Goal: Transaction & Acquisition: Download file/media

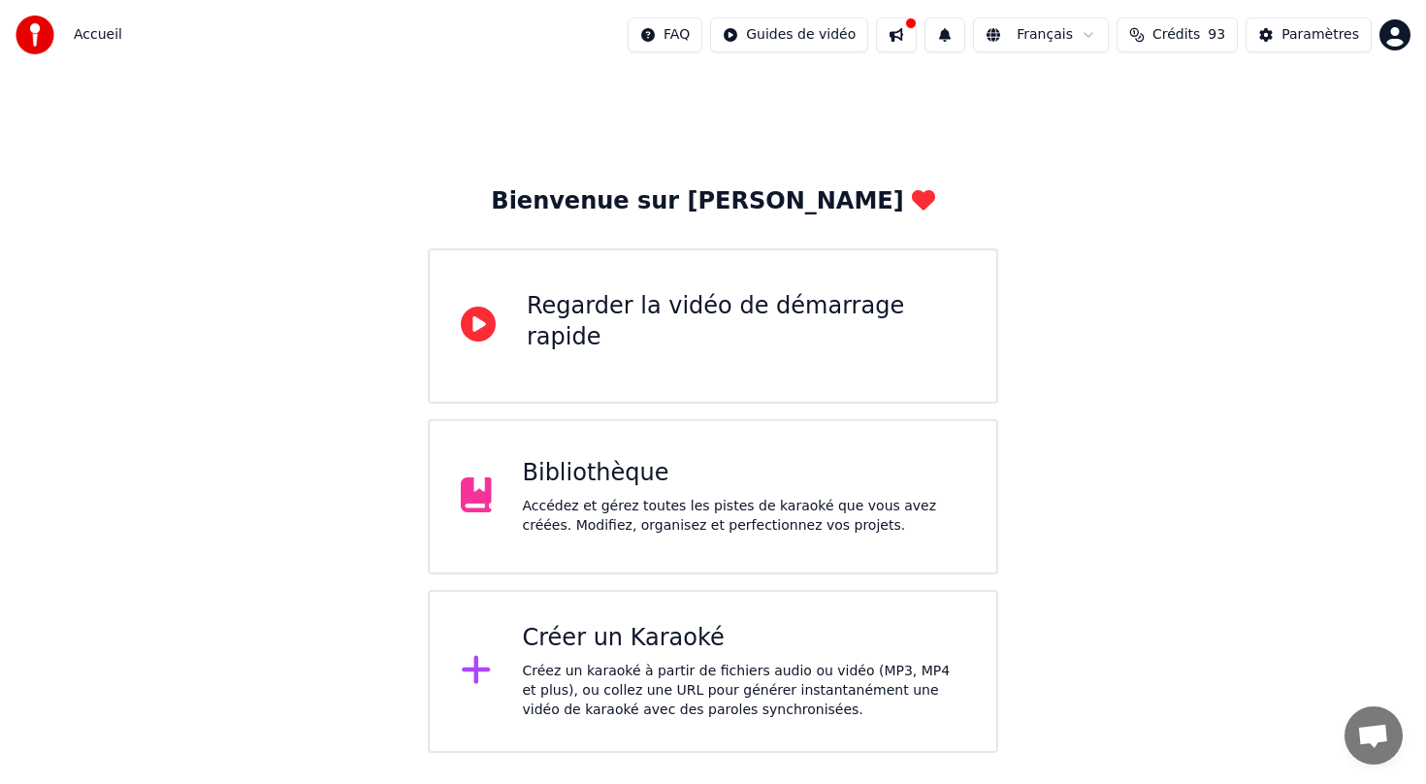
click at [588, 539] on div "Bibliothèque Accédez et gérez toutes les pistes de karaoké que vous avez créées…" at bounding box center [713, 496] width 570 height 155
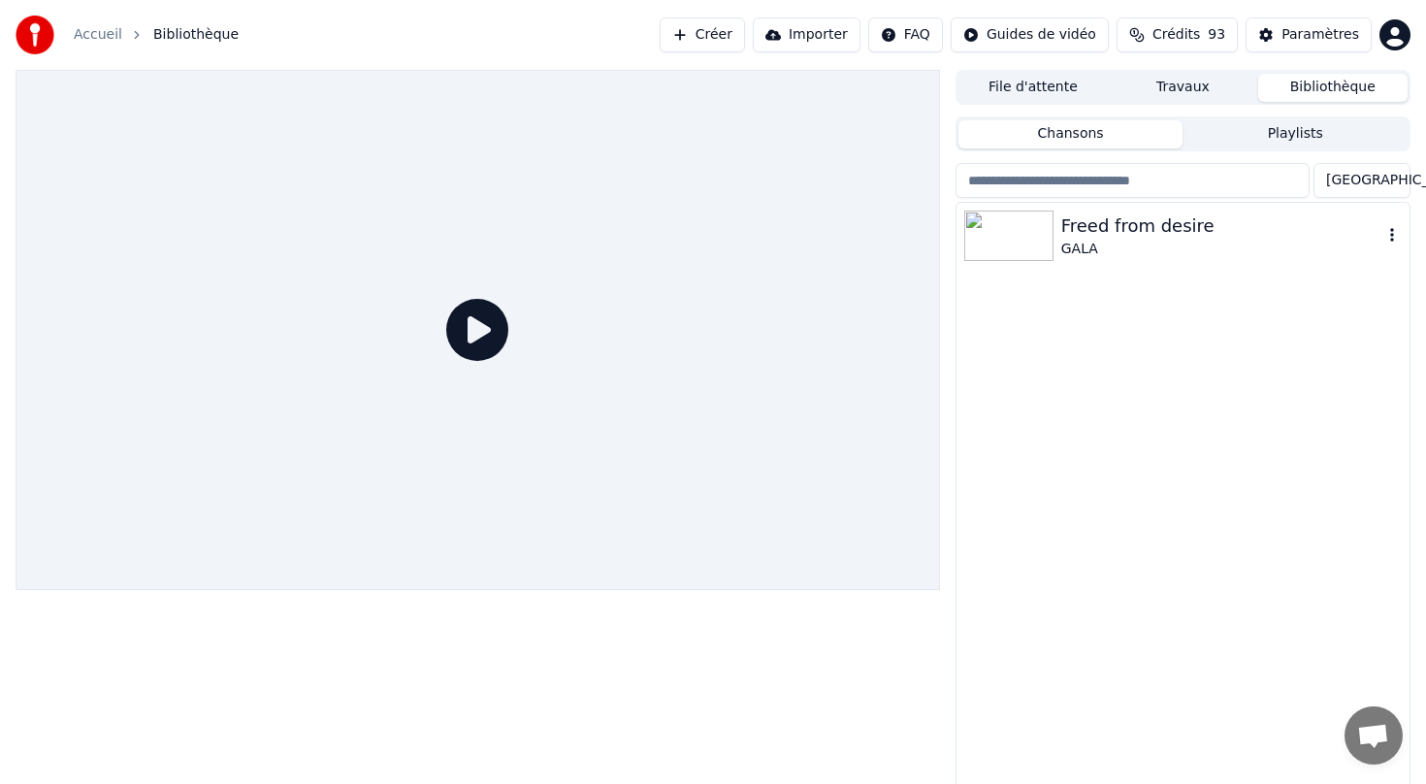
click at [1050, 236] on img at bounding box center [1008, 236] width 89 height 50
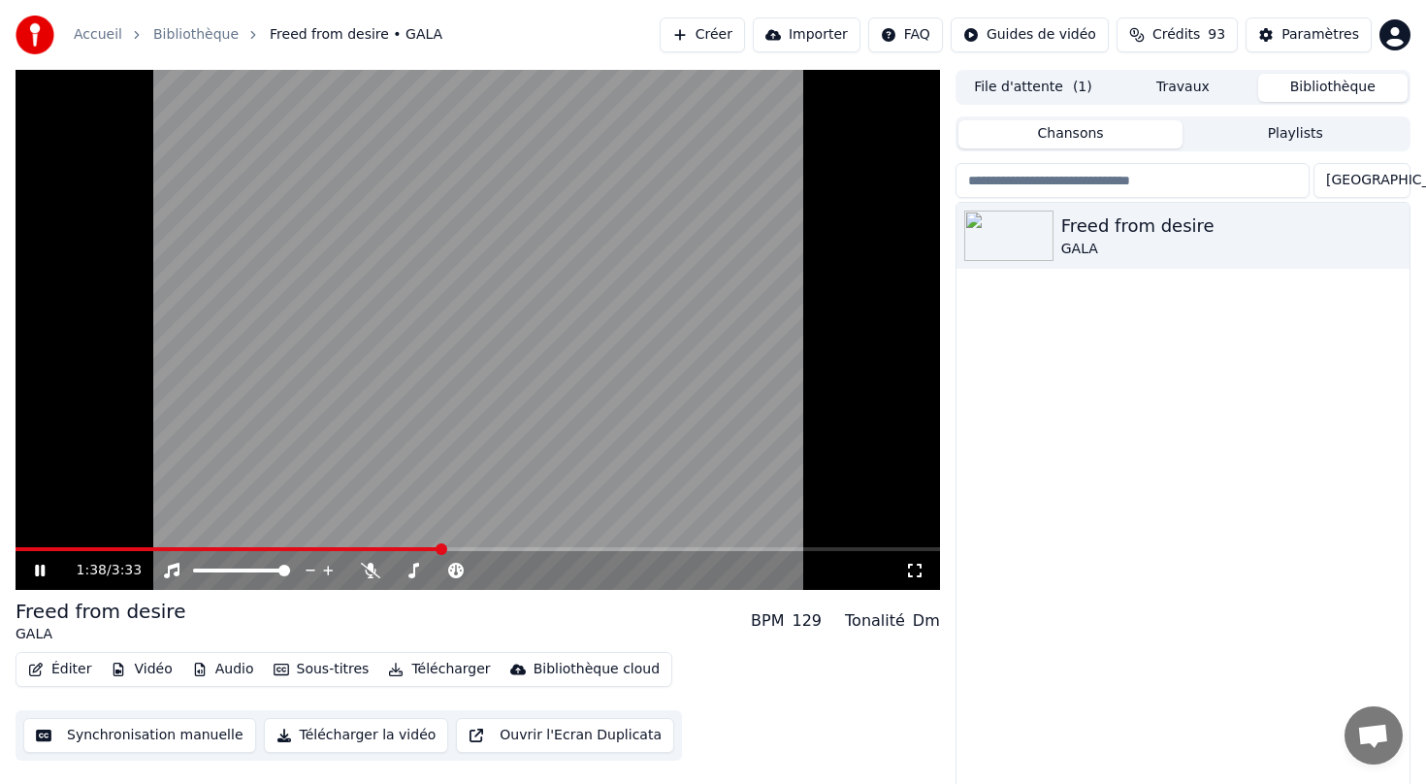
click at [36, 570] on icon at bounding box center [40, 571] width 10 height 12
click at [137, 742] on button "Synchronisation manuelle" at bounding box center [139, 735] width 233 height 35
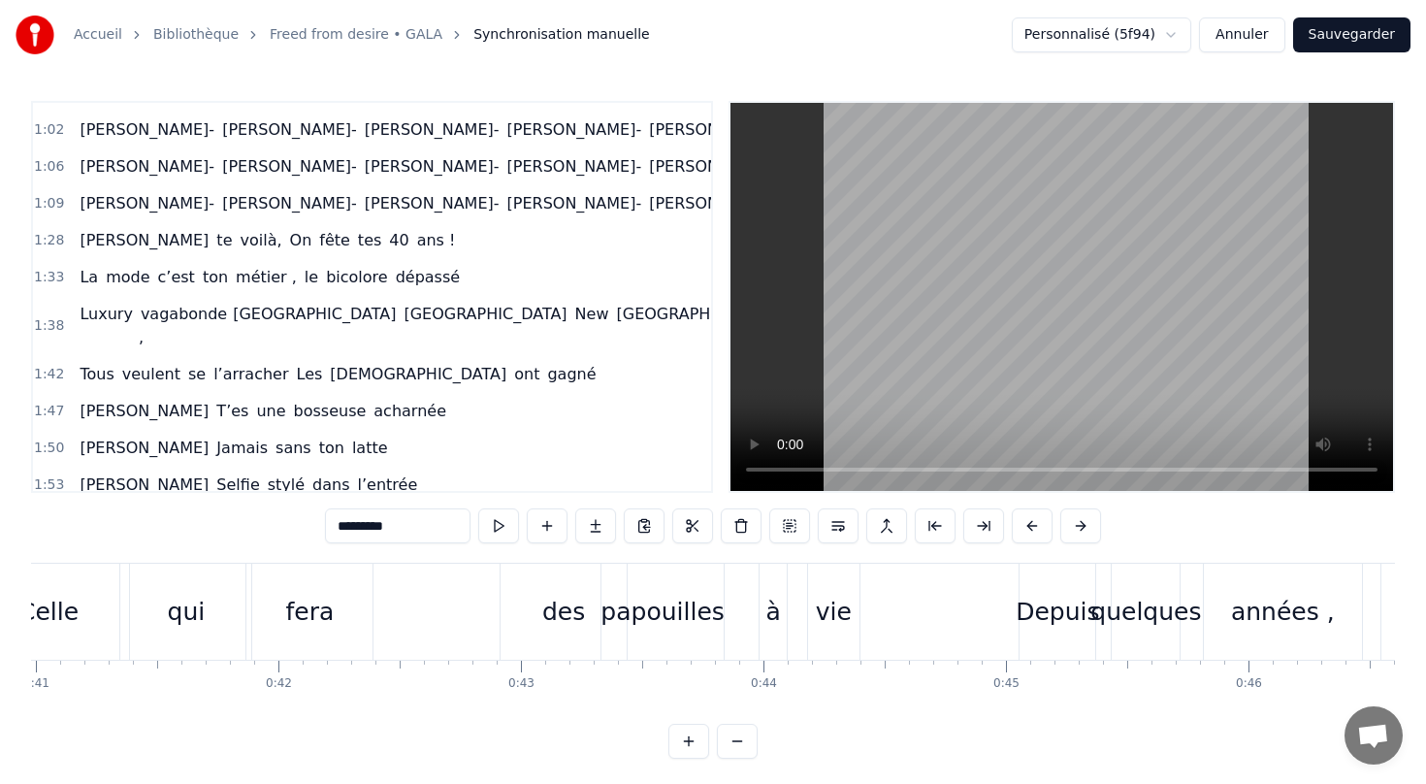
scroll to position [486, 0]
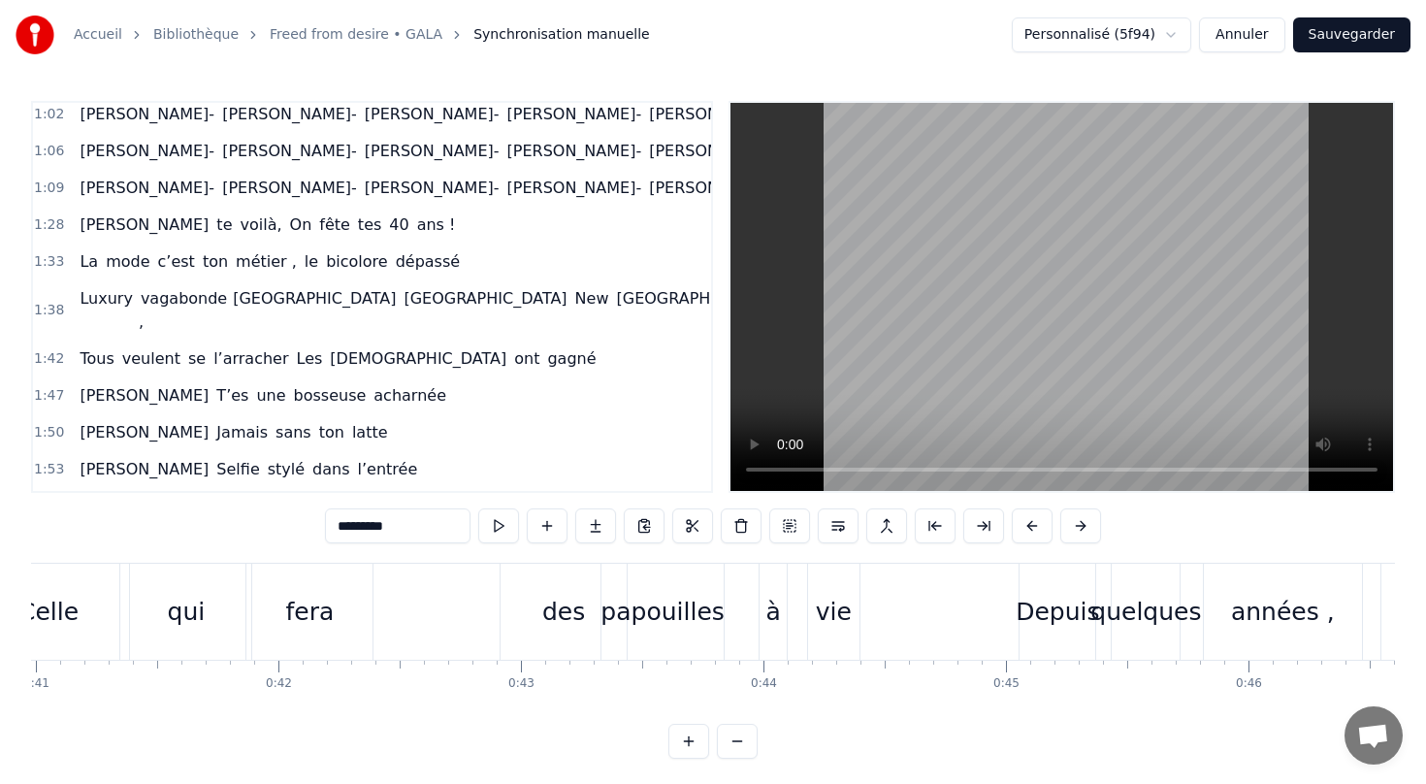
click at [116, 240] on div "[PERSON_NAME] te voilà, On fête tes 40 ans !" at bounding box center [267, 225] width 391 height 35
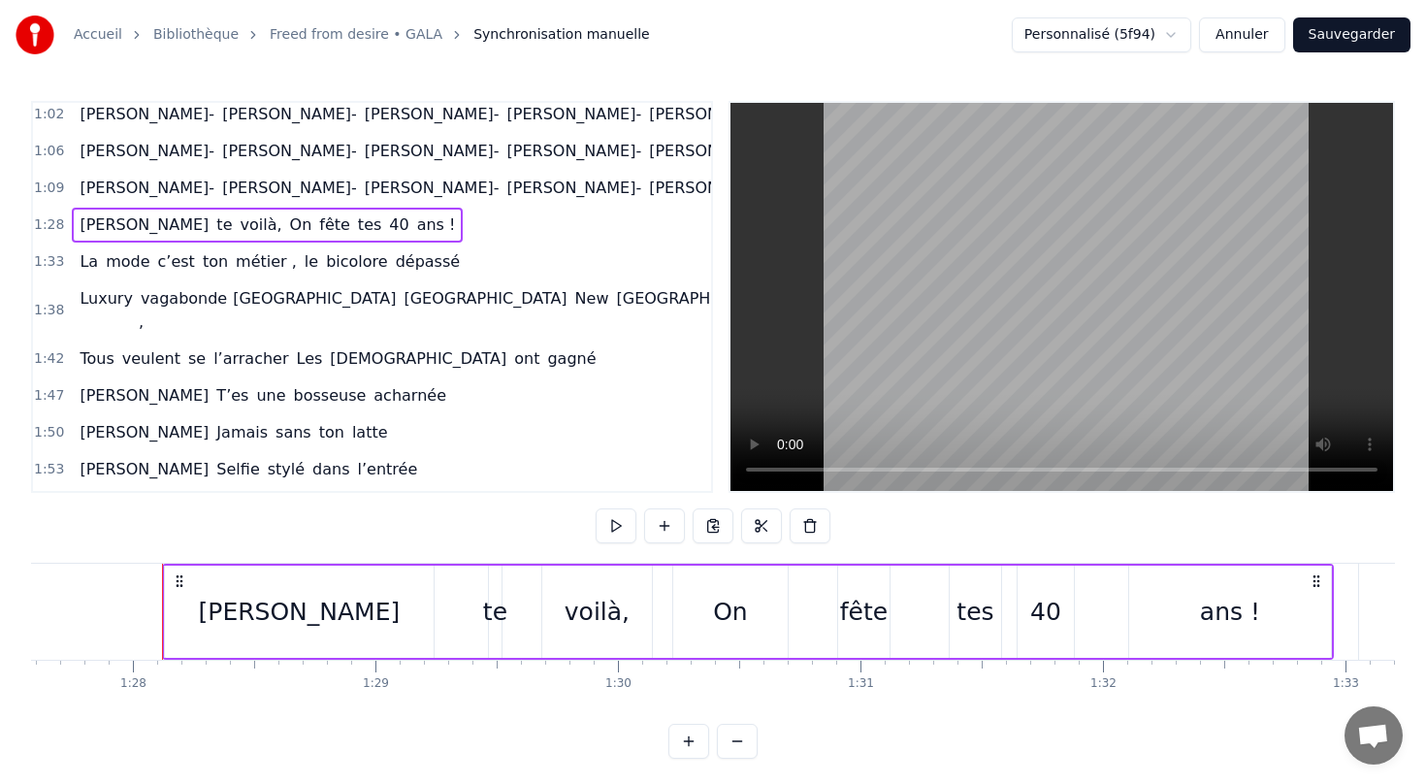
scroll to position [0, 21182]
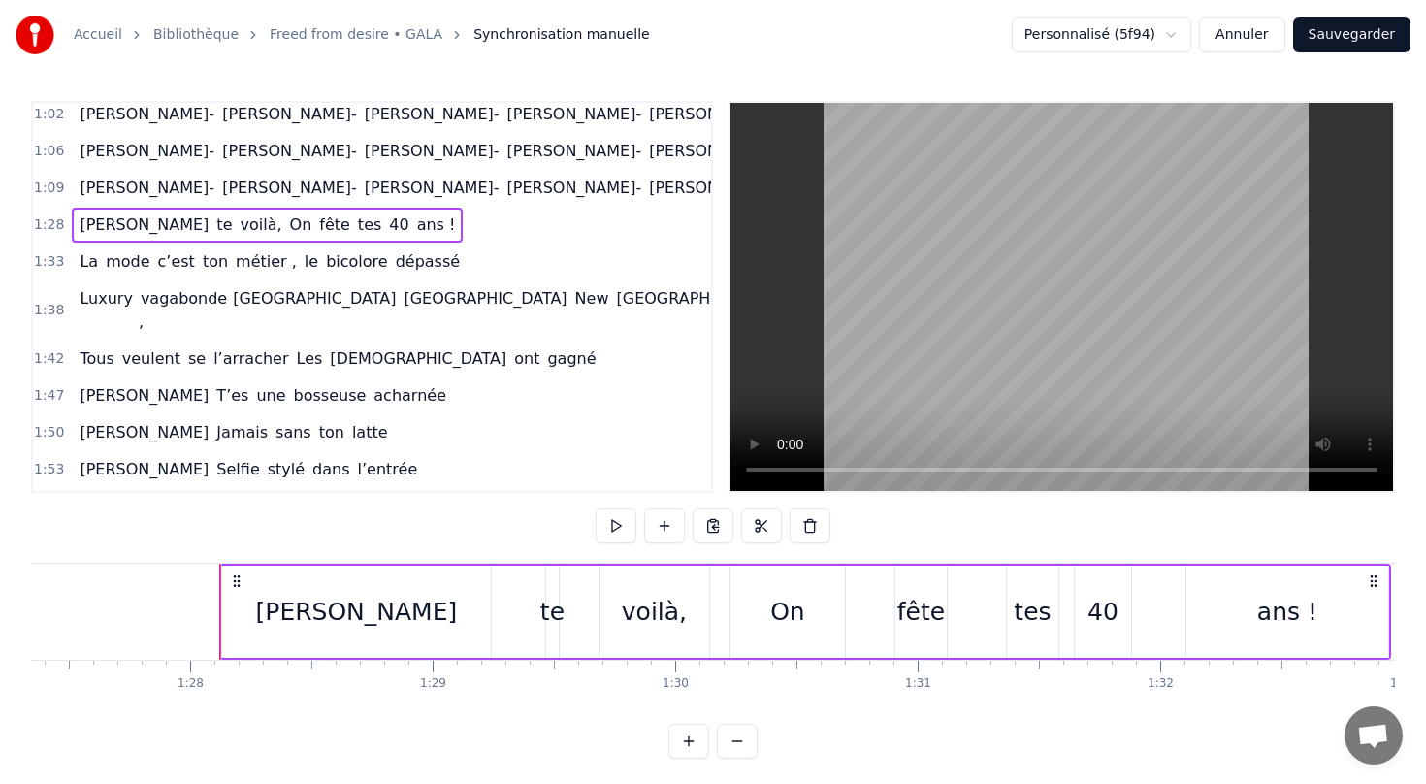
click at [533, 609] on div "[PERSON_NAME] te voilà, On fête tes 40 ans !" at bounding box center [805, 612] width 1172 height 96
click at [554, 613] on div "te" at bounding box center [552, 612] width 24 height 37
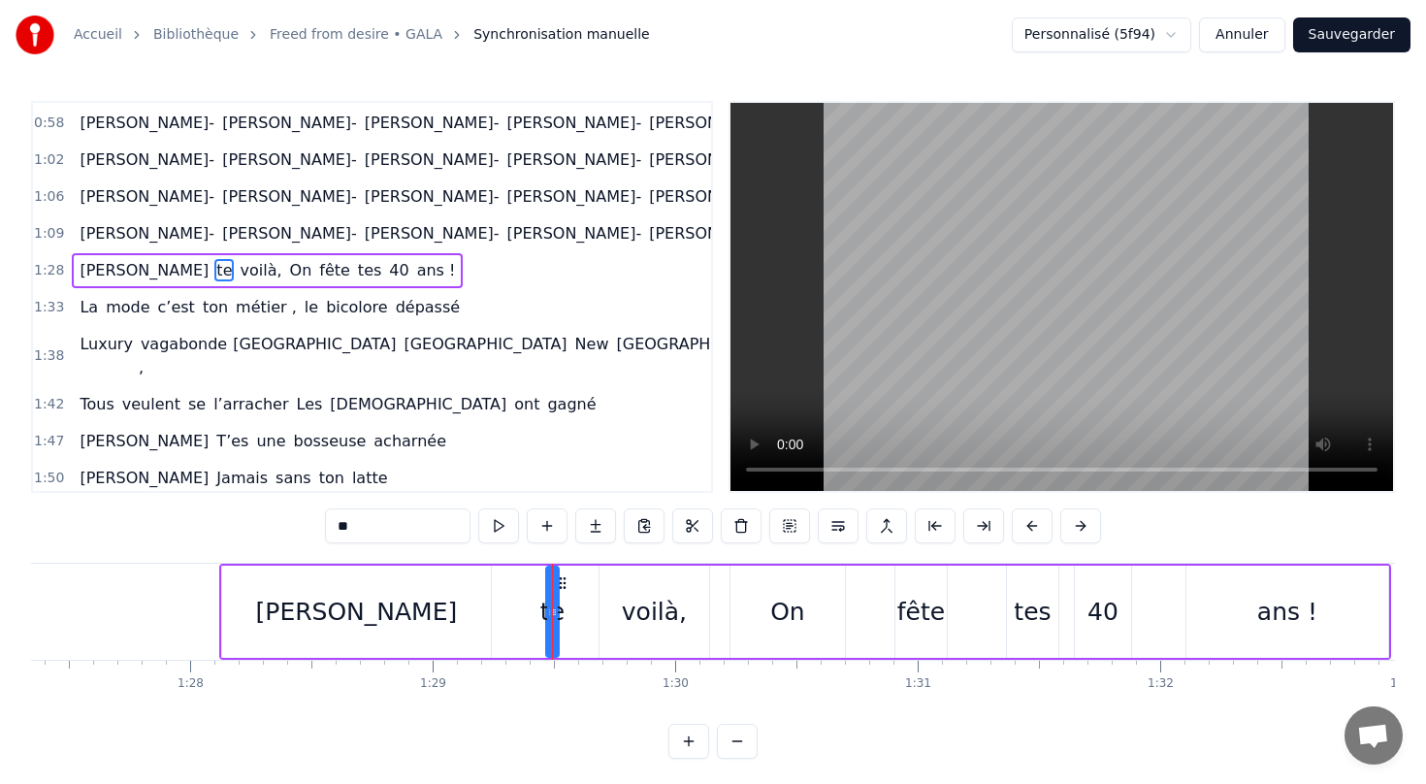
scroll to position [414, 0]
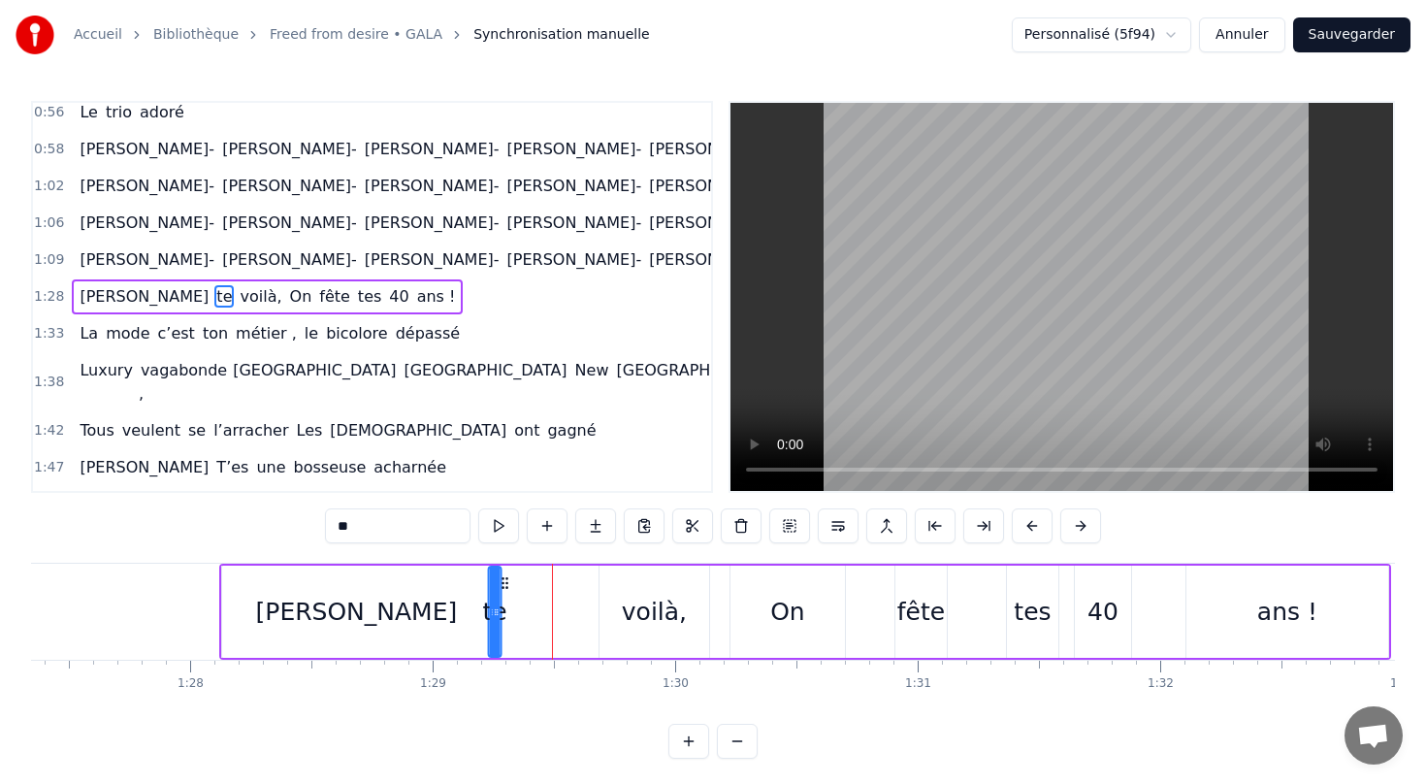
drag, startPoint x: 562, startPoint y: 588, endPoint x: 503, endPoint y: 588, distance: 58.2
click at [503, 588] on icon at bounding box center [505, 583] width 16 height 16
drag, startPoint x: 656, startPoint y: 613, endPoint x: 564, endPoint y: 612, distance: 92.2
click at [564, 613] on div "[PERSON_NAME] te voilà, On fête tes 40 ans !" at bounding box center [805, 612] width 1172 height 96
click at [640, 613] on div "voilà," at bounding box center [654, 612] width 65 height 37
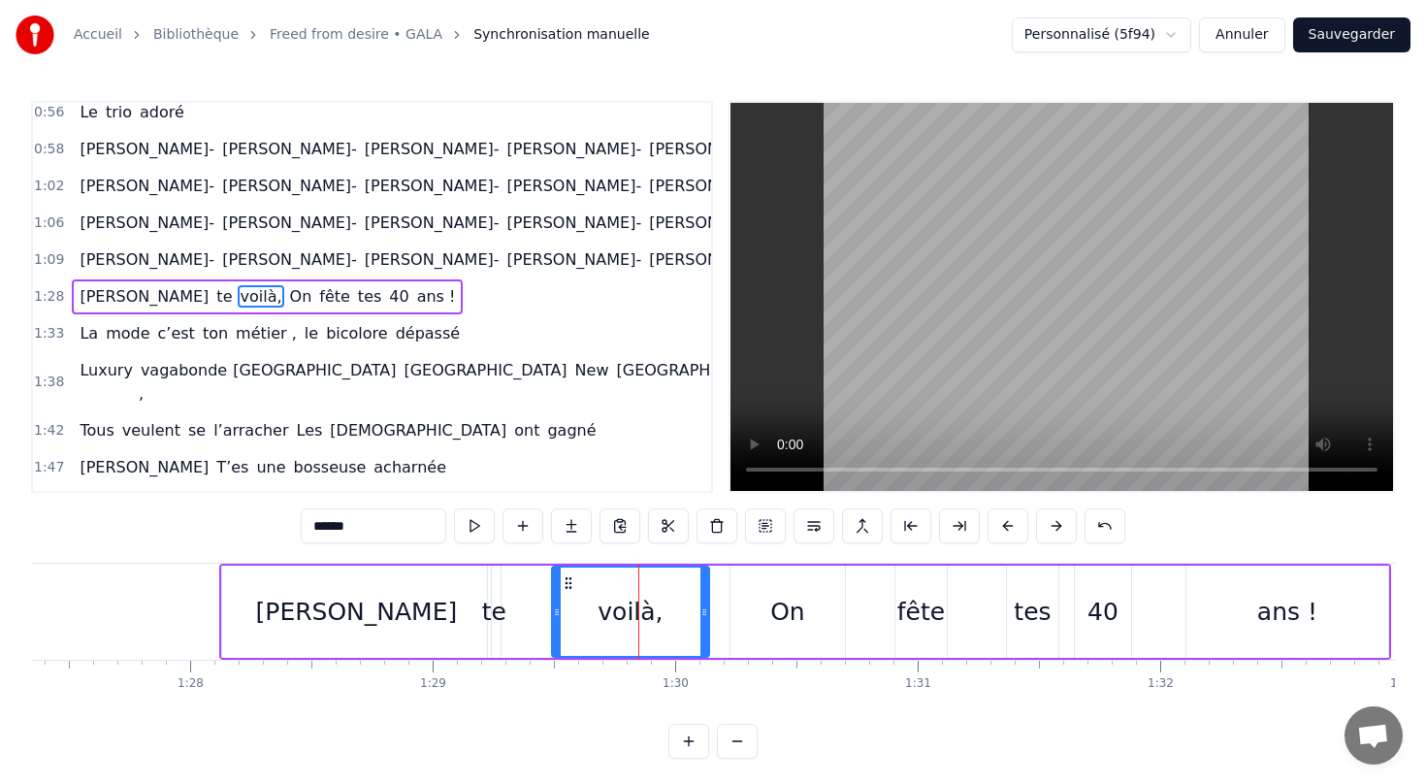
drag, startPoint x: 601, startPoint y: 614, endPoint x: 554, endPoint y: 614, distance: 47.5
click at [554, 614] on icon at bounding box center [557, 612] width 8 height 16
click at [700, 591] on div at bounding box center [704, 611] width 8 height 88
drag, startPoint x: 569, startPoint y: 580, endPoint x: 548, endPoint y: 580, distance: 21.3
click at [548, 580] on icon at bounding box center [547, 583] width 16 height 16
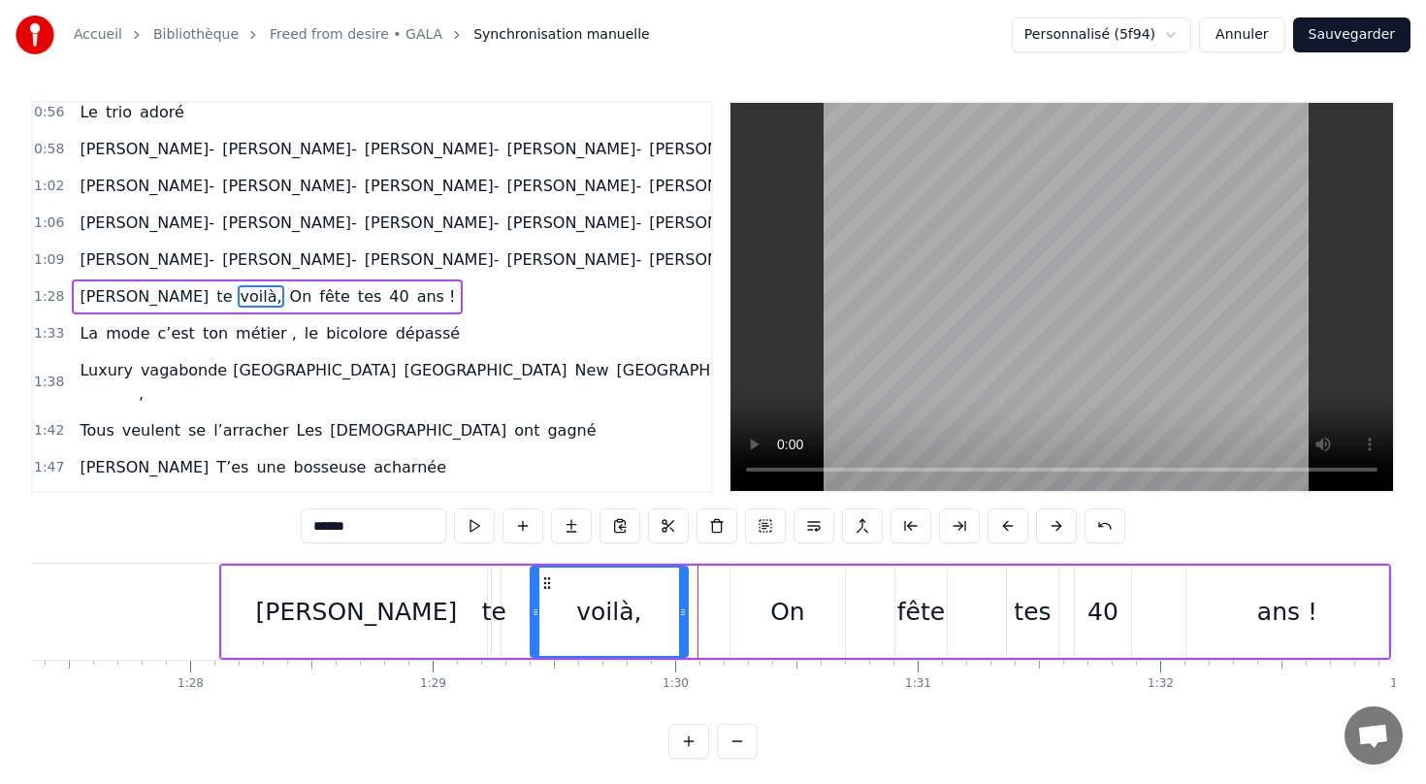
click at [791, 613] on div "On" at bounding box center [787, 612] width 35 height 37
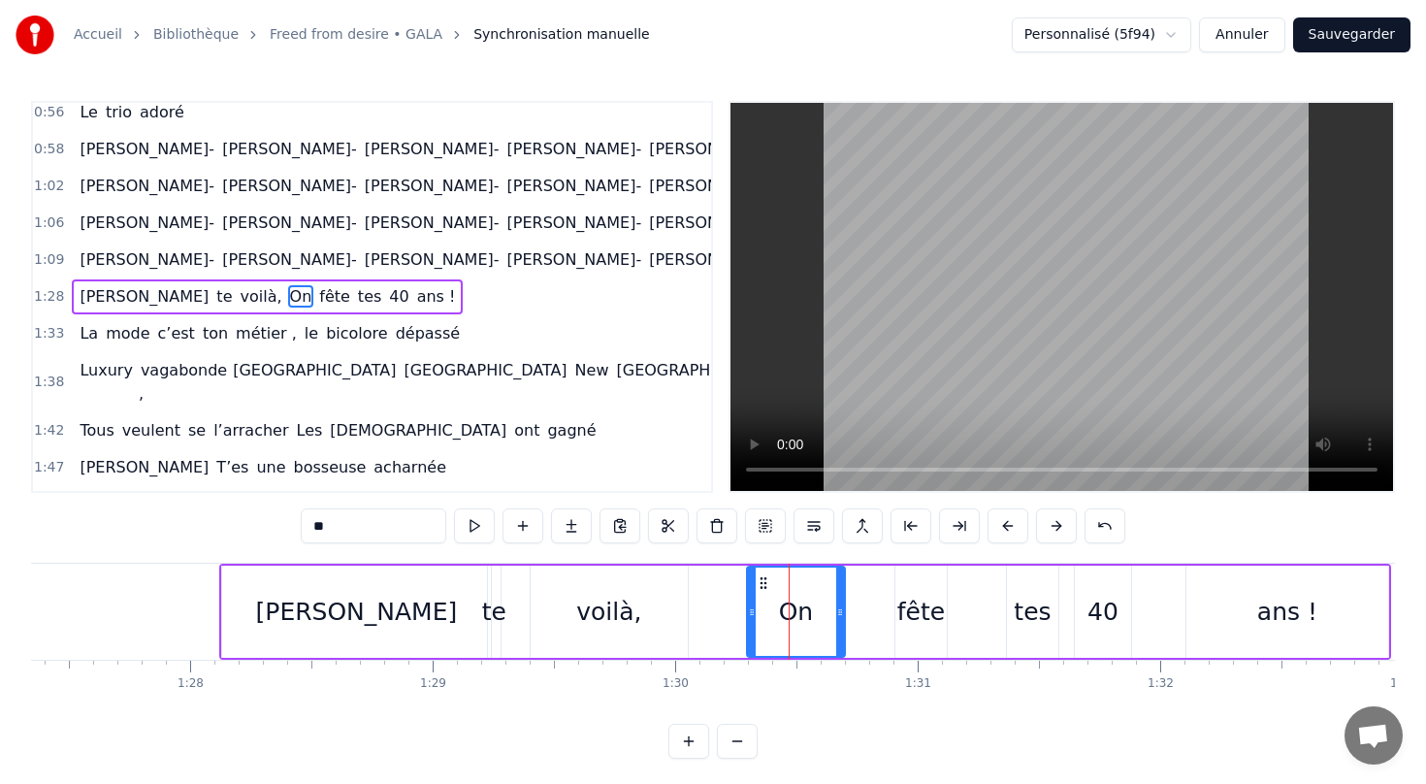
drag, startPoint x: 736, startPoint y: 612, endPoint x: 754, endPoint y: 612, distance: 17.5
click at [754, 612] on icon at bounding box center [752, 612] width 8 height 16
drag, startPoint x: 839, startPoint y: 610, endPoint x: 806, endPoint y: 610, distance: 33.0
click at [807, 610] on icon at bounding box center [811, 612] width 8 height 16
drag, startPoint x: 761, startPoint y: 577, endPoint x: 748, endPoint y: 577, distance: 13.6
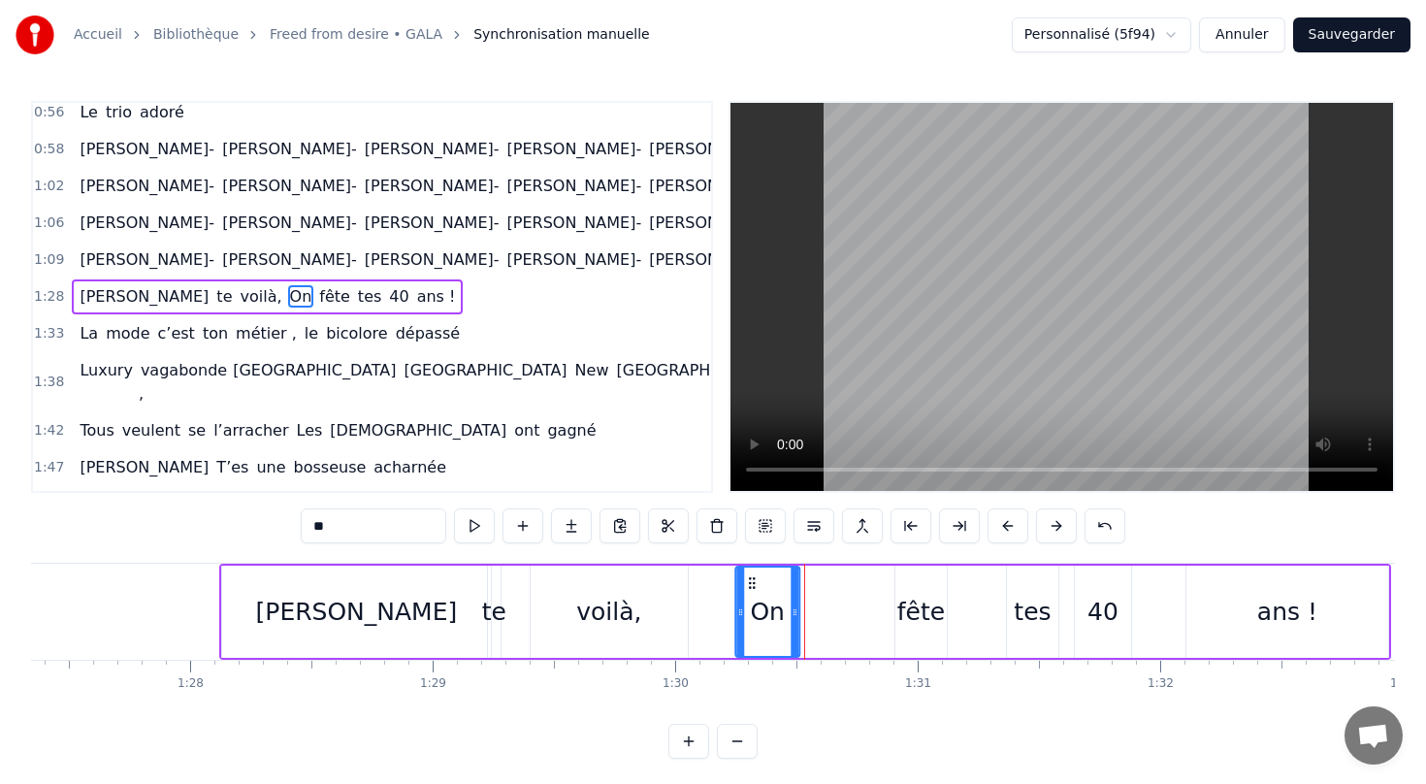
click at [750, 578] on circle at bounding box center [750, 578] width 1 height 1
click at [907, 614] on div "fête" at bounding box center [921, 612] width 48 height 37
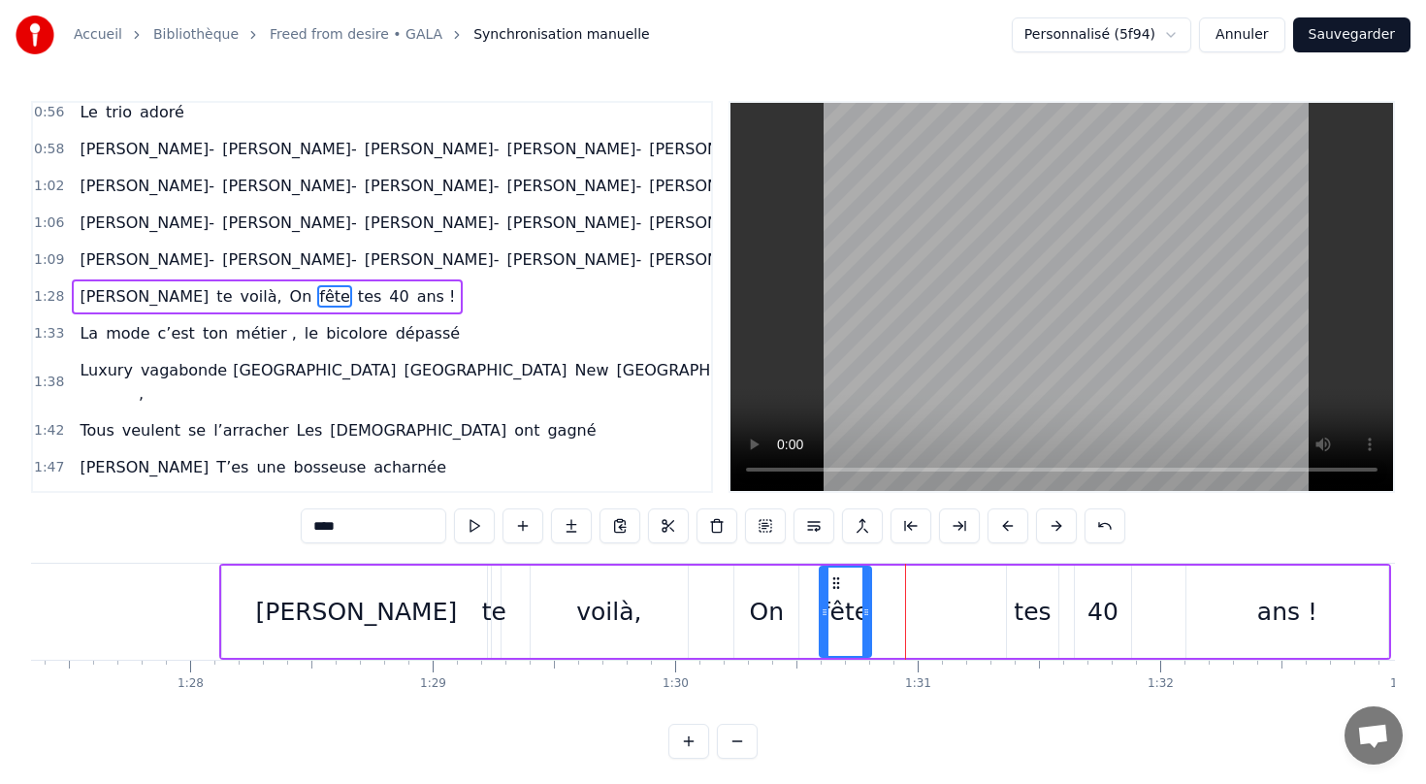
drag, startPoint x: 911, startPoint y: 577, endPoint x: 835, endPoint y: 585, distance: 76.1
click at [835, 585] on icon at bounding box center [836, 583] width 16 height 16
click at [1035, 610] on div "tes" at bounding box center [1032, 612] width 37 height 37
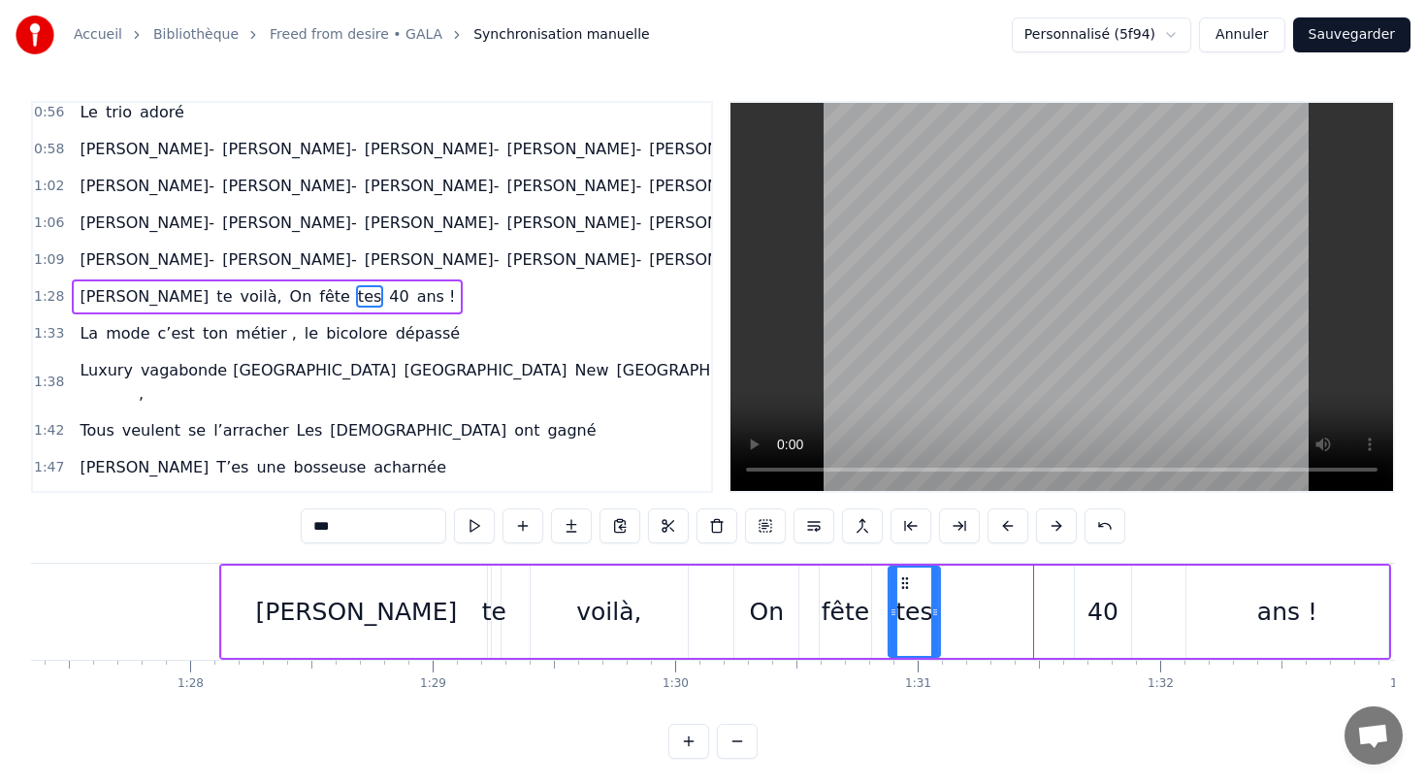
drag, startPoint x: 1022, startPoint y: 582, endPoint x: 904, endPoint y: 584, distance: 118.4
click at [904, 584] on icon at bounding box center [905, 583] width 16 height 16
click at [1101, 613] on div "40" at bounding box center [1102, 612] width 31 height 37
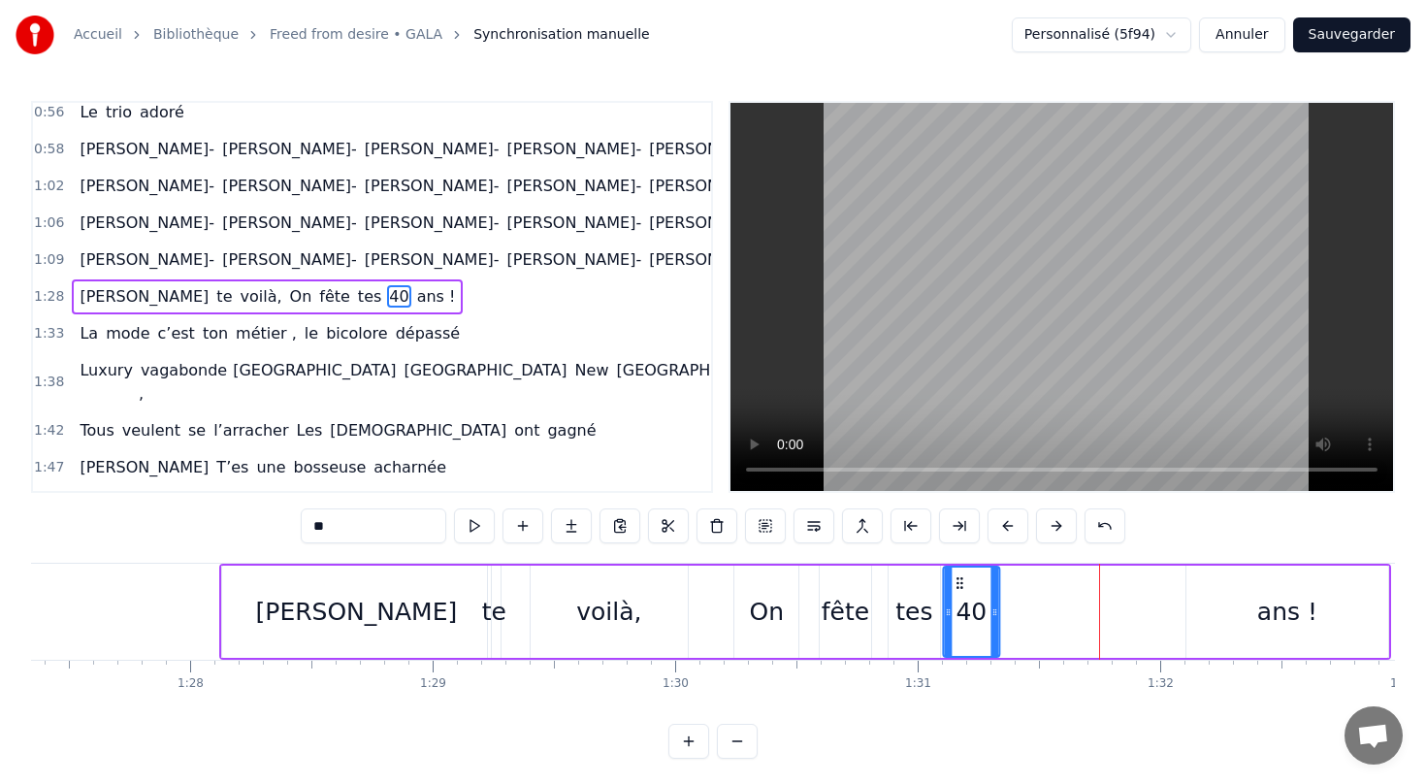
drag, startPoint x: 1090, startPoint y: 579, endPoint x: 958, endPoint y: 578, distance: 131.9
click at [958, 578] on icon at bounding box center [960, 583] width 16 height 16
click at [1281, 615] on div "ans !" at bounding box center [1287, 612] width 60 height 37
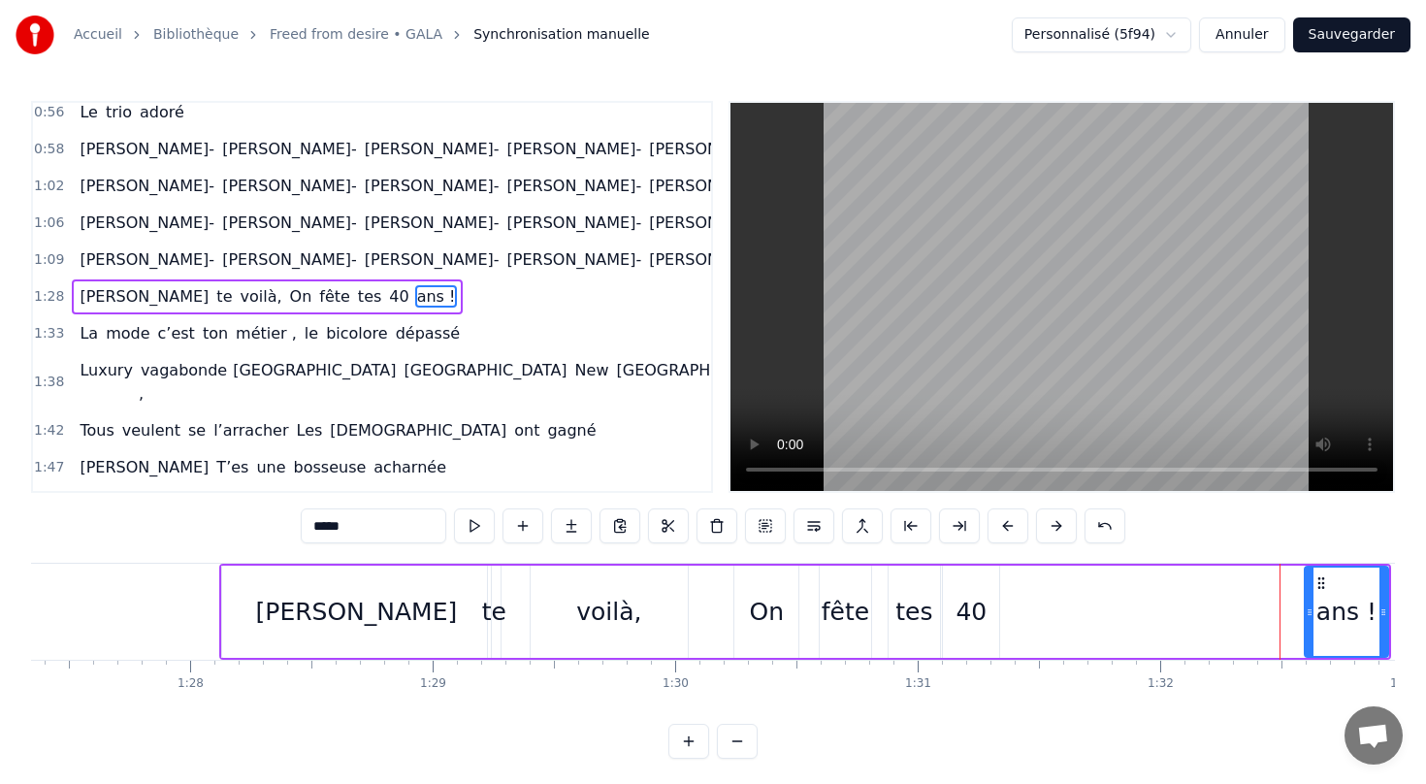
drag, startPoint x: 1191, startPoint y: 614, endPoint x: 1312, endPoint y: 620, distance: 120.4
click at [1312, 620] on div at bounding box center [1310, 611] width 8 height 88
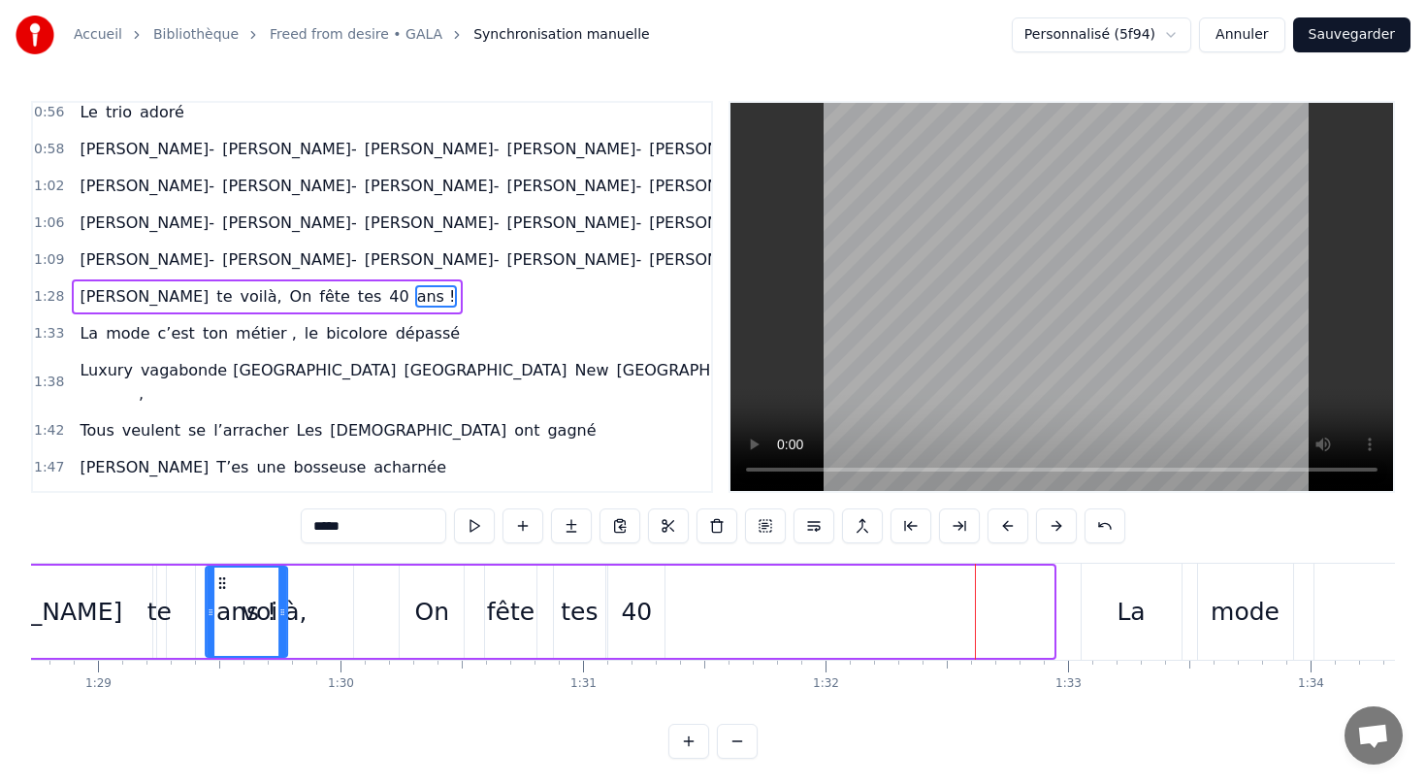
scroll to position [0, 21517]
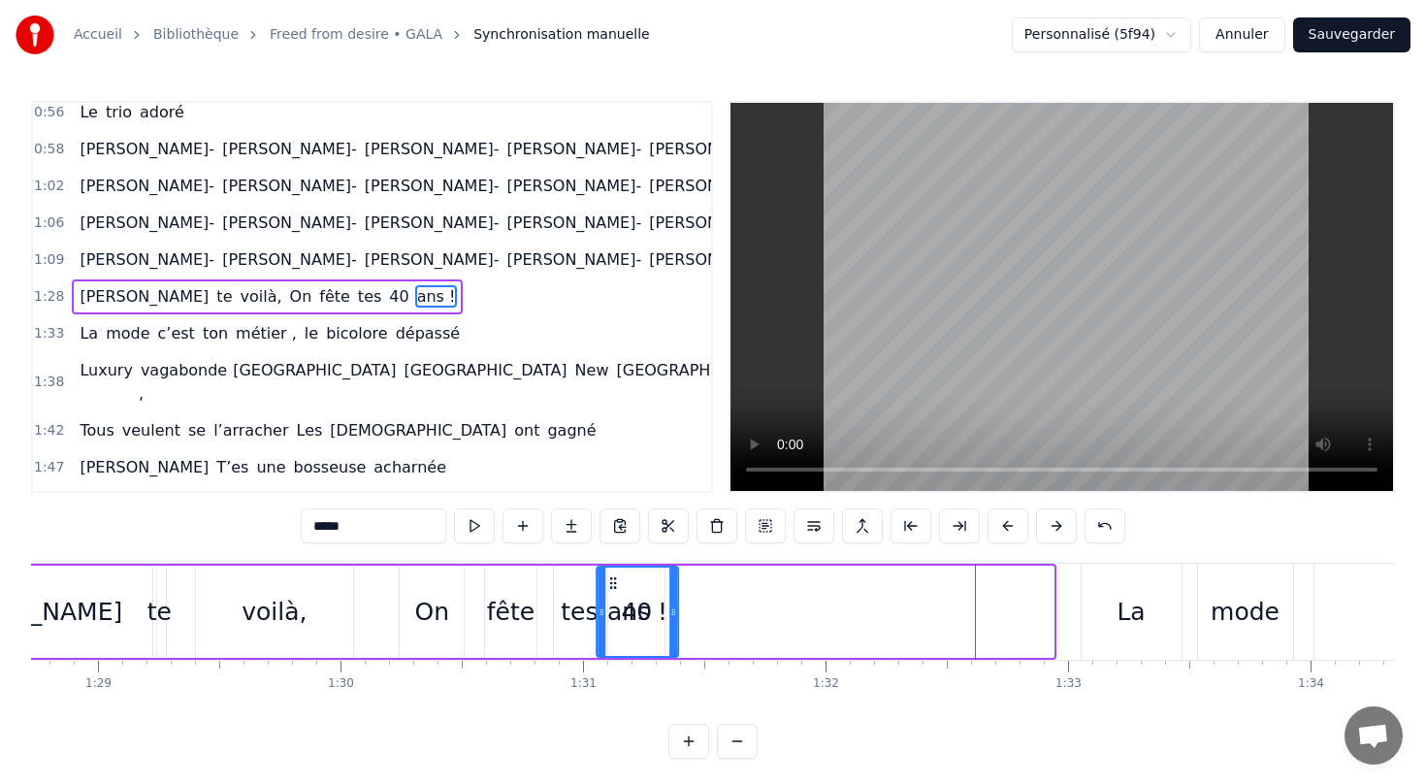
drag, startPoint x: 142, startPoint y: 576, endPoint x: 676, endPoint y: 560, distance: 534.8
click at [676, 560] on div "0:13 [PERSON_NAME] te voilà, On fête tes 40 ans 0:17 Jeune femme émancipée Avec…" at bounding box center [713, 430] width 1364 height 658
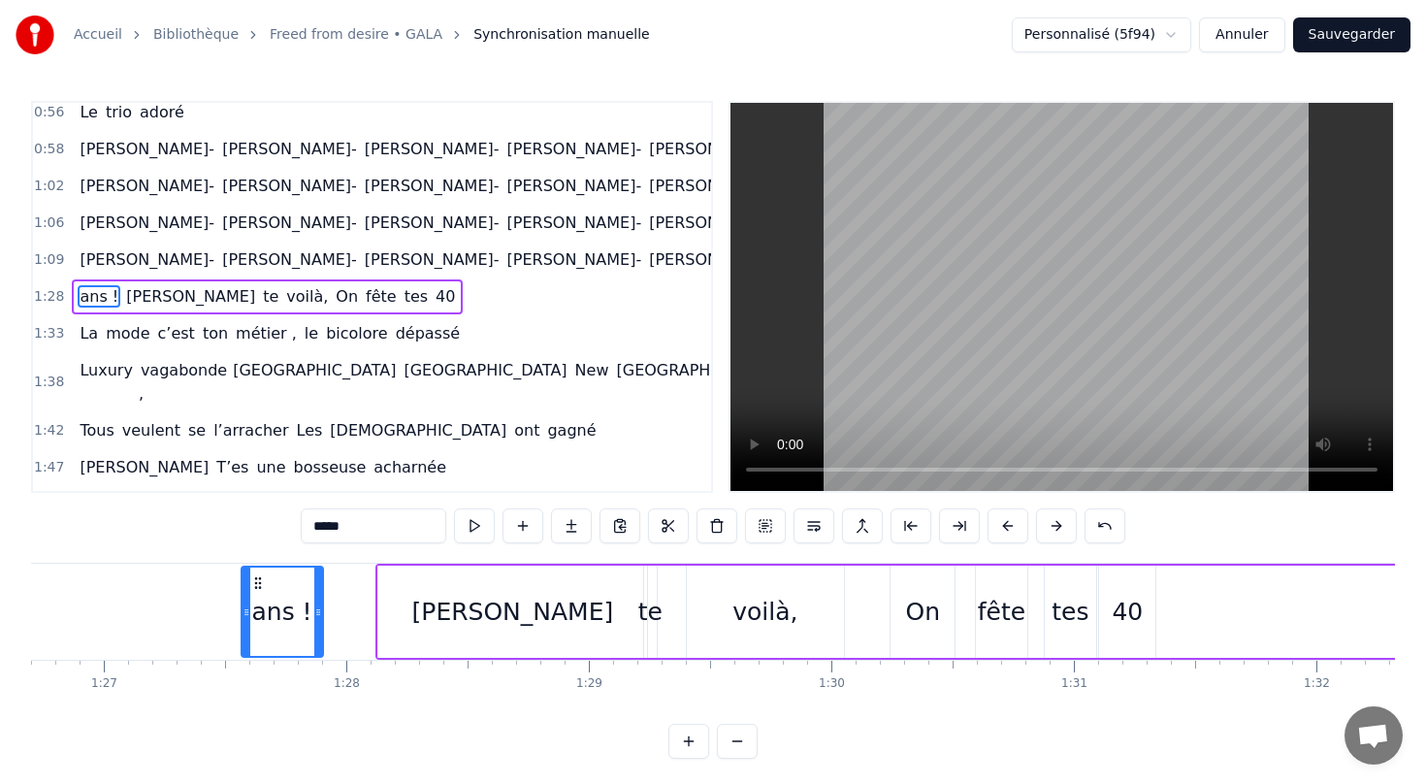
scroll to position [0, 20913]
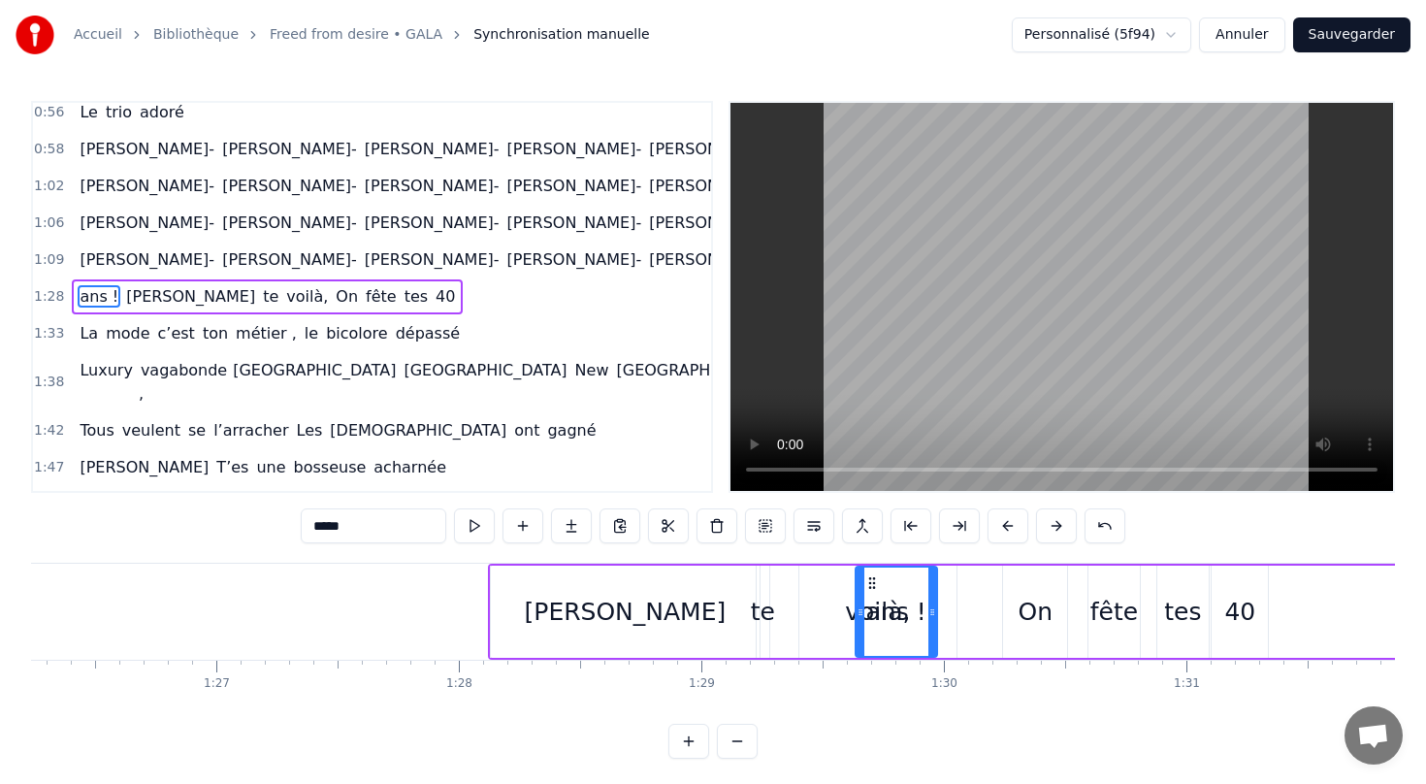
drag, startPoint x: 368, startPoint y: 582, endPoint x: 872, endPoint y: 596, distance: 504.6
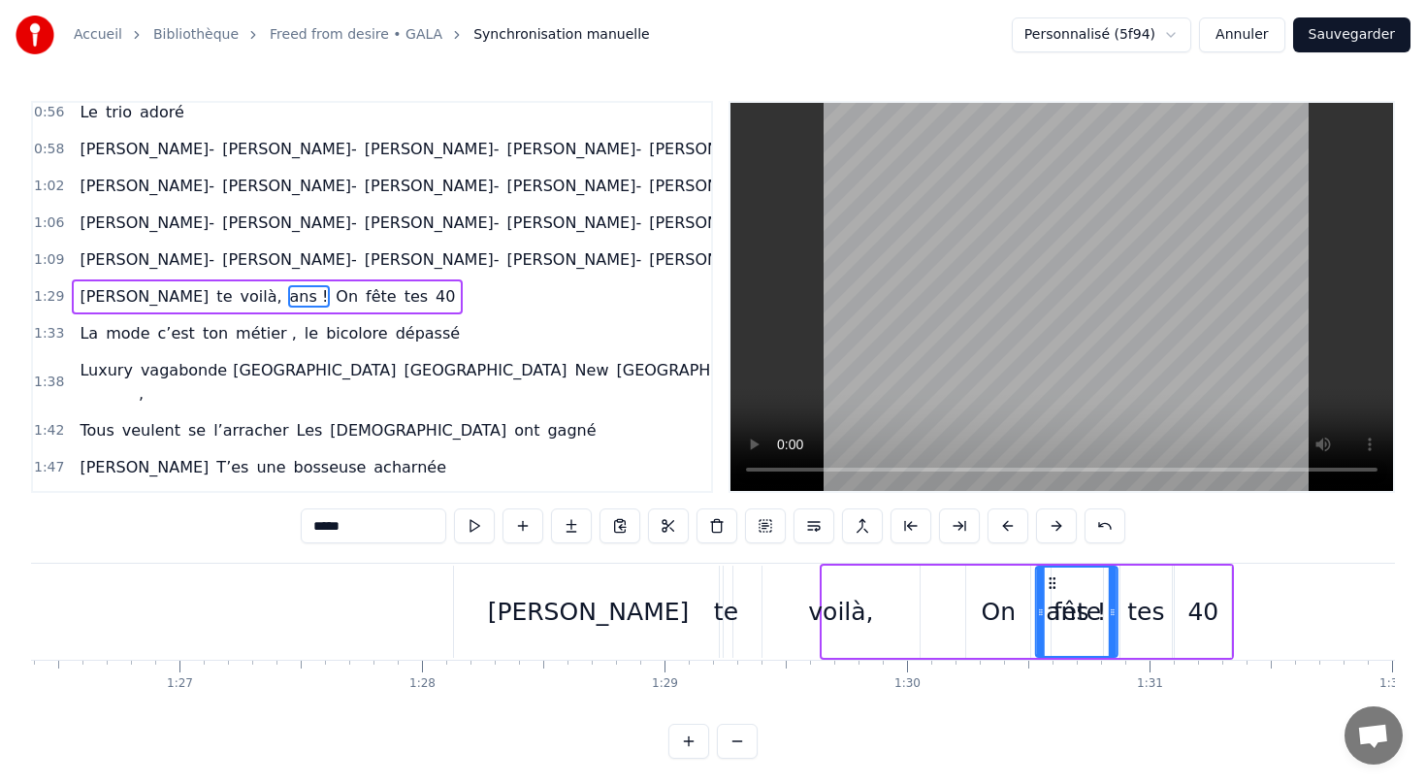
drag, startPoint x: 876, startPoint y: 577, endPoint x: 1244, endPoint y: 591, distance: 367.9
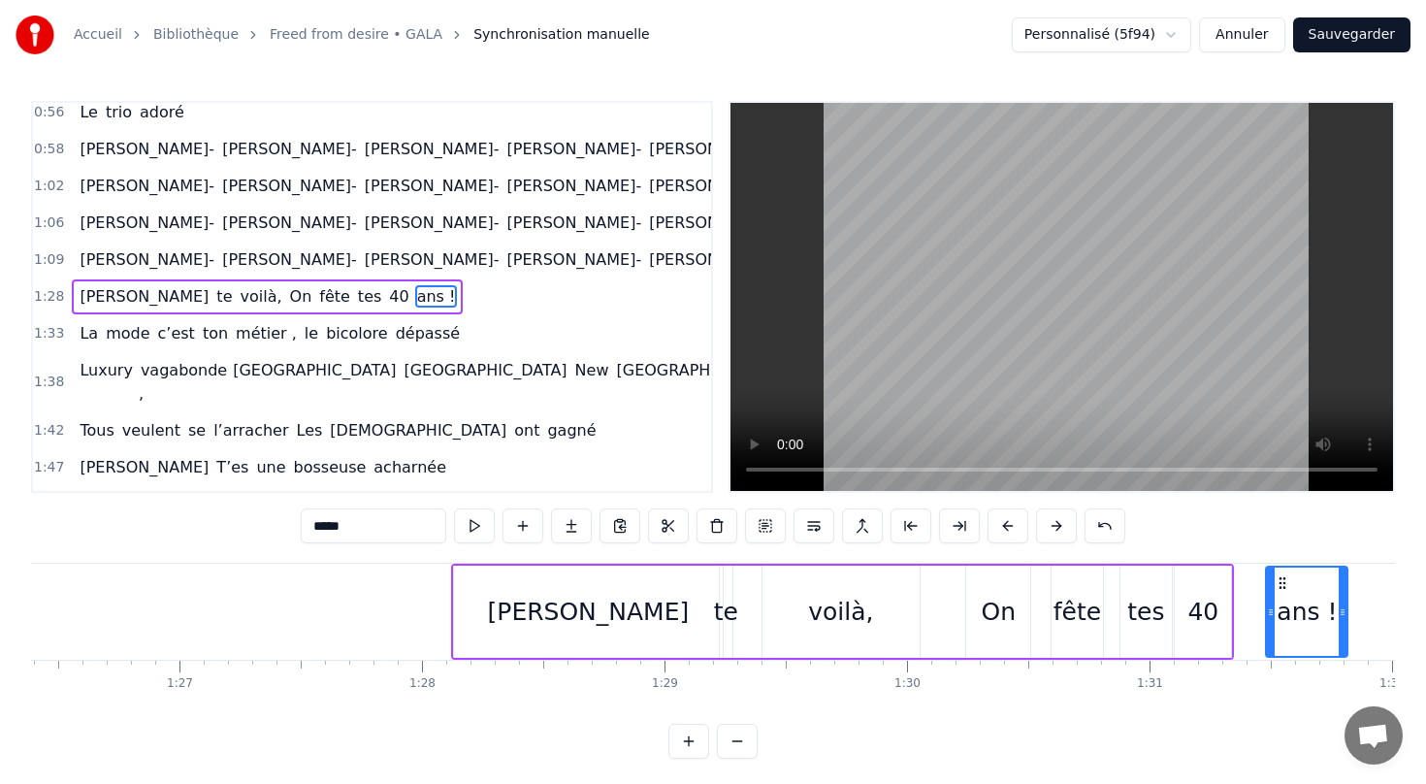
scroll to position [0, 21005]
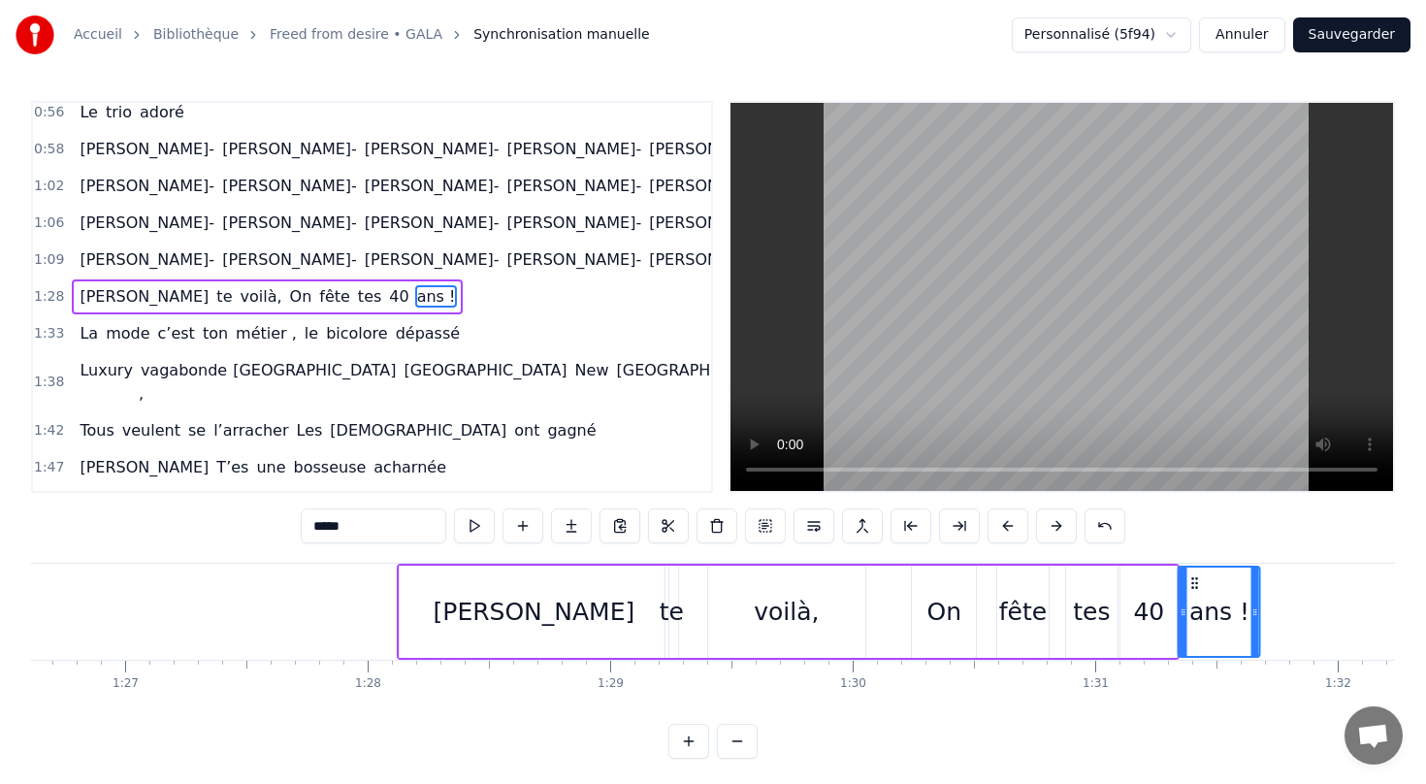
drag, startPoint x: 1228, startPoint y: 582, endPoint x: 1195, endPoint y: 584, distance: 33.0
click at [1195, 584] on icon at bounding box center [1195, 583] width 16 height 16
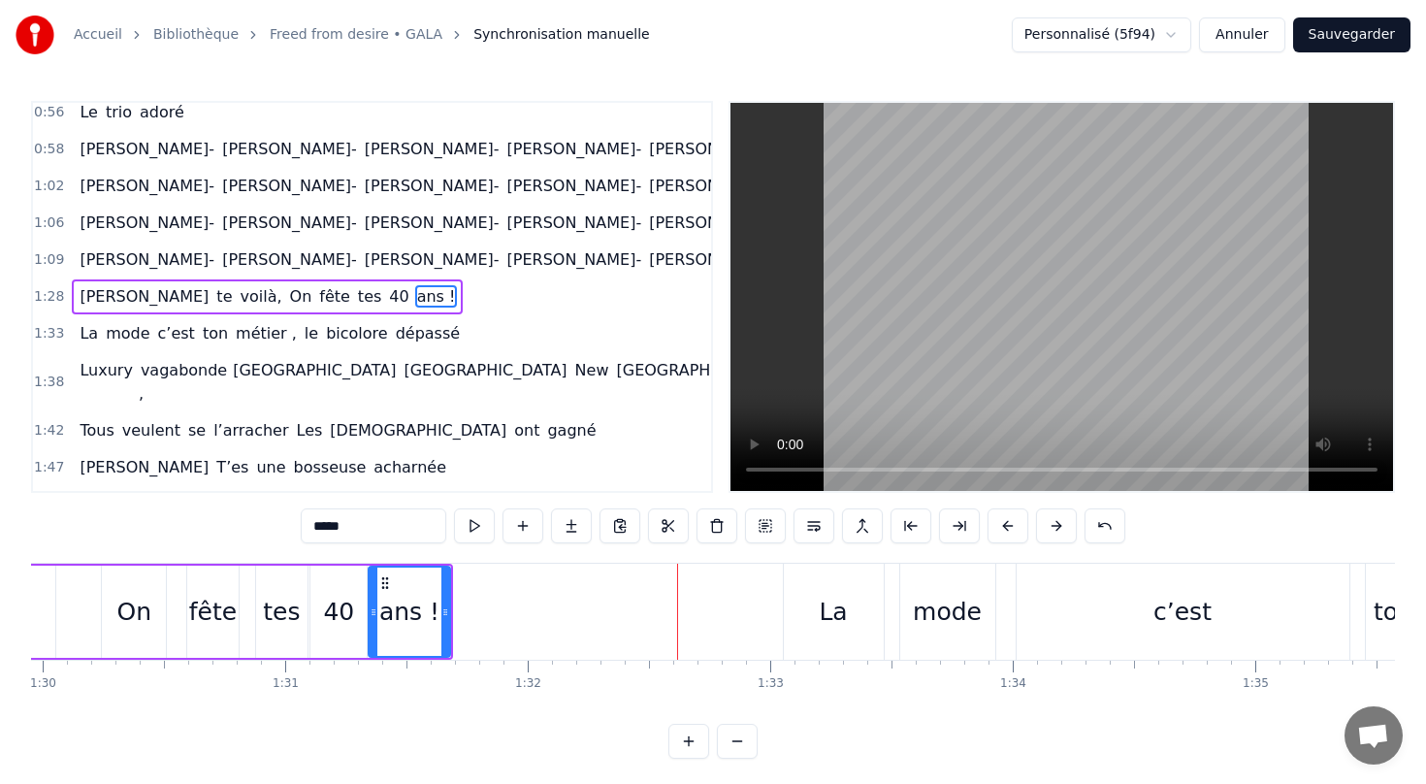
scroll to position [0, 21825]
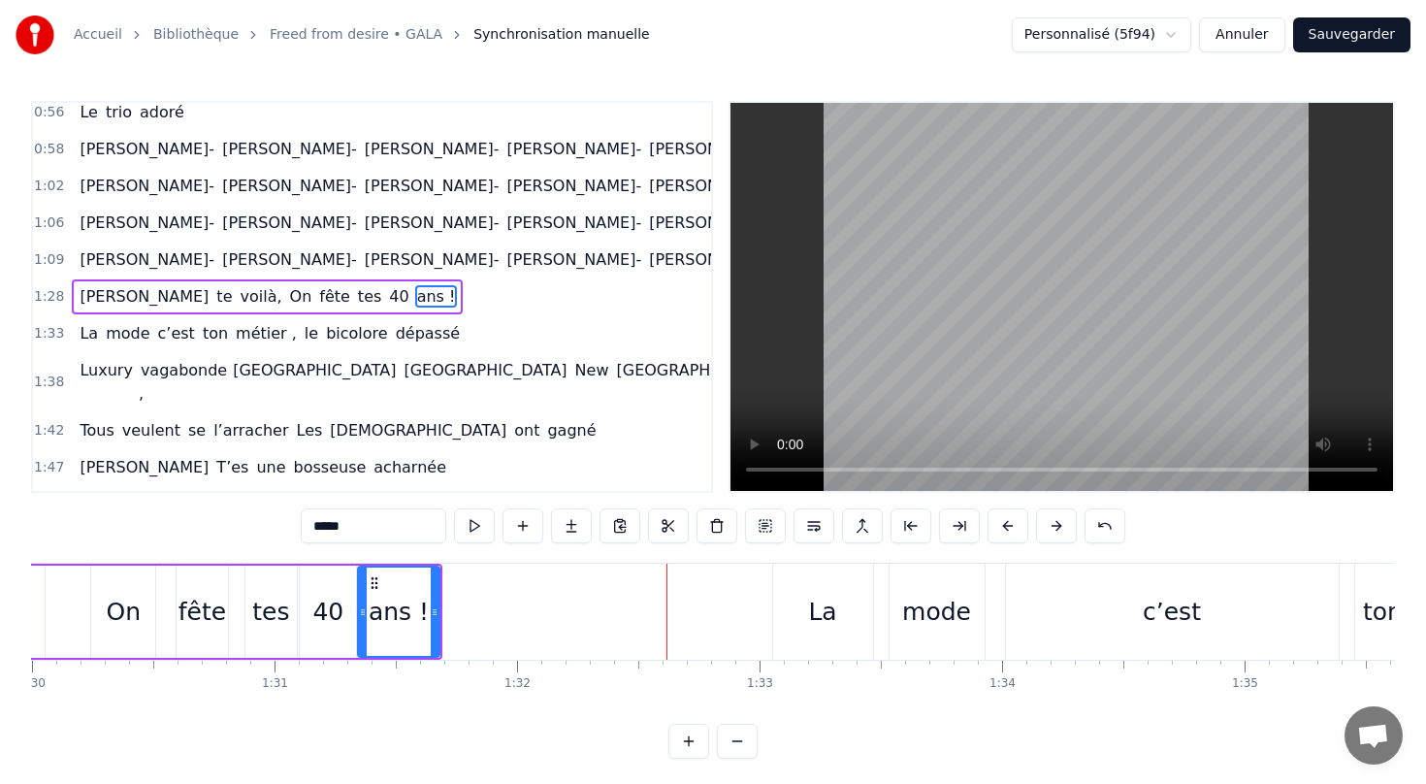
click at [824, 607] on div "La" at bounding box center [822, 612] width 28 height 37
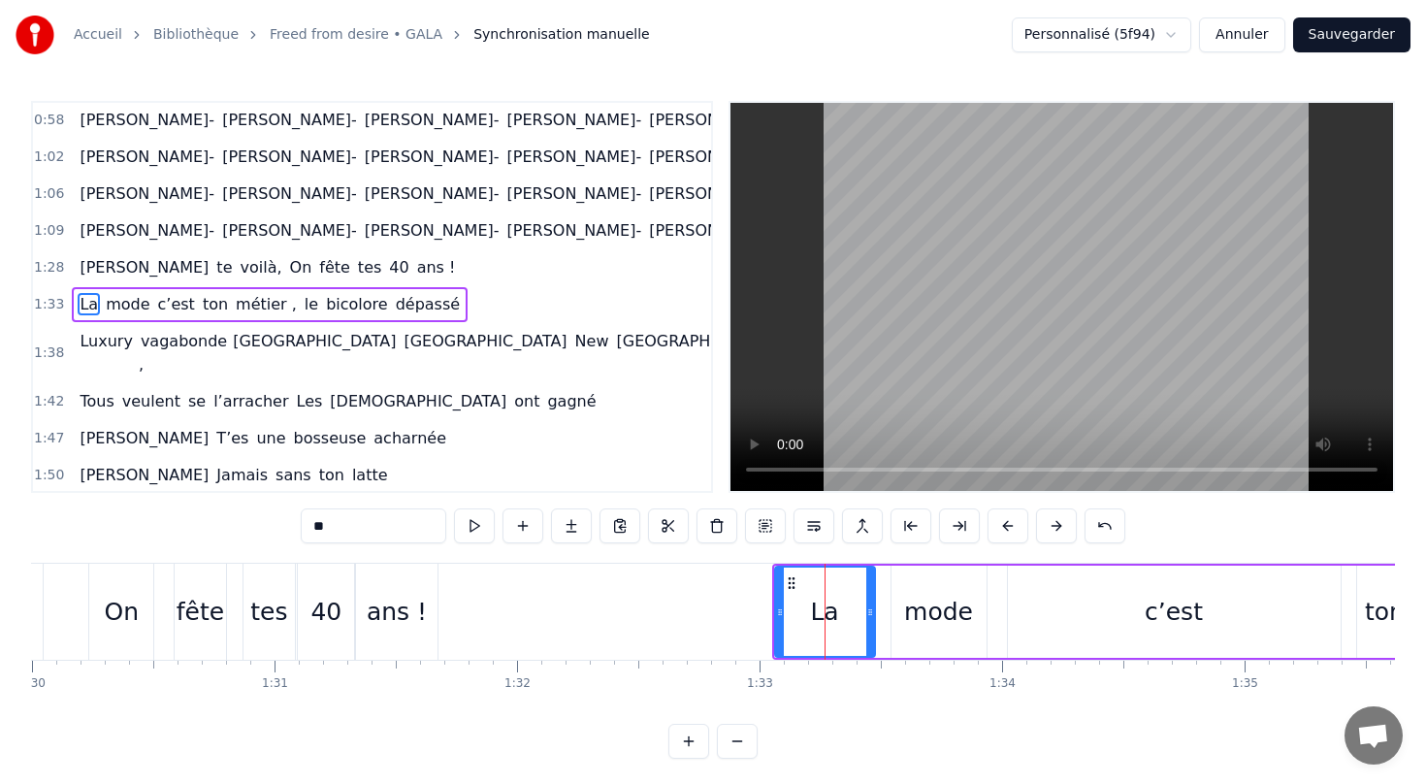
scroll to position [451, 0]
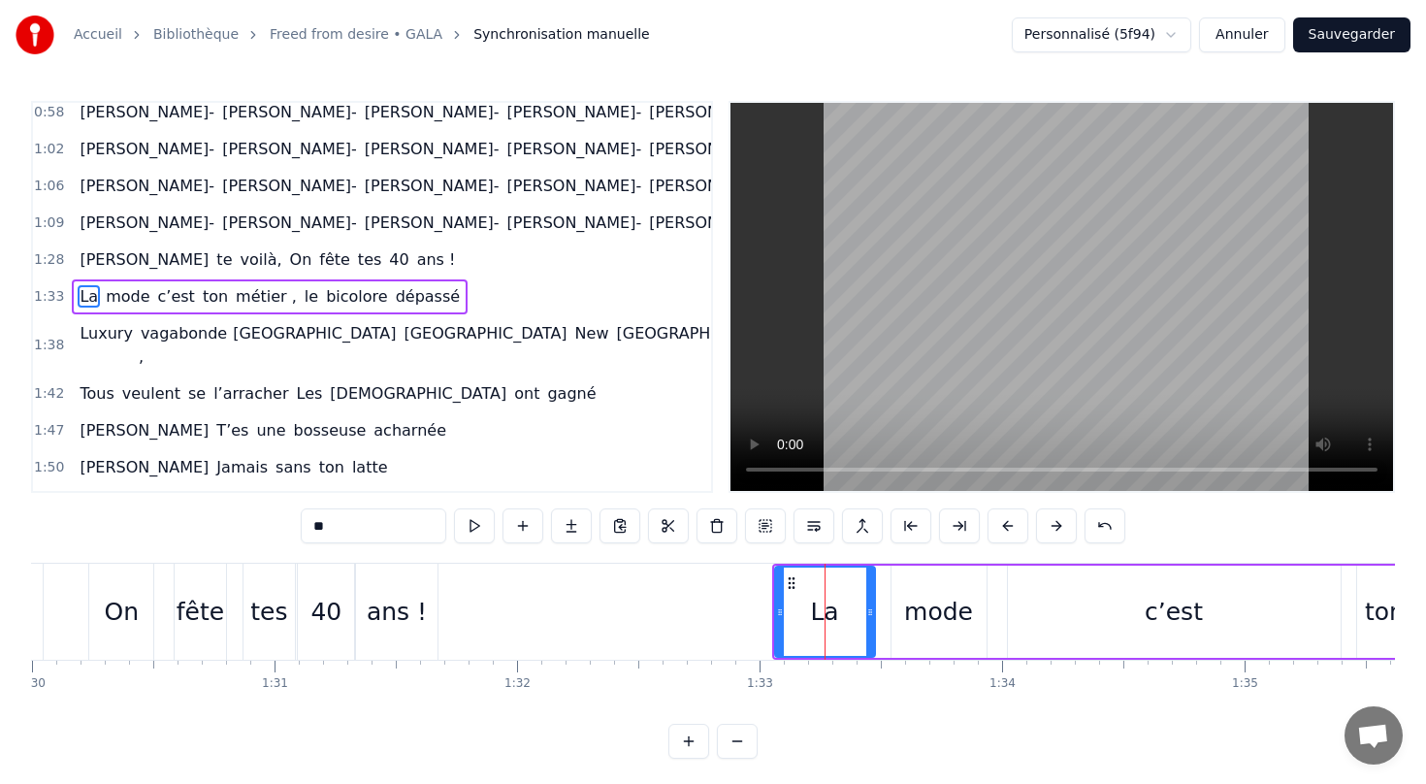
click at [390, 629] on div "ans !" at bounding box center [397, 612] width 60 height 37
type input "*****"
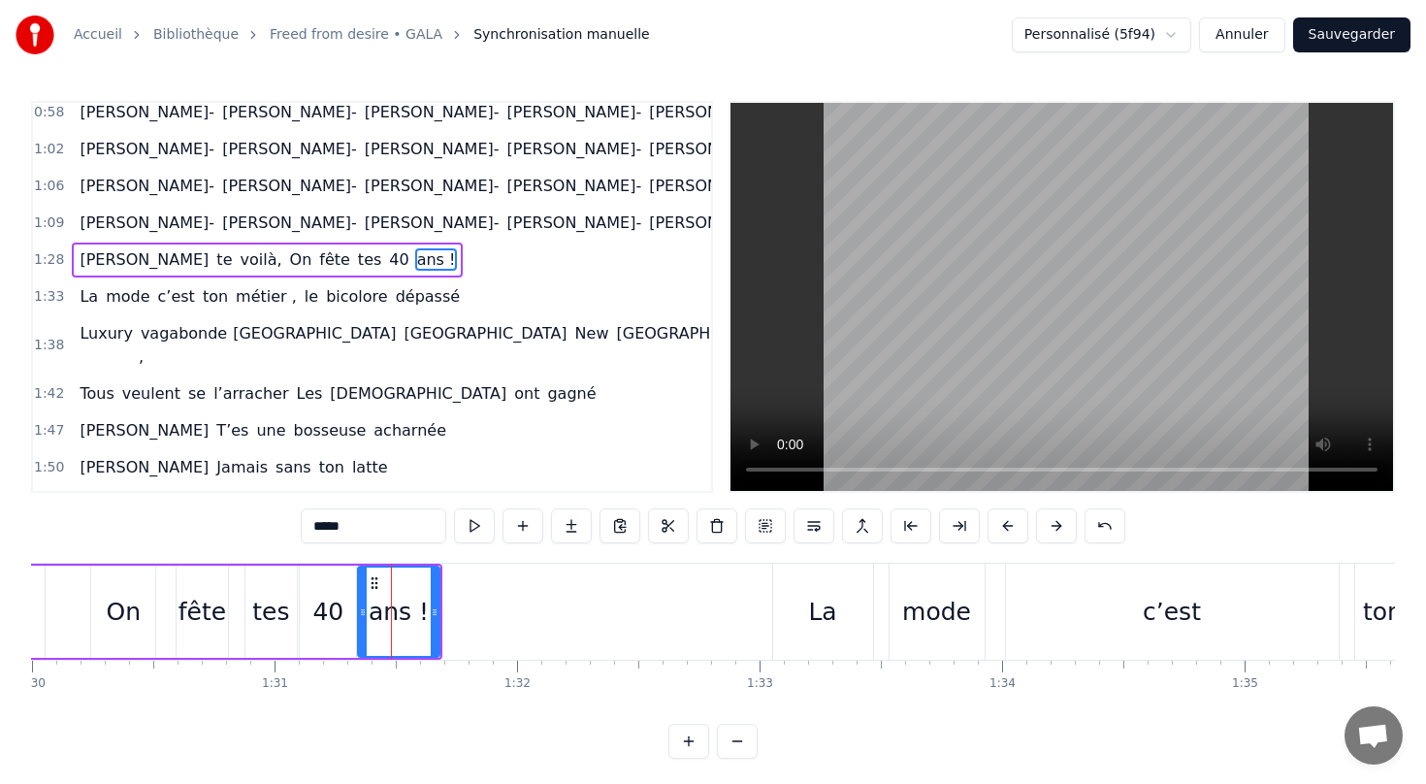
scroll to position [414, 0]
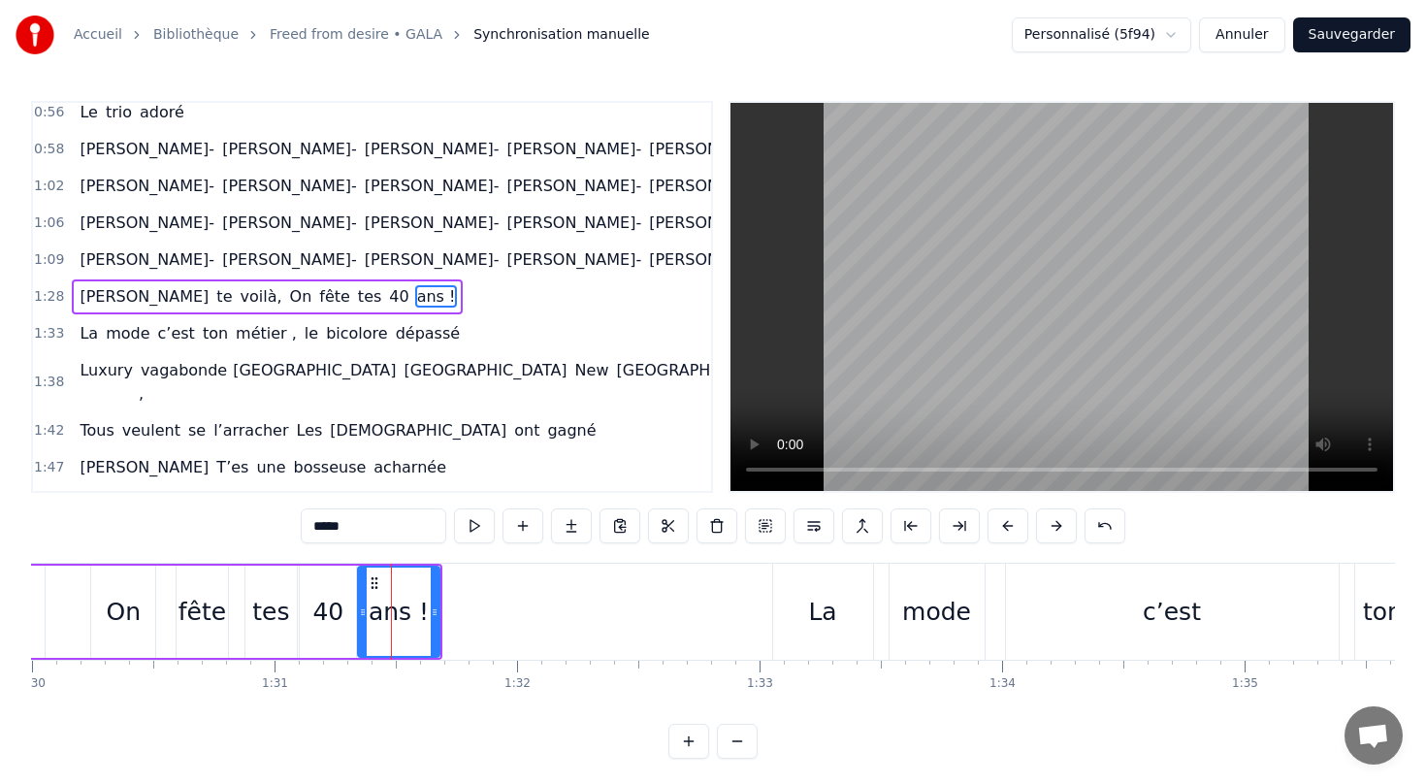
click at [352, 279] on div "[PERSON_NAME] te voilà, On fête tes 40 ans !" at bounding box center [267, 296] width 391 height 35
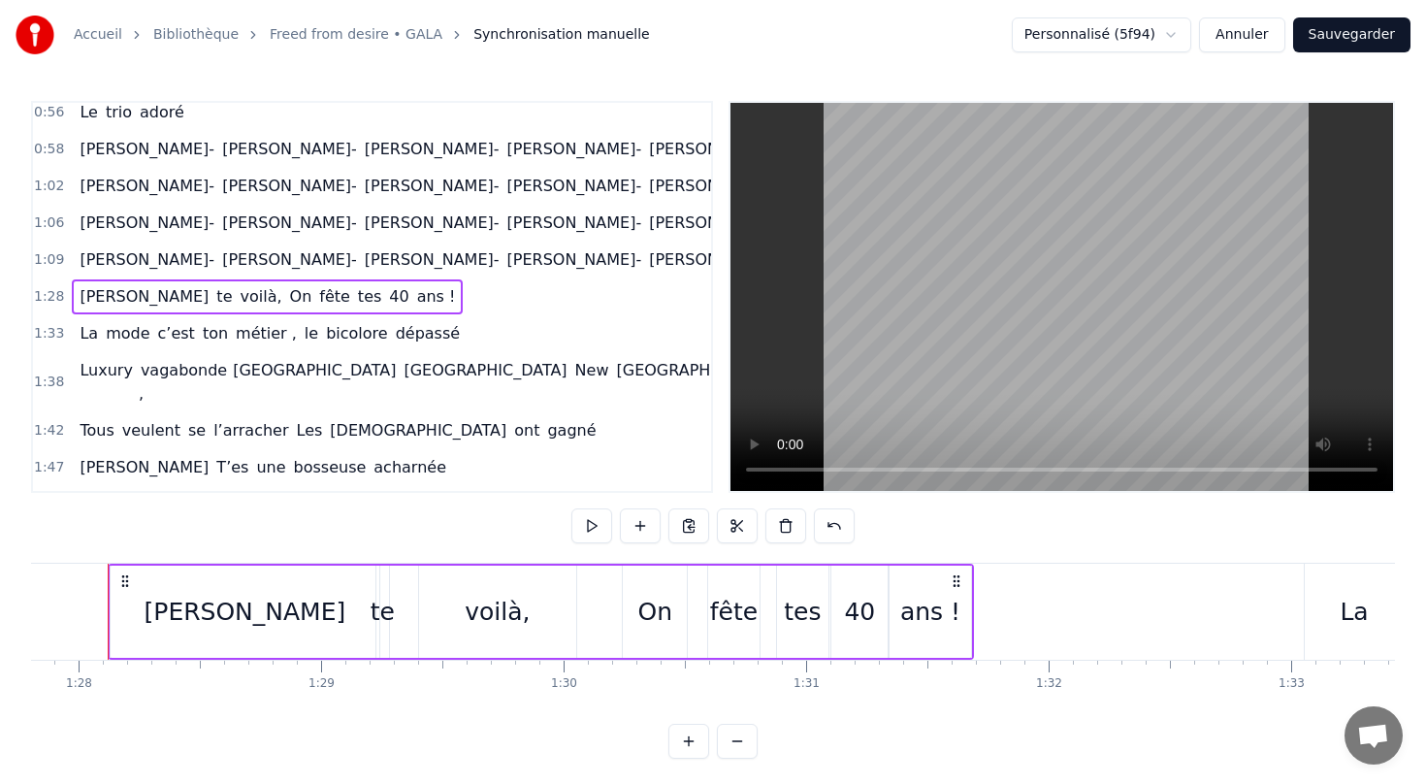
scroll to position [0, 21273]
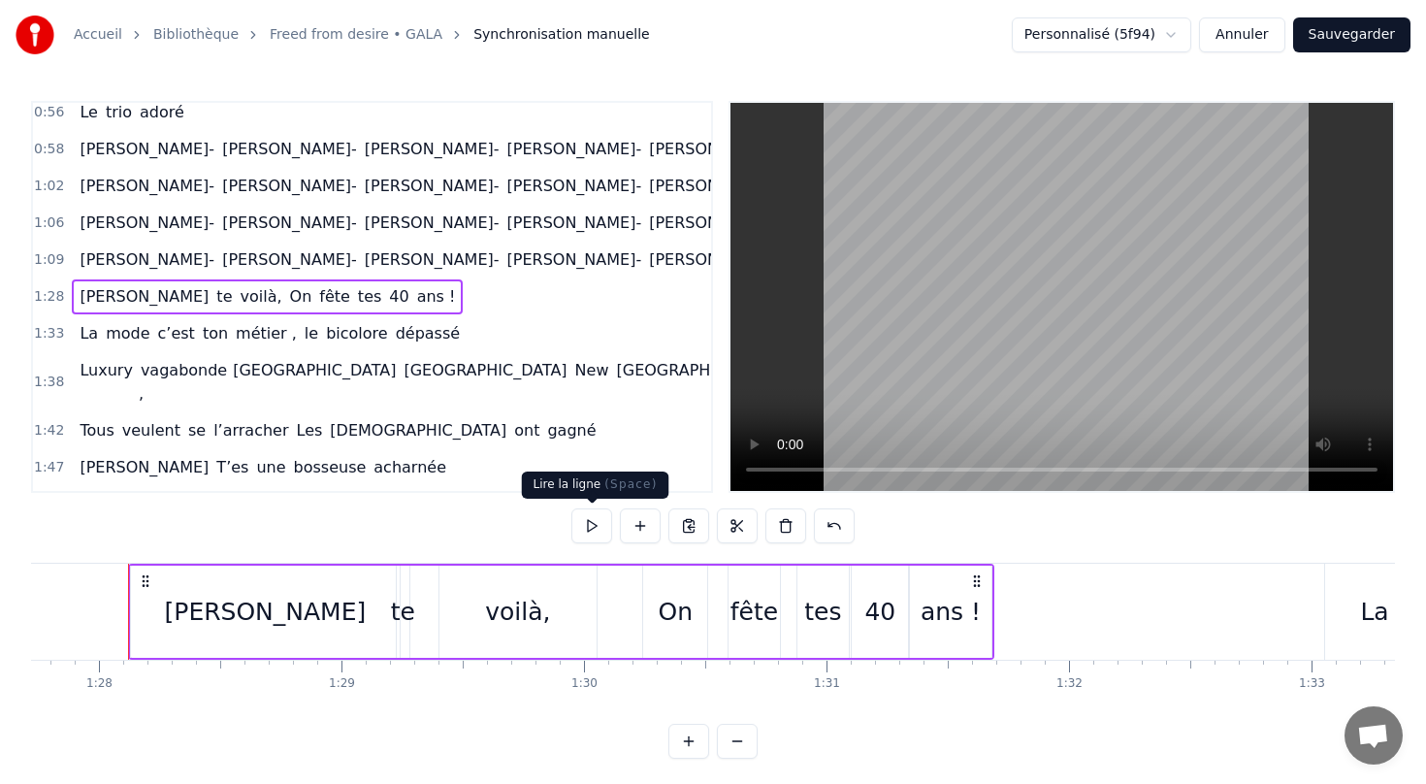
click at [586, 522] on button at bounding box center [591, 525] width 41 height 35
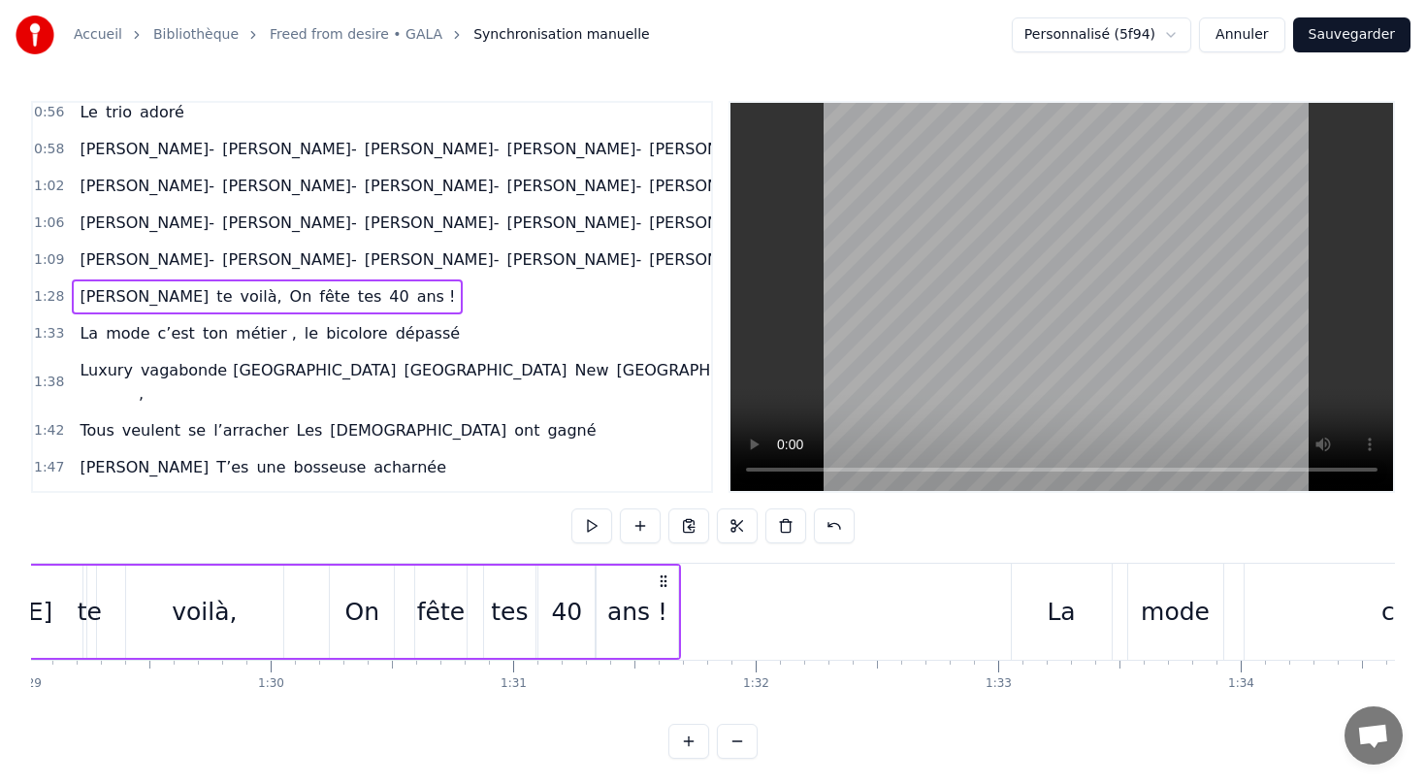
scroll to position [0, 21769]
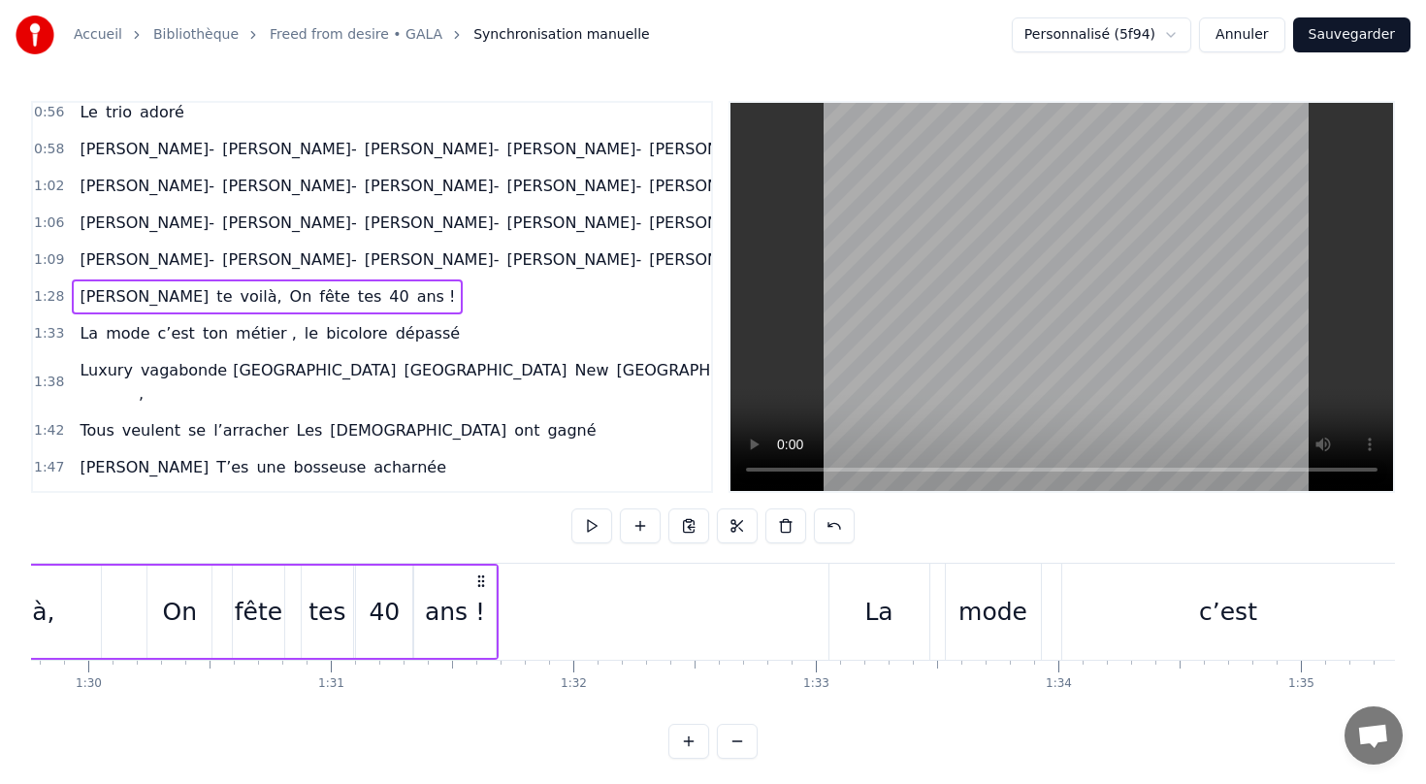
click at [921, 579] on div "La" at bounding box center [879, 612] width 100 height 96
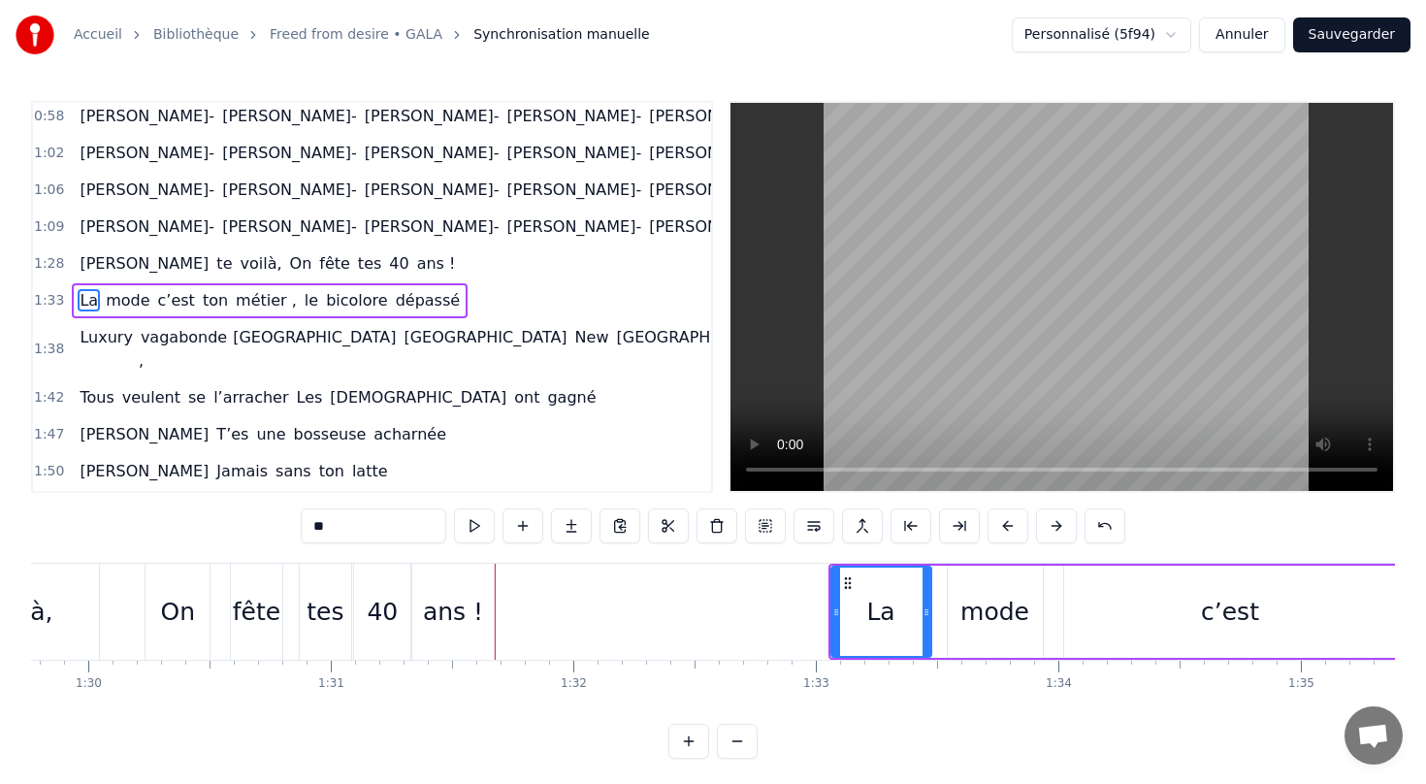
scroll to position [451, 0]
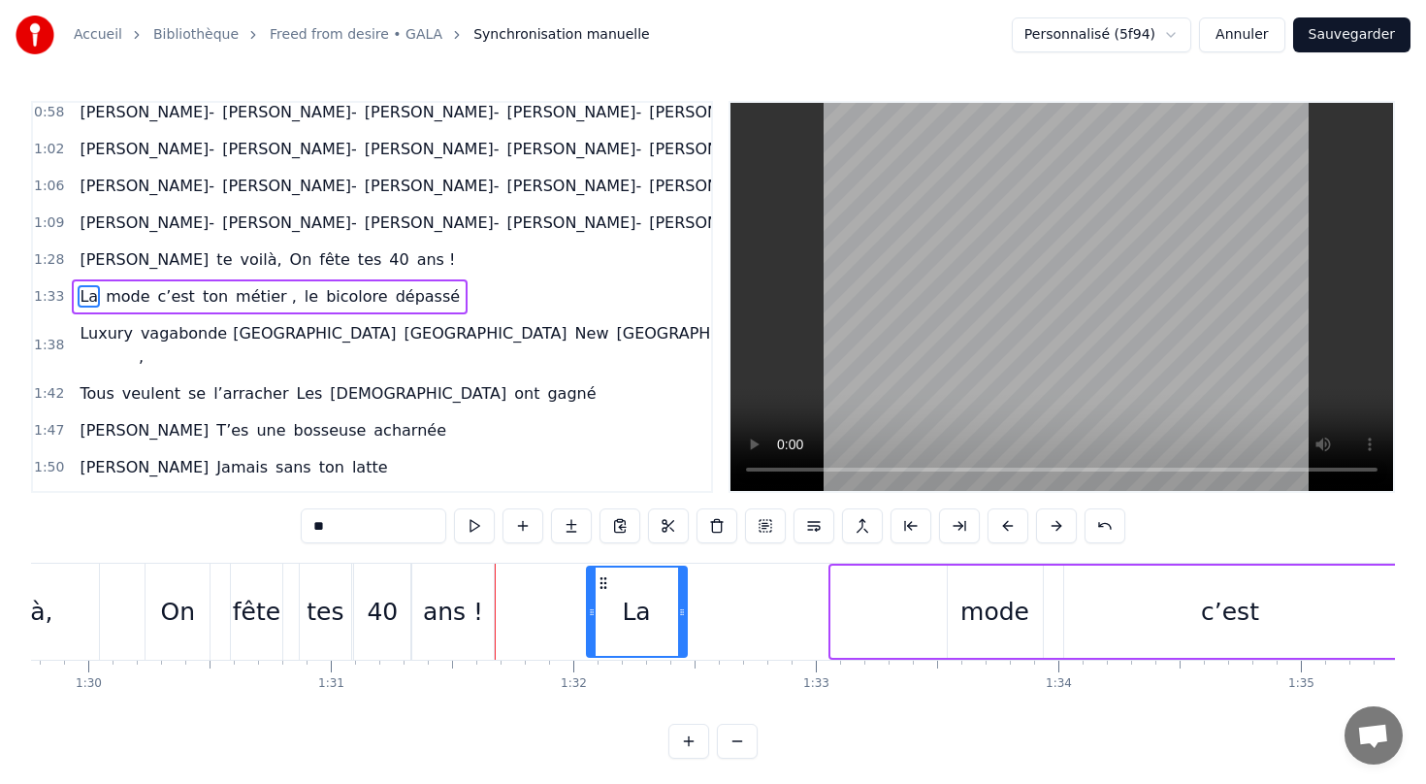
drag, startPoint x: 842, startPoint y: 580, endPoint x: 599, endPoint y: 578, distance: 243.5
click at [599, 578] on icon at bounding box center [604, 583] width 16 height 16
click at [978, 605] on div "mode" at bounding box center [994, 612] width 69 height 37
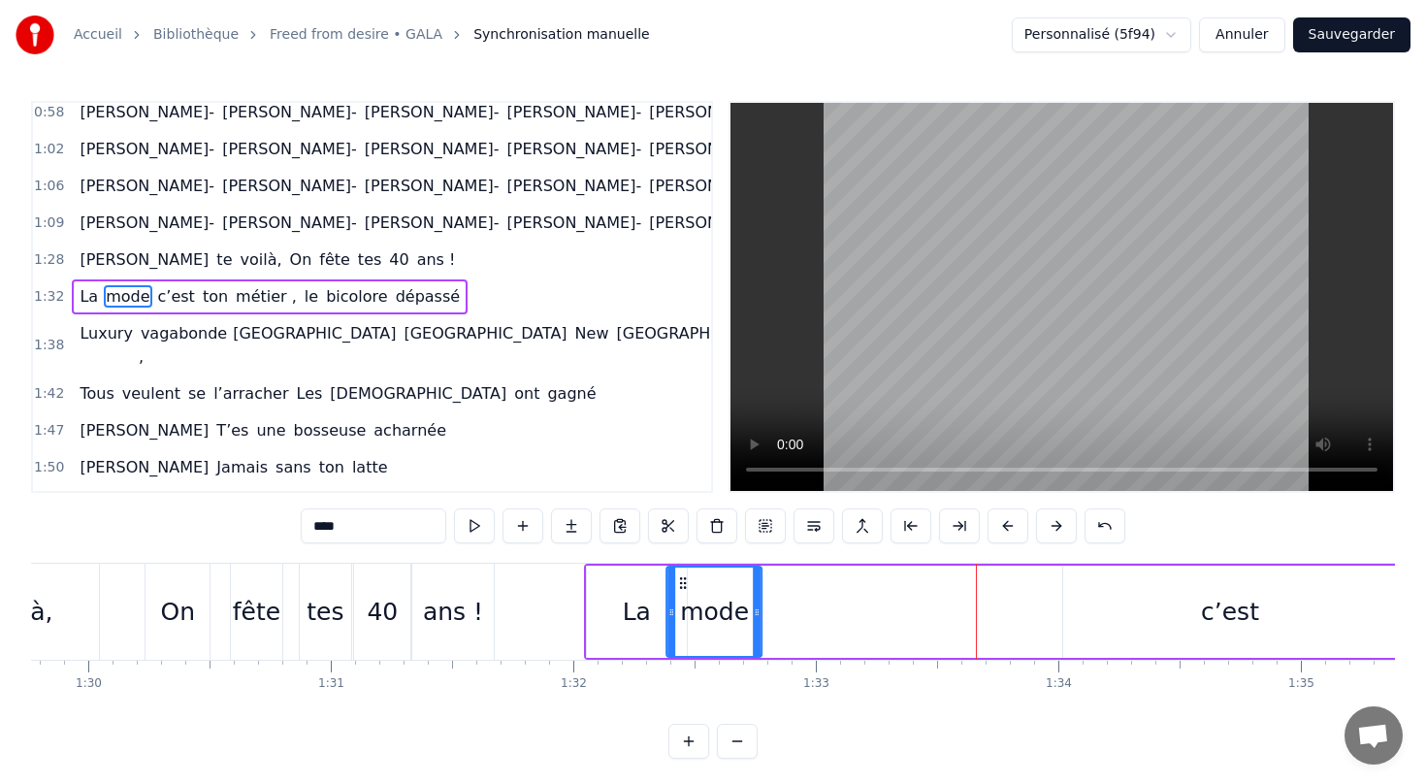
drag, startPoint x: 964, startPoint y: 580, endPoint x: 684, endPoint y: 566, distance: 280.7
click at [684, 566] on div "mode" at bounding box center [714, 612] width 97 height 92
click at [1239, 616] on div "c’est" at bounding box center [1230, 612] width 58 height 37
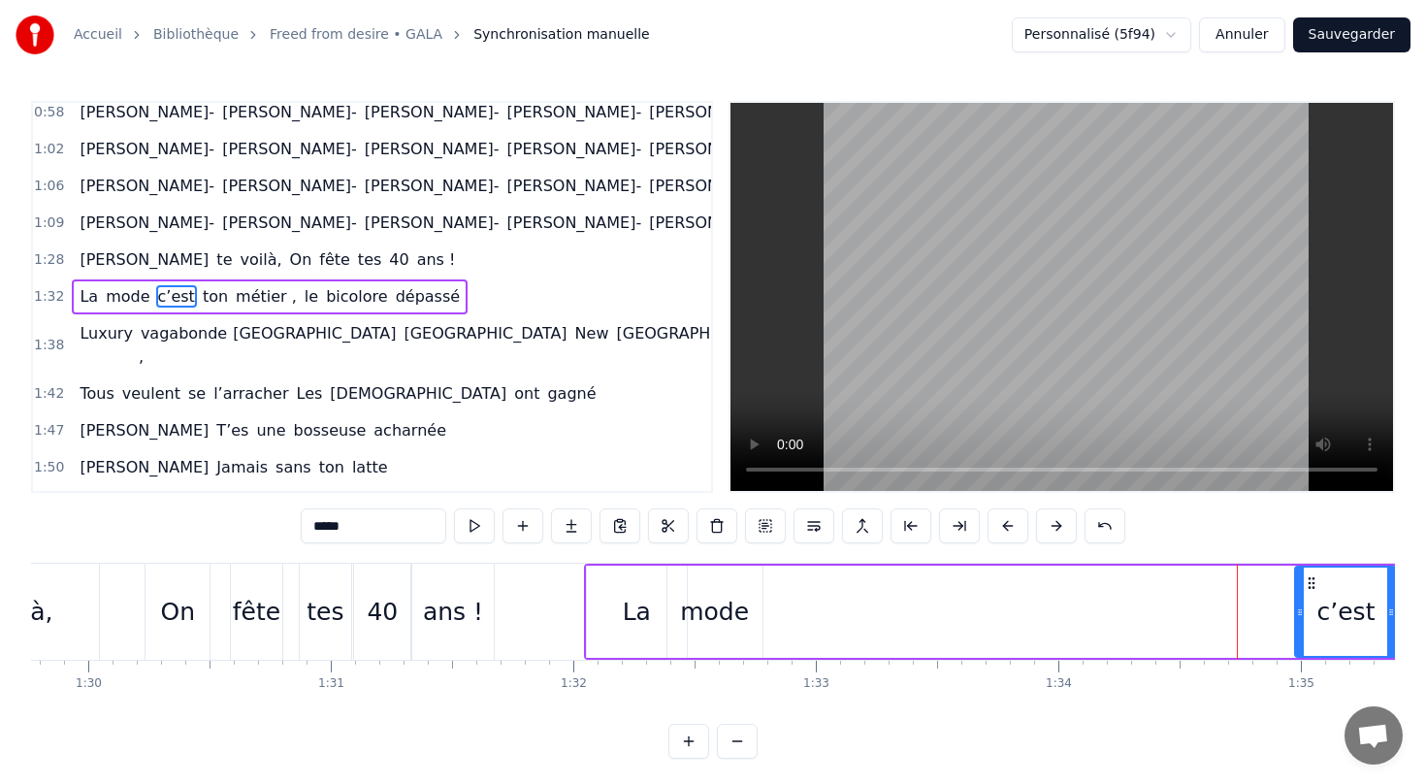
drag, startPoint x: 1069, startPoint y: 610, endPoint x: 1301, endPoint y: 611, distance: 231.8
click at [1301, 611] on icon at bounding box center [1300, 612] width 8 height 16
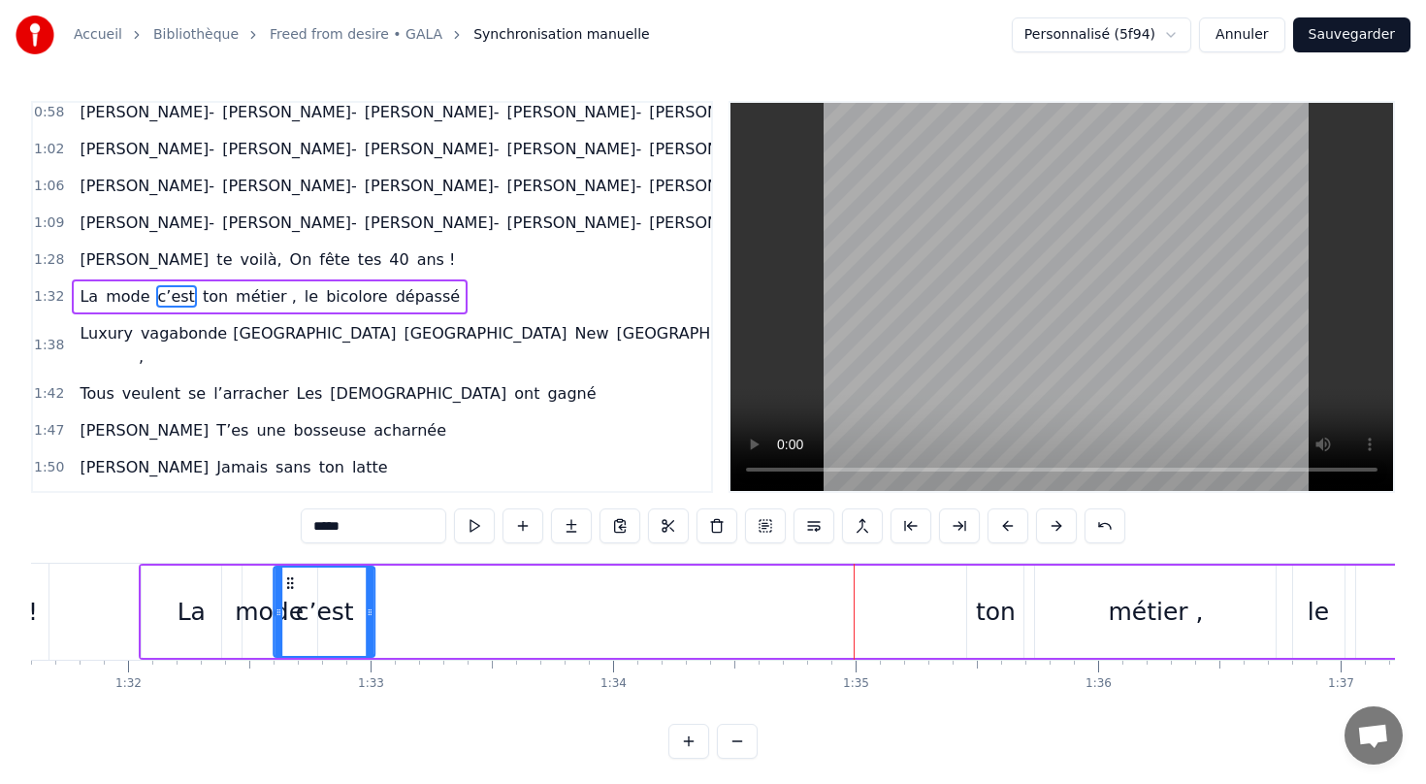
scroll to position [0, 22202]
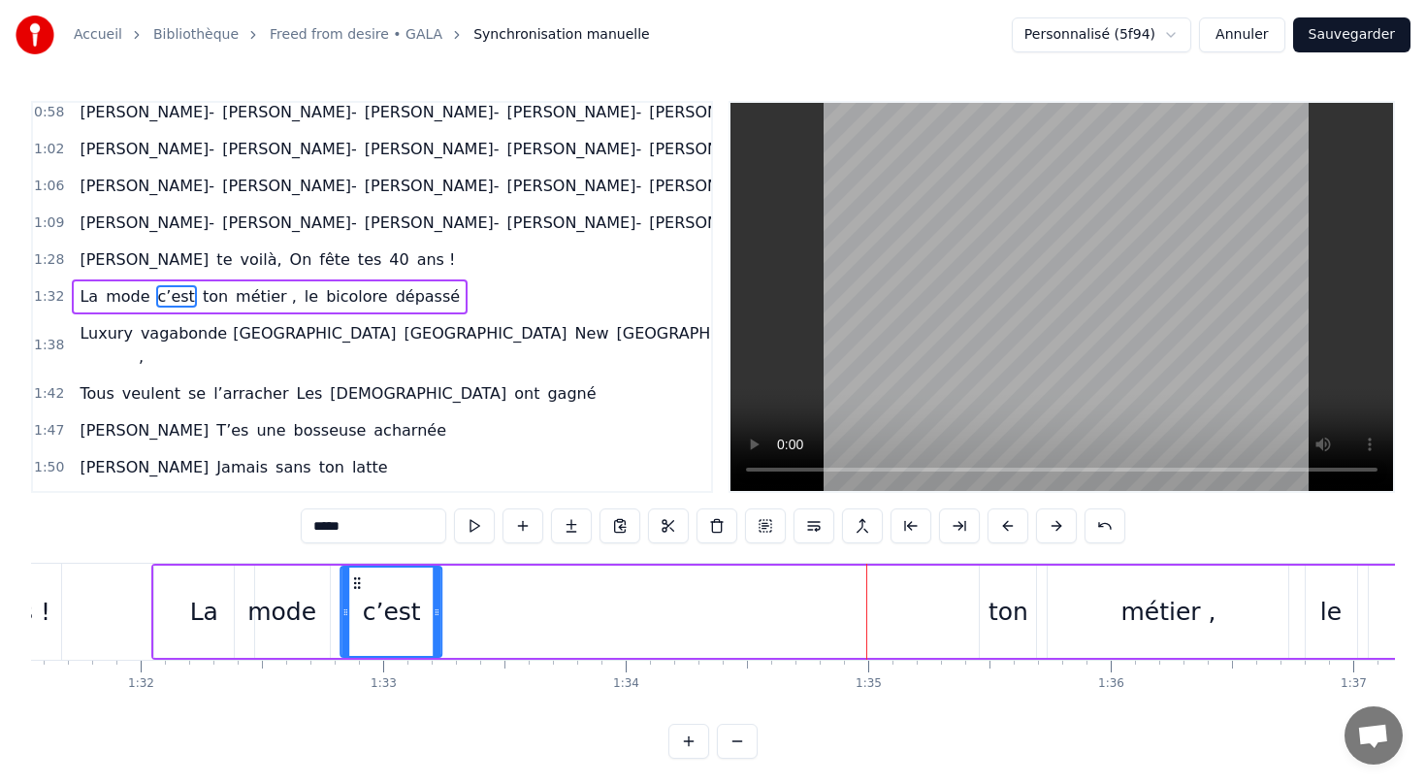
drag, startPoint x: 141, startPoint y: 582, endPoint x: 358, endPoint y: 567, distance: 217.8
click at [358, 568] on div "c’est" at bounding box center [391, 611] width 99 height 88
click at [998, 608] on div "ton" at bounding box center [1008, 612] width 40 height 37
type input "***"
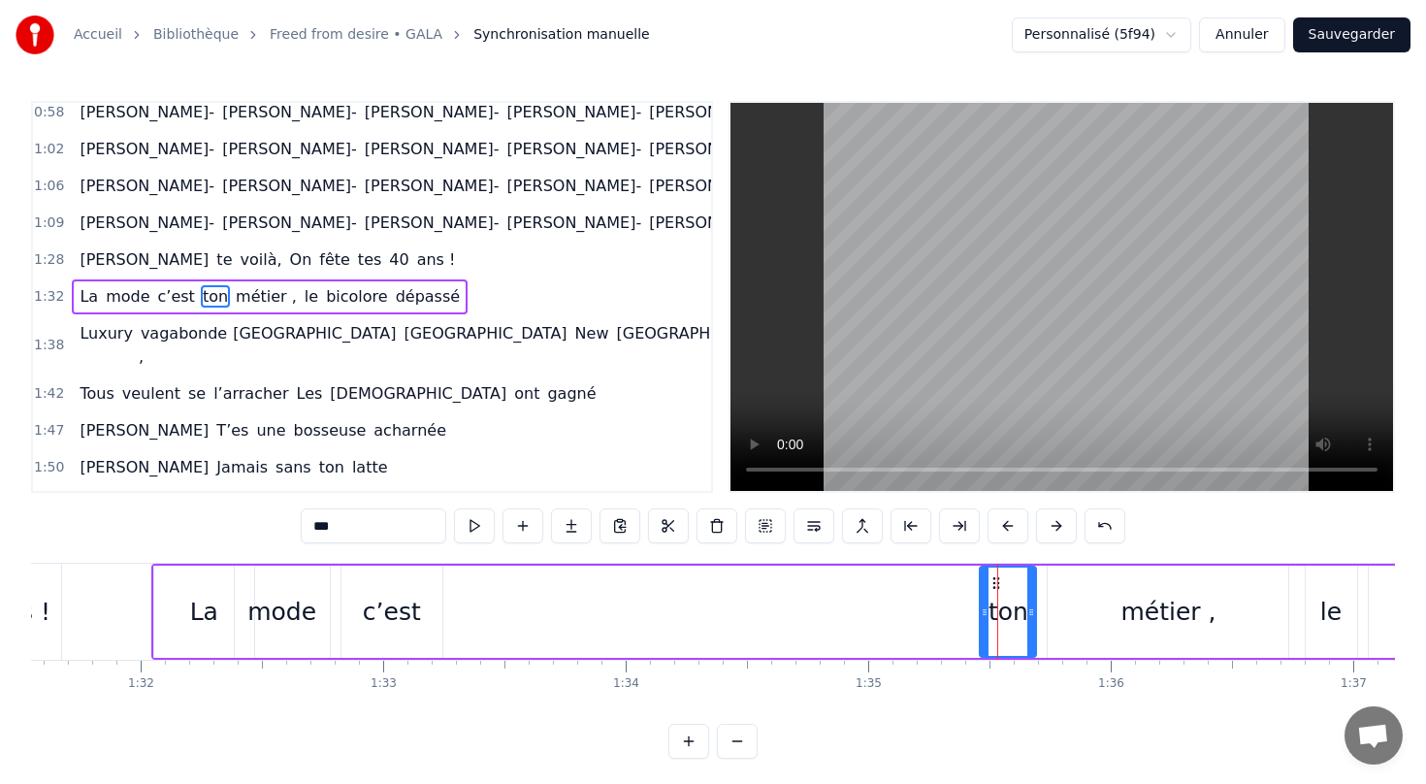
drag, startPoint x: 995, startPoint y: 580, endPoint x: 648, endPoint y: 605, distance: 348.2
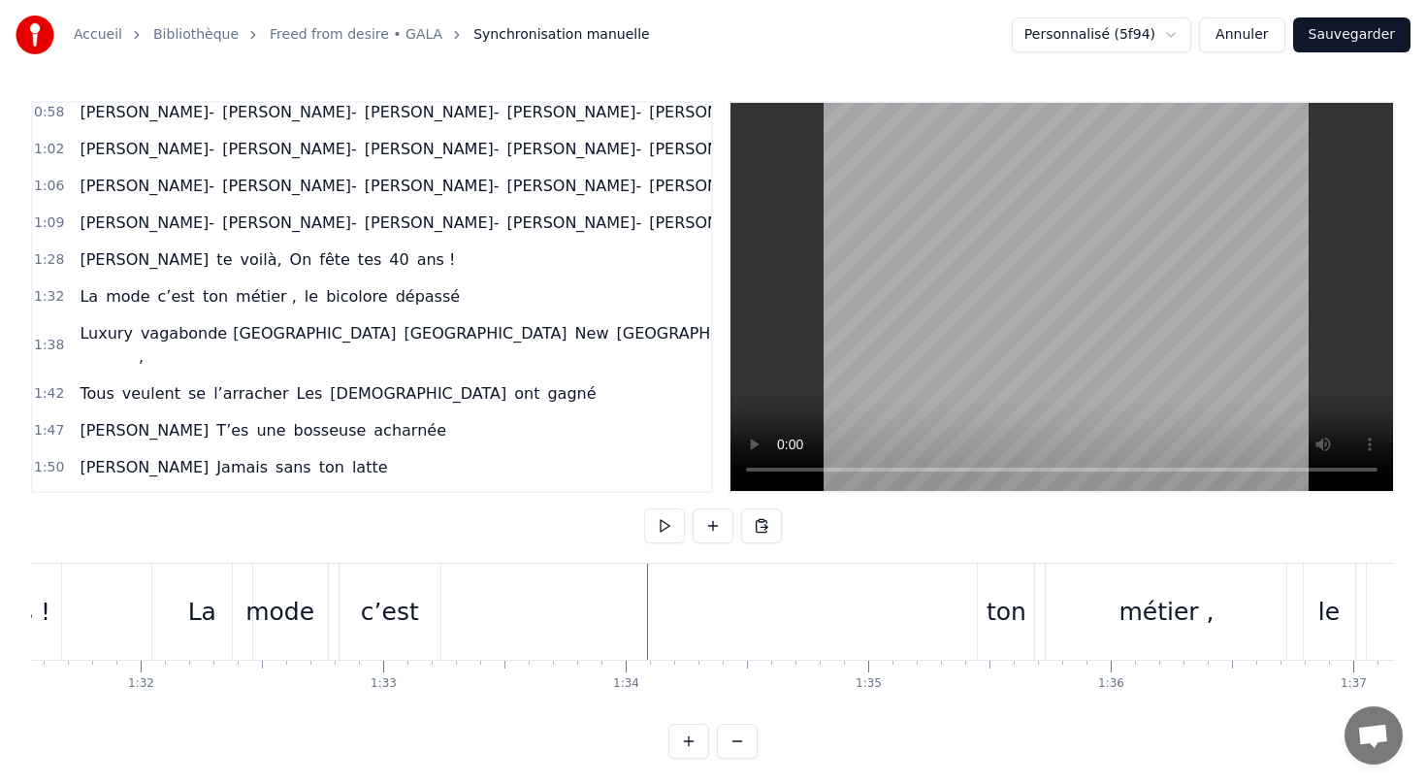
click at [993, 617] on div "ton" at bounding box center [1007, 612] width 40 height 37
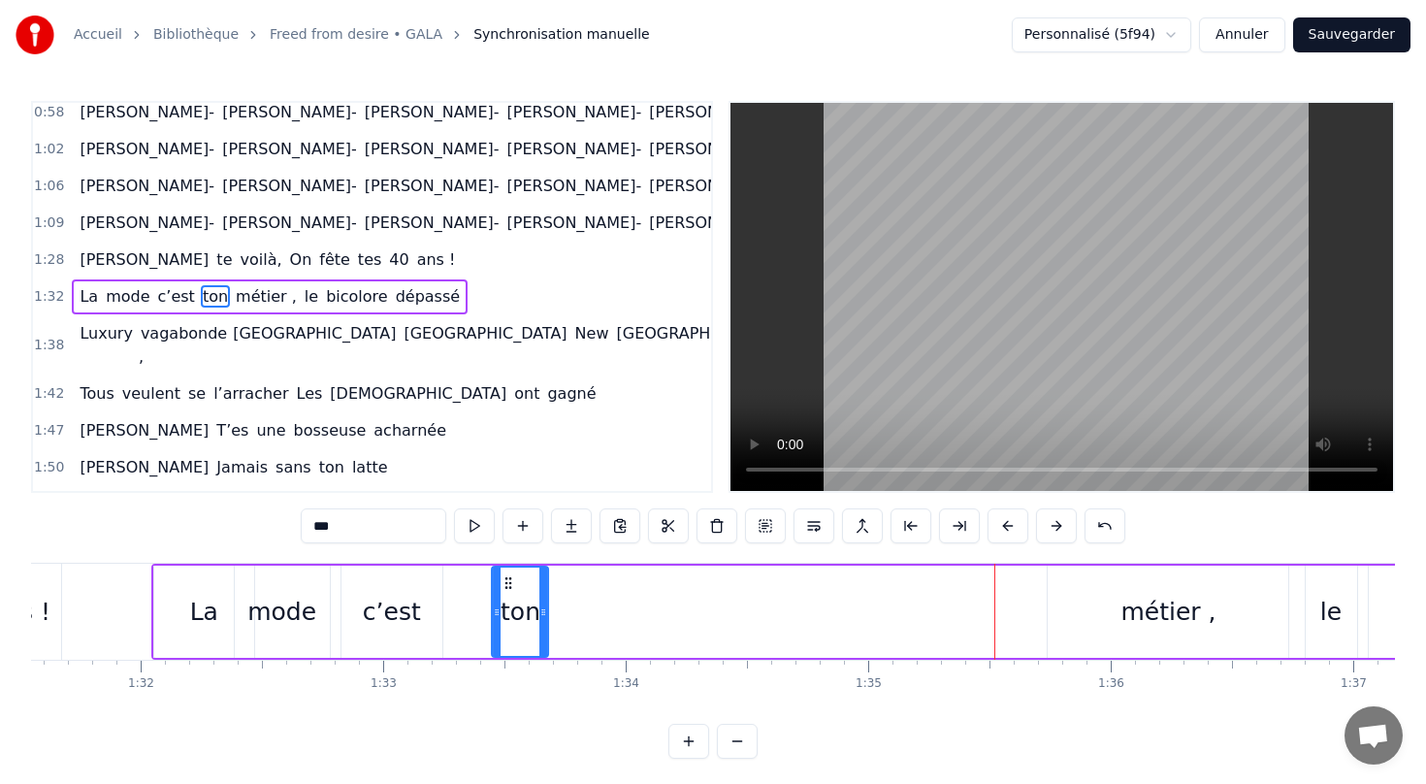
drag, startPoint x: 995, startPoint y: 584, endPoint x: 508, endPoint y: 589, distance: 487.0
click at [508, 589] on icon at bounding box center [510, 583] width 16 height 16
click at [1151, 611] on div "métier ," at bounding box center [1167, 612] width 95 height 37
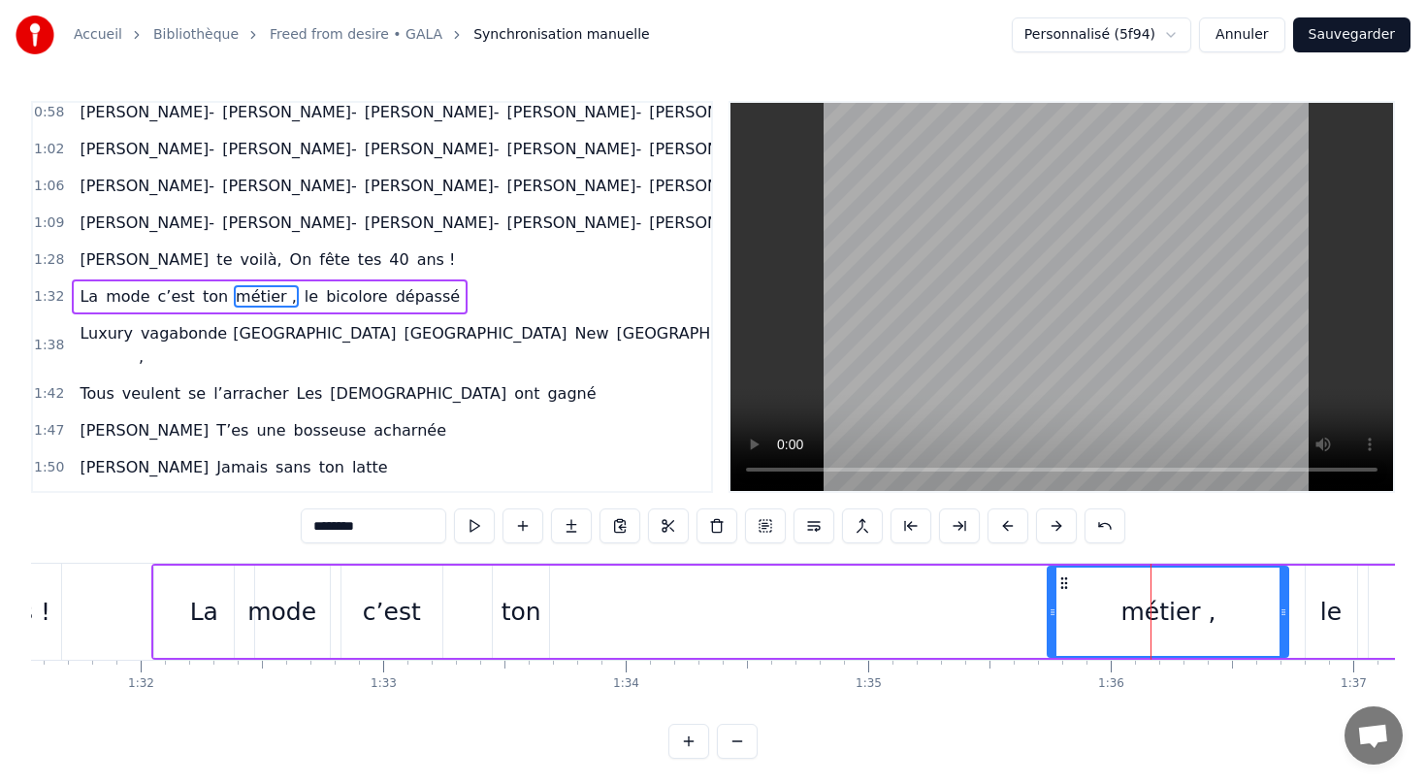
click at [381, 617] on div "c’est" at bounding box center [392, 612] width 58 height 37
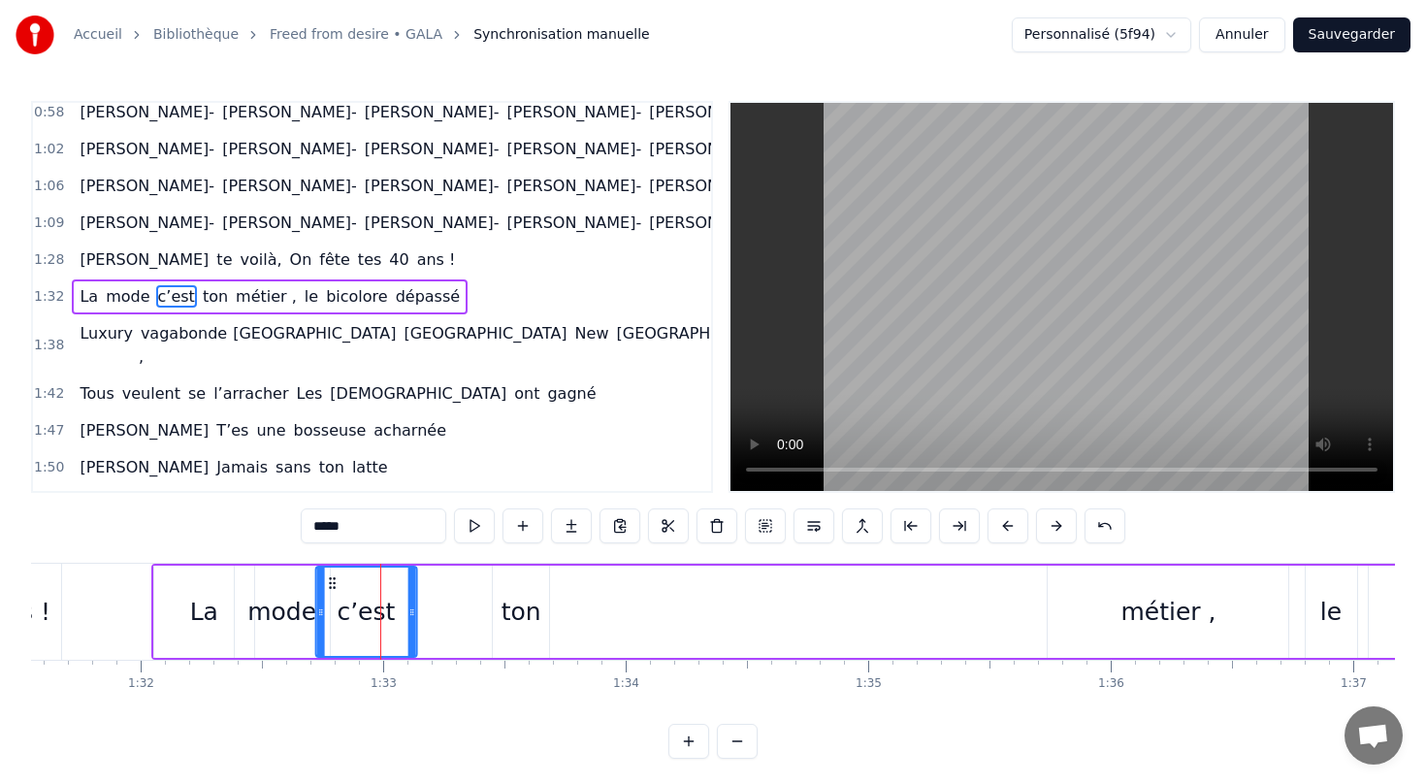
drag, startPoint x: 355, startPoint y: 582, endPoint x: 329, endPoint y: 581, distance: 26.2
click at [329, 581] on icon at bounding box center [332, 583] width 16 height 16
click at [505, 616] on div "ton" at bounding box center [522, 612] width 40 height 37
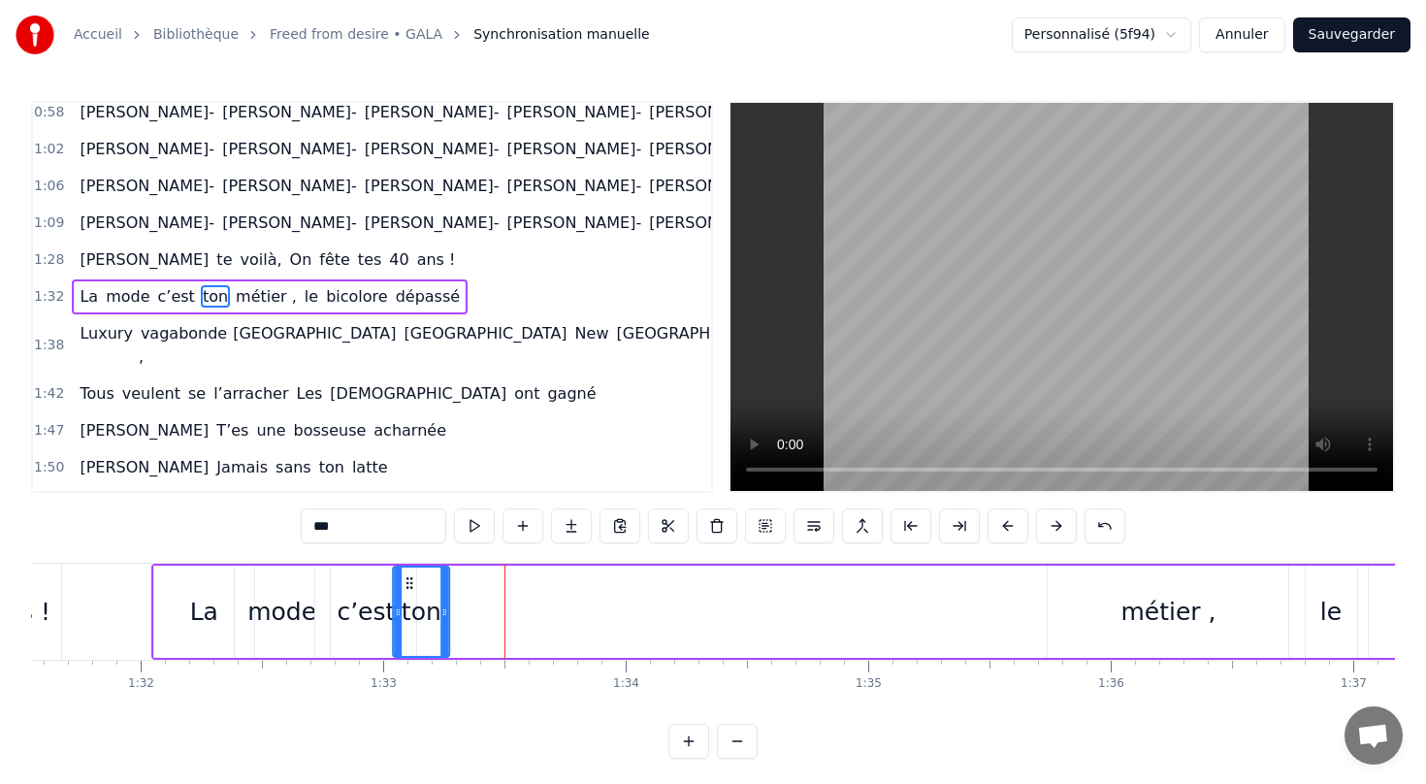
drag, startPoint x: 505, startPoint y: 577, endPoint x: 405, endPoint y: 570, distance: 100.1
click at [405, 569] on div "ton" at bounding box center [421, 611] width 54 height 88
click at [1142, 616] on div "métier ," at bounding box center [1167, 612] width 95 height 37
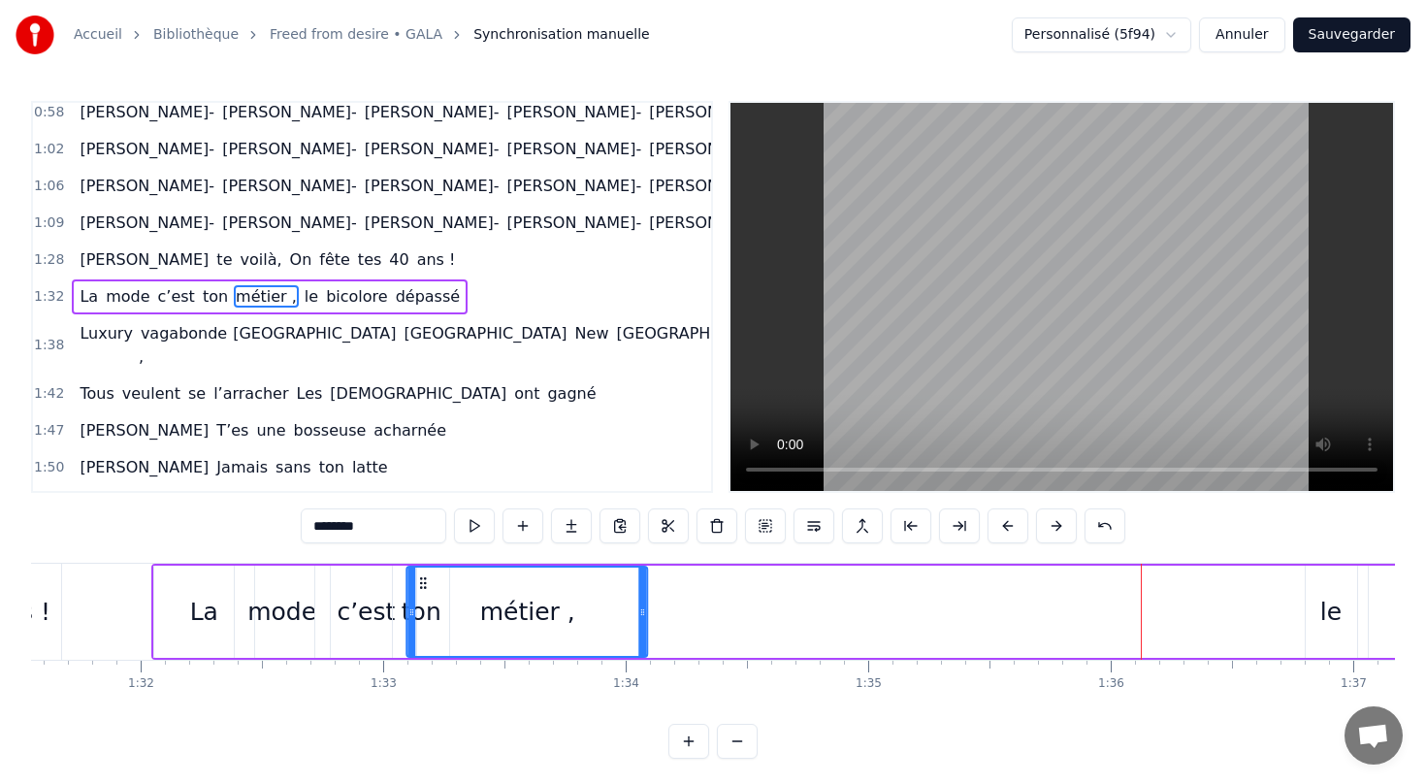
drag, startPoint x: 1062, startPoint y: 578, endPoint x: 422, endPoint y: 579, distance: 640.2
click at [422, 579] on circle at bounding box center [421, 578] width 1 height 1
click at [1325, 599] on div "le" at bounding box center [1330, 612] width 21 height 37
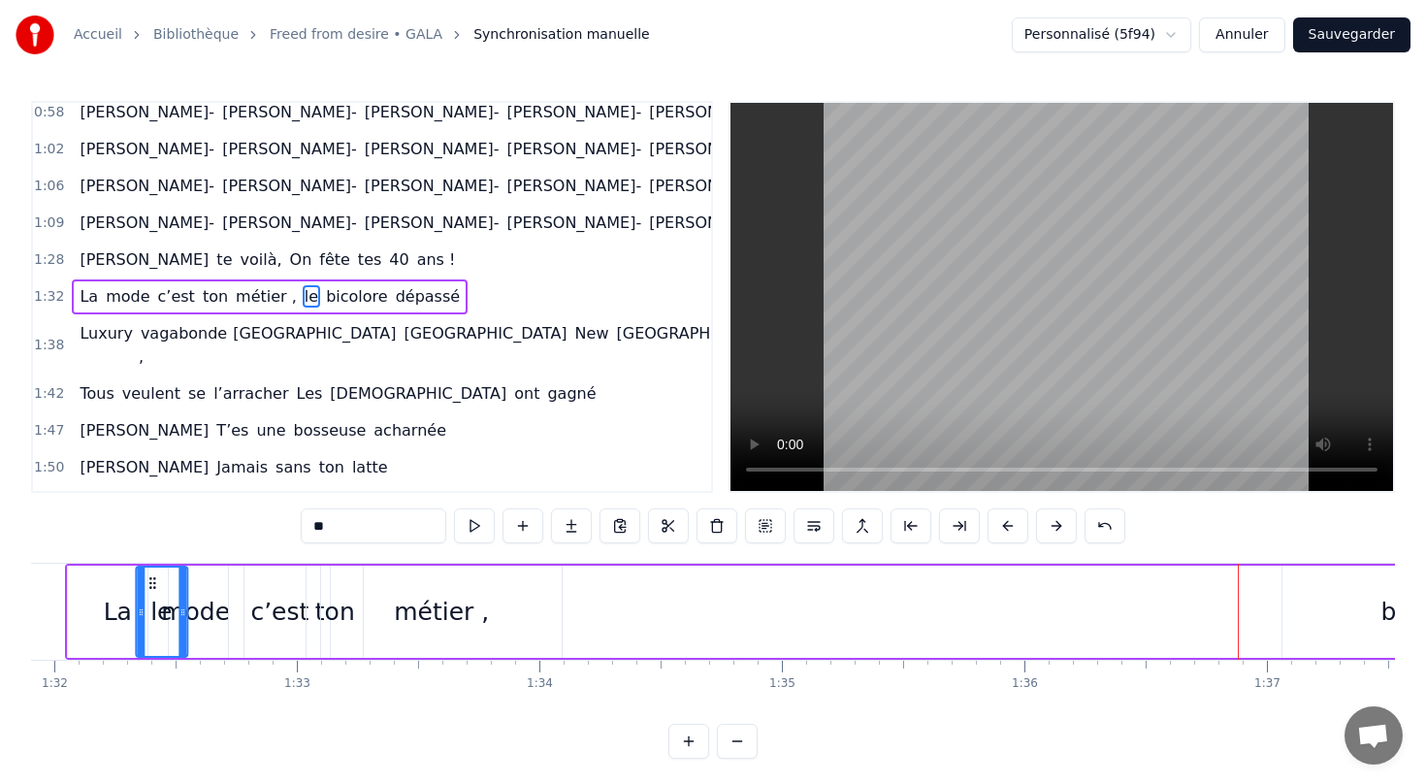
scroll to position [0, 22227]
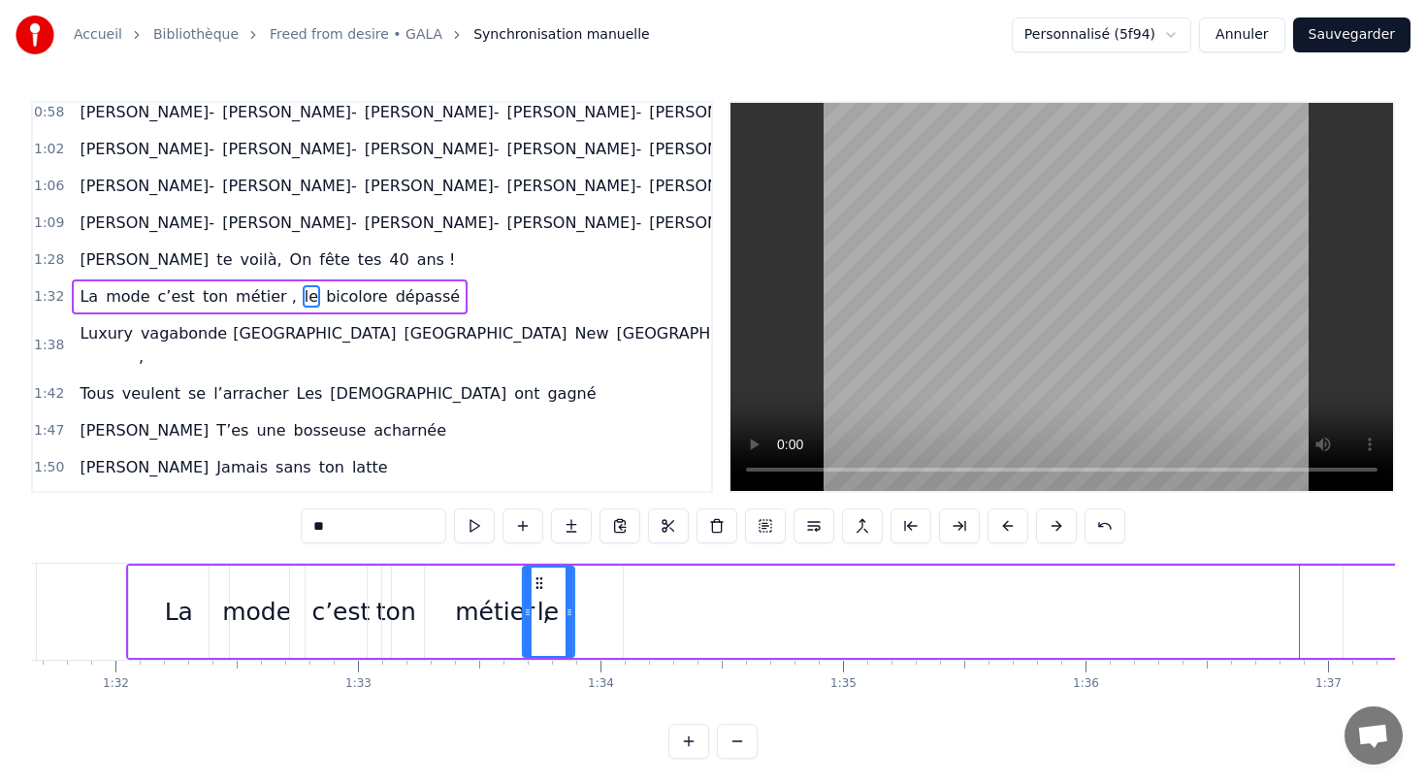
drag, startPoint x: 122, startPoint y: 583, endPoint x: 535, endPoint y: 601, distance: 412.7
click at [535, 601] on div "le" at bounding box center [547, 611] width 49 height 88
drag, startPoint x: 536, startPoint y: 579, endPoint x: 626, endPoint y: 588, distance: 89.7
click at [626, 588] on icon at bounding box center [628, 583] width 16 height 16
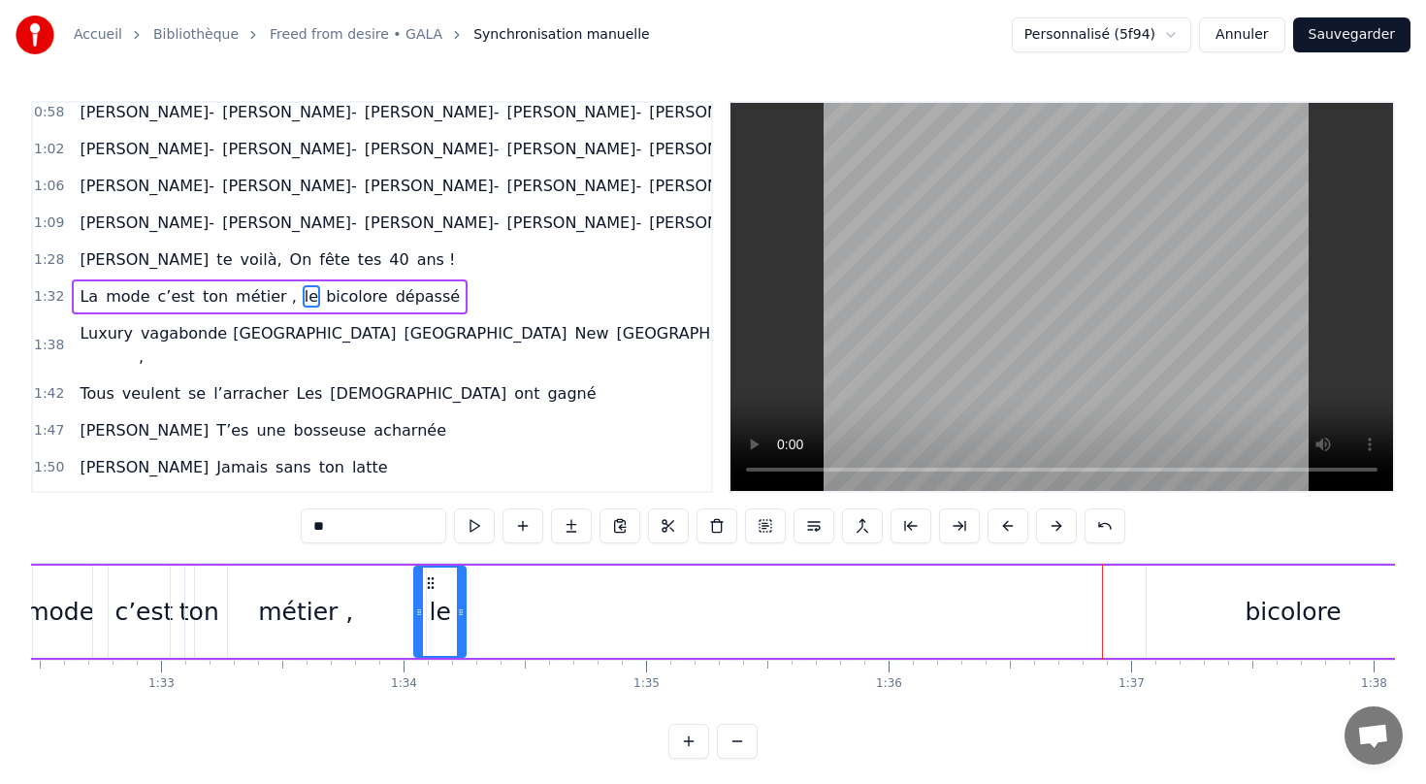
scroll to position [0, 22508]
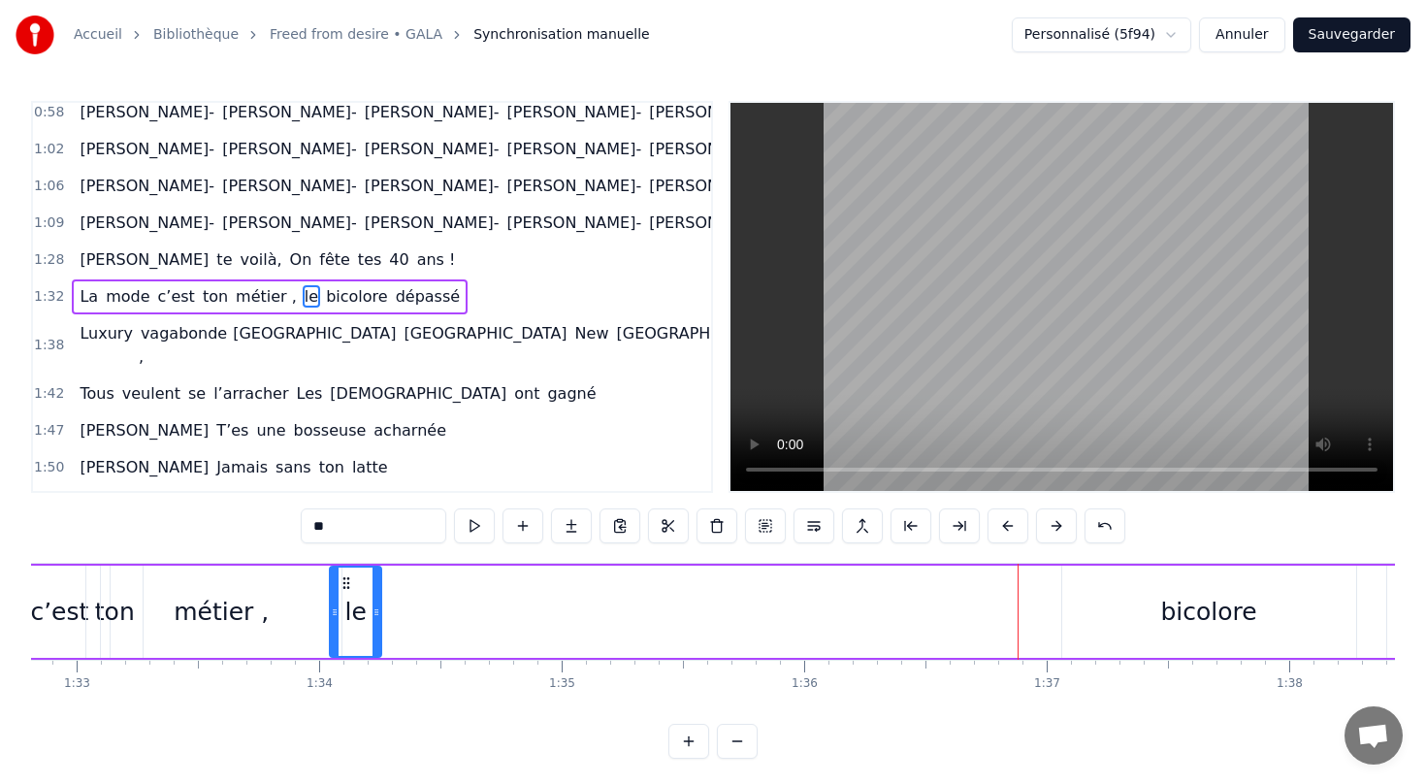
click at [1176, 610] on div "bicolore" at bounding box center [1208, 612] width 96 height 37
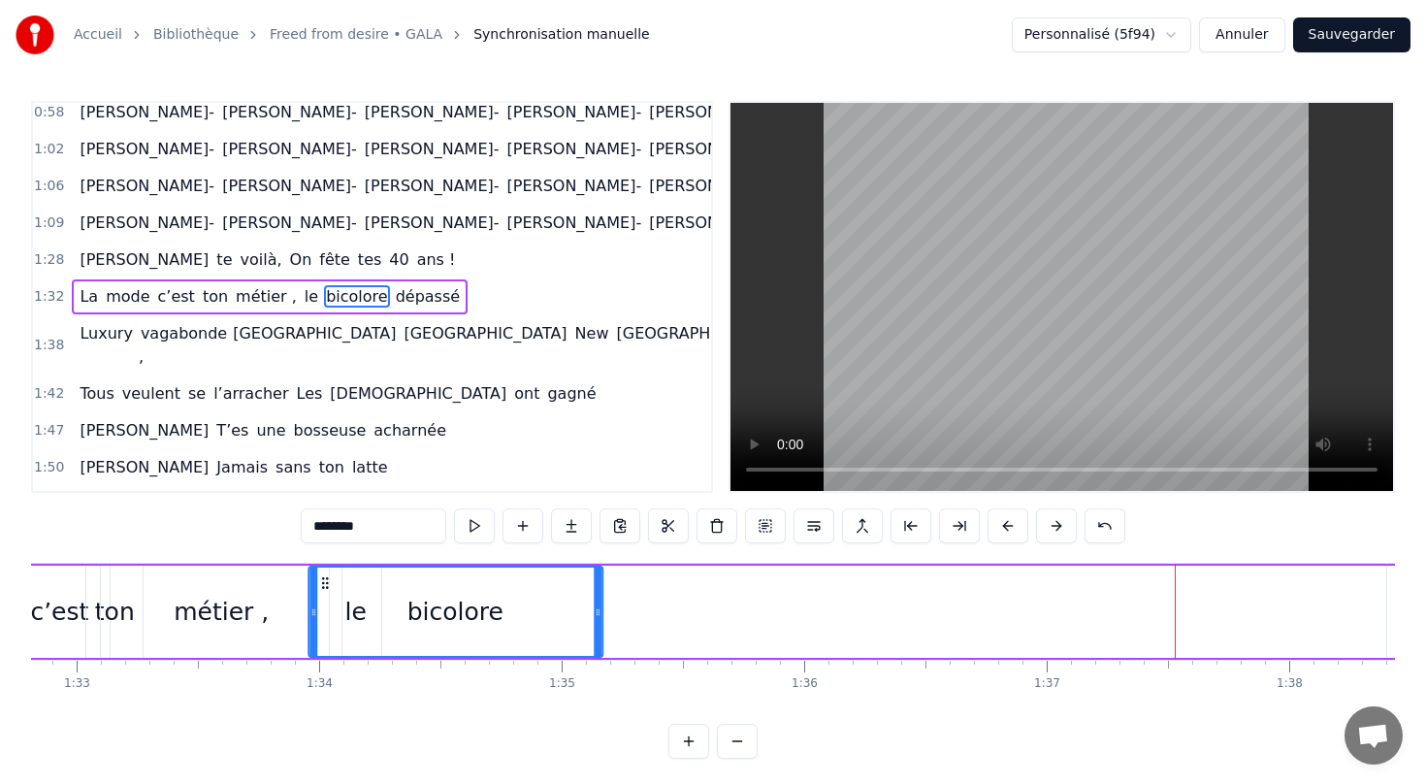
drag, startPoint x: 1076, startPoint y: 579, endPoint x: 324, endPoint y: 605, distance: 752.3
click at [323, 604] on div "bicolore" at bounding box center [455, 611] width 292 height 88
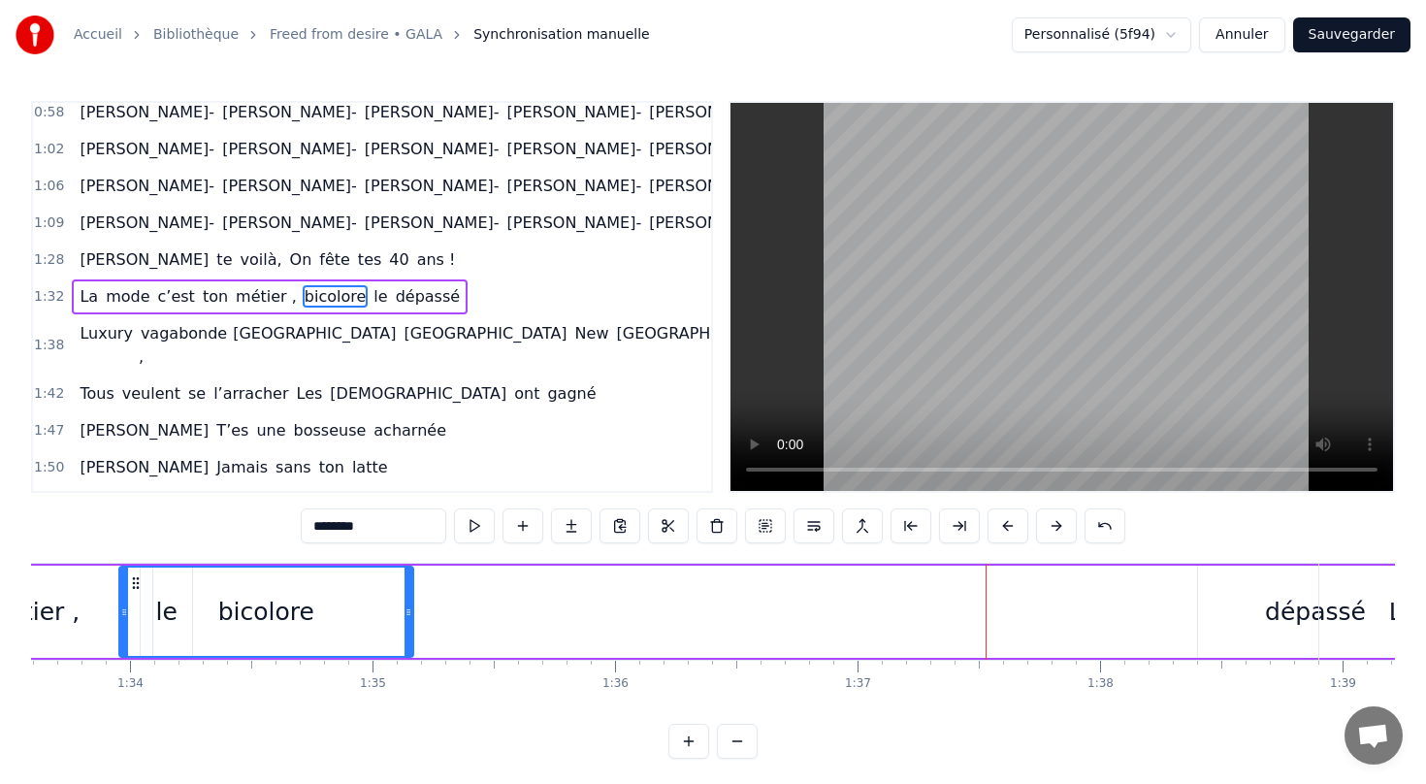
scroll to position [0, 22695]
click at [1263, 627] on div "dépassé" at bounding box center [1318, 612] width 236 height 92
type input "*******"
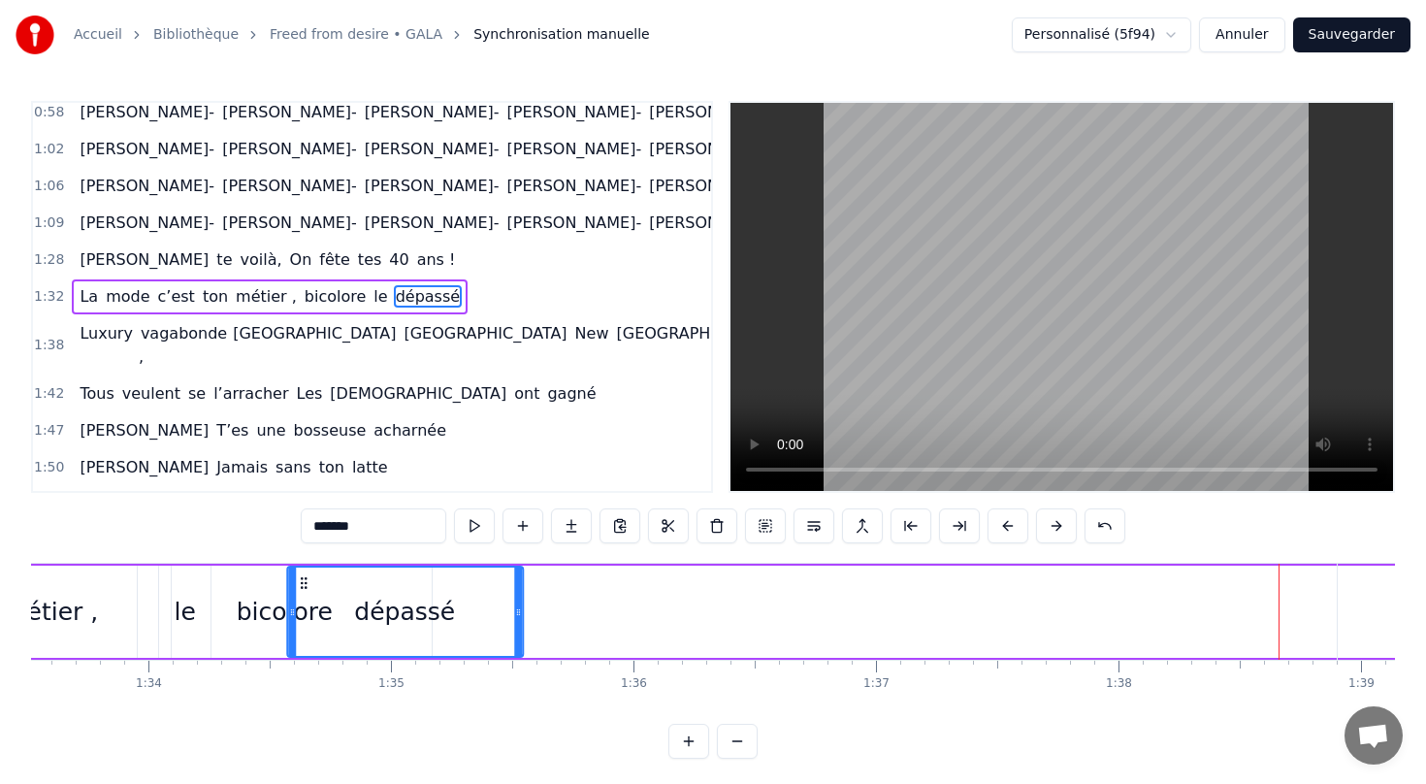
scroll to position [0, 22676]
drag, startPoint x: 1215, startPoint y: 579, endPoint x: 316, endPoint y: 575, distance: 899.3
click at [316, 575] on icon at bounding box center [316, 583] width 16 height 16
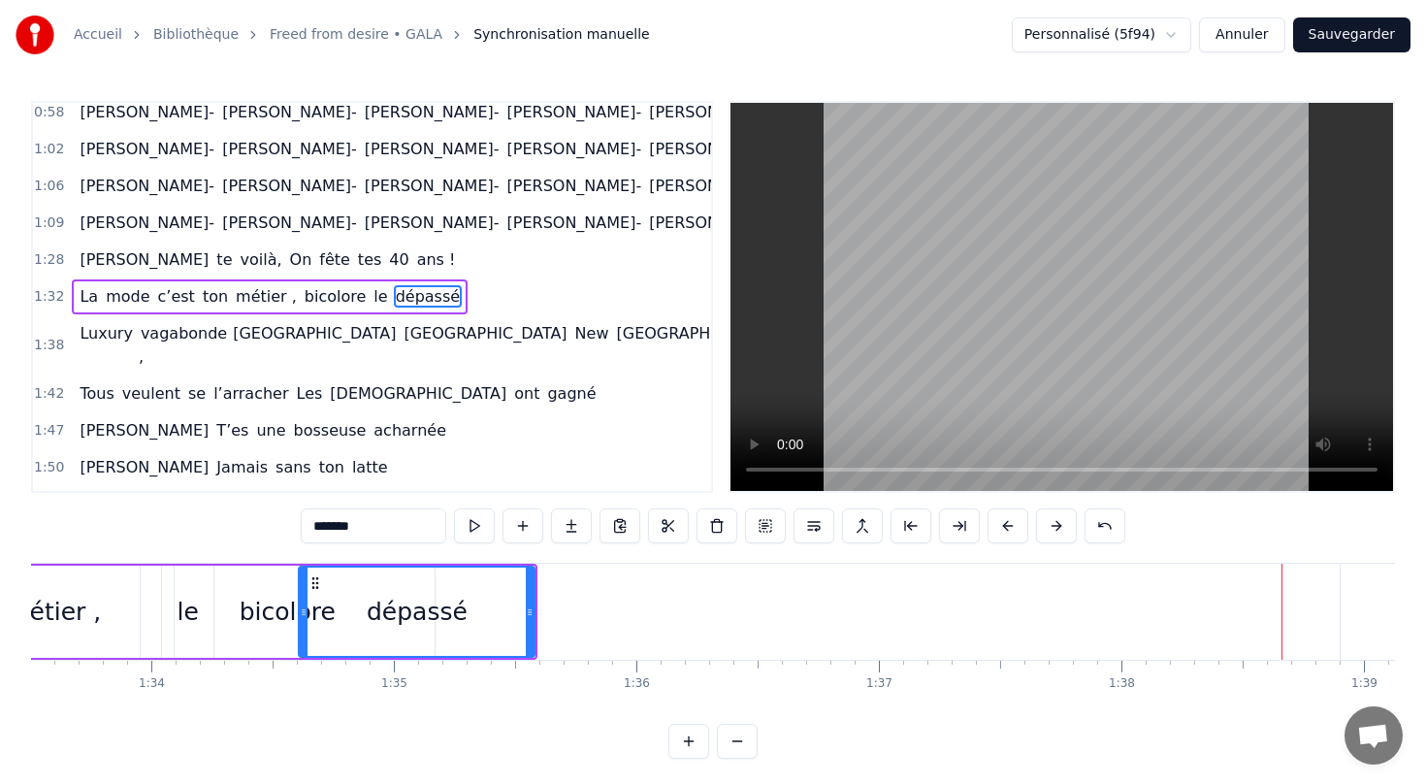
click at [278, 281] on div "La mode c’est ton métier , bicolore [PERSON_NAME]" at bounding box center [270, 296] width 396 height 35
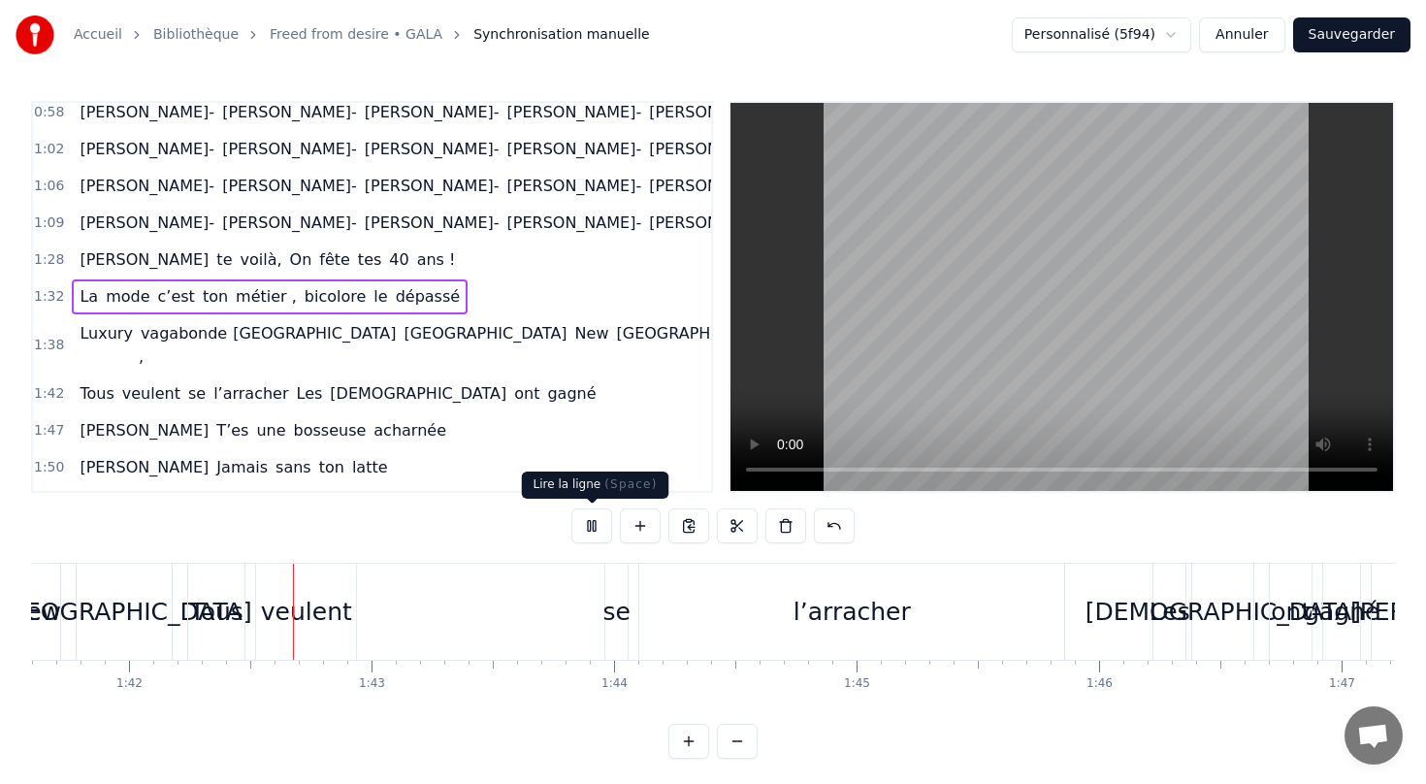
scroll to position [0, 24650]
click at [595, 538] on button at bounding box center [591, 525] width 41 height 35
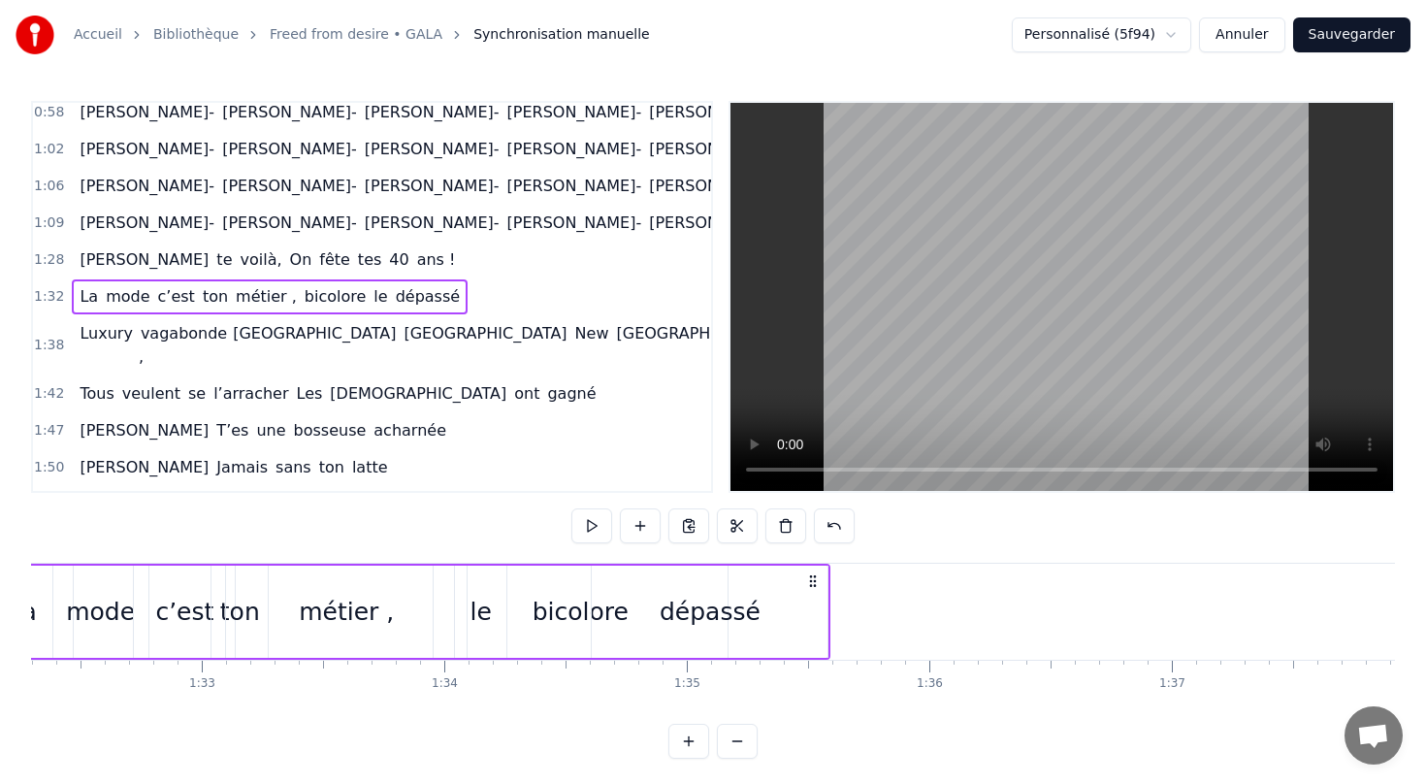
scroll to position [0, 22385]
click at [281, 317] on div "Luxury vagabonde , [GEOGRAPHIC_DATA] [GEOGRAPHIC_DATA] [US_STATE]" at bounding box center [429, 345] width 715 height 58
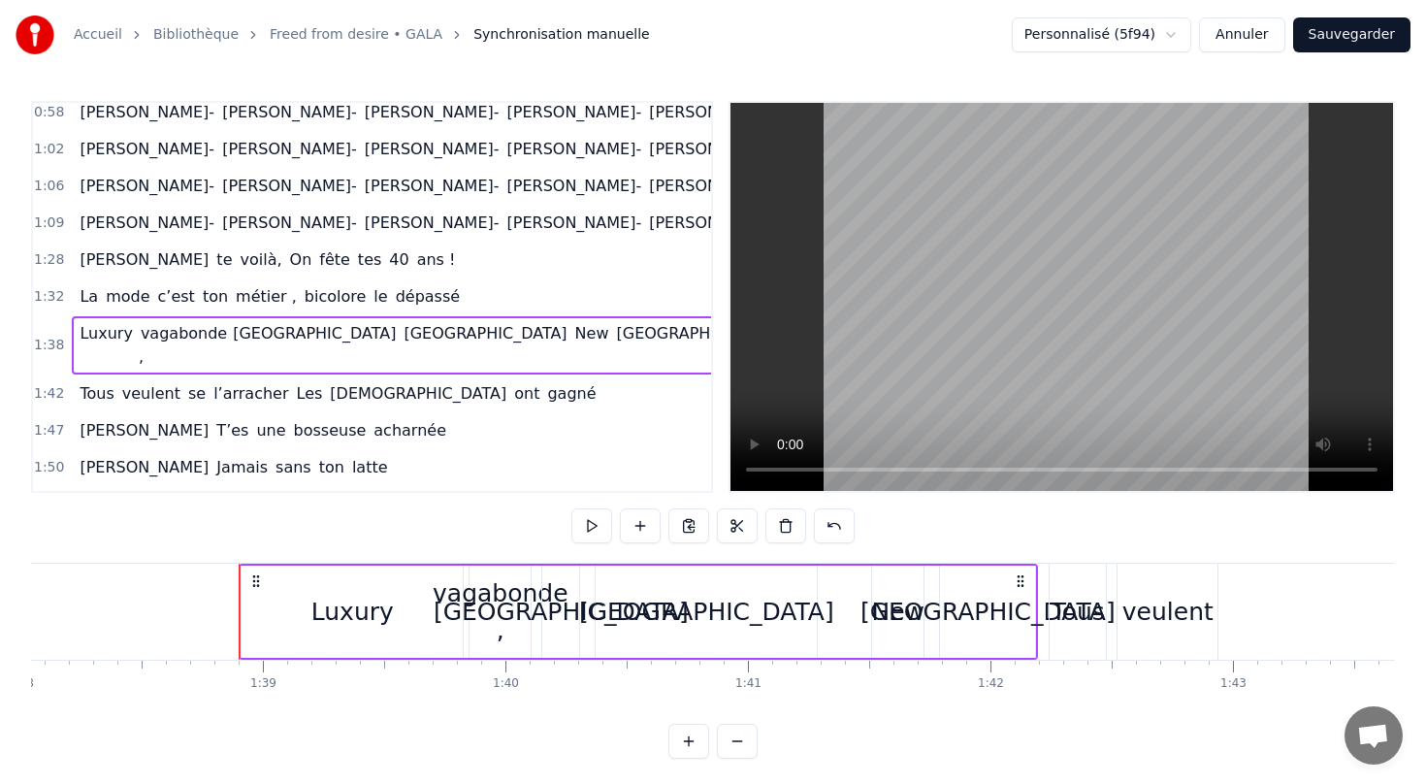
click at [303, 290] on span "bicolore" at bounding box center [336, 296] width 66 height 22
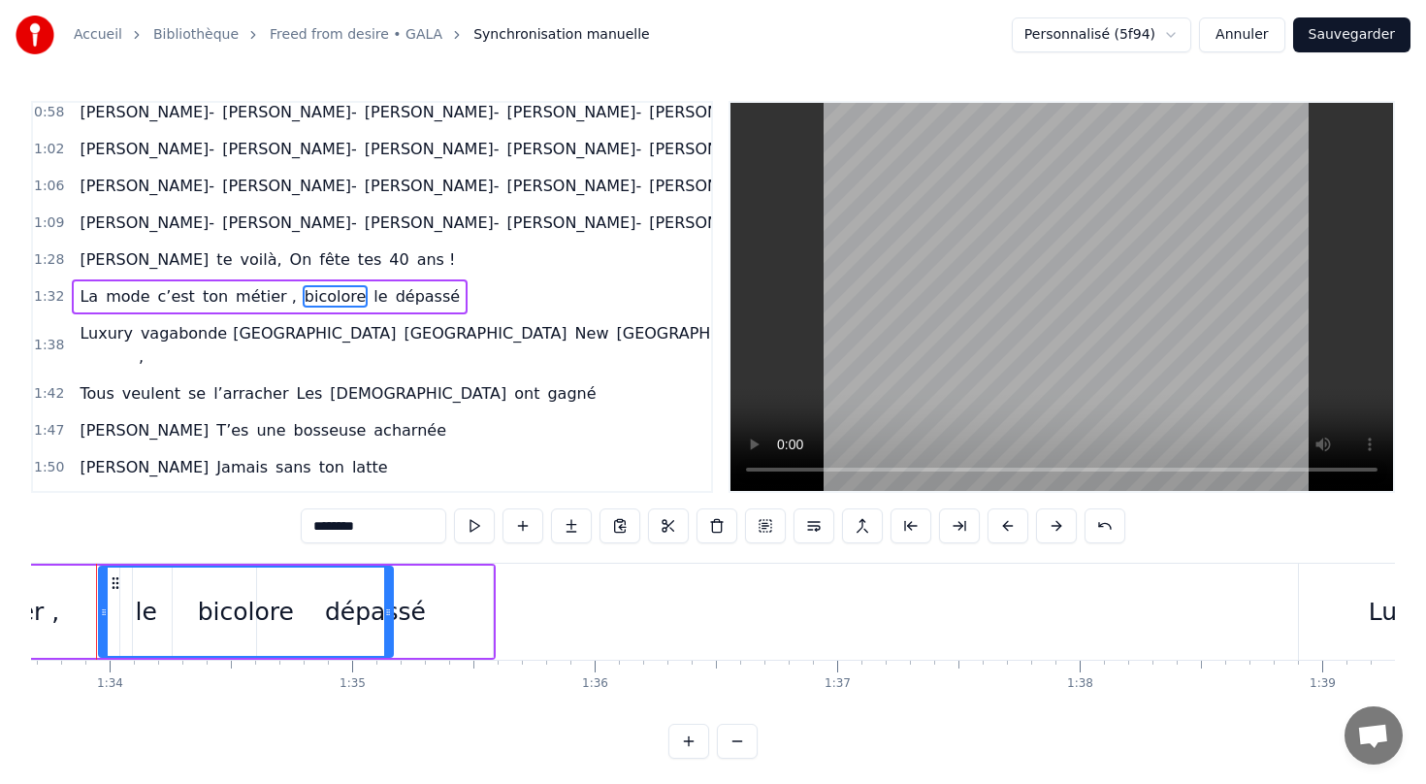
scroll to position [0, 22686]
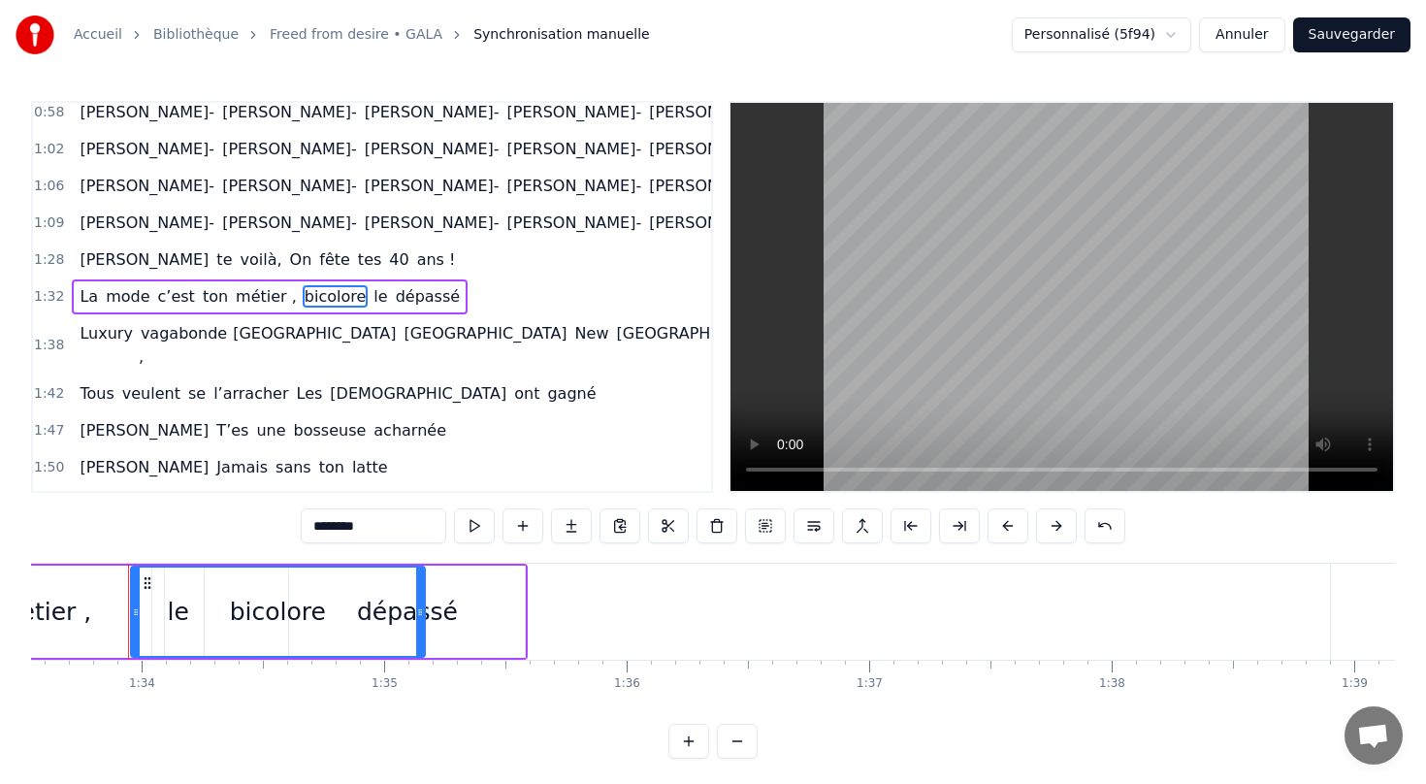
click at [243, 299] on span "métier ," at bounding box center [266, 296] width 65 height 22
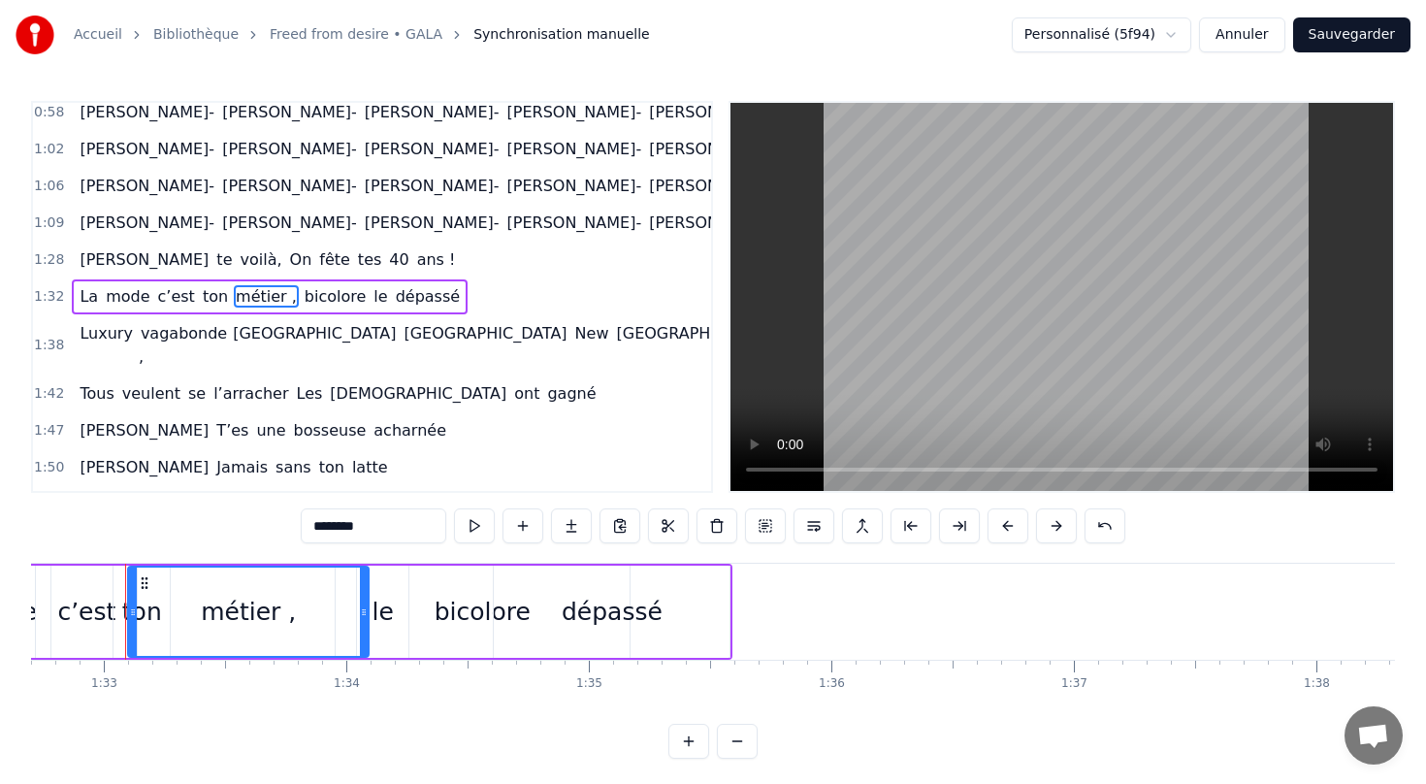
scroll to position [0, 22478]
click at [371, 529] on input "********" at bounding box center [374, 525] width 146 height 35
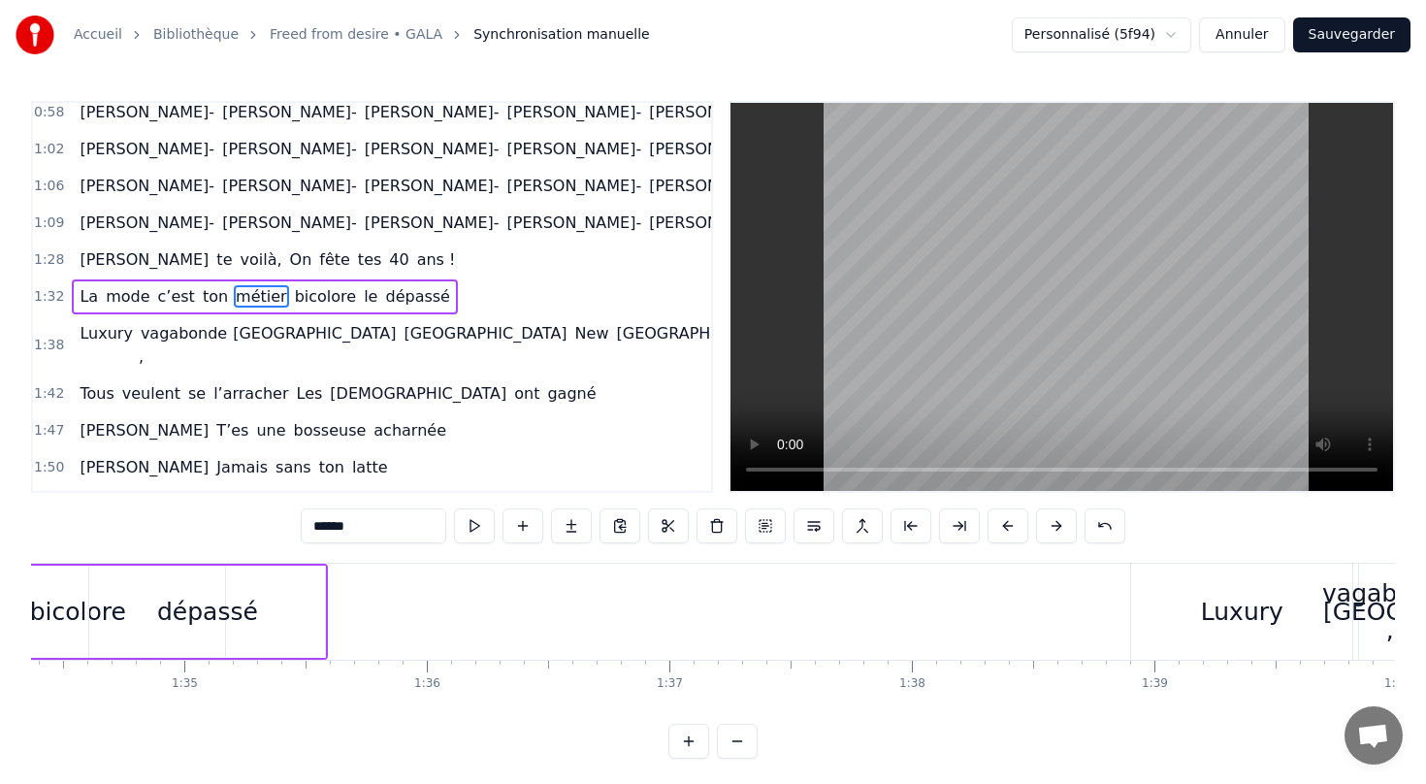
scroll to position [0, 22897]
type input "******"
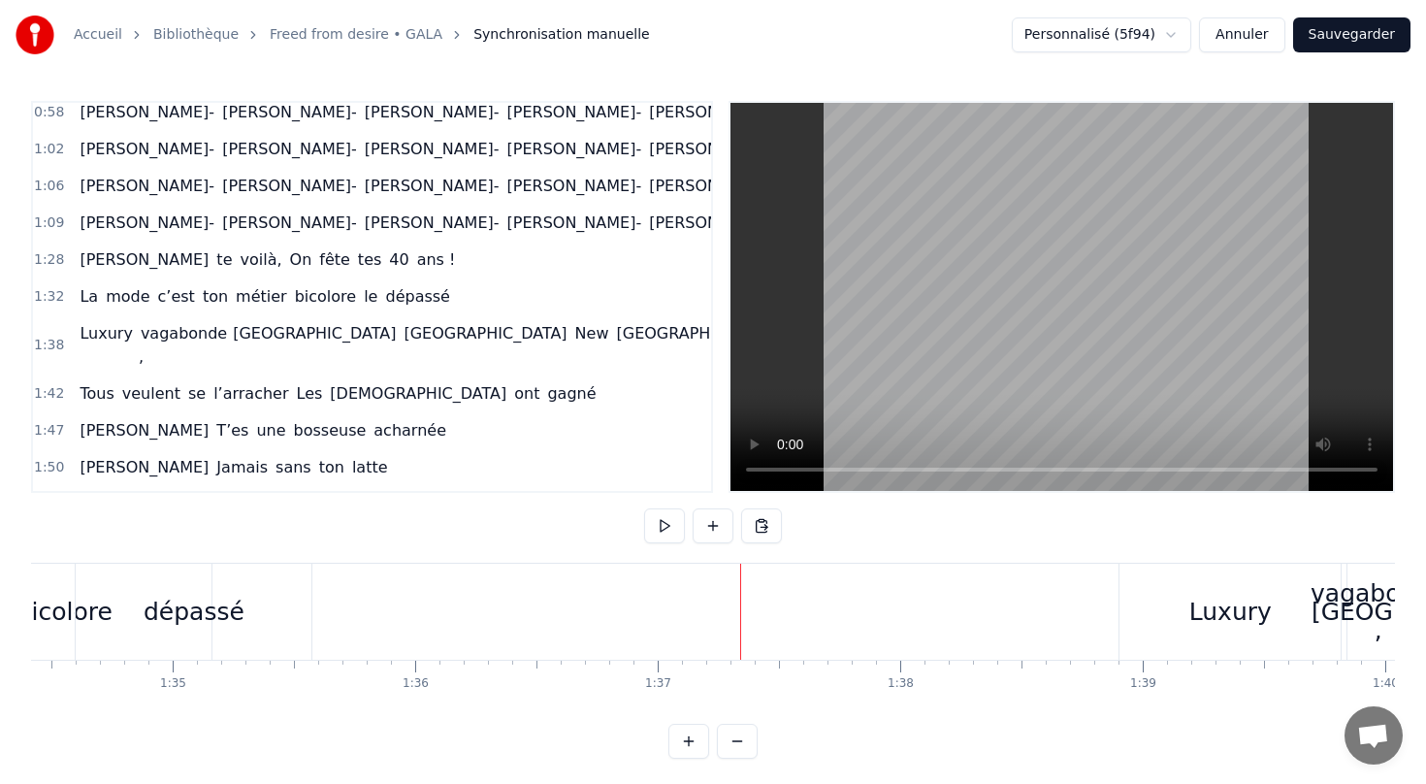
click at [1219, 604] on div "Luxury" at bounding box center [1230, 612] width 82 height 37
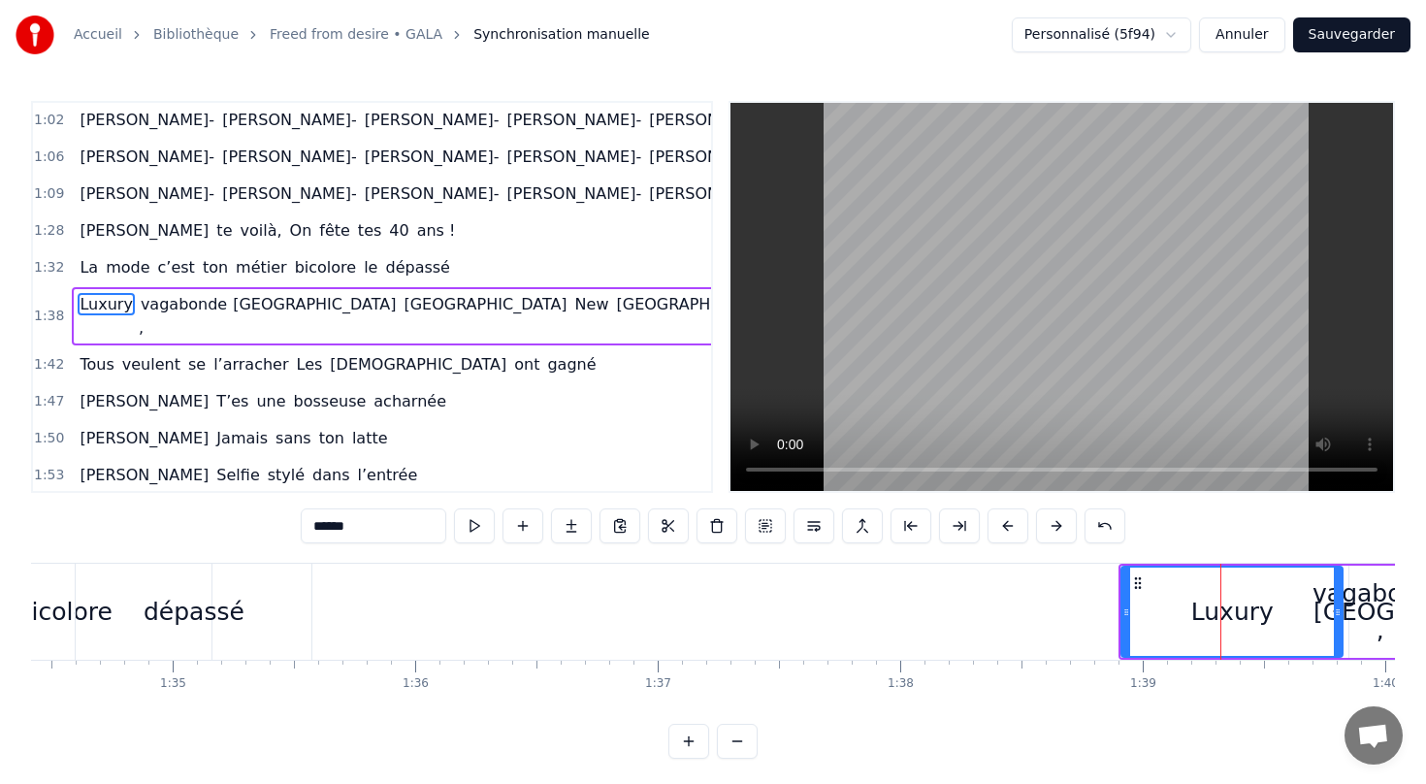
scroll to position [488, 0]
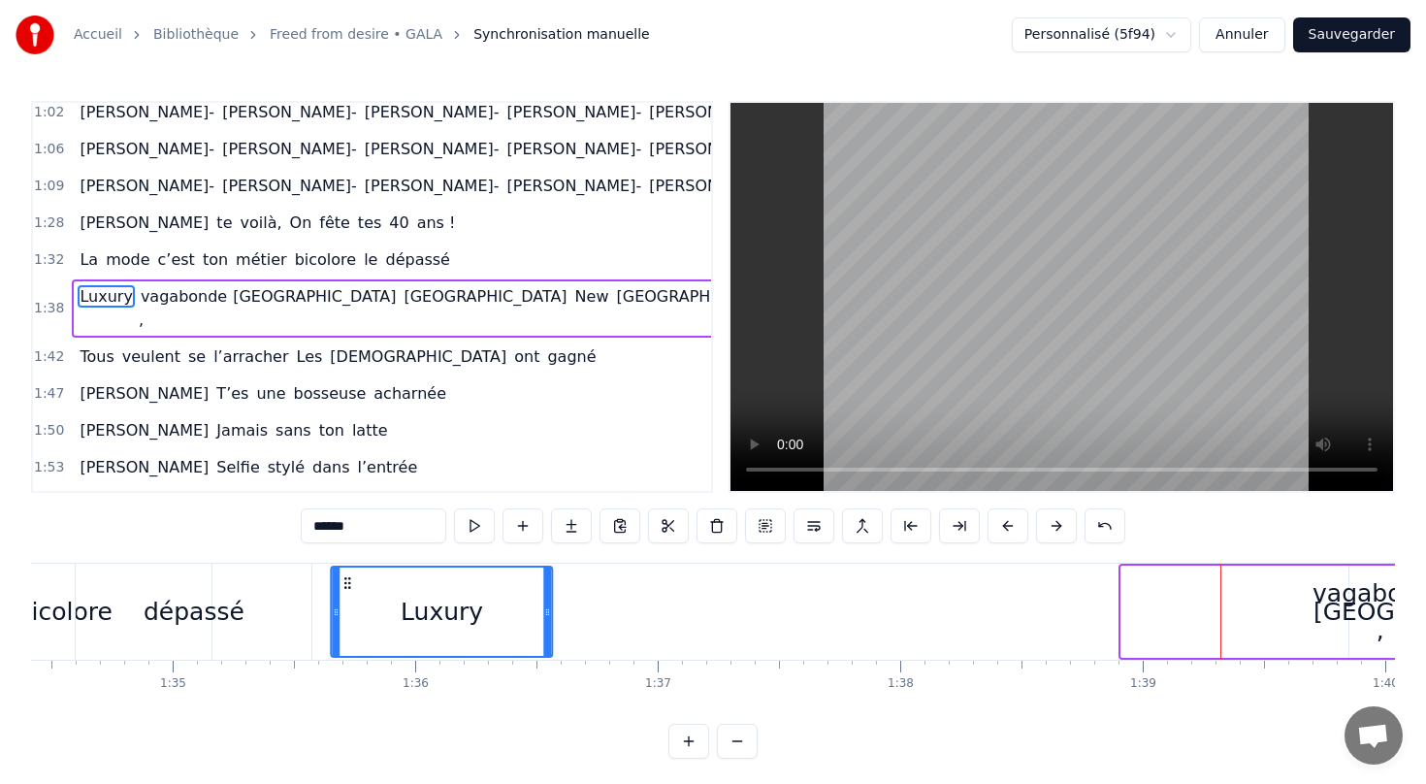
drag, startPoint x: 1137, startPoint y: 580, endPoint x: 347, endPoint y: 556, distance: 790.0
click at [347, 556] on div "0:13 [PERSON_NAME] te voilà, On fête tes 40 ans 0:17 Jeune femme émancipée Avec…" at bounding box center [713, 430] width 1364 height 658
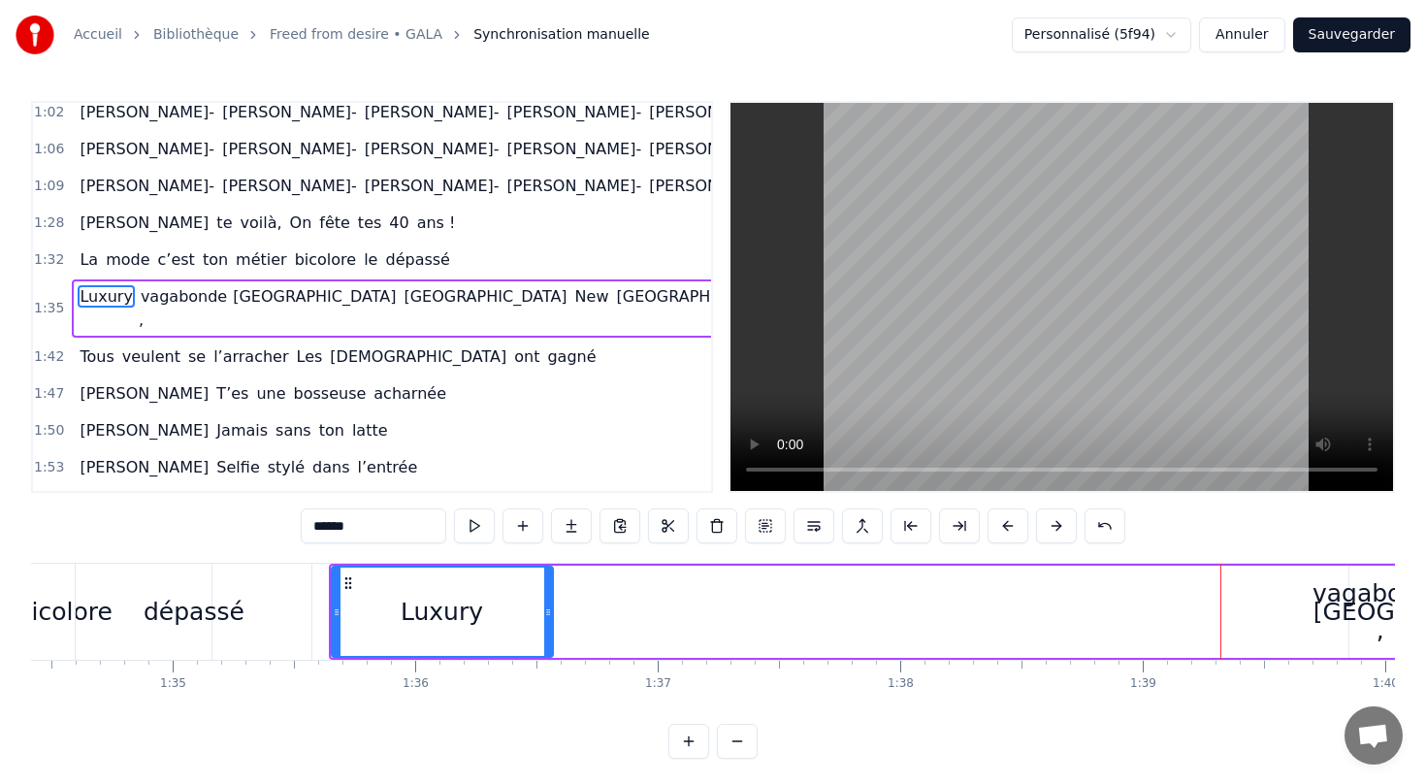
click at [1340, 594] on div "vagabonde ," at bounding box center [1380, 611] width 136 height 73
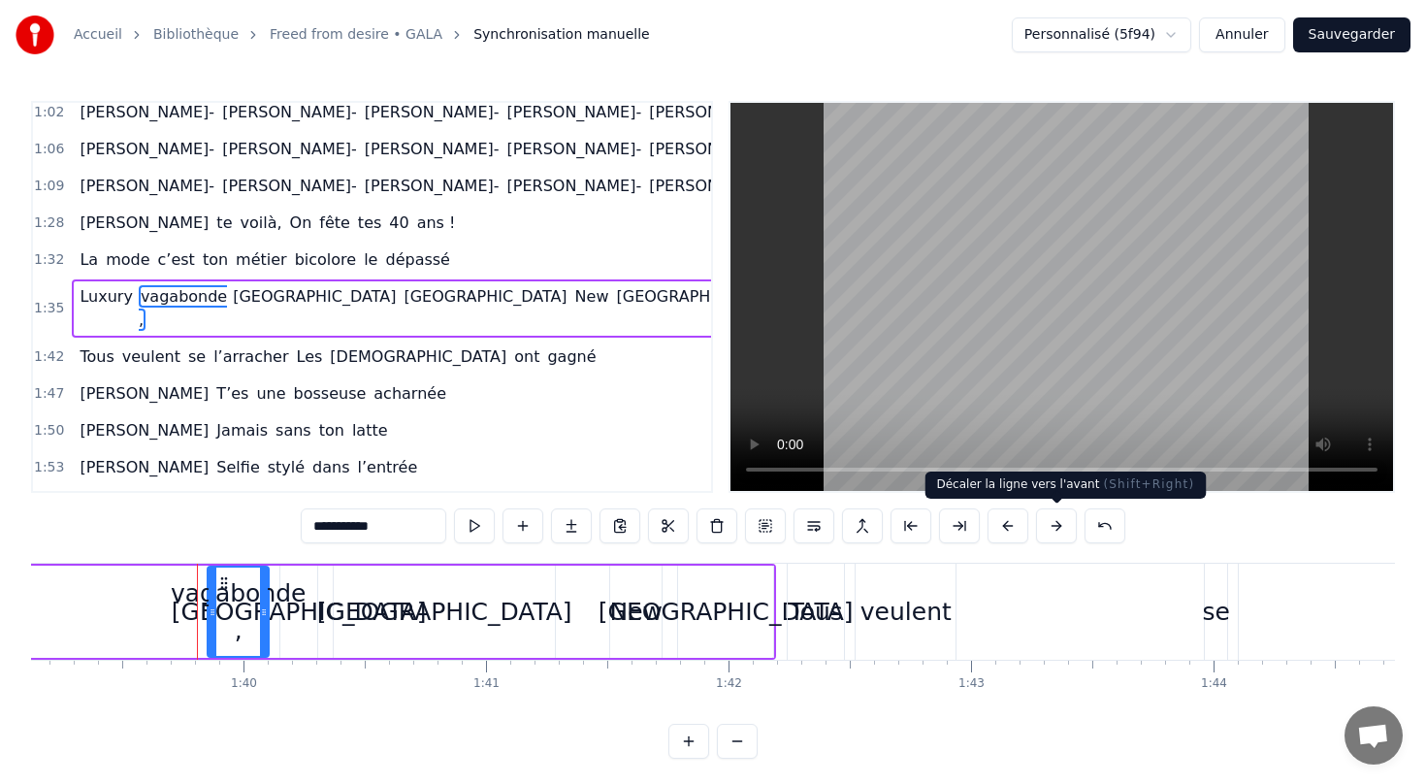
scroll to position [0, 24107]
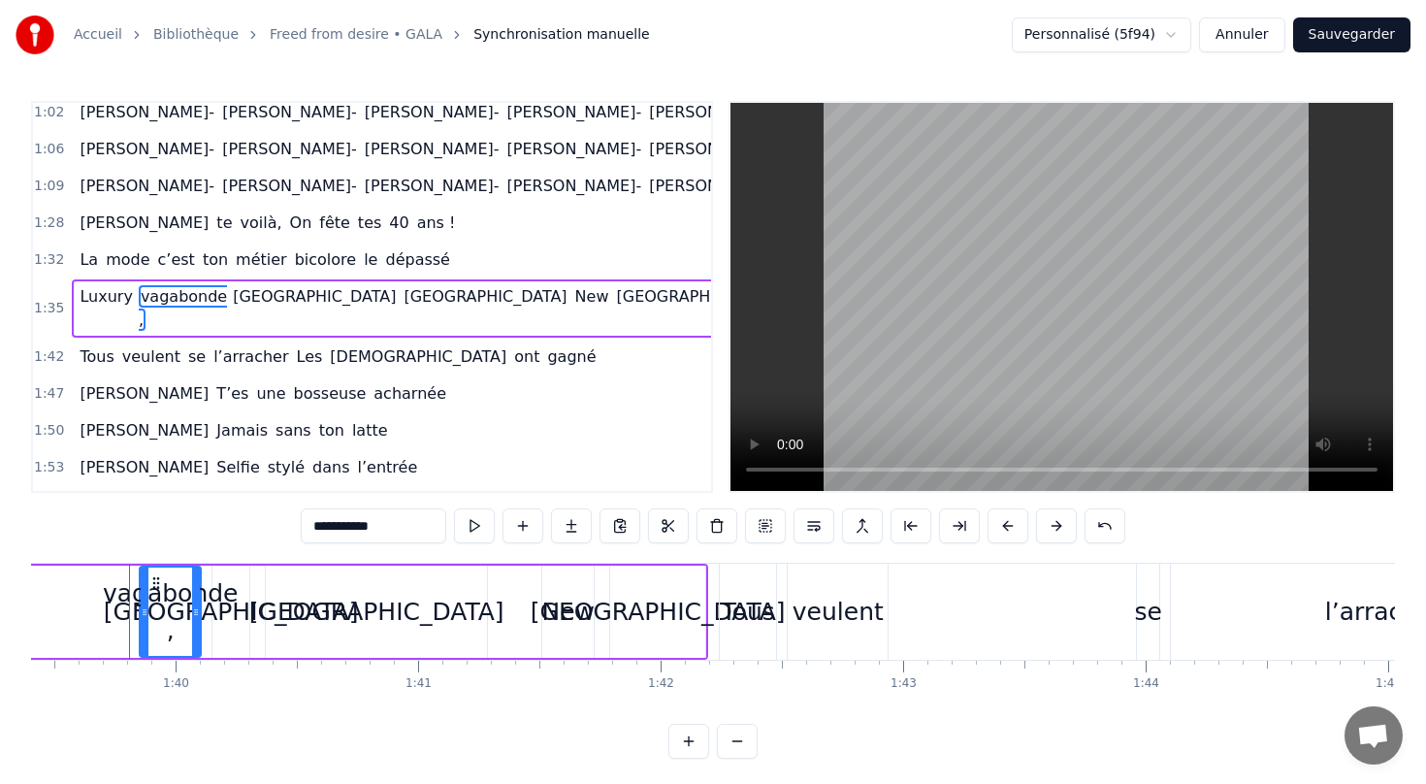
click at [400, 533] on input "**********" at bounding box center [374, 525] width 146 height 35
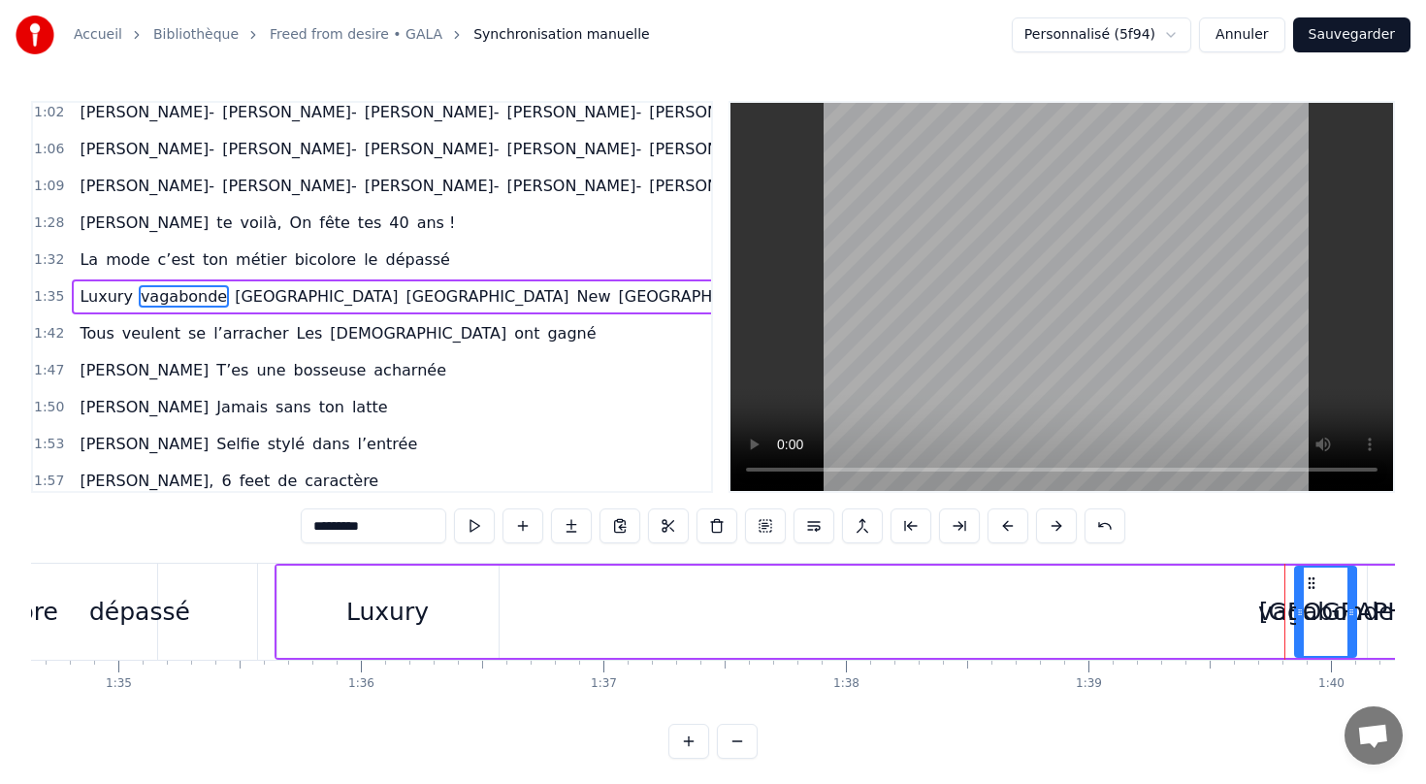
scroll to position [0, 22987]
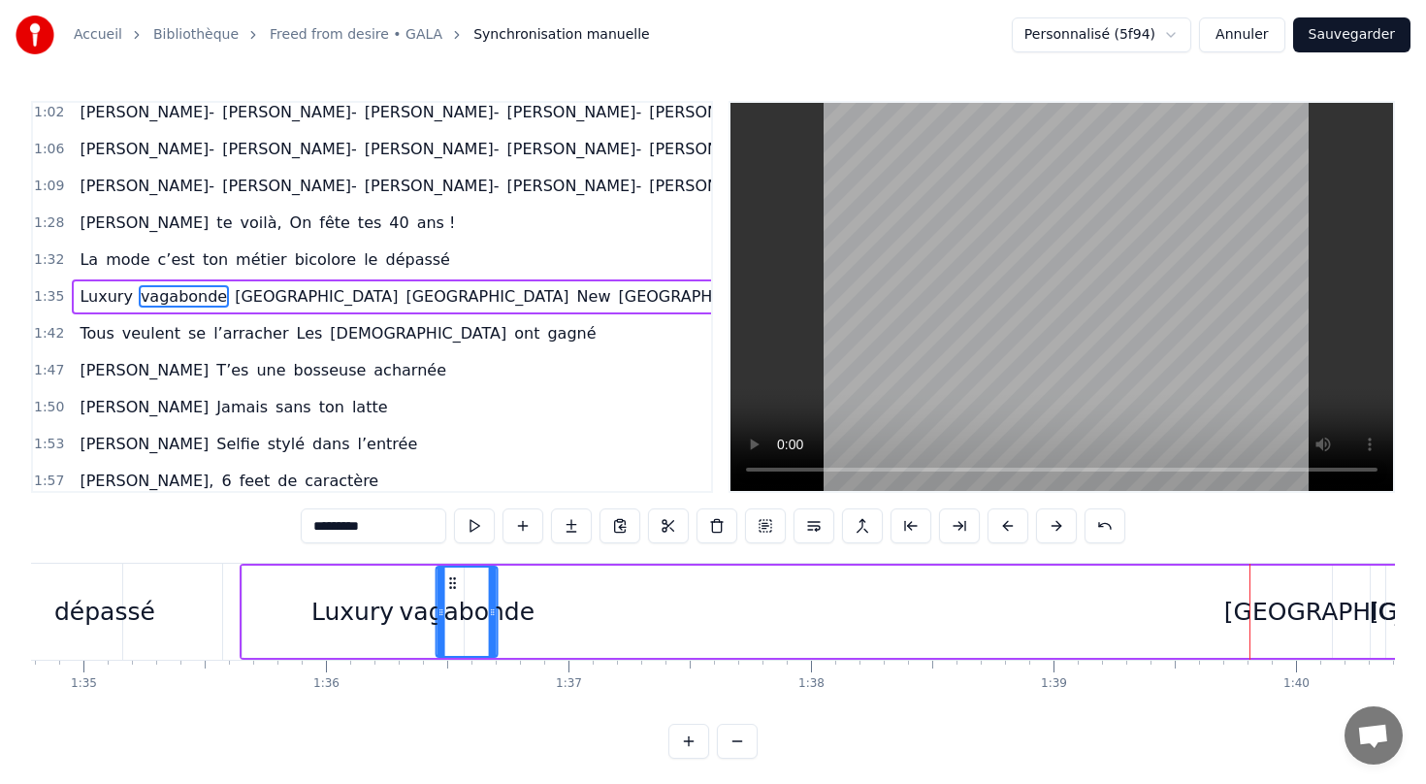
drag, startPoint x: 1273, startPoint y: 581, endPoint x: 448, endPoint y: 587, distance: 824.6
click at [448, 587] on icon at bounding box center [453, 583] width 16 height 16
drag, startPoint x: 495, startPoint y: 613, endPoint x: 564, endPoint y: 611, distance: 68.9
click at [564, 611] on icon at bounding box center [565, 612] width 8 height 16
drag, startPoint x: 439, startPoint y: 607, endPoint x: 421, endPoint y: 605, distance: 18.5
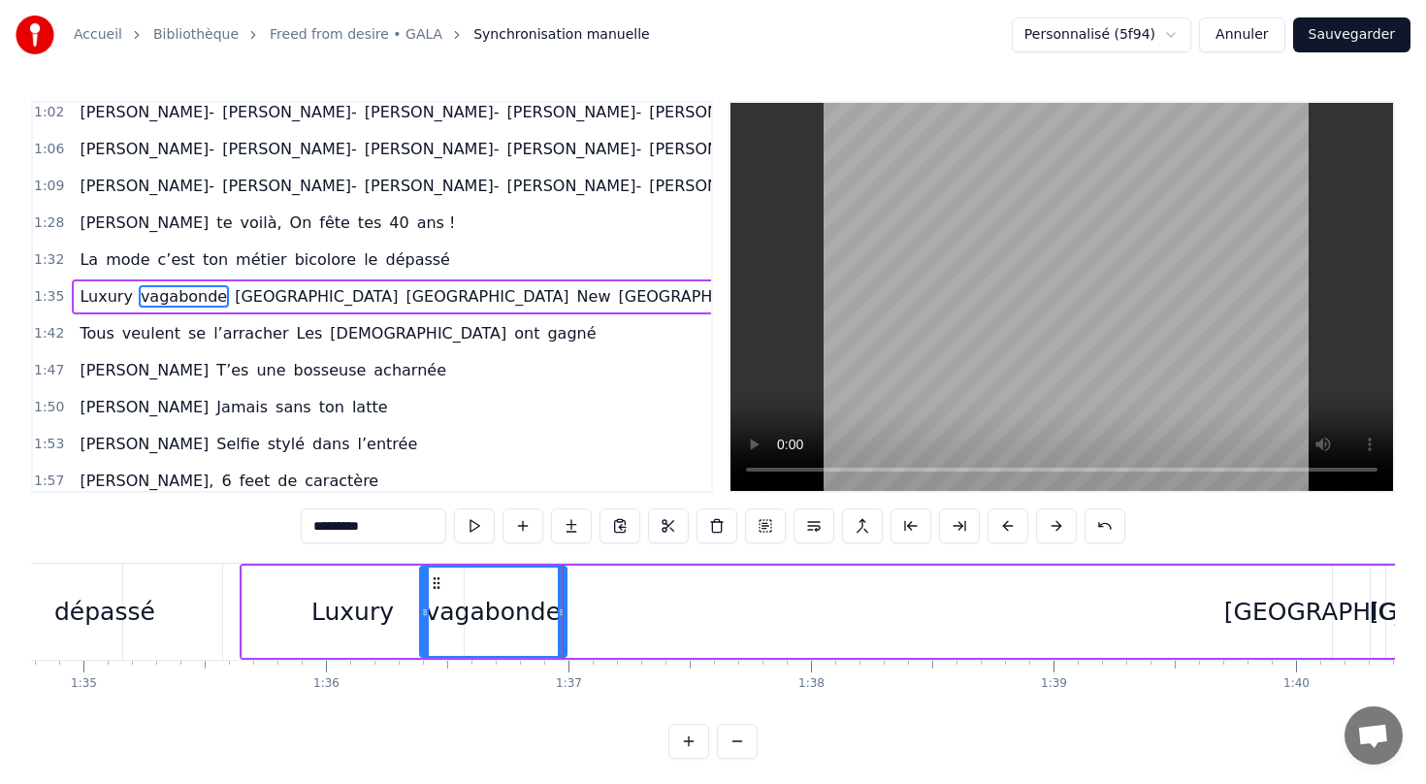
click at [421, 605] on icon at bounding box center [425, 612] width 8 height 16
click at [1335, 609] on div "[GEOGRAPHIC_DATA]" at bounding box center [1351, 612] width 255 height 37
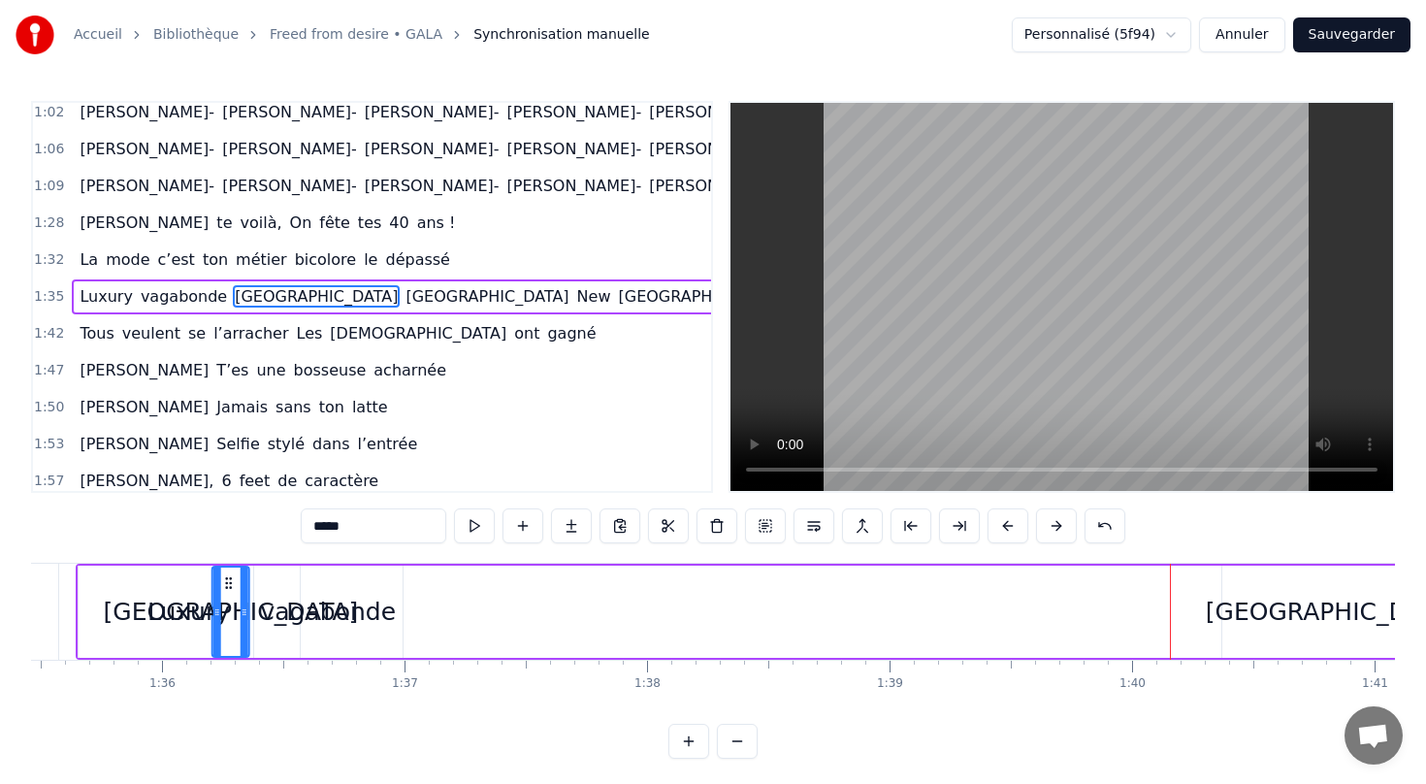
scroll to position [0, 23128]
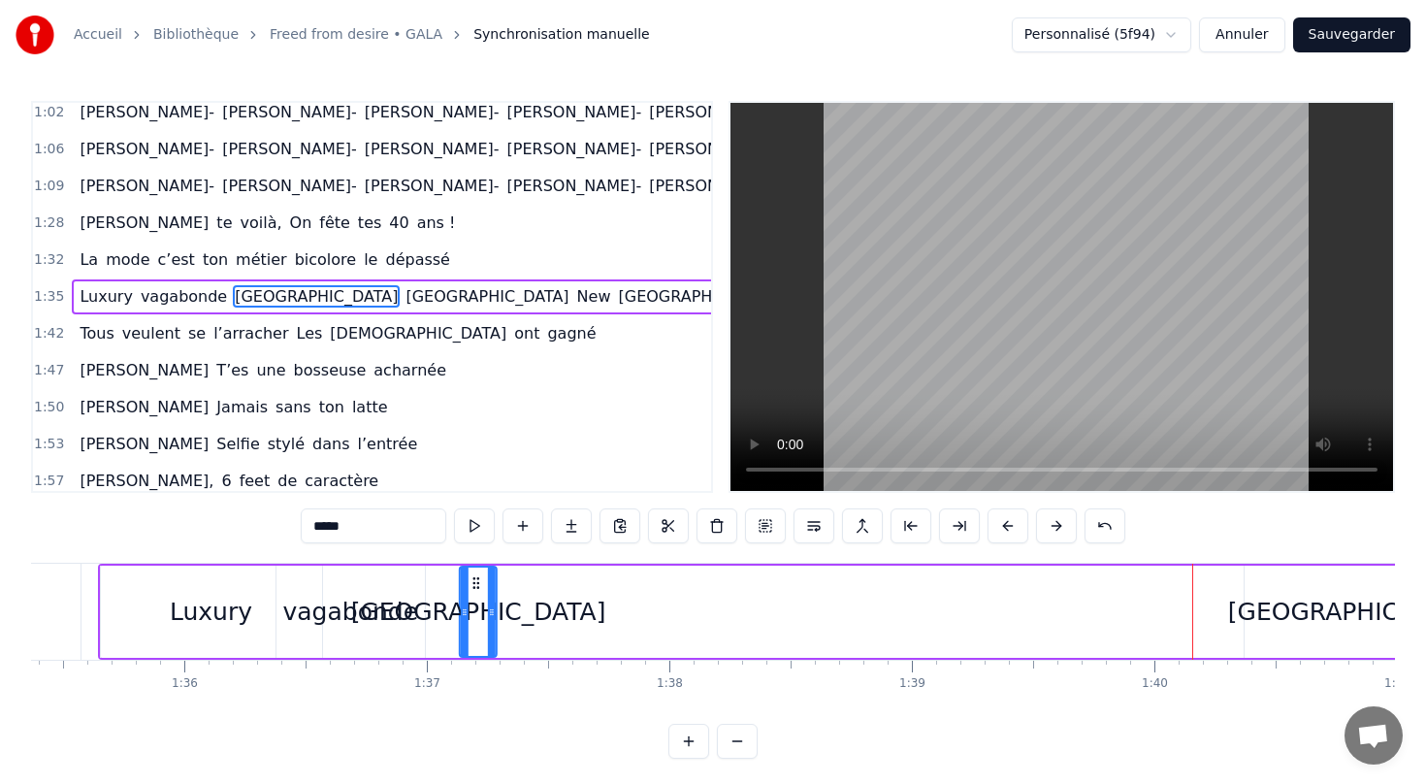
drag, startPoint x: 143, startPoint y: 582, endPoint x: 474, endPoint y: 565, distance: 332.2
click at [474, 565] on div "Luxury vagabonde [GEOGRAPHIC_DATA] [GEOGRAPHIC_DATA] [US_STATE]" at bounding box center [893, 612] width 1590 height 96
click at [1312, 610] on div "[GEOGRAPHIC_DATA]" at bounding box center [1355, 612] width 221 height 92
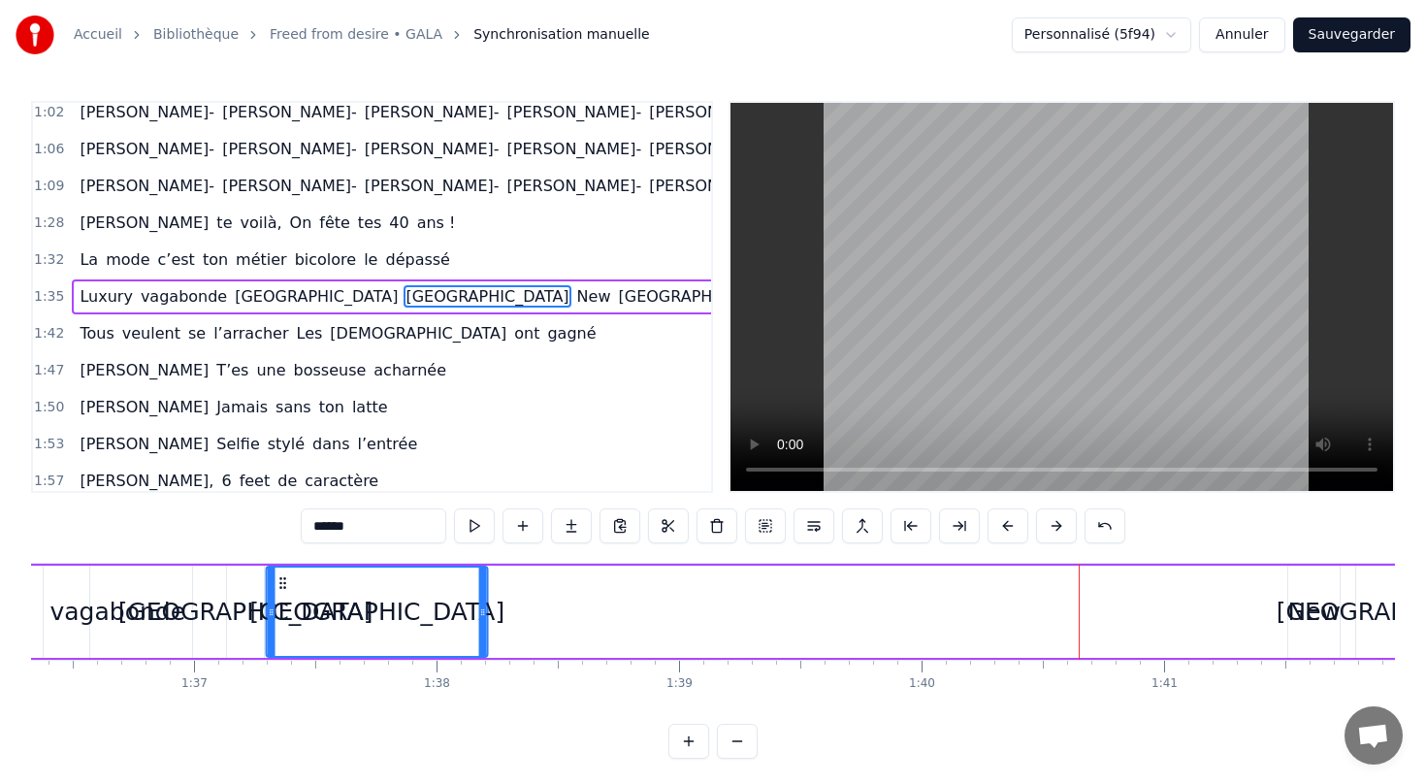
scroll to position [0, 23344]
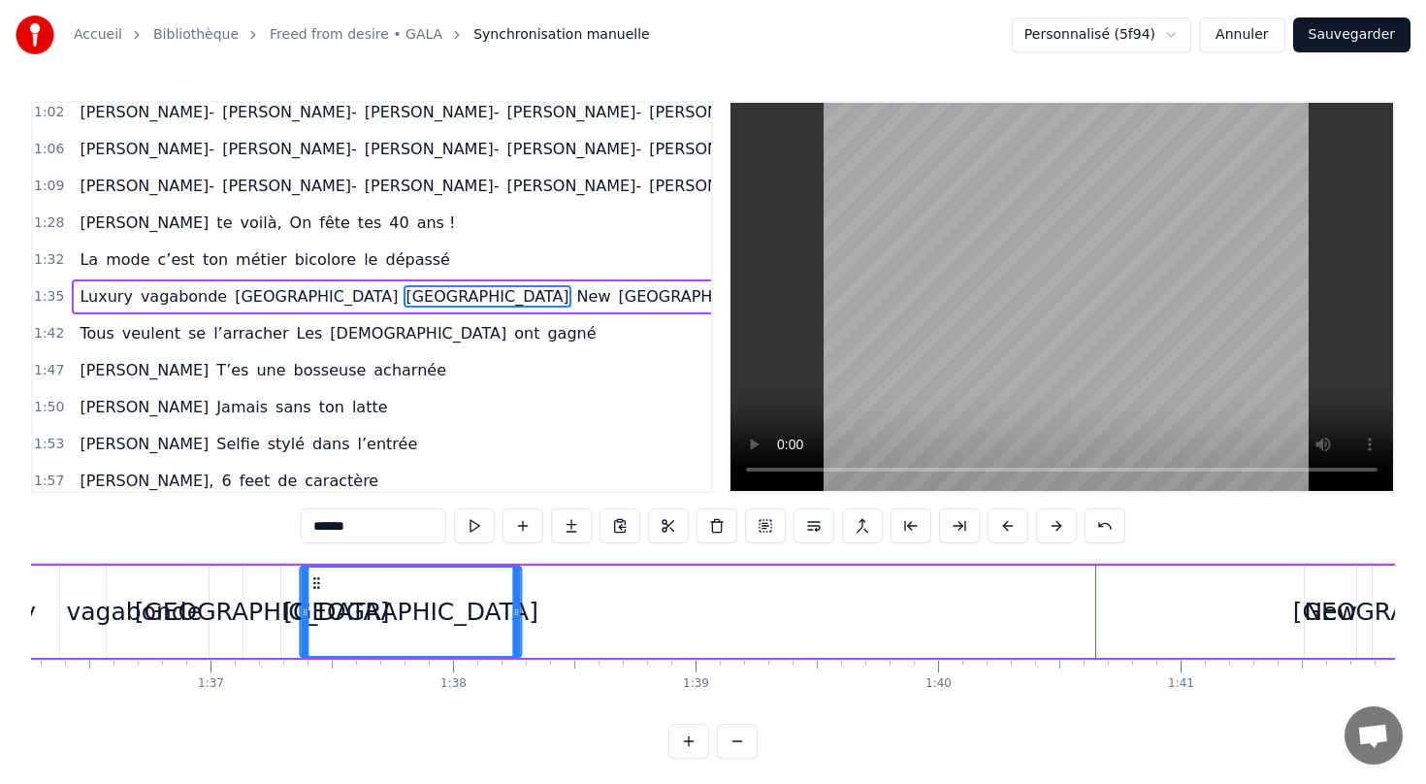
drag, startPoint x: 81, startPoint y: 577, endPoint x: 318, endPoint y: 561, distance: 238.2
click at [318, 561] on div "0:13 [PERSON_NAME] te voilà, On fête tes 40 ans 0:17 Jeune femme émancipée Avec…" at bounding box center [713, 430] width 1364 height 658
click at [1312, 621] on div "New" at bounding box center [1330, 612] width 53 height 37
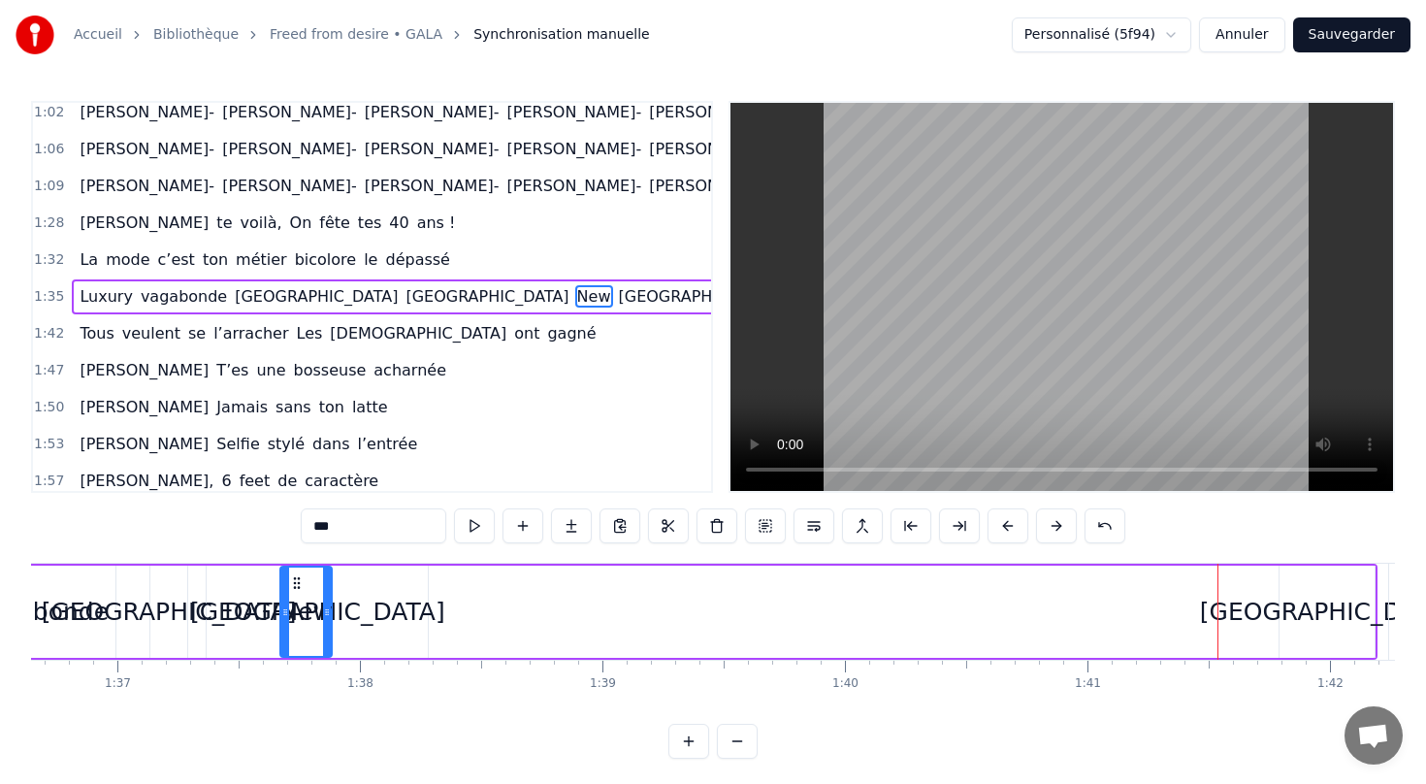
scroll to position [0, 23432]
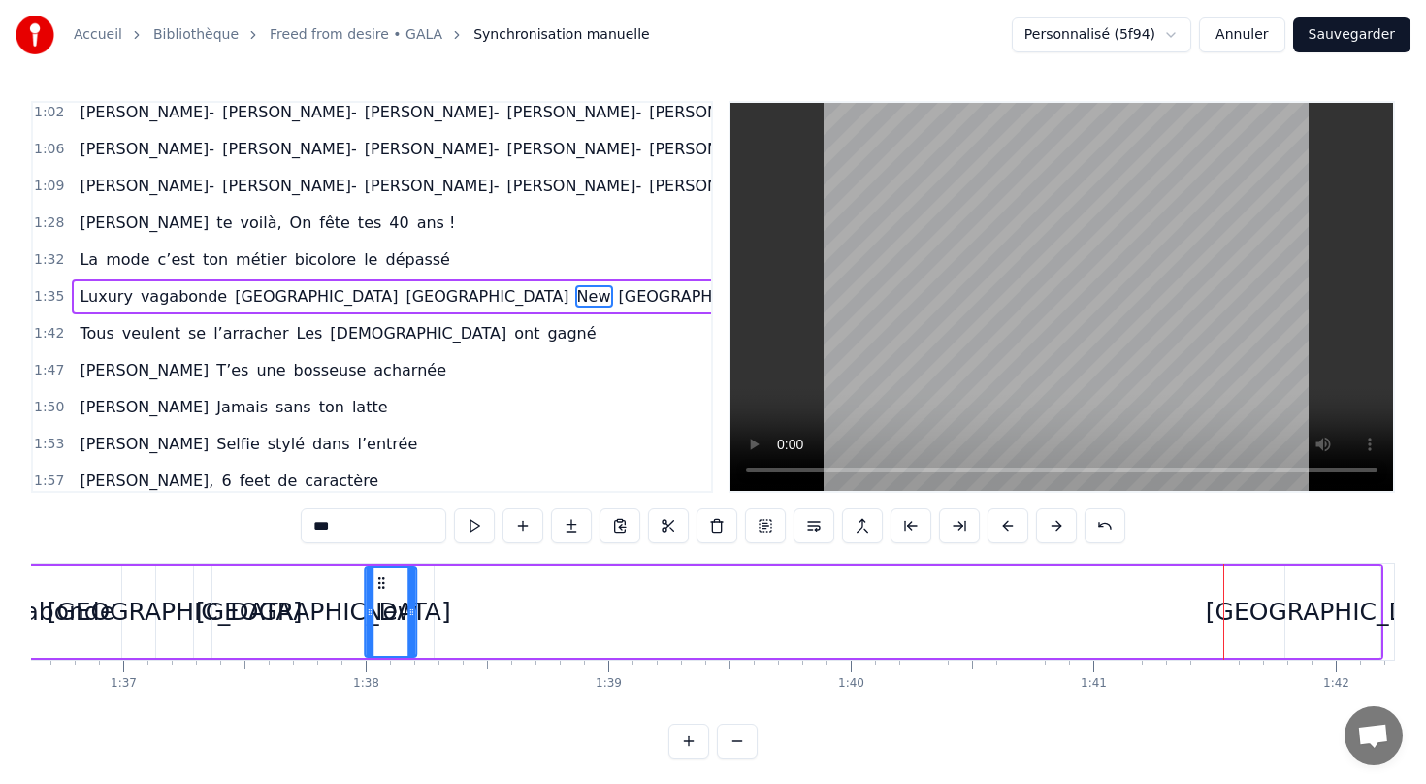
drag, startPoint x: 137, startPoint y: 582, endPoint x: 378, endPoint y: 621, distance: 244.6
click at [378, 621] on div "New" at bounding box center [390, 611] width 49 height 88
click at [617, 299] on span "[GEOGRAPHIC_DATA]" at bounding box center [700, 296] width 167 height 22
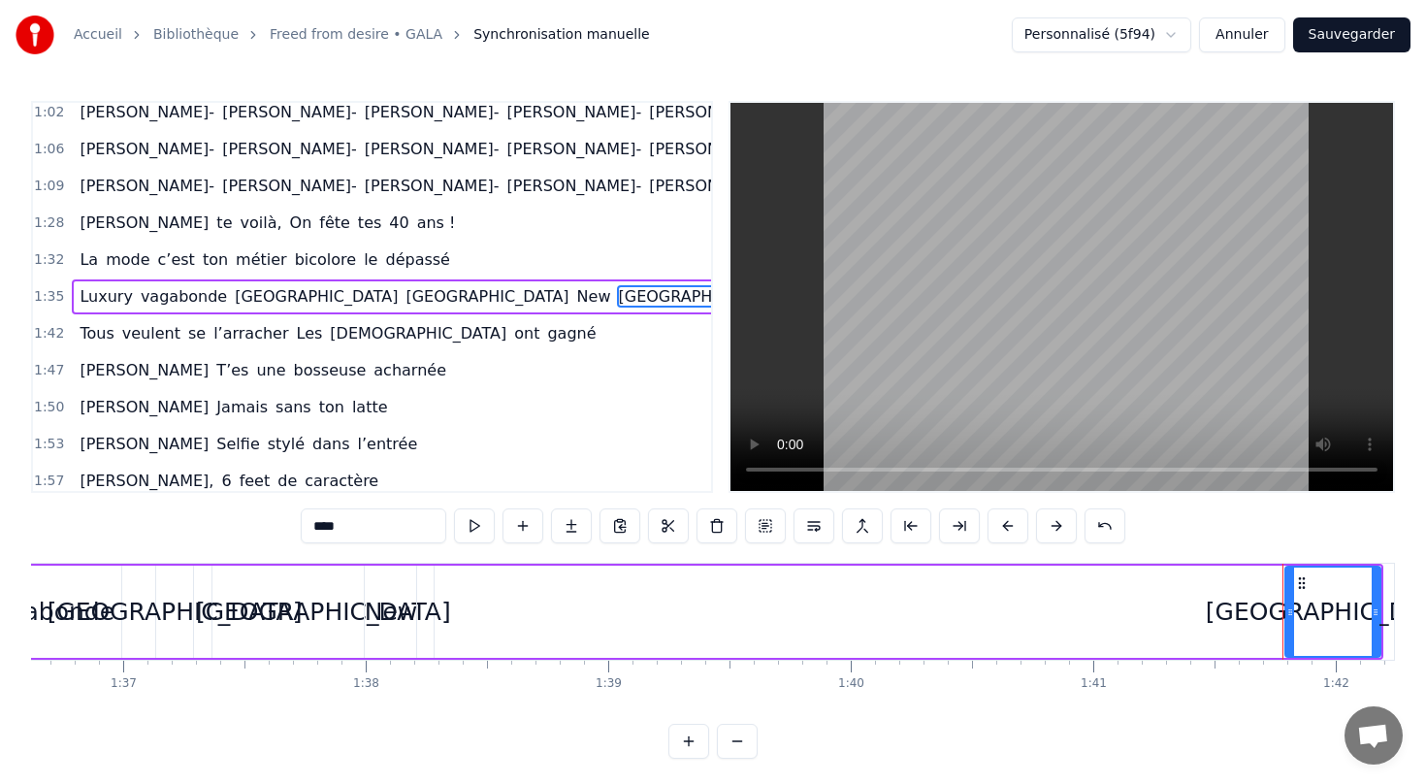
click at [308, 612] on div "[GEOGRAPHIC_DATA]" at bounding box center [323, 612] width 255 height 37
type input "******"
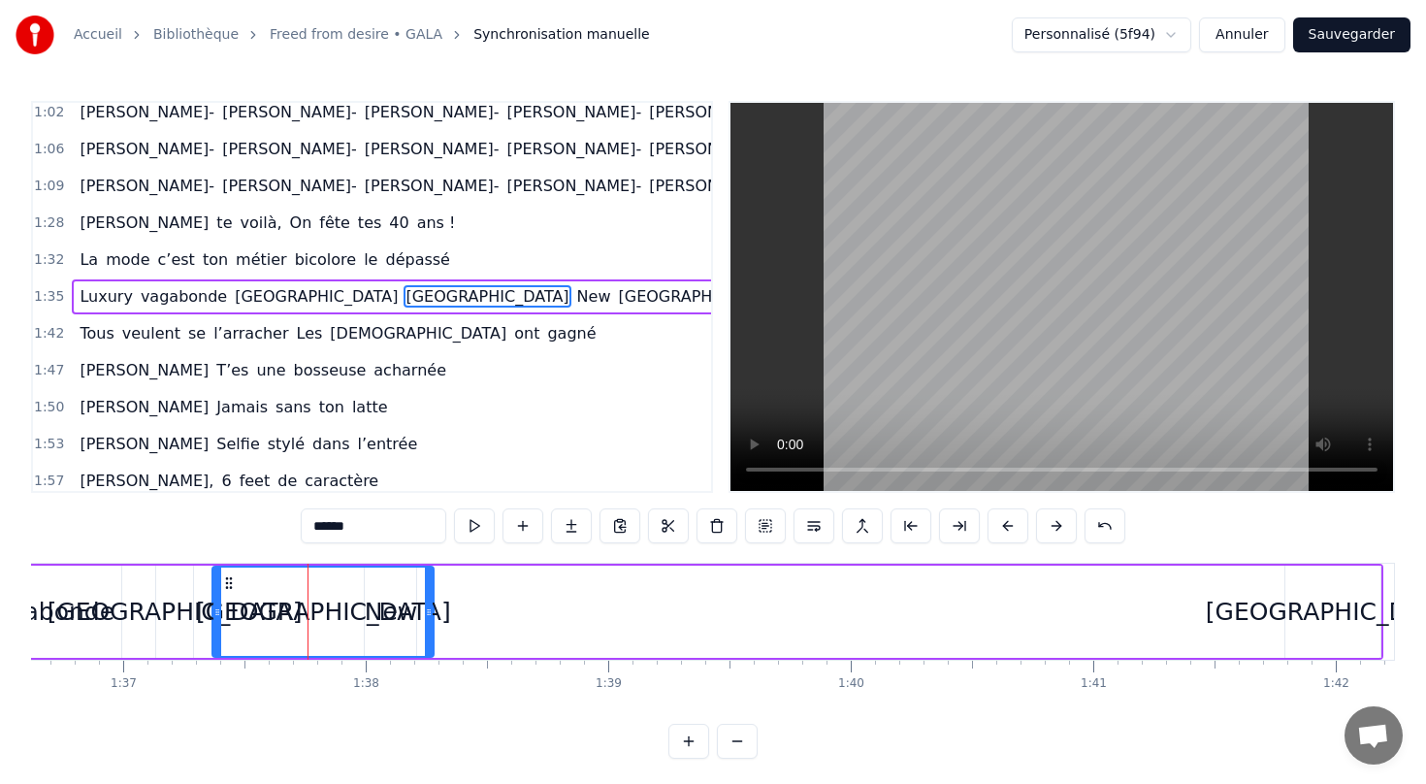
click at [402, 614] on div "[GEOGRAPHIC_DATA]" at bounding box center [322, 611] width 219 height 88
click at [470, 613] on div "Luxury vagabonde [GEOGRAPHIC_DATA] [GEOGRAPHIC_DATA] [US_STATE]" at bounding box center [589, 612] width 1590 height 96
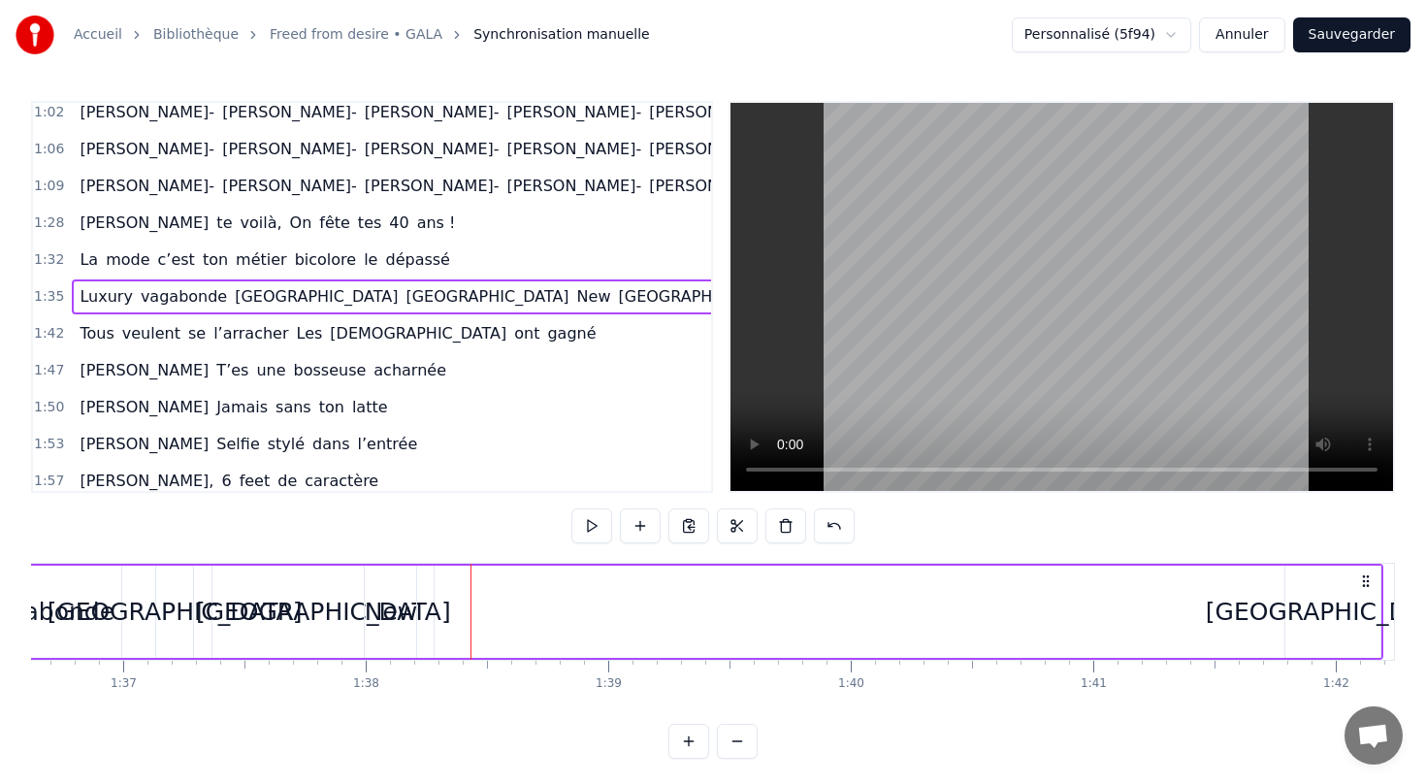
click at [402, 617] on div "New" at bounding box center [391, 612] width 53 height 37
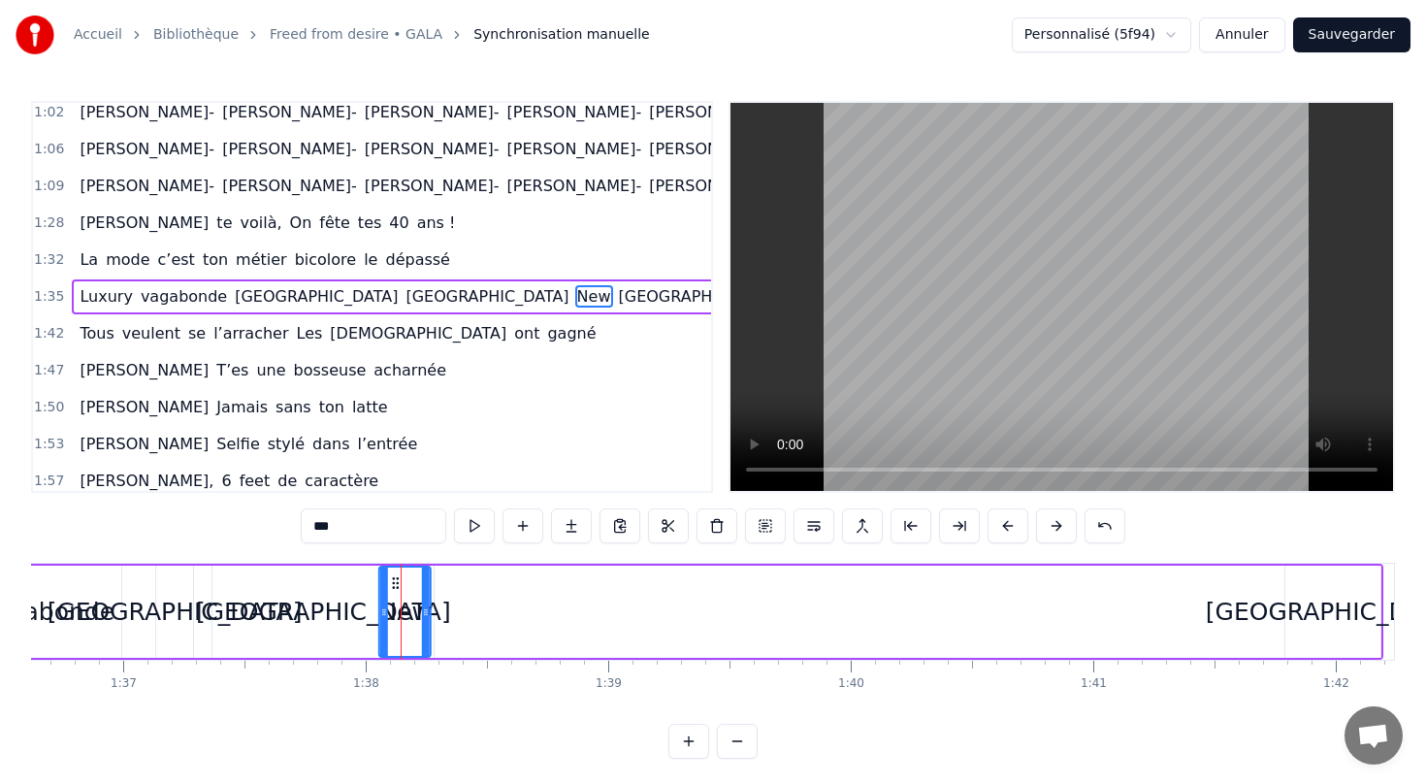
drag, startPoint x: 380, startPoint y: 581, endPoint x: 395, endPoint y: 582, distance: 14.6
click at [395, 582] on icon at bounding box center [396, 583] width 16 height 16
click at [1318, 617] on div "[GEOGRAPHIC_DATA]" at bounding box center [1333, 612] width 255 height 37
type input "****"
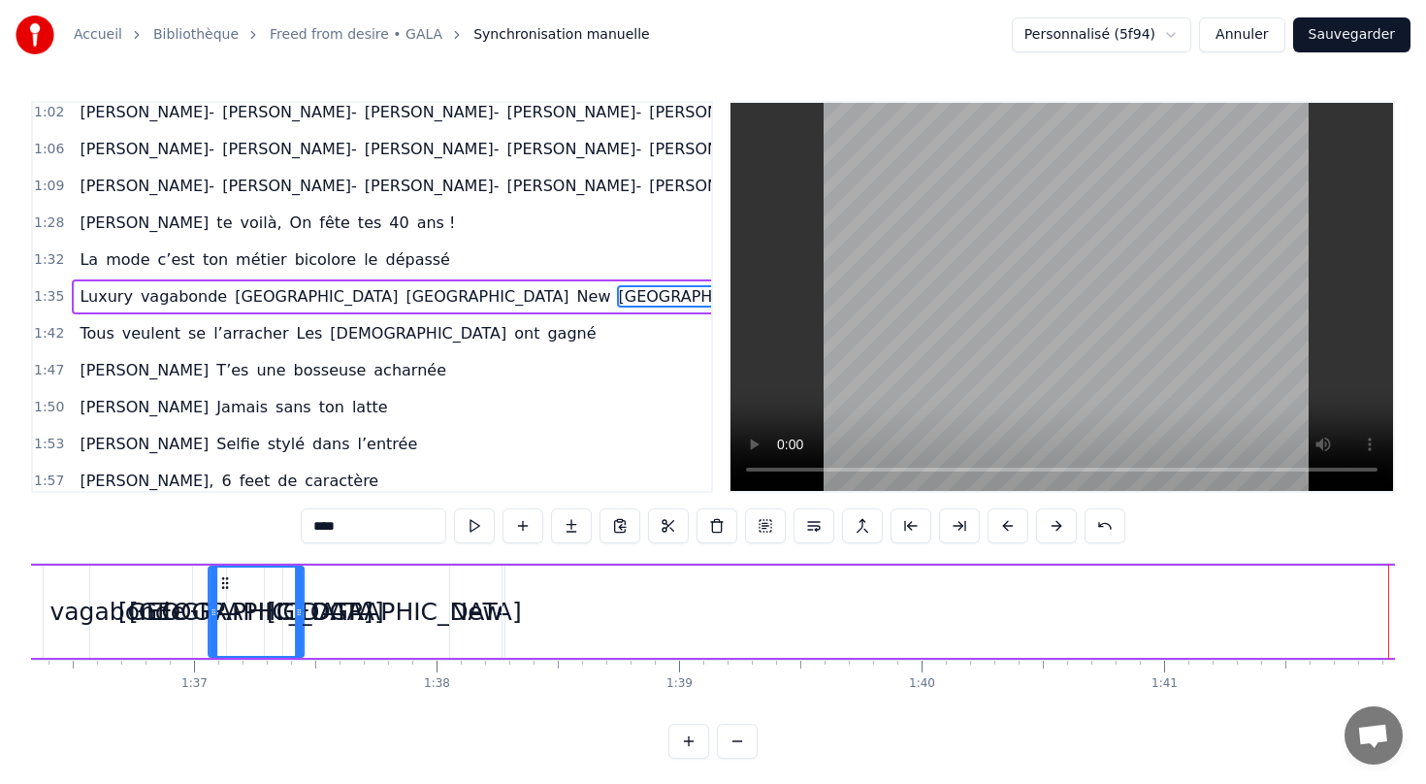
scroll to position [0, 23313]
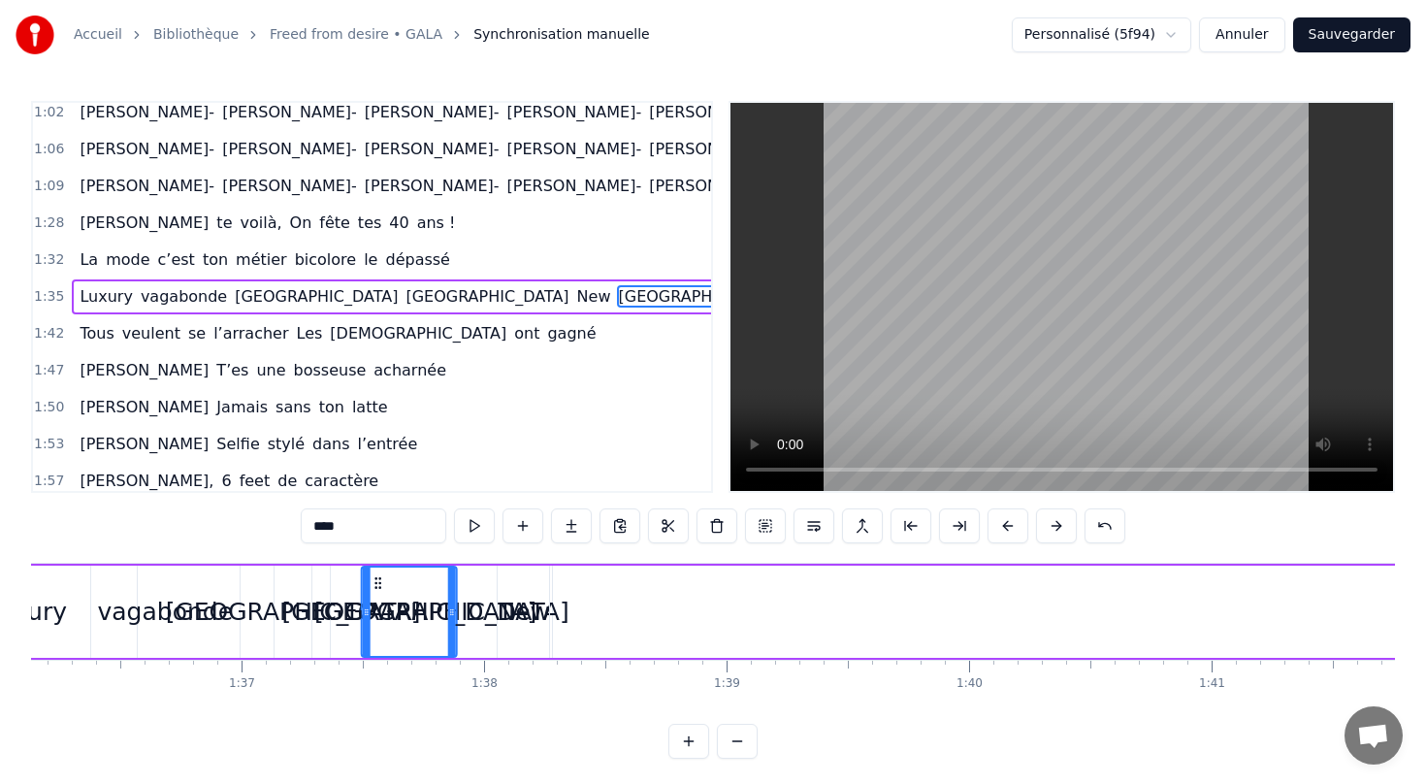
drag, startPoint x: 114, startPoint y: 582, endPoint x: 392, endPoint y: 576, distance: 277.5
click at [386, 576] on icon at bounding box center [379, 583] width 16 height 16
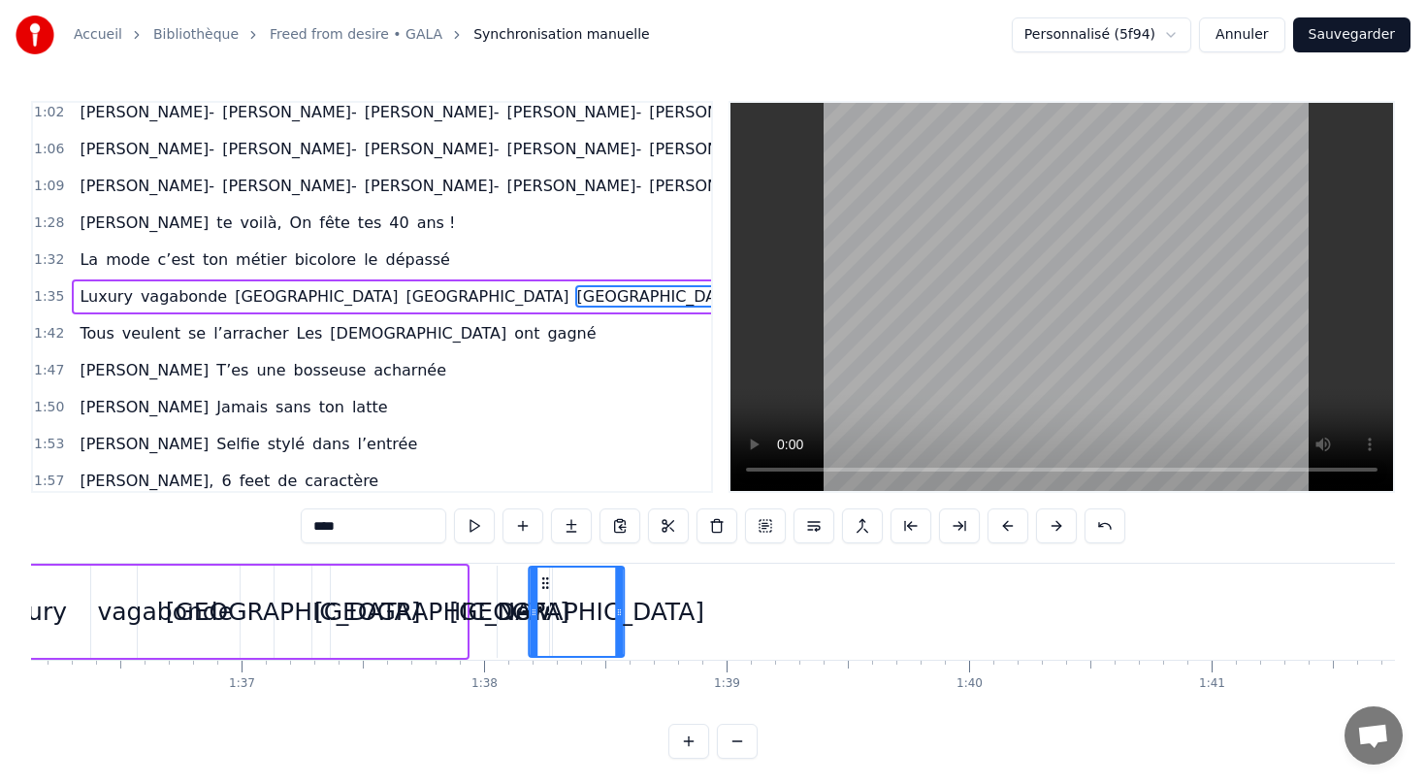
drag, startPoint x: 392, startPoint y: 576, endPoint x: 550, endPoint y: 588, distance: 158.5
click at [272, 315] on div "1:42 Tous veulent se l’arracher Les [DEMOGRAPHIC_DATA] ont [PERSON_NAME]" at bounding box center [372, 333] width 678 height 37
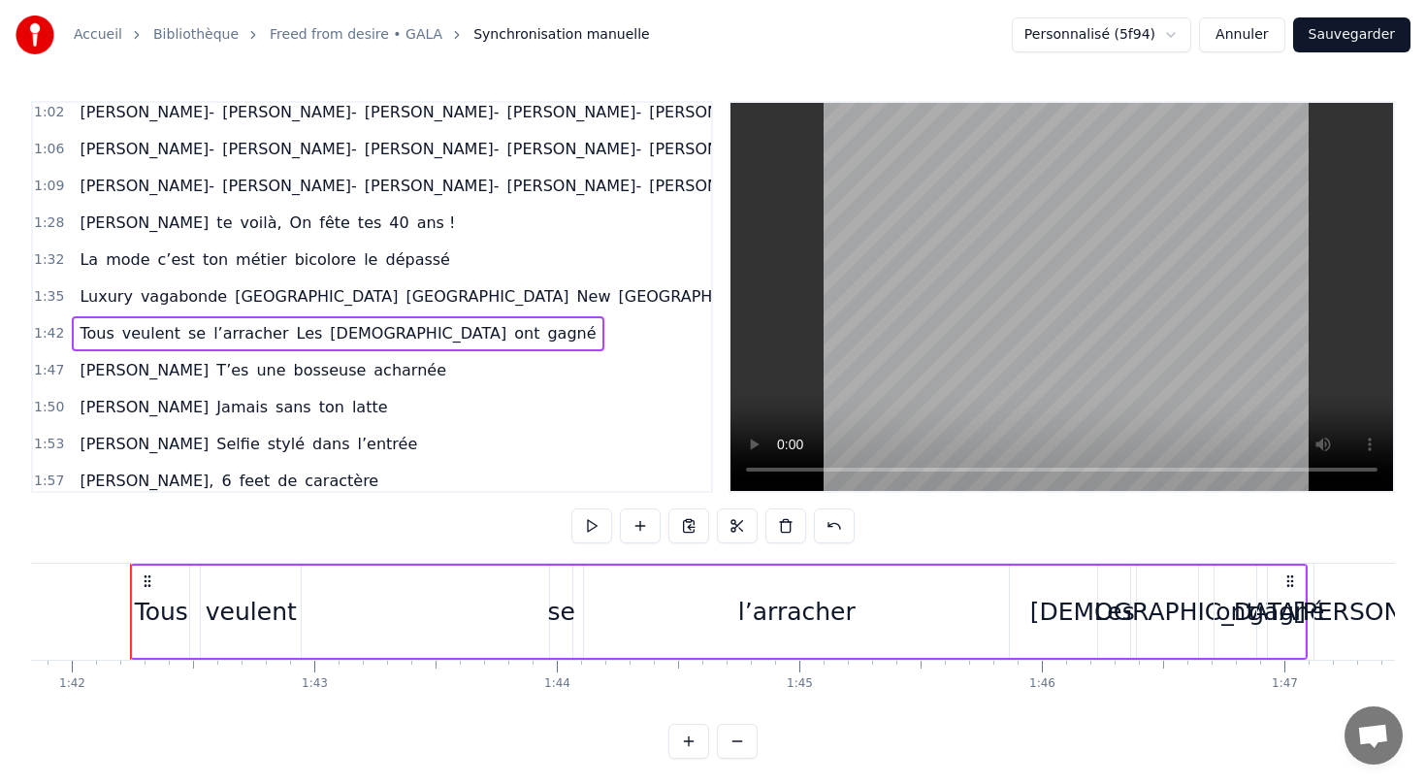
scroll to position [0, 24698]
click at [323, 282] on div "Luxury vagabonde [GEOGRAPHIC_DATA] [GEOGRAPHIC_DATA] [US_STATE]" at bounding box center [430, 296] width 717 height 35
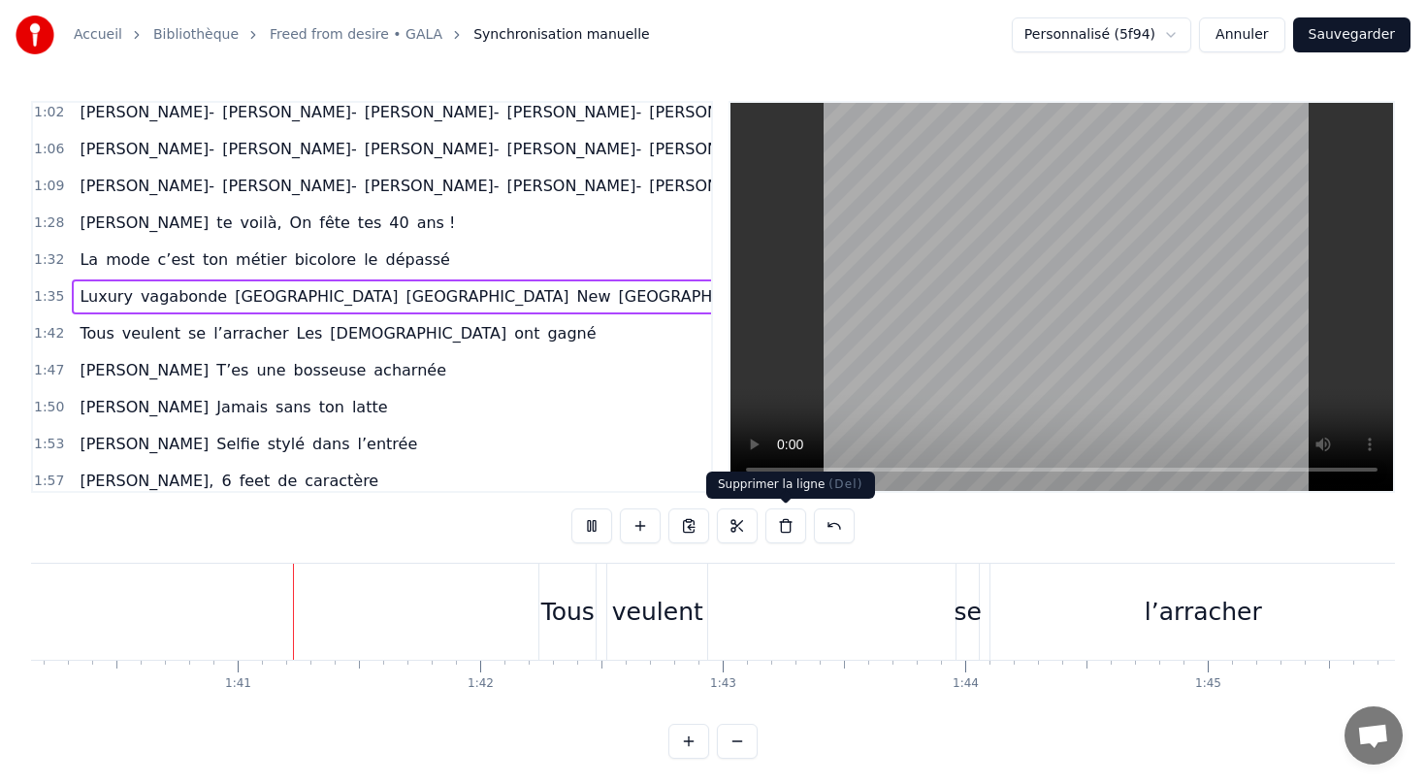
scroll to position [0, 24300]
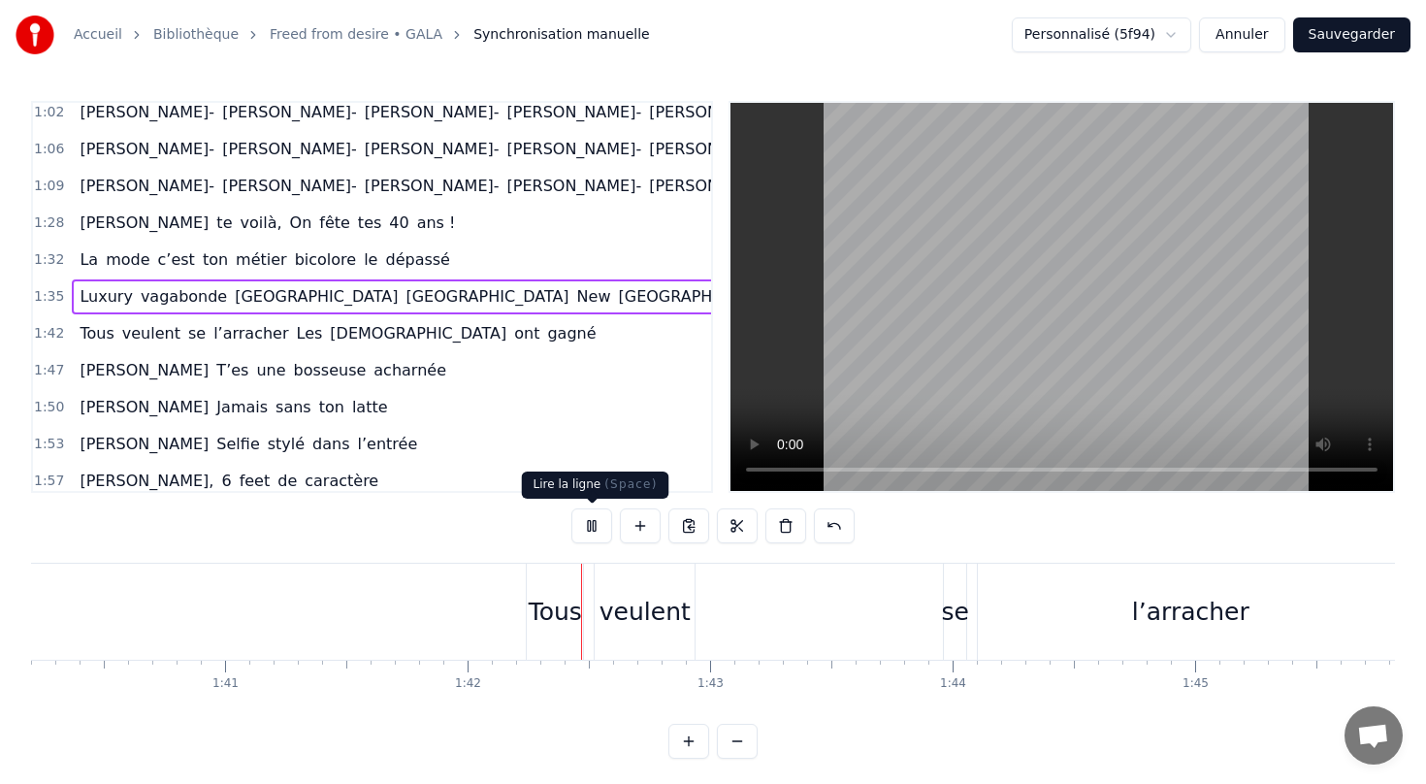
click at [579, 530] on button at bounding box center [591, 525] width 41 height 35
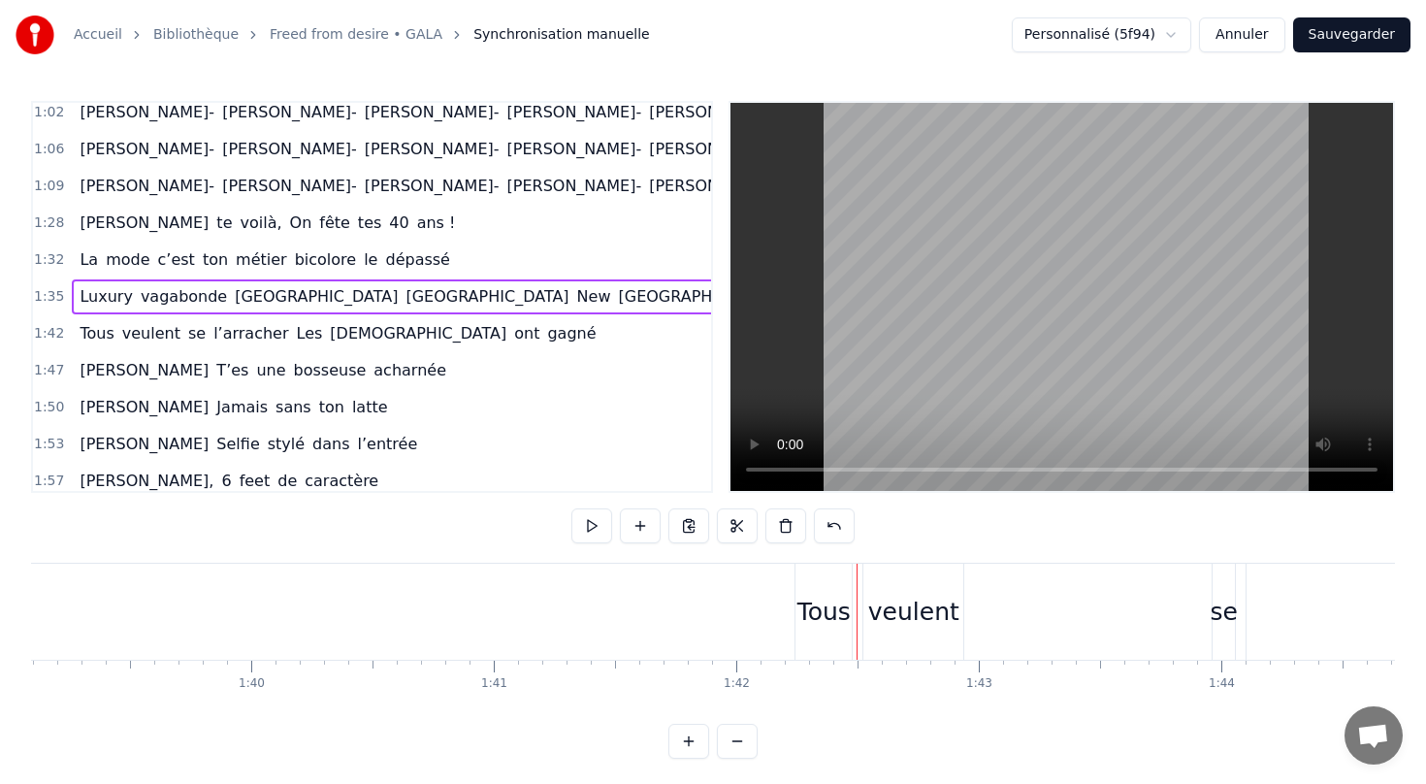
scroll to position [0, 24010]
click at [276, 347] on div "Tous veulent se l’arracher Les [DEMOGRAPHIC_DATA] ont [PERSON_NAME]" at bounding box center [338, 333] width 532 height 35
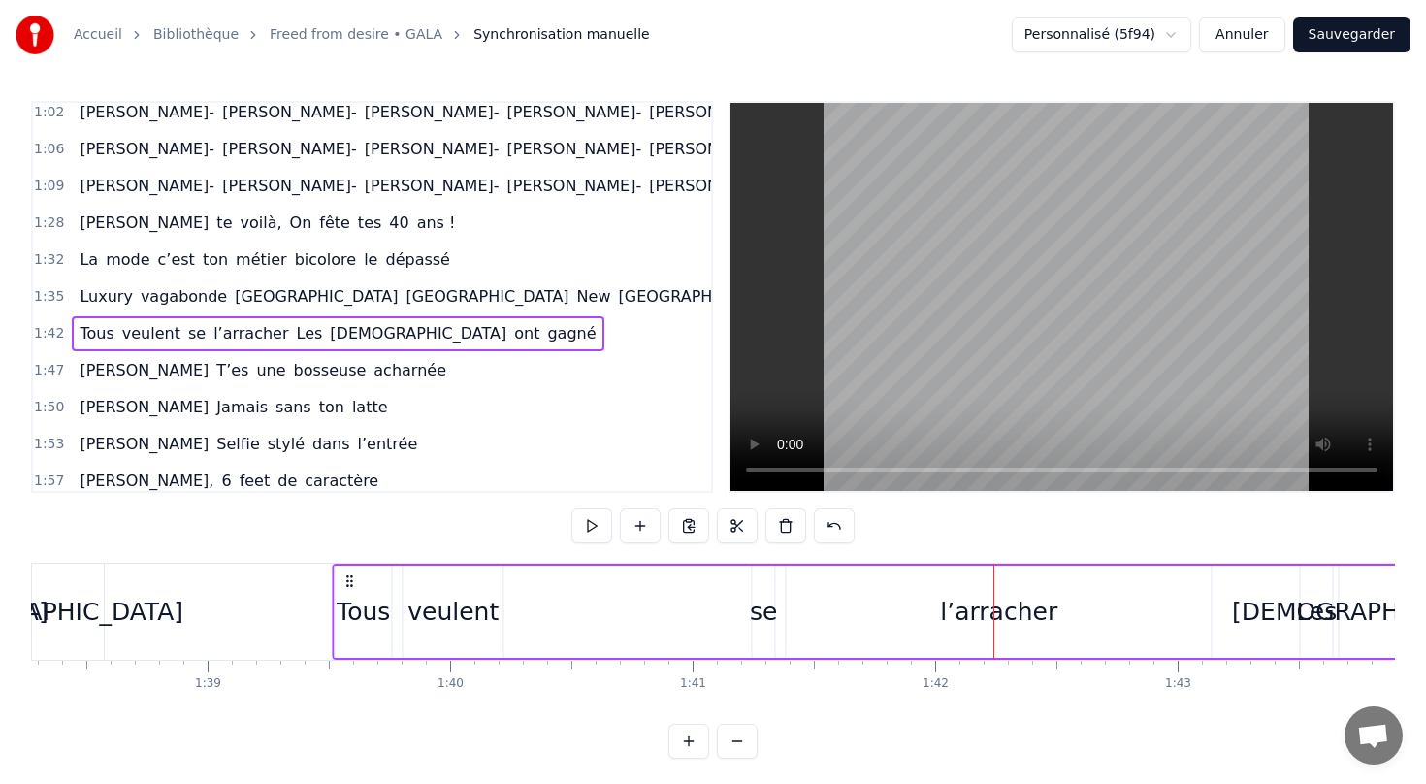
scroll to position [0, 23832]
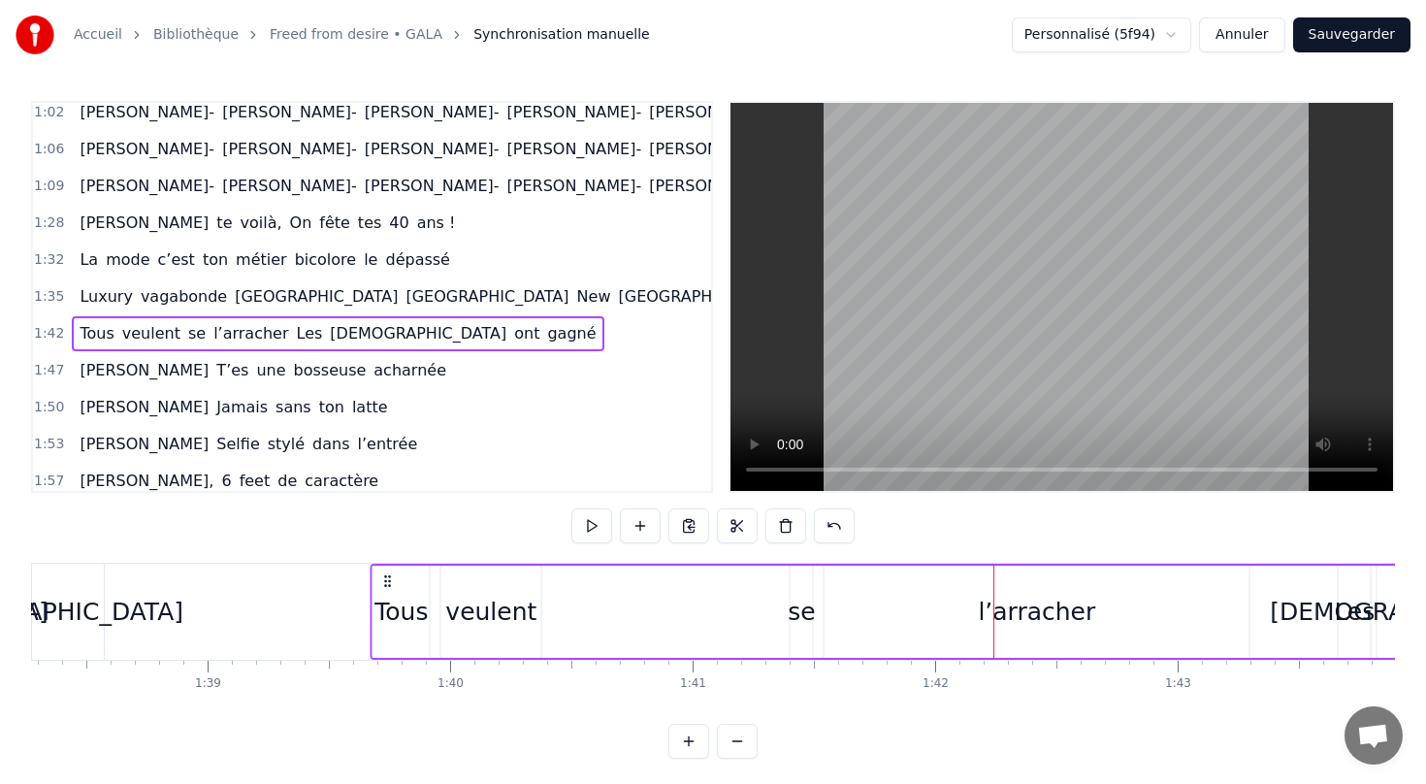
drag, startPoint x: 827, startPoint y: 584, endPoint x: 381, endPoint y: 554, distance: 447.2
click at [381, 554] on div "0:13 [PERSON_NAME] te voilà, On fête tes 40 ans 0:17 Jeune femme émancipée Avec…" at bounding box center [713, 430] width 1364 height 658
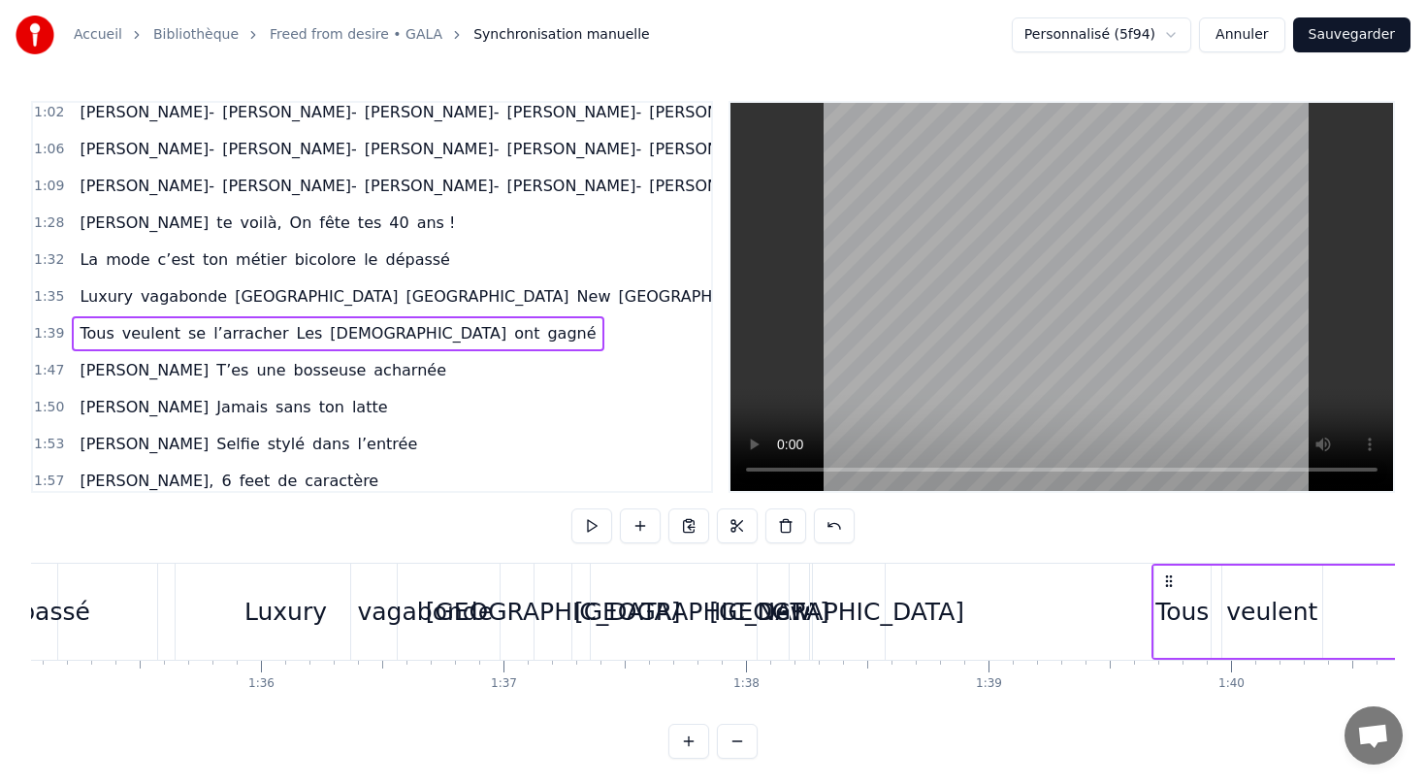
scroll to position [0, 23053]
click at [387, 280] on div "Luxury vagabonde [GEOGRAPHIC_DATA] [GEOGRAPHIC_DATA] [US_STATE]" at bounding box center [430, 296] width 717 height 35
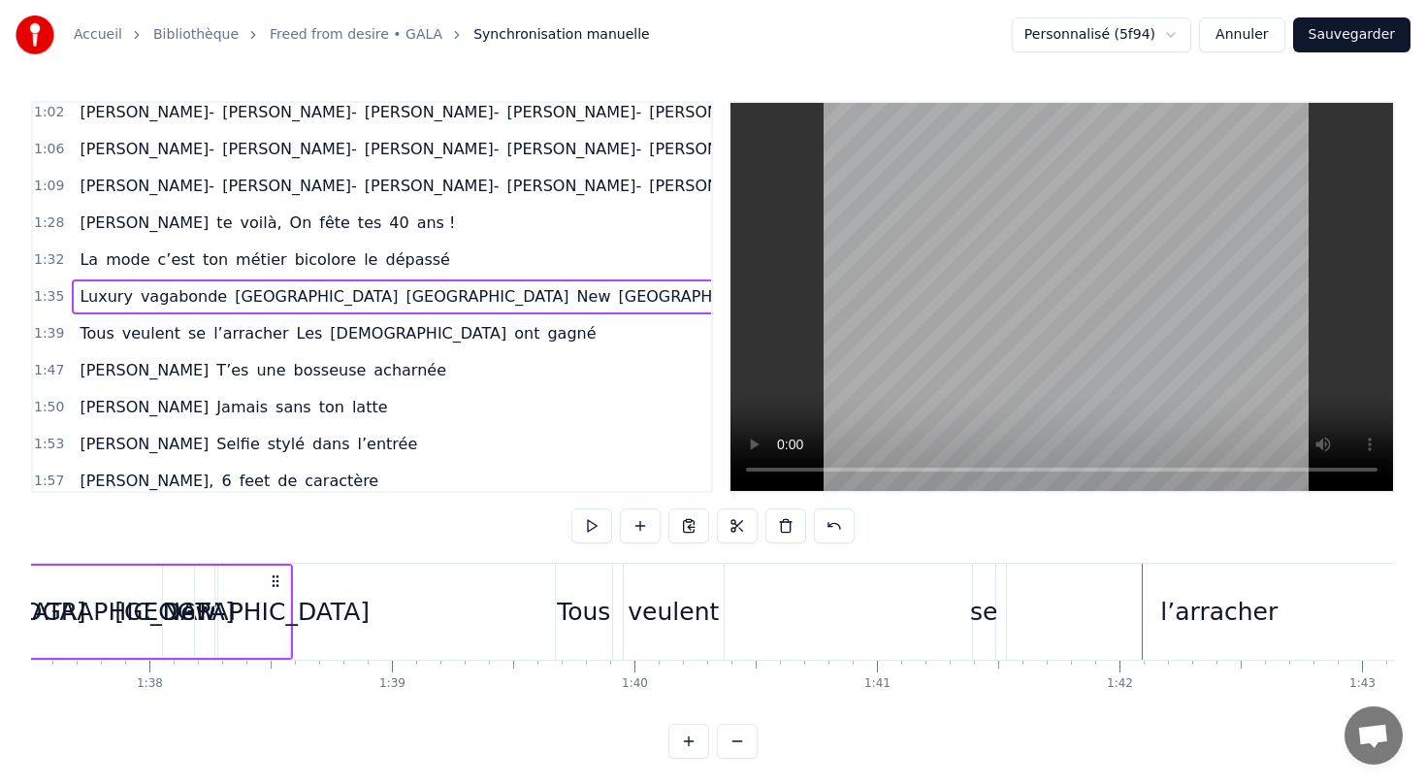
scroll to position [0, 23646]
click at [976, 584] on div "se" at bounding box center [986, 612] width 22 height 96
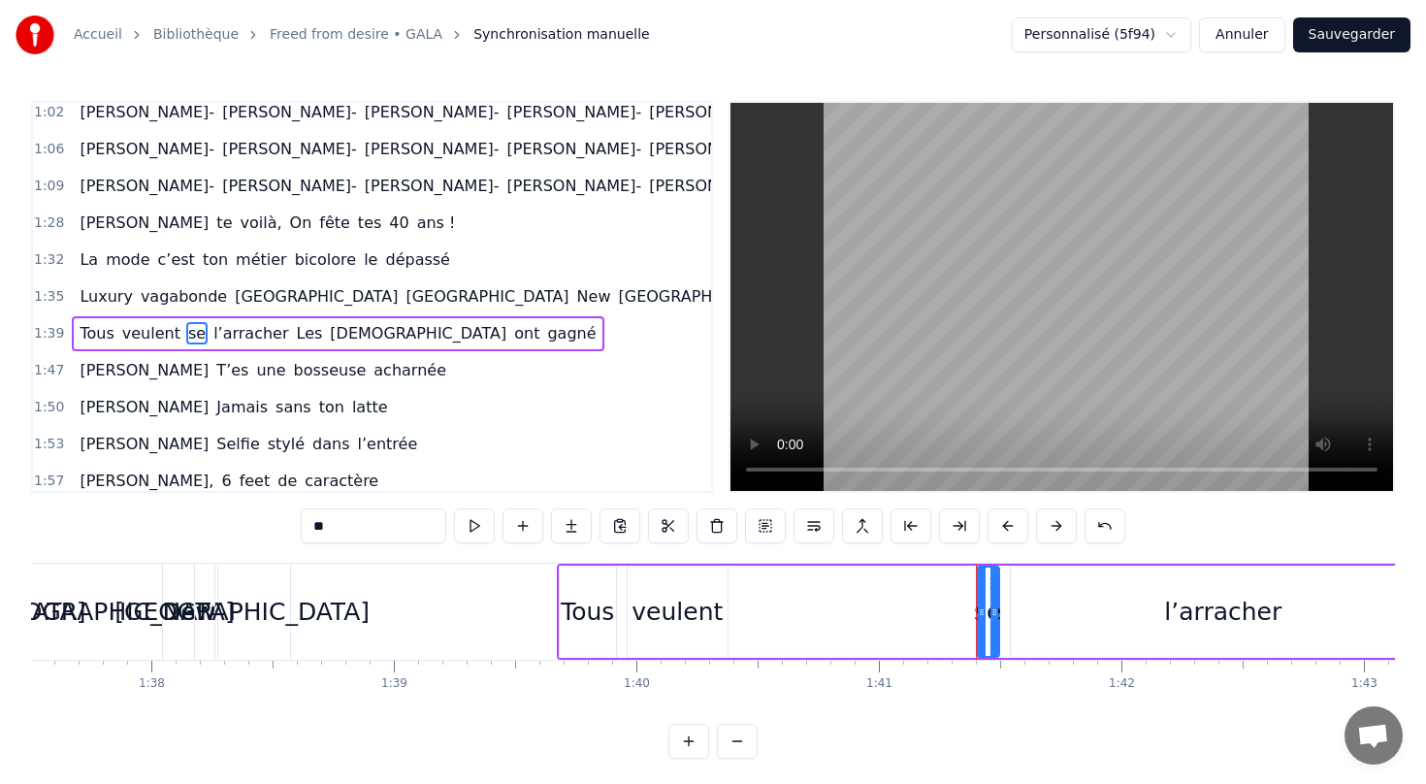
scroll to position [525, 0]
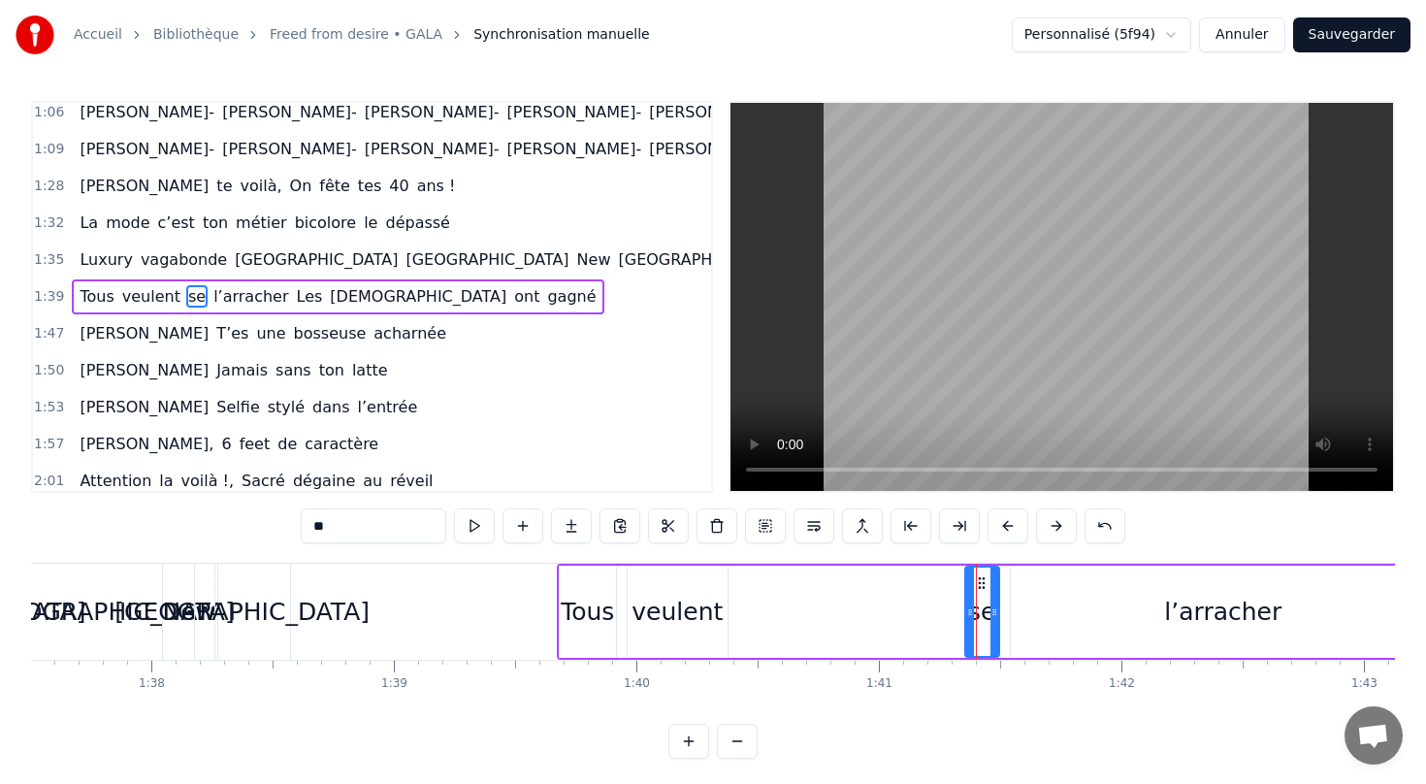
drag, startPoint x: 979, startPoint y: 596, endPoint x: 967, endPoint y: 596, distance: 11.6
click at [967, 596] on div at bounding box center [970, 611] width 8 height 88
drag, startPoint x: 981, startPoint y: 582, endPoint x: 739, endPoint y: 594, distance: 241.8
click at [739, 594] on div "se" at bounding box center [742, 611] width 32 height 88
click at [1200, 598] on div "l’arracher" at bounding box center [1222, 612] width 117 height 37
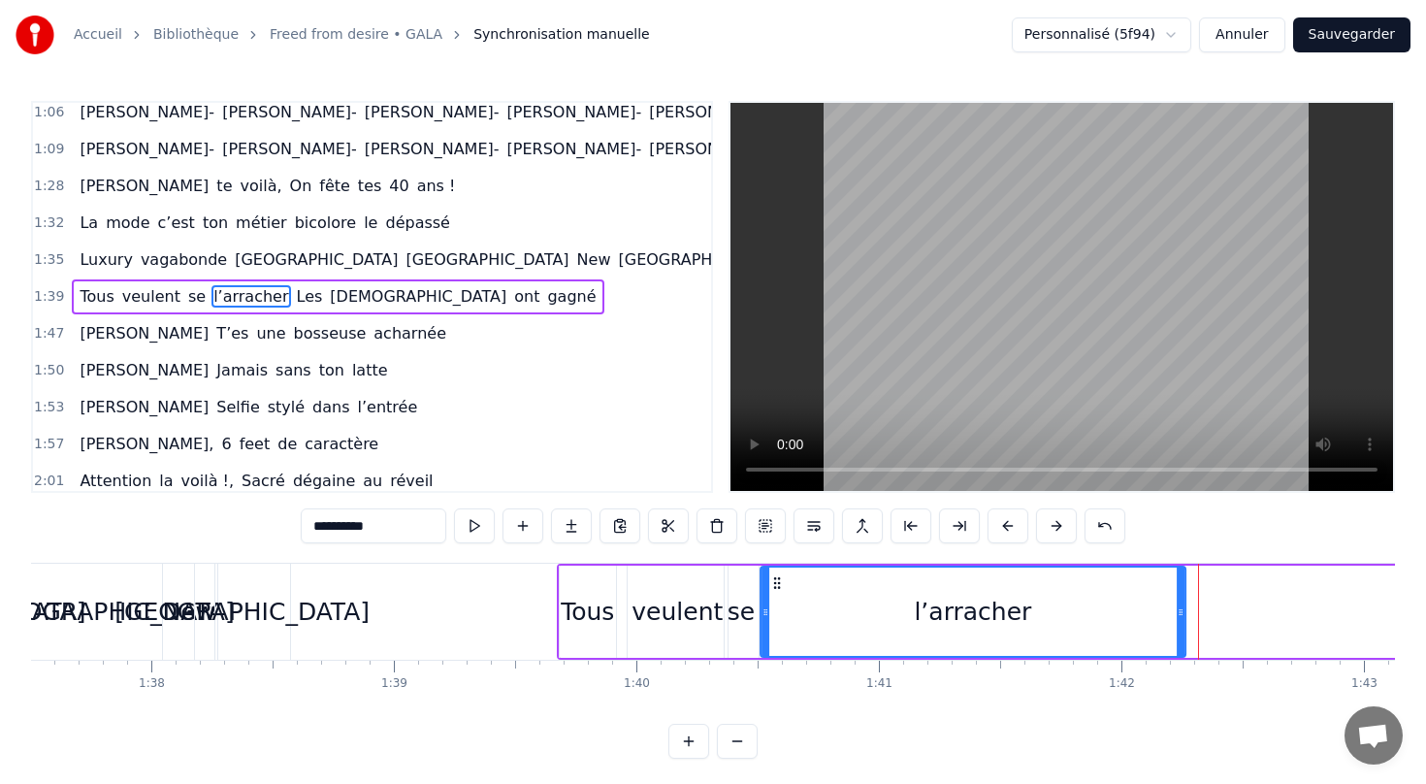
drag, startPoint x: 1024, startPoint y: 581, endPoint x: 774, endPoint y: 580, distance: 250.3
click at [774, 580] on icon at bounding box center [777, 583] width 16 height 16
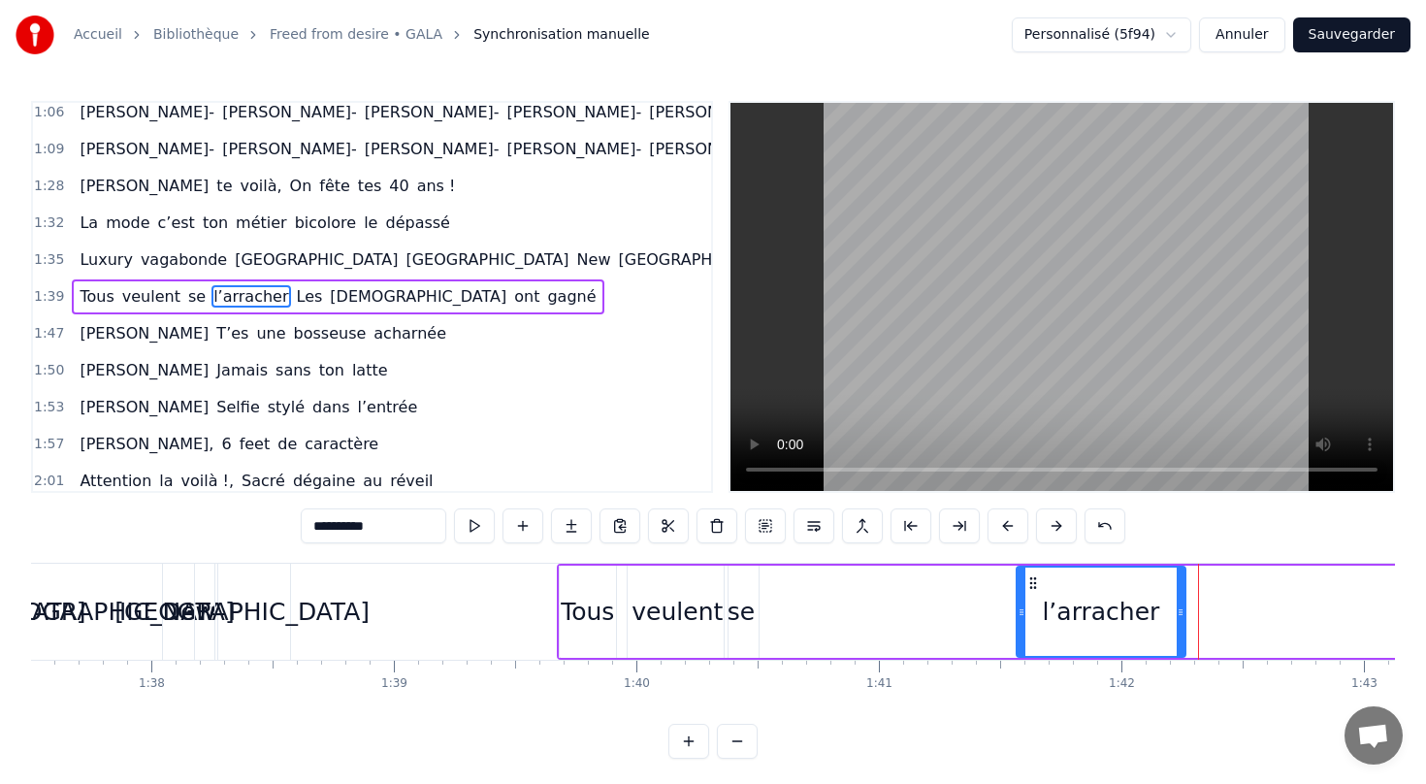
drag, startPoint x: 765, startPoint y: 613, endPoint x: 1021, endPoint y: 592, distance: 257.0
click at [1021, 592] on div at bounding box center [1022, 611] width 8 height 88
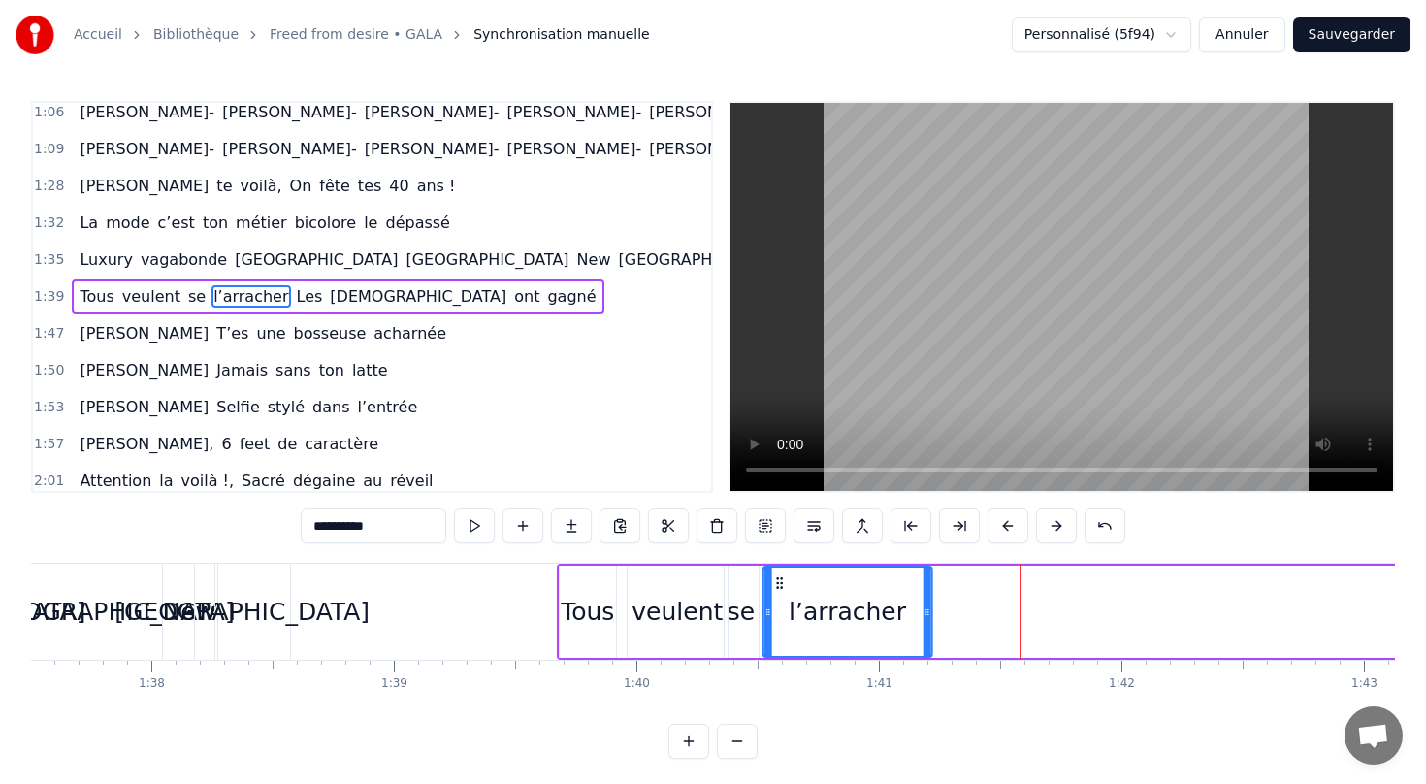
drag, startPoint x: 1034, startPoint y: 580, endPoint x: 780, endPoint y: 582, distance: 254.2
click at [780, 582] on icon at bounding box center [780, 583] width 16 height 16
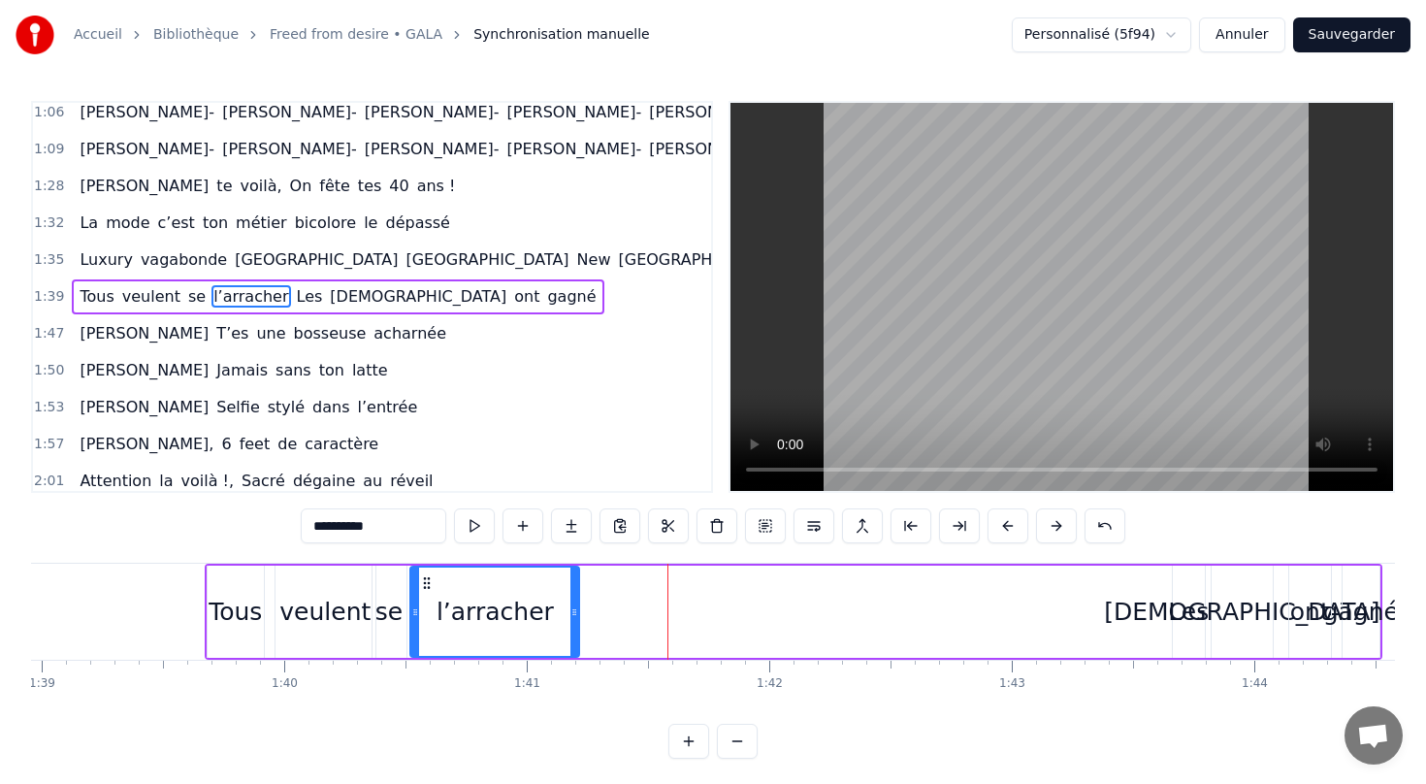
scroll to position [0, 24039]
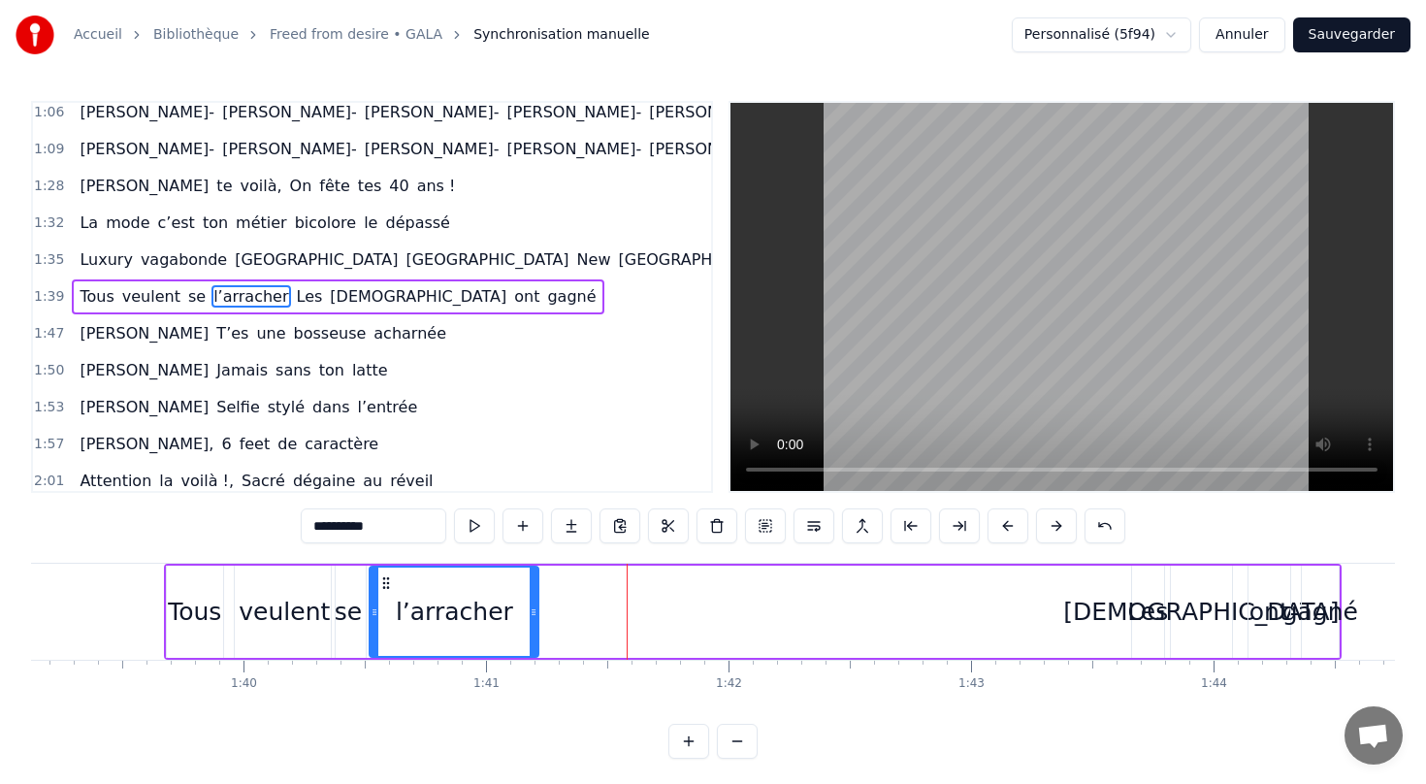
click at [1144, 616] on div "Les" at bounding box center [1147, 612] width 41 height 37
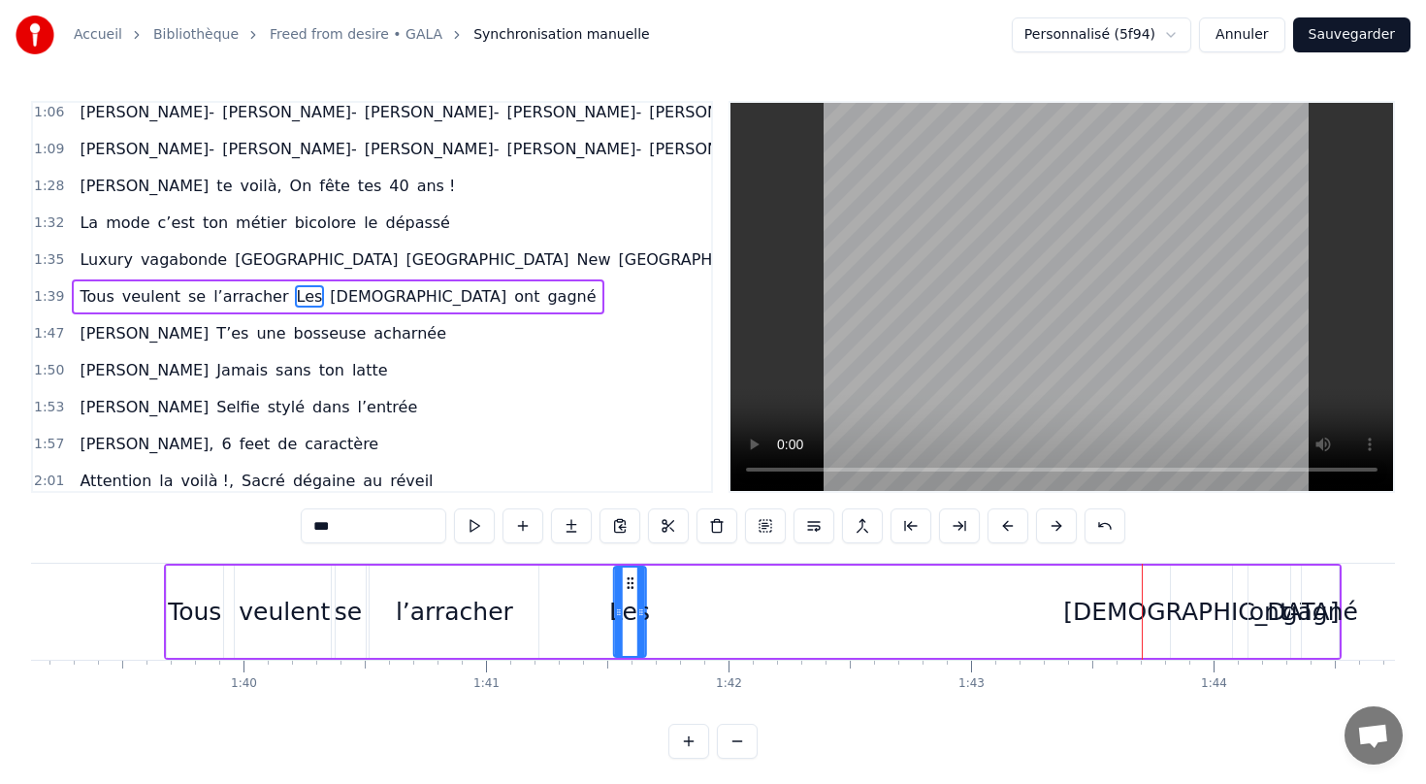
drag, startPoint x: 1150, startPoint y: 580, endPoint x: 631, endPoint y: 632, distance: 521.5
click at [631, 632] on div "Les" at bounding box center [630, 611] width 30 height 88
click at [1194, 614] on div "[DEMOGRAPHIC_DATA]" at bounding box center [1200, 612] width 275 height 37
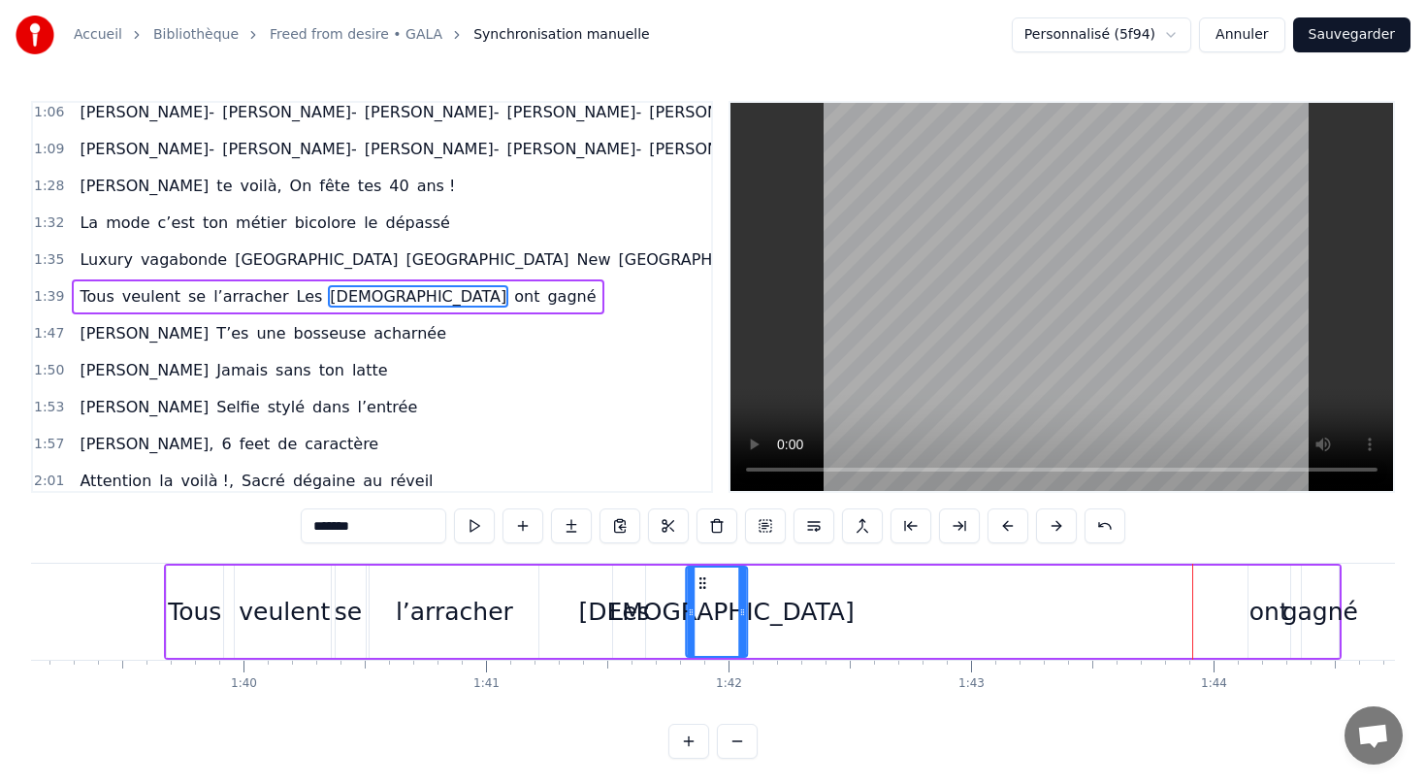
drag, startPoint x: 1183, startPoint y: 575, endPoint x: 697, endPoint y: 599, distance: 485.6
click at [697, 599] on div "[DEMOGRAPHIC_DATA]" at bounding box center [716, 611] width 59 height 88
click at [1254, 616] on div "ont" at bounding box center [1269, 612] width 40 height 37
type input "***"
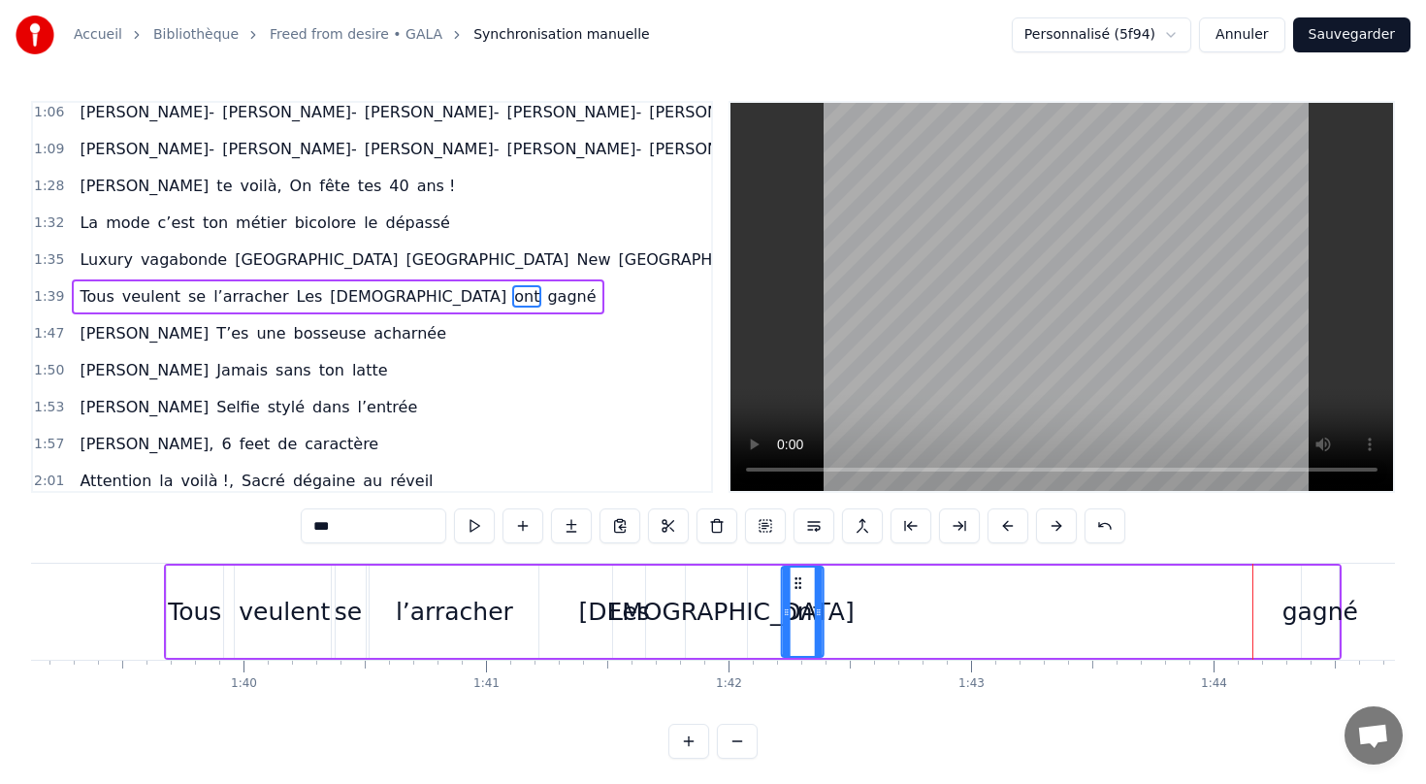
scroll to position [6, 0]
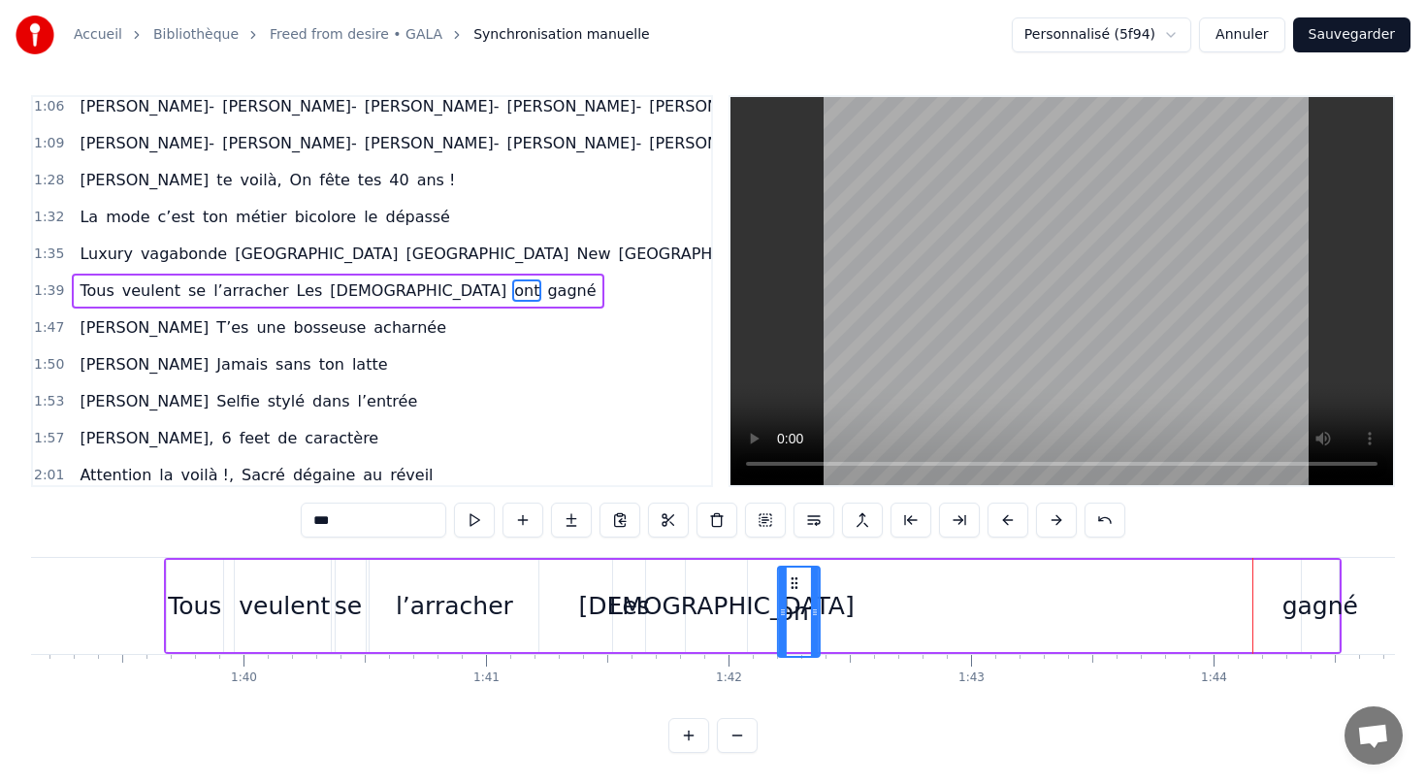
drag, startPoint x: 1261, startPoint y: 583, endPoint x: 791, endPoint y: 634, distance: 473.3
click at [791, 634] on div "ont" at bounding box center [799, 611] width 40 height 88
drag, startPoint x: 1303, startPoint y: 608, endPoint x: 1233, endPoint y: 623, distance: 71.3
click at [1233, 623] on div "Tous veulent se l’arracher Les [DEMOGRAPHIC_DATA] ont [PERSON_NAME]" at bounding box center [753, 606] width 1178 height 96
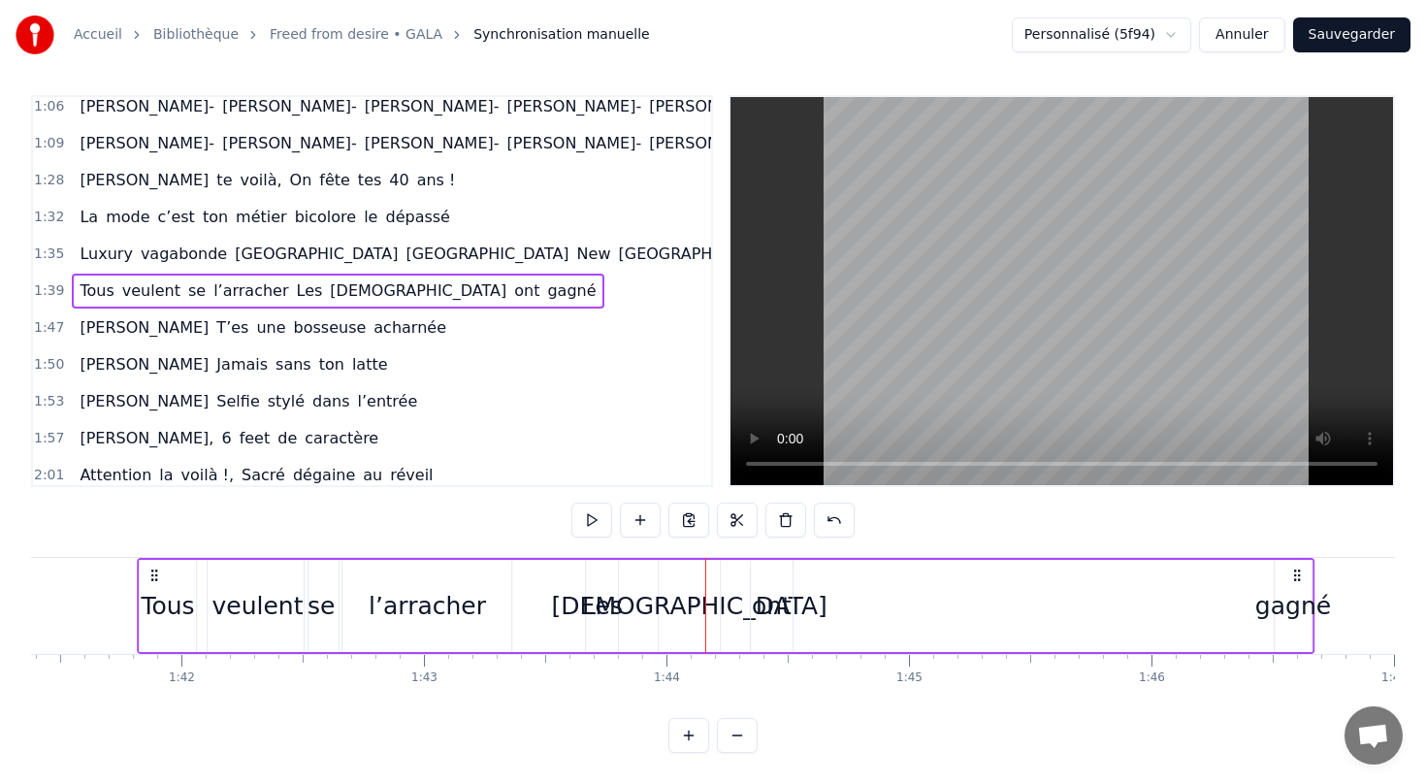
scroll to position [0, 24603]
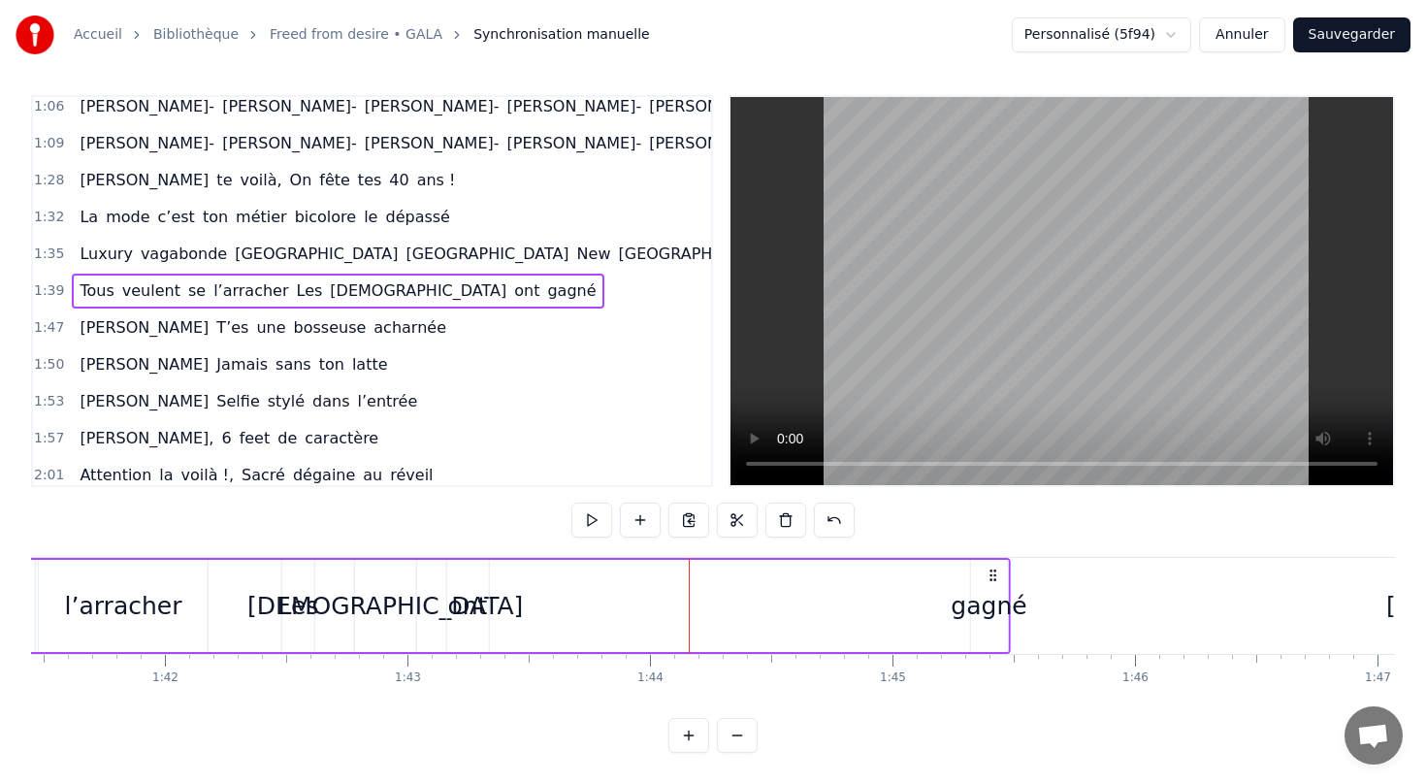
drag, startPoint x: 1322, startPoint y: 573, endPoint x: 990, endPoint y: 621, distance: 335.1
click at [989, 621] on div "Tous veulent se l’arracher Les [DEMOGRAPHIC_DATA] ont [PERSON_NAME]" at bounding box center [421, 606] width 1178 height 96
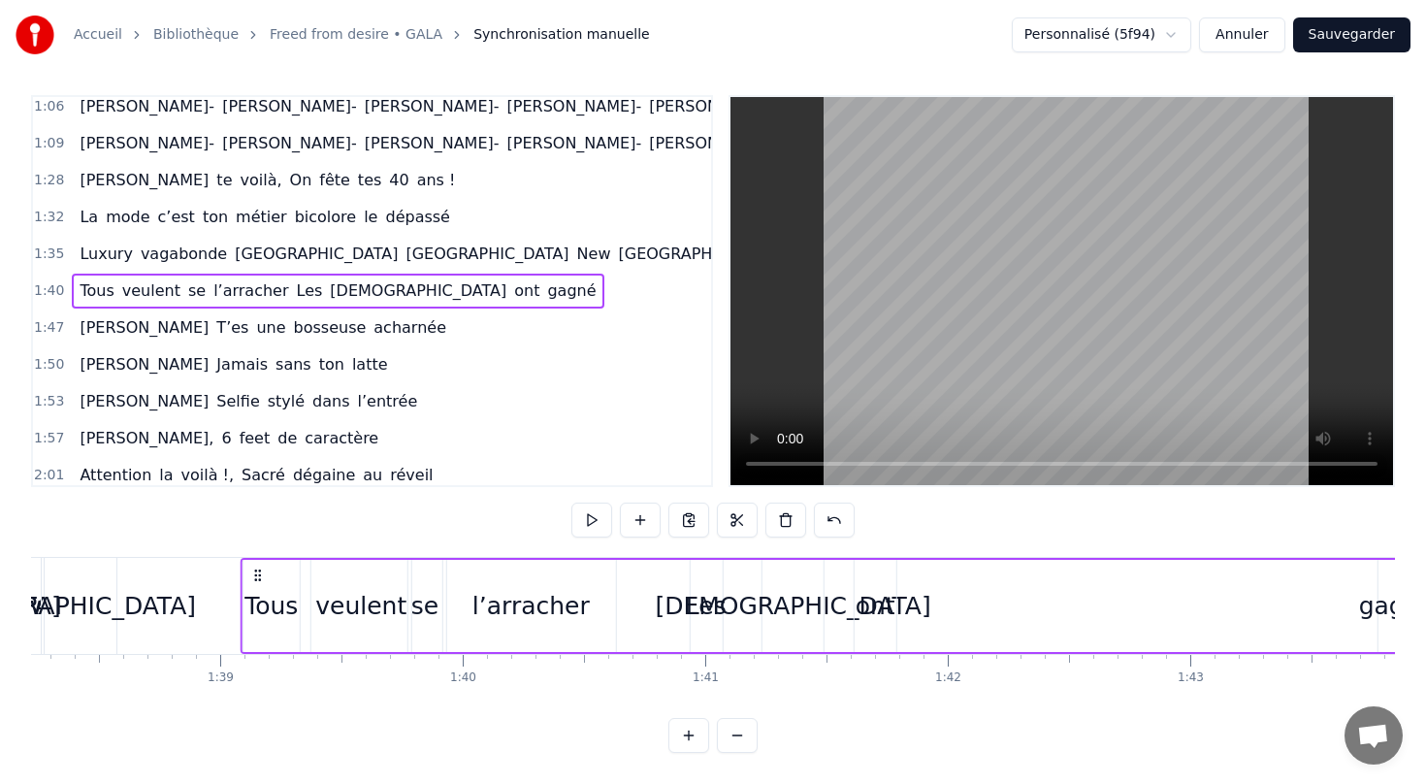
scroll to position [0, 23808]
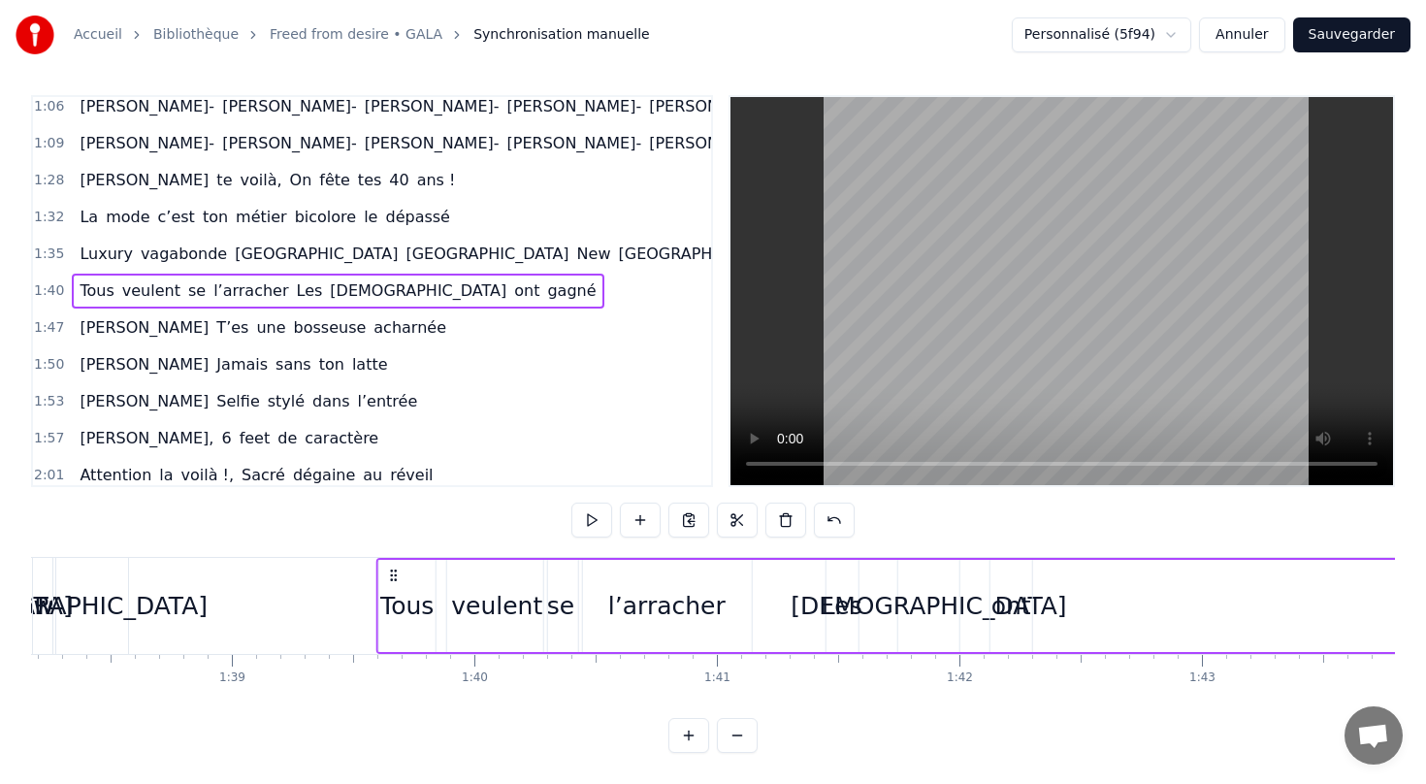
drag, startPoint x: 347, startPoint y: 571, endPoint x: 391, endPoint y: 557, distance: 46.0
click at [391, 558] on div "Tous veulent se l’arracher Les [DEMOGRAPHIC_DATA] ont [PERSON_NAME]" at bounding box center [965, 606] width 1178 height 96
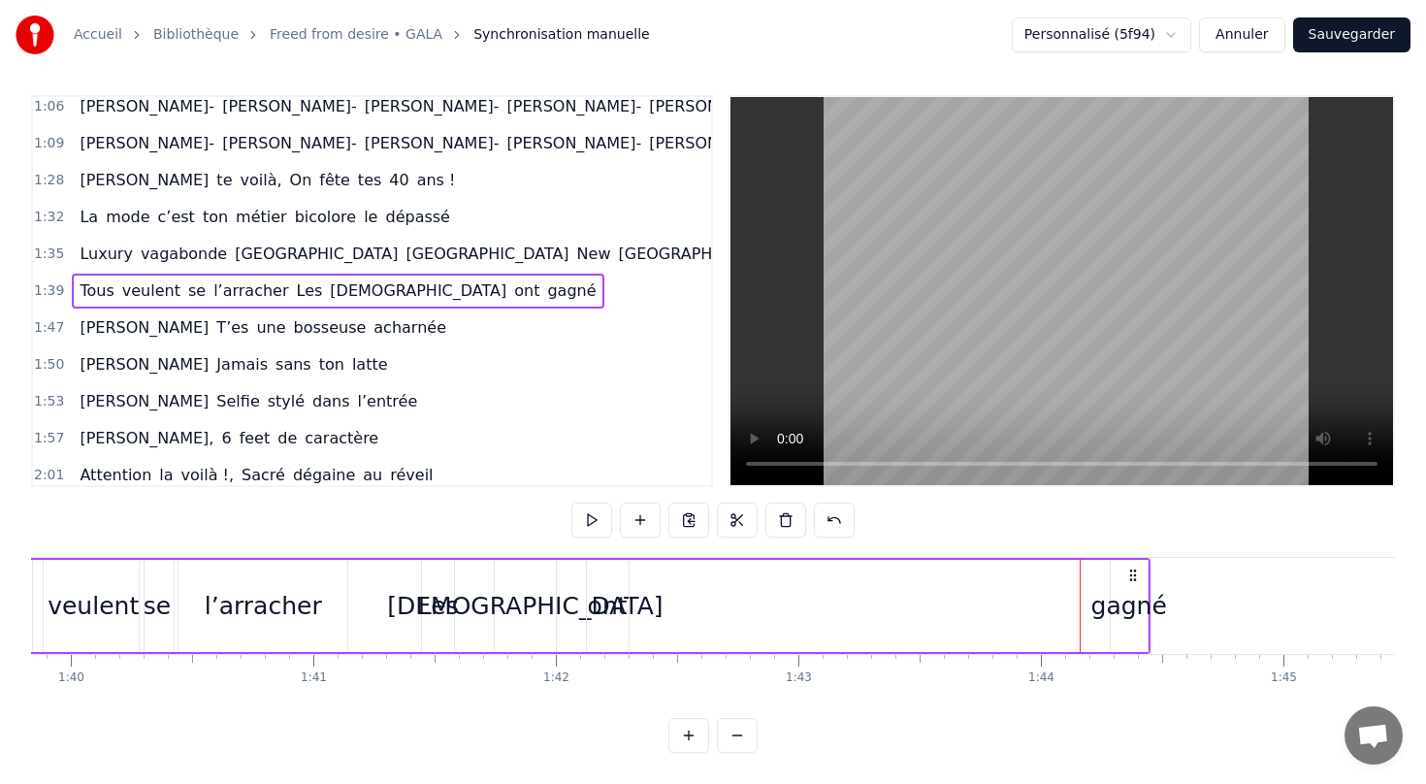
scroll to position [0, 24253]
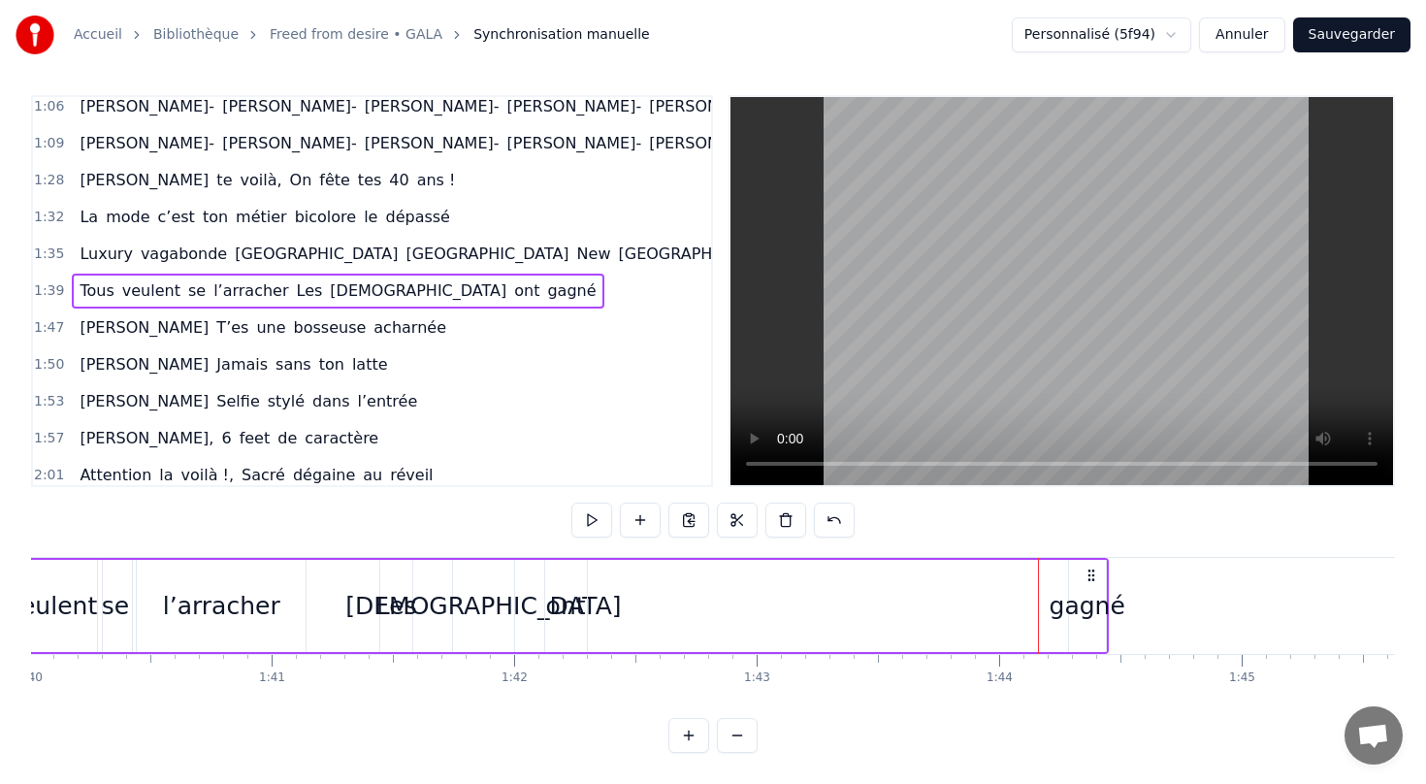
click at [1073, 611] on div "gagné" at bounding box center [1088, 606] width 76 height 37
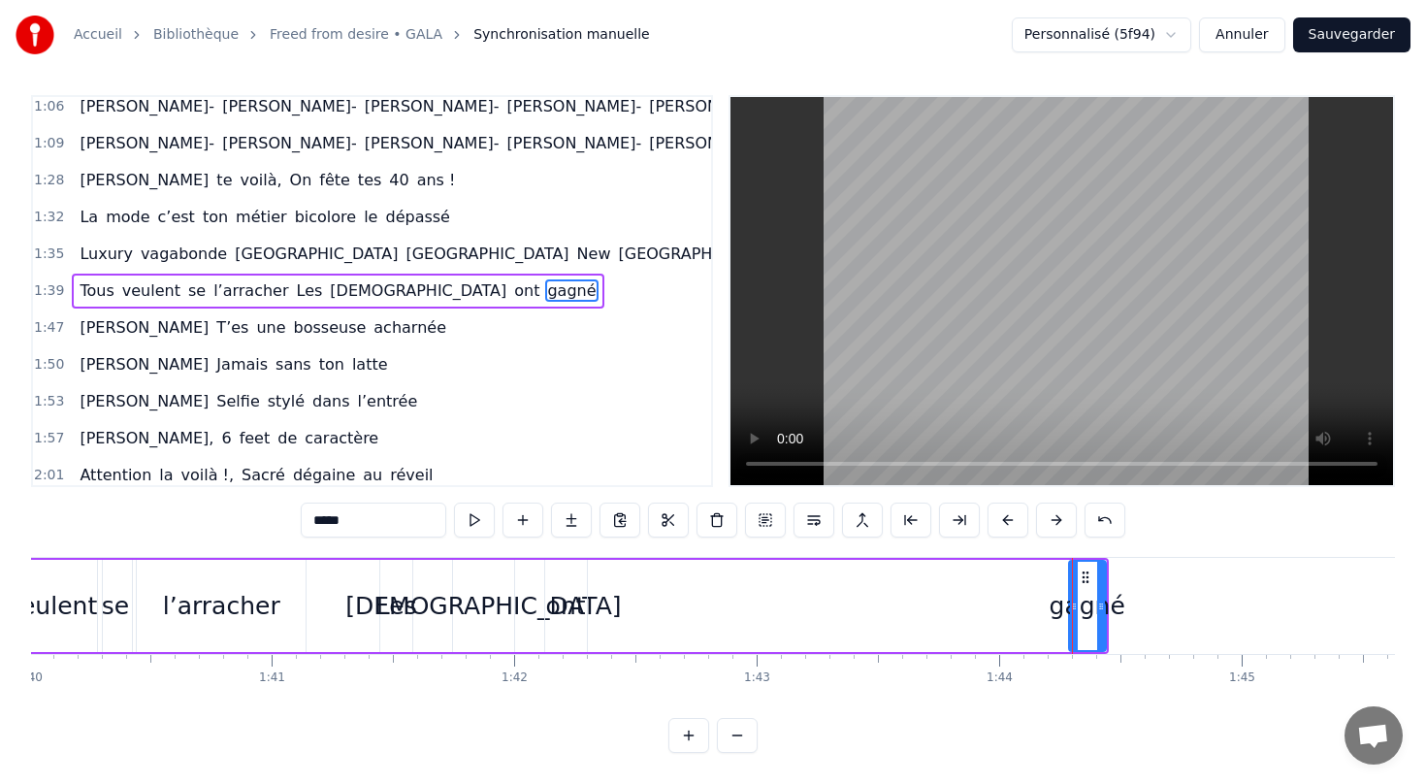
scroll to position [0, 0]
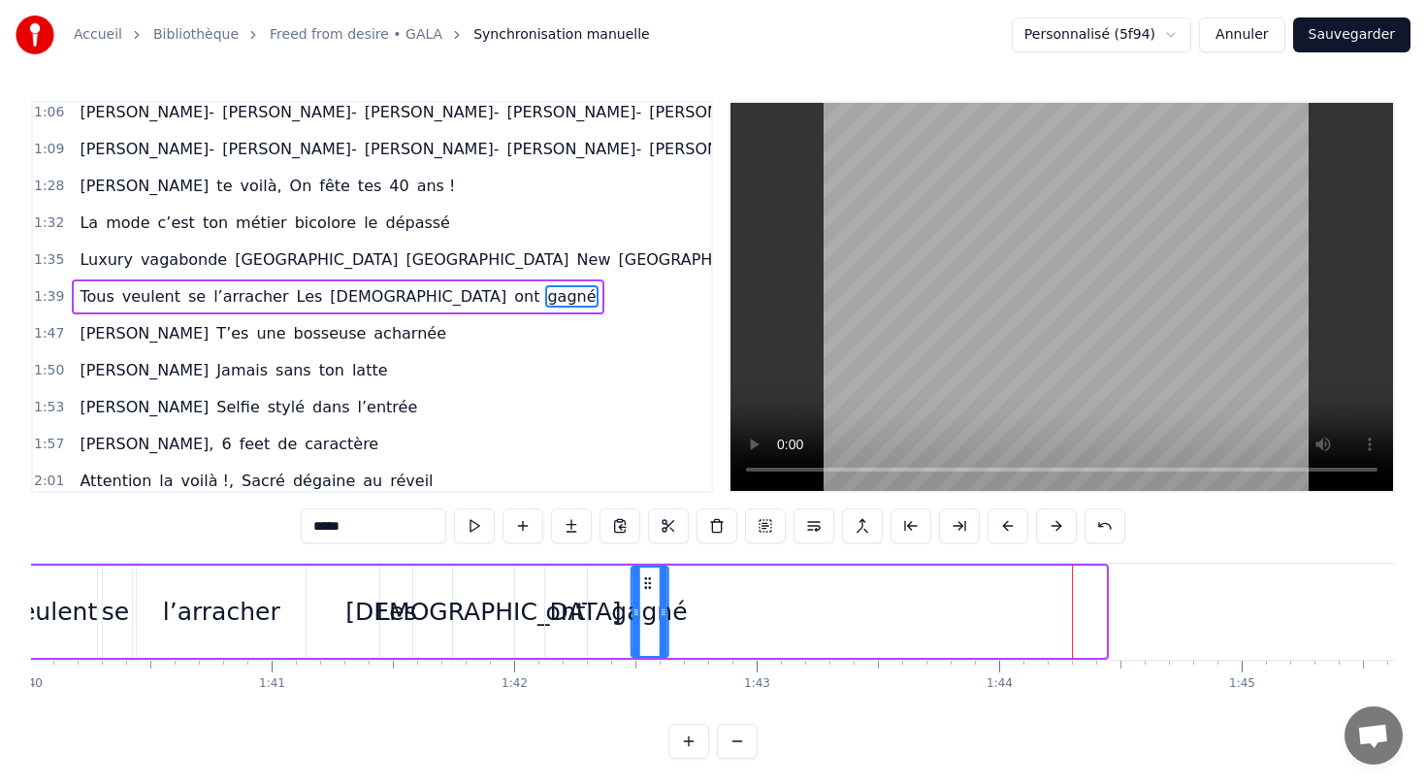
drag, startPoint x: 1081, startPoint y: 584, endPoint x: 642, endPoint y: 608, distance: 439.1
click at [642, 608] on div "gagné" at bounding box center [649, 611] width 35 height 88
click at [374, 312] on div "Tous veulent se l’arracher Les [DEMOGRAPHIC_DATA] ont [PERSON_NAME]" at bounding box center [338, 296] width 532 height 35
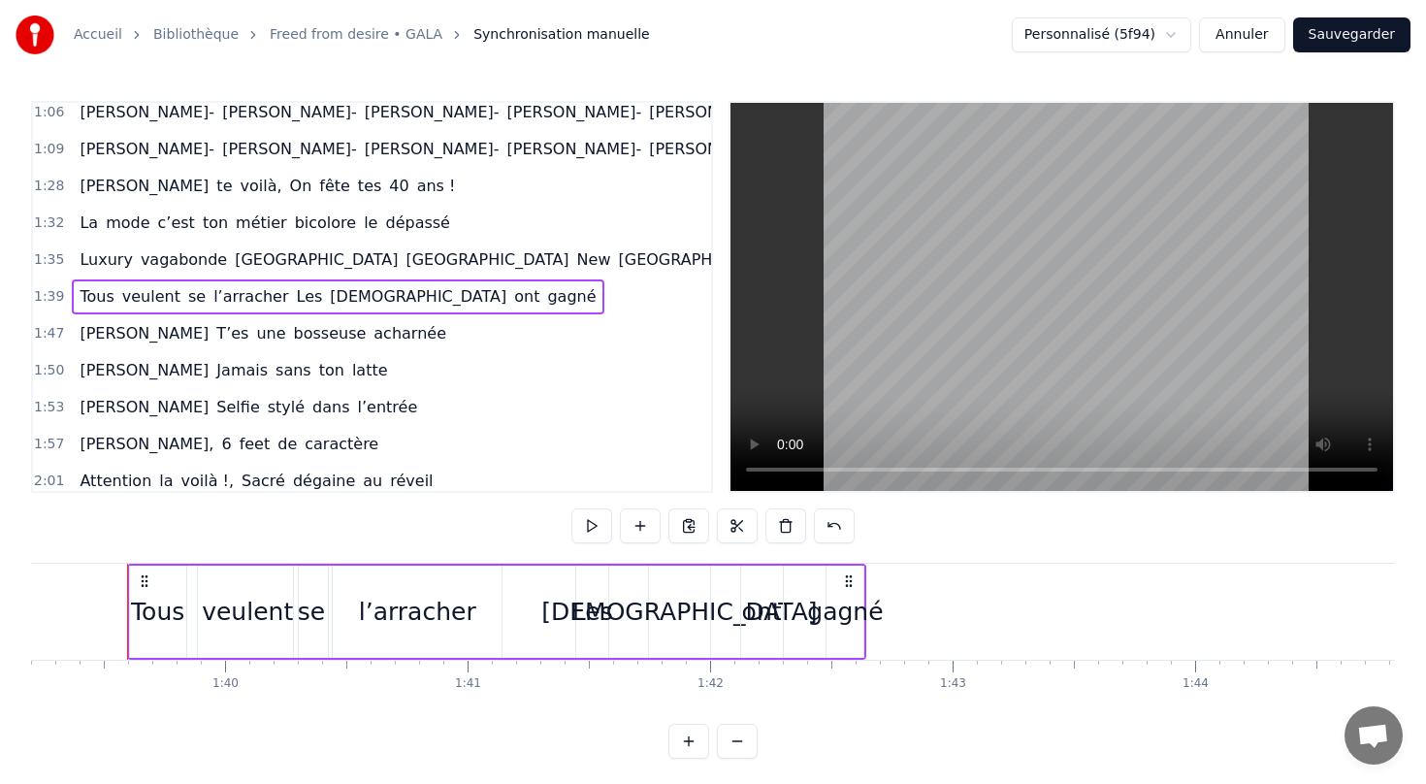
scroll to position [0, 24056]
click at [589, 526] on button at bounding box center [591, 525] width 41 height 35
click at [851, 581] on icon at bounding box center [851, 581] width 16 height 16
click at [849, 612] on div "gagné" at bounding box center [847, 612] width 76 height 37
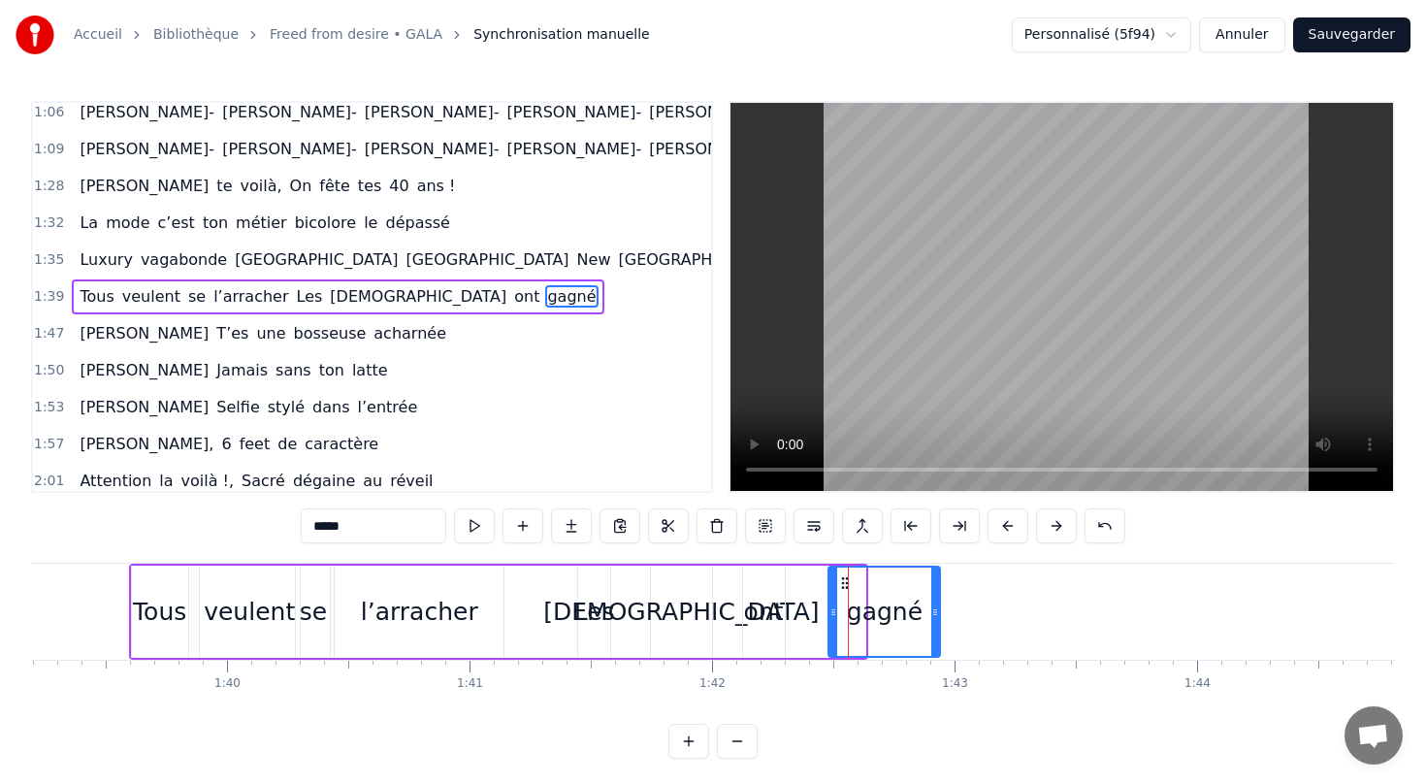
drag, startPoint x: 863, startPoint y: 610, endPoint x: 938, endPoint y: 618, distance: 75.1
click at [938, 618] on icon at bounding box center [935, 612] width 8 height 16
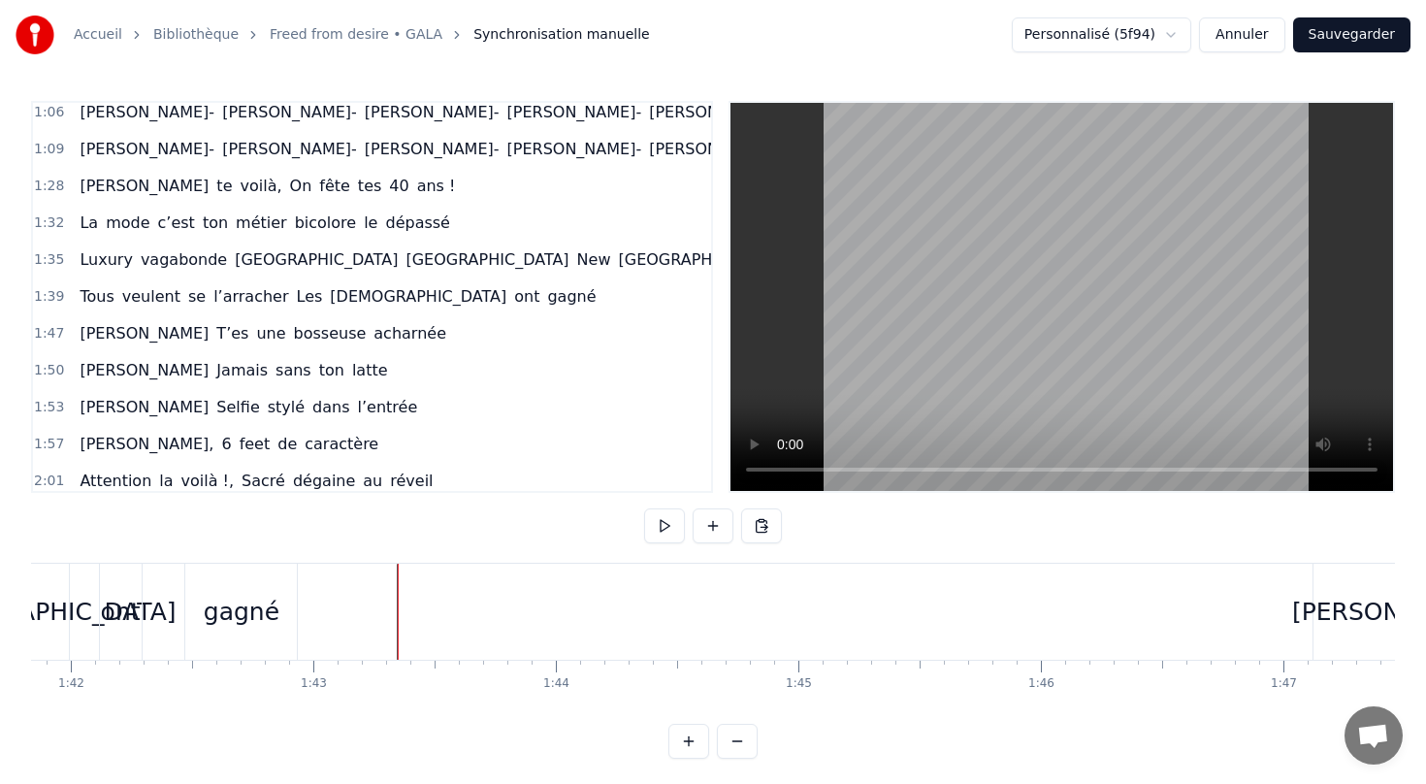
scroll to position [0, 24706]
click at [346, 347] on div "[PERSON_NAME] une bosseuse acharnée" at bounding box center [263, 333] width 382 height 35
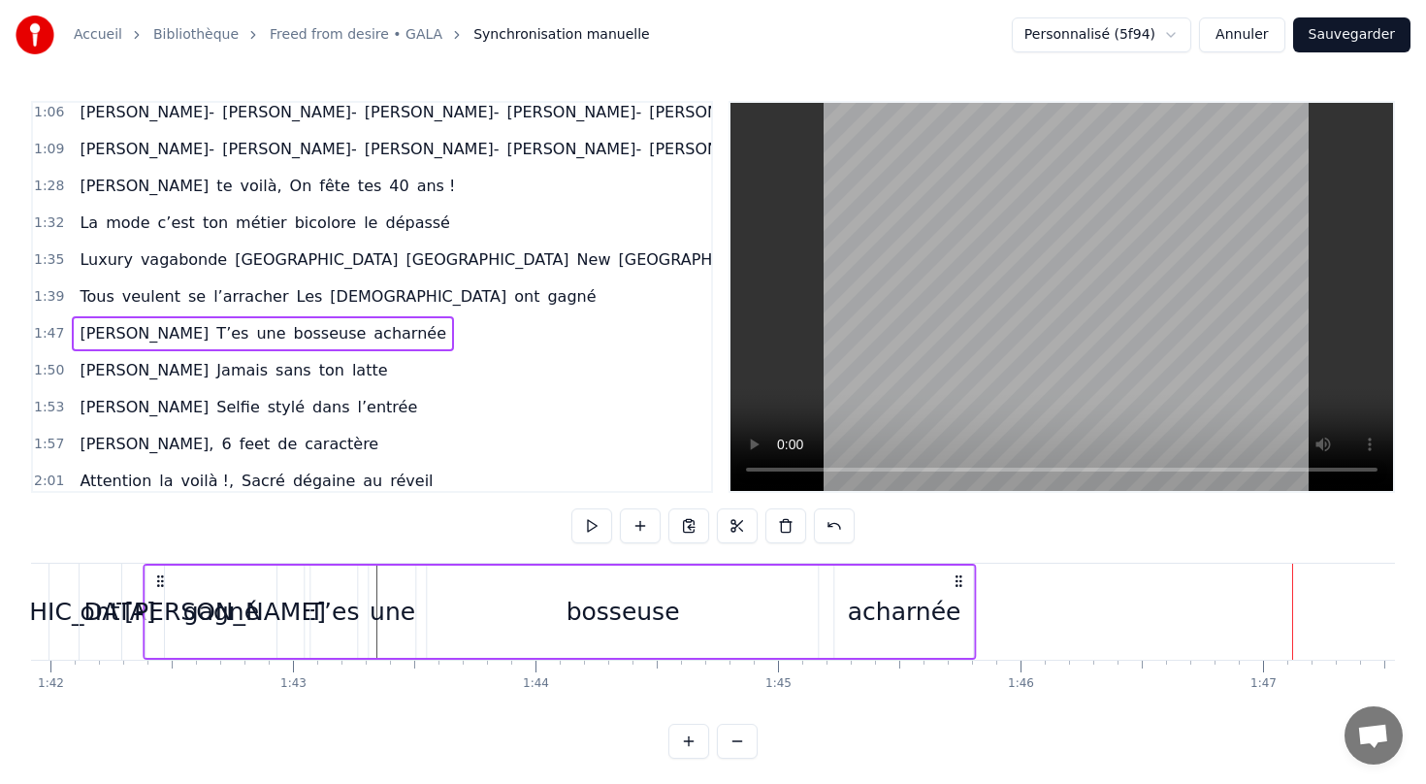
scroll to position [0, 24674]
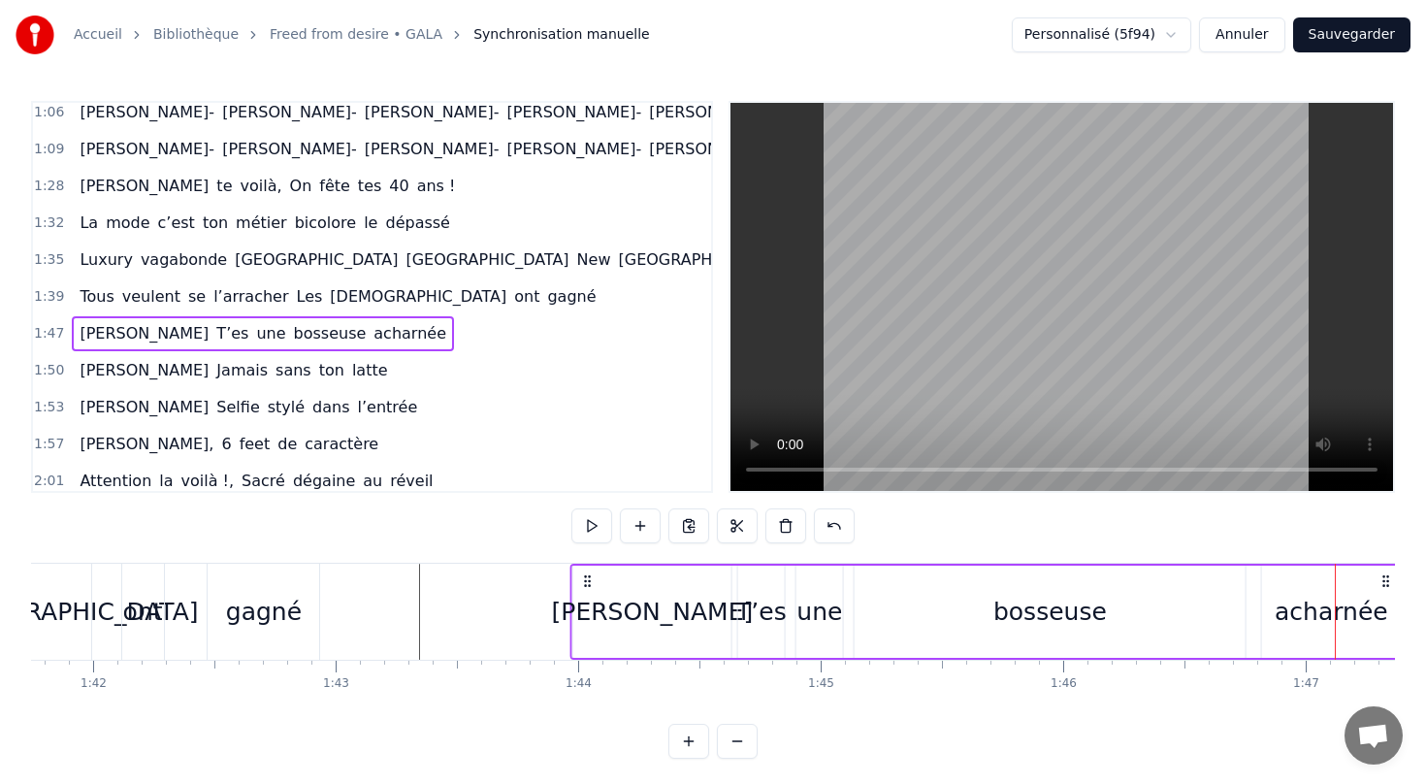
drag, startPoint x: 146, startPoint y: 578, endPoint x: 582, endPoint y: 548, distance: 437.6
click at [582, 548] on div "0:13 [PERSON_NAME] te voilà, On fête tes 40 ans 0:17 Jeune femme émancipée Avec…" at bounding box center [713, 430] width 1364 height 658
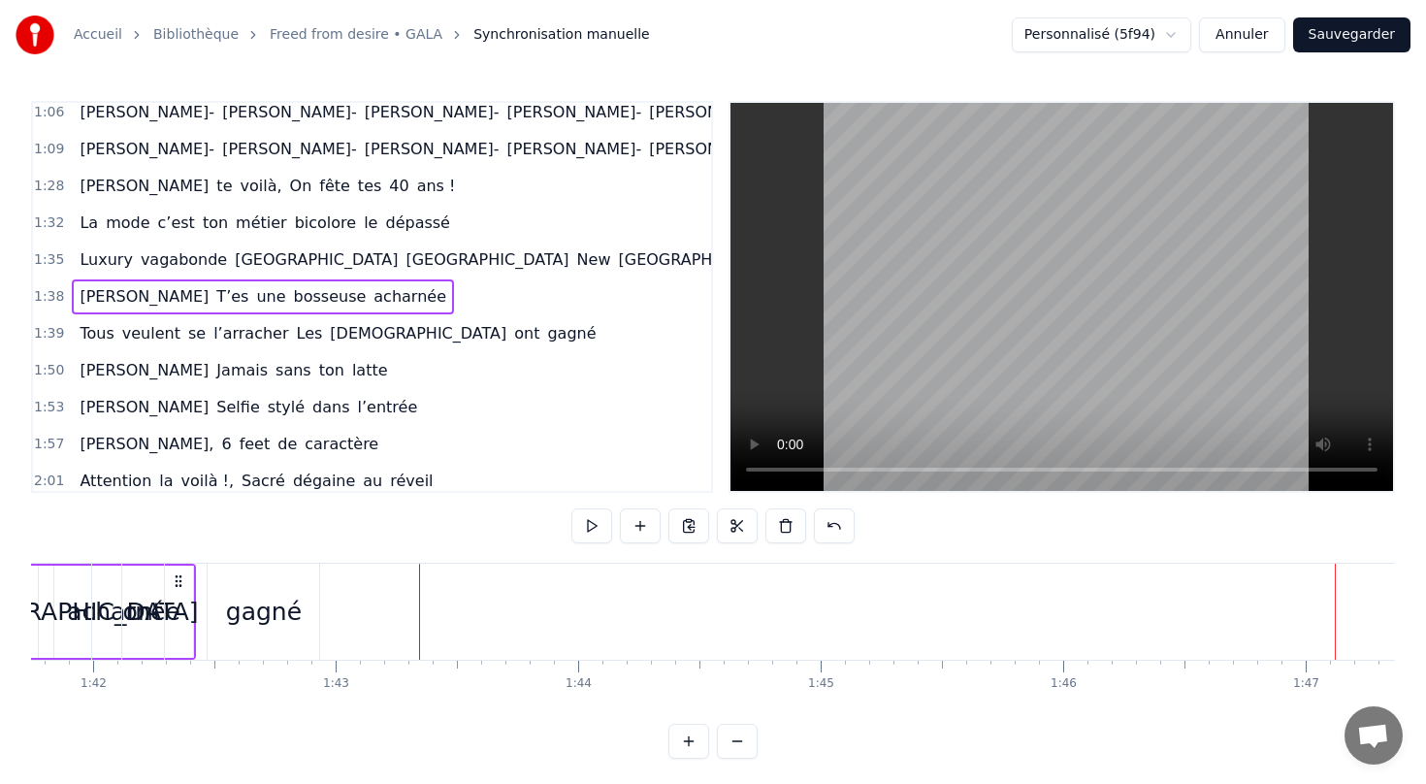
drag, startPoint x: 178, startPoint y: 577, endPoint x: 379, endPoint y: 597, distance: 202.7
click at [379, 597] on div "[PERSON_NAME] te voilà, On fête tes 40 ans Jeune femme émancipée Avec beaucoup …" at bounding box center [1294, 611] width 51875 height 97
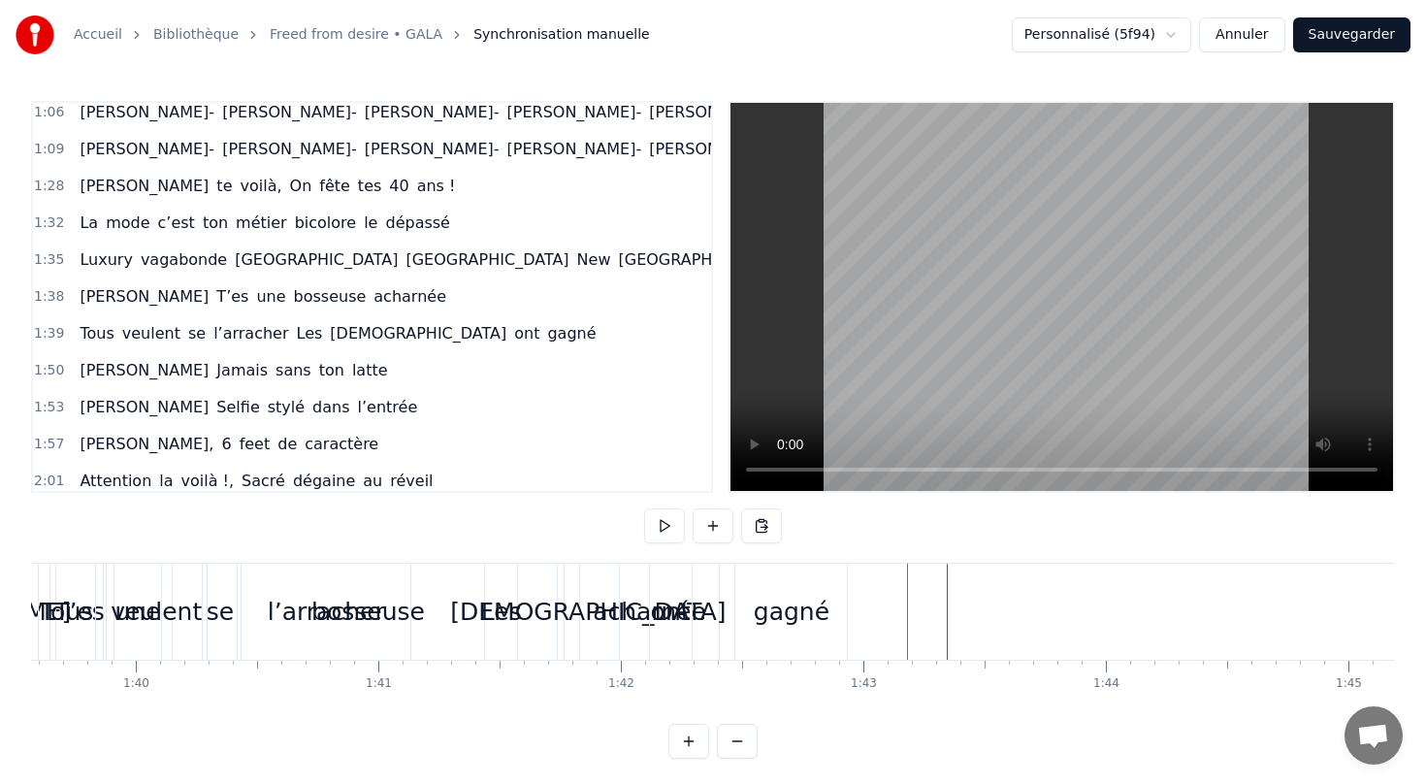
scroll to position [0, 24012]
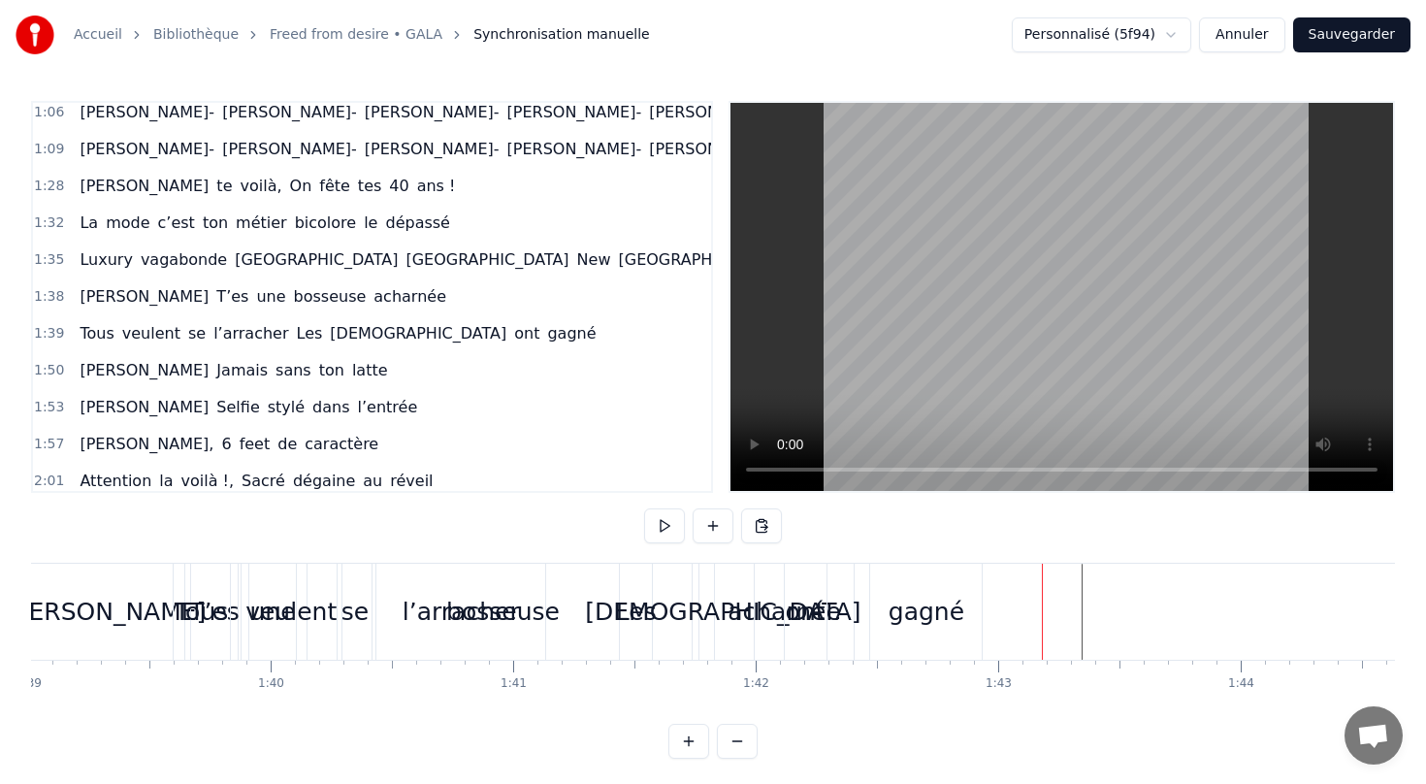
click at [140, 309] on div "[PERSON_NAME] une bosseuse acharnée" at bounding box center [263, 296] width 382 height 35
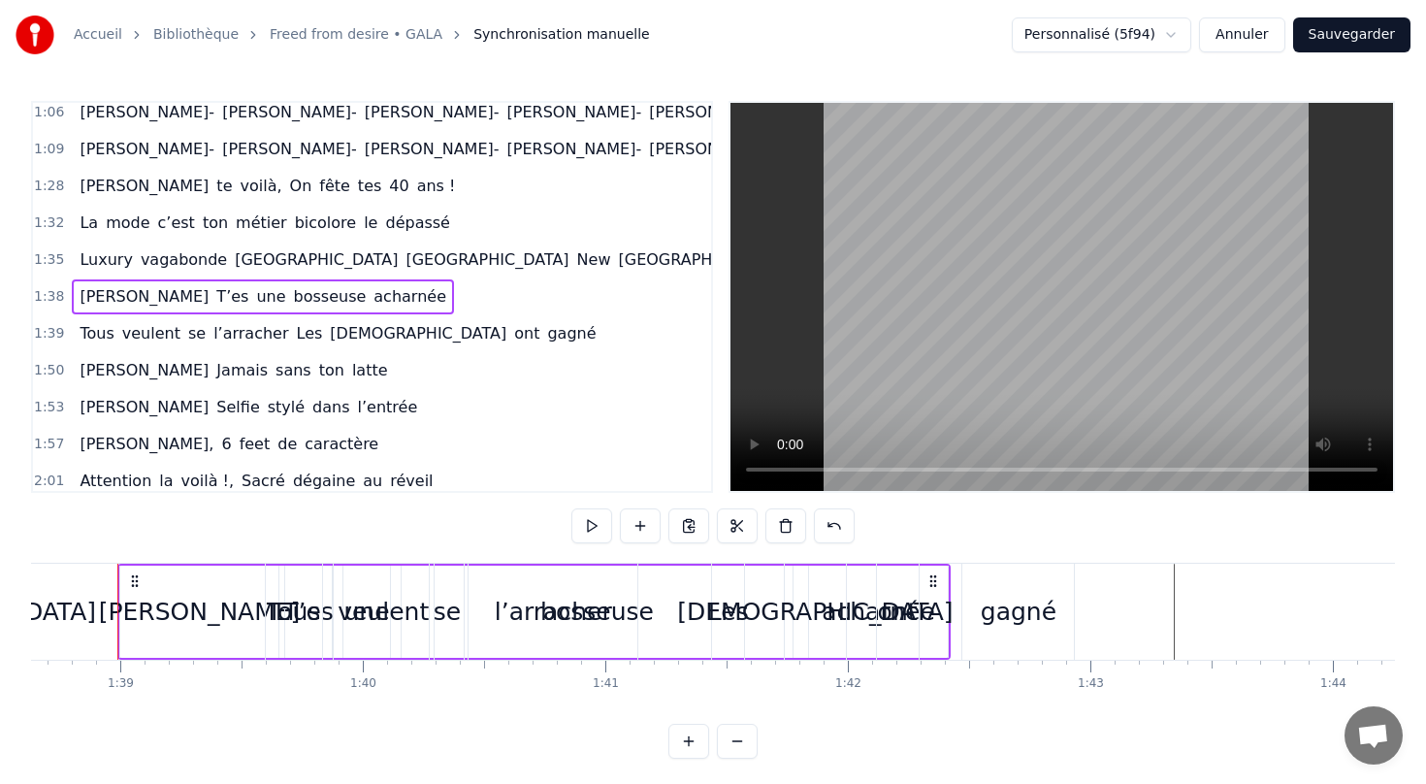
scroll to position [0, 23909]
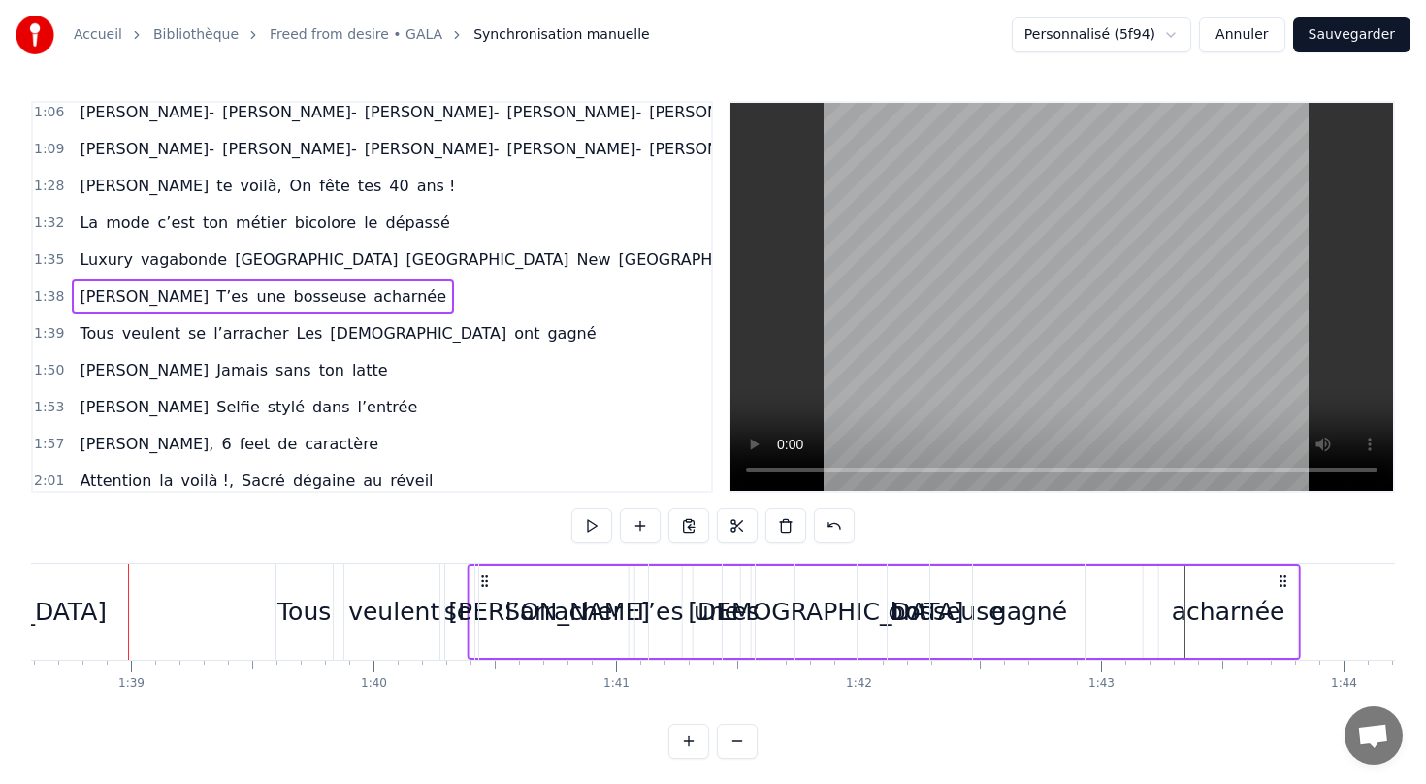
drag, startPoint x: 141, startPoint y: 575, endPoint x: 496, endPoint y: 623, distance: 358.2
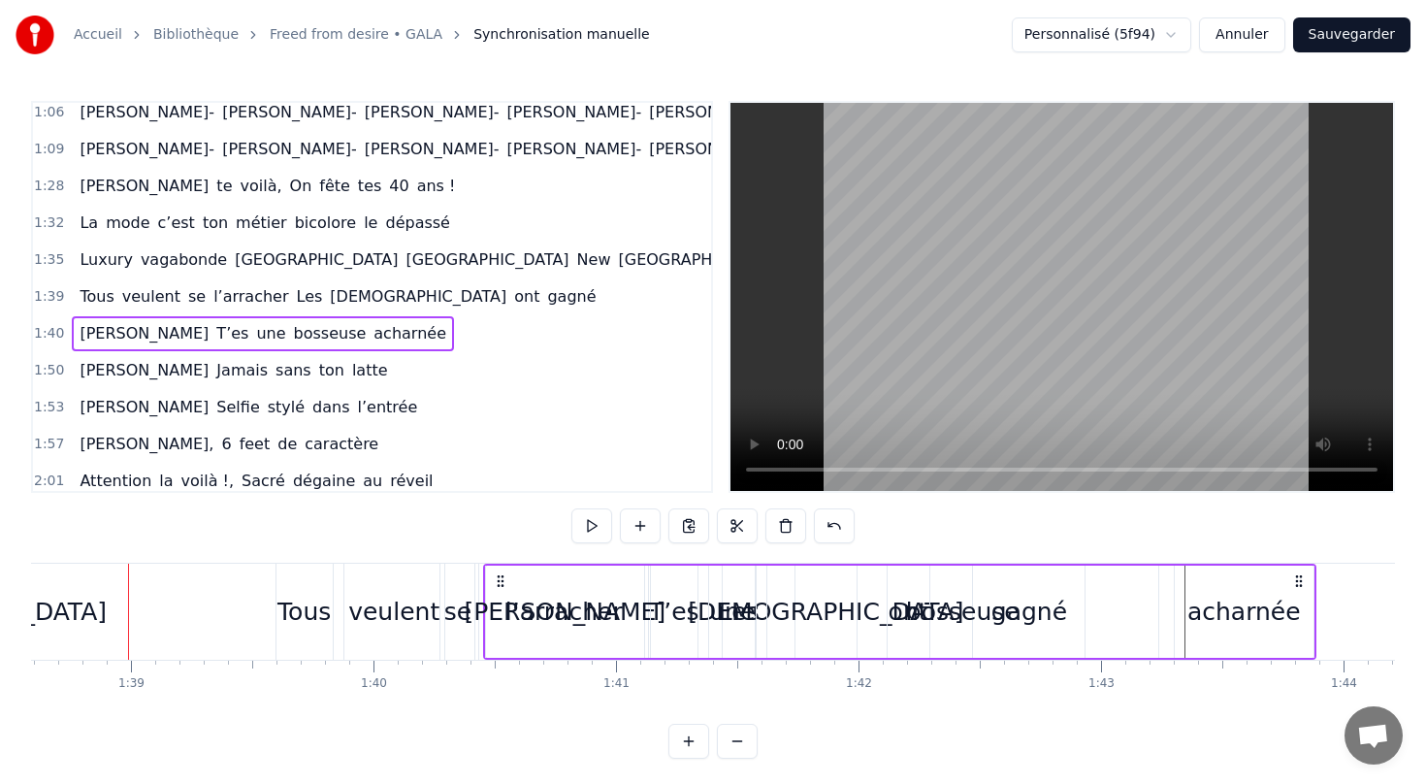
drag, startPoint x: 501, startPoint y: 579, endPoint x: 561, endPoint y: 579, distance: 60.1
click at [508, 579] on icon at bounding box center [501, 581] width 16 height 16
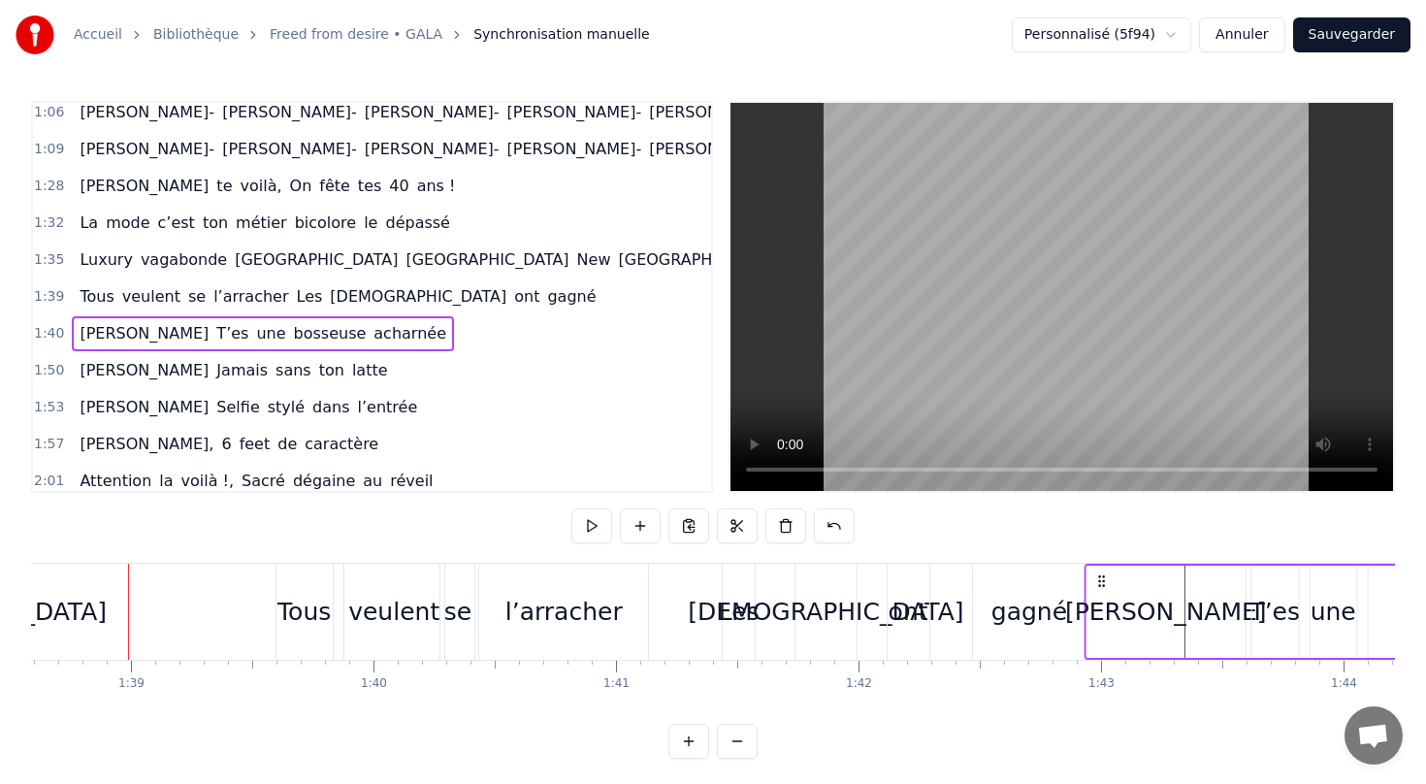
drag, startPoint x: 529, startPoint y: 577, endPoint x: 1099, endPoint y: 588, distance: 570.5
click at [1099, 588] on icon at bounding box center [1101, 581] width 16 height 16
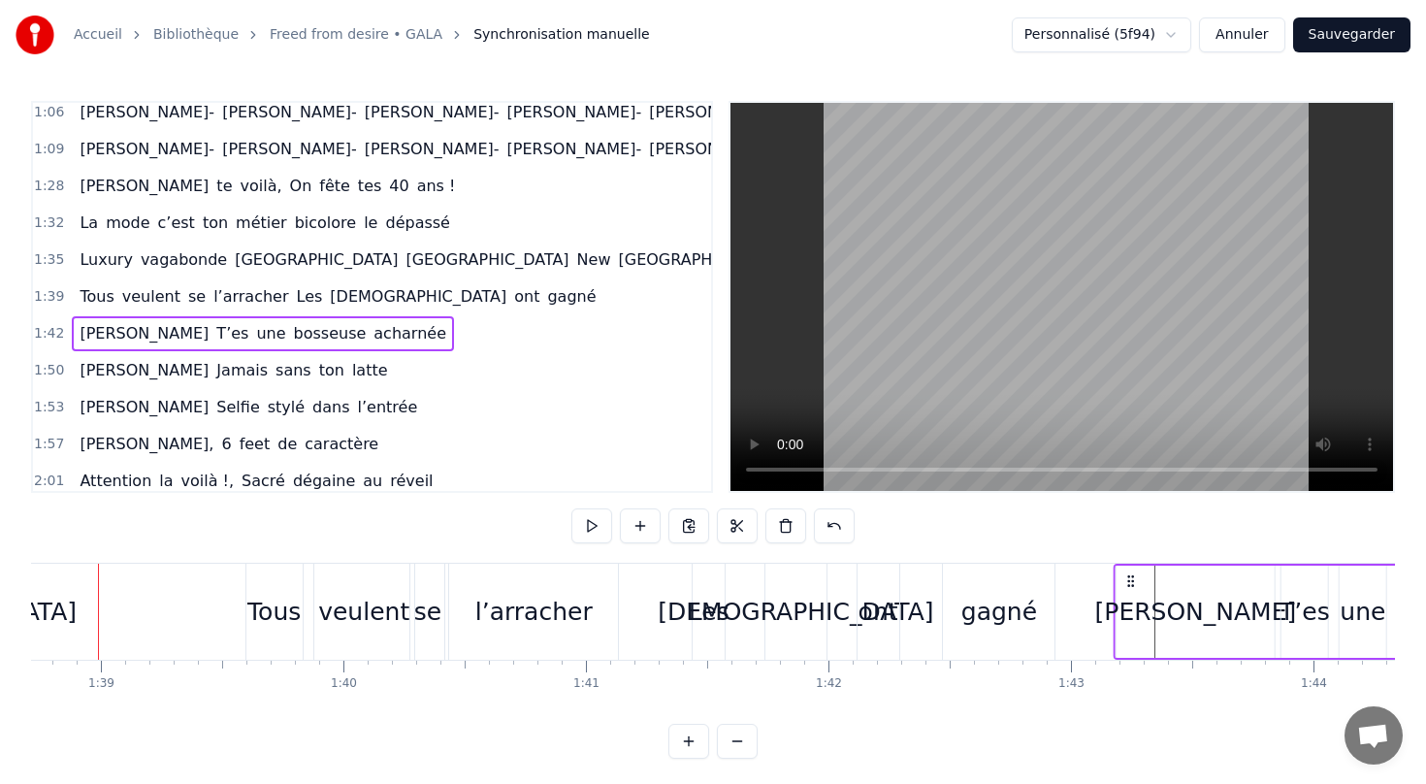
drag, startPoint x: 1101, startPoint y: 578, endPoint x: 1157, endPoint y: 584, distance: 56.6
click at [1139, 584] on icon at bounding box center [1131, 581] width 16 height 16
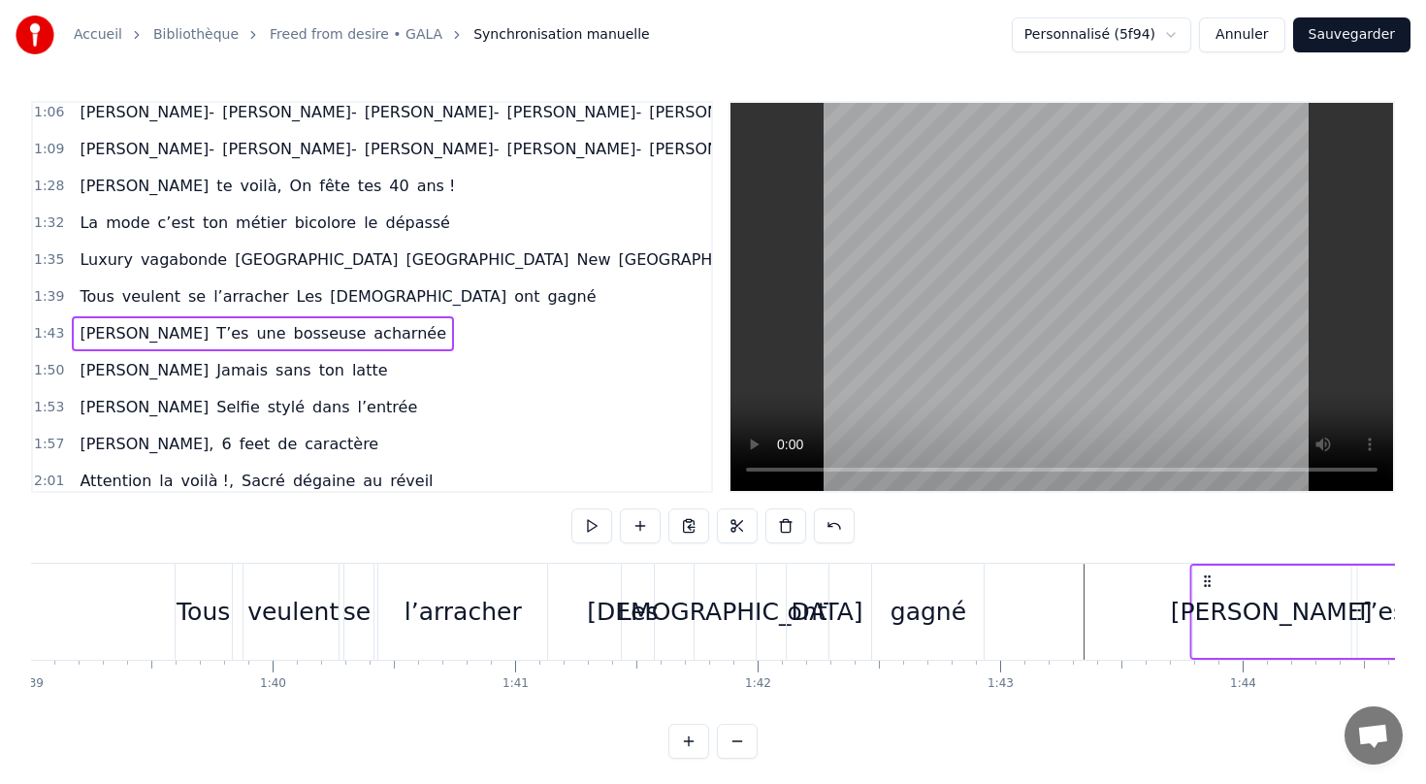
scroll to position [0, 24068]
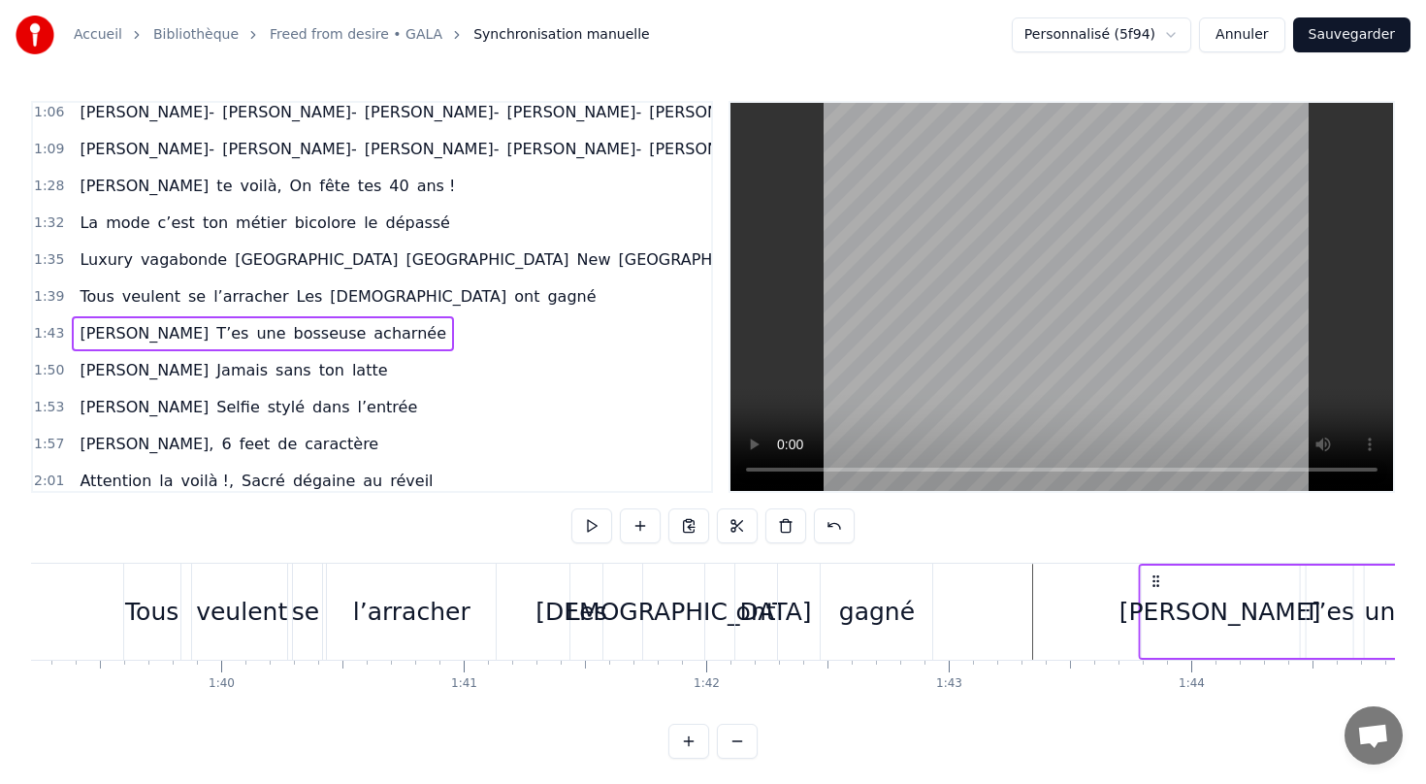
drag, startPoint x: 1157, startPoint y: 584, endPoint x: 1192, endPoint y: 585, distance: 34.9
click at [1163, 585] on icon at bounding box center [1156, 581] width 16 height 16
drag, startPoint x: 1192, startPoint y: 585, endPoint x: 1140, endPoint y: 582, distance: 52.5
click at [1140, 582] on icon at bounding box center [1140, 581] width 16 height 16
click at [940, 527] on div "0:13 [PERSON_NAME] te voilà, On fête tes 40 ans 0:17 Jeune femme émancipée Avec…" at bounding box center [713, 430] width 1364 height 658
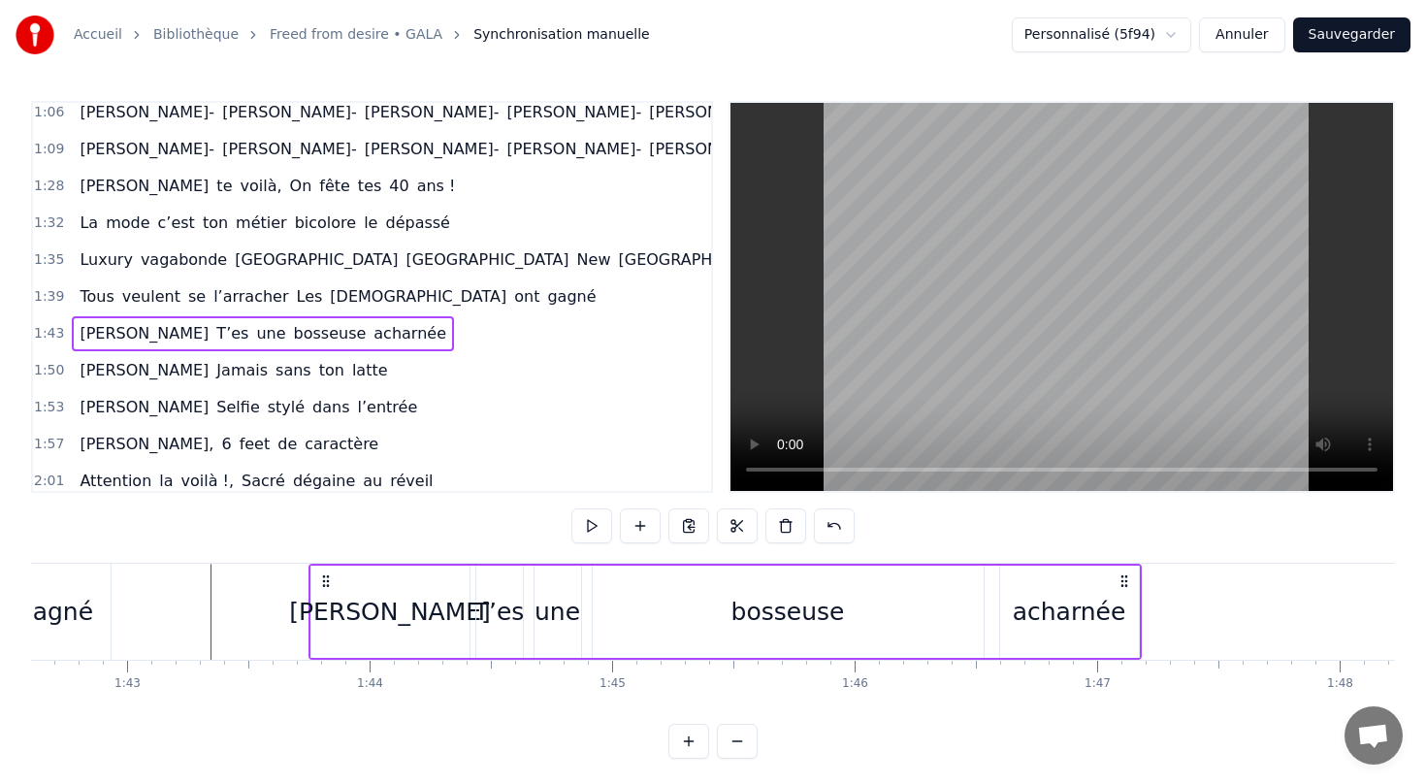
scroll to position [0, 24889]
click at [401, 621] on div "[PERSON_NAME]" at bounding box center [384, 612] width 202 height 37
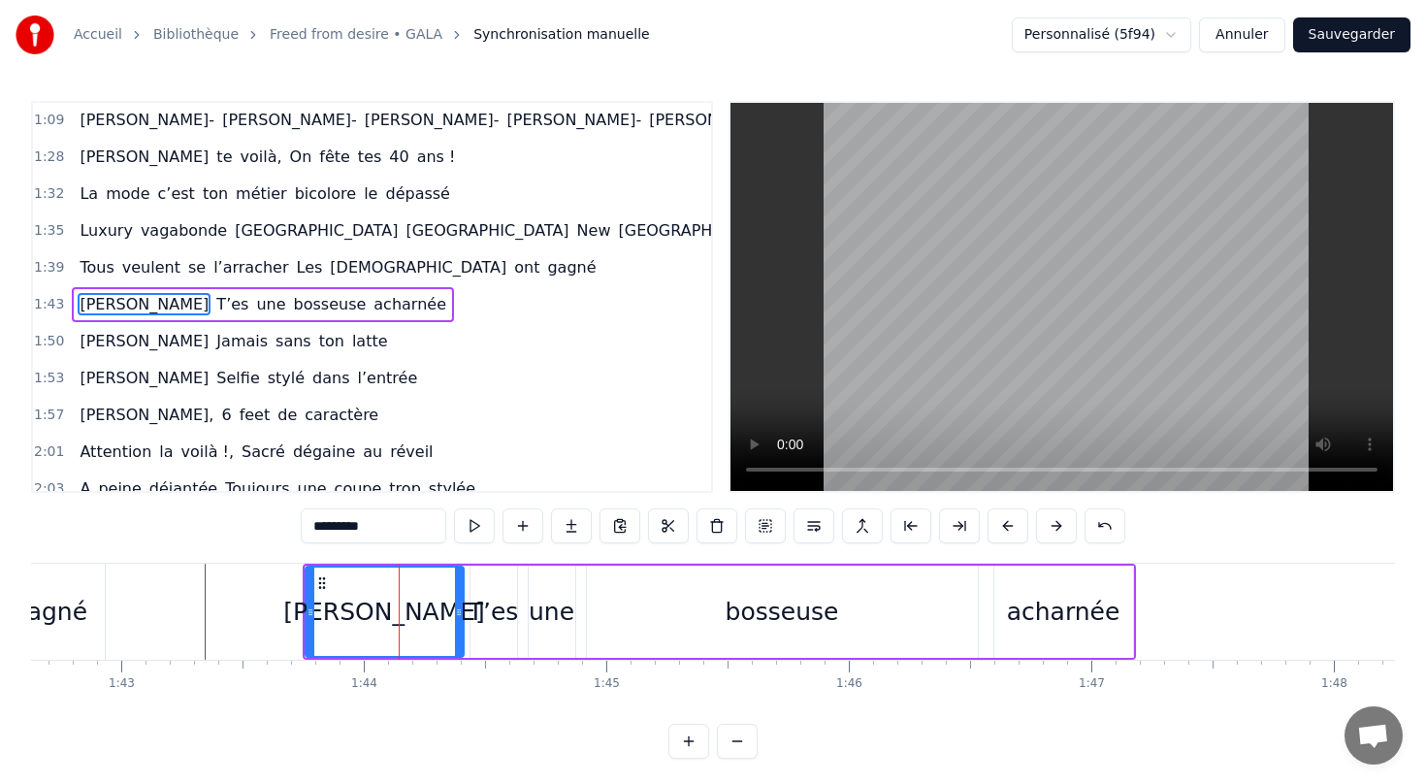
scroll to position [562, 0]
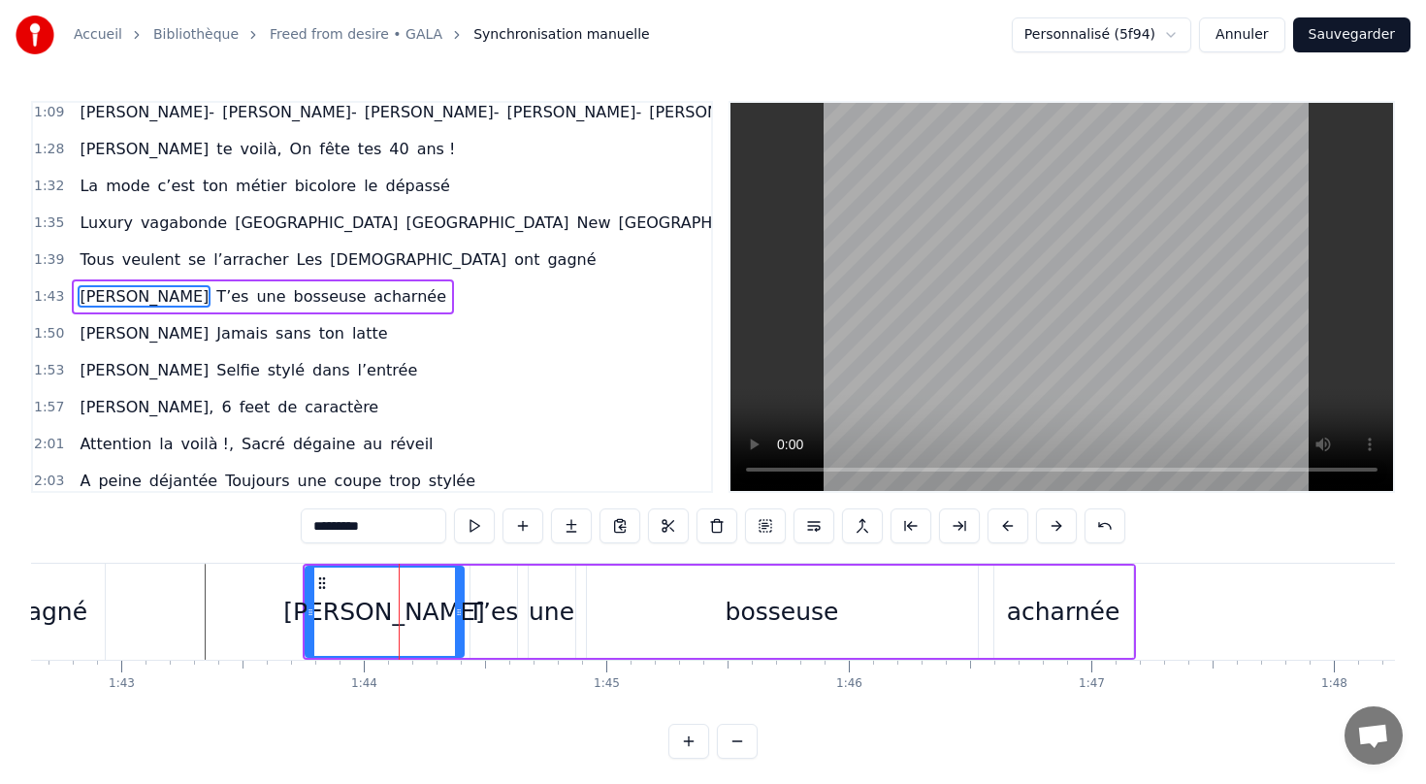
click at [762, 603] on div "bosseuse" at bounding box center [782, 612] width 113 height 37
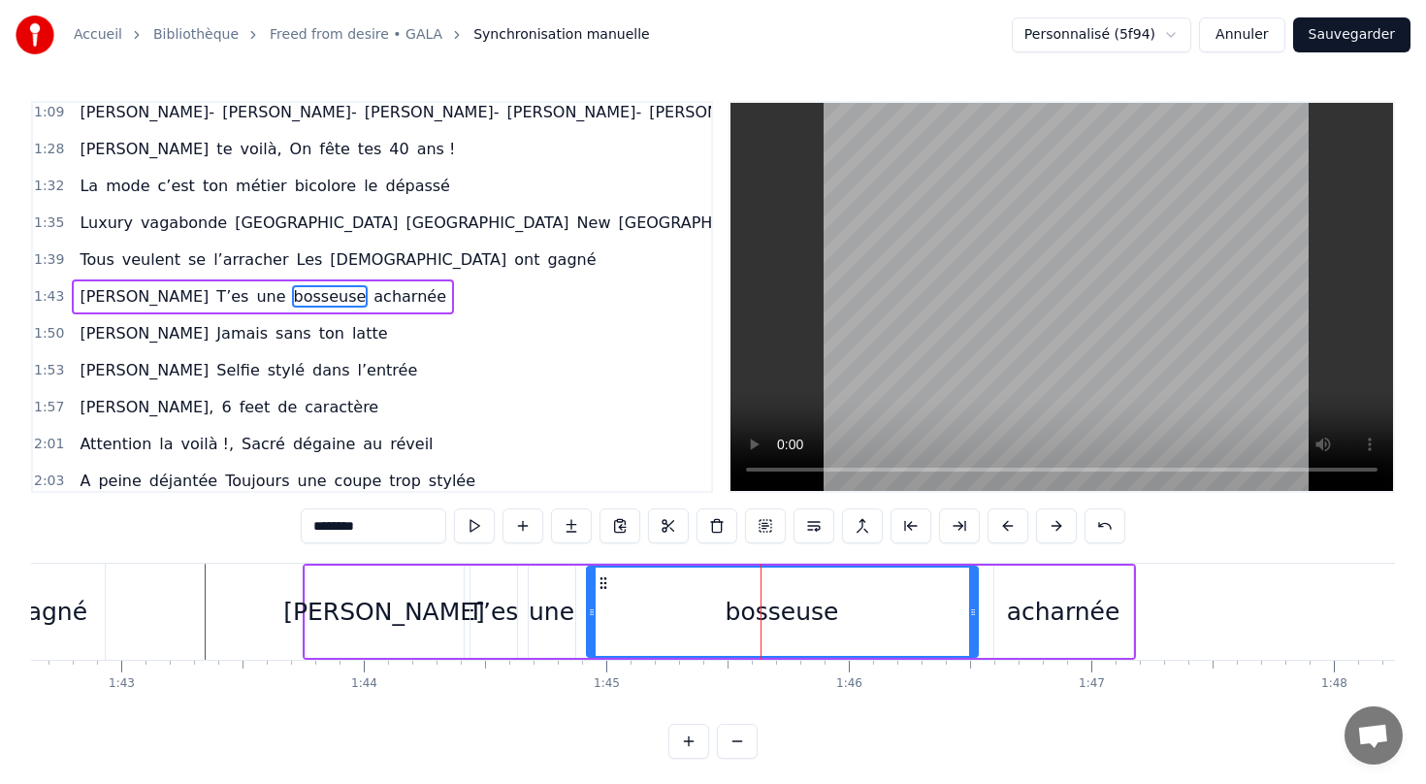
click at [1072, 609] on div "acharnée" at bounding box center [1063, 612] width 113 height 37
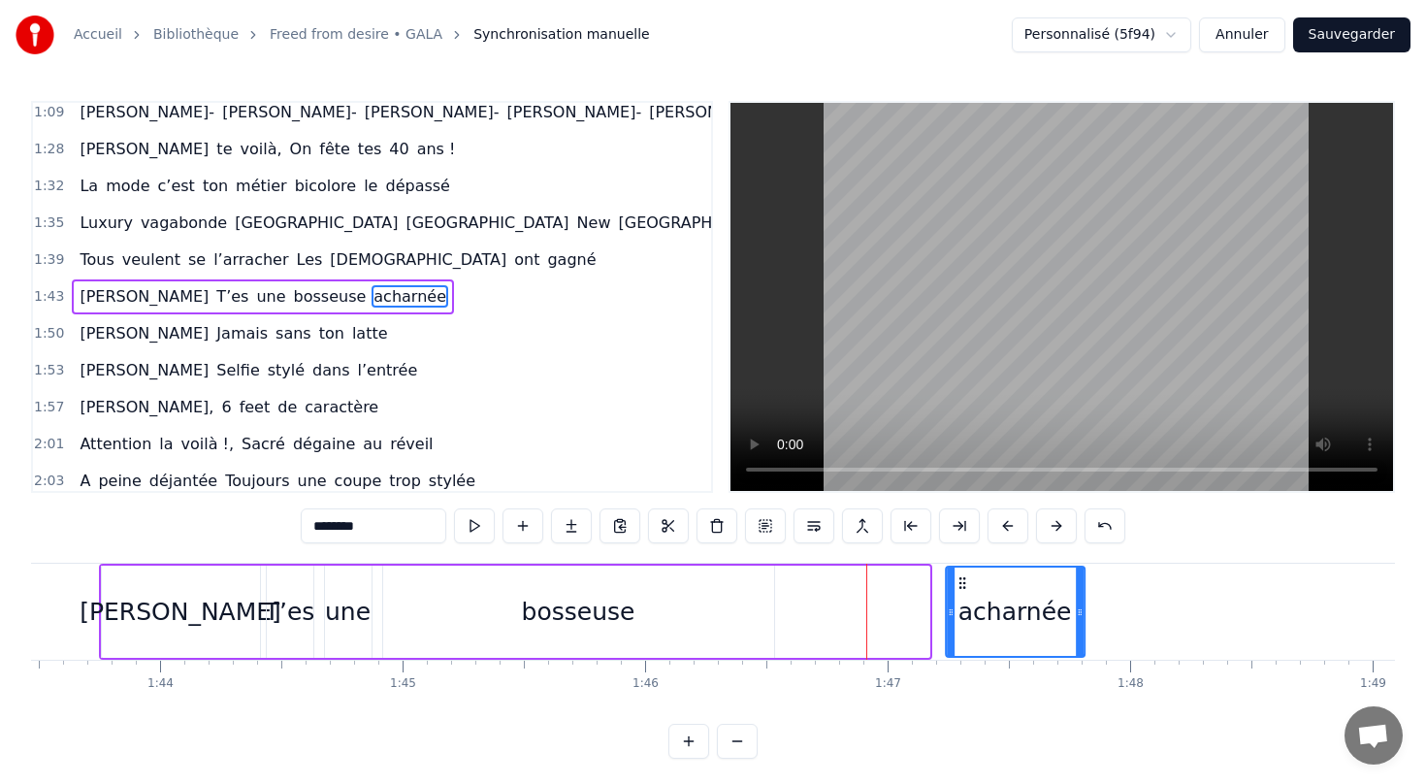
scroll to position [0, 25099]
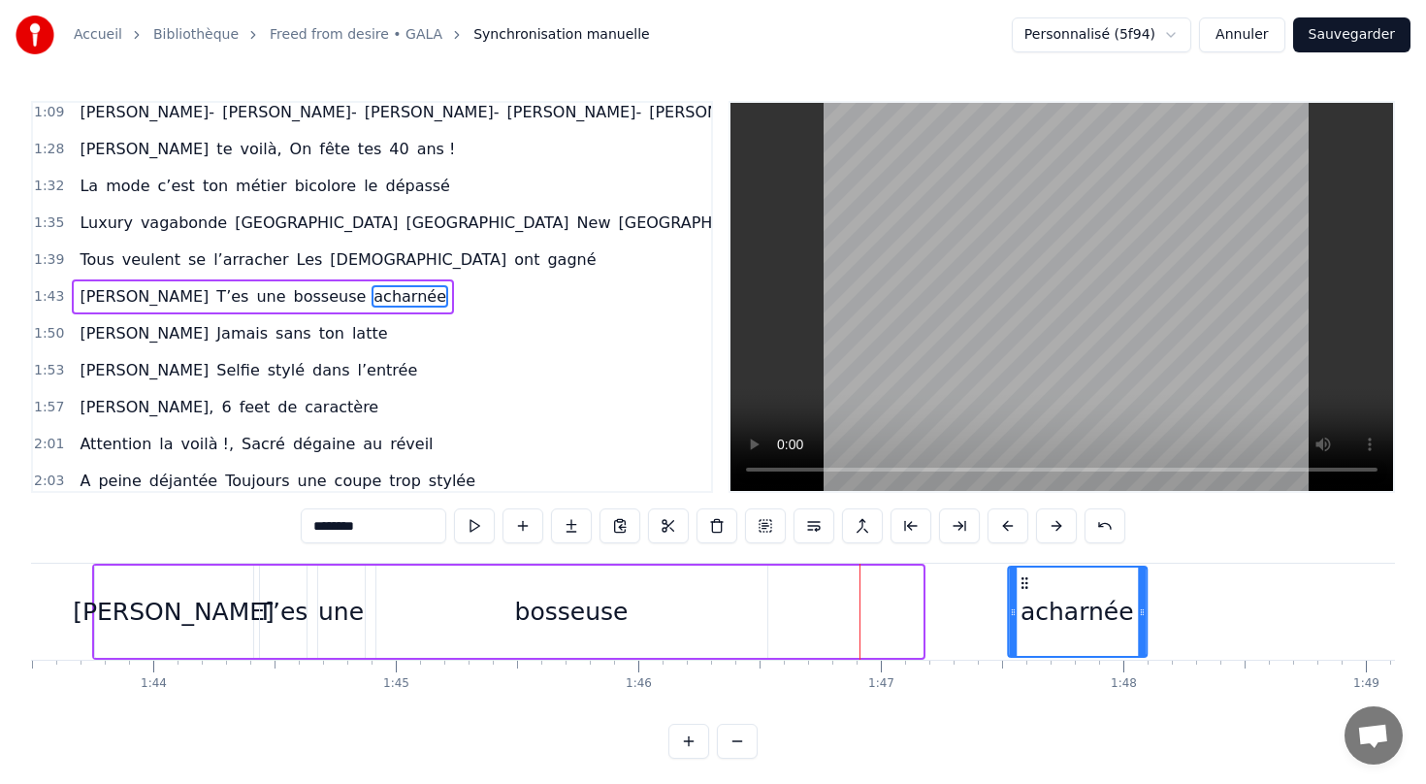
drag, startPoint x: 1009, startPoint y: 585, endPoint x: 1022, endPoint y: 612, distance: 30.4
click at [1022, 612] on div "acharnée" at bounding box center [1077, 611] width 137 height 88
click at [535, 619] on div "bosseuse" at bounding box center [571, 612] width 113 height 37
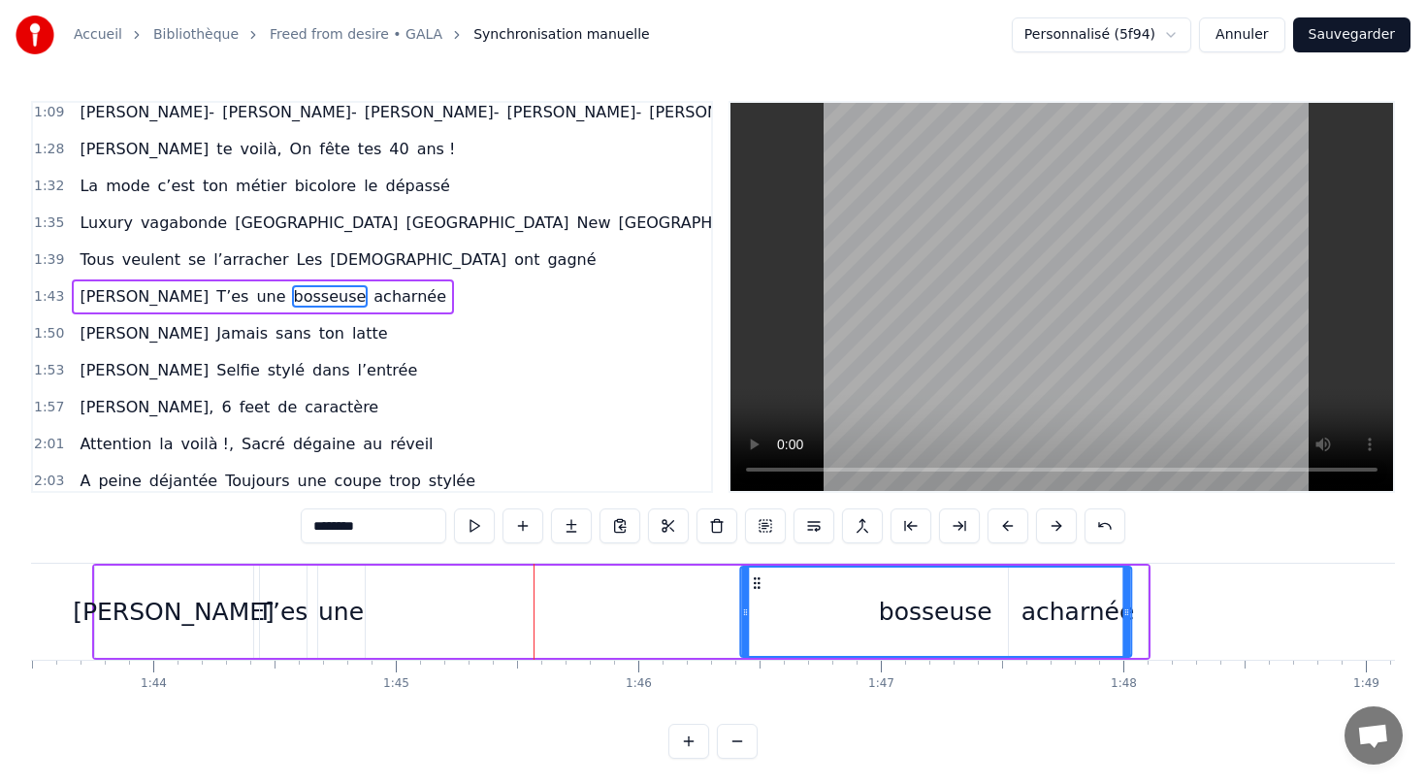
drag, startPoint x: 387, startPoint y: 584, endPoint x: 751, endPoint y: 596, distance: 364.0
click at [751, 596] on div "bosseuse" at bounding box center [935, 611] width 389 height 88
click at [343, 621] on div "une" at bounding box center [341, 612] width 46 height 37
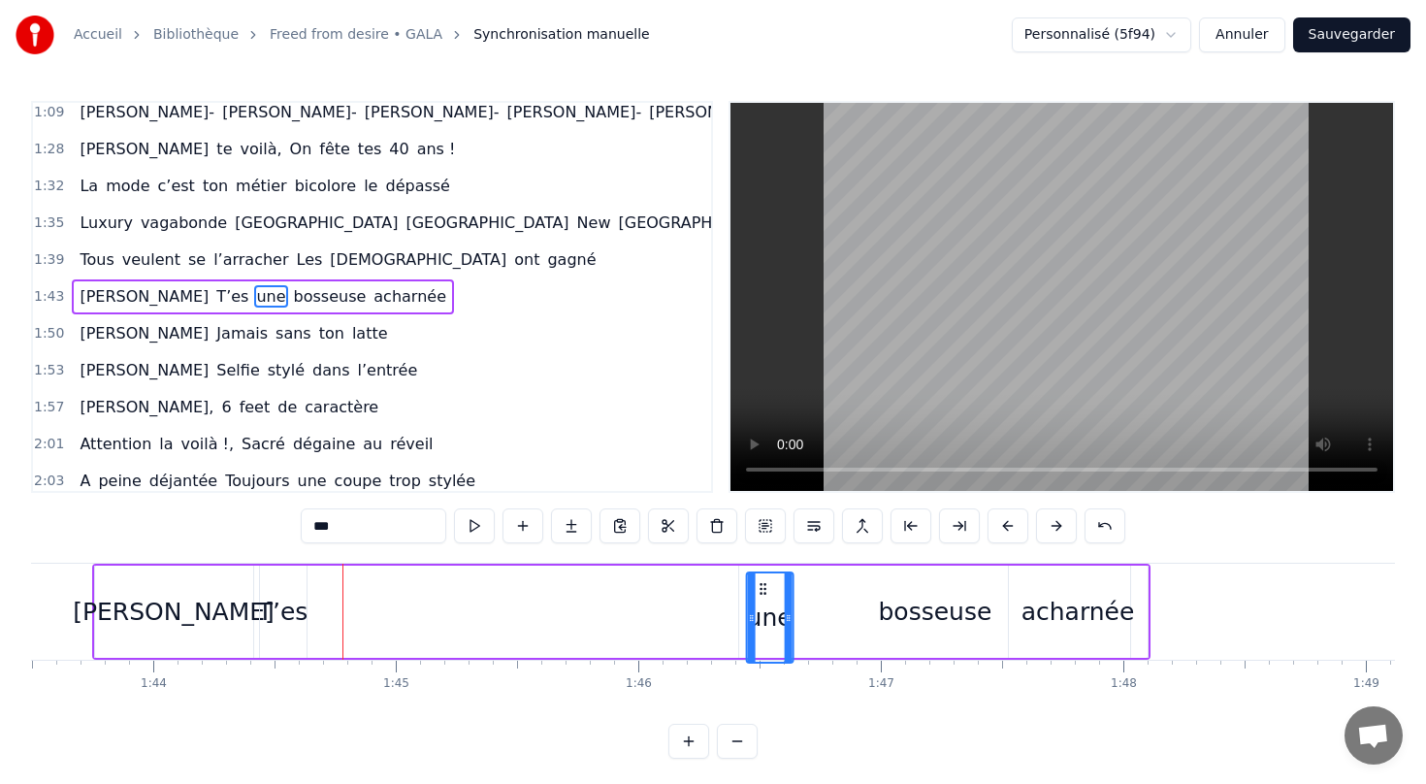
scroll to position [6, 0]
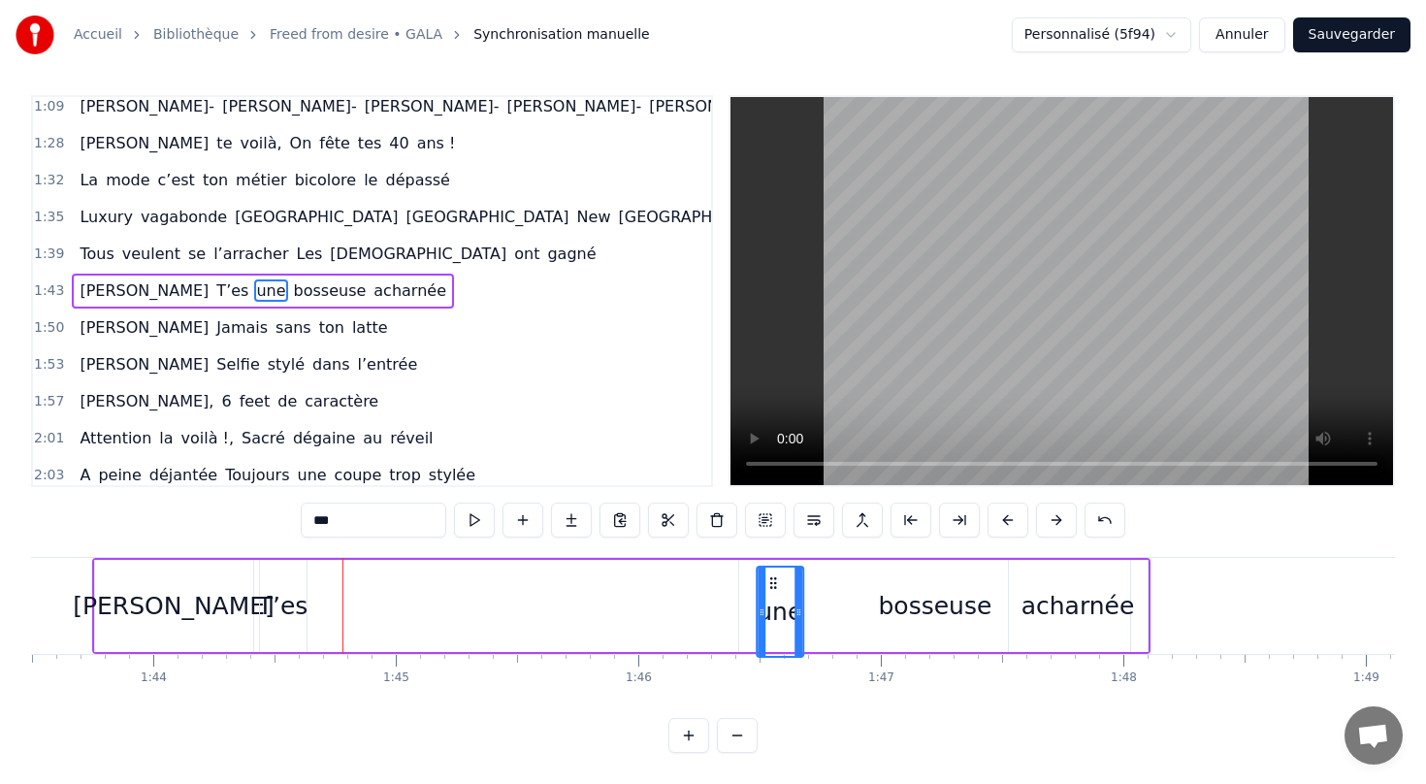
drag, startPoint x: 331, startPoint y: 582, endPoint x: 764, endPoint y: 635, distance: 436.9
click at [274, 581] on div "T’es" at bounding box center [283, 606] width 47 height 92
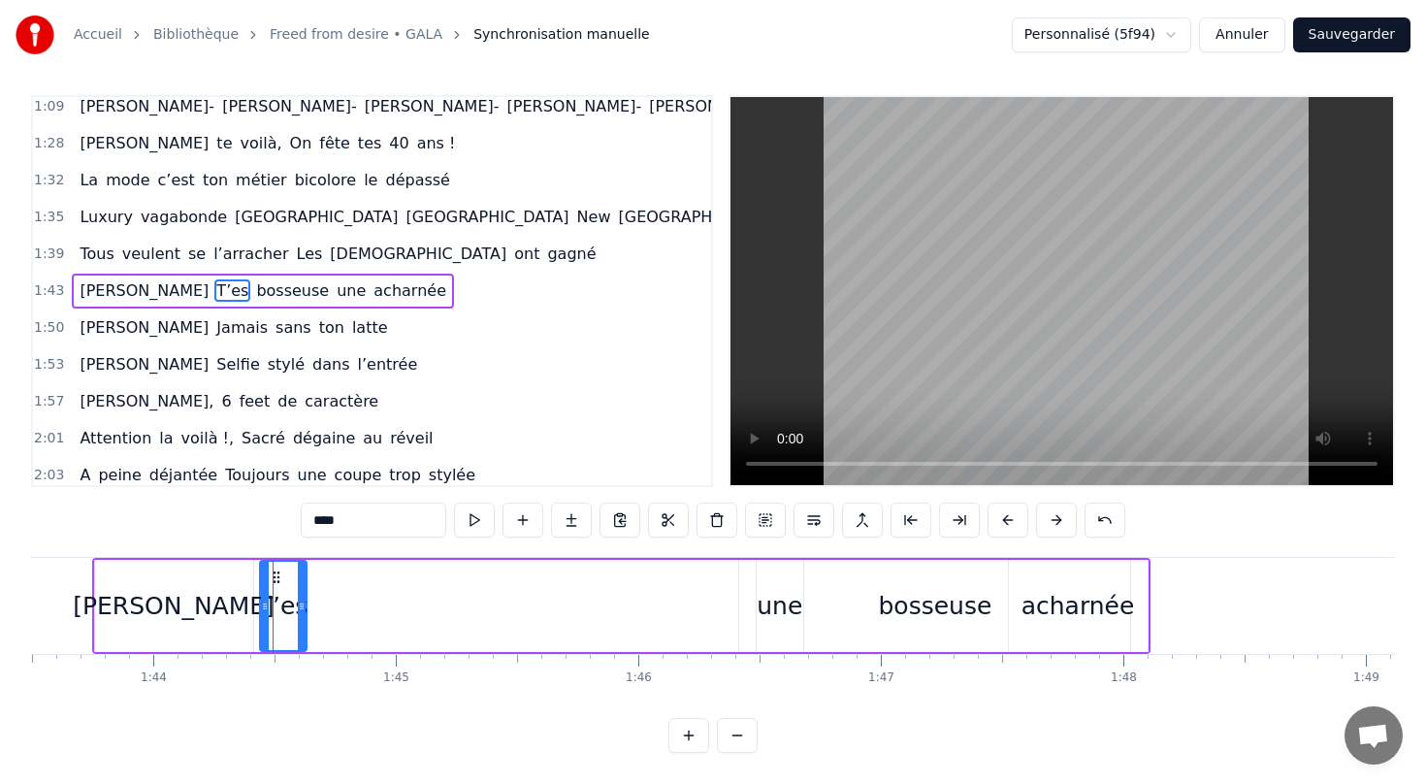
scroll to position [0, 0]
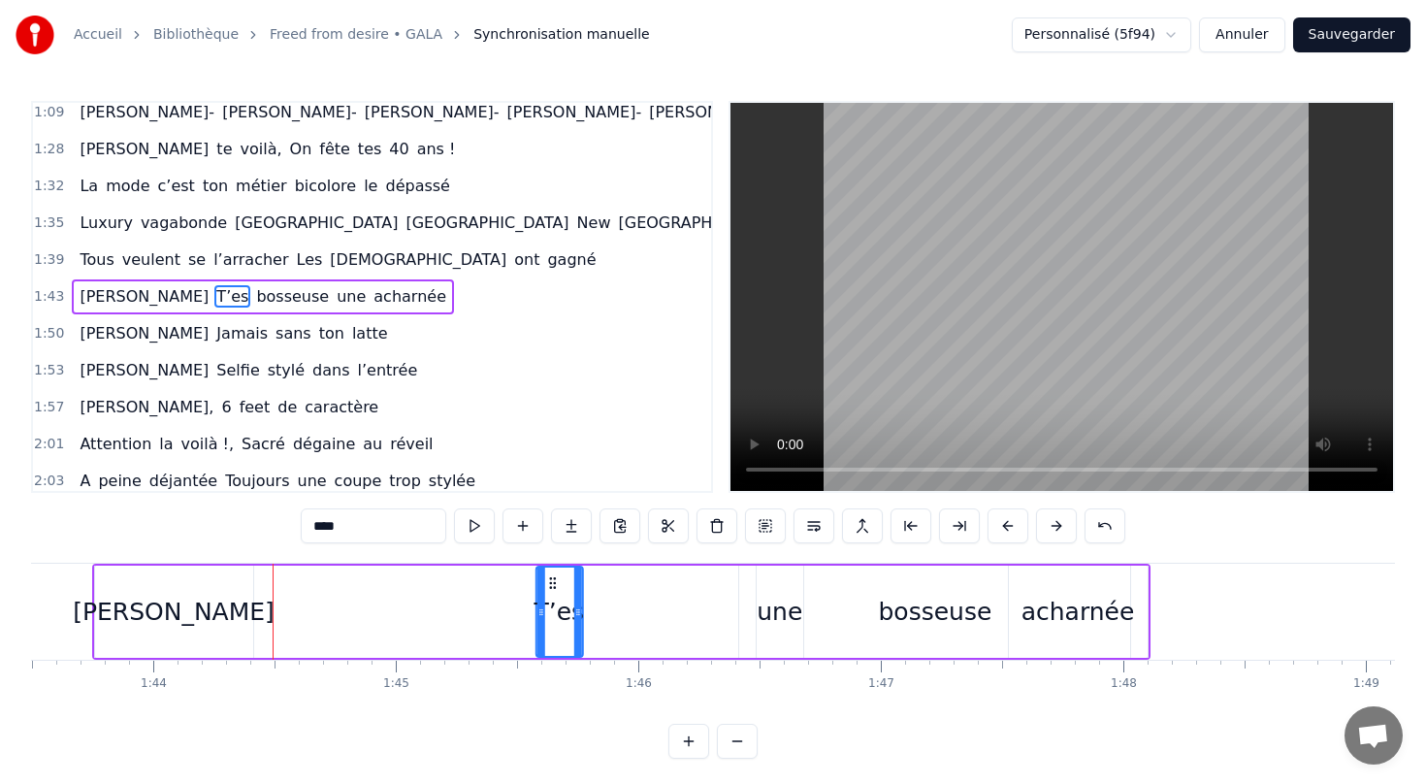
drag, startPoint x: 274, startPoint y: 581, endPoint x: 574, endPoint y: 607, distance: 301.9
click at [574, 607] on div "T’es" at bounding box center [558, 611] width 45 height 88
drag, startPoint x: 573, startPoint y: 576, endPoint x: 704, endPoint y: 580, distance: 131.0
click at [705, 581] on icon at bounding box center [705, 583] width 16 height 16
click at [181, 606] on div "[PERSON_NAME]" at bounding box center [174, 612] width 202 height 37
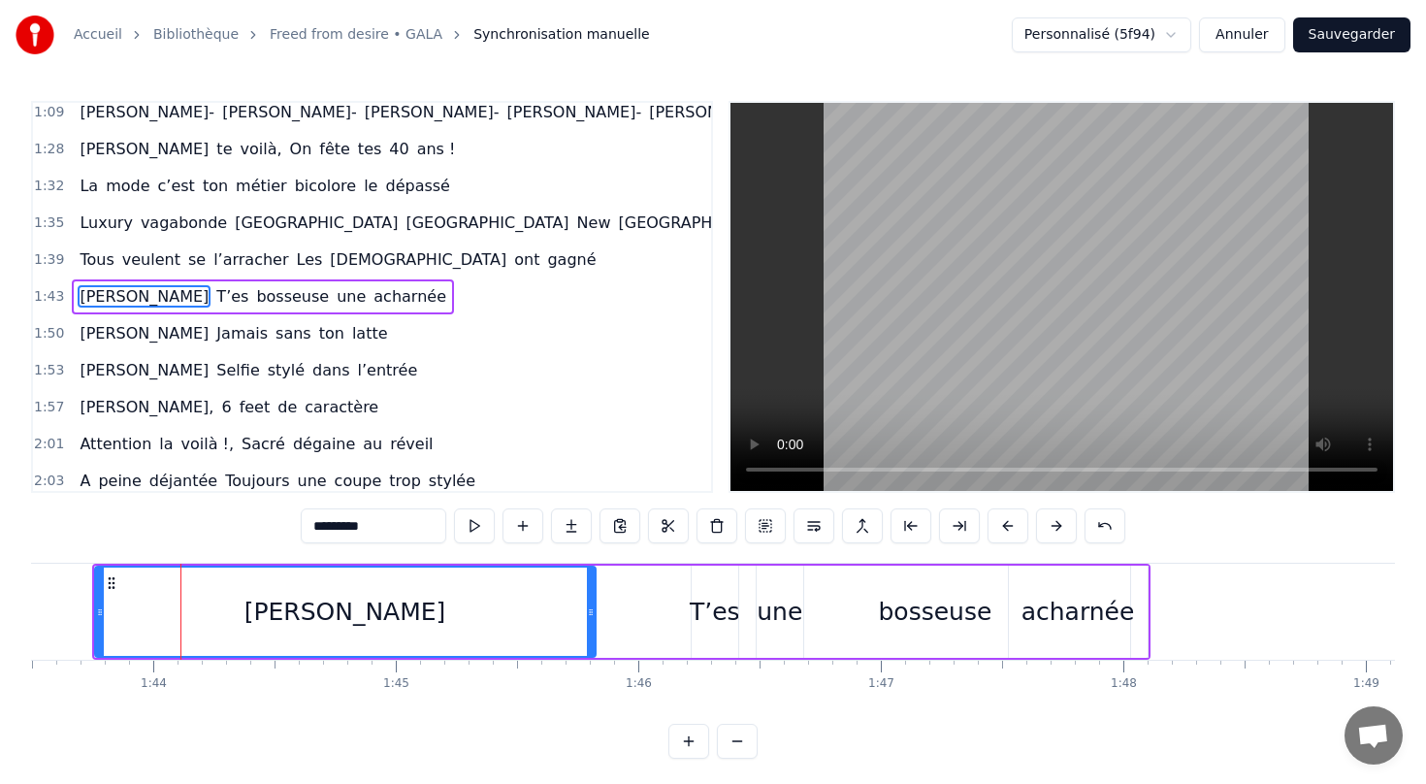
drag, startPoint x: 247, startPoint y: 614, endPoint x: 589, endPoint y: 618, distance: 341.5
click at [589, 619] on div at bounding box center [591, 611] width 8 height 88
click at [706, 606] on div "T’es" at bounding box center [715, 612] width 50 height 37
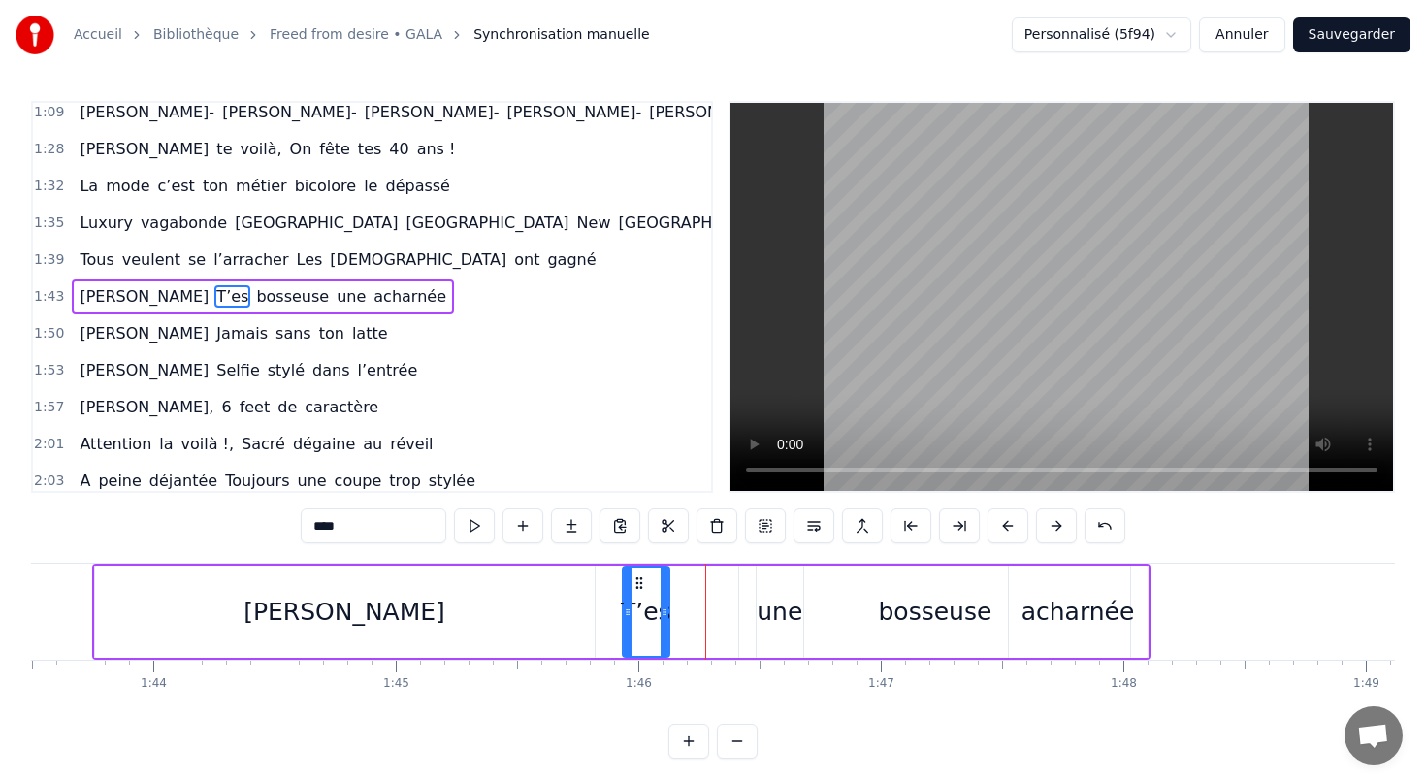
drag, startPoint x: 705, startPoint y: 586, endPoint x: 636, endPoint y: 588, distance: 68.9
click at [636, 588] on circle at bounding box center [636, 587] width 1 height 1
click at [776, 611] on div "une" at bounding box center [780, 612] width 46 height 37
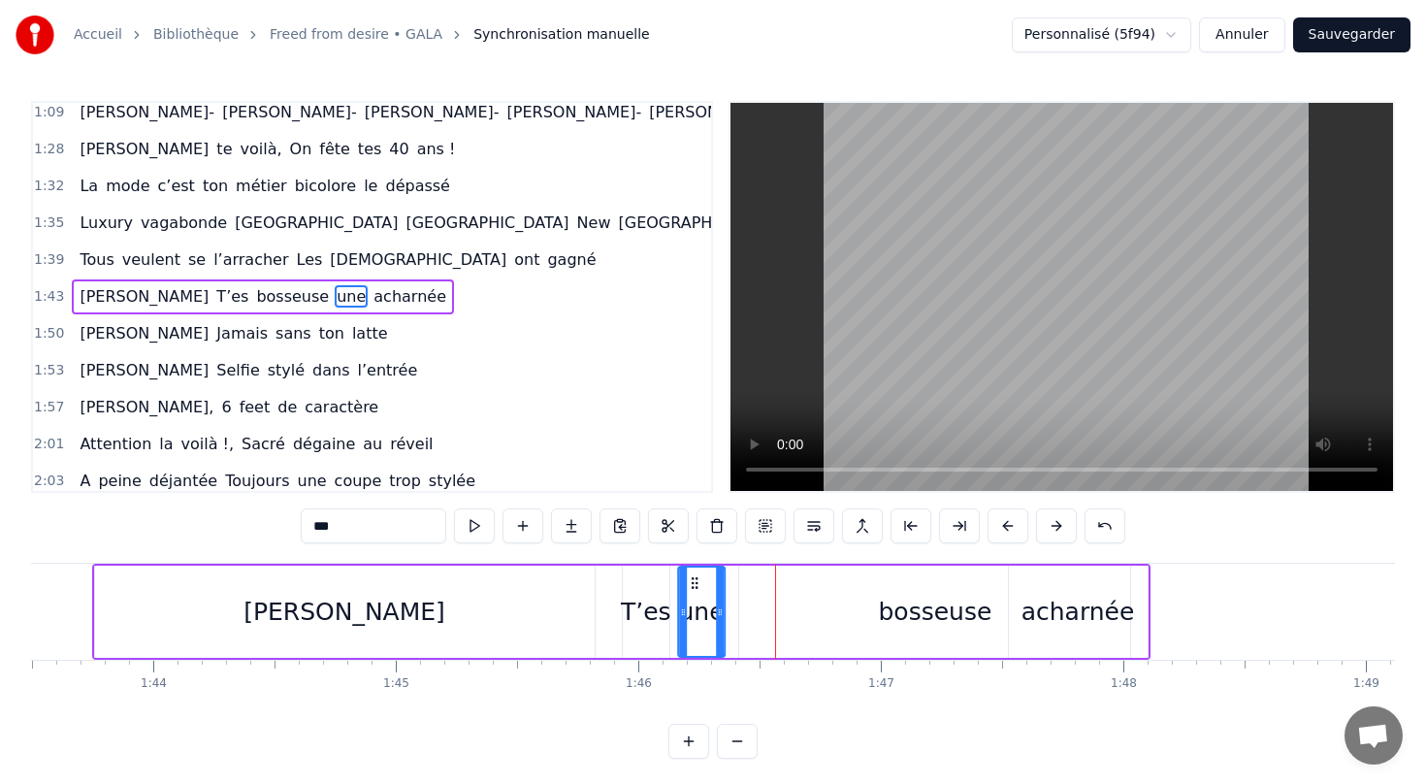
drag, startPoint x: 769, startPoint y: 581, endPoint x: 691, endPoint y: 581, distance: 78.6
click at [691, 581] on icon at bounding box center [695, 583] width 16 height 16
click at [917, 617] on div "bosseuse" at bounding box center [934, 612] width 113 height 37
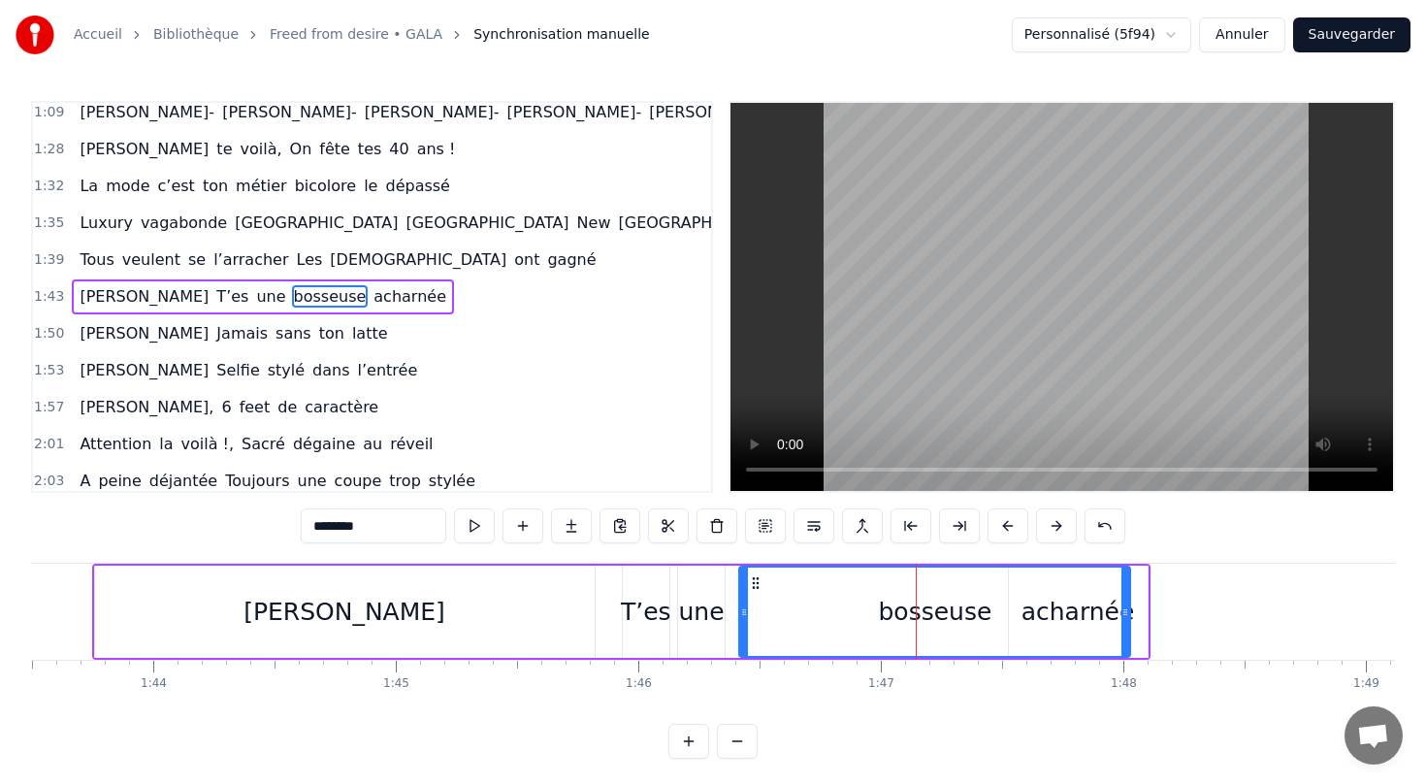
click at [899, 624] on div "bosseuse" at bounding box center [934, 612] width 113 height 37
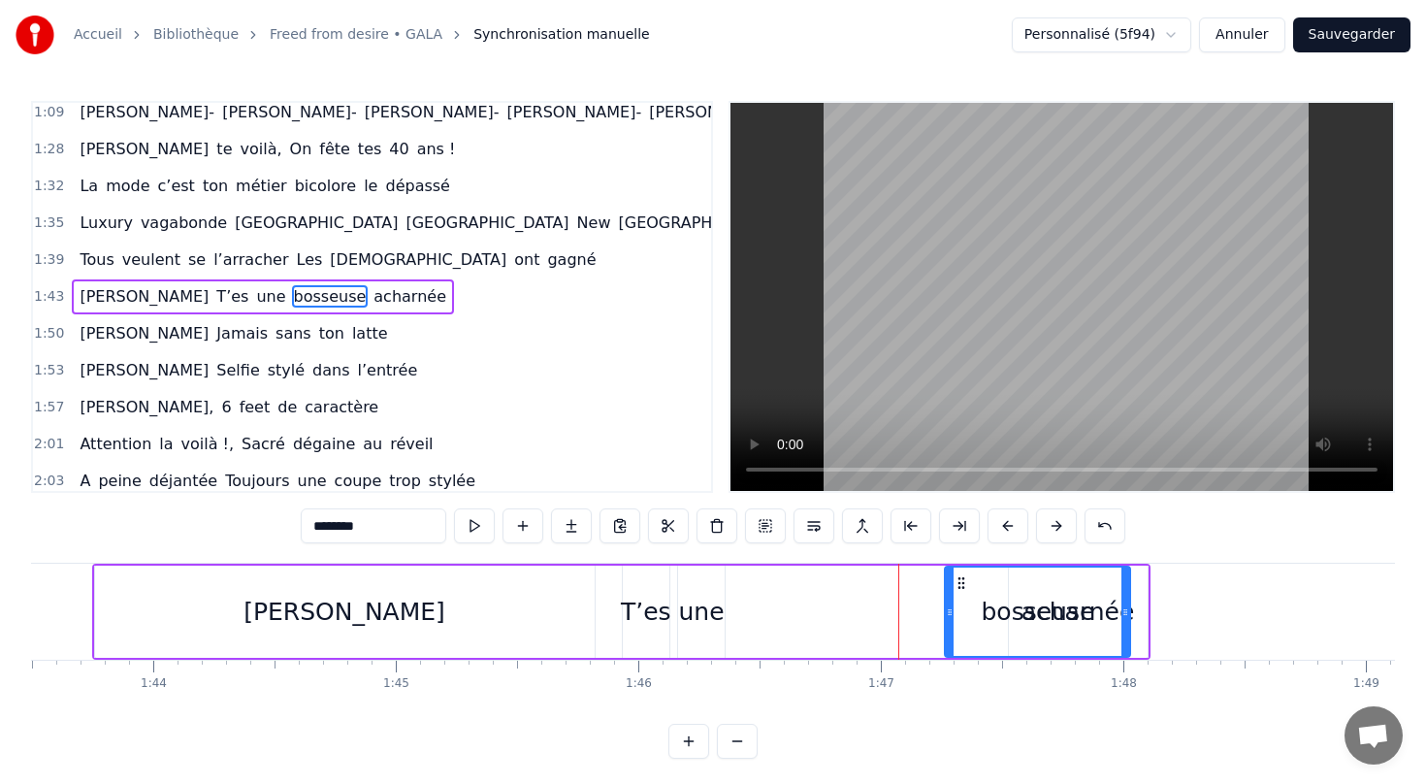
drag, startPoint x: 743, startPoint y: 614, endPoint x: 945, endPoint y: 611, distance: 201.8
click at [948, 615] on icon at bounding box center [950, 612] width 8 height 16
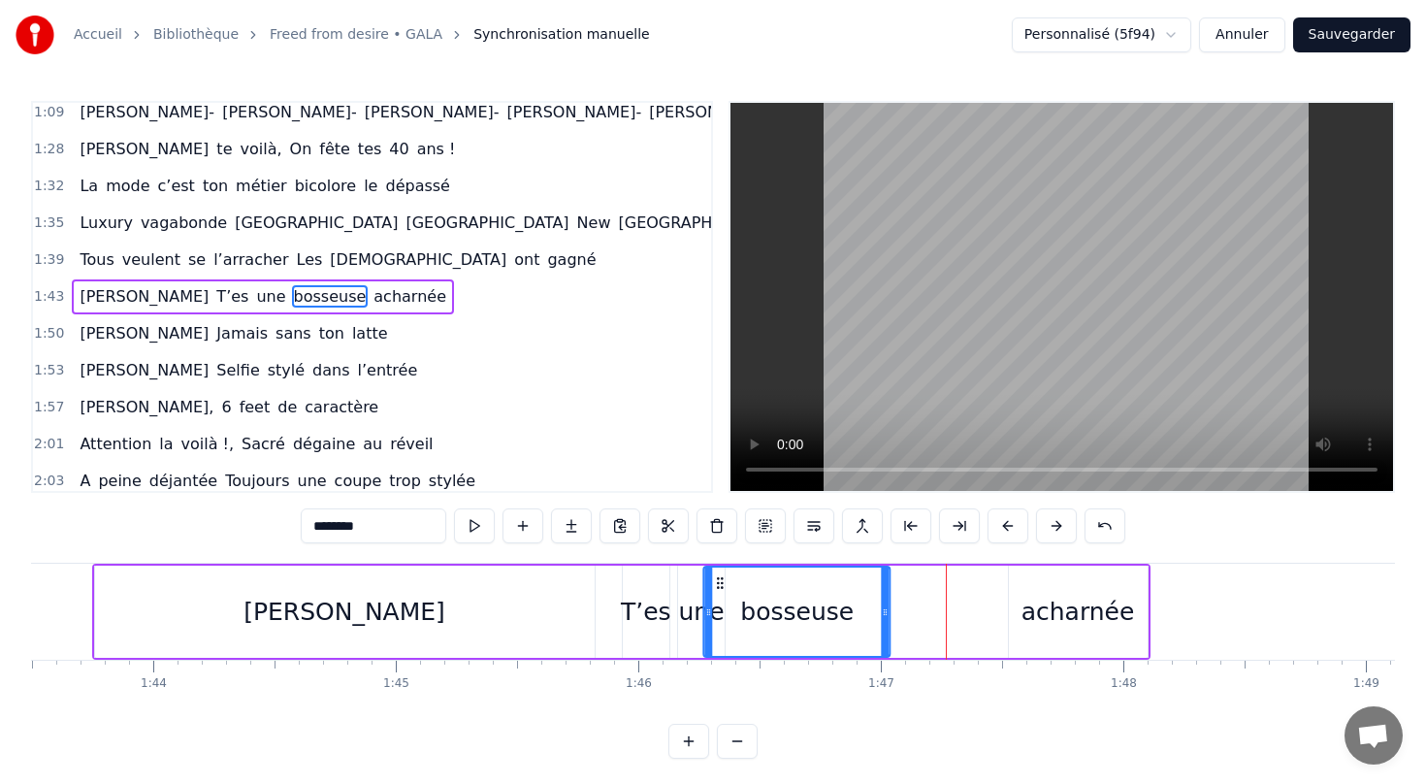
drag, startPoint x: 960, startPoint y: 578, endPoint x: 721, endPoint y: 576, distance: 239.6
click at [721, 576] on icon at bounding box center [721, 583] width 16 height 16
click at [1043, 615] on div "acharnée" at bounding box center [1077, 612] width 113 height 37
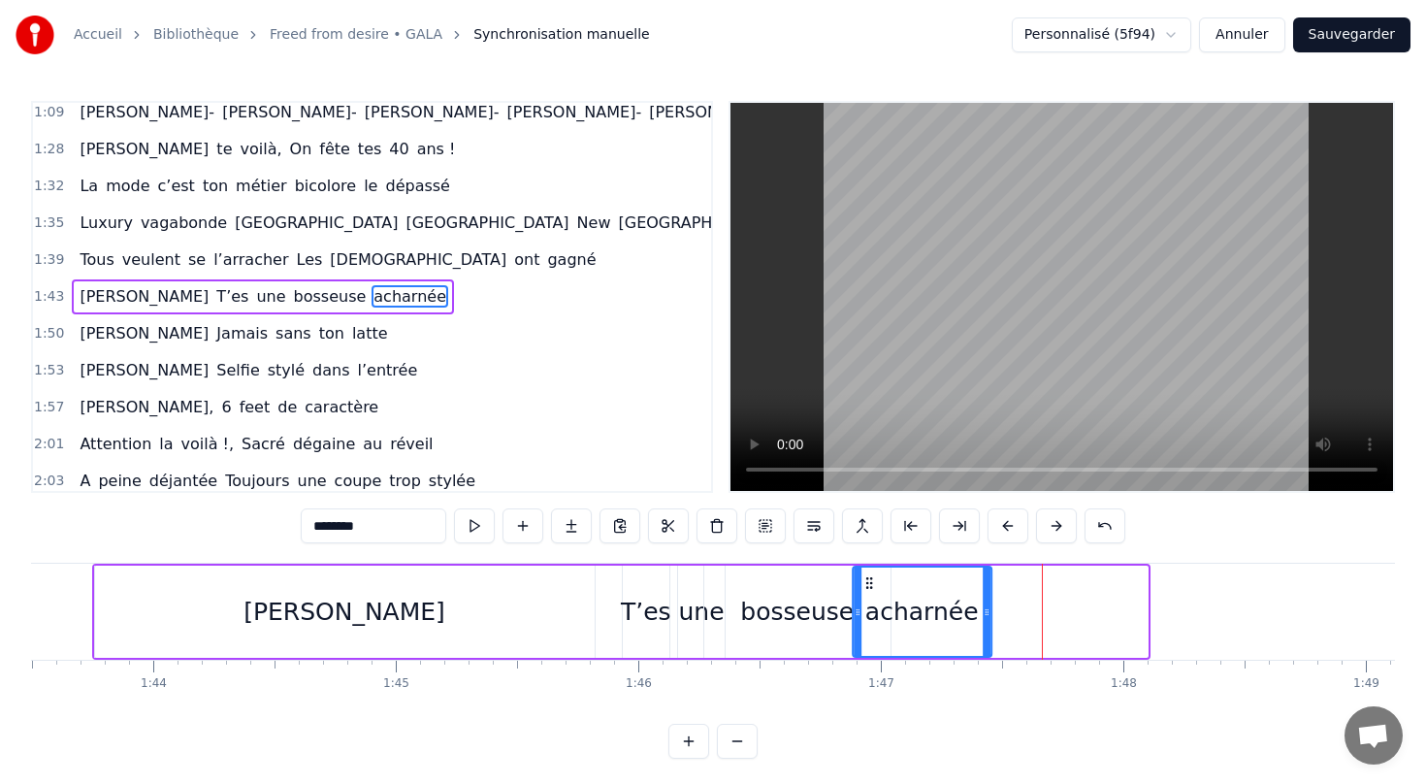
drag, startPoint x: 1022, startPoint y: 582, endPoint x: 866, endPoint y: 580, distance: 156.2
click at [866, 580] on icon at bounding box center [869, 583] width 16 height 16
click at [509, 567] on div "[PERSON_NAME]" at bounding box center [345, 612] width 502 height 92
type input "*********"
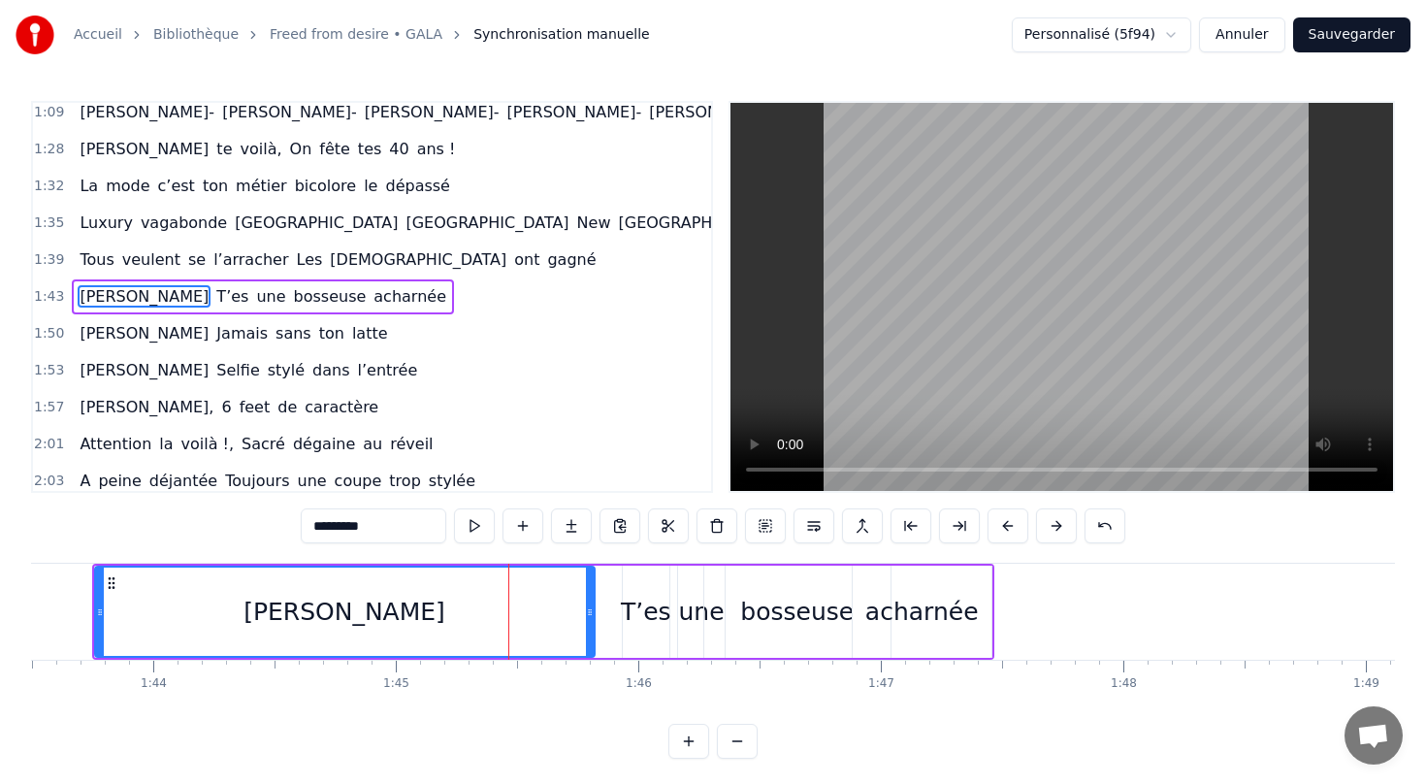
click at [608, 563] on div "[PERSON_NAME] te voilà, On fête tes 40 ans Jeune femme émancipée Avec beaucoup …" at bounding box center [869, 611] width 51875 height 97
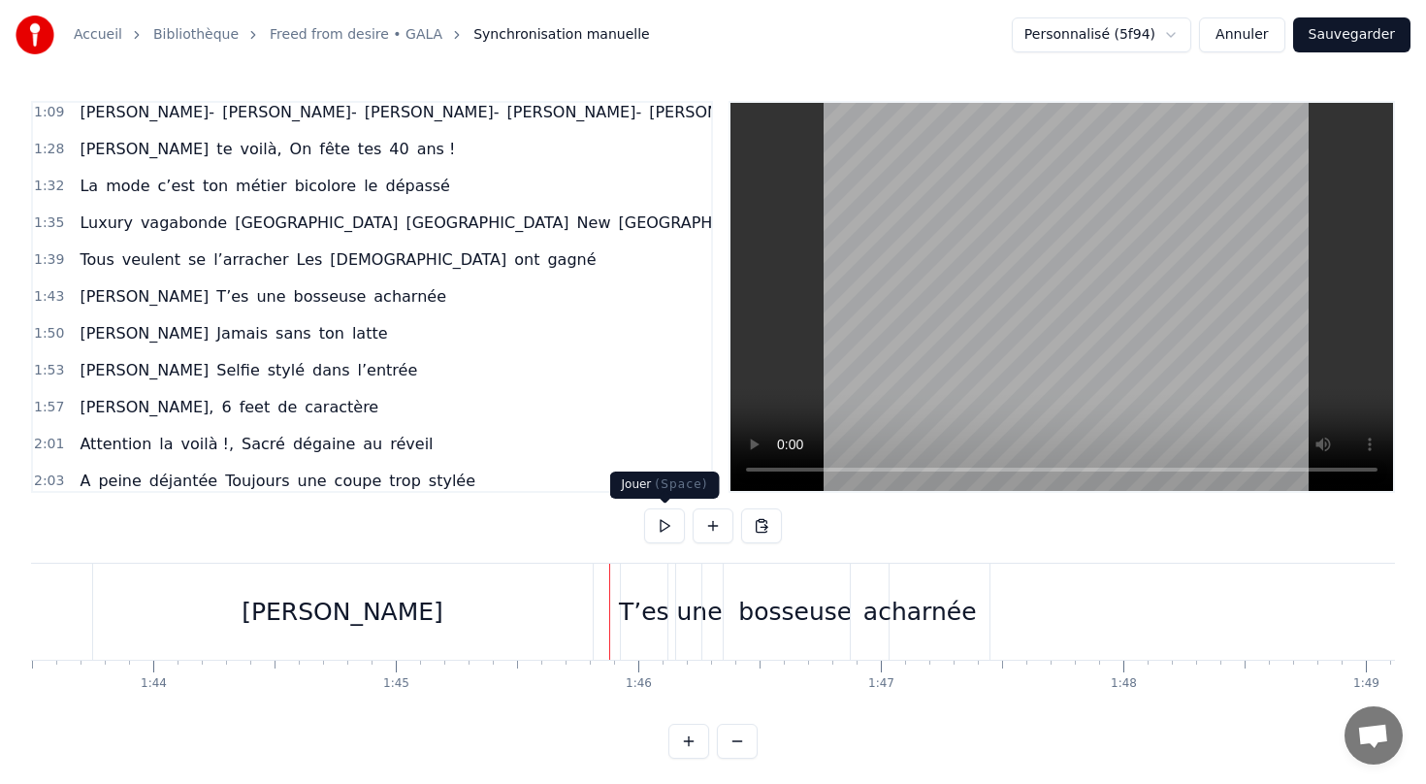
click at [662, 528] on button at bounding box center [664, 525] width 41 height 35
click at [196, 315] on div "1:50 [PERSON_NAME] sans ton latte" at bounding box center [372, 333] width 678 height 37
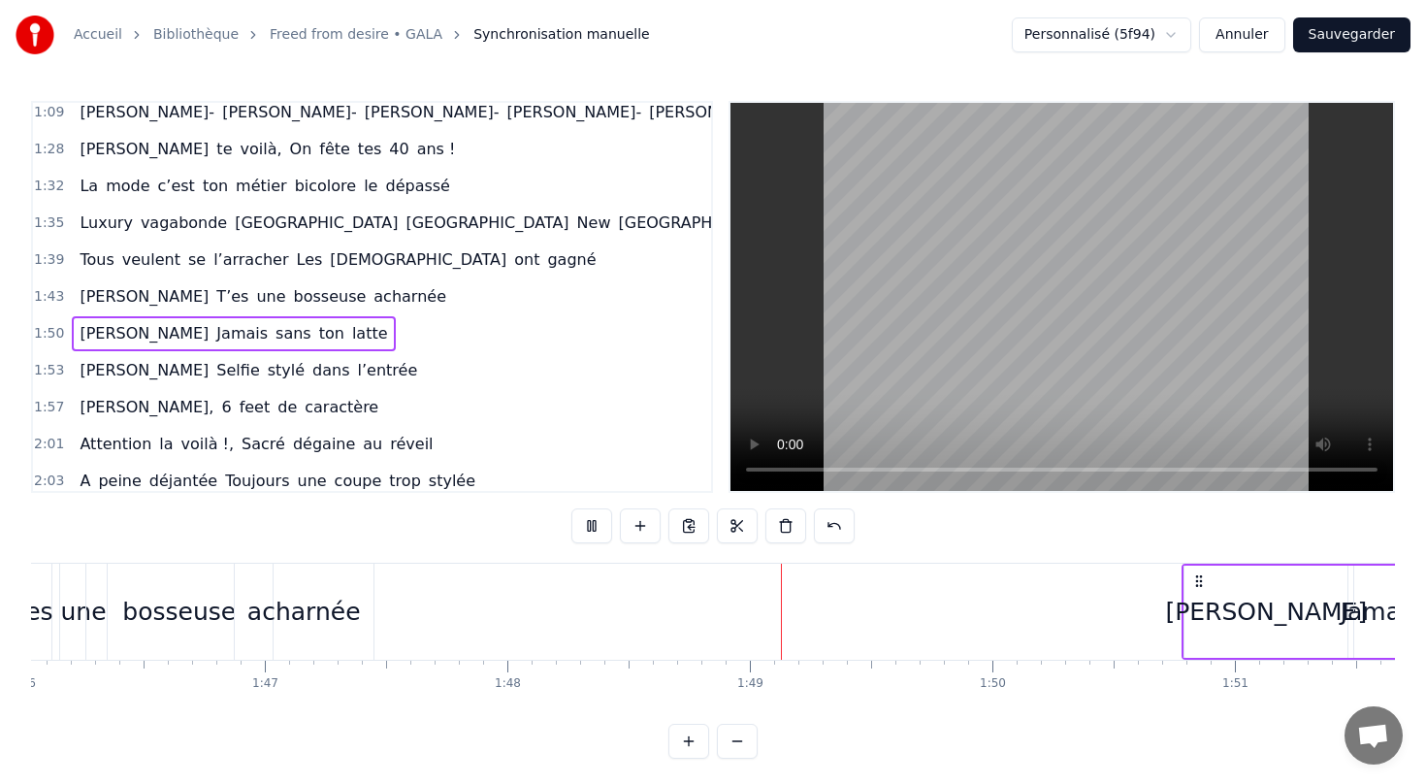
click at [214, 303] on span "T’es" at bounding box center [232, 296] width 36 height 22
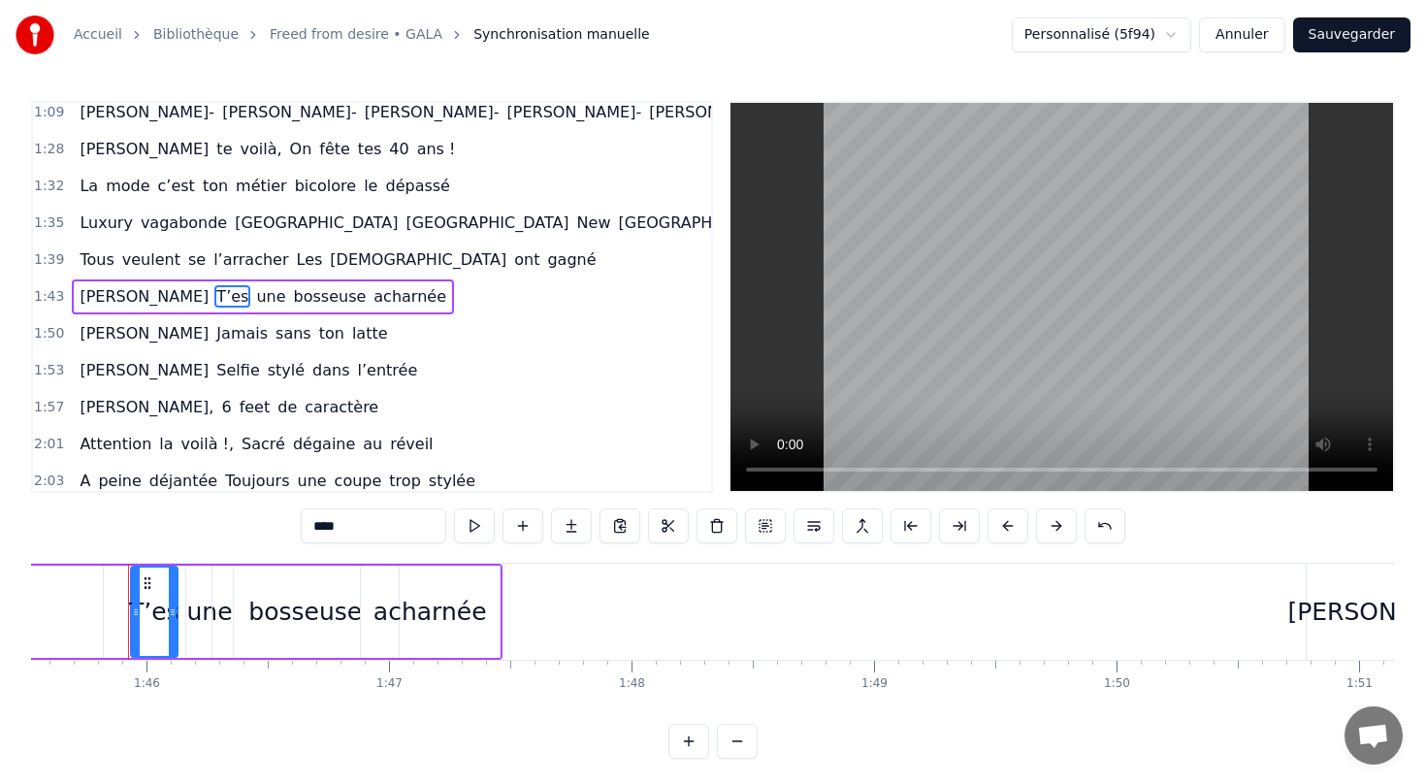
click at [179, 282] on div "[PERSON_NAME] une bosseuse acharnée" at bounding box center [263, 296] width 382 height 35
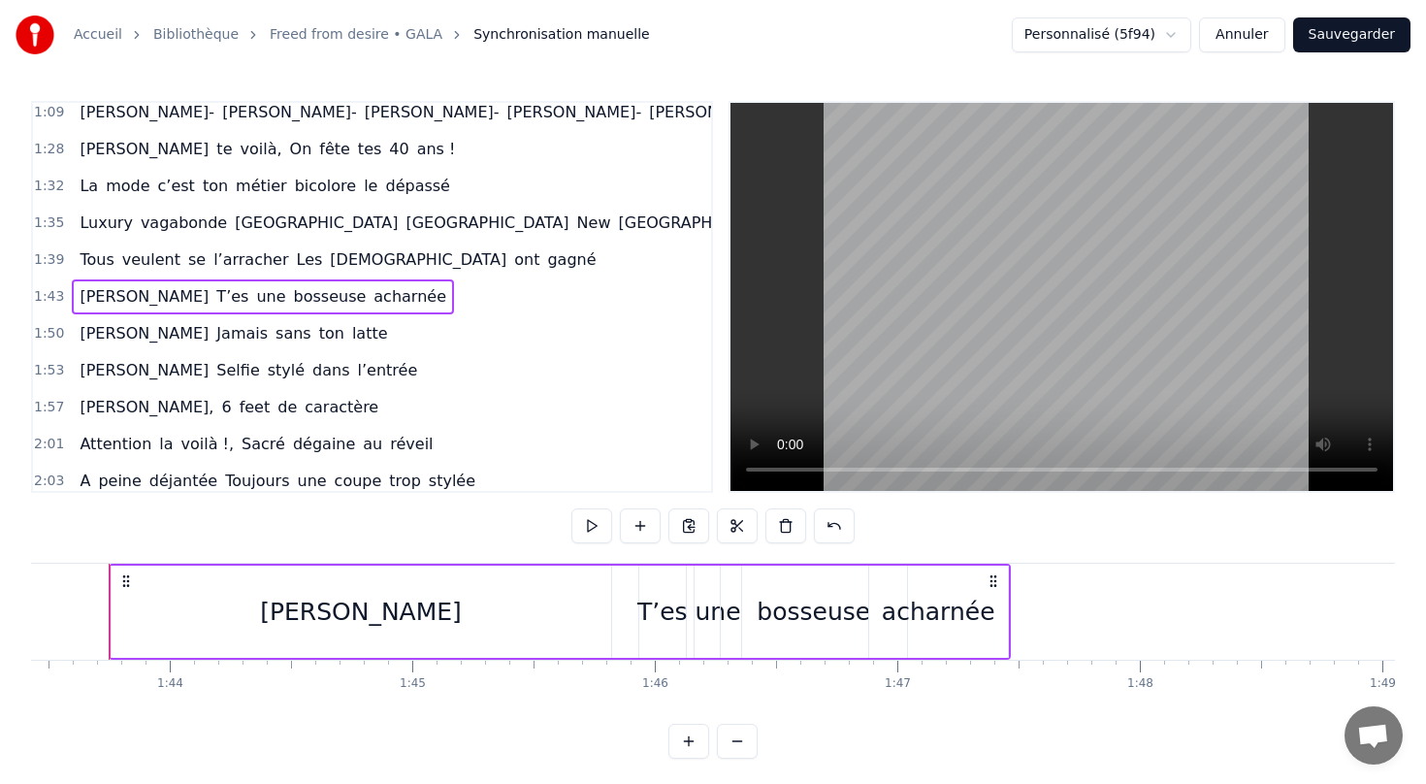
scroll to position [0, 25062]
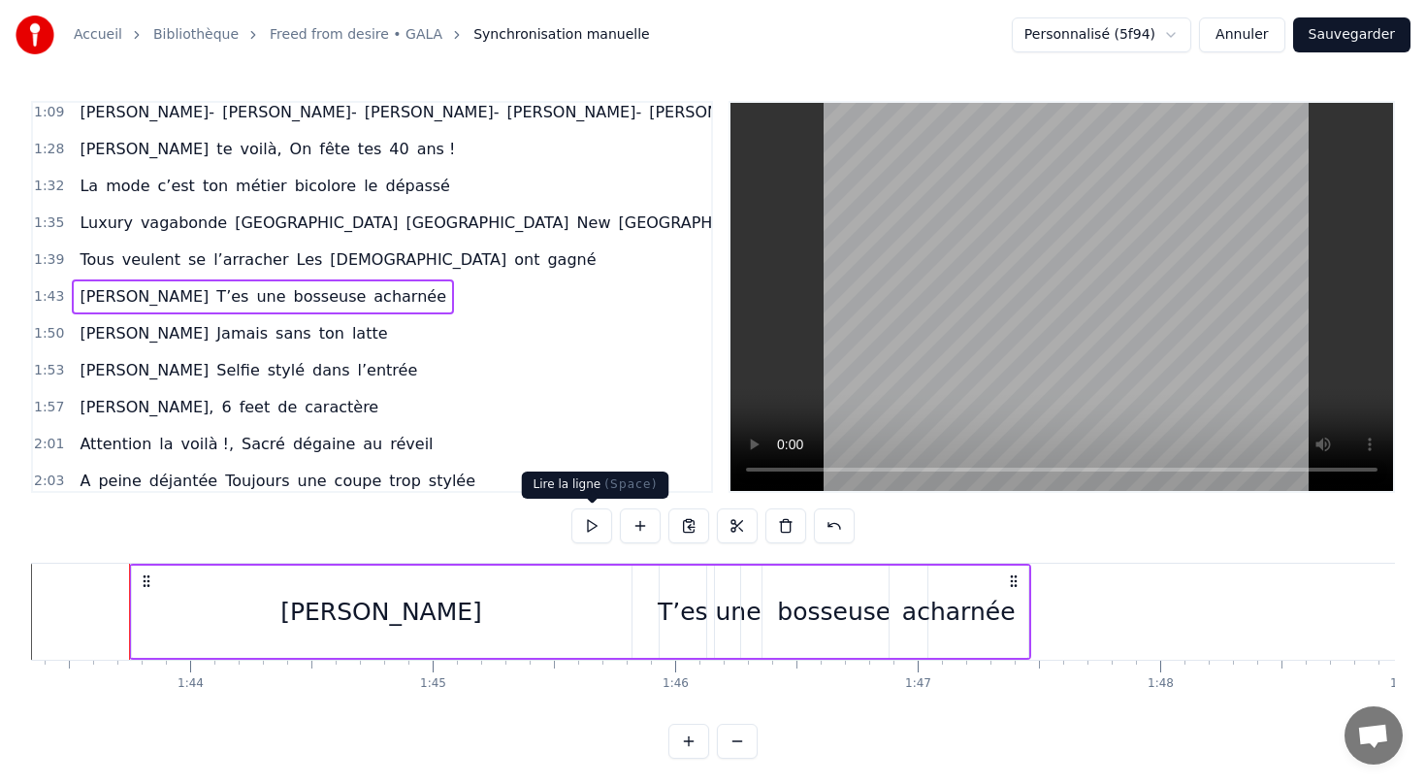
click at [586, 527] on button at bounding box center [591, 525] width 41 height 35
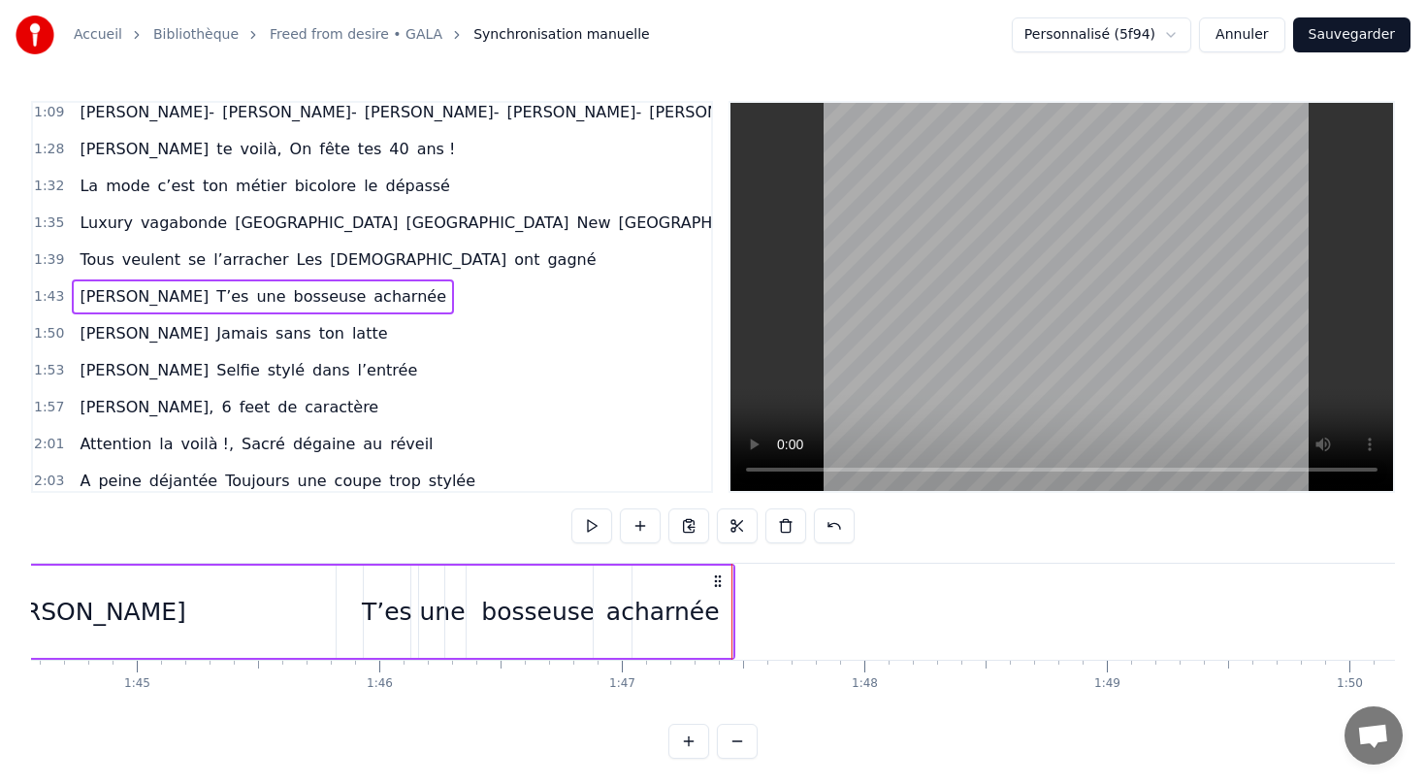
scroll to position [0, 25369]
click at [320, 340] on div "1:50 [PERSON_NAME] sans ton latte" at bounding box center [372, 333] width 678 height 37
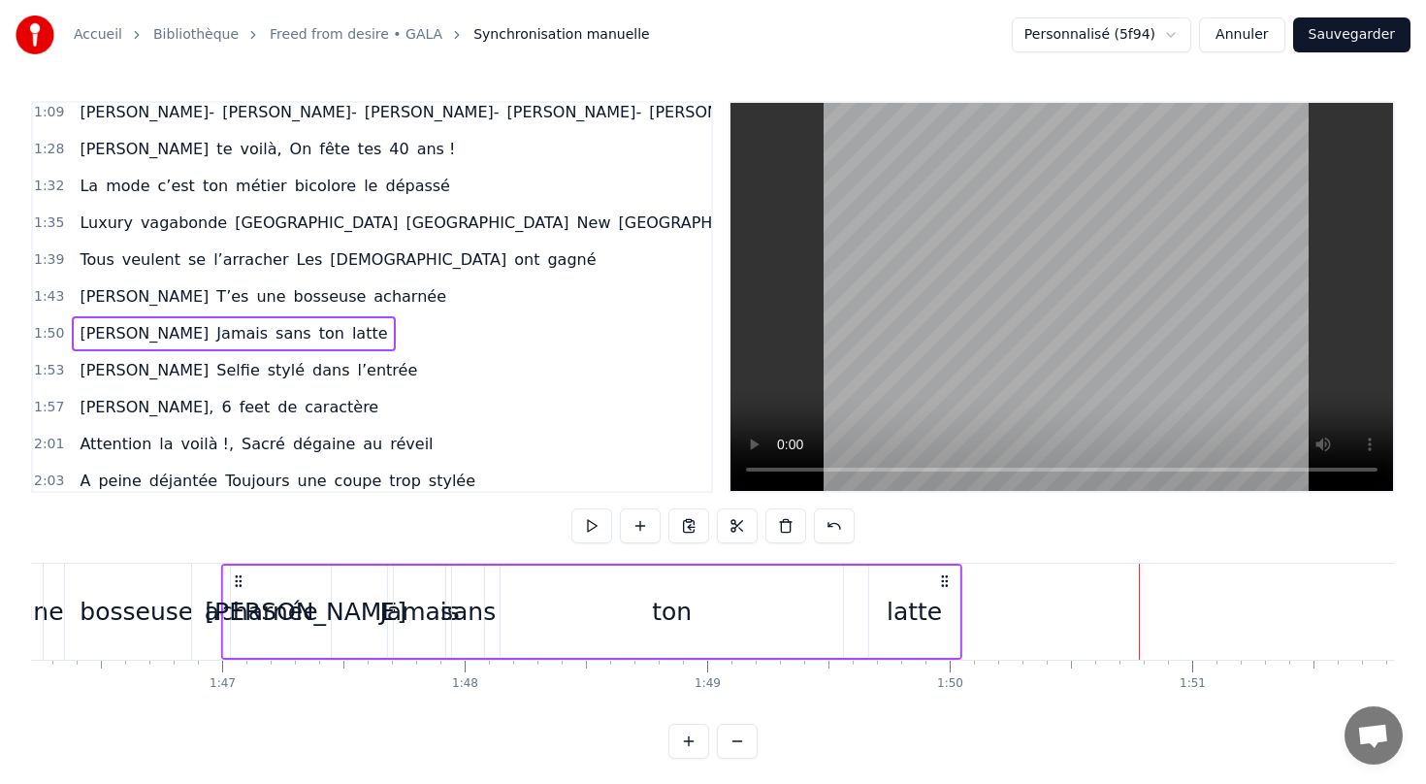
scroll to position [0, 25751]
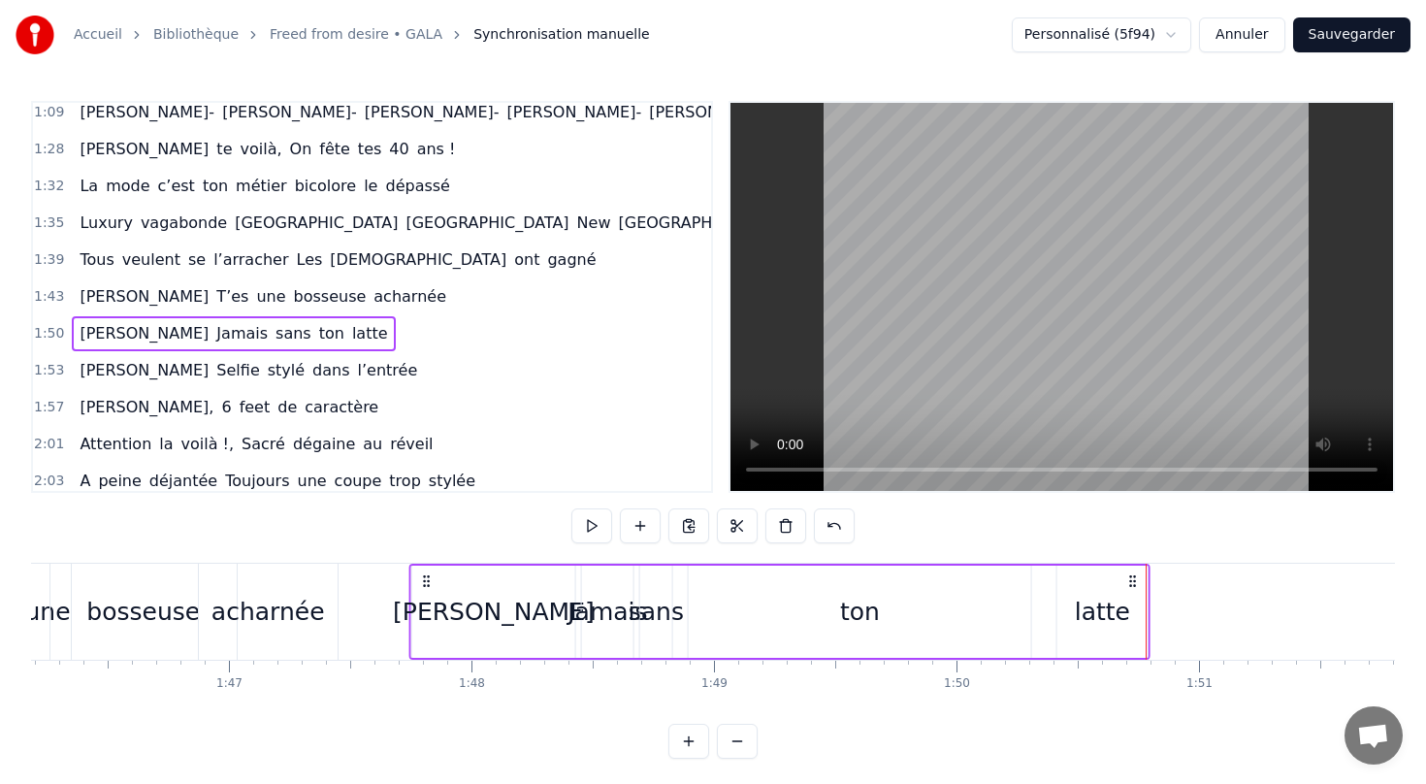
drag, startPoint x: 144, startPoint y: 573, endPoint x: 424, endPoint y: 540, distance: 282.3
click at [424, 540] on div "0:13 [PERSON_NAME] te voilà, On fête tes 40 ans 0:17 Jeune femme émancipée Avec…" at bounding box center [713, 430] width 1364 height 658
click at [495, 610] on div "[PERSON_NAME]" at bounding box center [494, 612] width 202 height 37
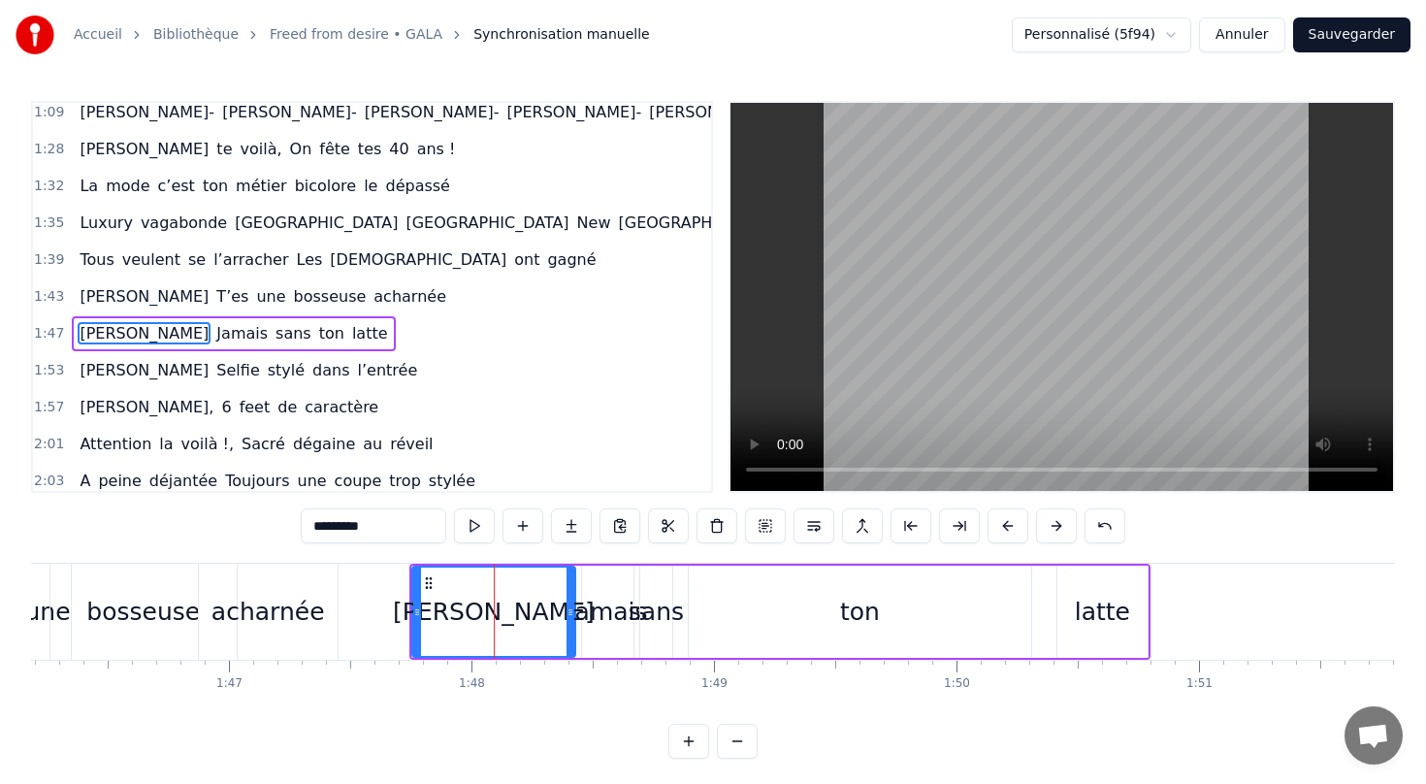
scroll to position [599, 0]
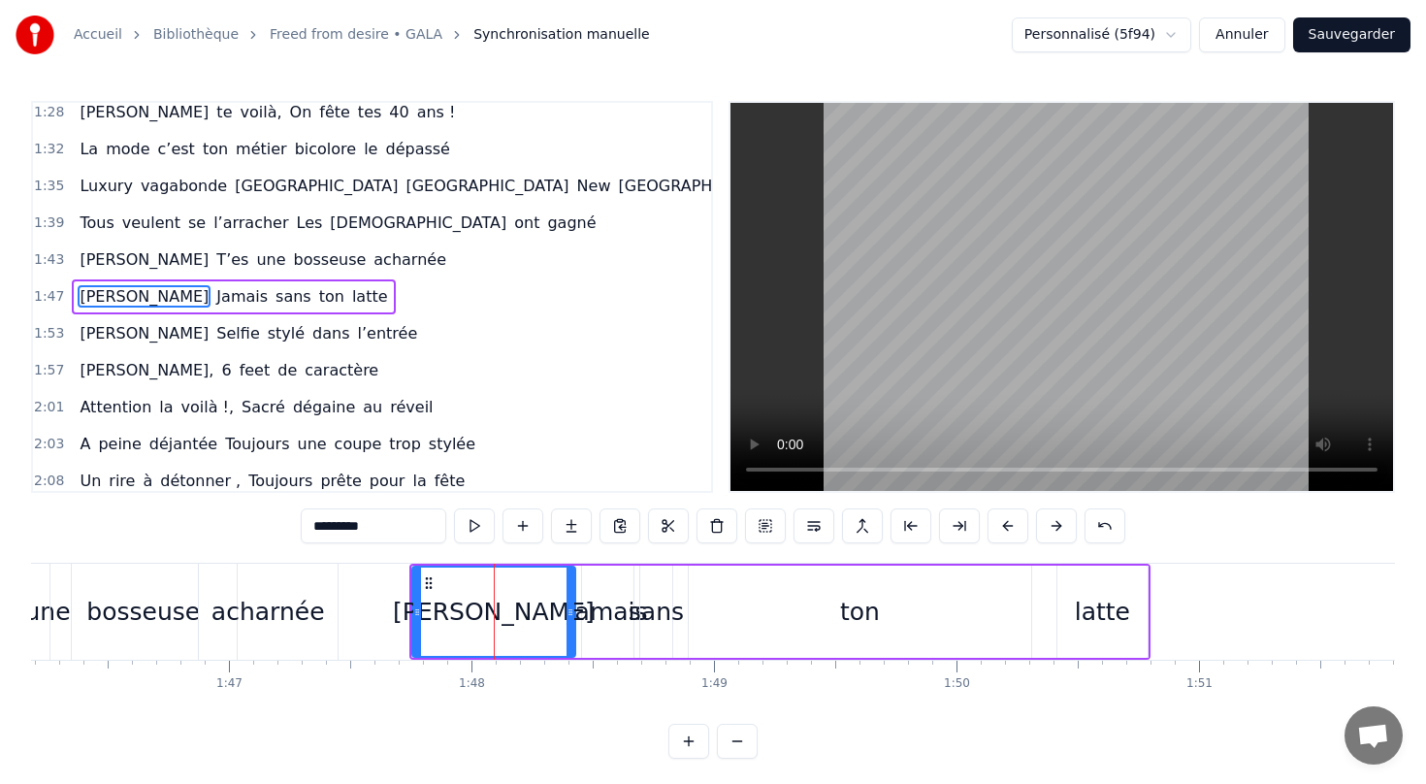
click at [661, 619] on div "sans" at bounding box center [656, 612] width 55 height 37
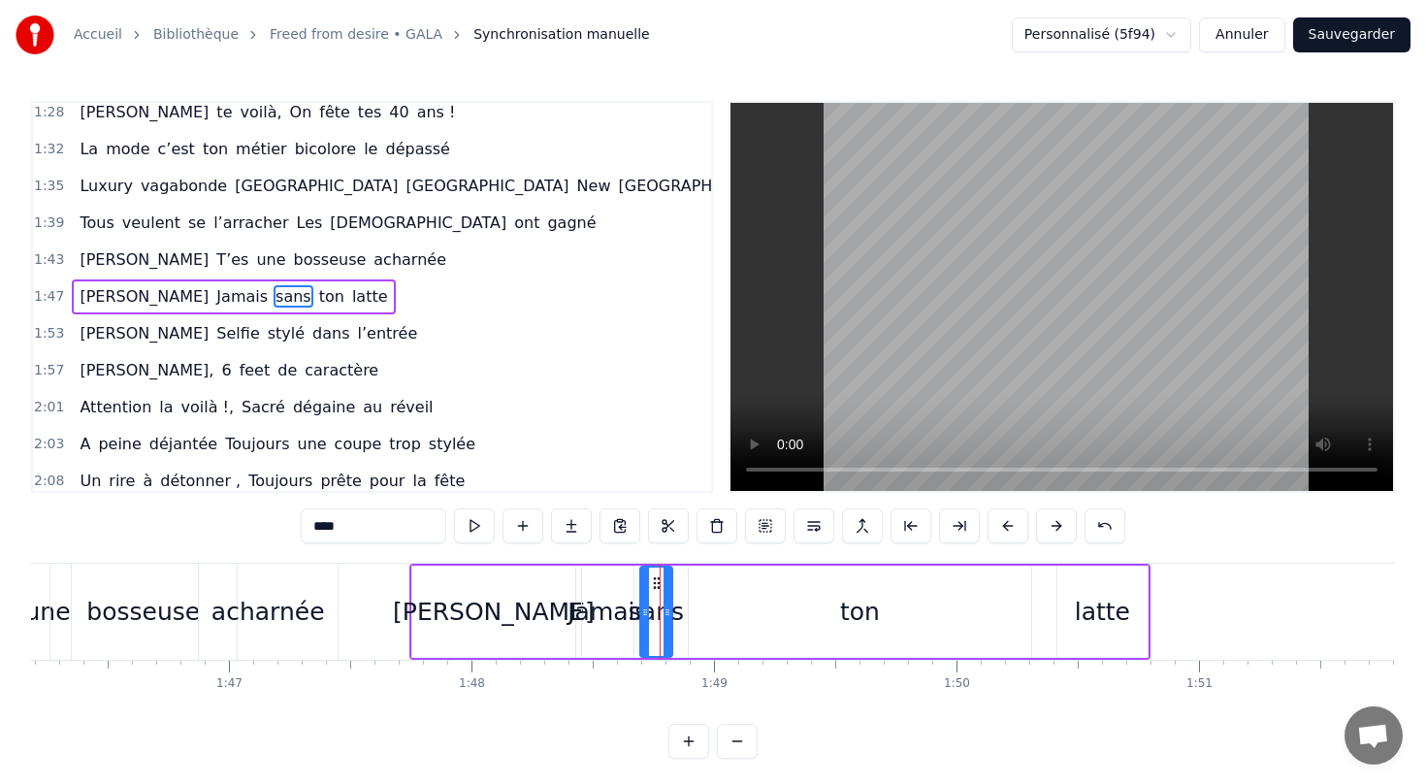
drag, startPoint x: 865, startPoint y: 610, endPoint x: 959, endPoint y: 605, distance: 94.2
click at [961, 605] on div "ton" at bounding box center [860, 612] width 342 height 92
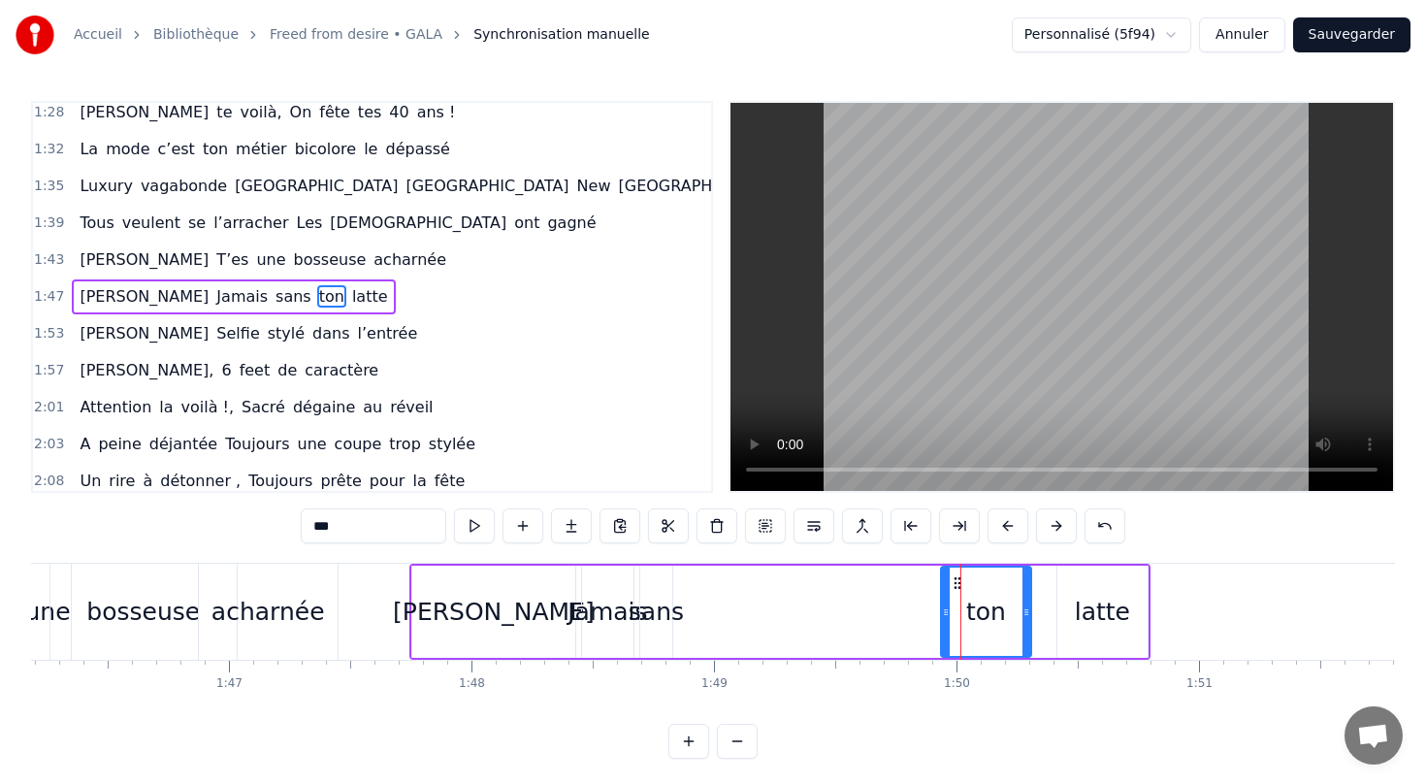
drag, startPoint x: 692, startPoint y: 613, endPoint x: 948, endPoint y: 616, distance: 256.1
click at [948, 616] on icon at bounding box center [946, 612] width 8 height 16
click at [659, 620] on div "sans" at bounding box center [656, 612] width 55 height 37
type input "****"
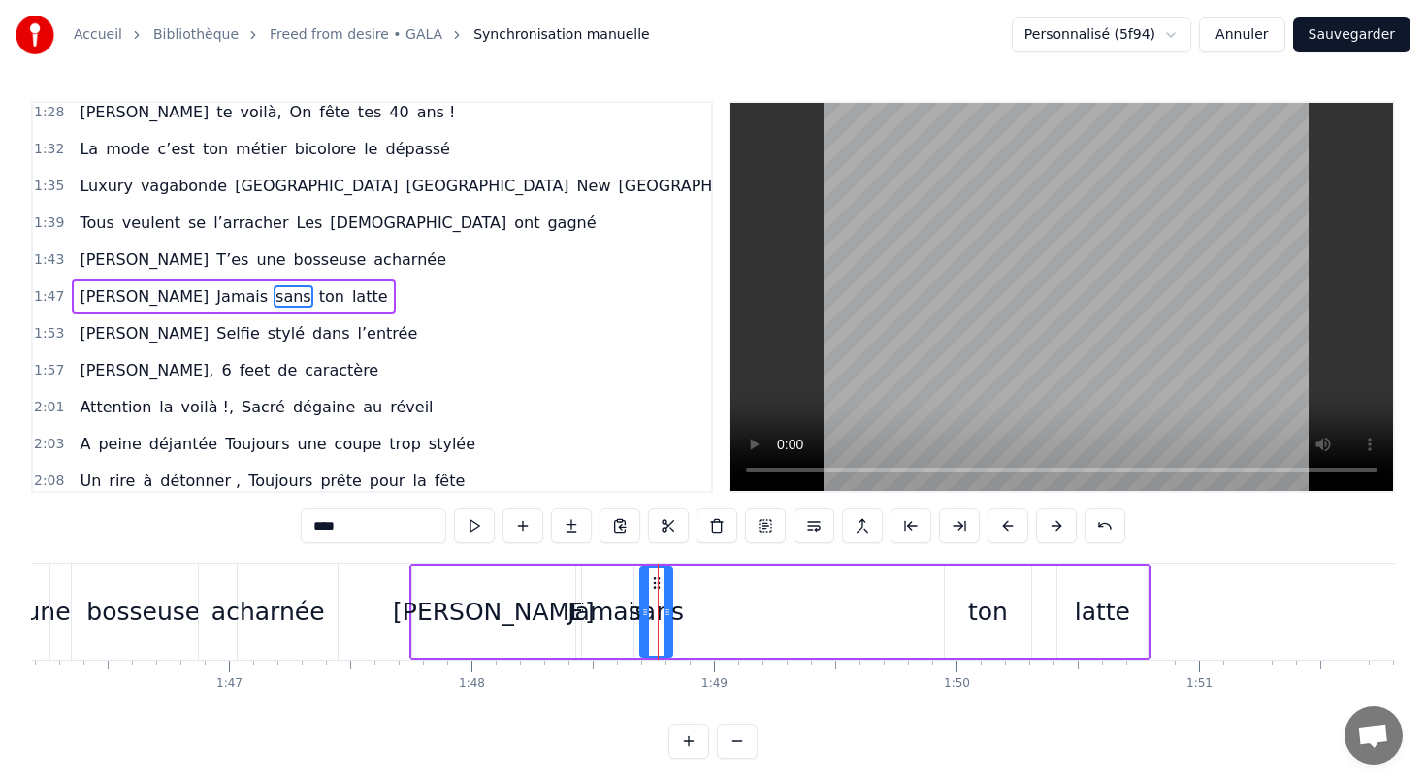
drag, startPoint x: 656, startPoint y: 576, endPoint x: 821, endPoint y: 605, distance: 167.5
click at [826, 605] on div "[PERSON_NAME] te voilà, On fête tes 40 ans Jeune femme émancipée Avec beaucoup …" at bounding box center [217, 611] width 51875 height 97
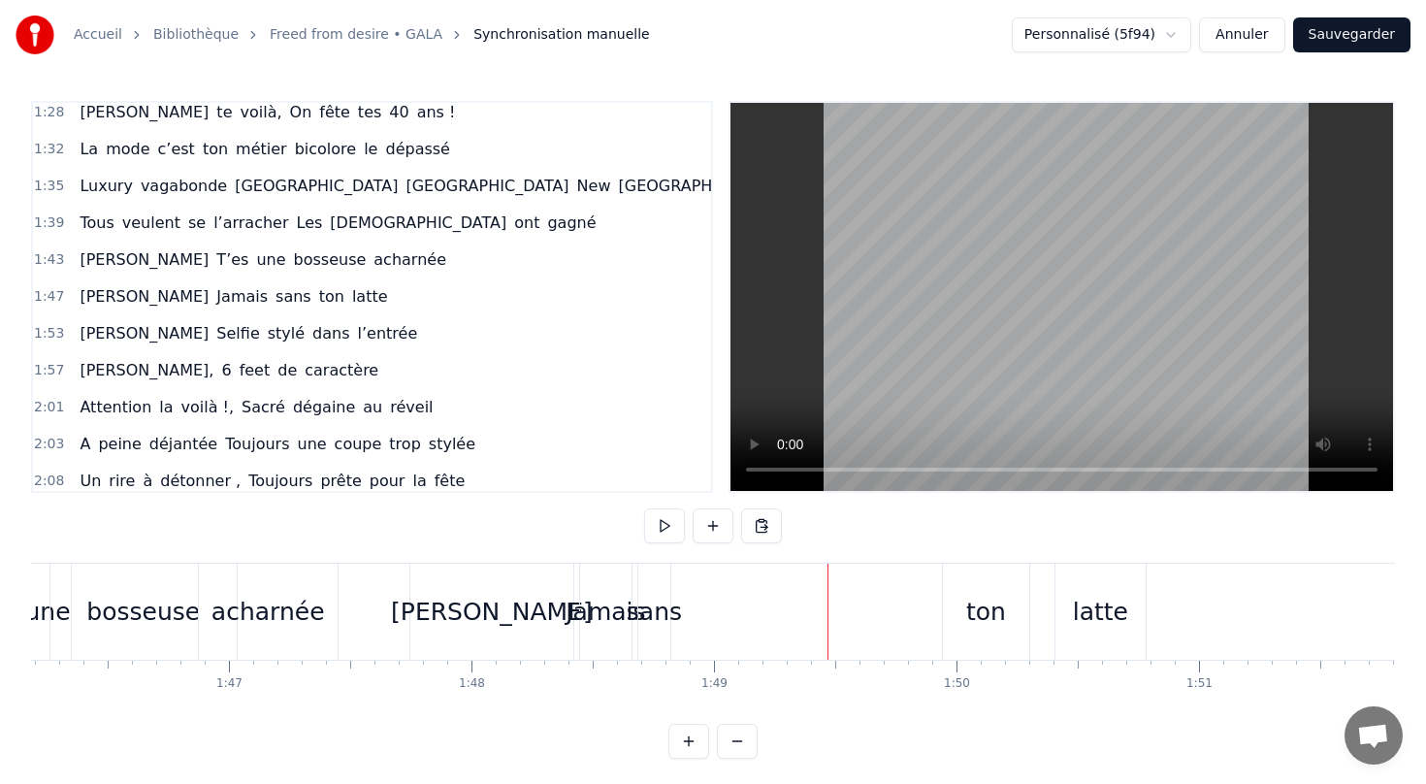
click at [674, 607] on div "sans" at bounding box center [654, 612] width 55 height 37
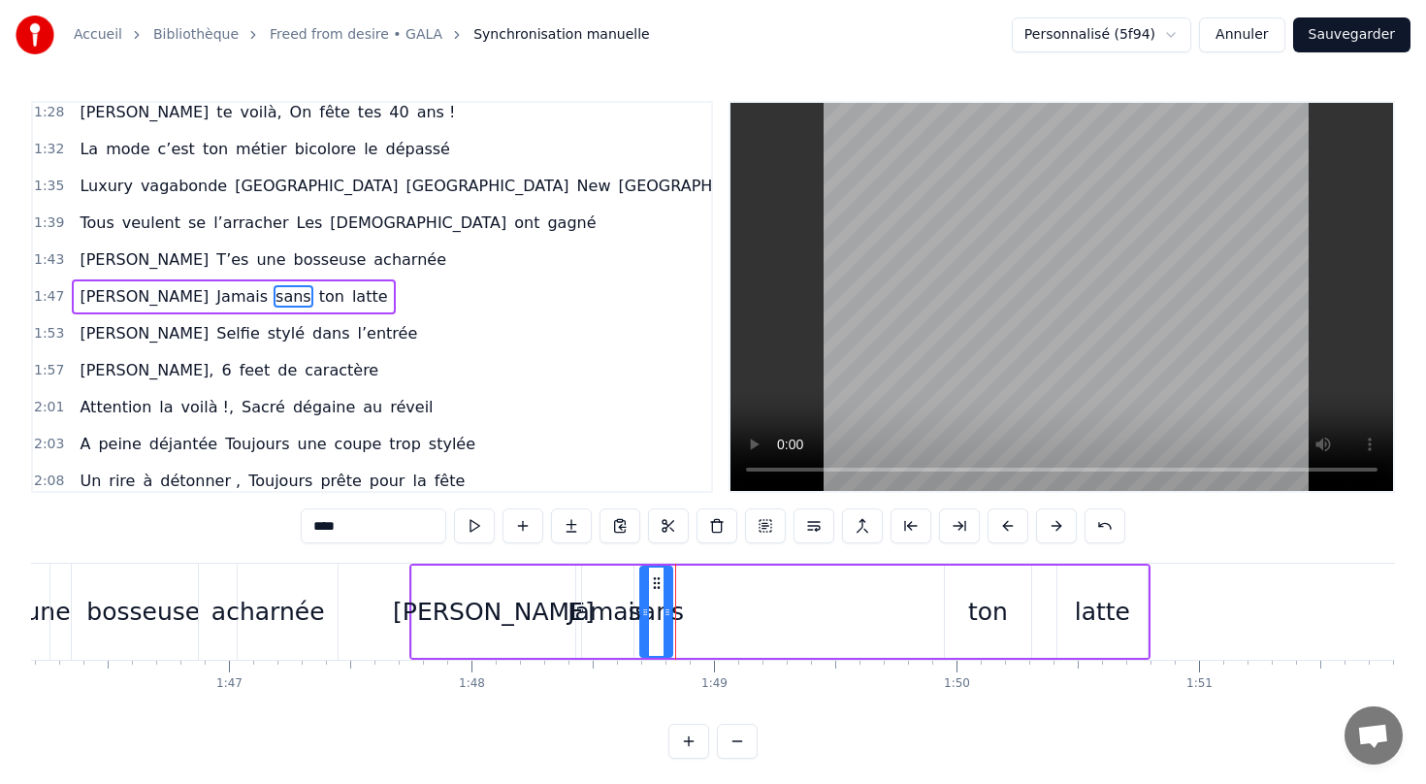
click at [652, 581] on icon at bounding box center [657, 583] width 16 height 16
drag, startPoint x: 653, startPoint y: 581, endPoint x: 938, endPoint y: 582, distance: 285.2
click at [938, 584] on icon at bounding box center [941, 583] width 16 height 16
click at [1145, 611] on div "latte" at bounding box center [1102, 612] width 90 height 92
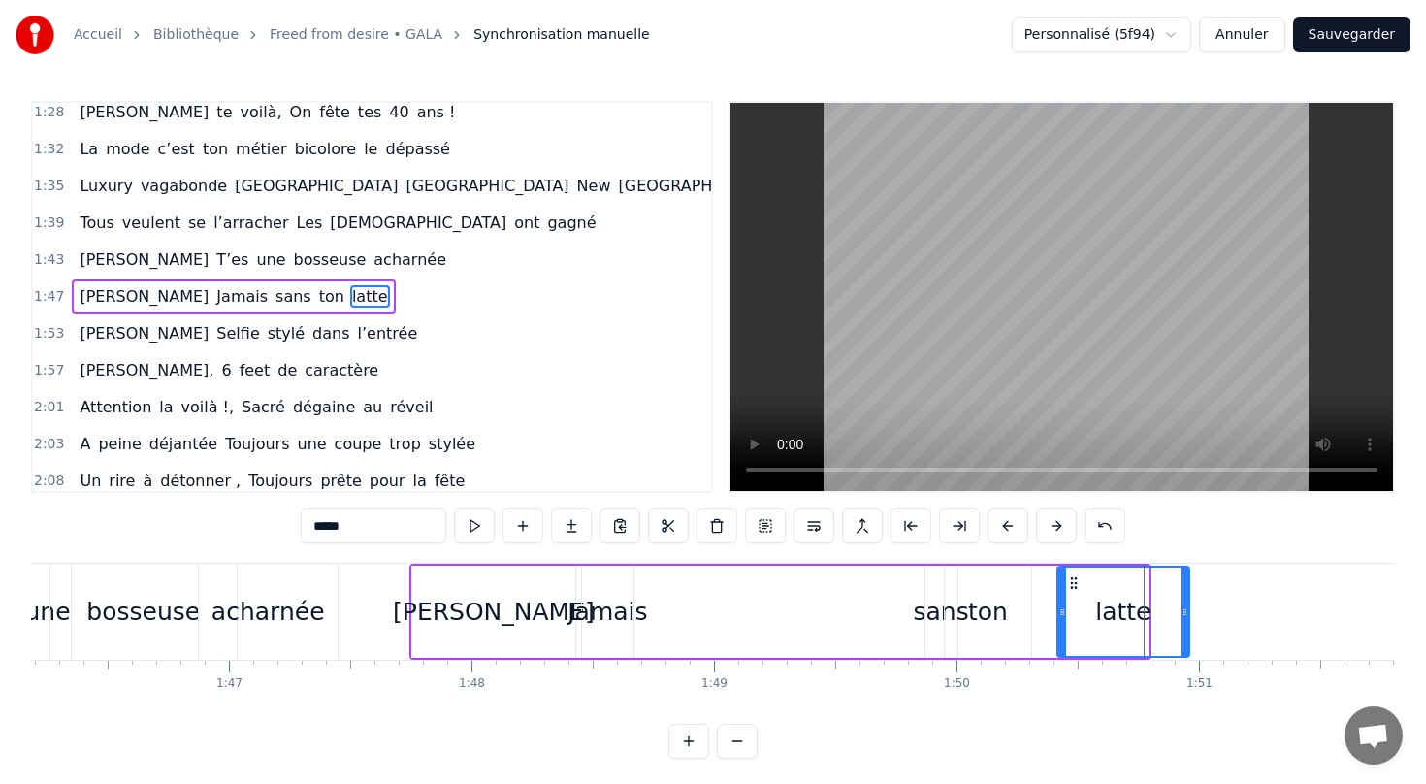
drag, startPoint x: 1145, startPoint y: 612, endPoint x: 1185, endPoint y: 609, distance: 40.8
click at [1186, 610] on icon at bounding box center [1185, 612] width 8 height 16
click at [1079, 581] on icon at bounding box center [1082, 583] width 16 height 16
click at [993, 607] on div "ton" at bounding box center [988, 612] width 40 height 37
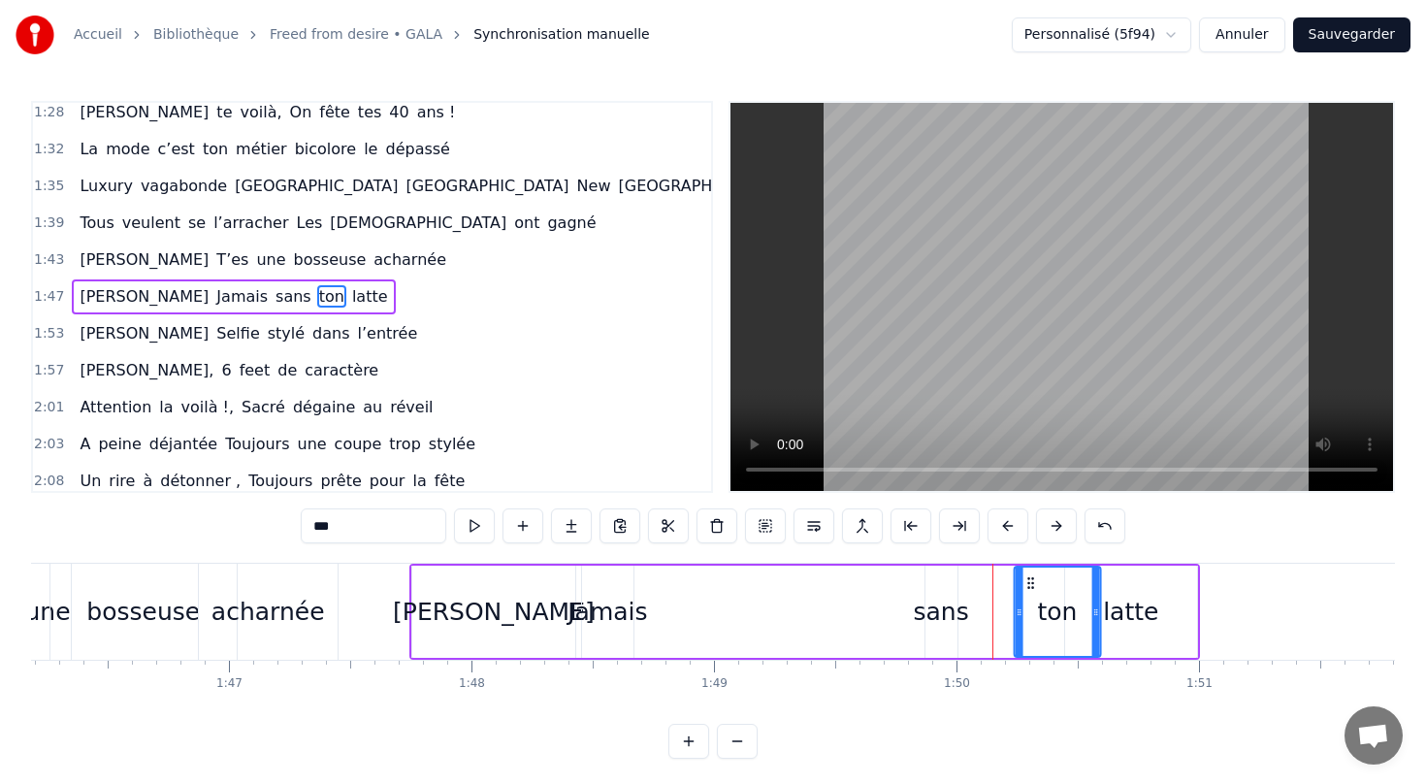
drag, startPoint x: 960, startPoint y: 578, endPoint x: 1029, endPoint y: 585, distance: 69.2
click at [1029, 585] on icon at bounding box center [1030, 583] width 16 height 16
click at [934, 610] on div "sans" at bounding box center [940, 612] width 55 height 37
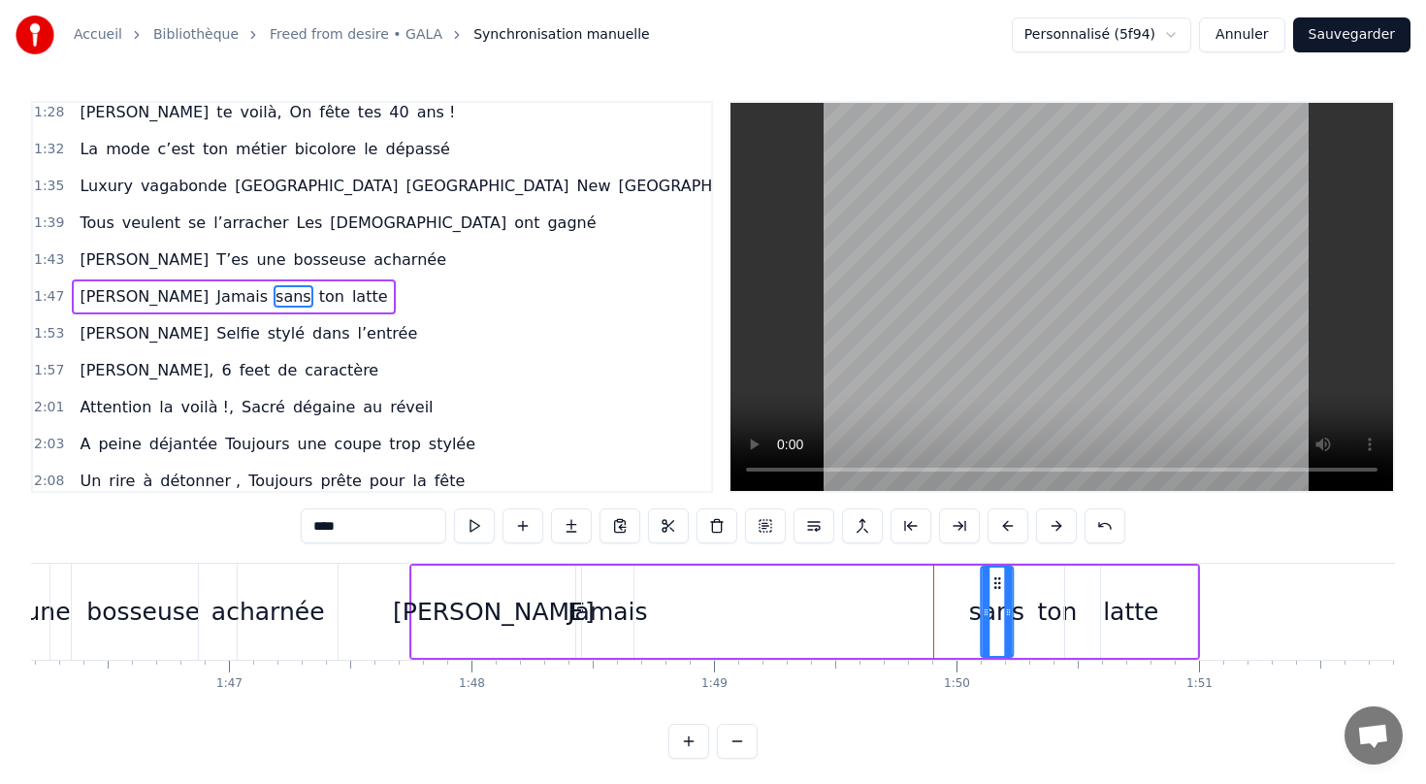
drag, startPoint x: 938, startPoint y: 587, endPoint x: 993, endPoint y: 589, distance: 55.3
click at [993, 589] on icon at bounding box center [997, 583] width 16 height 16
click at [619, 621] on div "Jamais" at bounding box center [607, 612] width 80 height 37
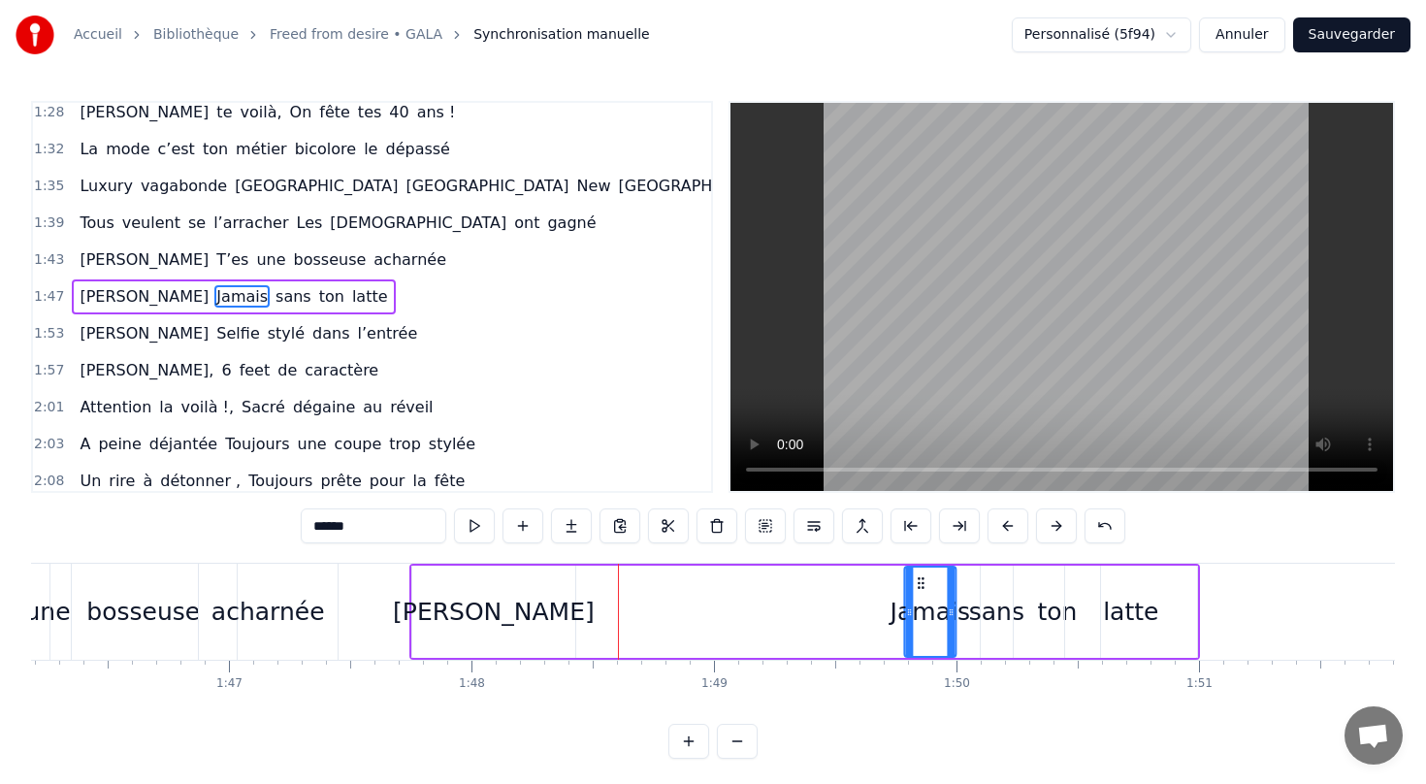
drag, startPoint x: 597, startPoint y: 578, endPoint x: 919, endPoint y: 600, distance: 322.8
click at [919, 600] on div "Jamais" at bounding box center [929, 611] width 49 height 88
click at [511, 617] on div "[PERSON_NAME]" at bounding box center [494, 612] width 202 height 37
type input "*********"
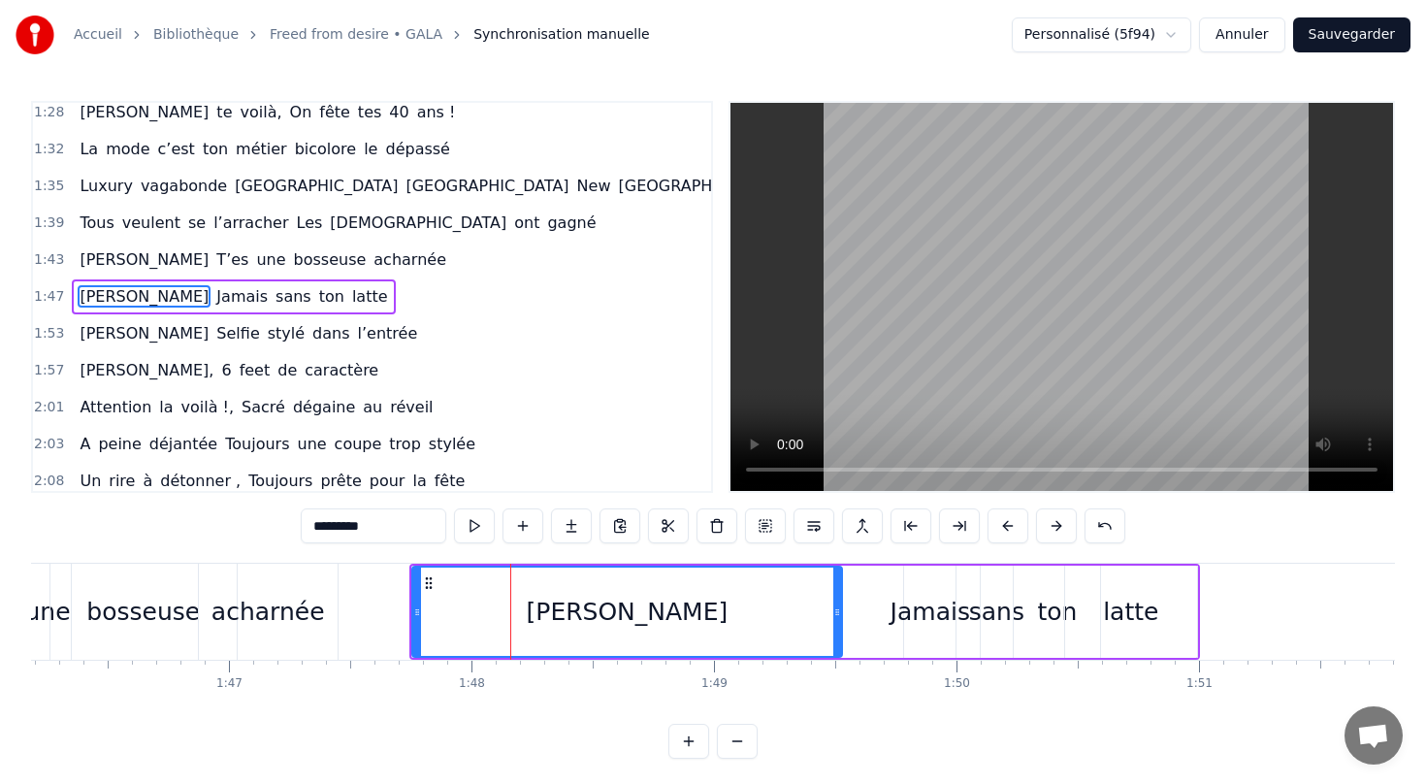
drag, startPoint x: 571, startPoint y: 609, endPoint x: 838, endPoint y: 629, distance: 267.5
click at [838, 629] on div at bounding box center [837, 611] width 8 height 88
drag, startPoint x: 838, startPoint y: 618, endPoint x: 859, endPoint y: 619, distance: 20.4
click at [859, 619] on icon at bounding box center [858, 612] width 8 height 16
click at [182, 281] on div "[PERSON_NAME] sans ton latte" at bounding box center [233, 296] width 323 height 35
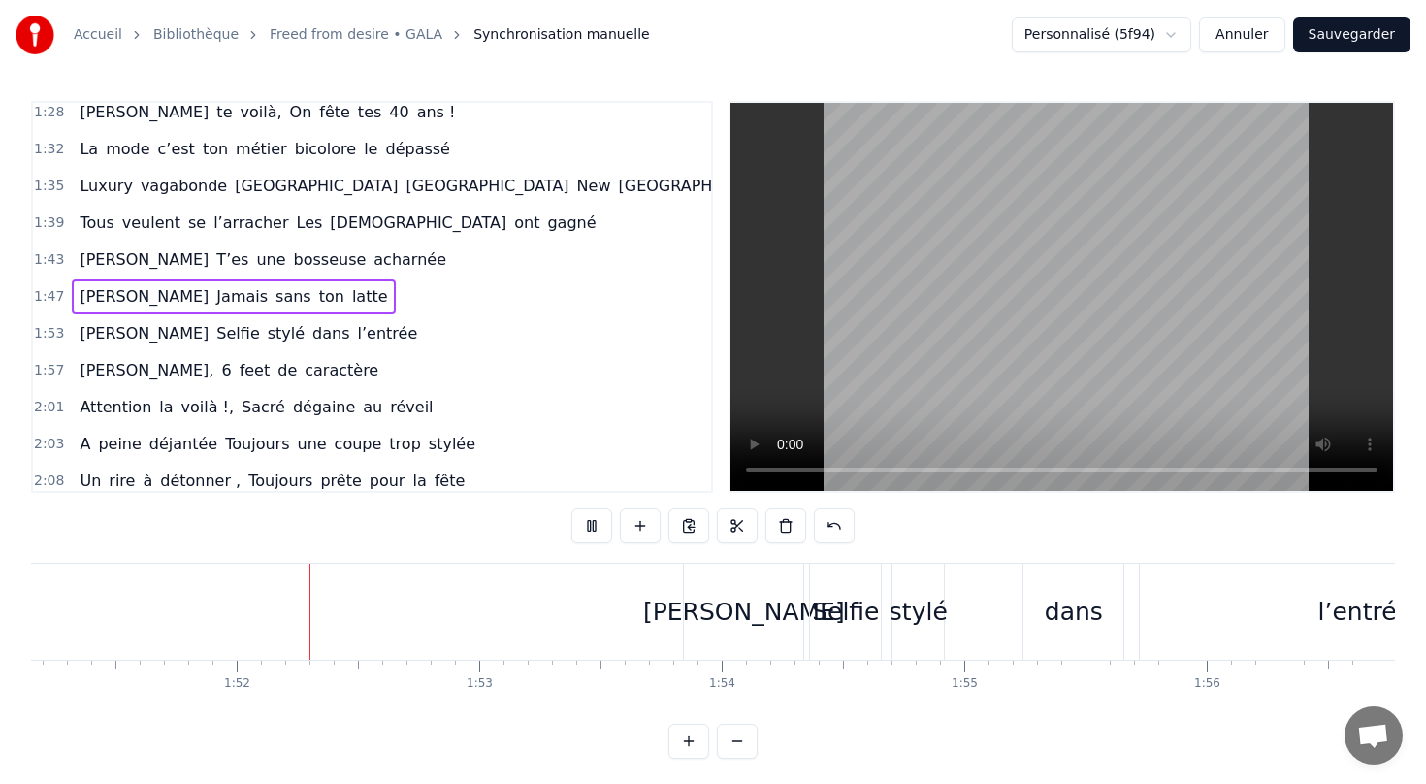
scroll to position [0, 26978]
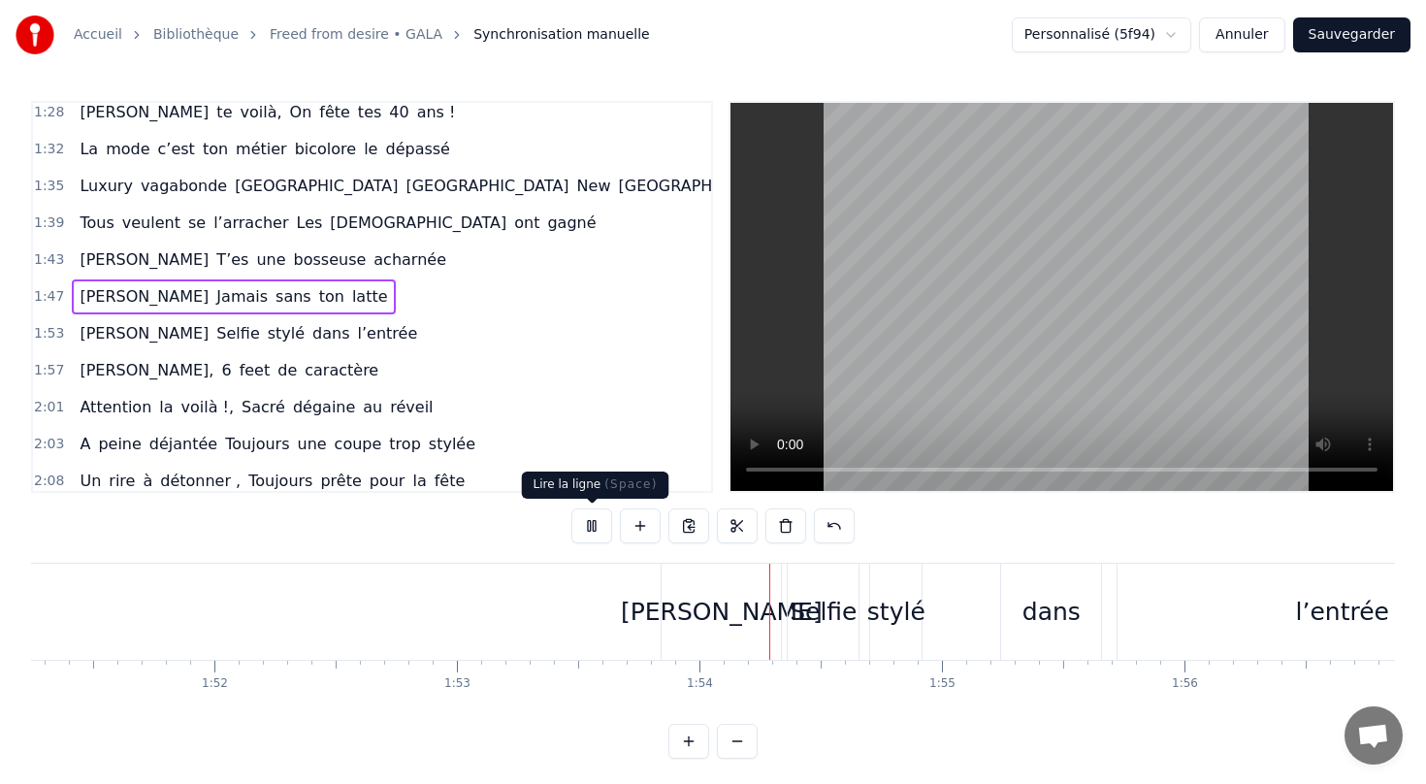
click at [586, 534] on button at bounding box center [591, 525] width 41 height 35
click at [301, 348] on div "[PERSON_NAME] stylé dans l’entrée" at bounding box center [248, 333] width 353 height 35
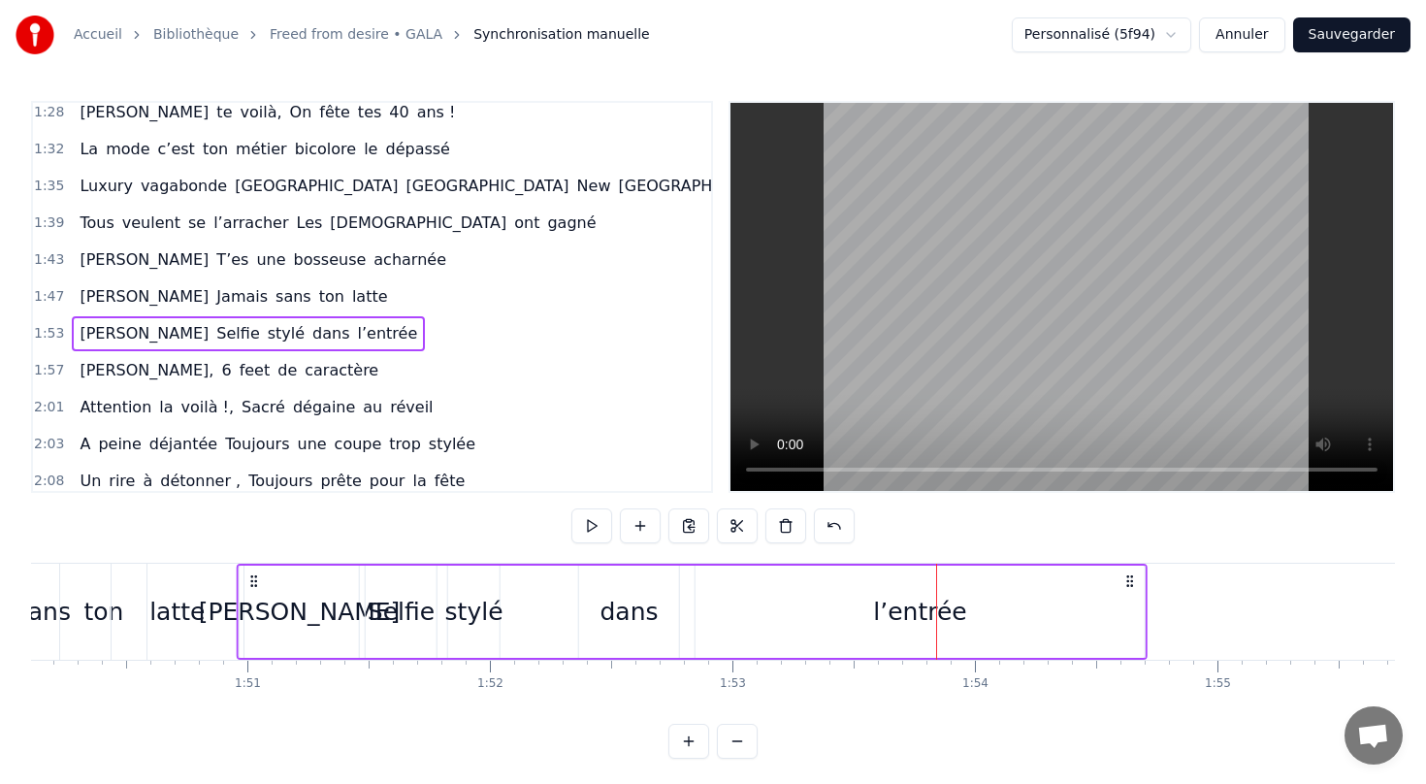
scroll to position [0, 26699]
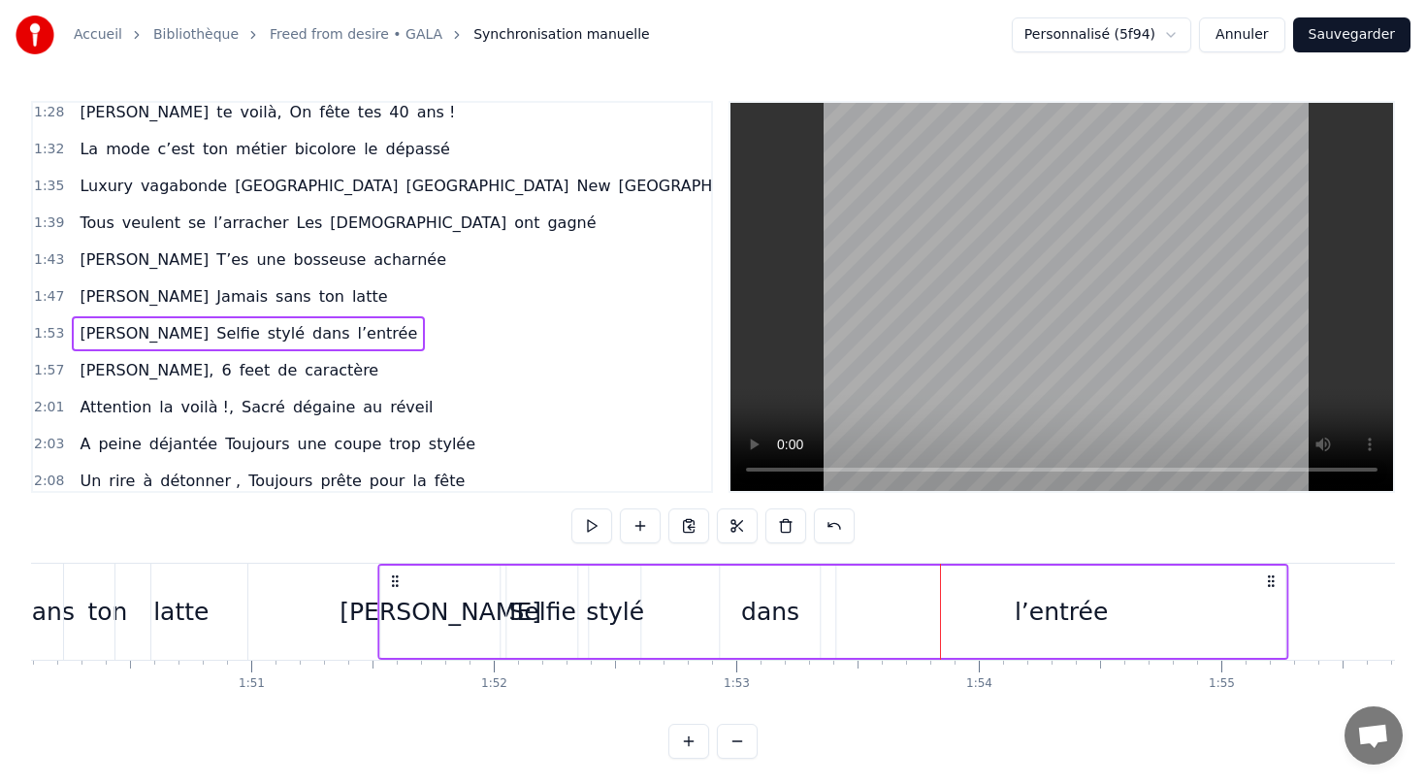
drag, startPoint x: 679, startPoint y: 578, endPoint x: 396, endPoint y: 538, distance: 286.0
click at [396, 538] on div "0:13 [PERSON_NAME] te voilà, On fête tes 40 ans 0:17 Jeune femme émancipée Avec…" at bounding box center [713, 430] width 1364 height 658
click at [1043, 605] on div "l’entrée" at bounding box center [1061, 612] width 93 height 37
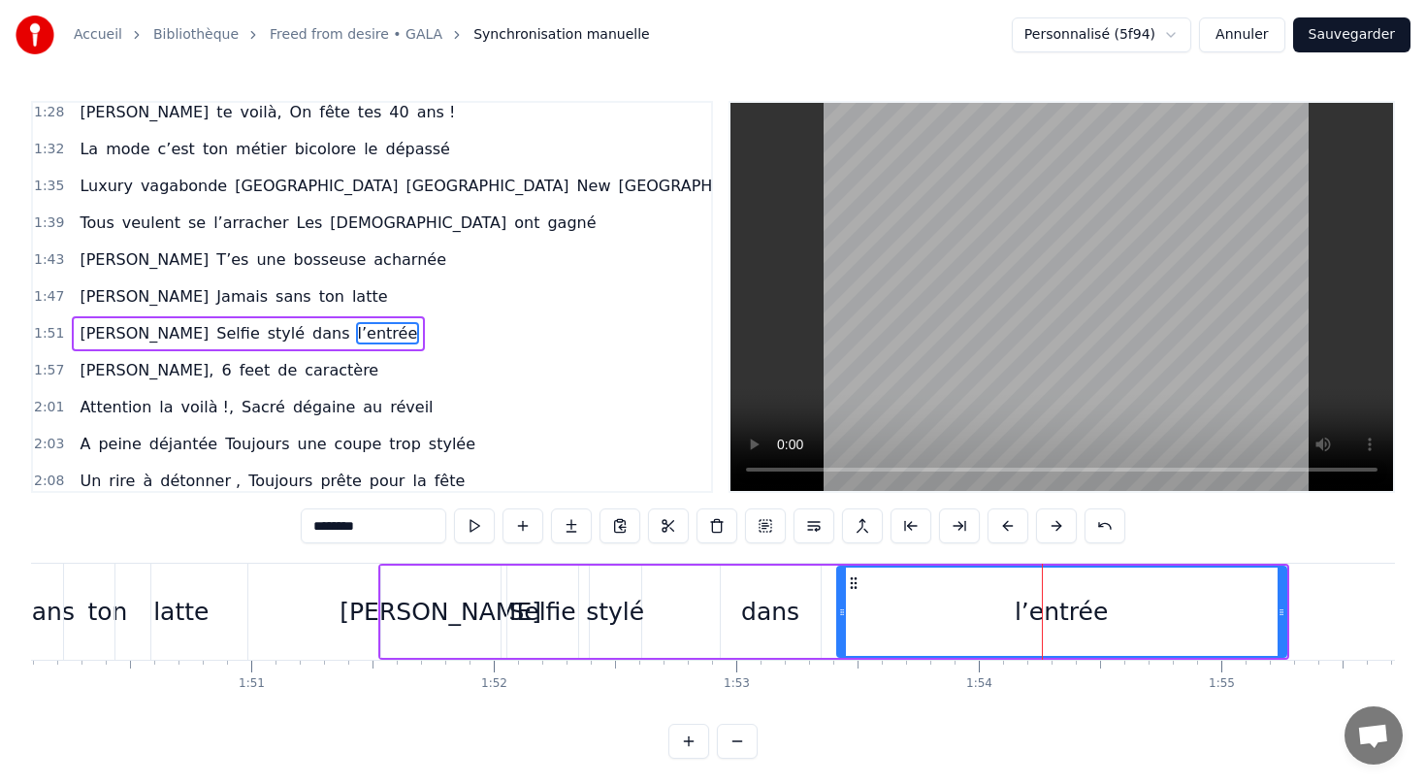
scroll to position [635, 0]
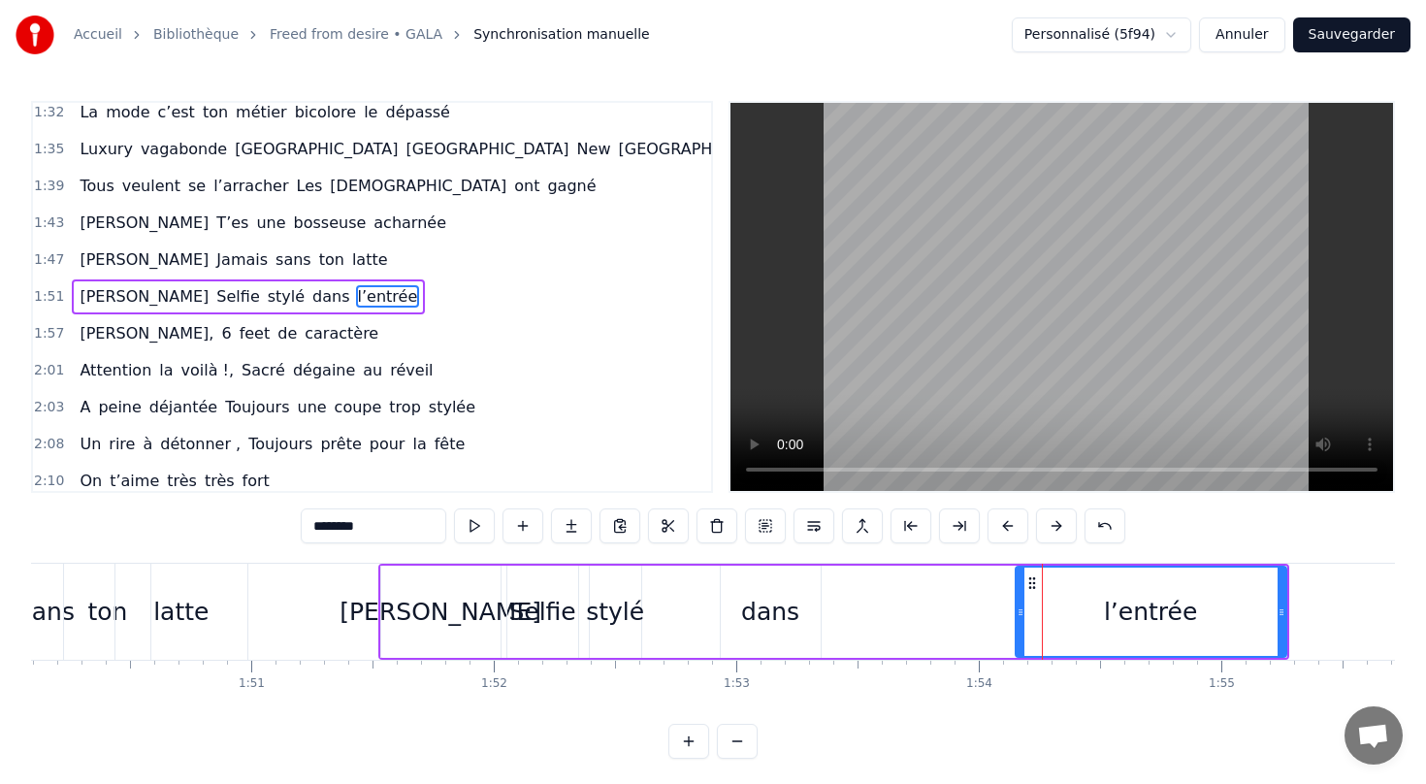
drag, startPoint x: 838, startPoint y: 609, endPoint x: 1014, endPoint y: 613, distance: 175.6
click at [1017, 613] on icon at bounding box center [1021, 612] width 8 height 16
click at [775, 619] on div "dans" at bounding box center [770, 612] width 58 height 37
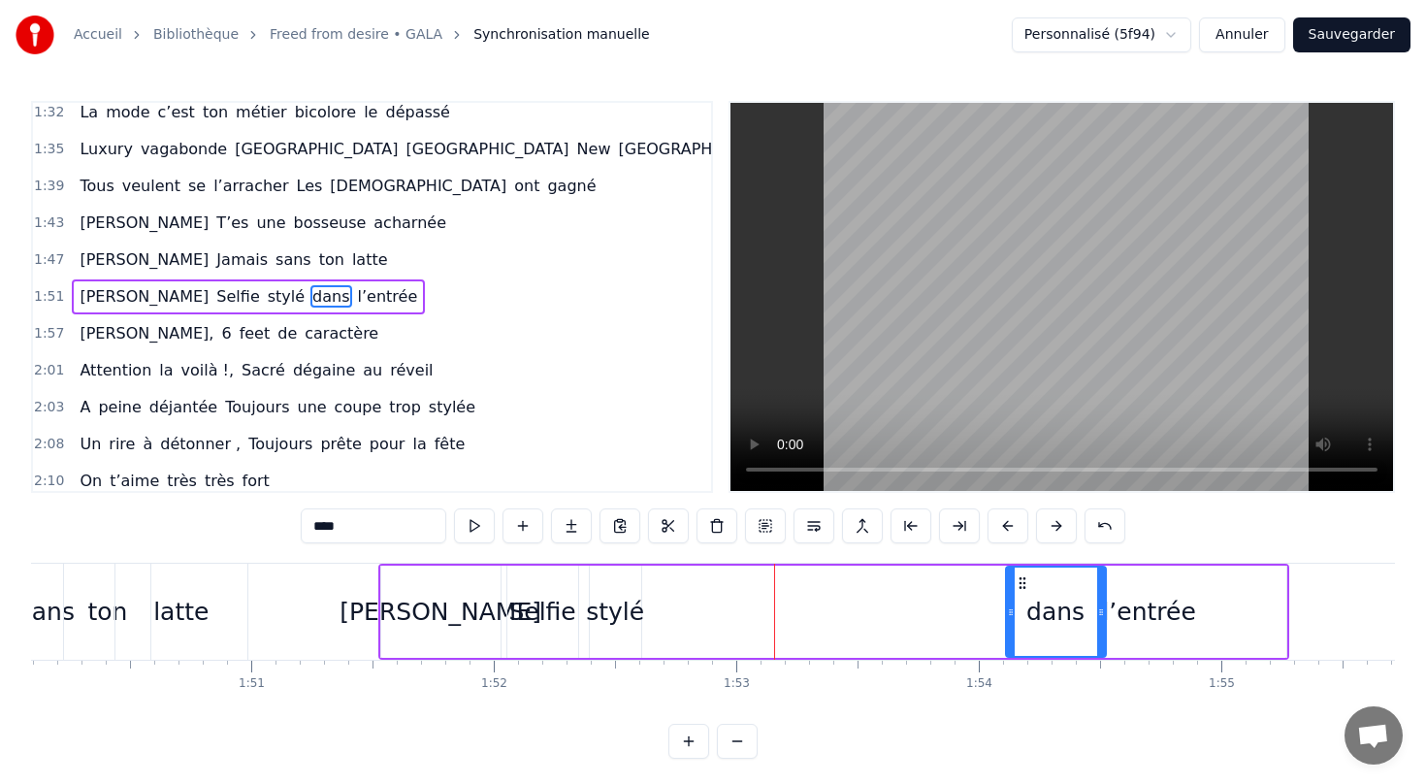
drag, startPoint x: 730, startPoint y: 578, endPoint x: 1016, endPoint y: 568, distance: 285.4
click at [1016, 568] on div "dans" at bounding box center [1056, 611] width 98 height 88
click at [622, 619] on div "stylé" at bounding box center [615, 612] width 58 height 37
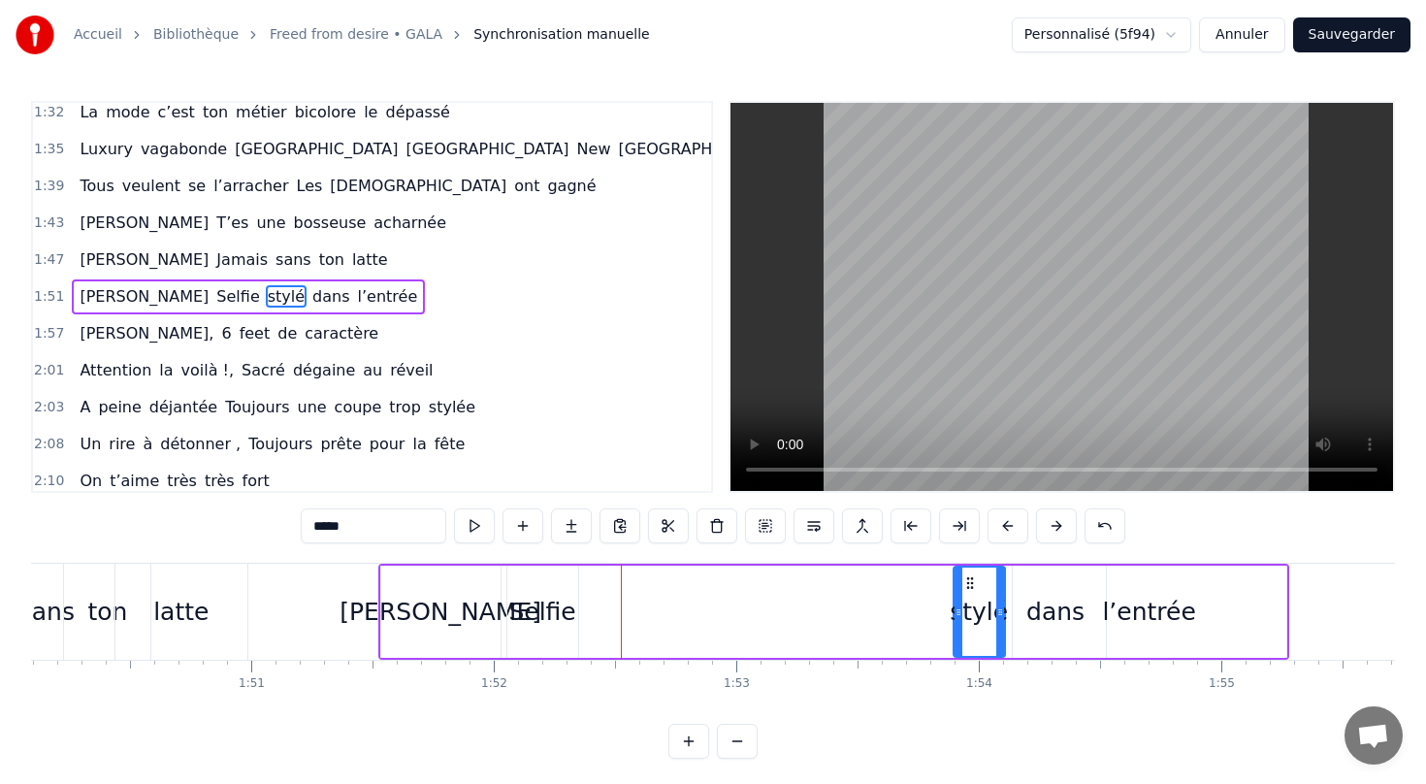
drag, startPoint x: 601, startPoint y: 579, endPoint x: 963, endPoint y: 607, distance: 362.9
click at [964, 608] on div "stylé" at bounding box center [979, 611] width 49 height 88
click at [546, 617] on div "Selfie" at bounding box center [541, 612] width 67 height 37
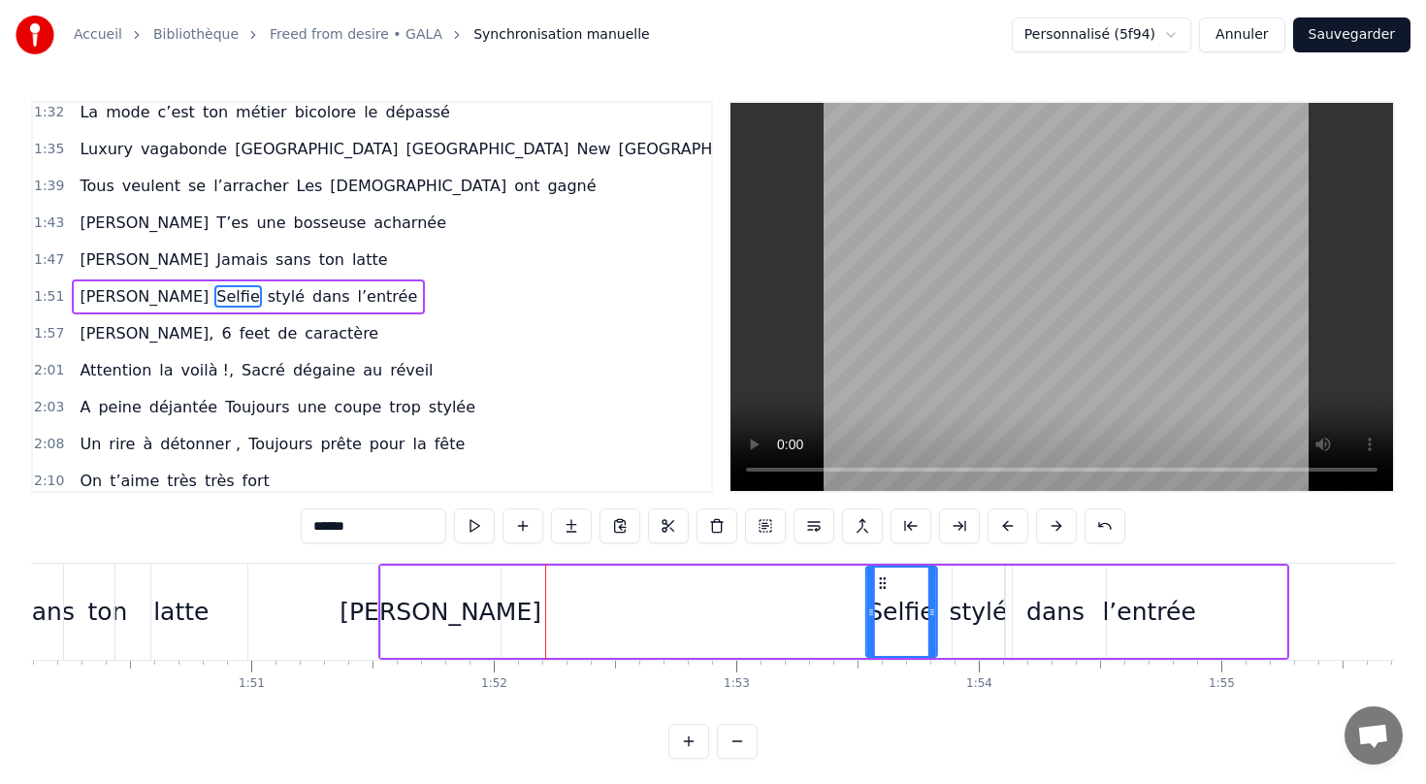
drag, startPoint x: 520, startPoint y: 577, endPoint x: 879, endPoint y: 607, distance: 360.2
click at [879, 607] on div "Selfie" at bounding box center [900, 611] width 69 height 88
click at [455, 620] on div "[PERSON_NAME]" at bounding box center [441, 612] width 202 height 37
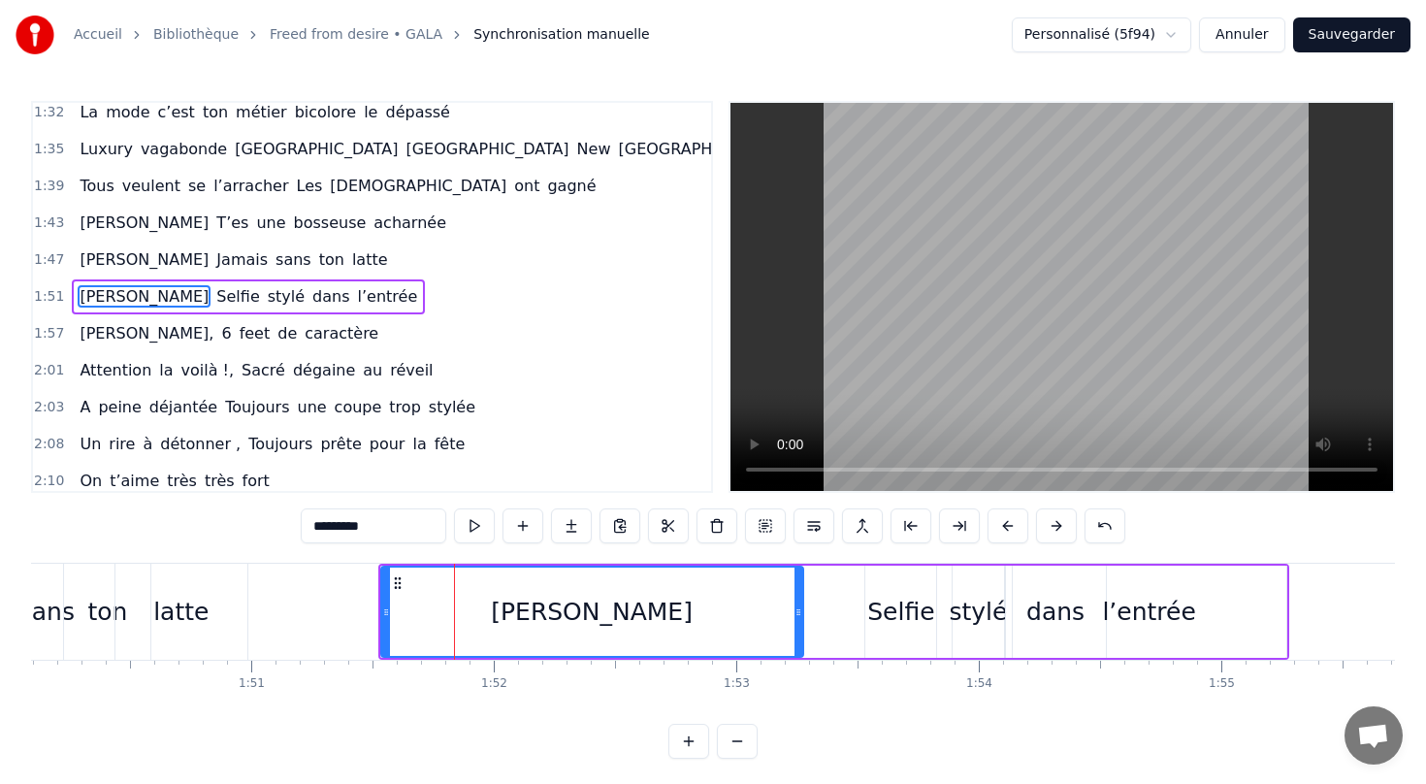
drag, startPoint x: 495, startPoint y: 613, endPoint x: 797, endPoint y: 622, distance: 302.8
click at [797, 622] on div at bounding box center [798, 611] width 8 height 88
click at [468, 525] on button at bounding box center [474, 525] width 41 height 35
click at [895, 614] on div "Selfie" at bounding box center [900, 612] width 67 height 37
type input "******"
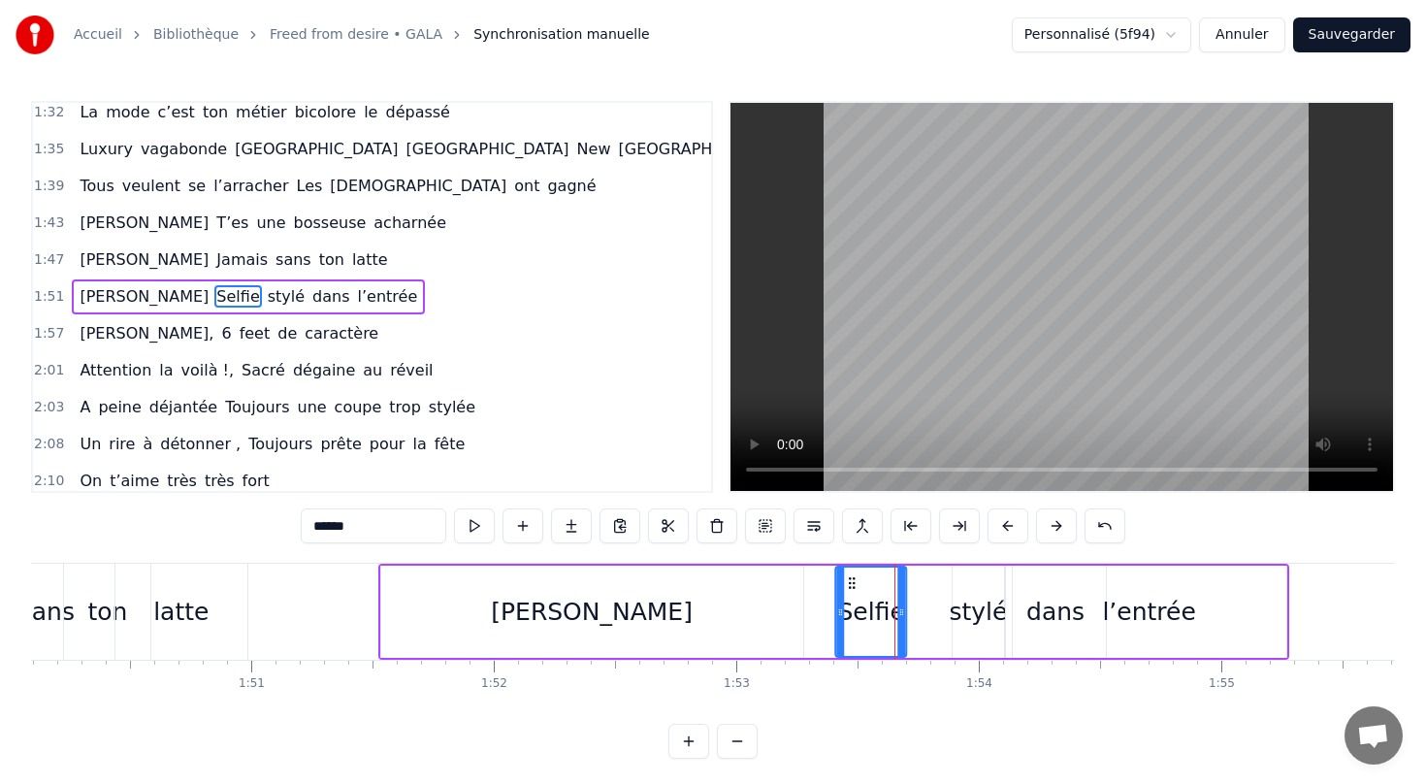
drag, startPoint x: 880, startPoint y: 576, endPoint x: 849, endPoint y: 576, distance: 31.0
click at [849, 576] on icon at bounding box center [853, 583] width 16 height 16
drag, startPoint x: 972, startPoint y: 616, endPoint x: 923, endPoint y: 616, distance: 48.5
click at [923, 616] on div "[PERSON_NAME] stylé dans l’entrée" at bounding box center [833, 612] width 911 height 96
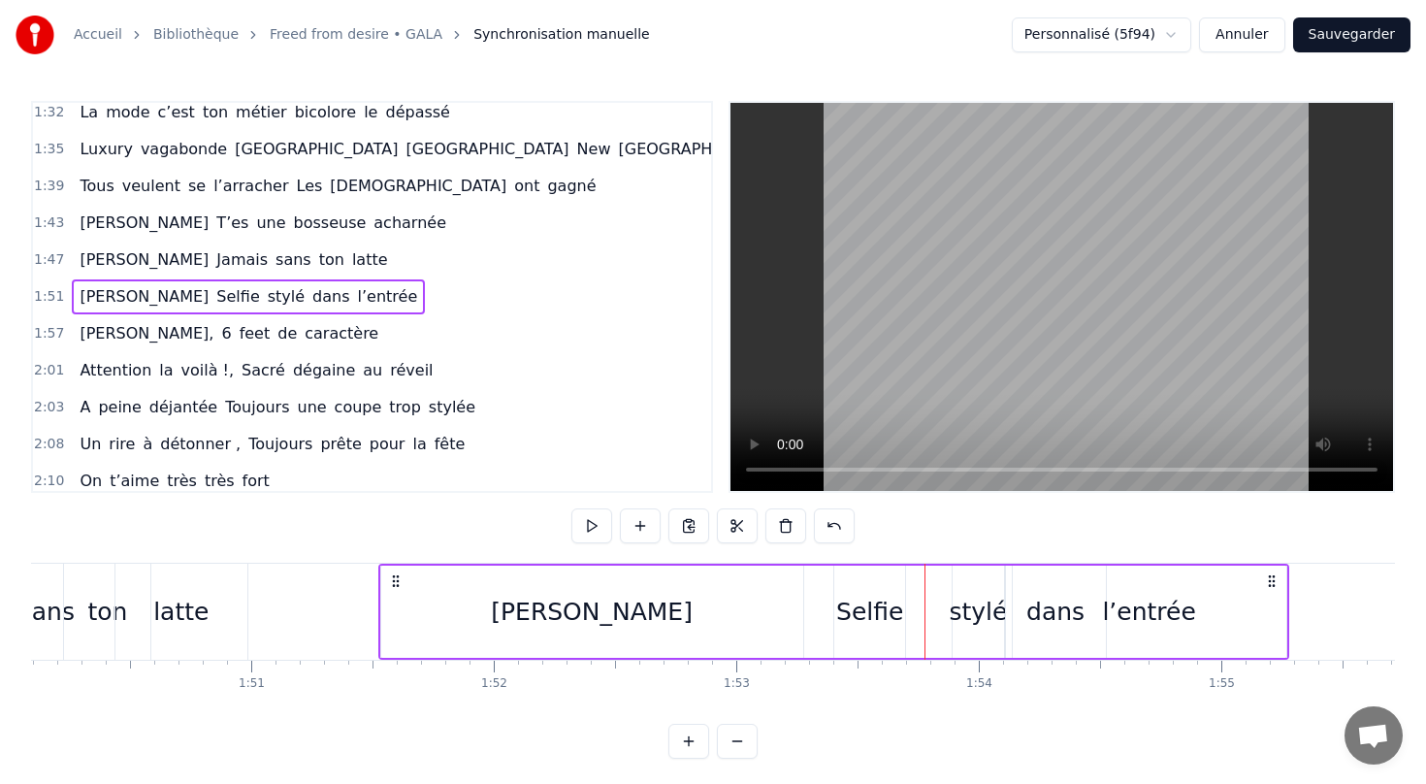
click at [964, 619] on div "stylé" at bounding box center [978, 612] width 58 height 37
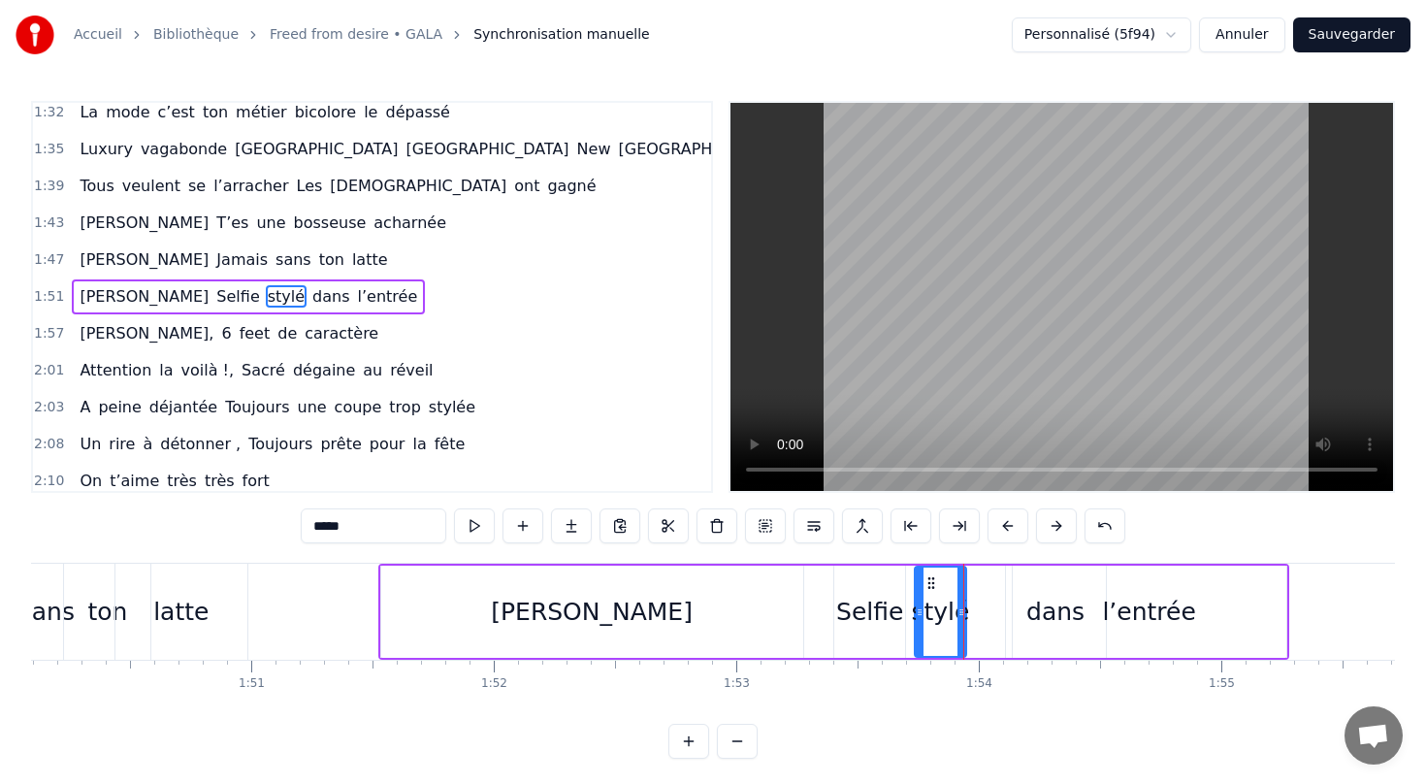
drag, startPoint x: 966, startPoint y: 581, endPoint x: 928, endPoint y: 582, distance: 37.8
click at [928, 582] on circle at bounding box center [928, 582] width 1 height 1
click at [1052, 611] on div "l’entrée" at bounding box center [1150, 612] width 274 height 92
type input "********"
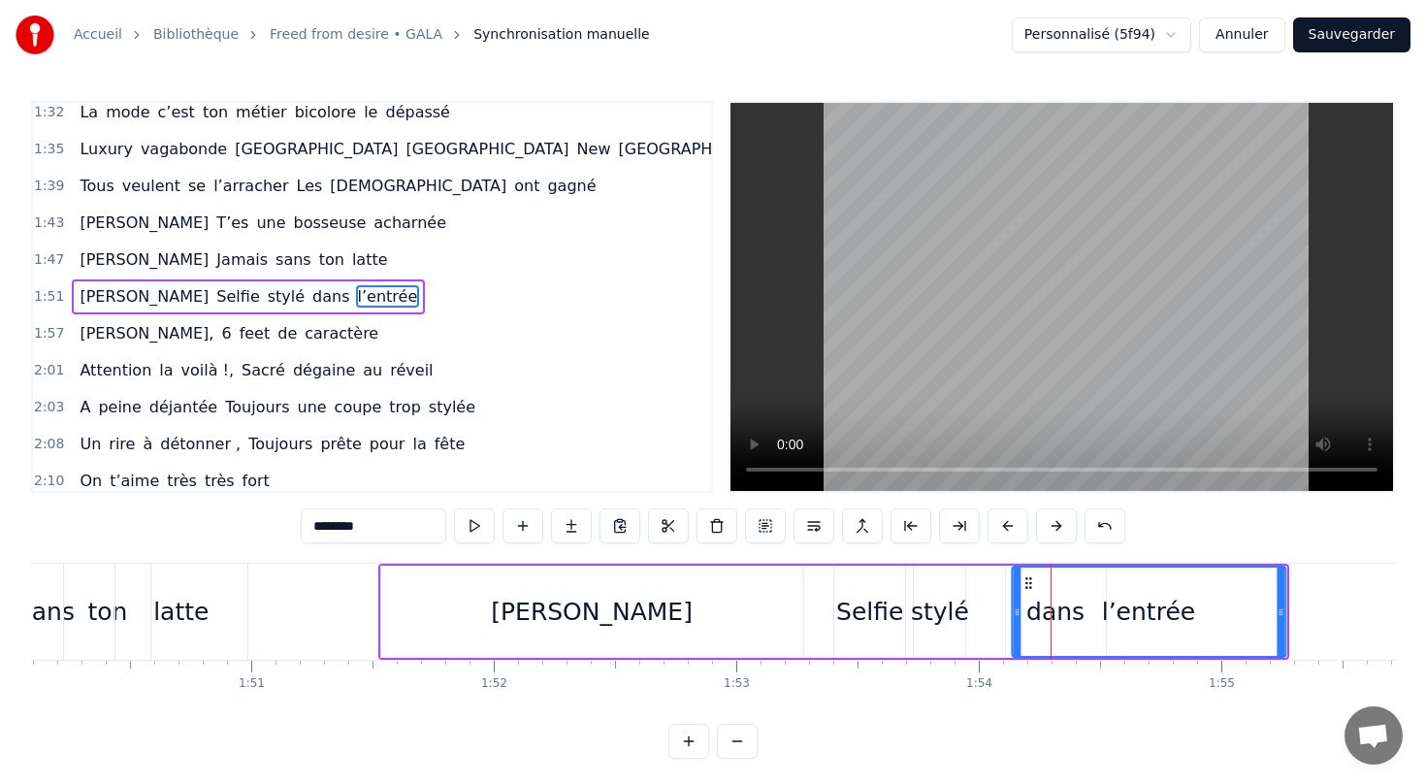
click at [1022, 586] on icon at bounding box center [1029, 583] width 16 height 16
click at [1047, 619] on div "l’entrée" at bounding box center [1149, 611] width 272 height 88
click at [1032, 626] on div "l’entrée" at bounding box center [1149, 611] width 272 height 88
drag, startPoint x: 1018, startPoint y: 614, endPoint x: 1126, endPoint y: 613, distance: 108.7
click at [1128, 615] on icon at bounding box center [1124, 612] width 8 height 16
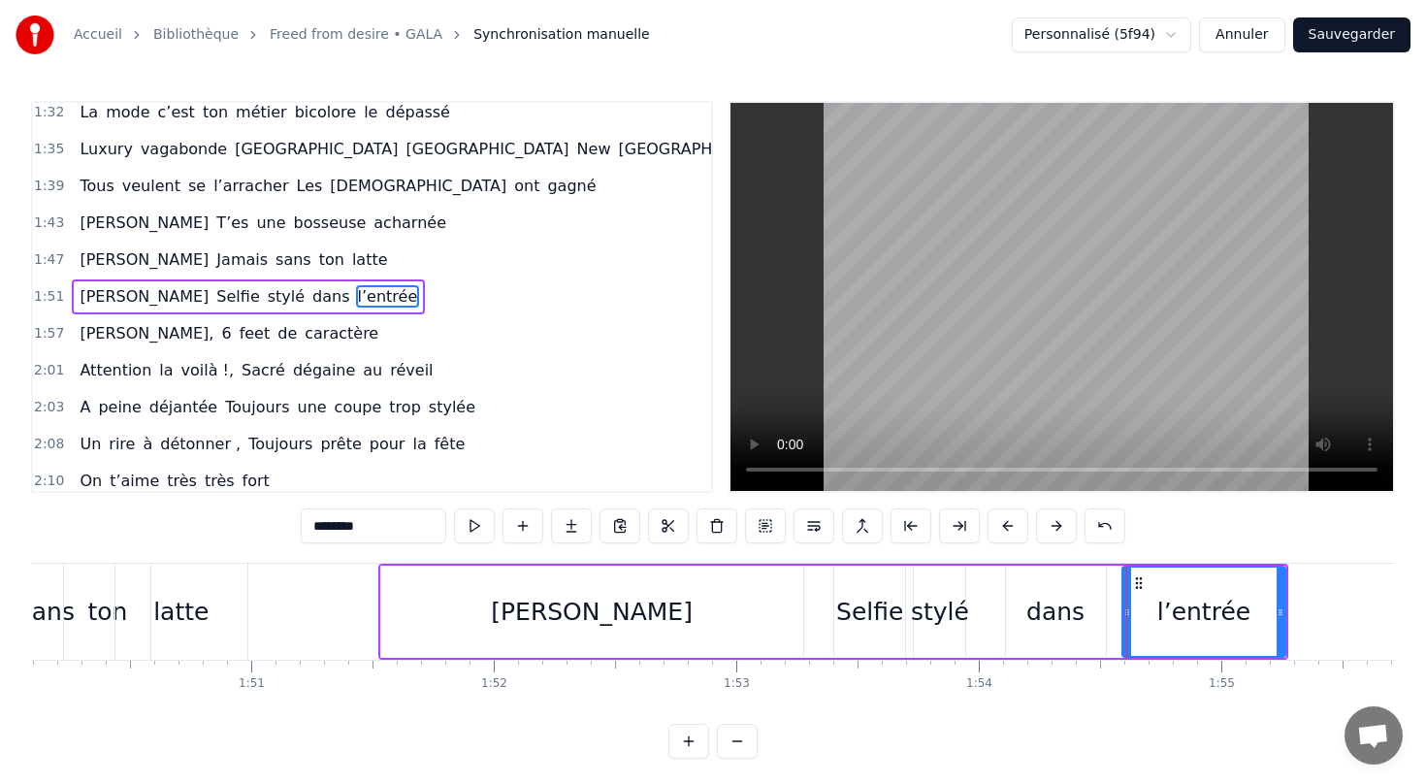
drag, startPoint x: 1056, startPoint y: 615, endPoint x: 999, endPoint y: 616, distance: 57.2
click at [999, 615] on div "[PERSON_NAME] stylé dans l’entrée" at bounding box center [833, 612] width 910 height 96
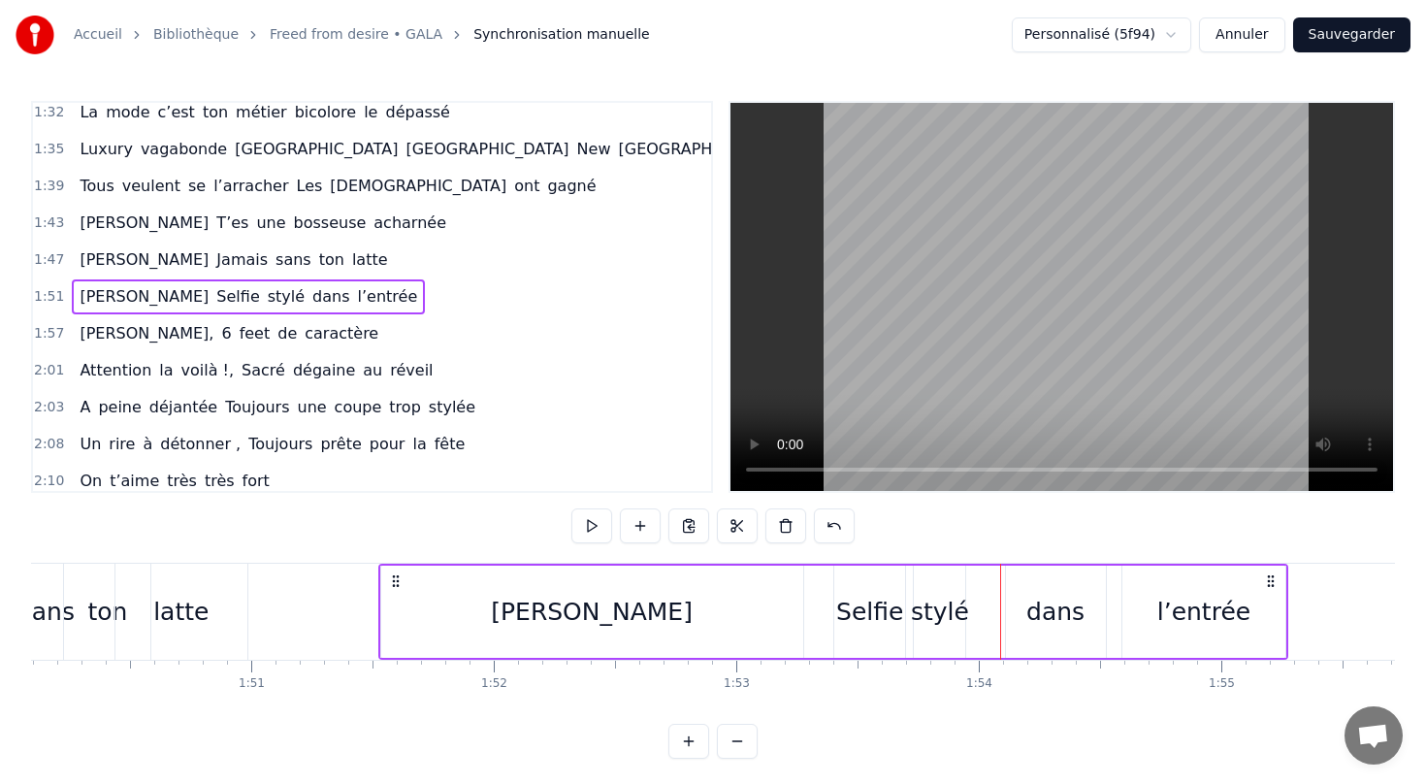
click at [1033, 611] on div "dans" at bounding box center [1055, 612] width 58 height 37
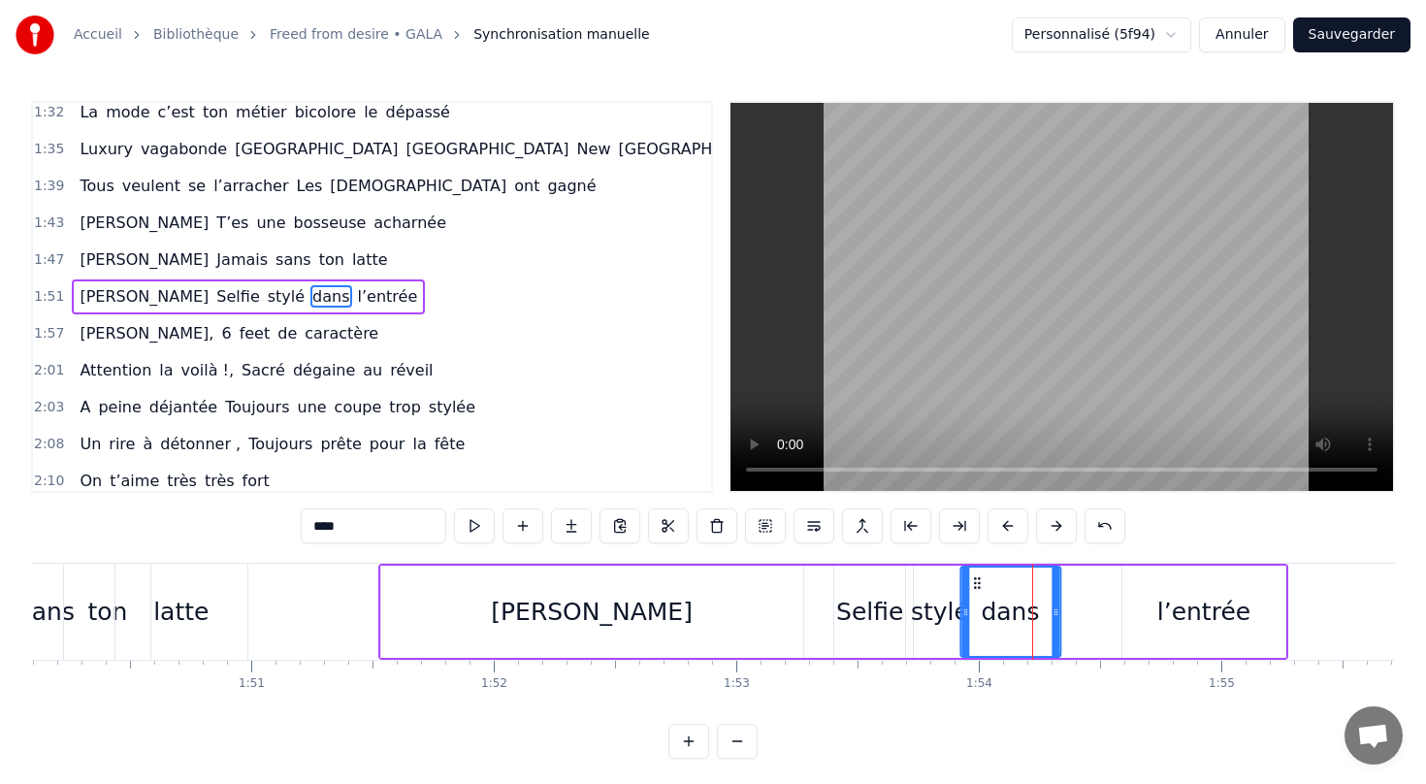
drag, startPoint x: 1017, startPoint y: 580, endPoint x: 971, endPoint y: 578, distance: 45.6
click at [971, 578] on icon at bounding box center [977, 583] width 16 height 16
click at [1183, 615] on div "l’entrée" at bounding box center [1203, 612] width 93 height 37
type input "********"
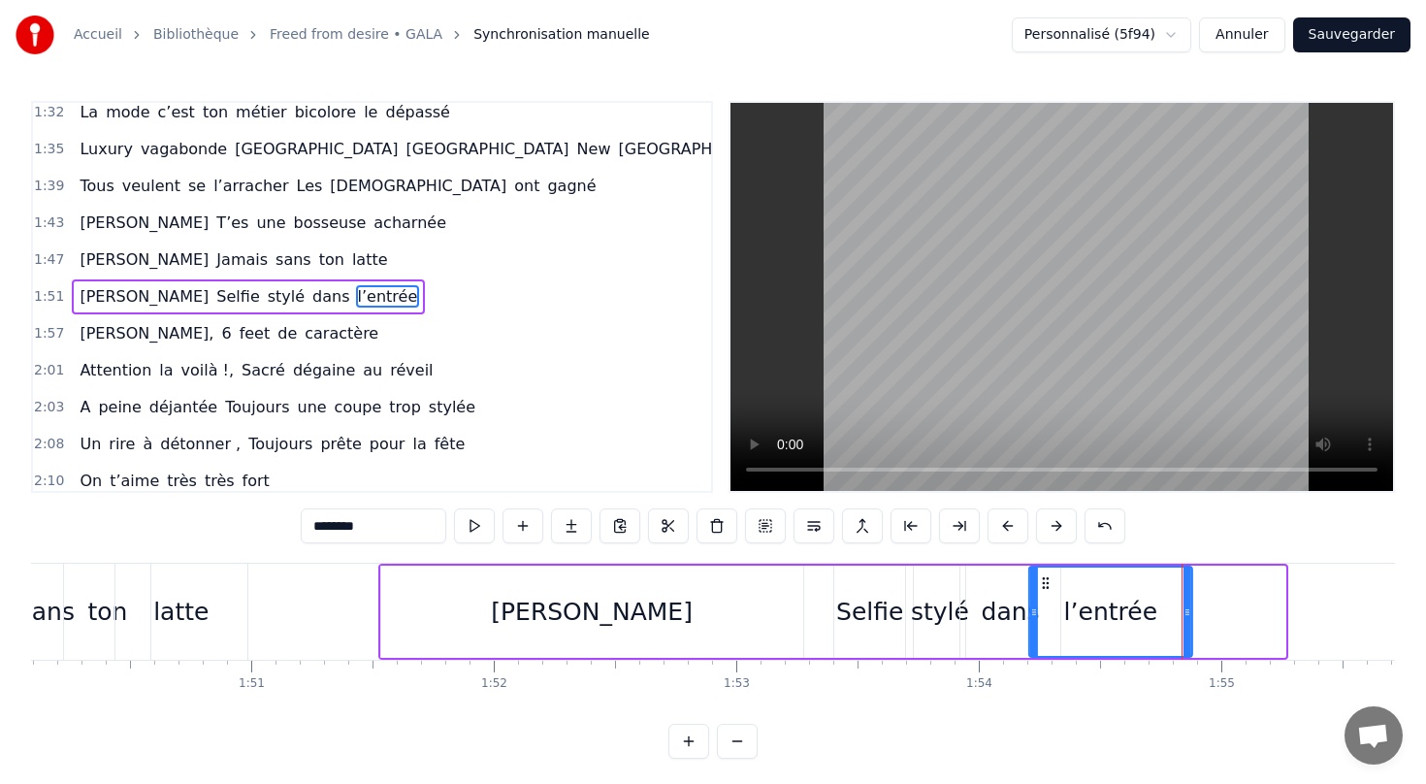
drag, startPoint x: 1133, startPoint y: 577, endPoint x: 1040, endPoint y: 589, distance: 93.9
click at [1040, 589] on icon at bounding box center [1046, 583] width 16 height 16
click at [261, 311] on div "[PERSON_NAME] stylé dans l’entrée" at bounding box center [248, 296] width 353 height 35
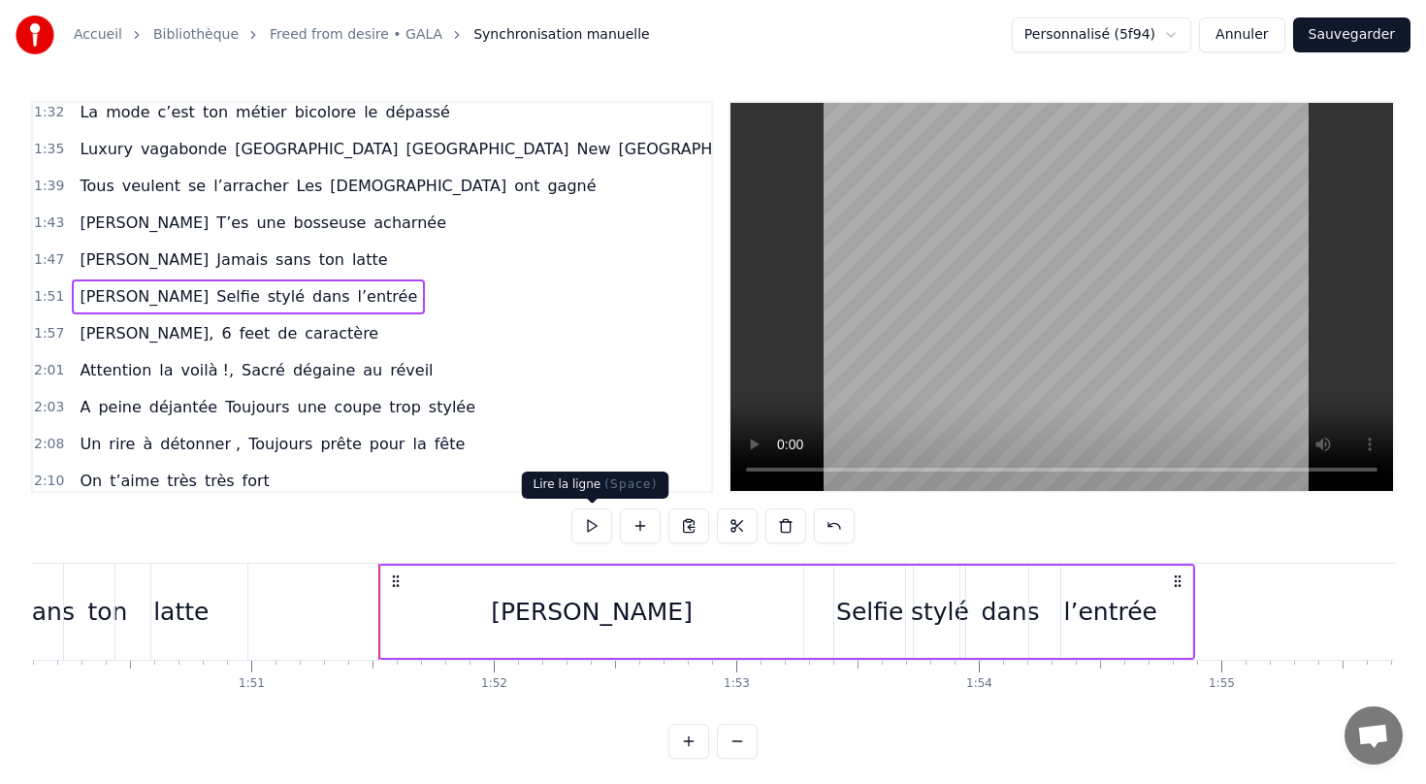
click at [593, 527] on button at bounding box center [591, 525] width 41 height 35
click at [1175, 579] on icon at bounding box center [1178, 581] width 16 height 16
click at [1120, 607] on div "l’entrée" at bounding box center [1110, 612] width 93 height 37
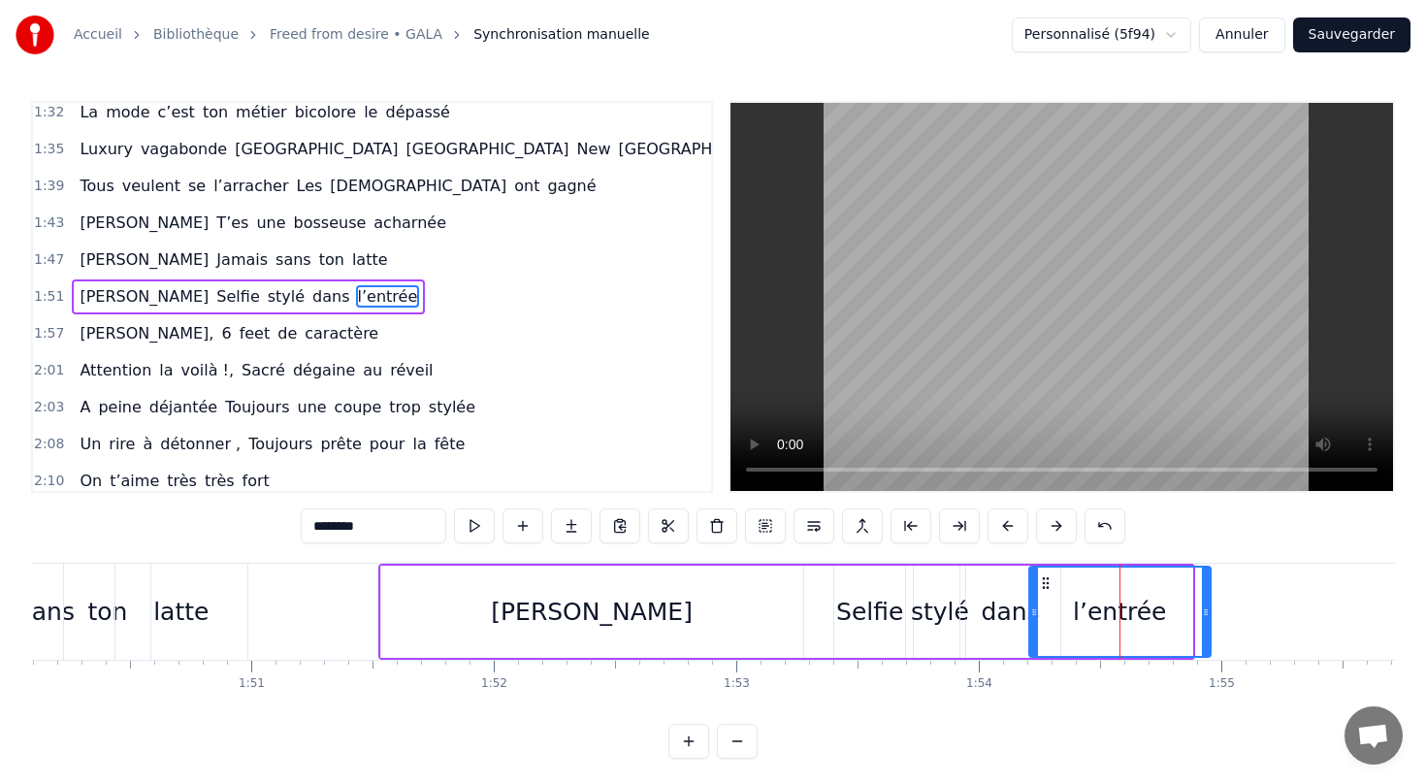
drag, startPoint x: 1186, startPoint y: 614, endPoint x: 1205, endPoint y: 614, distance: 18.4
click at [1205, 614] on icon at bounding box center [1206, 612] width 8 height 16
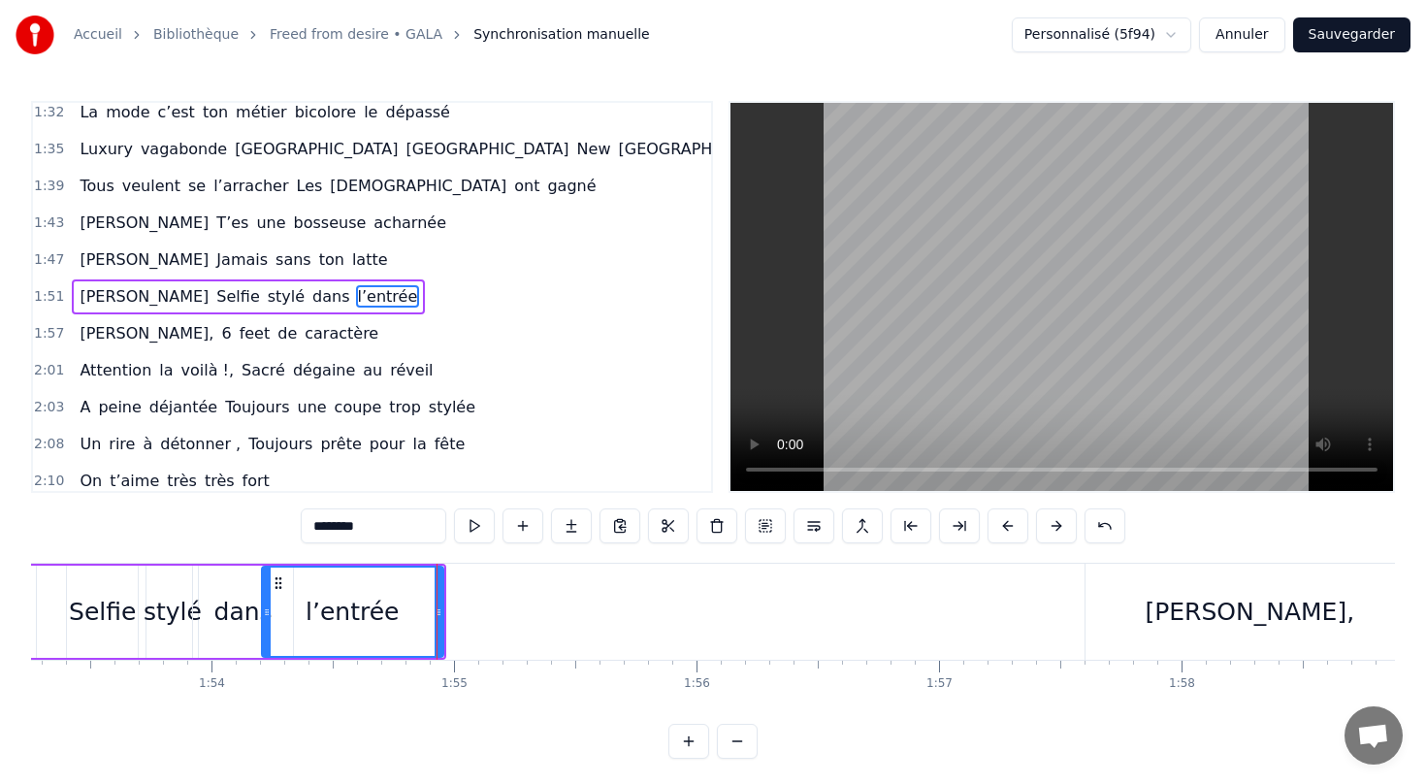
scroll to position [0, 27469]
click at [1256, 613] on div "[PERSON_NAME]," at bounding box center [1247, 612] width 210 height 37
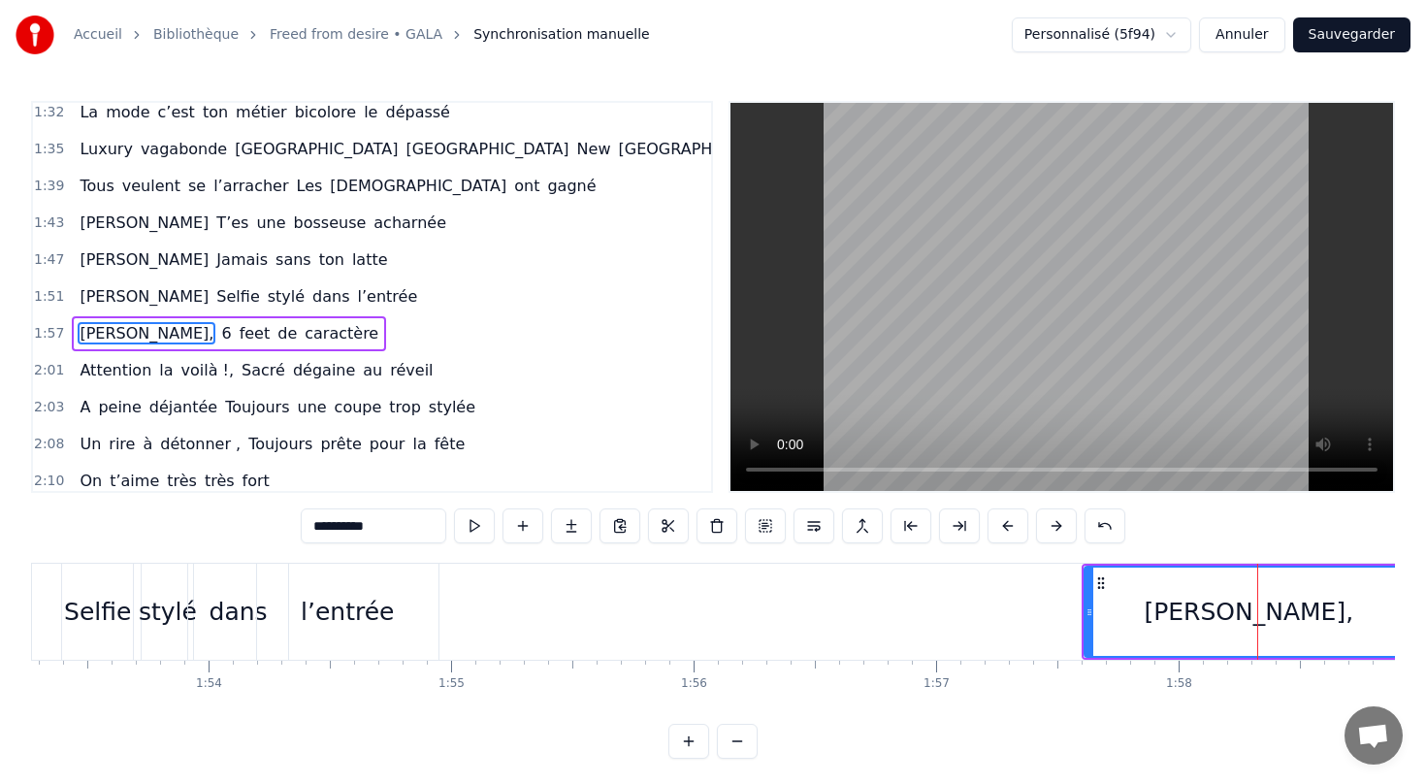
scroll to position [672, 0]
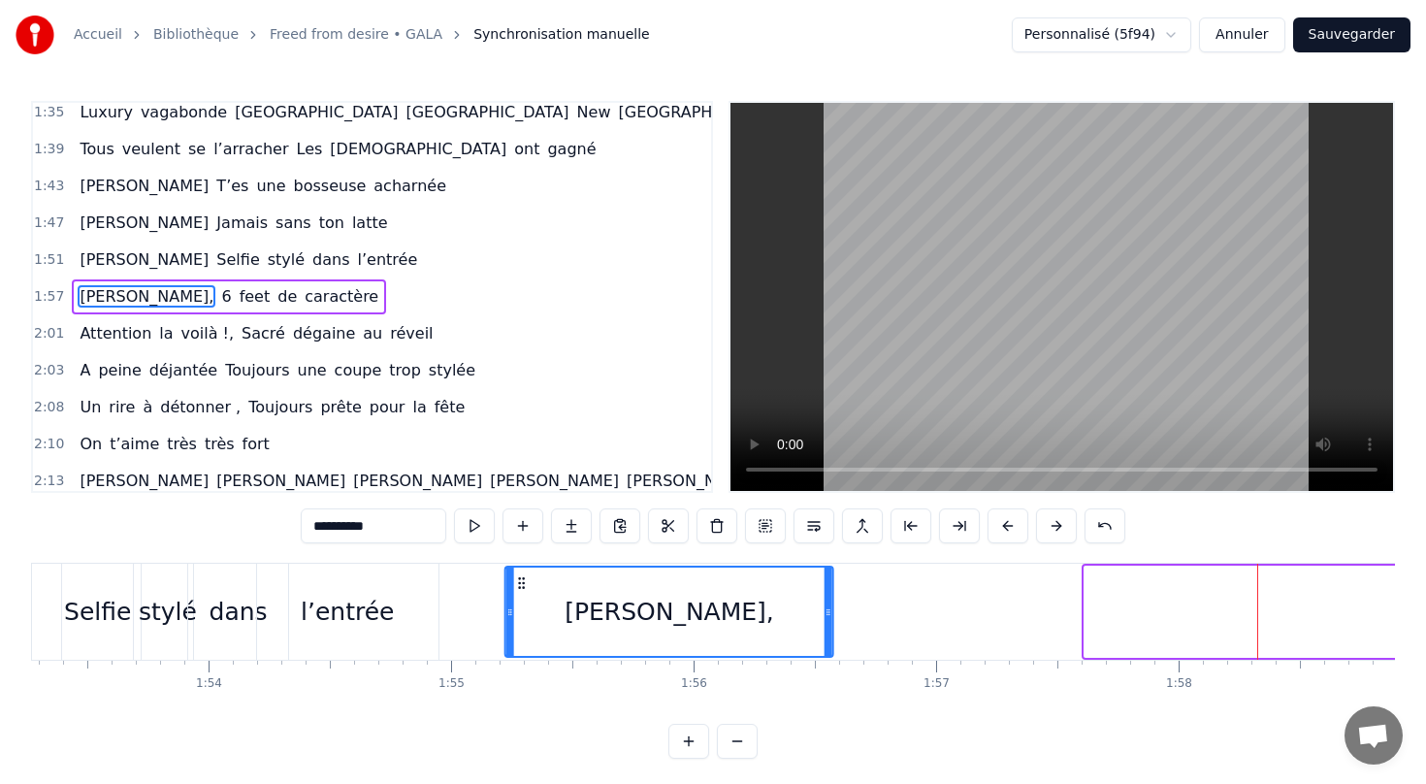
drag, startPoint x: 1099, startPoint y: 584, endPoint x: 520, endPoint y: 595, distance: 579.2
click at [520, 595] on div "[PERSON_NAME]," at bounding box center [669, 611] width 326 height 88
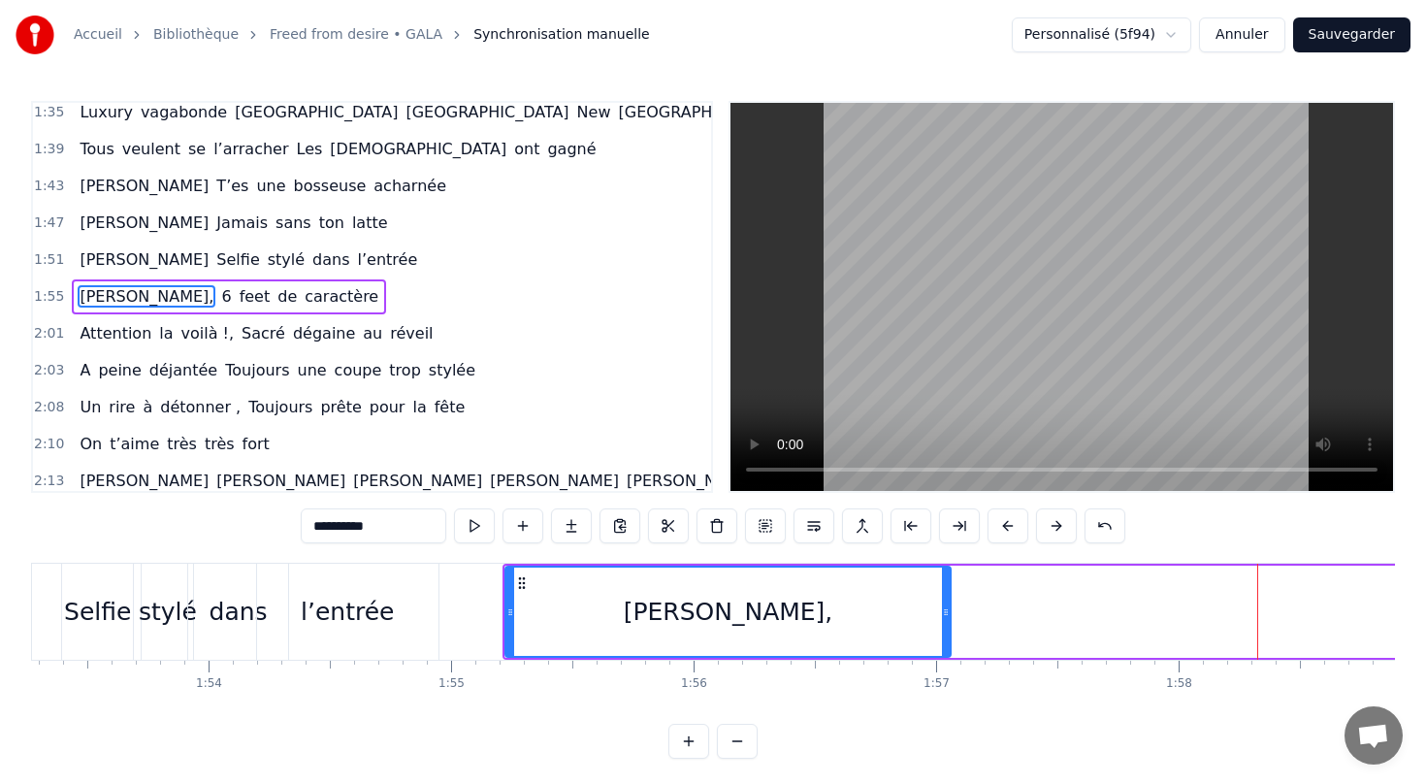
drag, startPoint x: 830, startPoint y: 610, endPoint x: 948, endPoint y: 612, distance: 117.4
click at [949, 613] on icon at bounding box center [946, 612] width 8 height 16
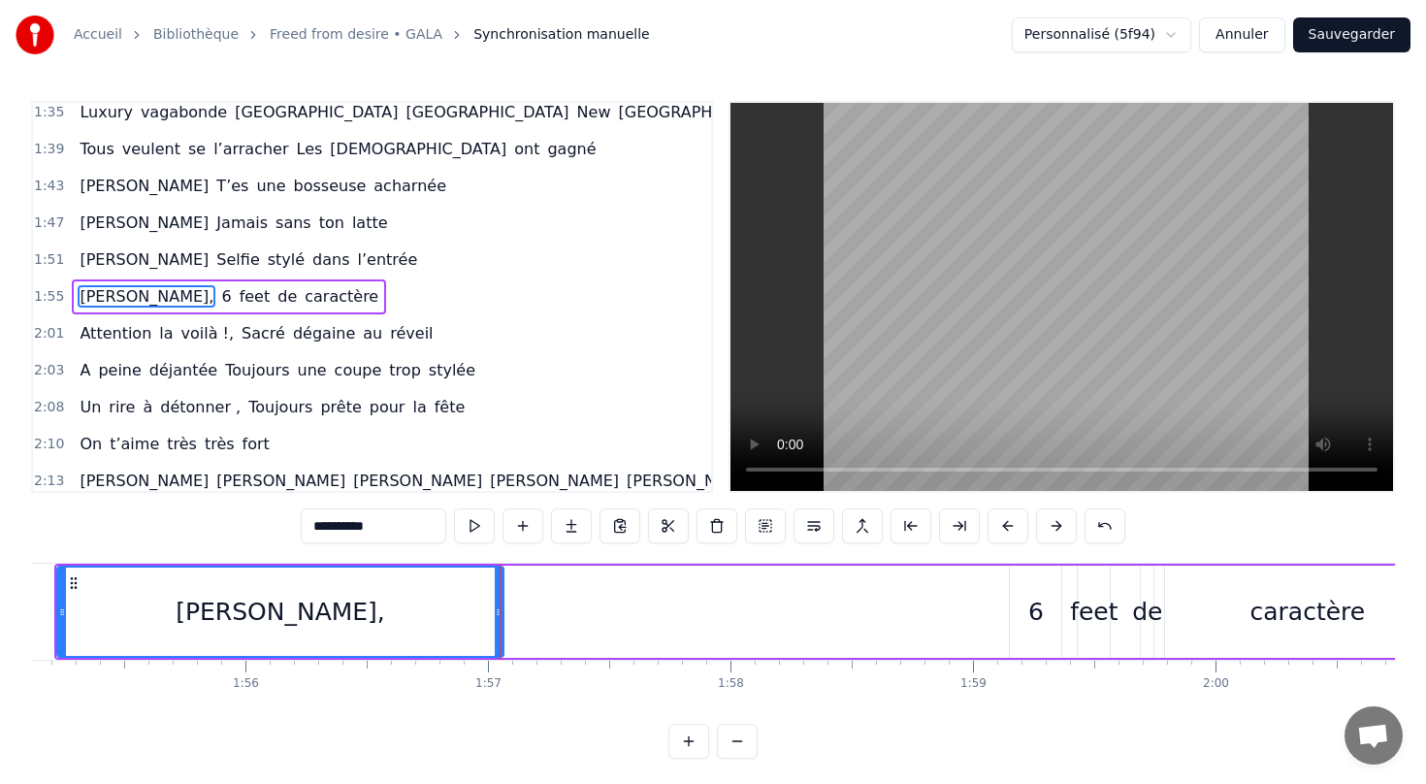
scroll to position [0, 27920]
click at [1028, 609] on div "6" at bounding box center [1033, 612] width 16 height 37
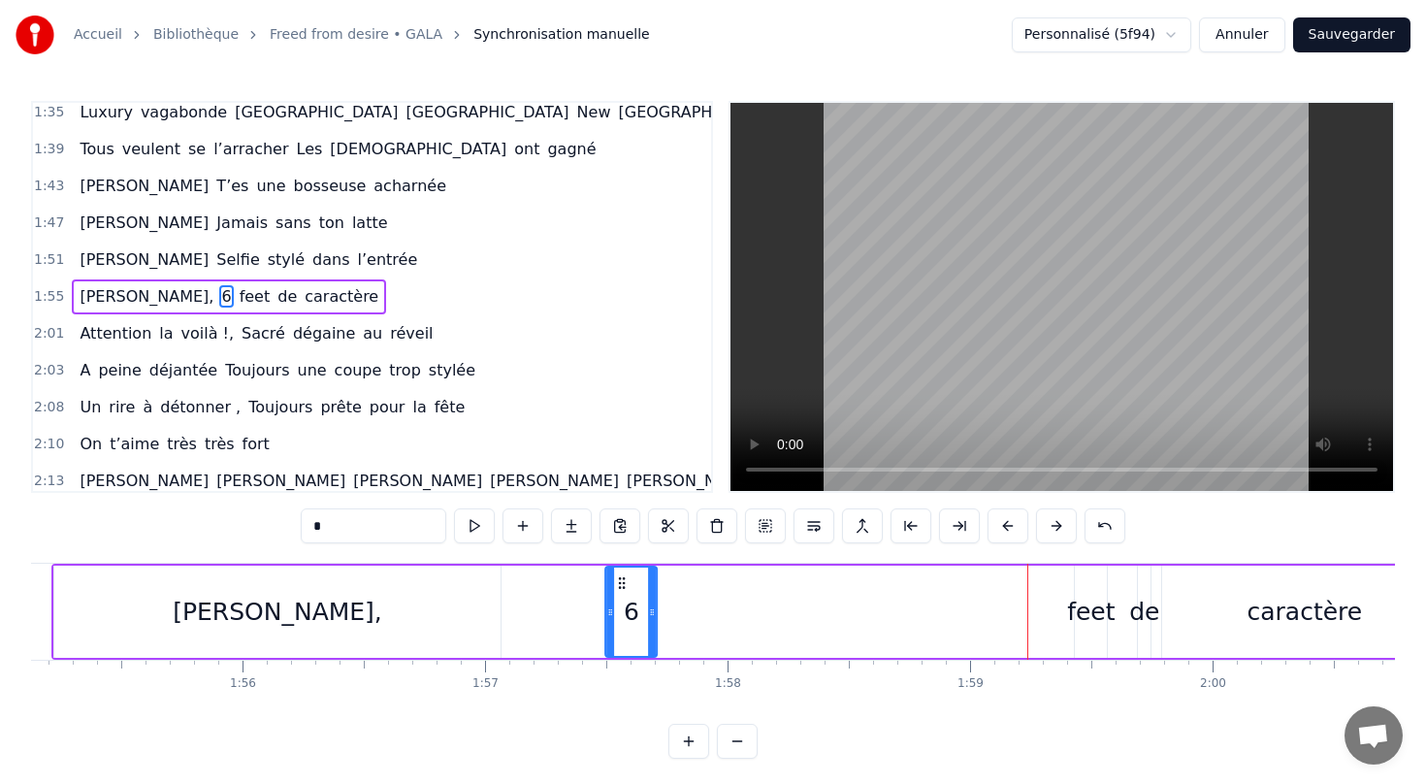
drag, startPoint x: 1022, startPoint y: 580, endPoint x: 621, endPoint y: 589, distance: 401.7
click at [621, 589] on icon at bounding box center [622, 583] width 16 height 16
click at [1084, 601] on div "feet" at bounding box center [1091, 612] width 48 height 37
type input "****"
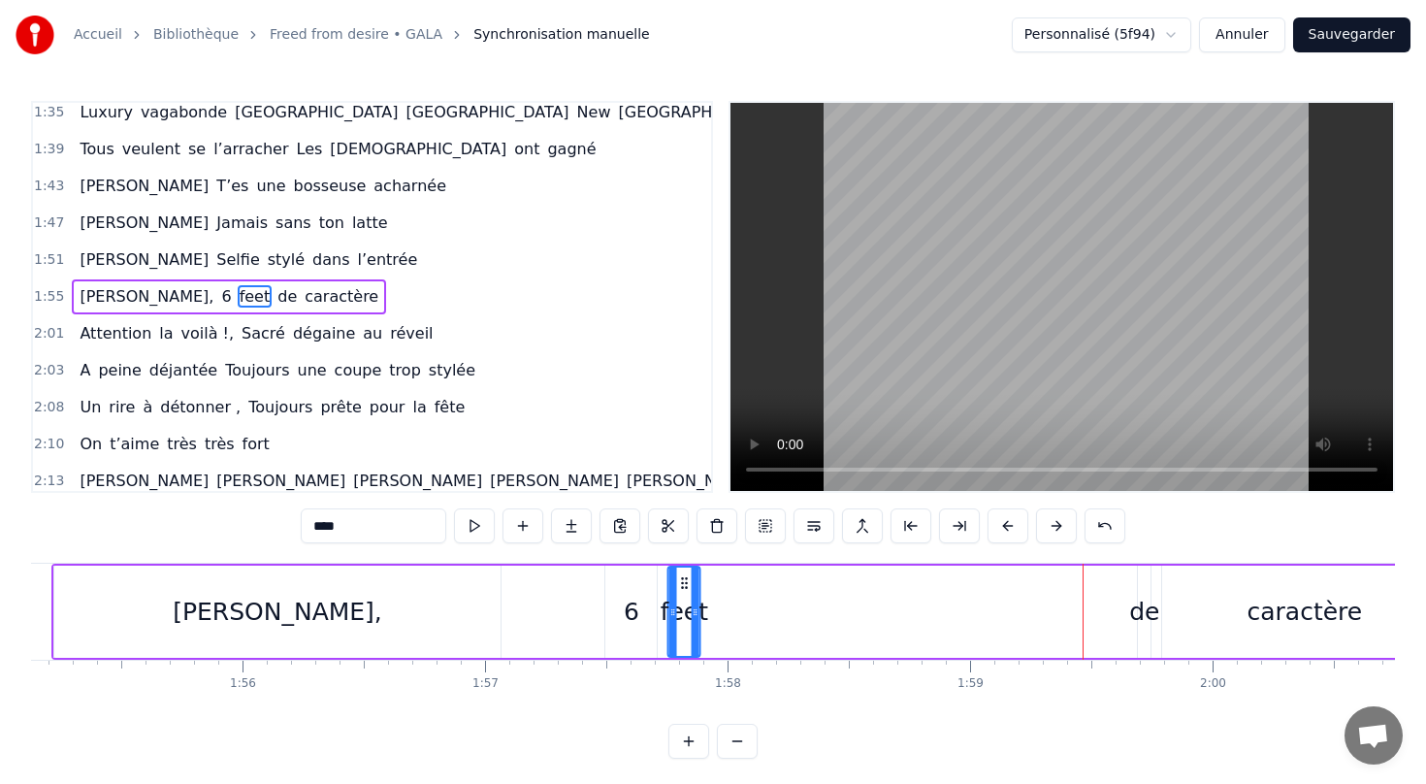
drag, startPoint x: 1088, startPoint y: 581, endPoint x: 682, endPoint y: 599, distance: 406.8
click at [682, 599] on div "feet" at bounding box center [684, 611] width 30 height 88
click at [1128, 620] on div "[PERSON_NAME], 6 feet de caractère" at bounding box center [750, 612] width 1398 height 96
click at [1144, 620] on div "de" at bounding box center [1144, 612] width 30 height 37
drag, startPoint x: 1153, startPoint y: 586, endPoint x: 748, endPoint y: 613, distance: 406.4
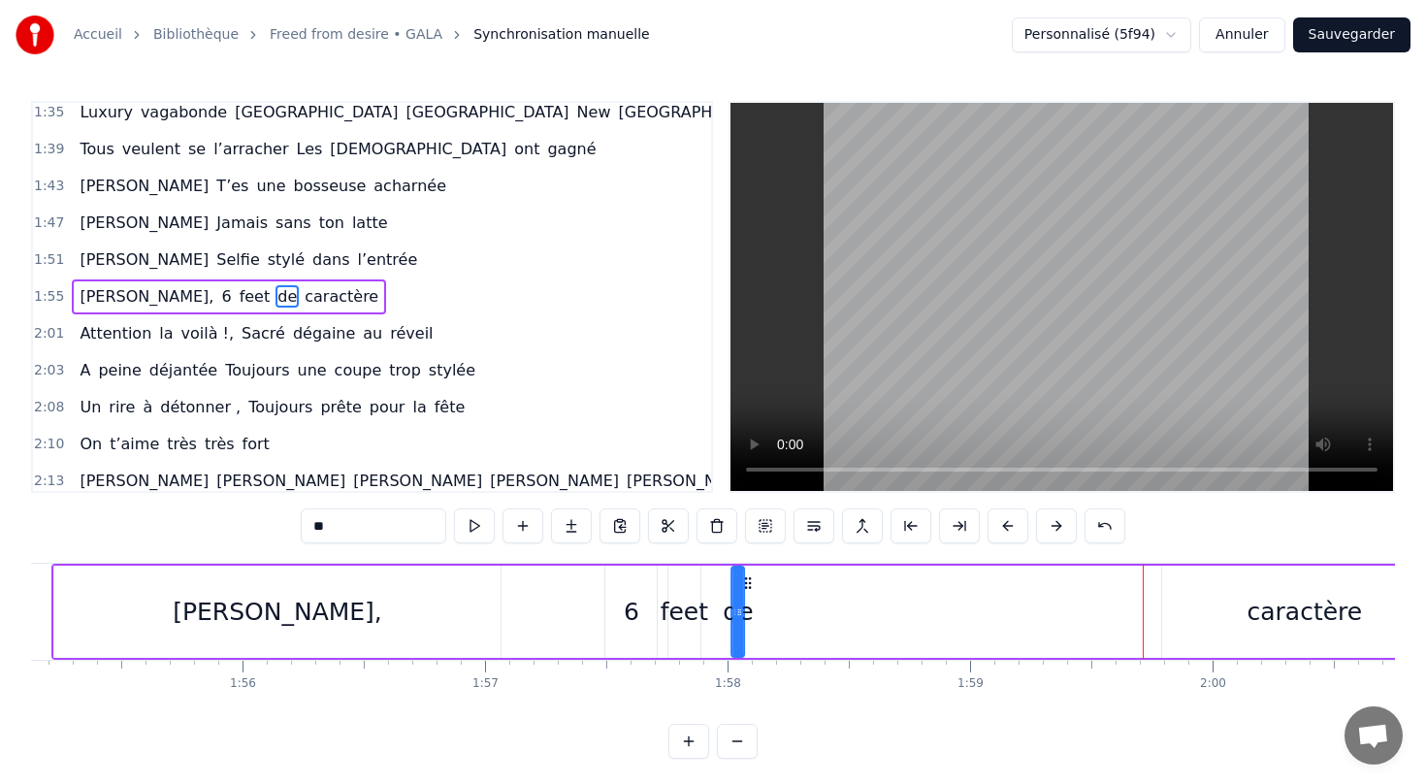
click at [743, 613] on div "de" at bounding box center [737, 611] width 11 height 88
click at [1293, 607] on div "caractère" at bounding box center [1304, 612] width 115 height 37
type input "*********"
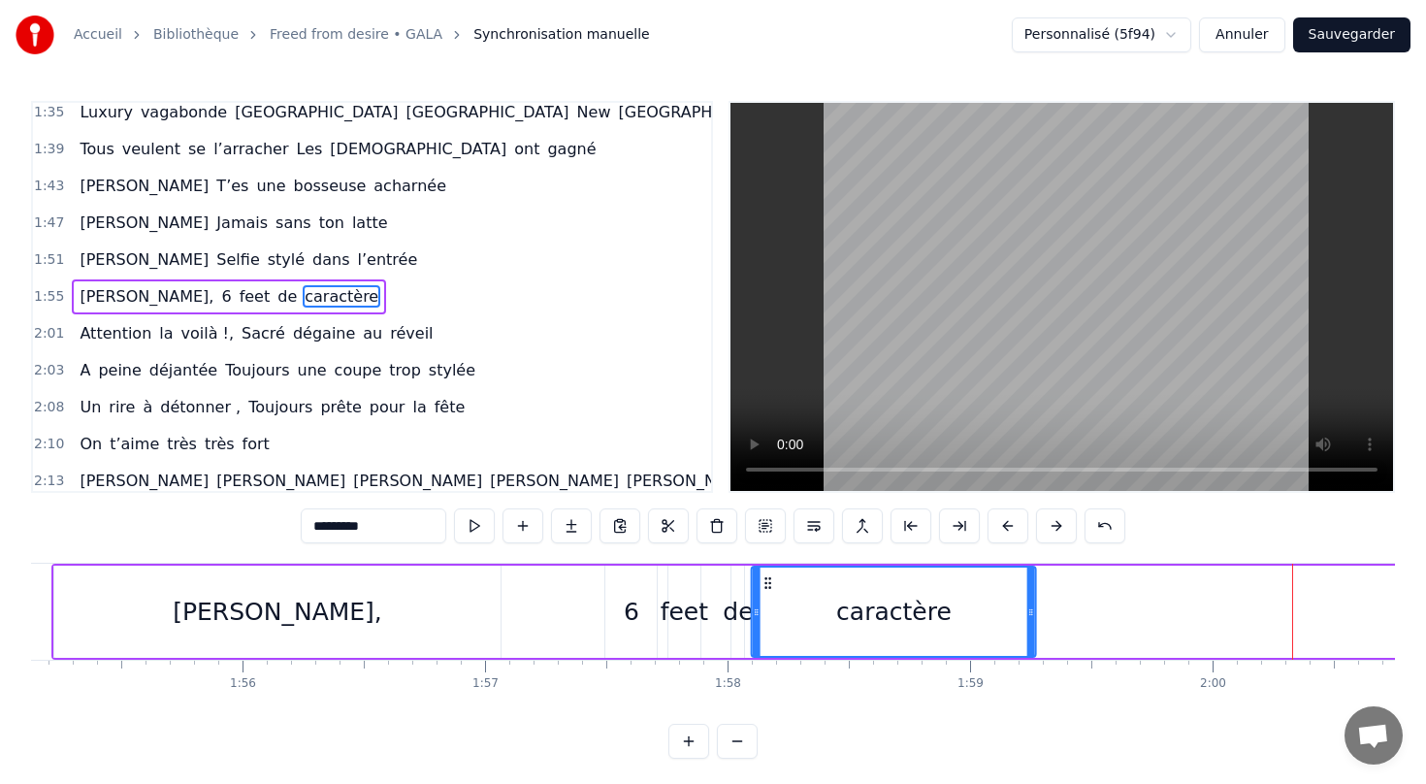
drag, startPoint x: 1173, startPoint y: 581, endPoint x: 761, endPoint y: 620, distance: 413.1
click at [761, 620] on div "caractère" at bounding box center [894, 611] width 282 height 88
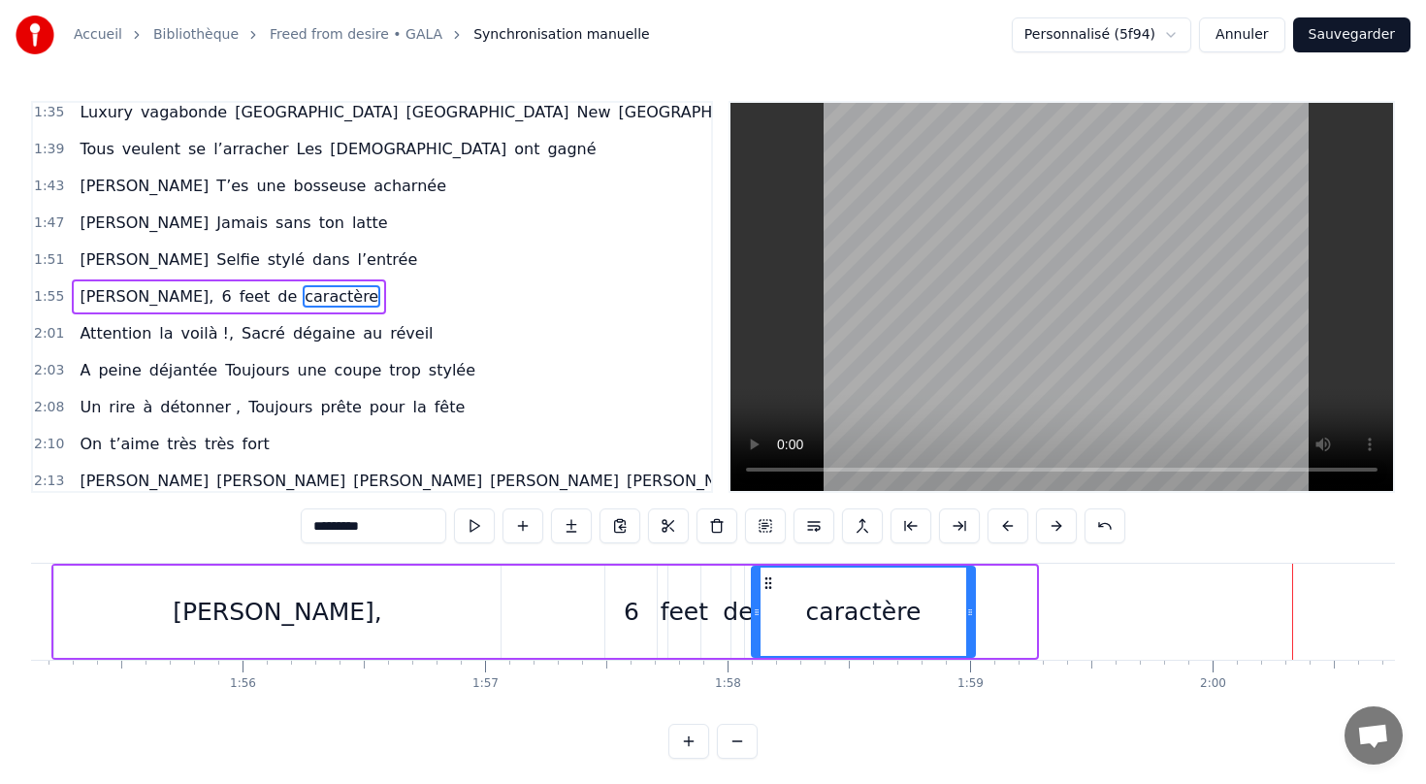
drag, startPoint x: 1028, startPoint y: 614, endPoint x: 963, endPoint y: 618, distance: 65.1
click at [966, 618] on icon at bounding box center [970, 612] width 8 height 16
drag, startPoint x: 757, startPoint y: 610, endPoint x: 786, endPoint y: 611, distance: 29.1
click at [787, 611] on circle at bounding box center [787, 611] width 1 height 1
click at [205, 279] on div "[PERSON_NAME], 6 feet de caractère" at bounding box center [229, 296] width 314 height 35
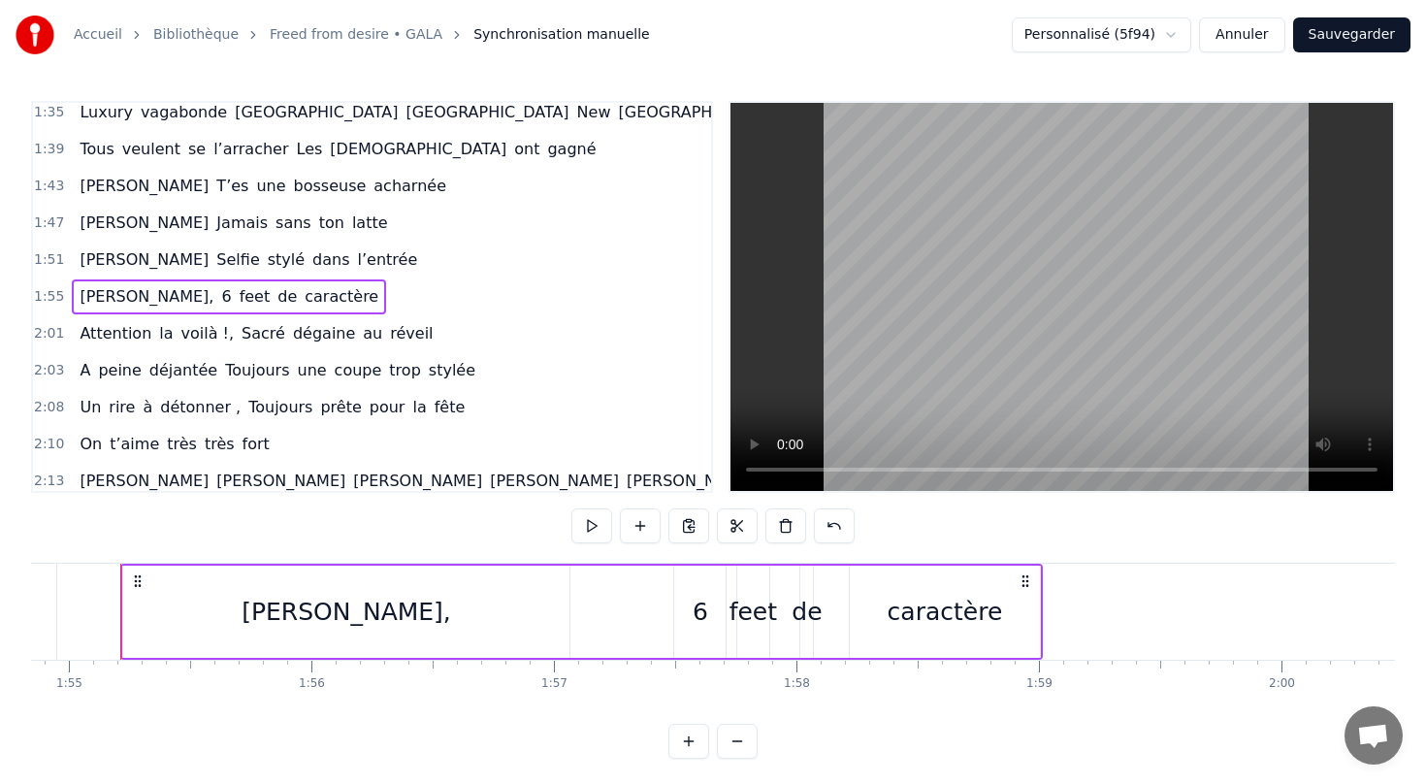
scroll to position [0, 27844]
click at [589, 522] on button at bounding box center [591, 525] width 41 height 35
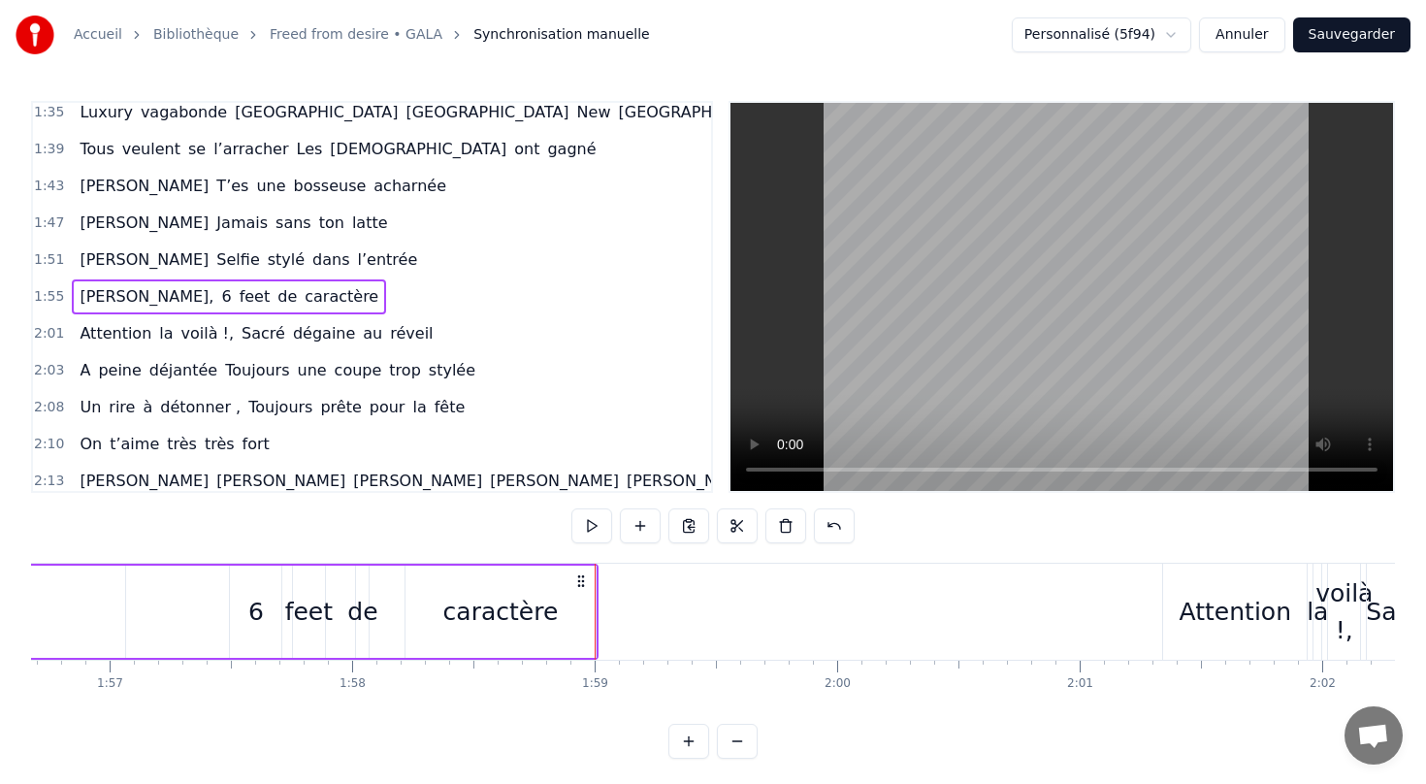
scroll to position [0, 28298]
click at [1225, 611] on div "Attention" at bounding box center [1234, 612] width 112 height 37
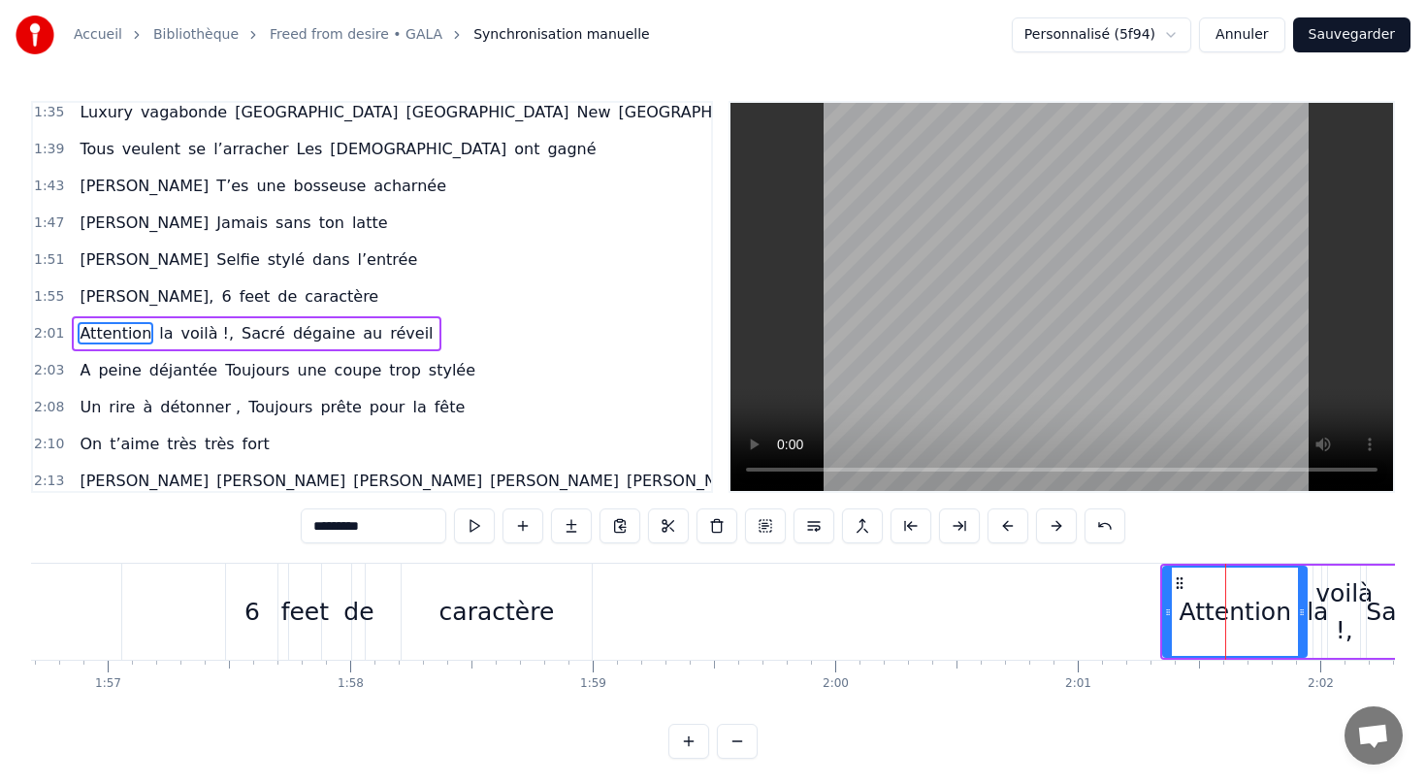
scroll to position [709, 0]
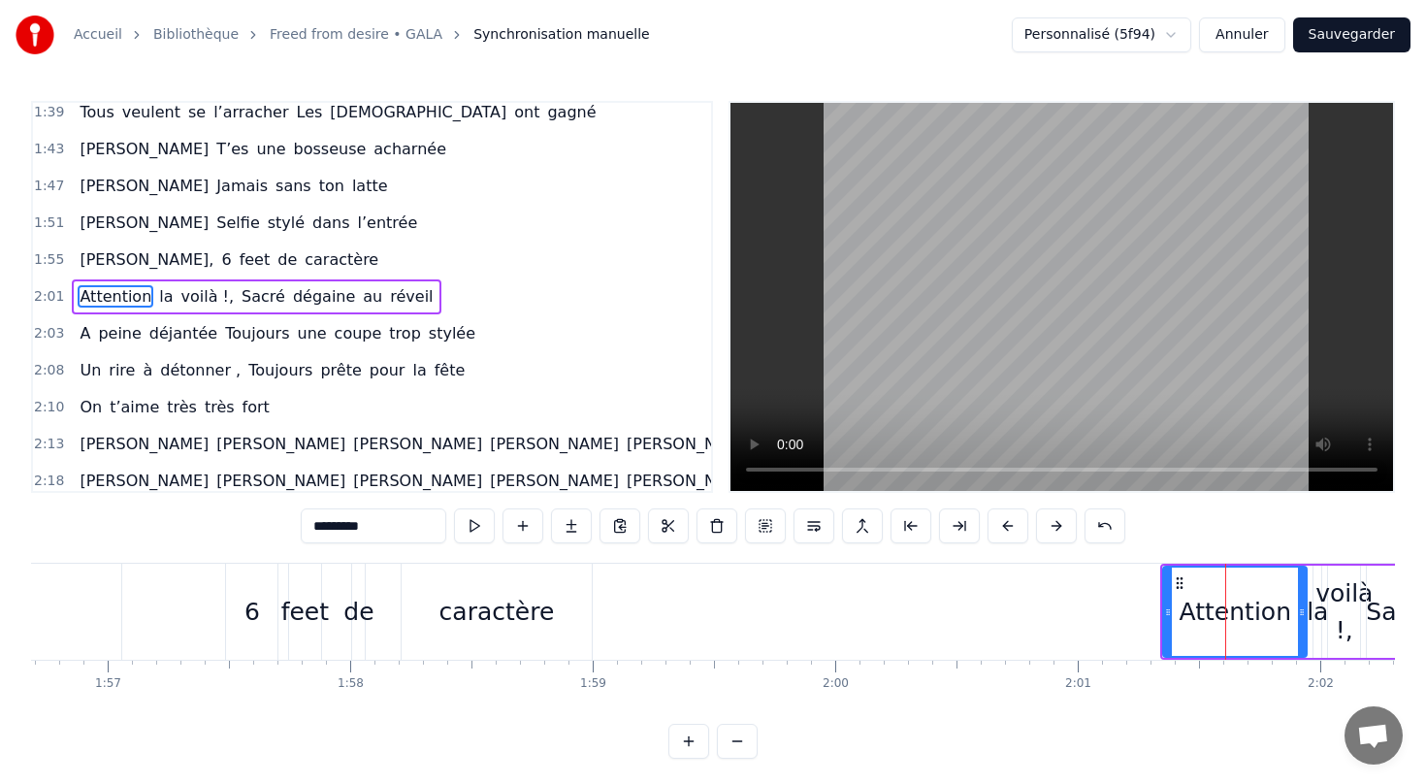
click at [301, 280] on div "Attention la voilà !, [PERSON_NAME] dégaine au réveil" at bounding box center [256, 296] width 369 height 35
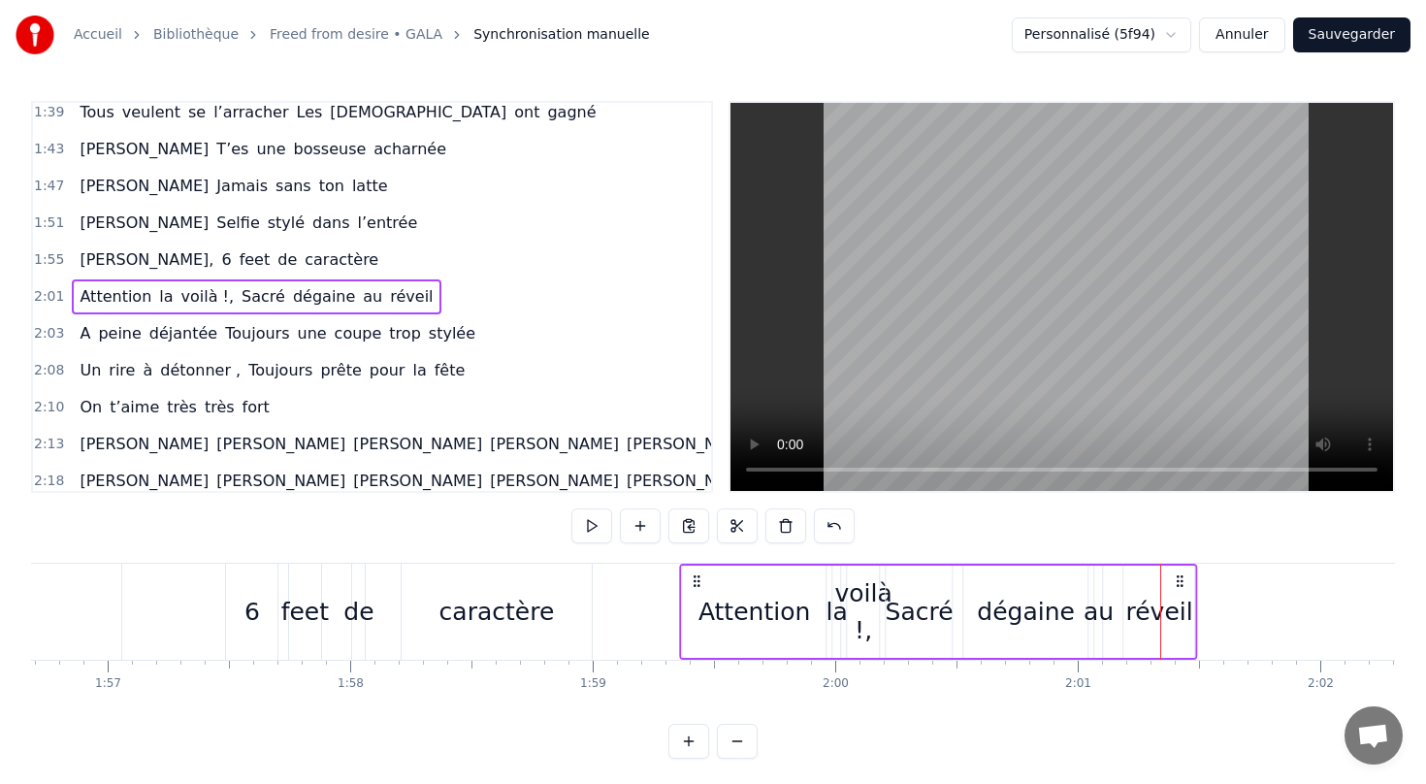
drag, startPoint x: 1179, startPoint y: 584, endPoint x: 697, endPoint y: 600, distance: 481.4
click at [697, 600] on div "Attention la voilà !, [PERSON_NAME] dégaine au réveil" at bounding box center [939, 612] width 518 height 96
click at [204, 303] on span "voilà !," at bounding box center [207, 296] width 57 height 22
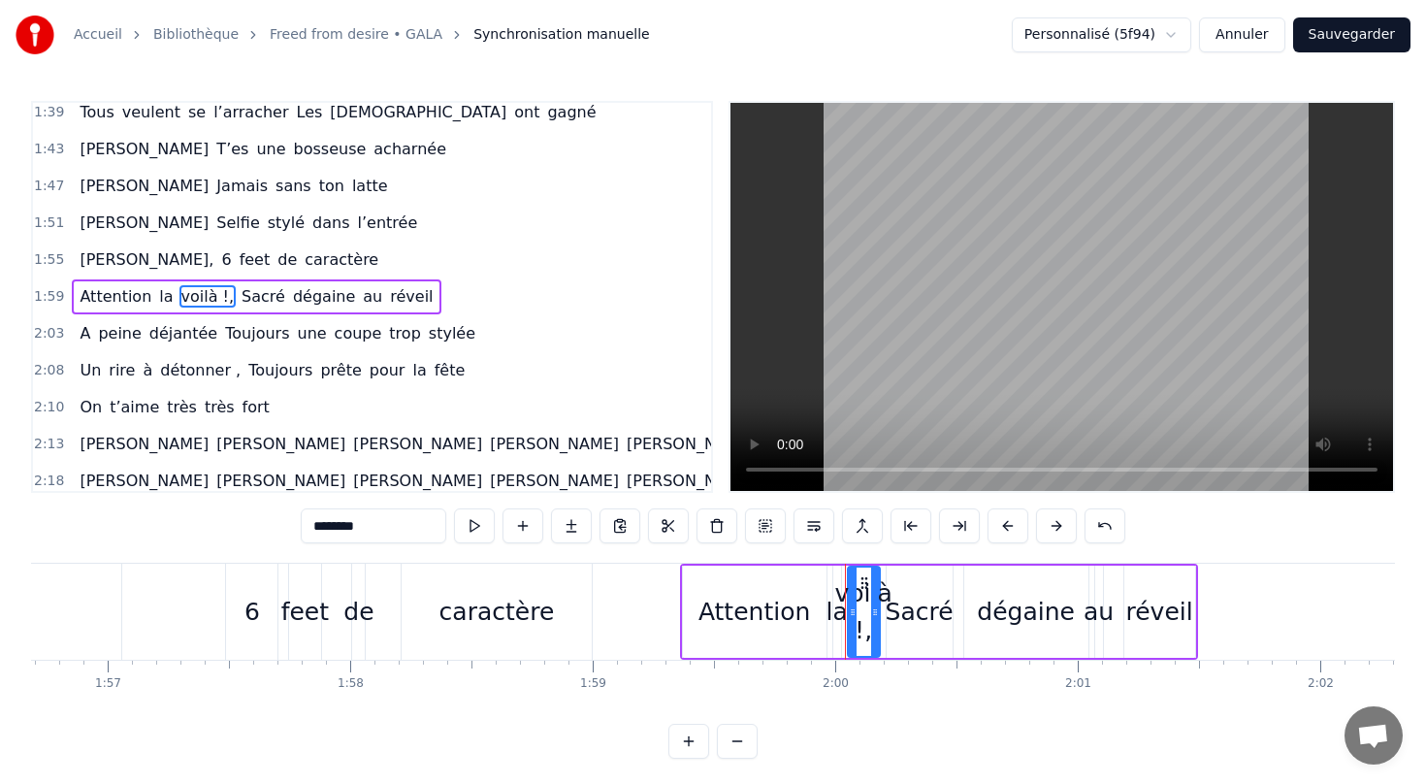
click at [366, 535] on input "********" at bounding box center [374, 525] width 146 height 35
click at [711, 631] on div "Attention" at bounding box center [755, 612] width 144 height 92
type input "*********"
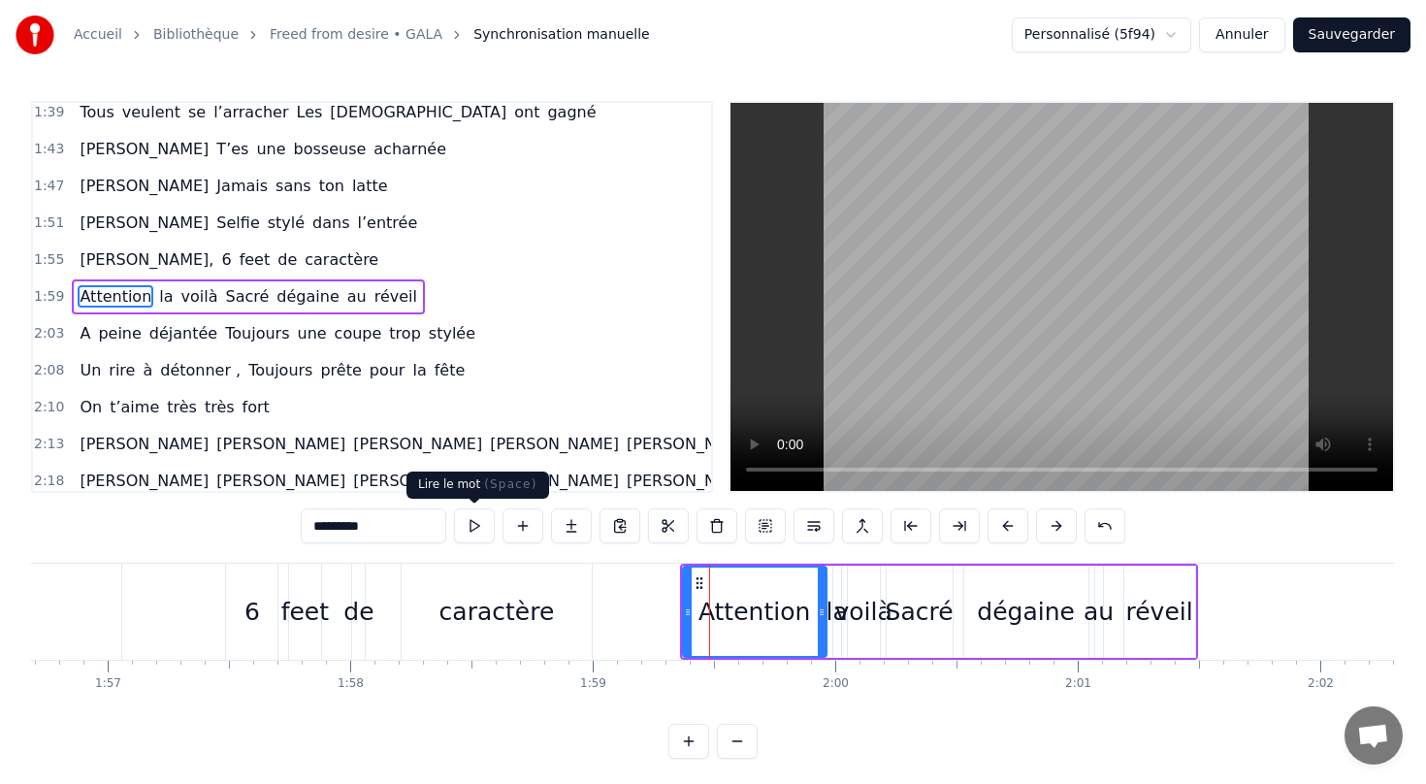
click at [474, 529] on button at bounding box center [474, 525] width 41 height 35
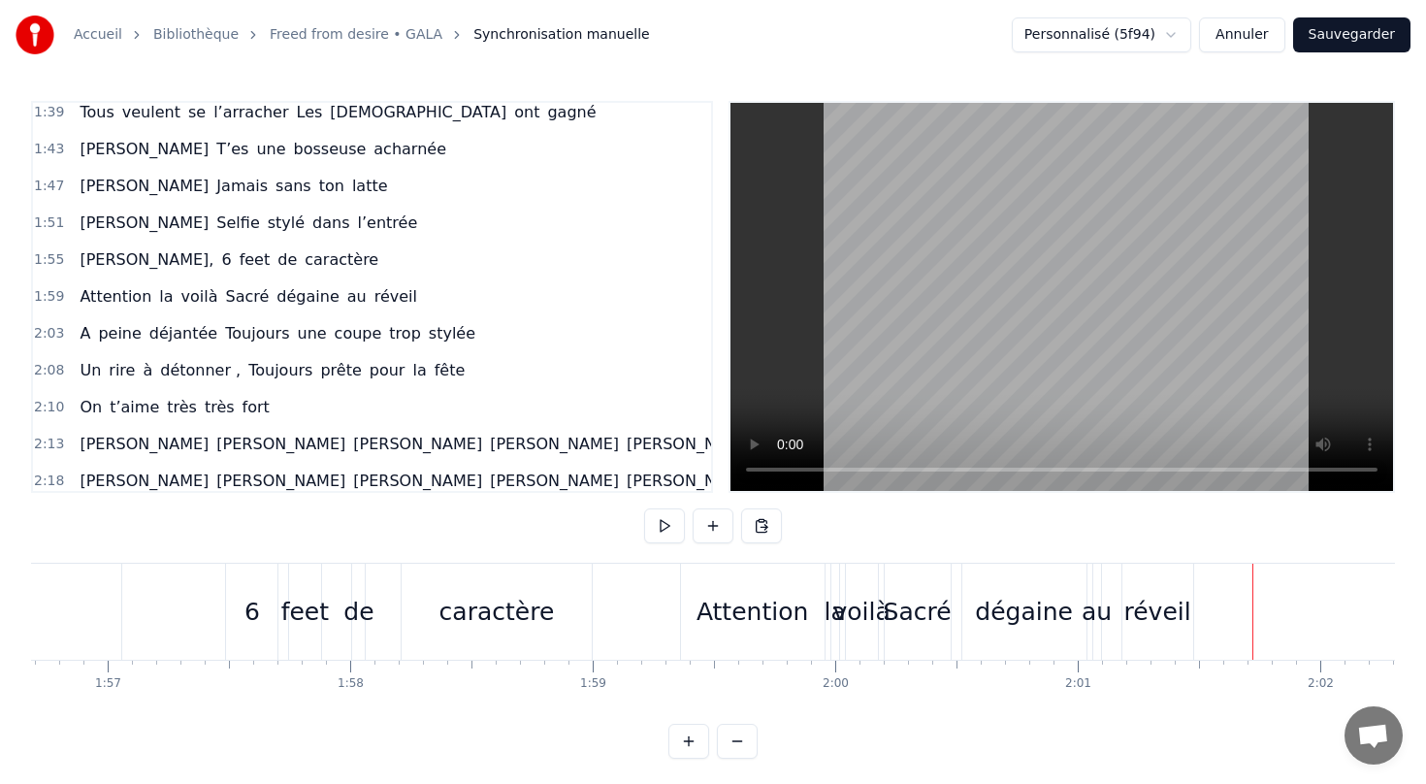
click at [1153, 619] on div "réveil" at bounding box center [1157, 612] width 67 height 37
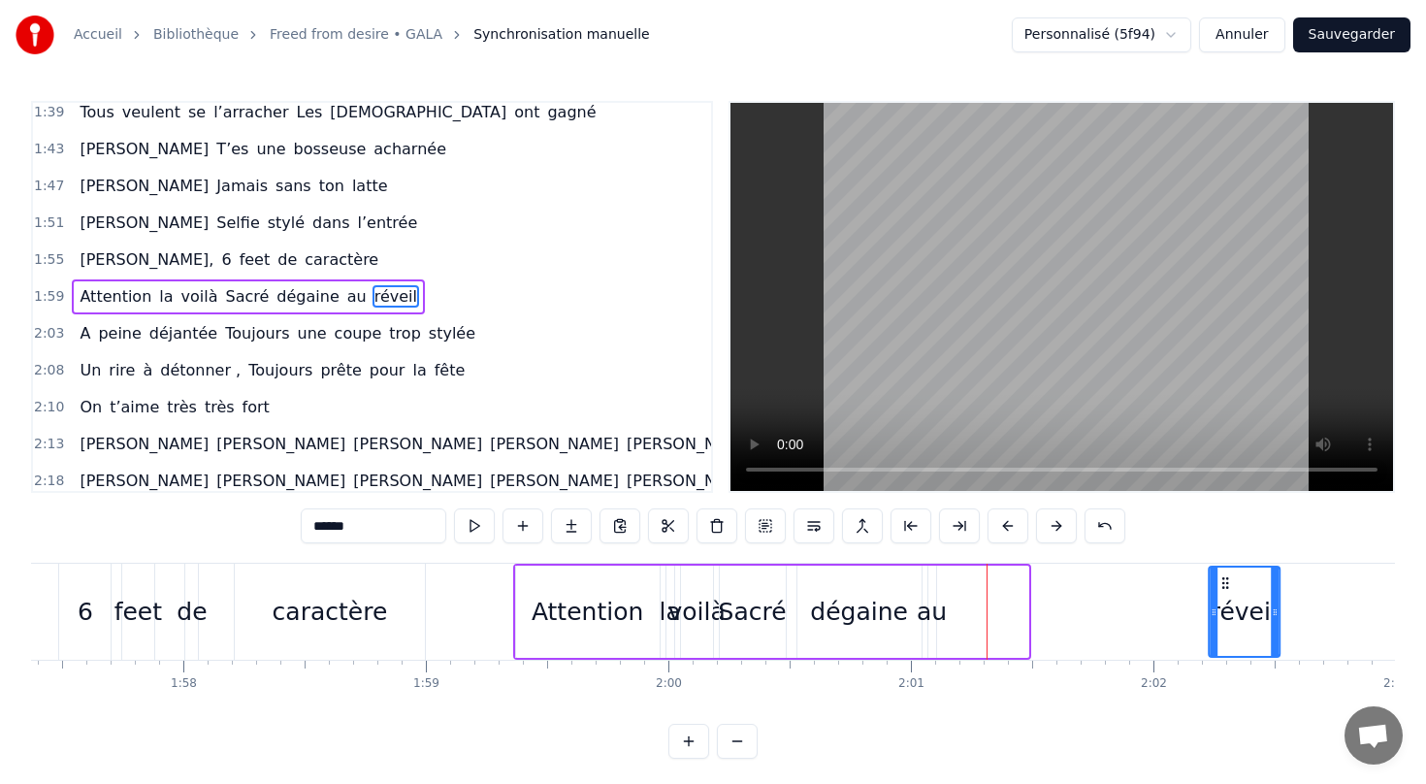
scroll to position [0, 28559]
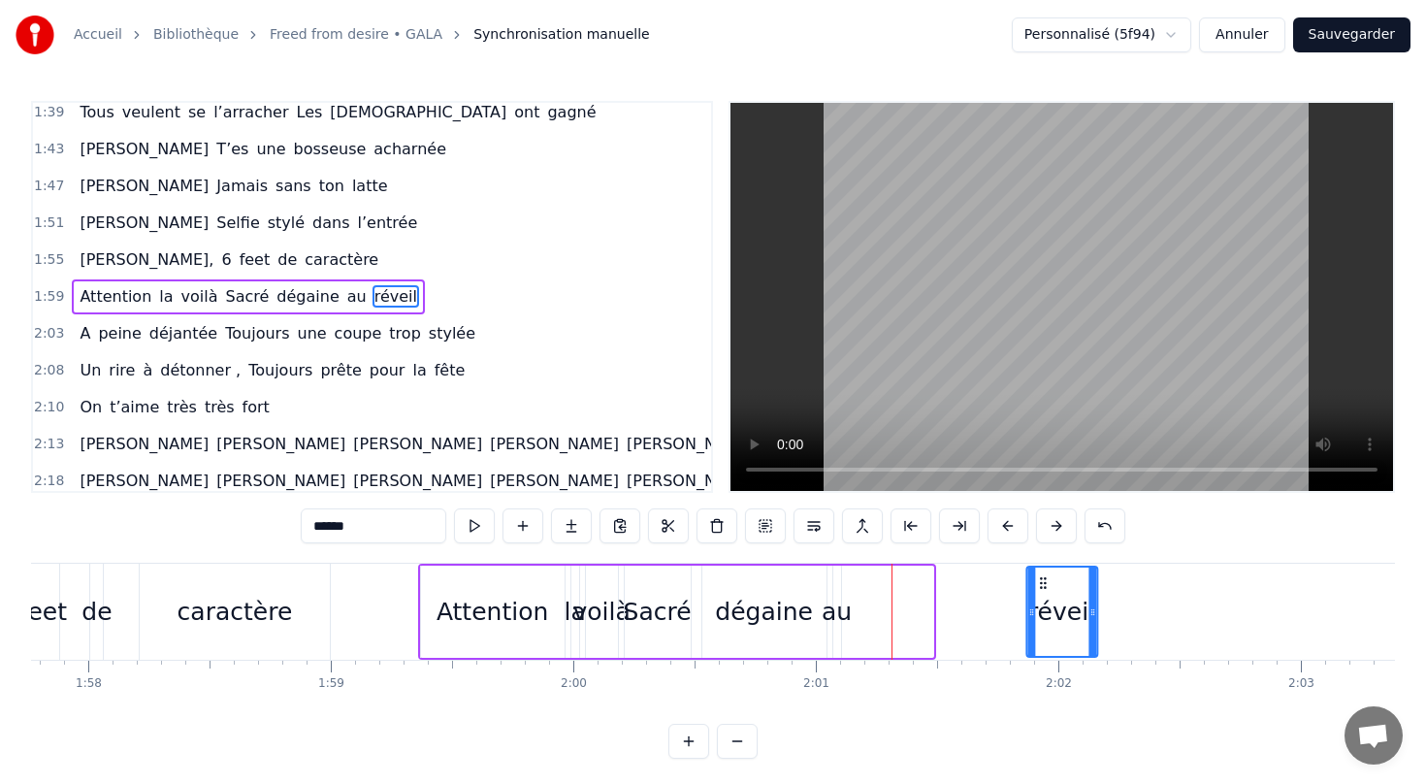
drag, startPoint x: 1136, startPoint y: 580, endPoint x: 1038, endPoint y: 619, distance: 105.4
click at [1038, 619] on div "réveil" at bounding box center [1061, 611] width 69 height 88
click at [836, 617] on div "au" at bounding box center [837, 612] width 30 height 37
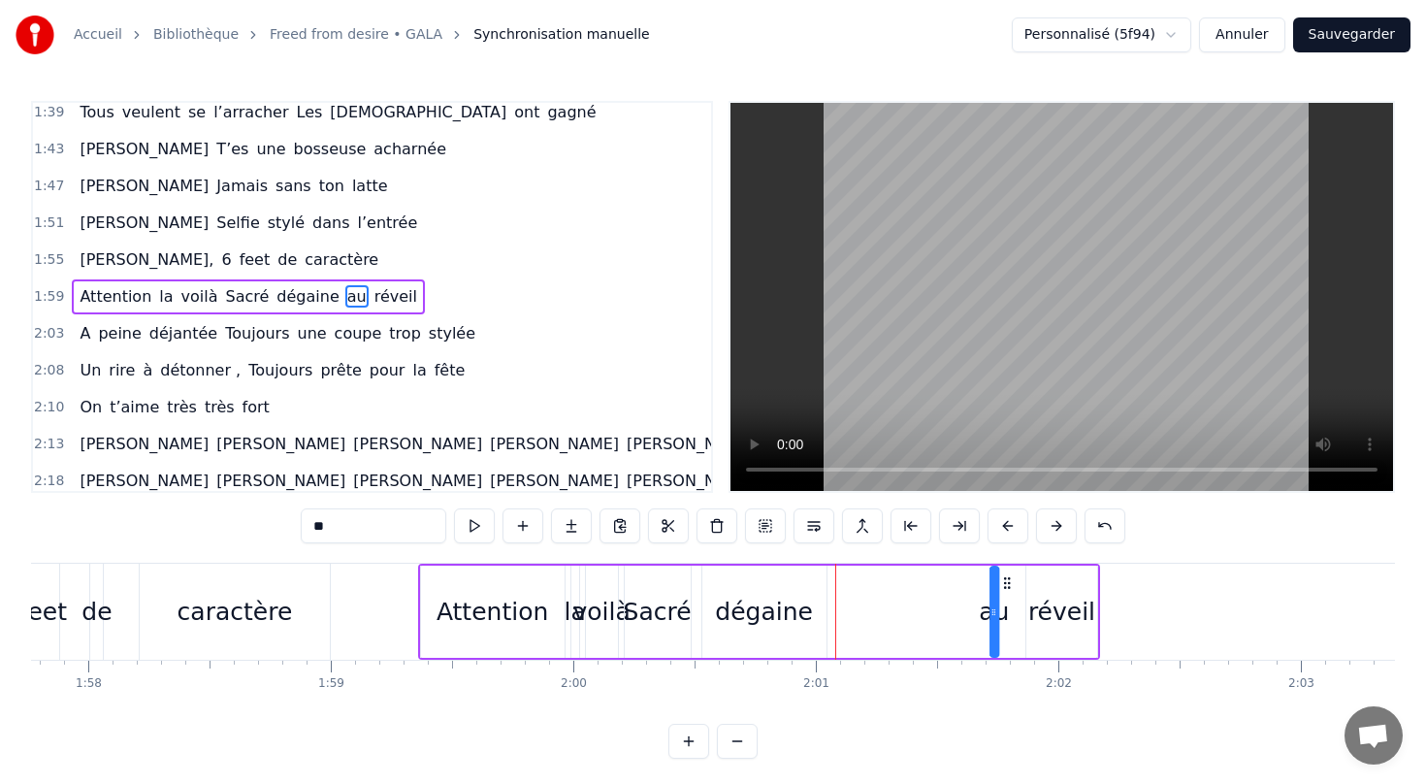
drag, startPoint x: 850, startPoint y: 581, endPoint x: 1007, endPoint y: 593, distance: 157.6
click at [1007, 593] on div "Attention la voilà Sacré dégaine au réveil" at bounding box center [759, 612] width 682 height 96
click at [779, 625] on div "dégaine" at bounding box center [764, 612] width 98 height 37
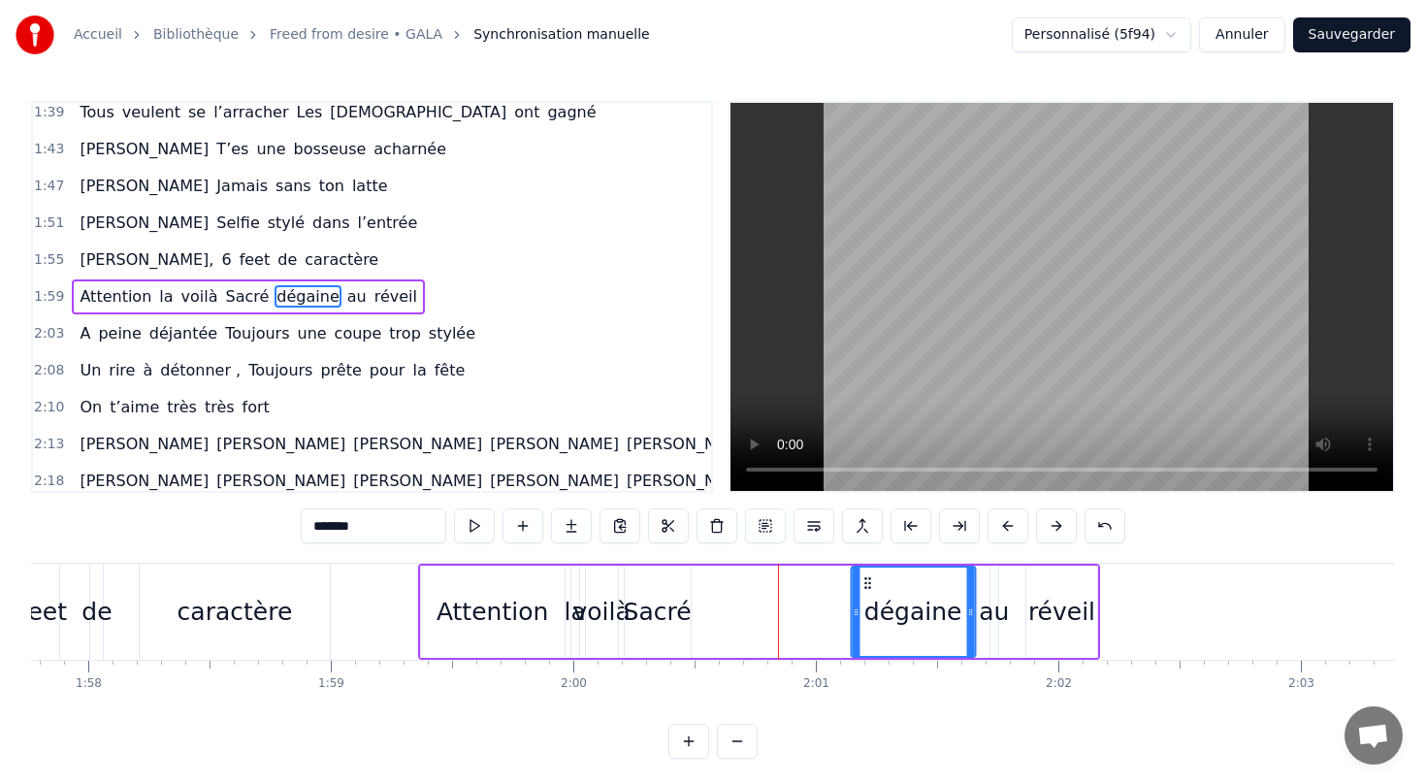
drag, startPoint x: 721, startPoint y: 581, endPoint x: 870, endPoint y: 595, distance: 150.0
click at [870, 595] on div "dégaine" at bounding box center [913, 611] width 122 height 88
click at [653, 626] on div "Sacré" at bounding box center [658, 612] width 68 height 37
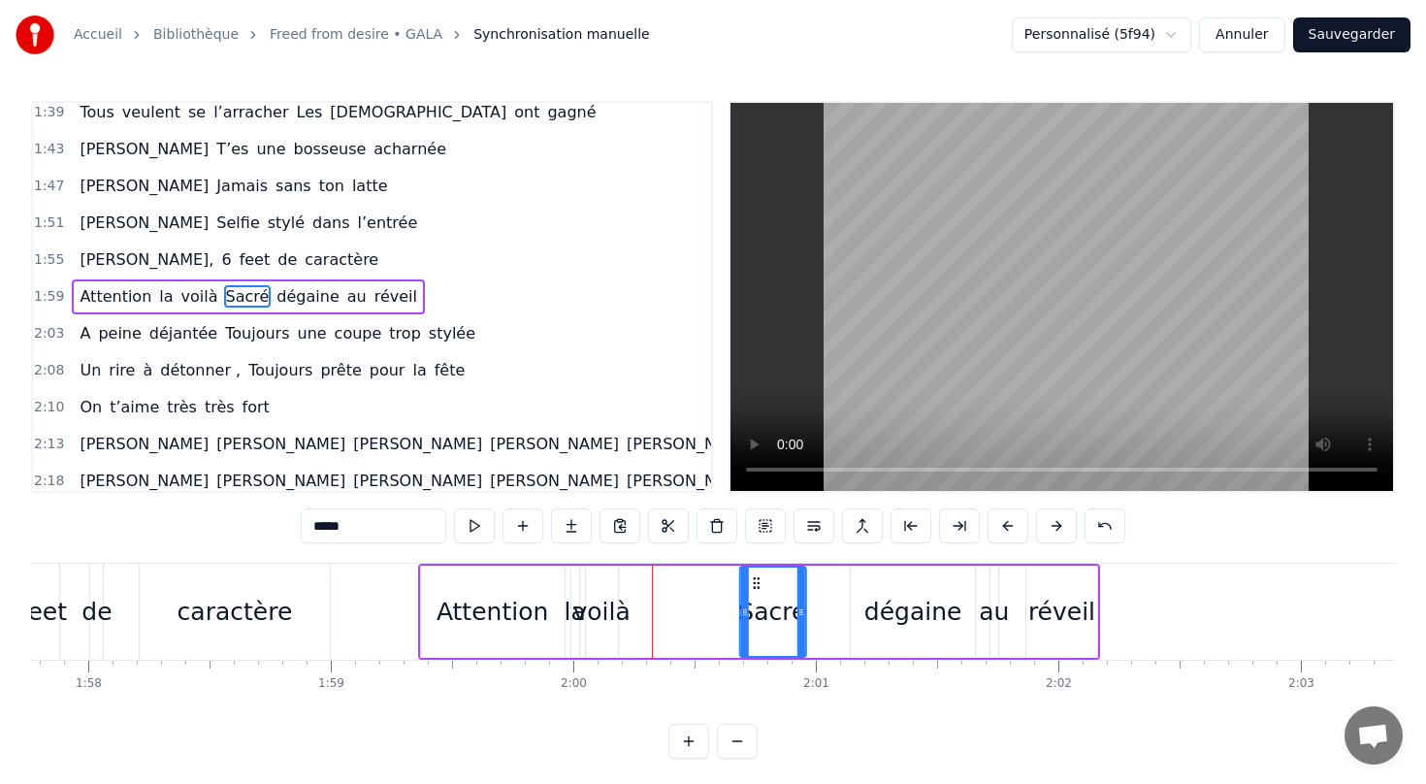
drag, startPoint x: 635, startPoint y: 579, endPoint x: 751, endPoint y: 591, distance: 116.0
click at [751, 591] on div "Sacré" at bounding box center [772, 611] width 64 height 88
click at [605, 612] on div "voilà" at bounding box center [600, 612] width 57 height 37
type input "*****"
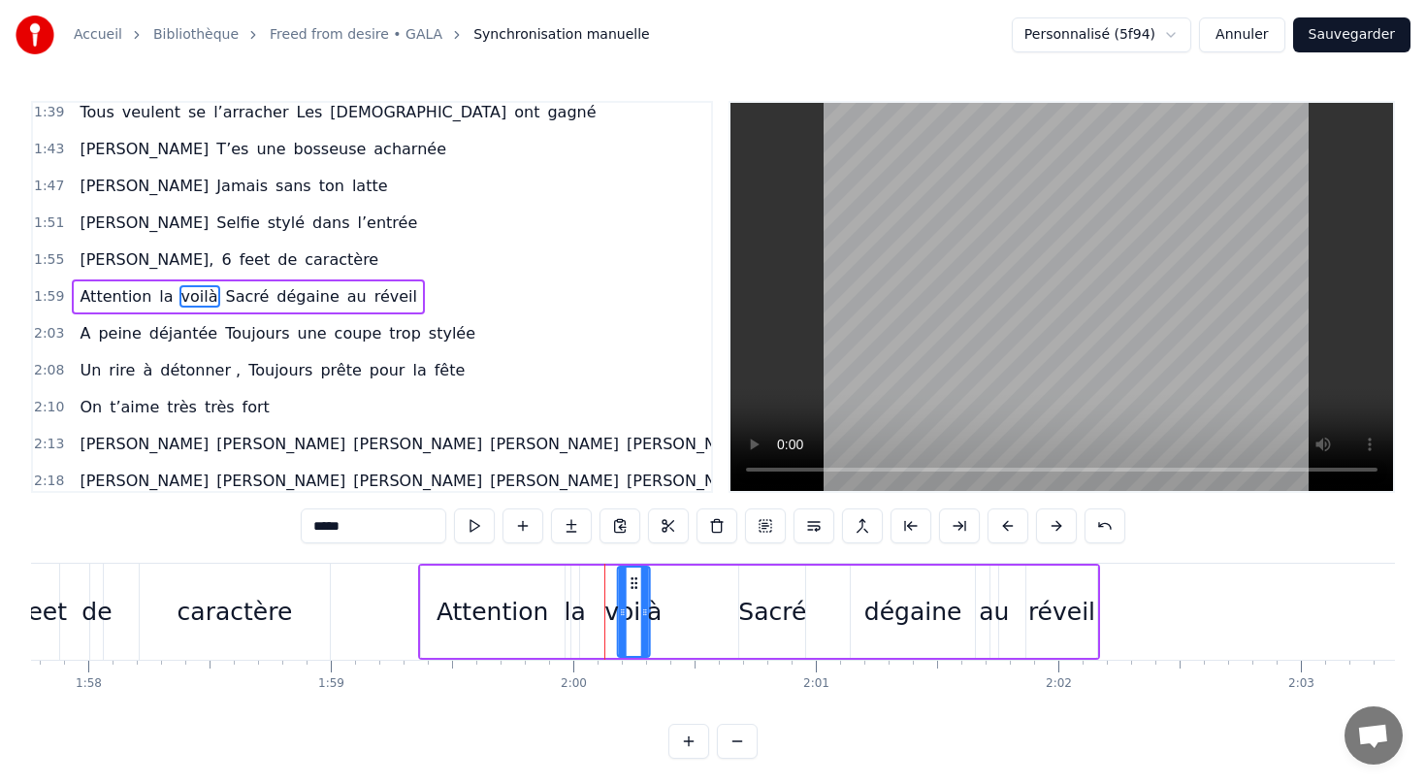
drag, startPoint x: 599, startPoint y: 579, endPoint x: 631, endPoint y: 579, distance: 32.0
click at [632, 579] on circle at bounding box center [632, 578] width 1 height 1
click at [333, 282] on div "Attention la voilà Sacré dégaine au réveil" at bounding box center [248, 296] width 353 height 35
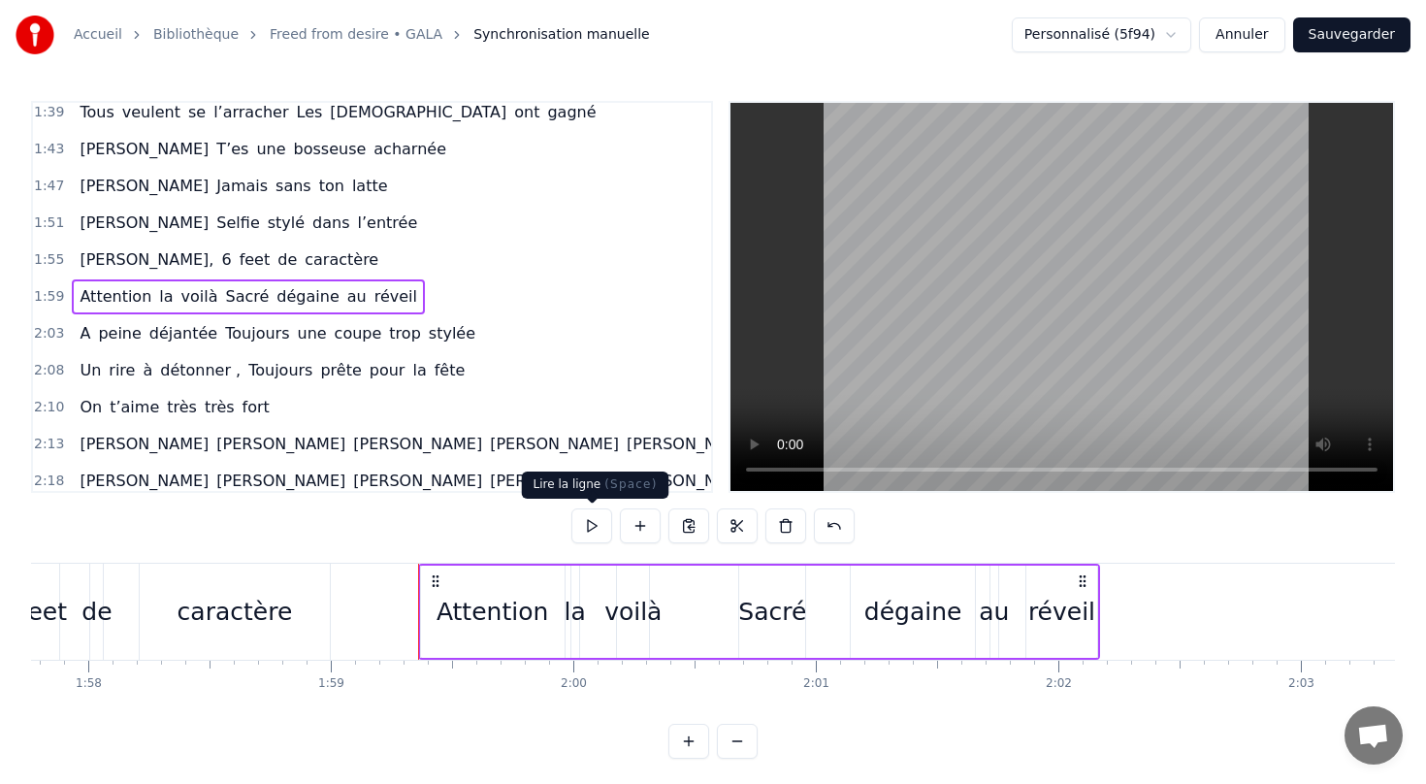
click at [591, 522] on button at bounding box center [591, 525] width 41 height 35
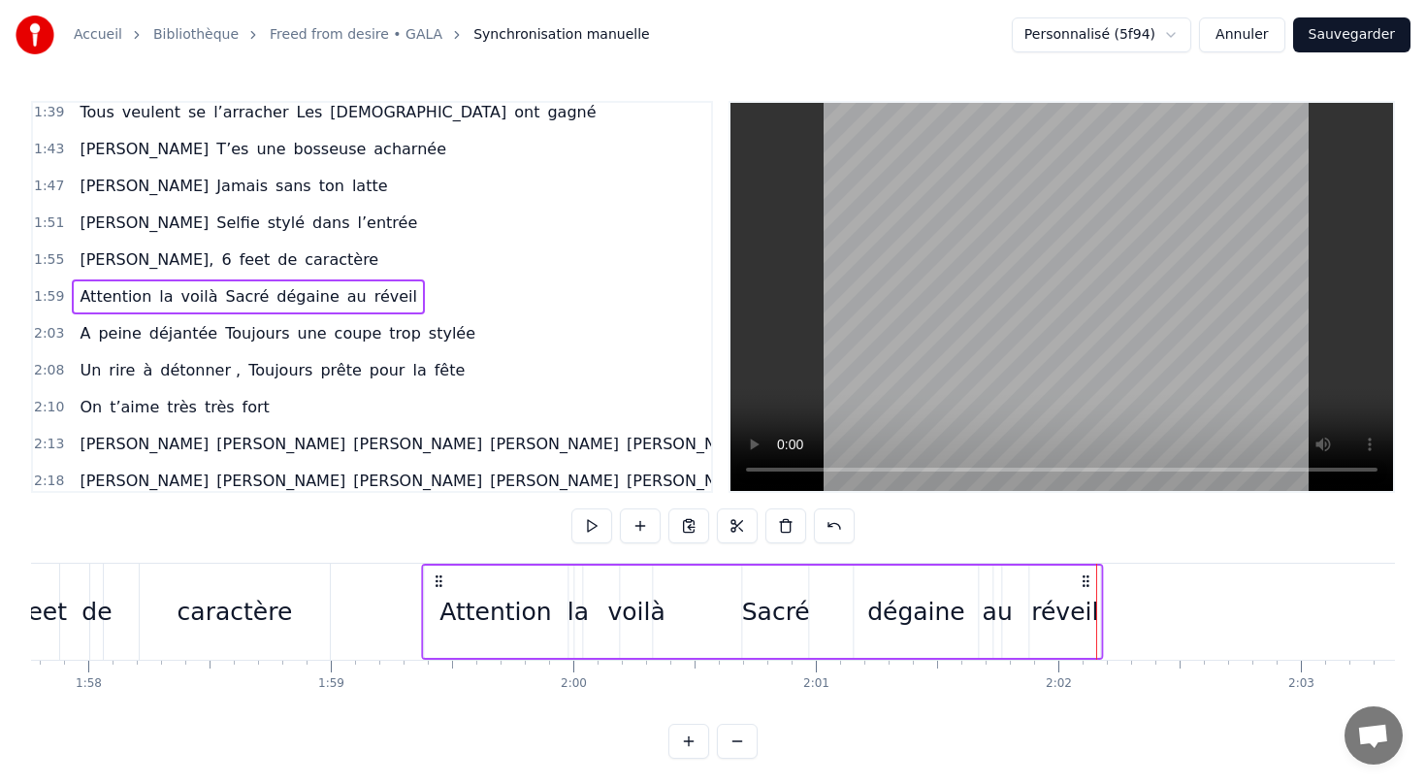
click at [1087, 580] on circle at bounding box center [1087, 580] width 1 height 1
click at [1085, 576] on icon at bounding box center [1086, 581] width 16 height 16
click at [1075, 598] on div "réveil" at bounding box center [1064, 612] width 67 height 37
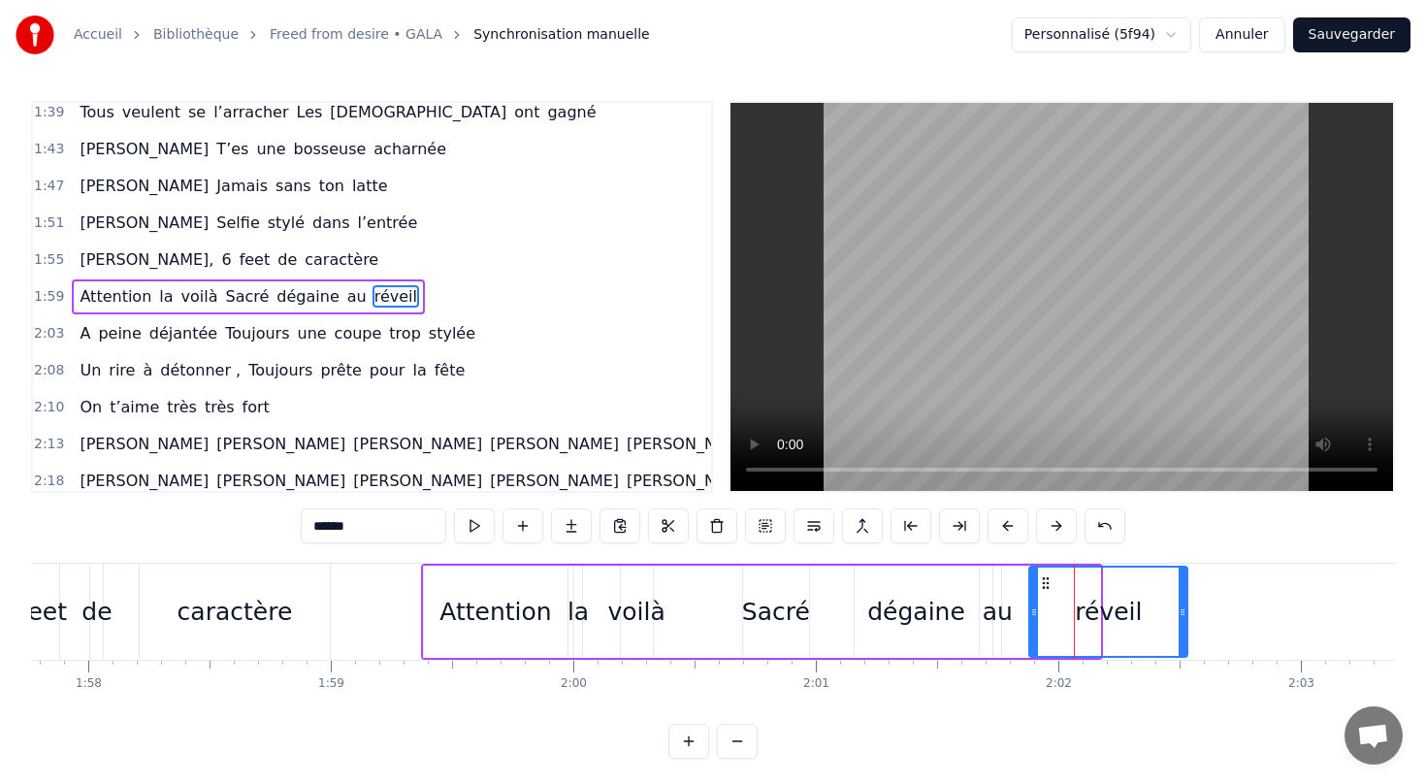
drag, startPoint x: 1096, startPoint y: 618, endPoint x: 1183, endPoint y: 616, distance: 87.3
click at [1183, 616] on icon at bounding box center [1183, 612] width 8 height 16
click at [594, 564] on div "Attention la voilà Sacré dégaine au réveil" at bounding box center [805, 612] width 769 height 96
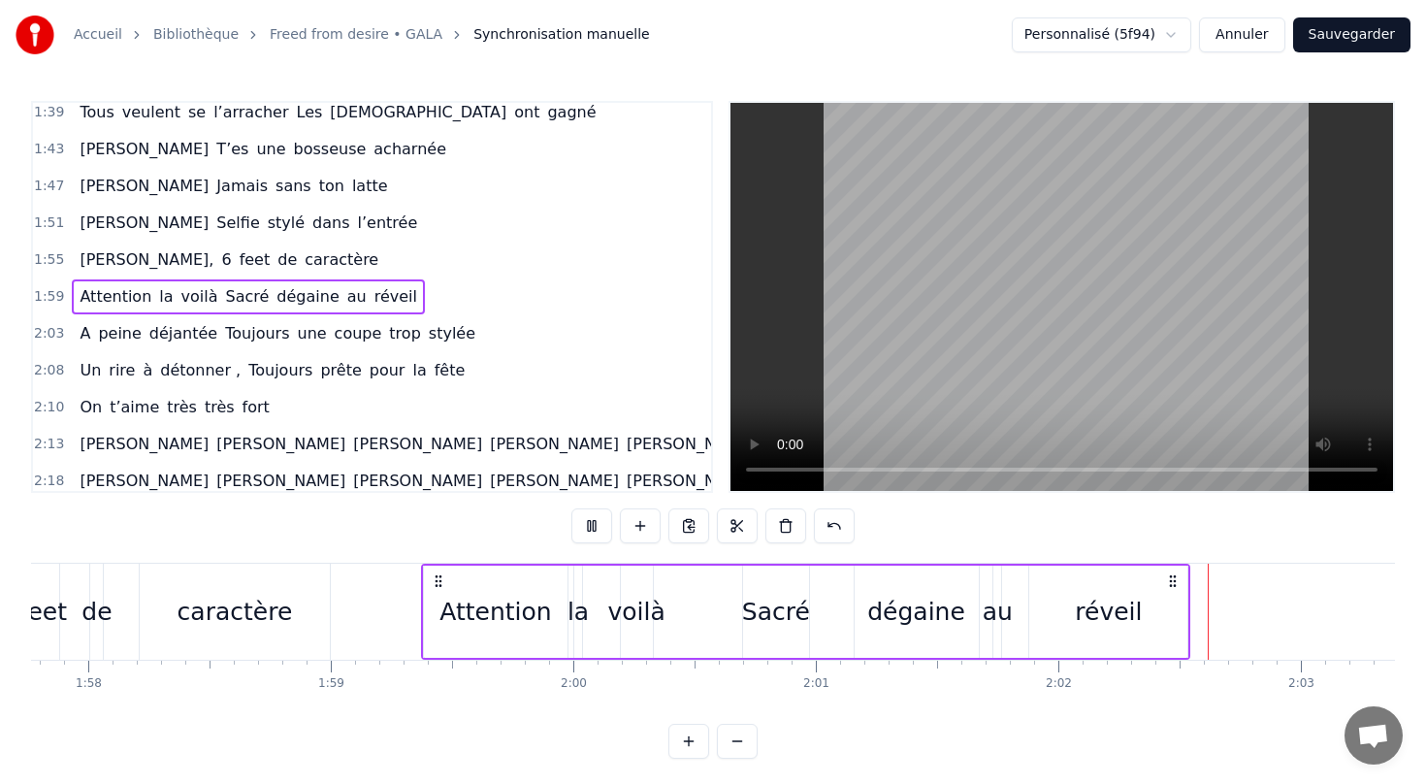
click at [194, 281] on div "Attention la voilà Sacré dégaine au réveil" at bounding box center [248, 296] width 353 height 35
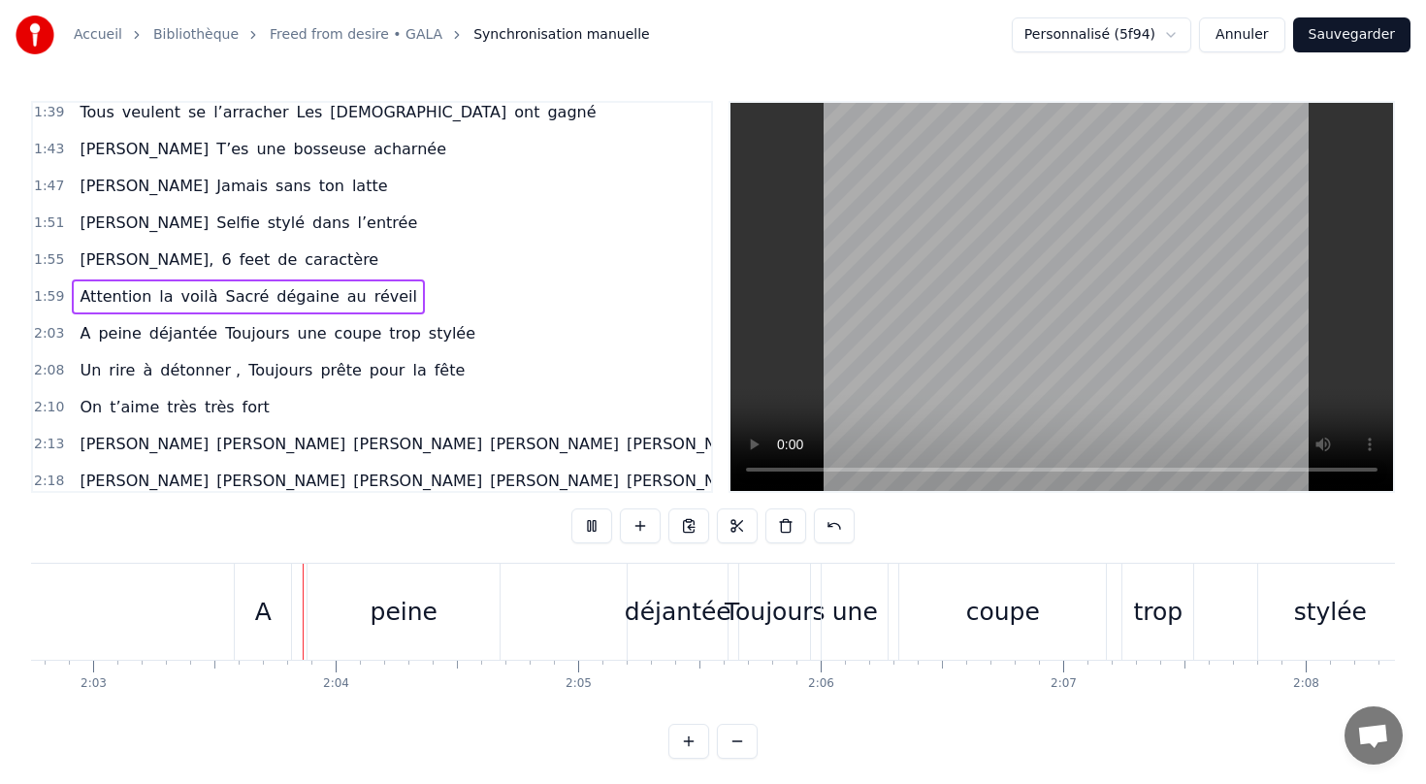
scroll to position [0, 29779]
click at [194, 279] on div "Attention la voilà Sacré dégaine au réveil" at bounding box center [248, 296] width 353 height 35
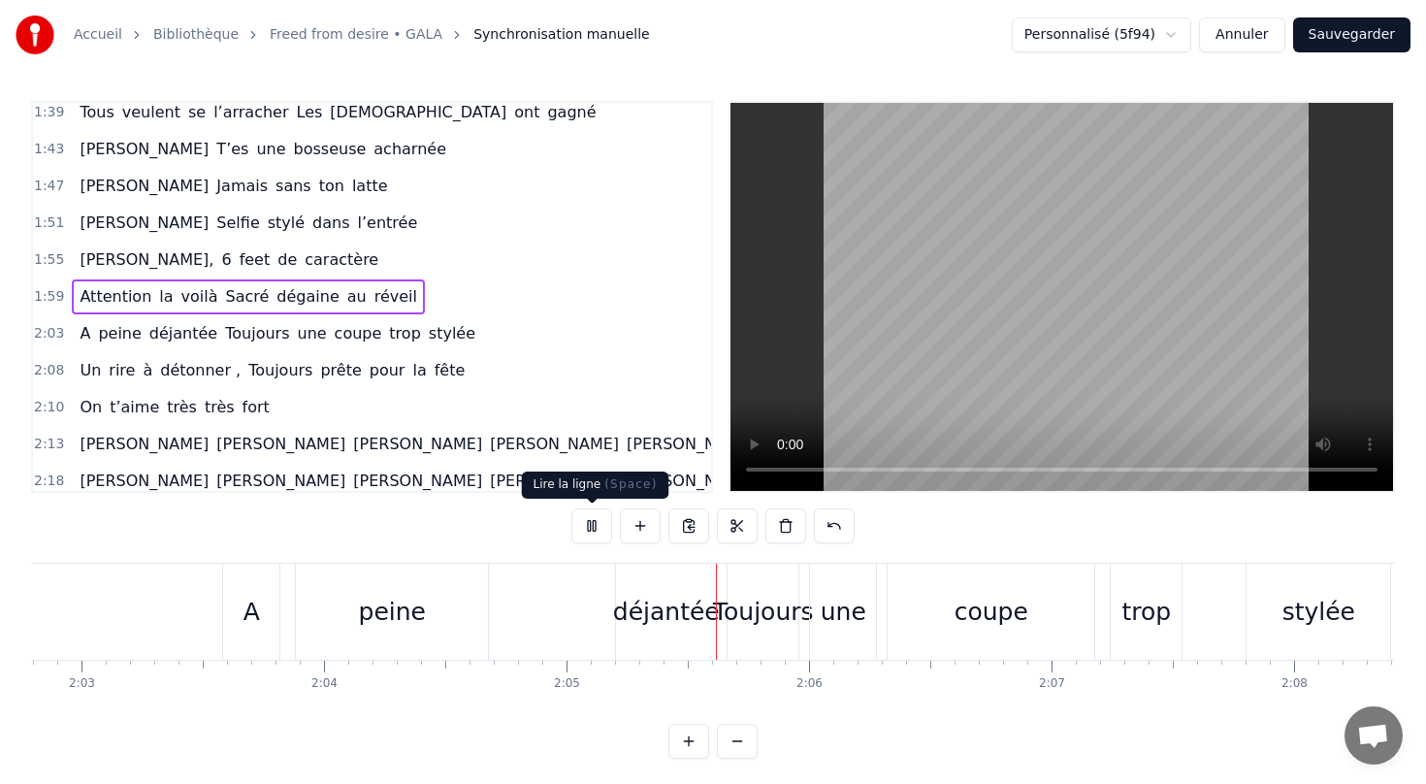
click at [599, 523] on button at bounding box center [591, 525] width 41 height 35
click at [185, 279] on div "Attention la voilà Sacré dégaine au réveil" at bounding box center [248, 296] width 353 height 35
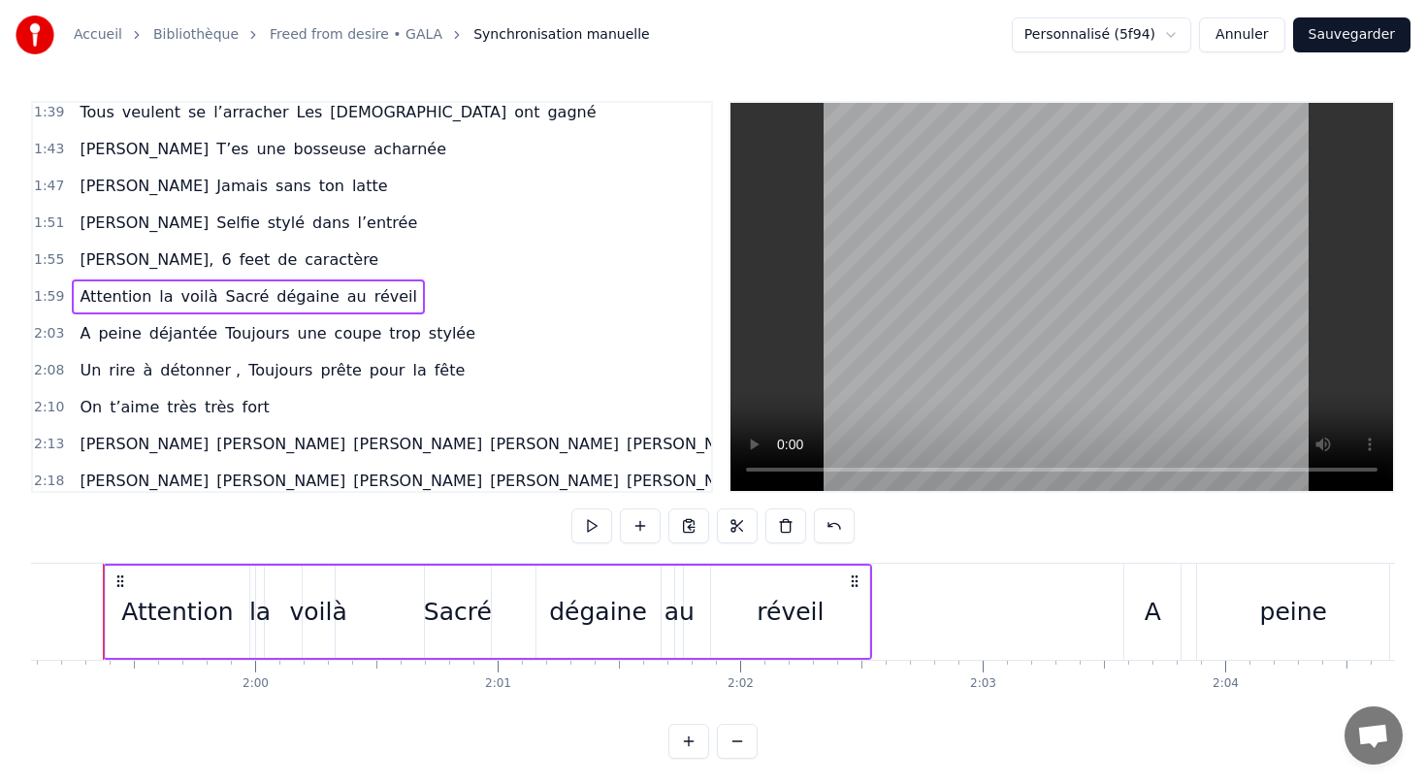
scroll to position [0, 28852]
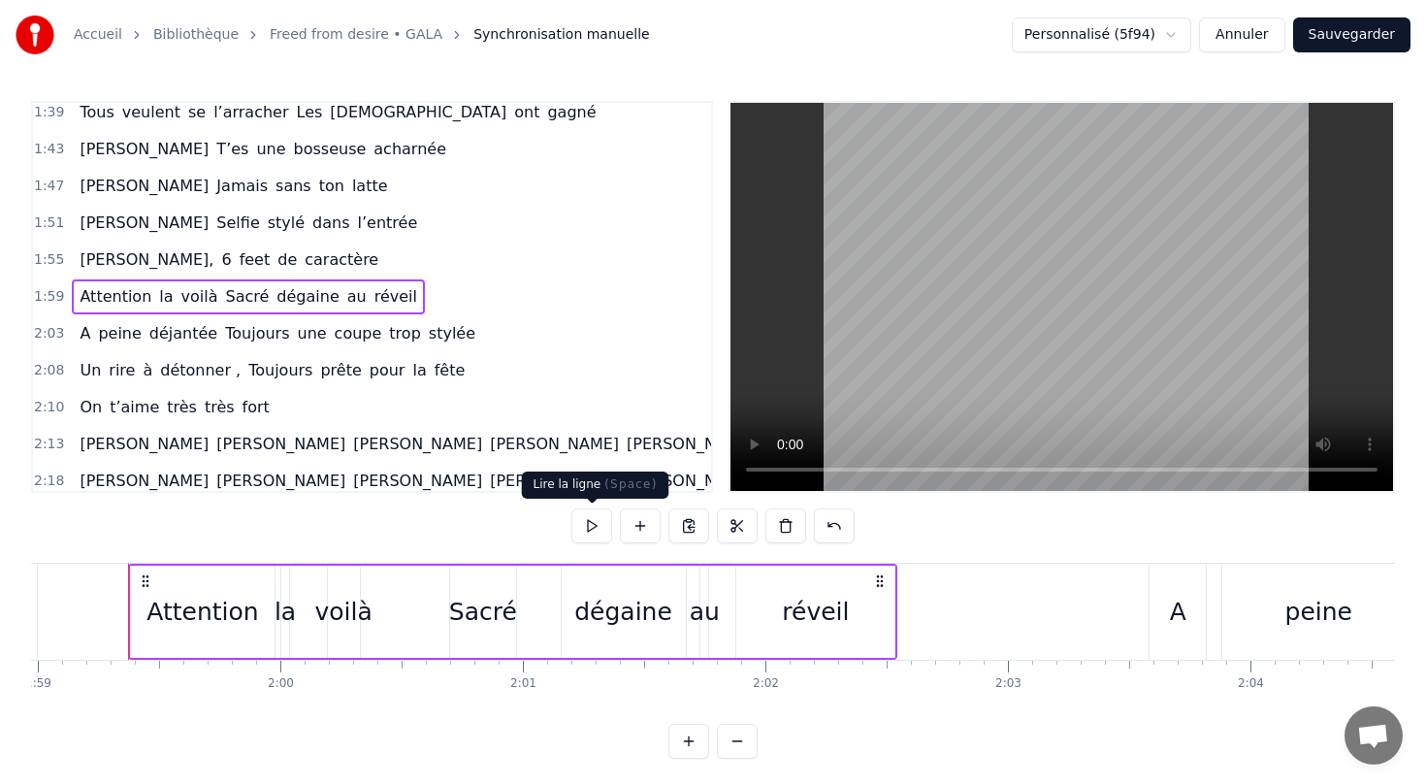
click at [591, 525] on button at bounding box center [591, 525] width 41 height 35
click at [807, 617] on div "réveil" at bounding box center [815, 612] width 67 height 37
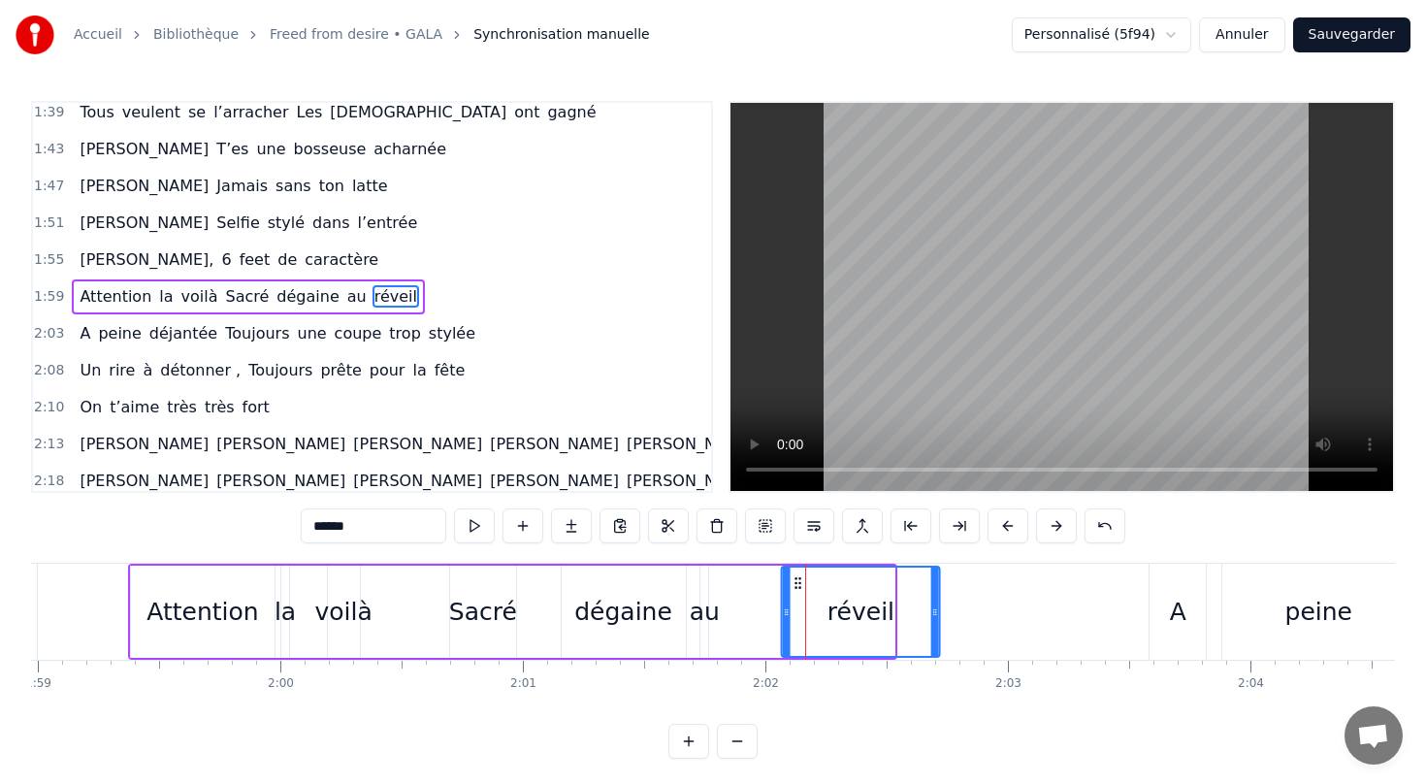
drag, startPoint x: 754, startPoint y: 580, endPoint x: 799, endPoint y: 575, distance: 45.9
click at [799, 575] on icon at bounding box center [799, 583] width 16 height 16
drag, startPoint x: 936, startPoint y: 611, endPoint x: 911, endPoint y: 608, distance: 25.4
click at [911, 608] on icon at bounding box center [911, 612] width 8 height 16
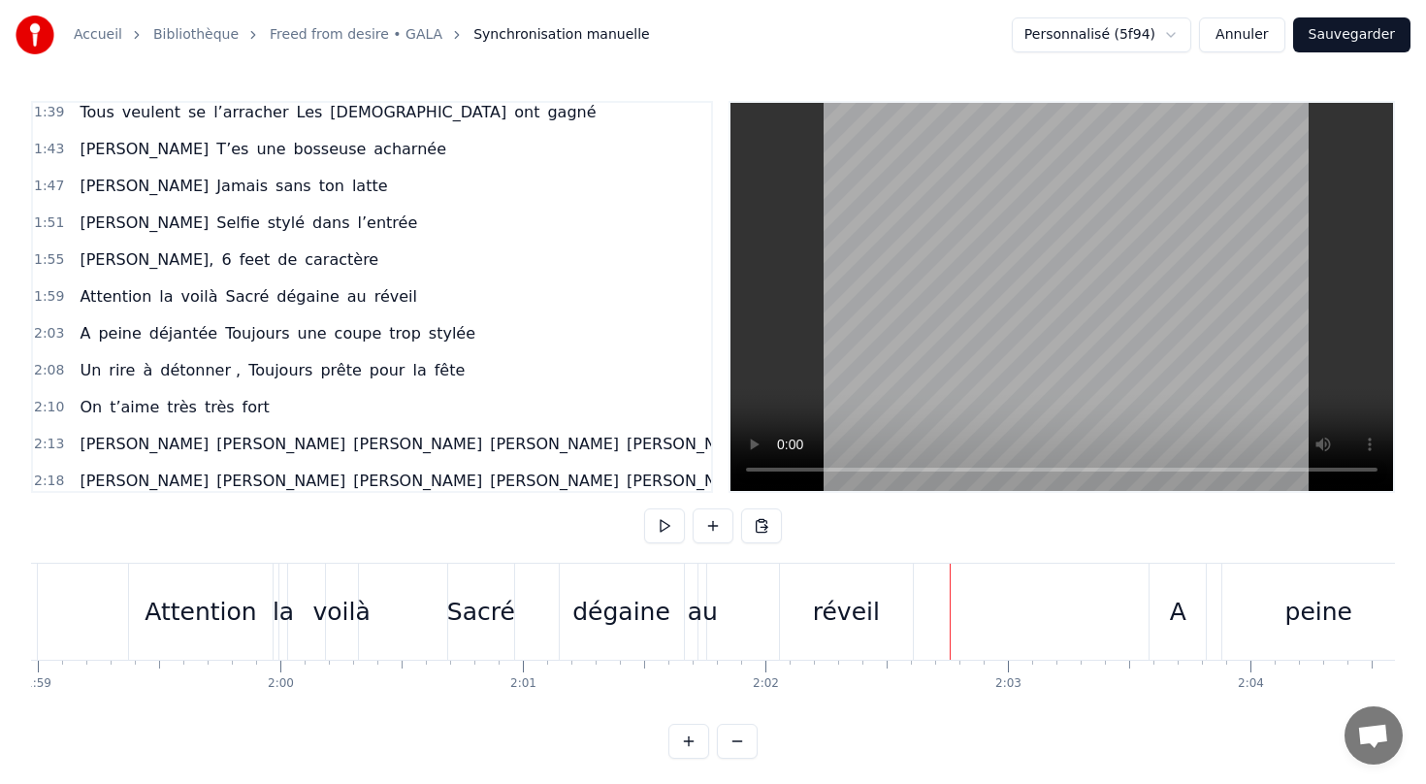
drag, startPoint x: 947, startPoint y: 615, endPoint x: 912, endPoint y: 611, distance: 35.1
click at [913, 611] on div "réveil" at bounding box center [846, 612] width 135 height 96
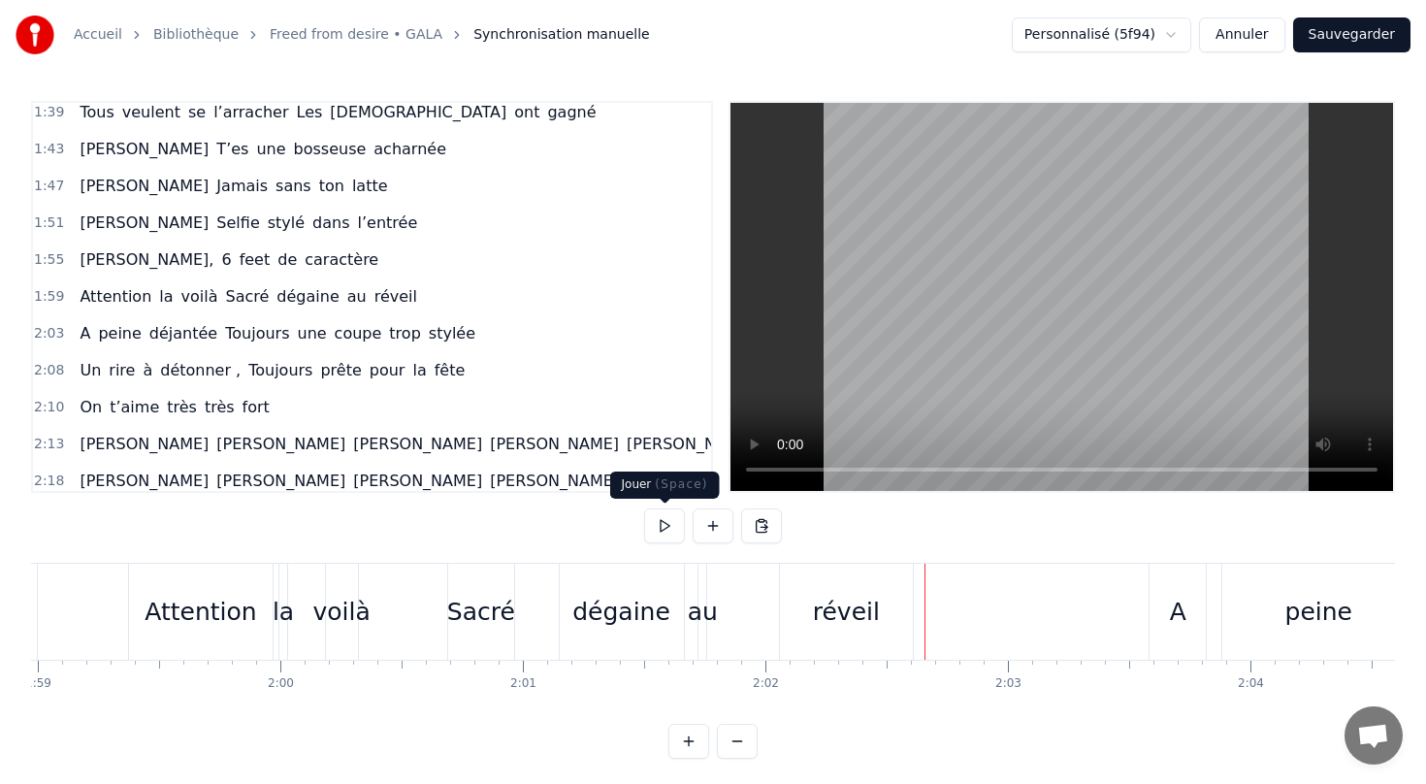
click at [659, 527] on button at bounding box center [664, 525] width 41 height 35
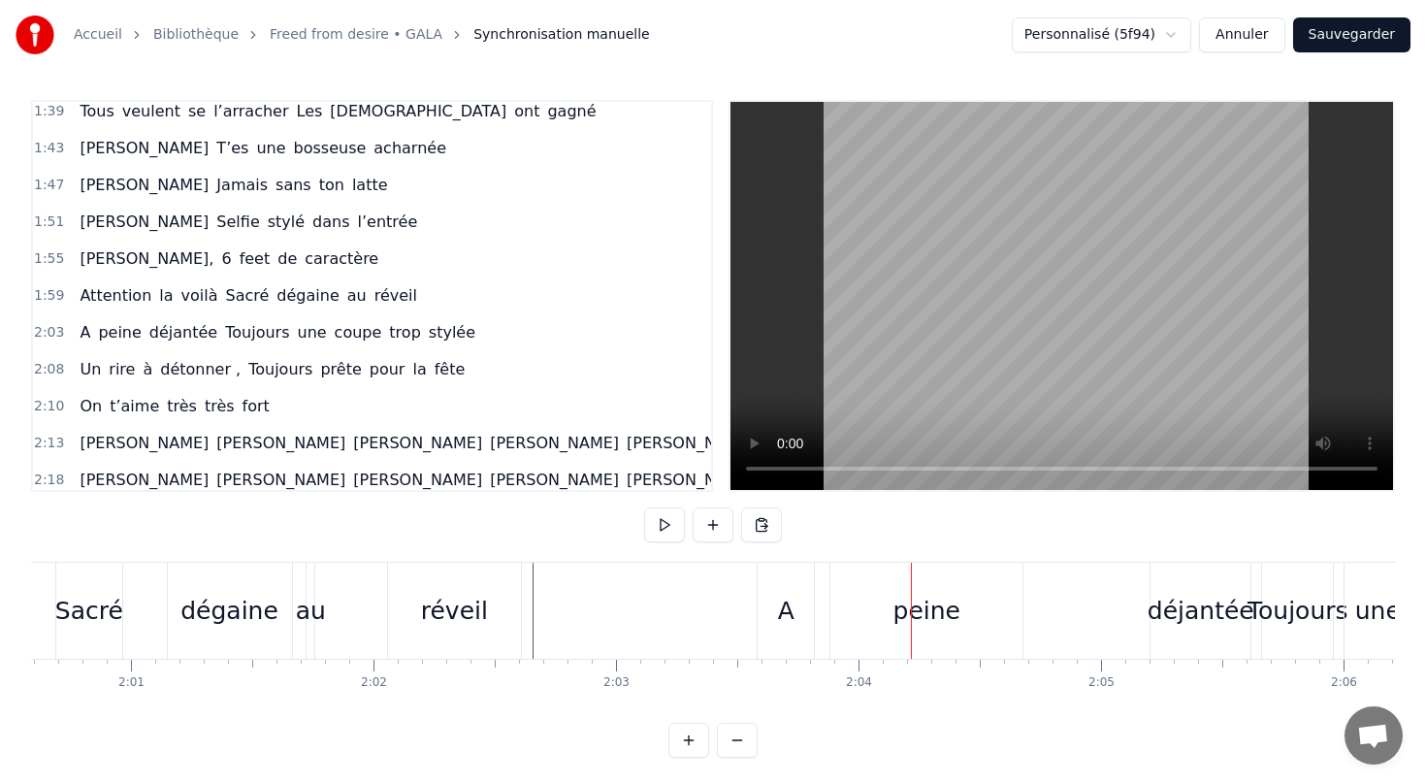
scroll to position [0, 29240]
click at [212, 346] on div "A [PERSON_NAME] déjantée Toujours une coupe trop stylée" at bounding box center [277, 332] width 411 height 35
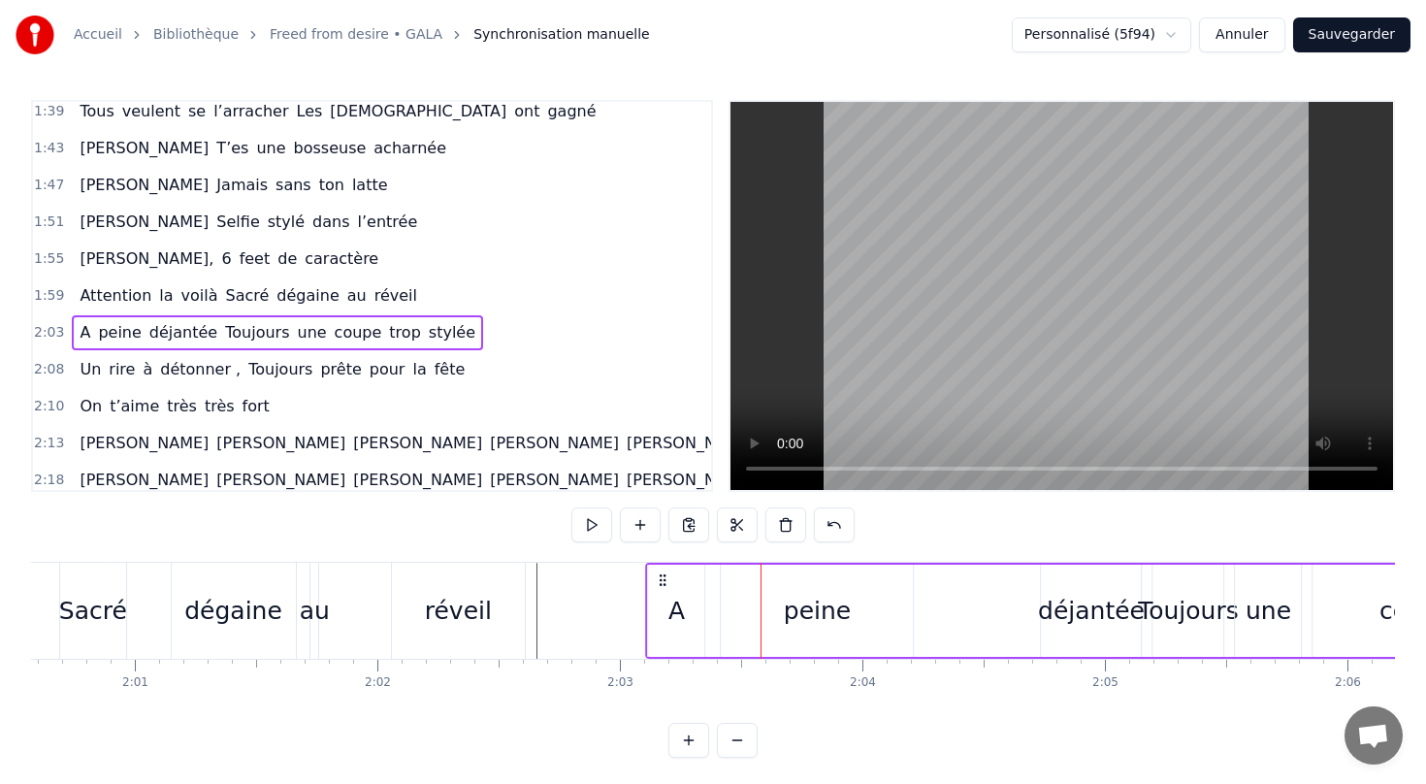
drag, startPoint x: 779, startPoint y: 576, endPoint x: 664, endPoint y: 561, distance: 116.5
click at [798, 623] on div "peine" at bounding box center [817, 611] width 67 height 37
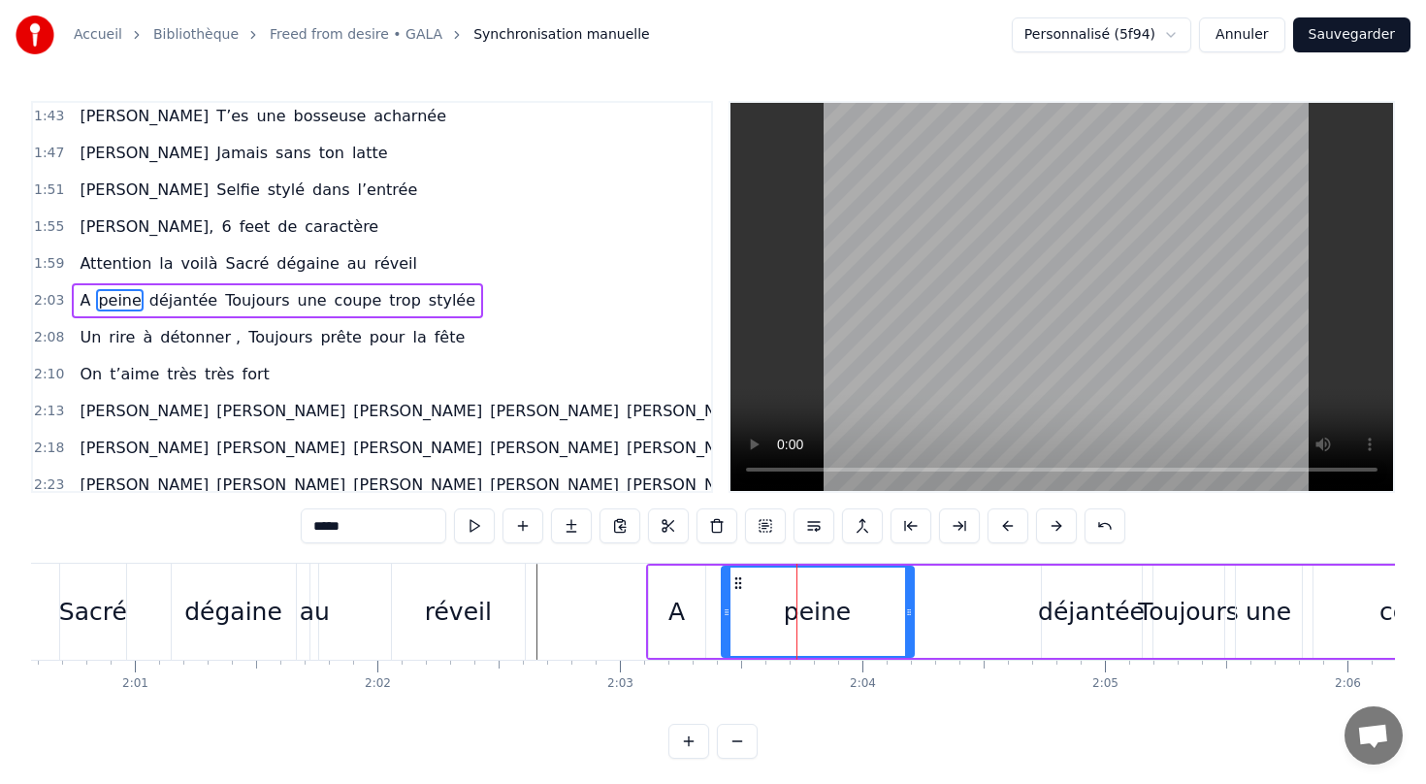
scroll to position [746, 0]
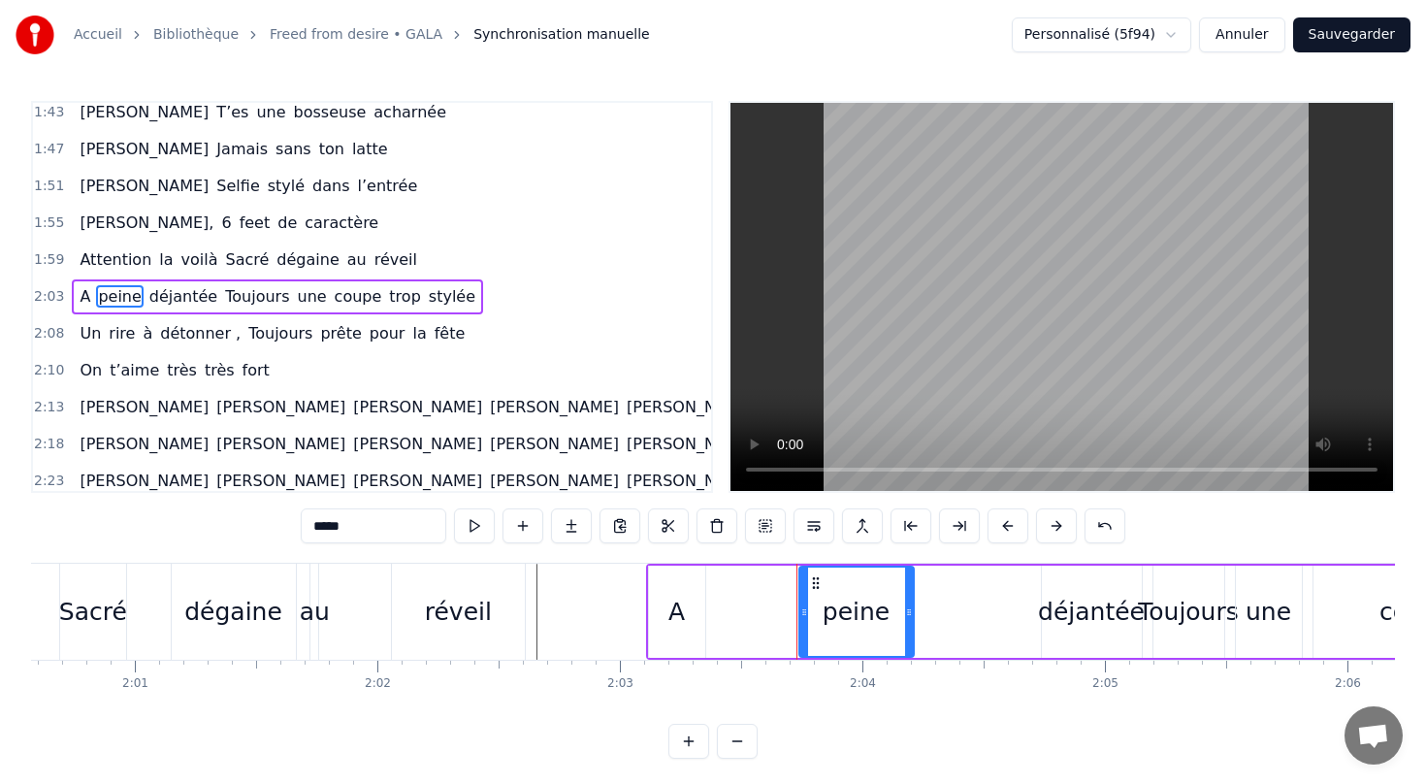
drag, startPoint x: 727, startPoint y: 612, endPoint x: 806, endPoint y: 616, distance: 79.6
click at [806, 616] on icon at bounding box center [804, 612] width 8 height 16
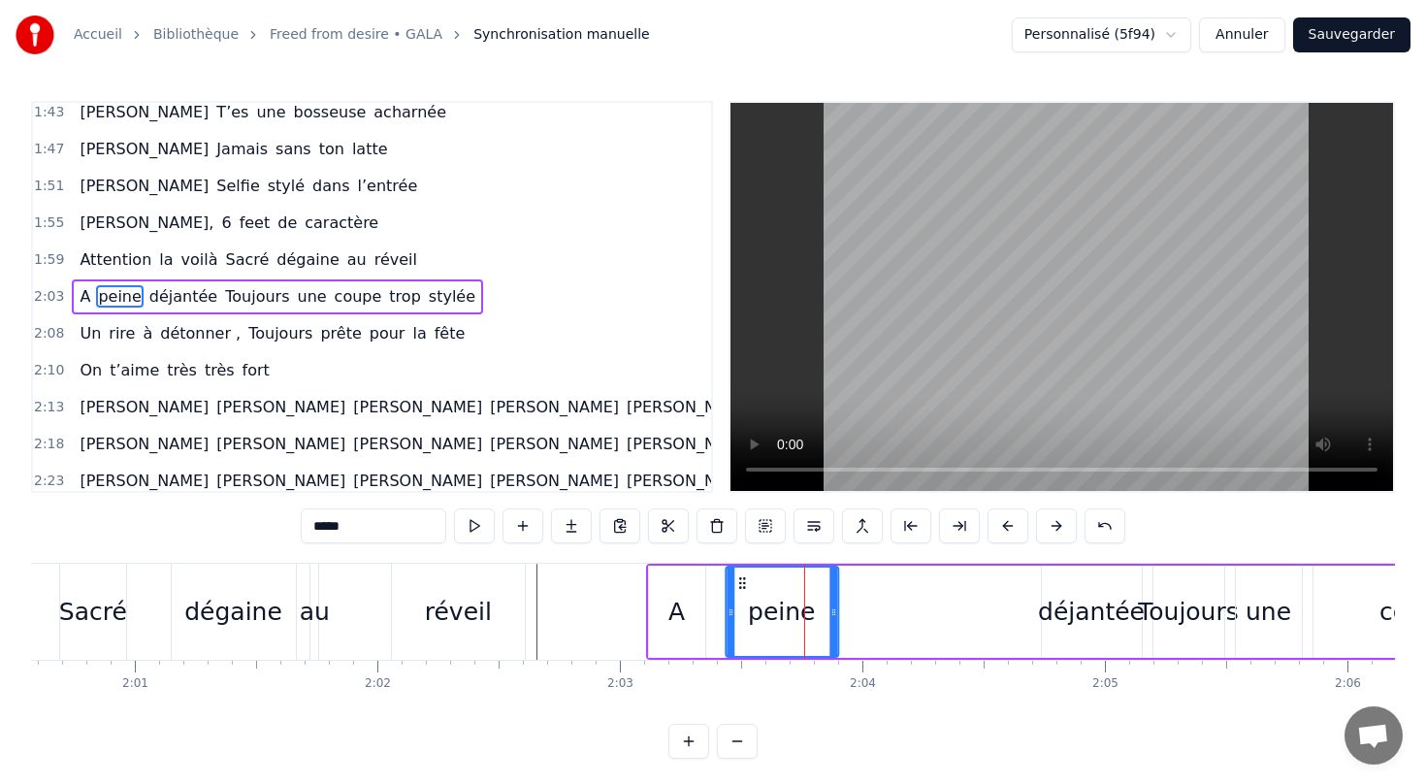
drag, startPoint x: 814, startPoint y: 583, endPoint x: 739, endPoint y: 581, distance: 74.7
click at [739, 581] on icon at bounding box center [742, 583] width 16 height 16
click at [1051, 615] on div "déjantée" at bounding box center [1091, 612] width 107 height 37
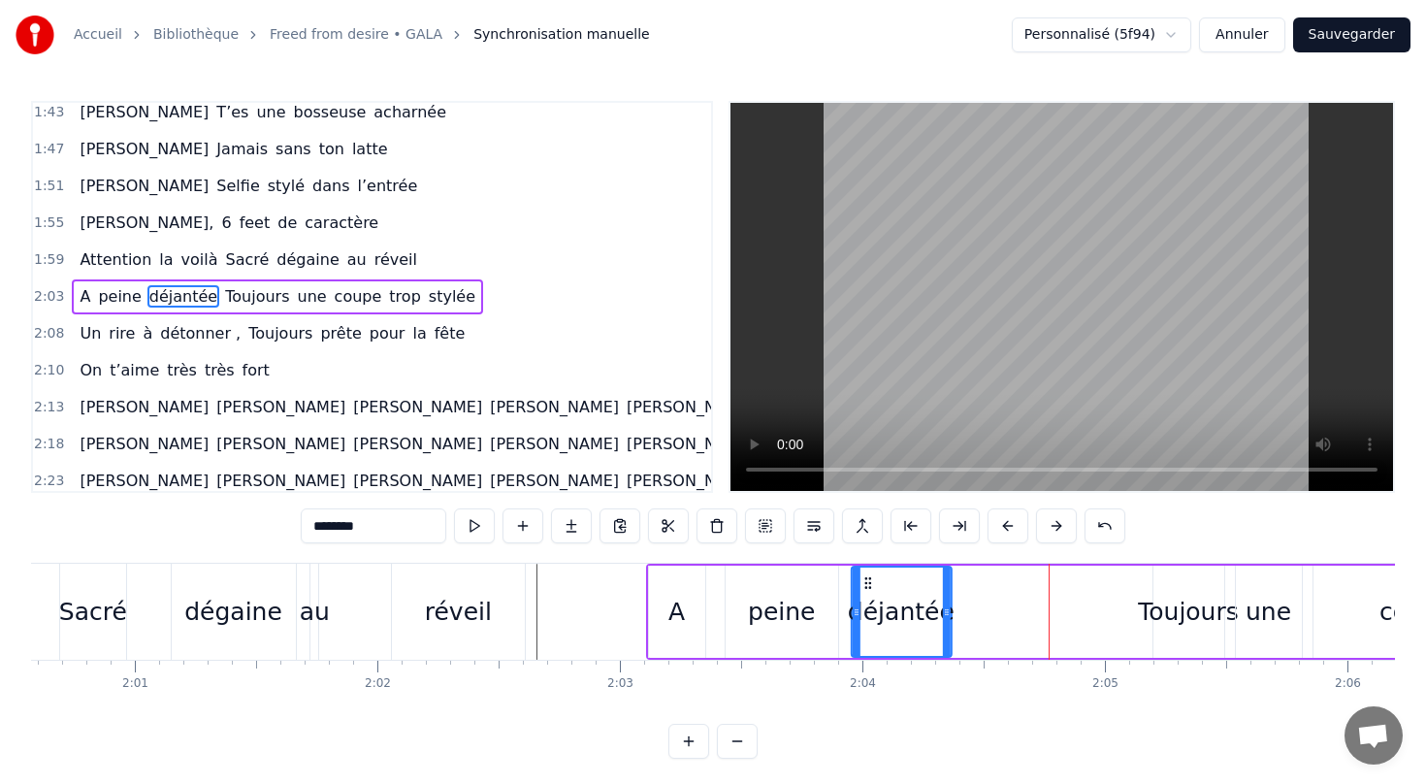
drag, startPoint x: 1054, startPoint y: 581, endPoint x: 864, endPoint y: 584, distance: 190.2
click at [864, 584] on icon at bounding box center [867, 583] width 16 height 16
drag, startPoint x: 949, startPoint y: 607, endPoint x: 1024, endPoint y: 611, distance: 75.8
click at [1024, 611] on icon at bounding box center [1022, 612] width 8 height 16
click at [1183, 613] on div "Toujours" at bounding box center [1188, 612] width 101 height 37
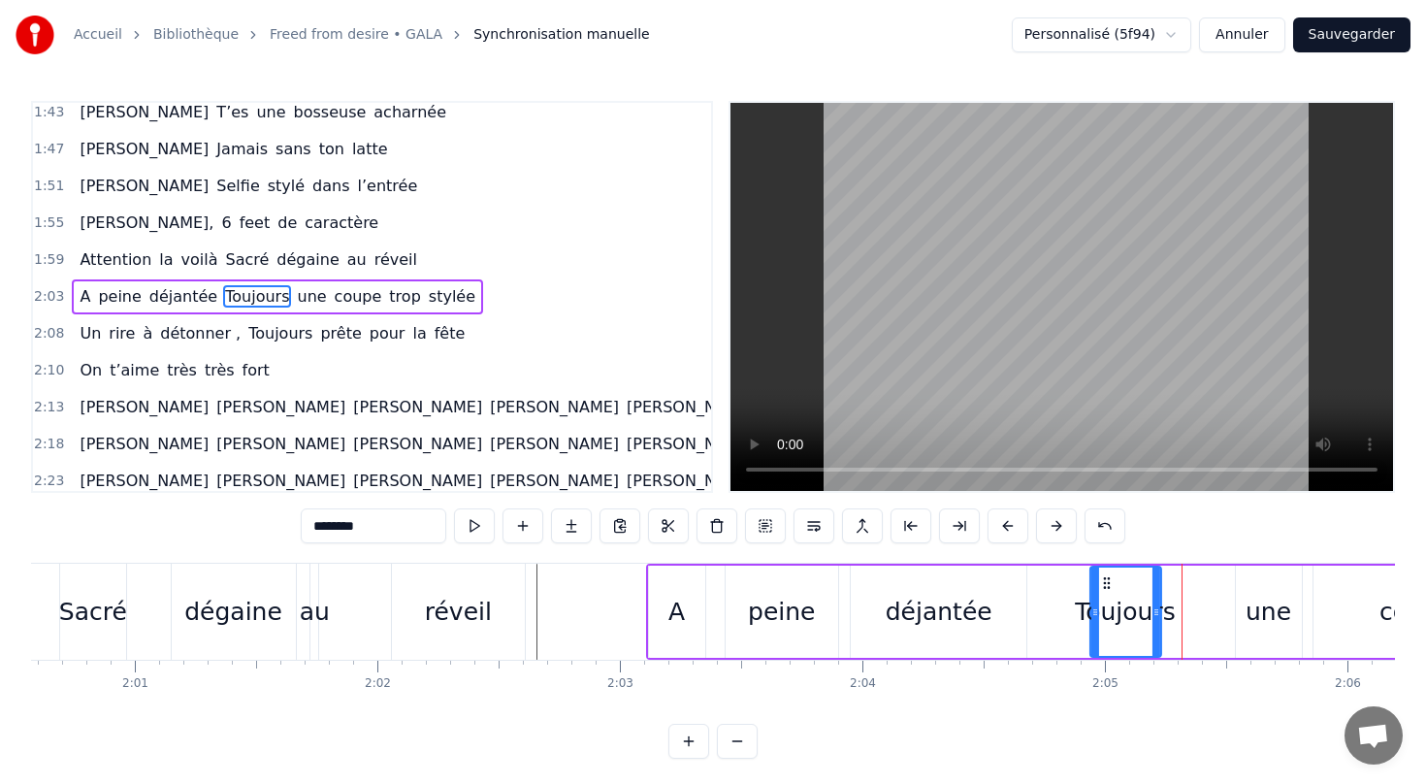
drag, startPoint x: 1168, startPoint y: 583, endPoint x: 1105, endPoint y: 578, distance: 63.2
click at [1105, 578] on icon at bounding box center [1106, 583] width 16 height 16
drag, startPoint x: 1156, startPoint y: 608, endPoint x: 1191, endPoint y: 607, distance: 34.9
click at [1191, 607] on icon at bounding box center [1190, 612] width 8 height 16
click at [1267, 608] on div "une" at bounding box center [1269, 612] width 46 height 37
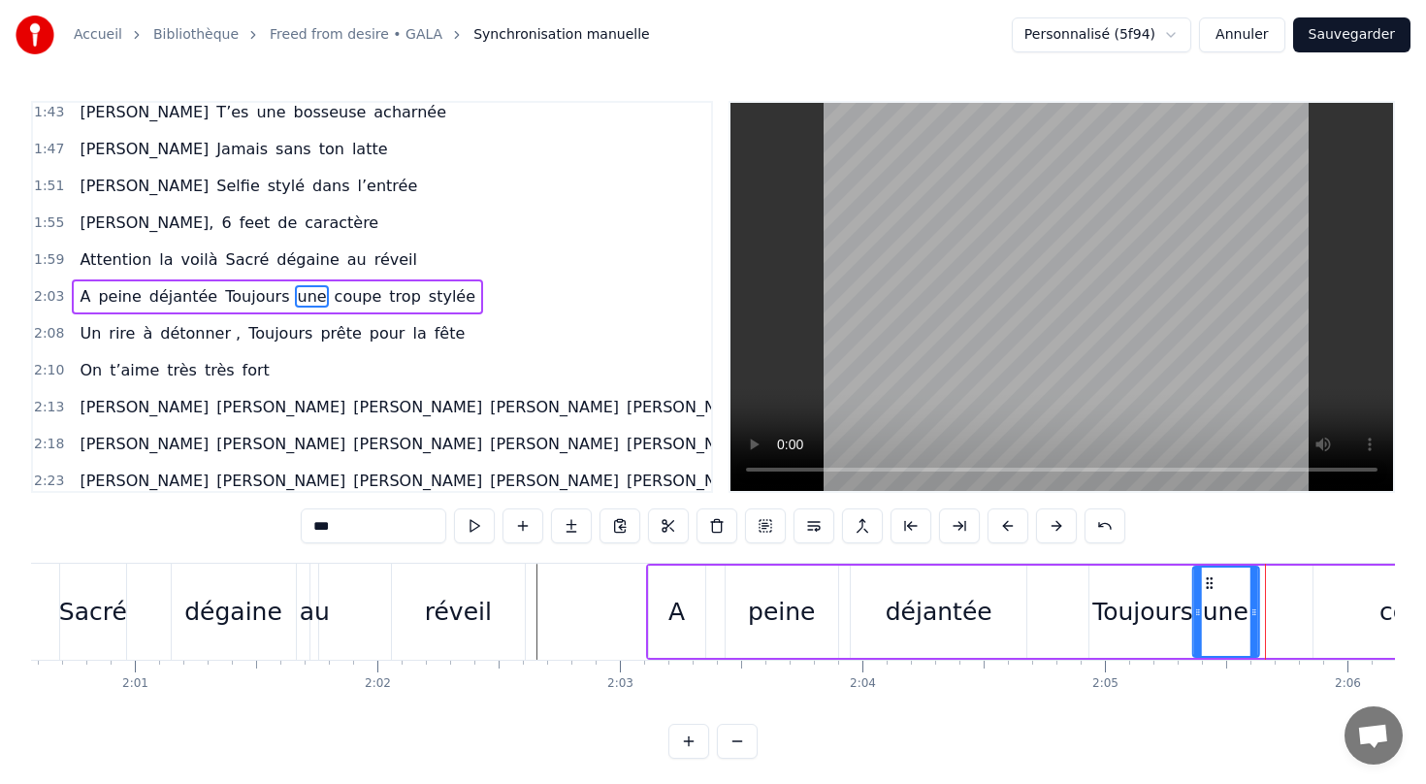
drag, startPoint x: 1248, startPoint y: 580, endPoint x: 1206, endPoint y: 578, distance: 42.7
click at [1206, 578] on icon at bounding box center [1209, 583] width 16 height 16
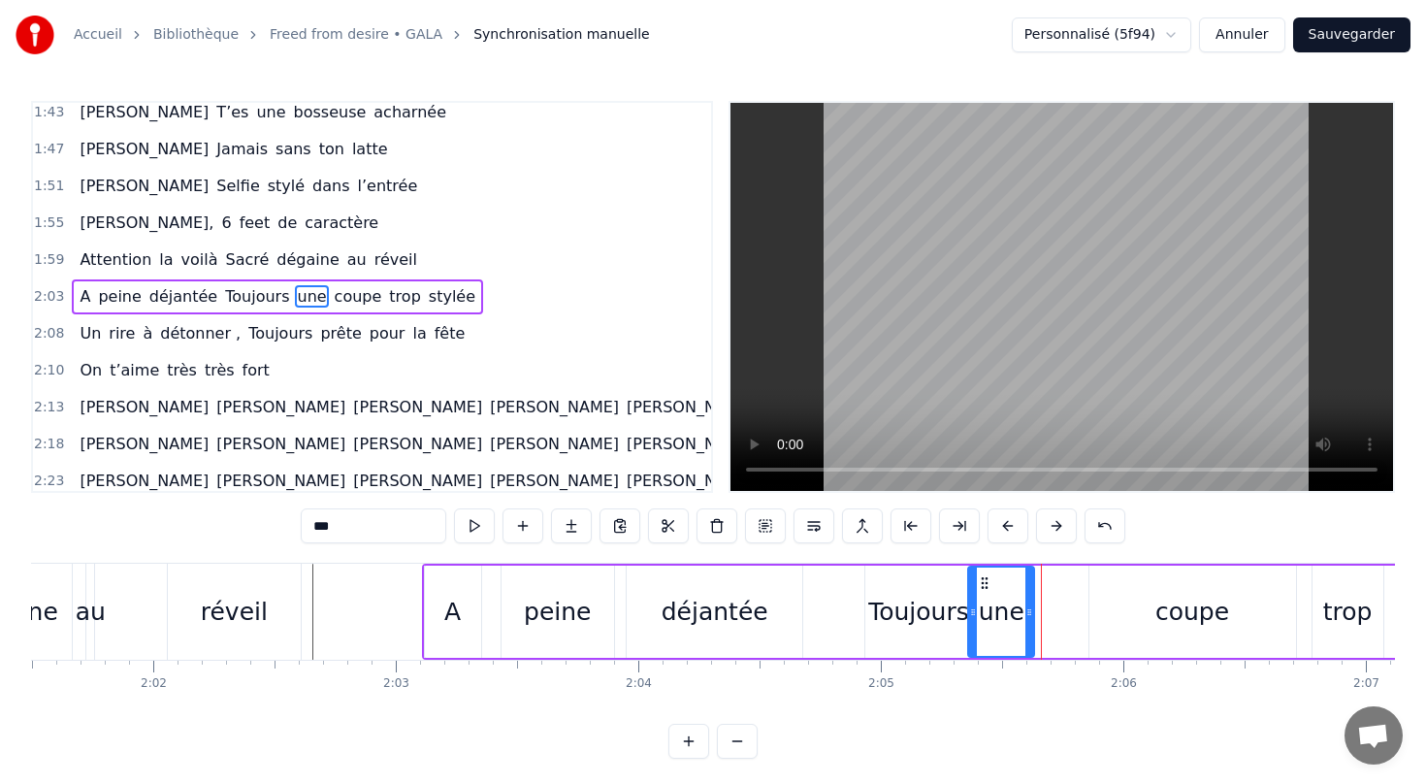
scroll to position [0, 29470]
click at [1180, 616] on div "coupe" at bounding box center [1187, 612] width 74 height 37
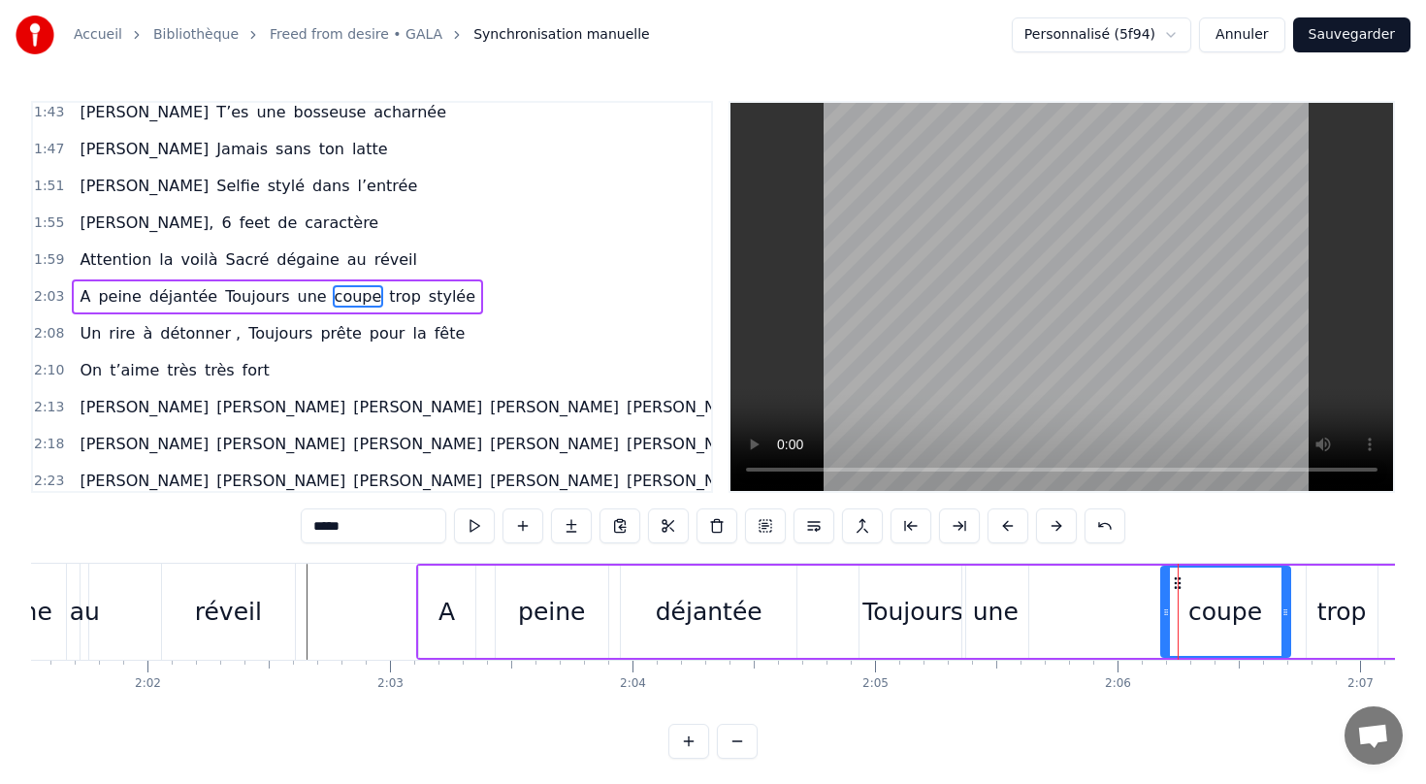
drag, startPoint x: 1087, startPoint y: 616, endPoint x: 1163, endPoint y: 612, distance: 75.8
click at [1163, 612] on icon at bounding box center [1166, 612] width 8 height 16
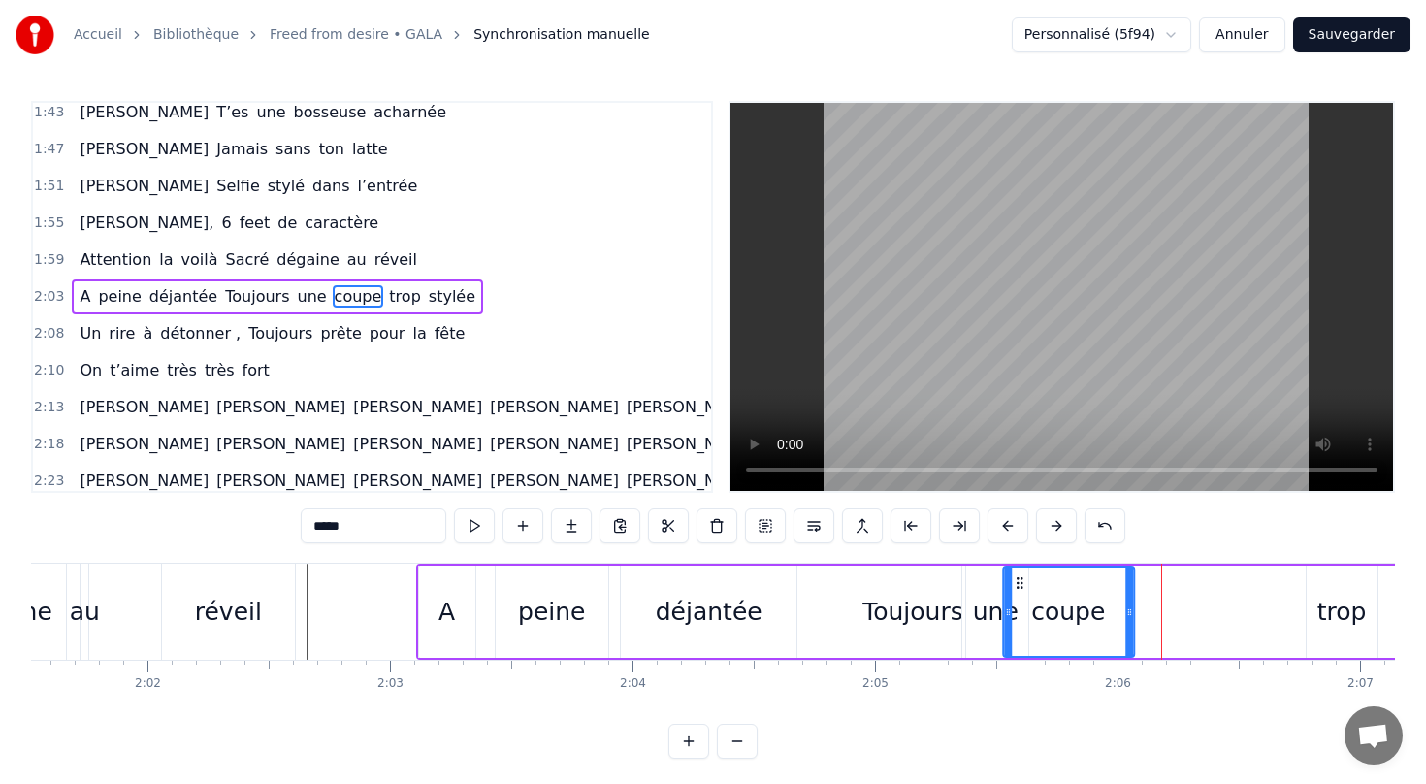
drag, startPoint x: 1170, startPoint y: 578, endPoint x: 1016, endPoint y: 591, distance: 154.8
click at [1016, 591] on div "coupe" at bounding box center [1068, 611] width 129 height 88
click at [1343, 626] on div "trop" at bounding box center [1341, 612] width 49 height 37
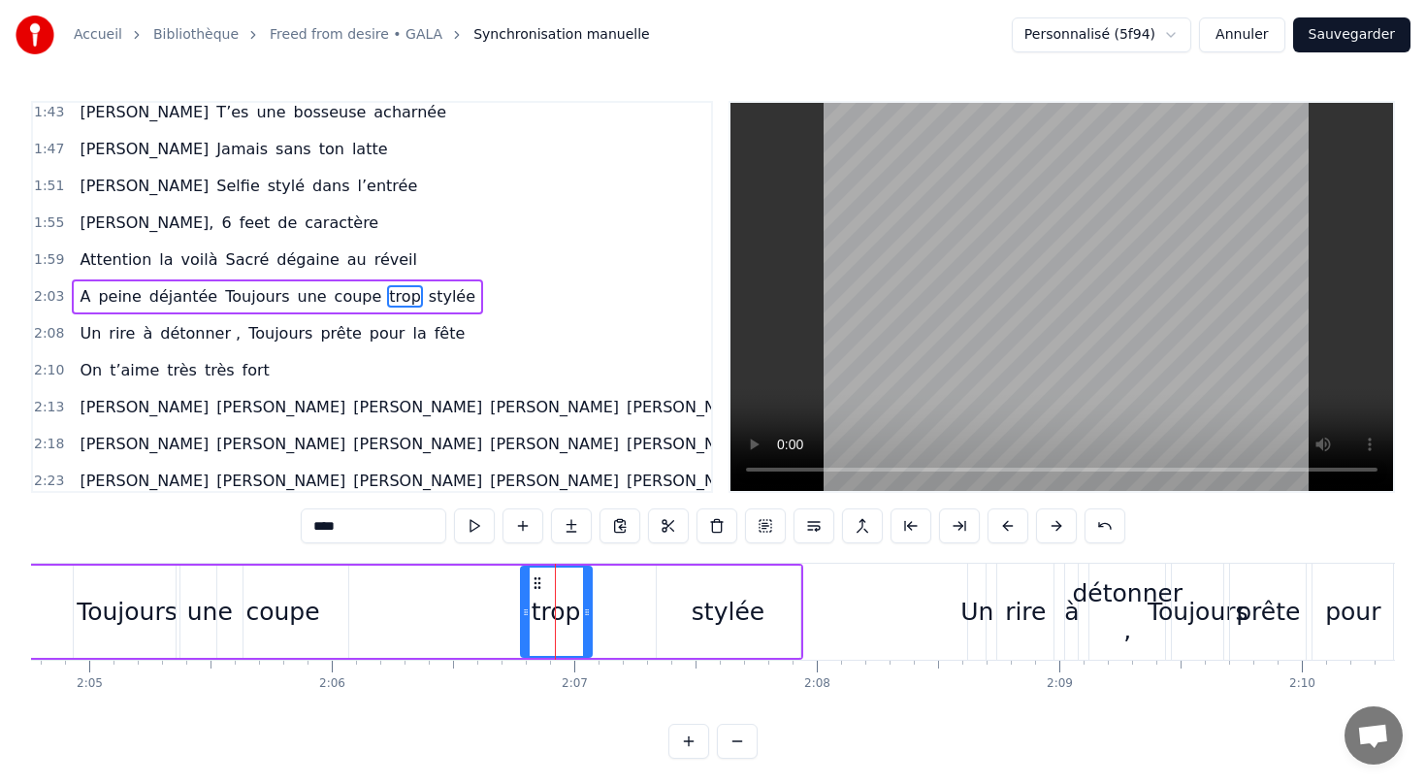
scroll to position [0, 30225]
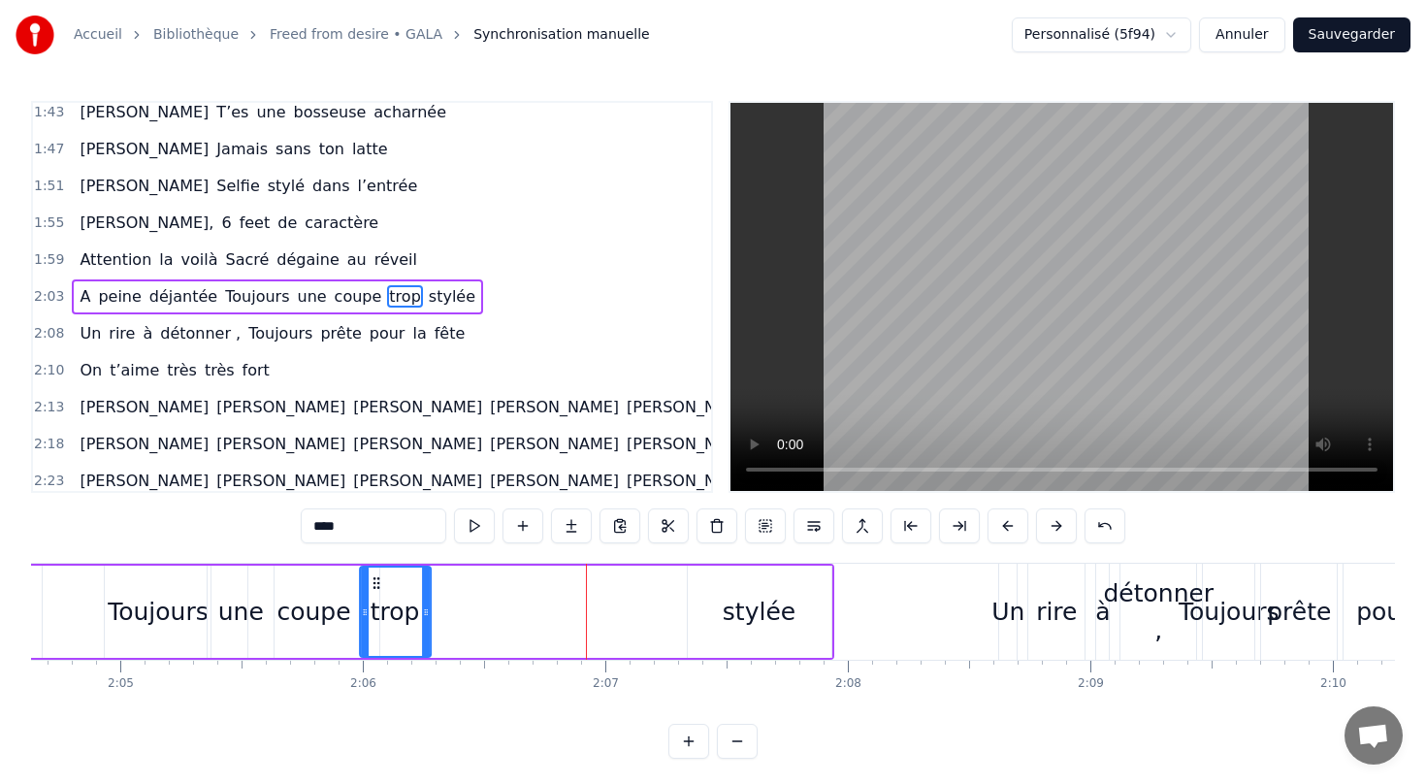
drag, startPoint x: 566, startPoint y: 577, endPoint x: 374, endPoint y: 580, distance: 191.1
click at [374, 580] on icon at bounding box center [377, 583] width 16 height 16
click at [750, 608] on div "stylée" at bounding box center [759, 612] width 73 height 37
type input "******"
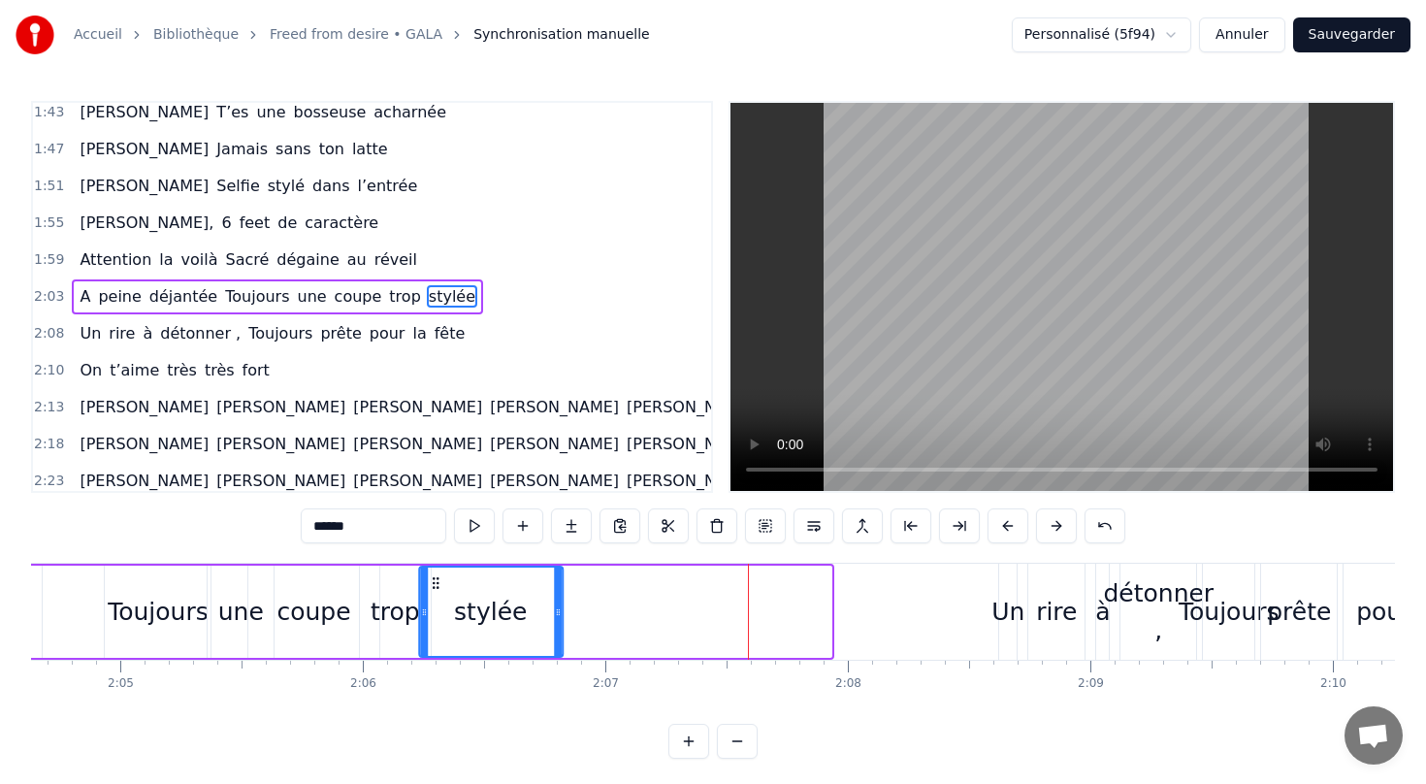
drag, startPoint x: 701, startPoint y: 580, endPoint x: 434, endPoint y: 598, distance: 268.3
click at [434, 598] on div "stylée" at bounding box center [491, 611] width 142 height 88
click at [335, 281] on div "A [PERSON_NAME] déjantée Toujours une coupe trop stylée" at bounding box center [277, 296] width 411 height 35
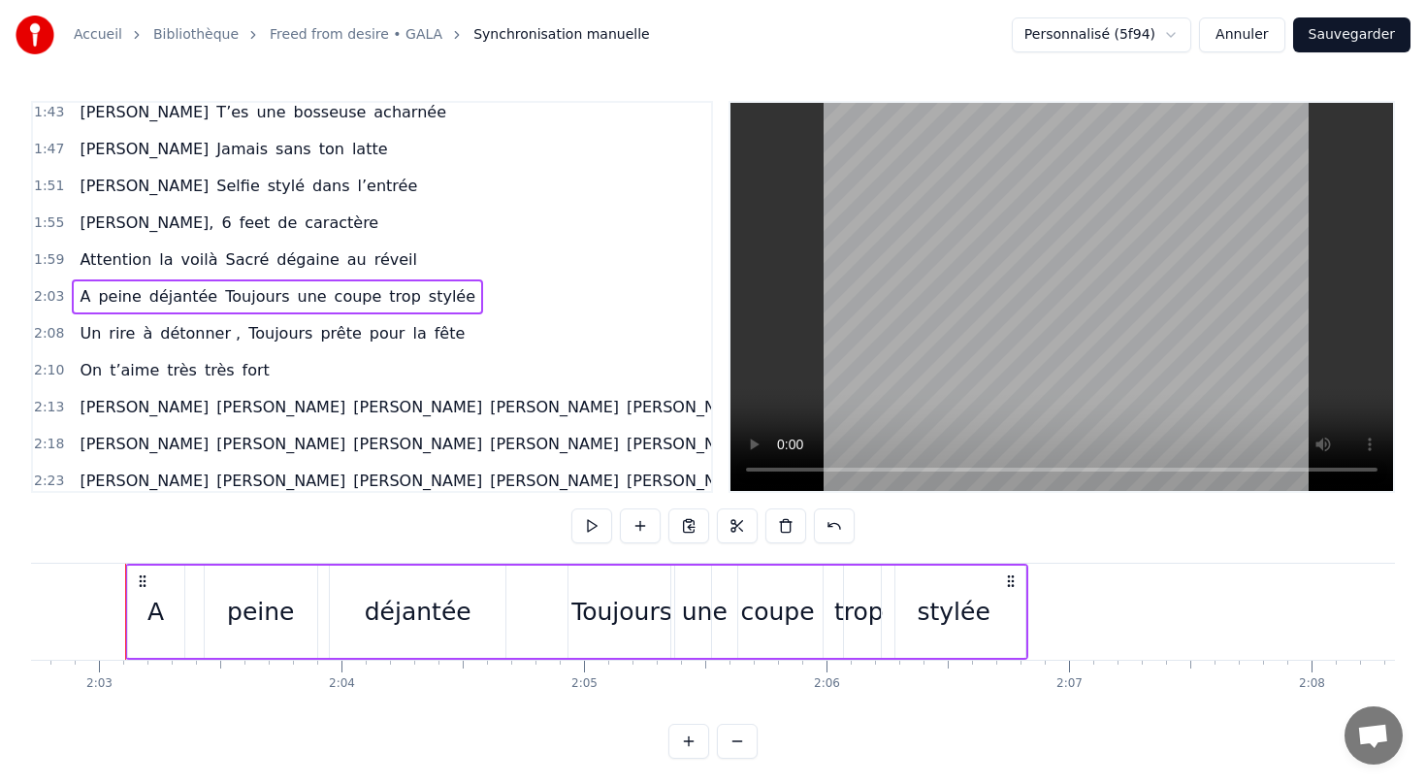
scroll to position [0, 29758]
click at [592, 524] on button at bounding box center [591, 525] width 41 height 35
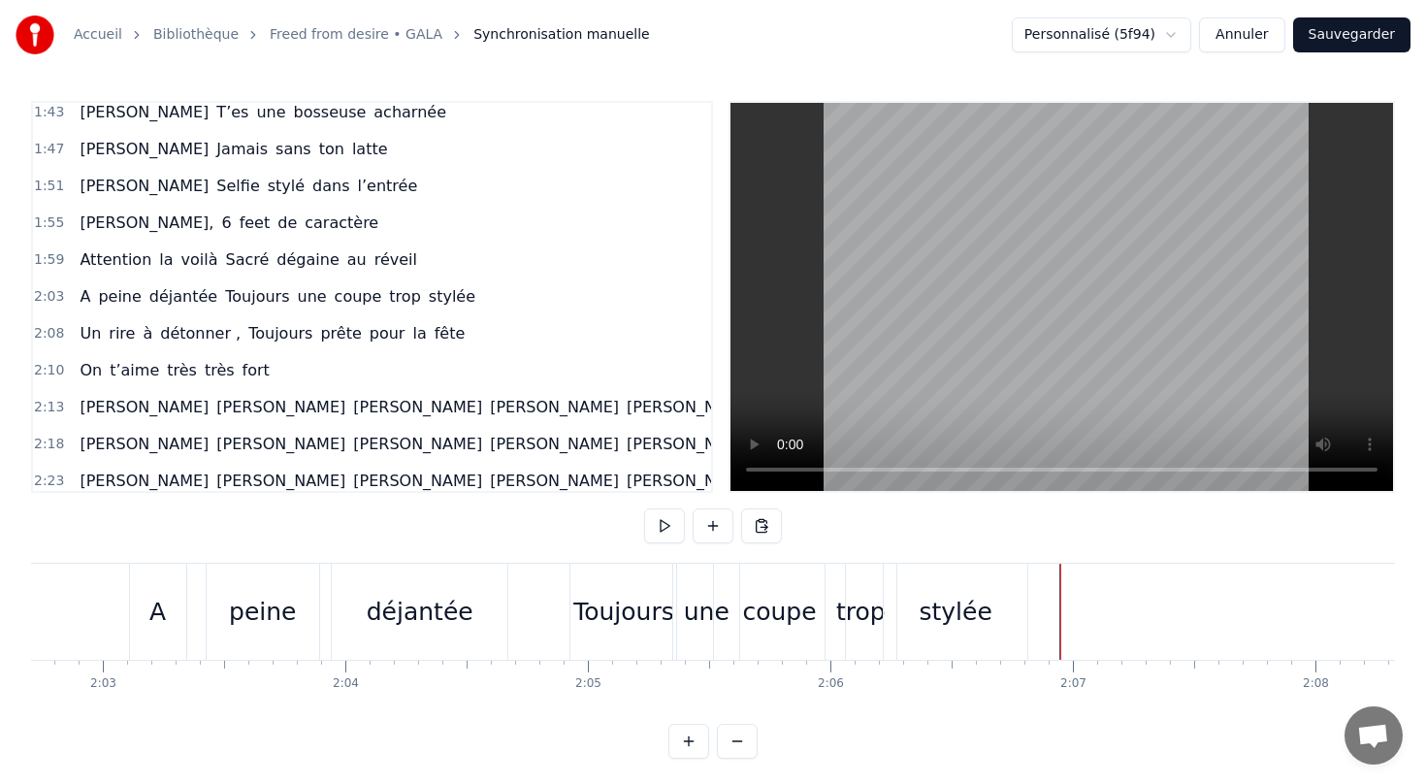
click at [660, 528] on button at bounding box center [664, 525] width 41 height 35
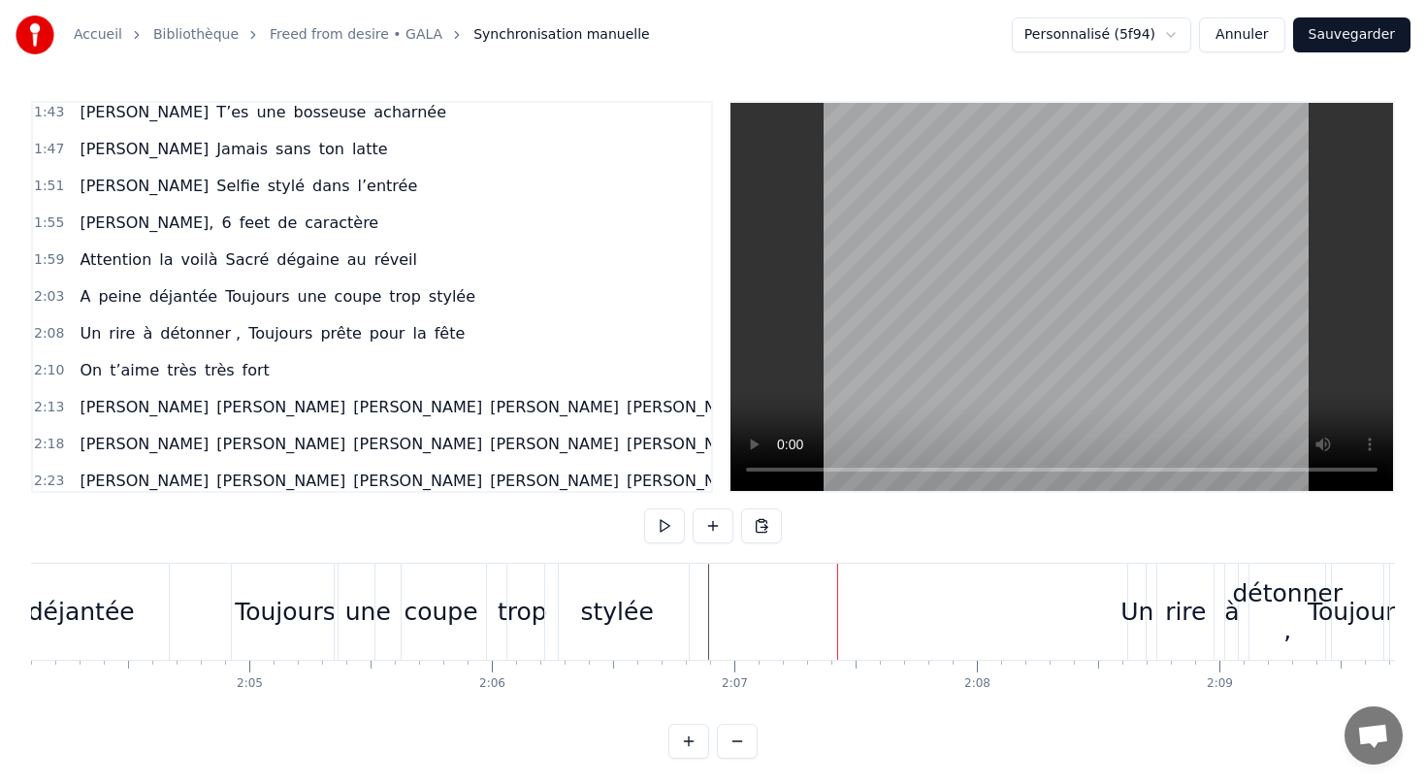
scroll to position [0, 30221]
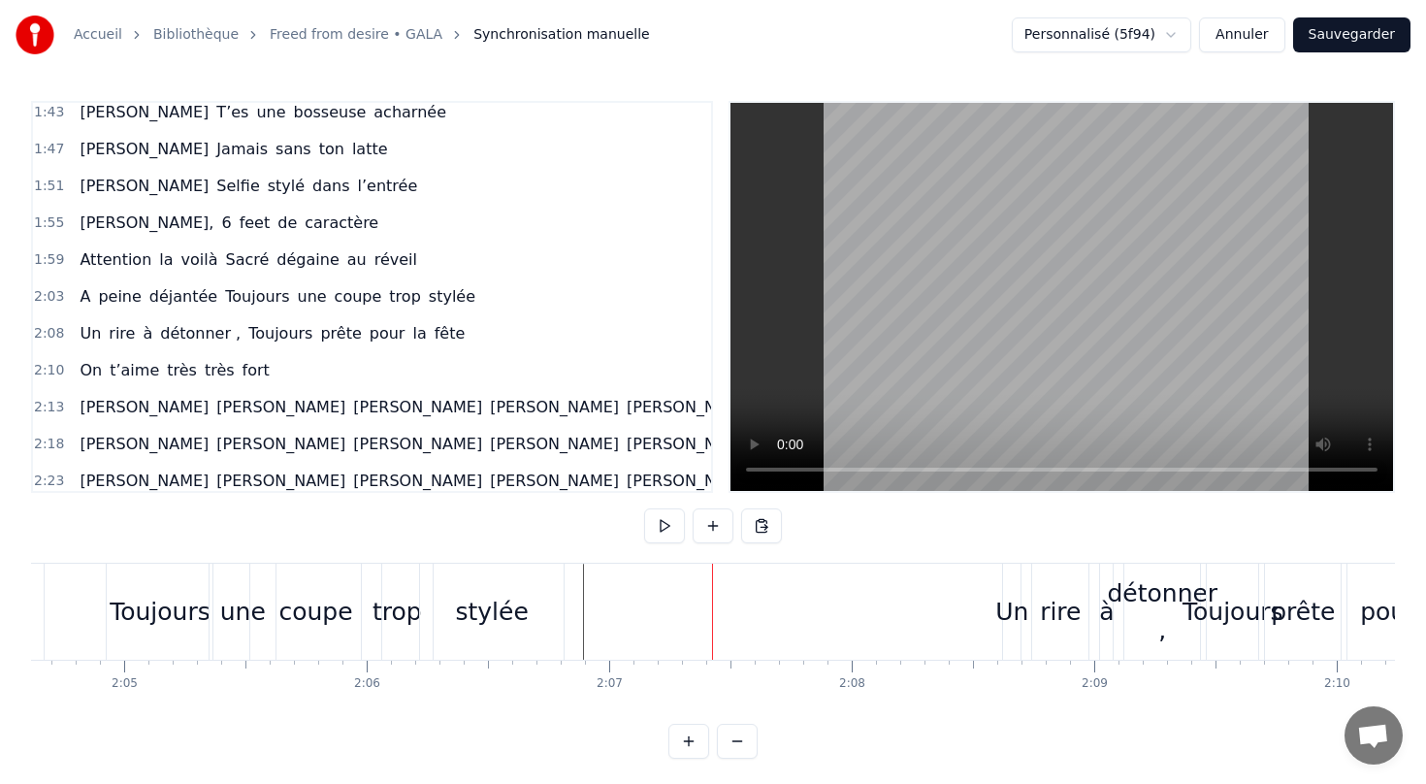
click at [329, 349] on div "Un rire à détonner , Toujours [PERSON_NAME] pour la fête" at bounding box center [272, 333] width 401 height 35
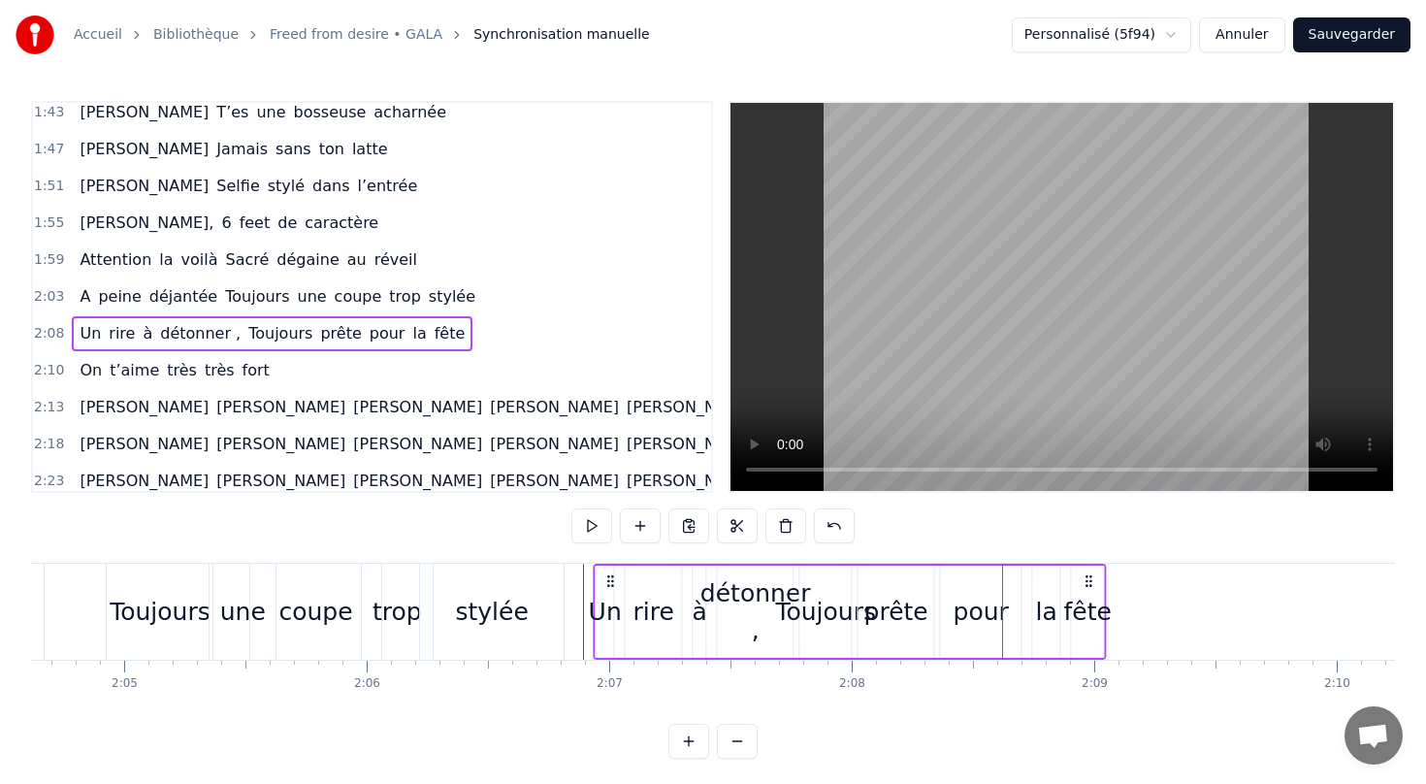
drag, startPoint x: 1020, startPoint y: 579, endPoint x: 611, endPoint y: 586, distance: 408.5
click at [611, 586] on icon at bounding box center [611, 581] width 16 height 16
click at [208, 334] on span "détonner ," at bounding box center [200, 333] width 84 height 22
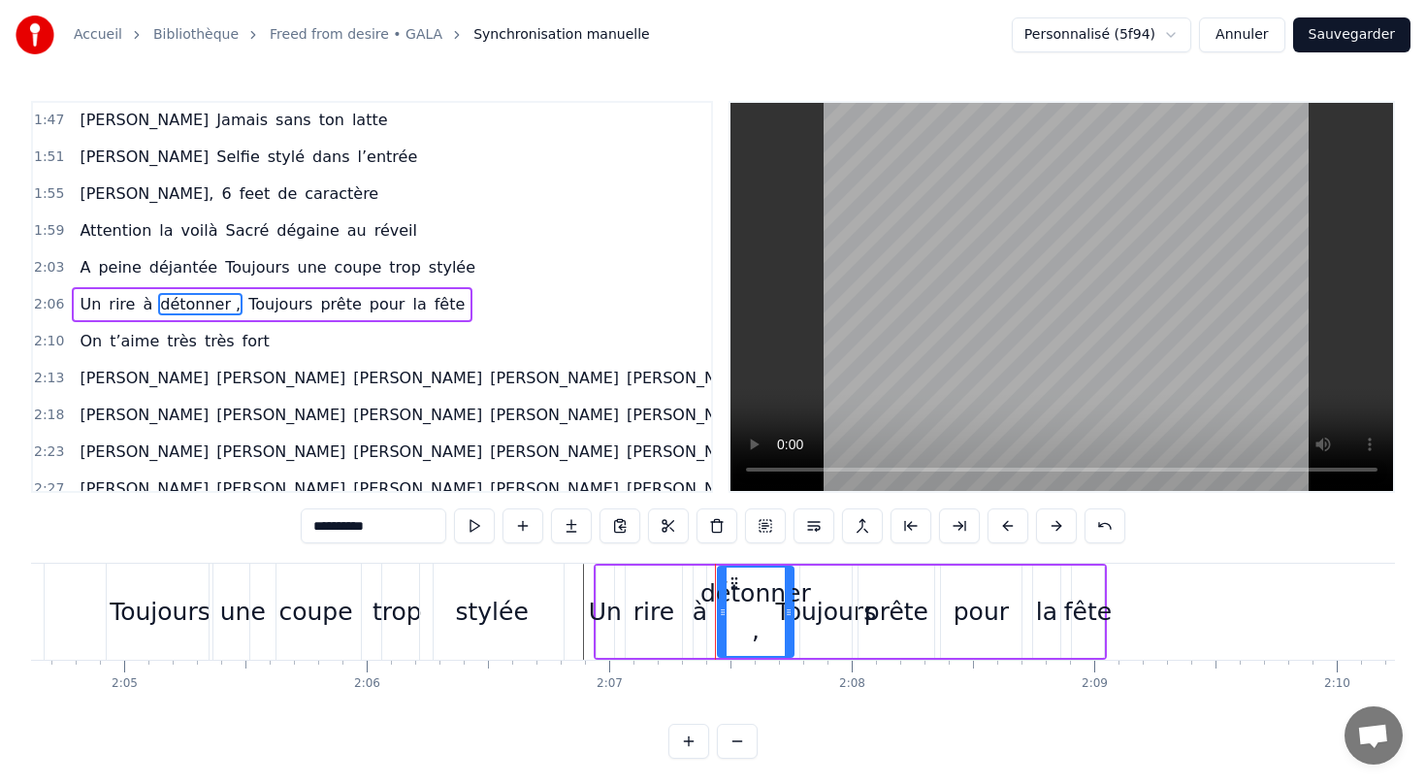
scroll to position [783, 0]
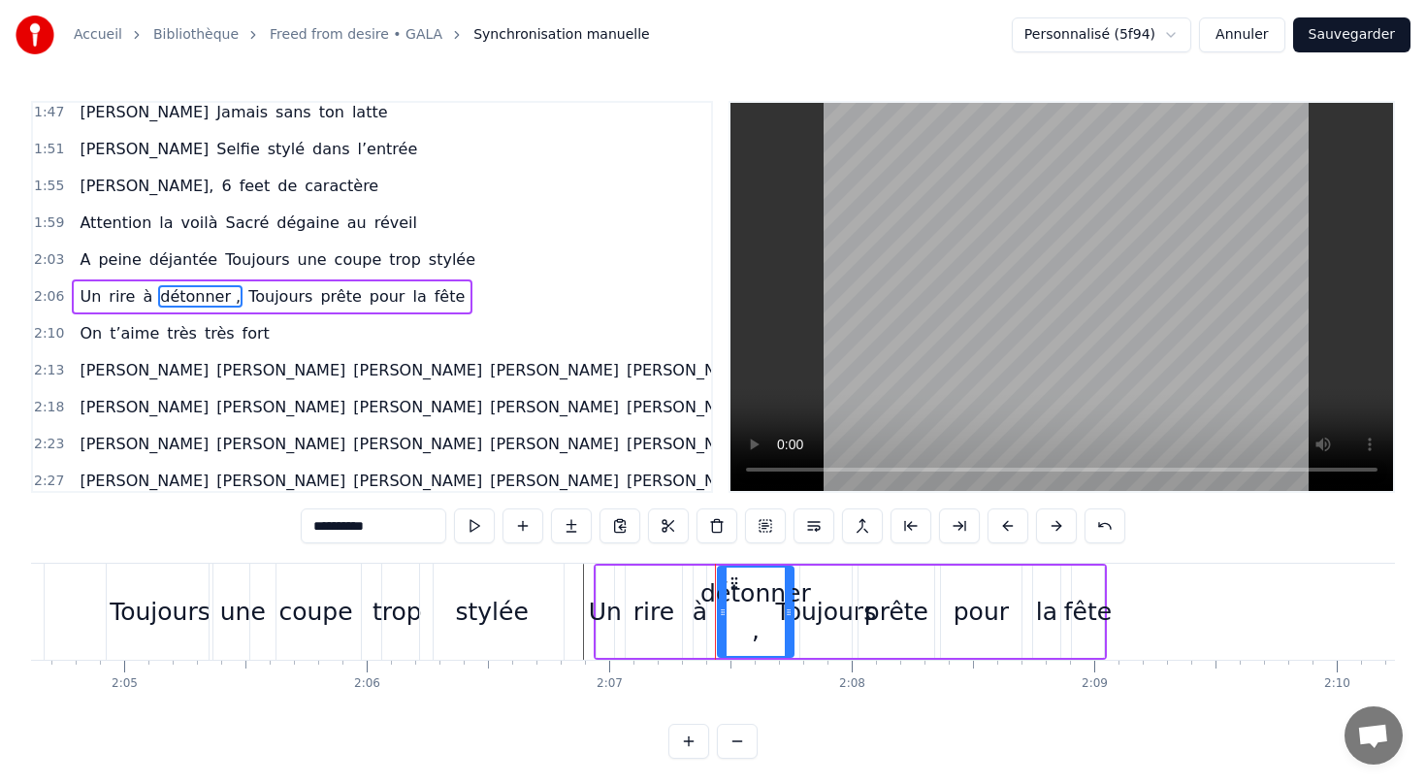
click at [389, 532] on input "**********" at bounding box center [374, 525] width 146 height 35
type input "********"
click at [534, 368] on div "2:13 [PERSON_NAME] [PERSON_NAME] [PERSON_NAME] [PERSON_NAME] [PERSON_NAME] [PER…" at bounding box center [372, 370] width 678 height 37
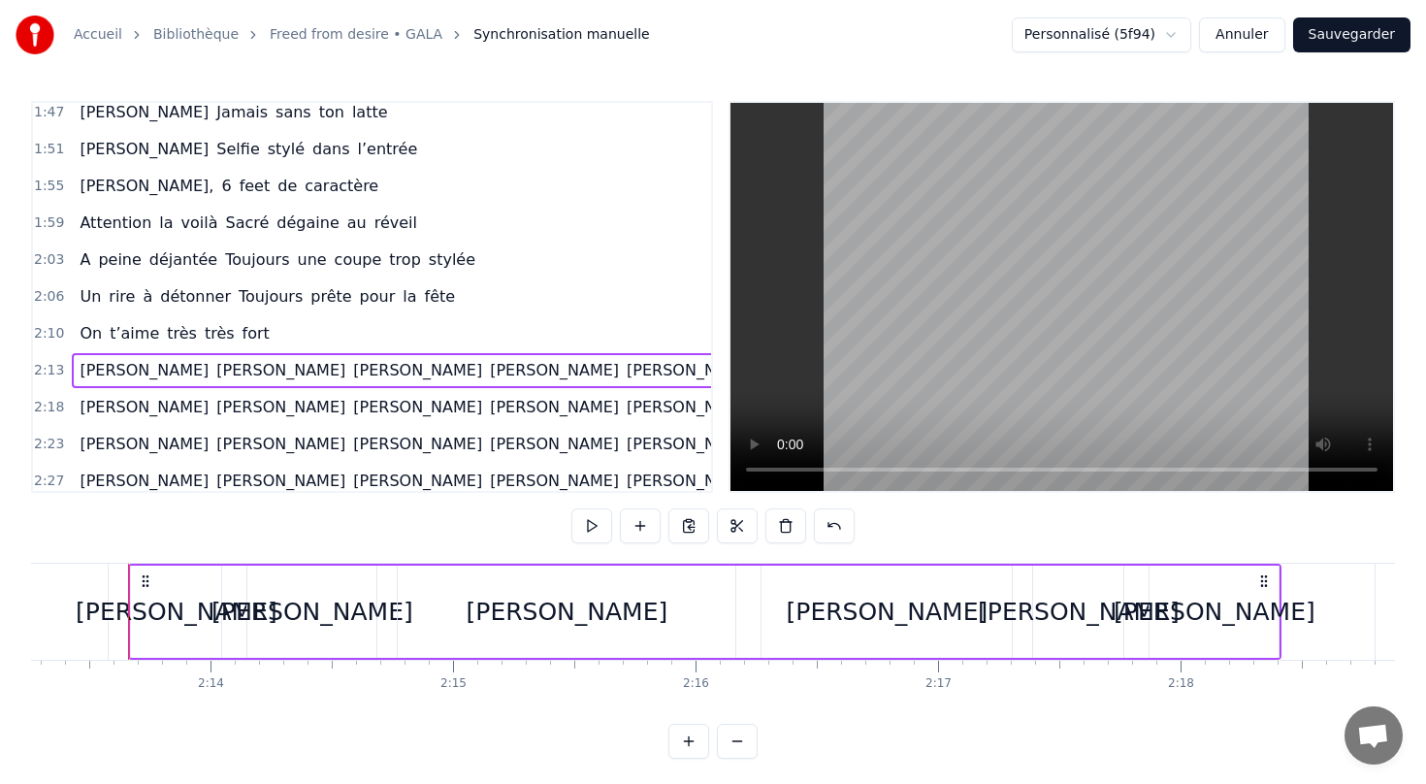
scroll to position [5, 0]
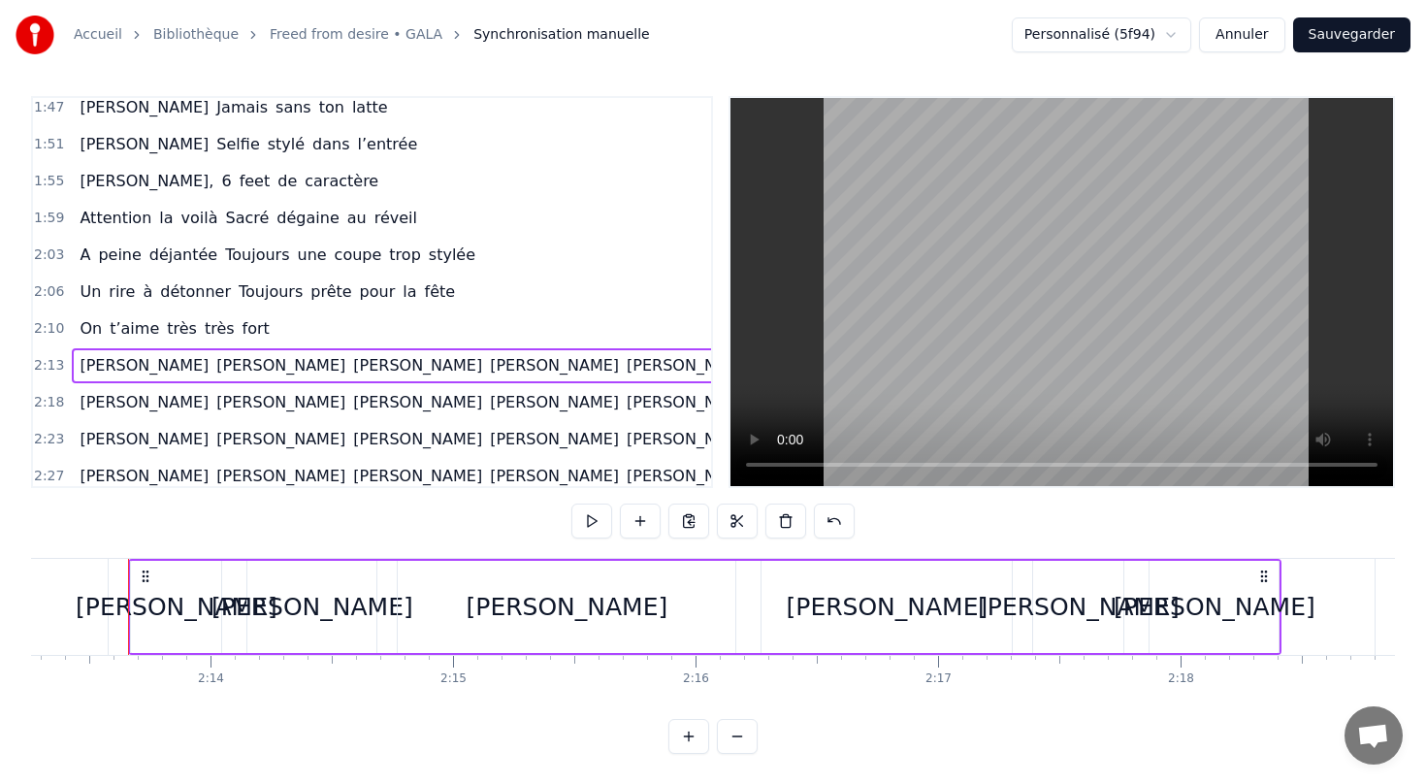
click at [118, 307] on div "Un rire à détonner Toujours [PERSON_NAME] pour la fête" at bounding box center [267, 292] width 391 height 35
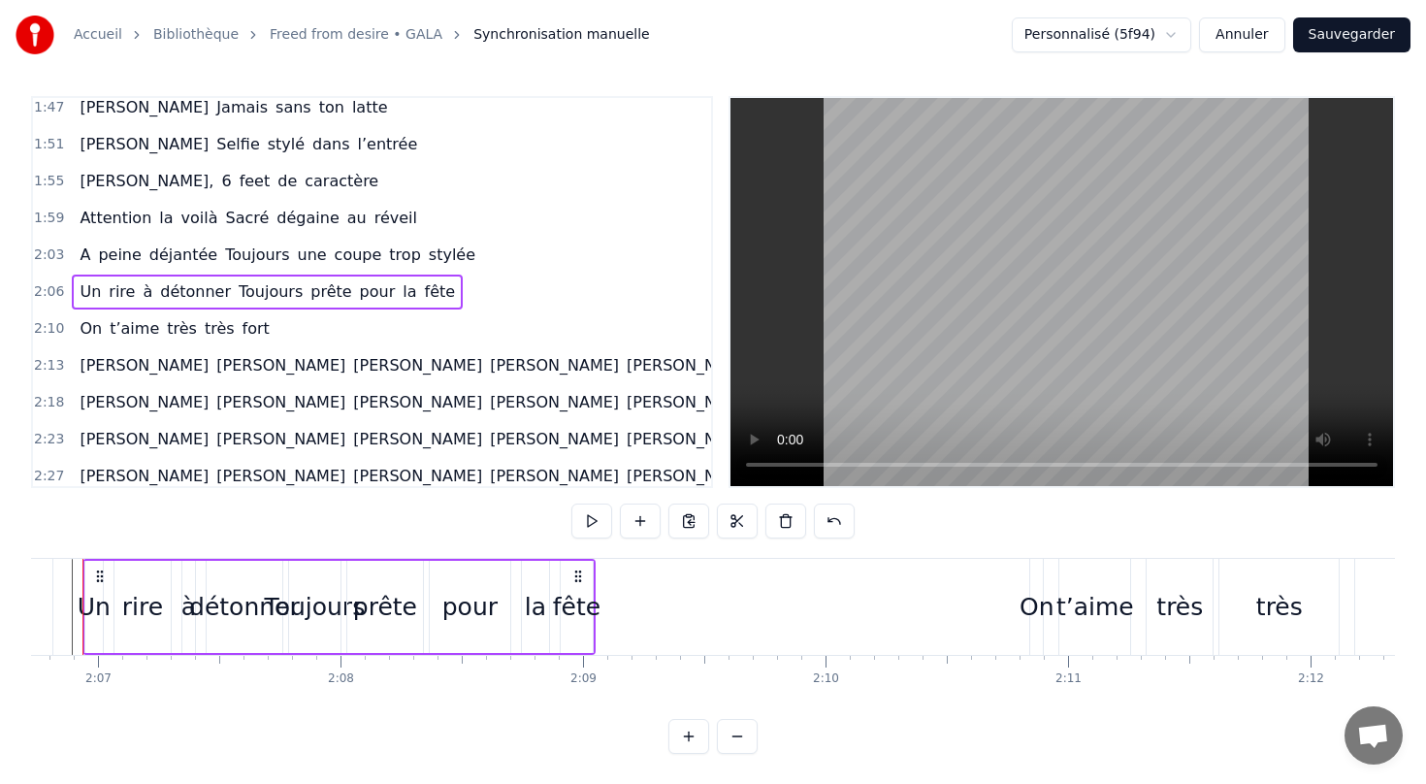
scroll to position [0, 30687]
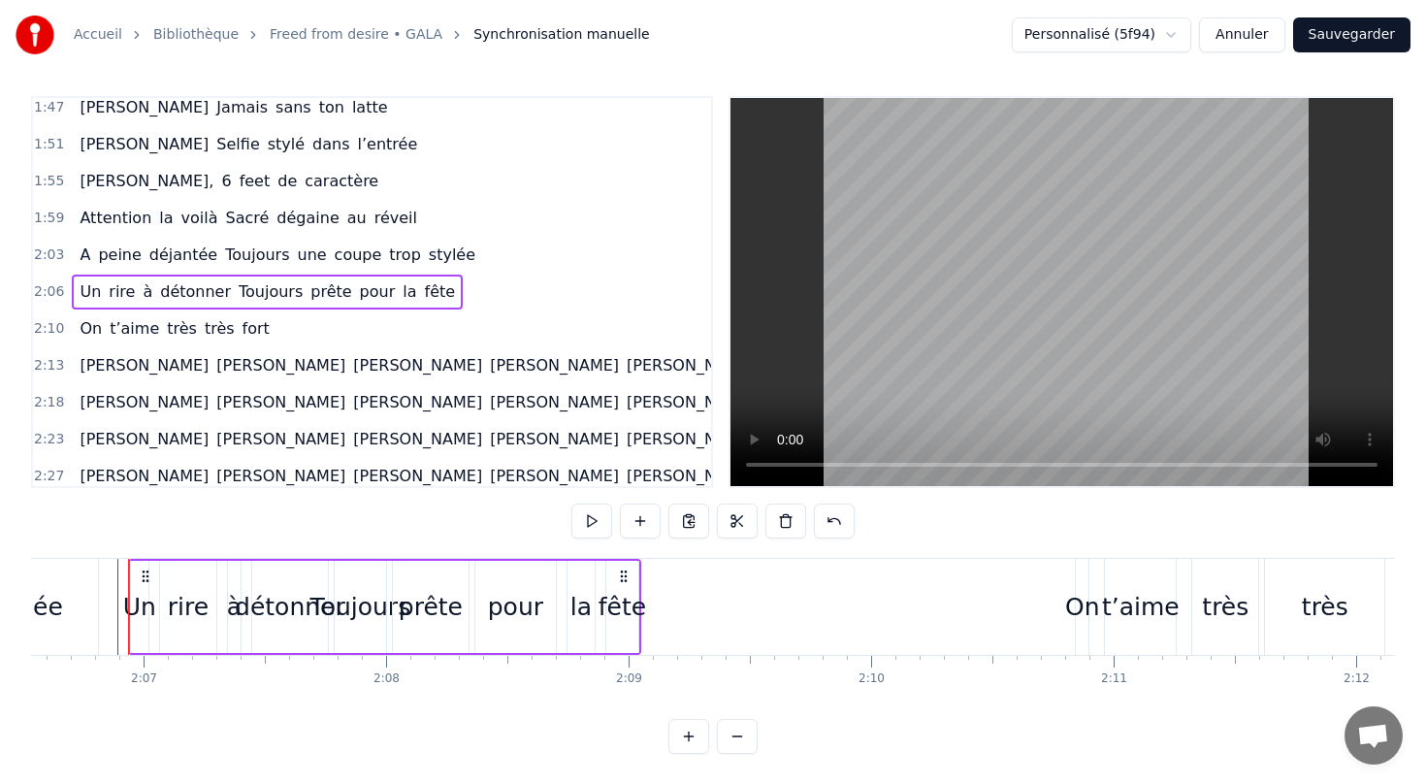
click at [186, 605] on div "rire" at bounding box center [188, 607] width 41 height 37
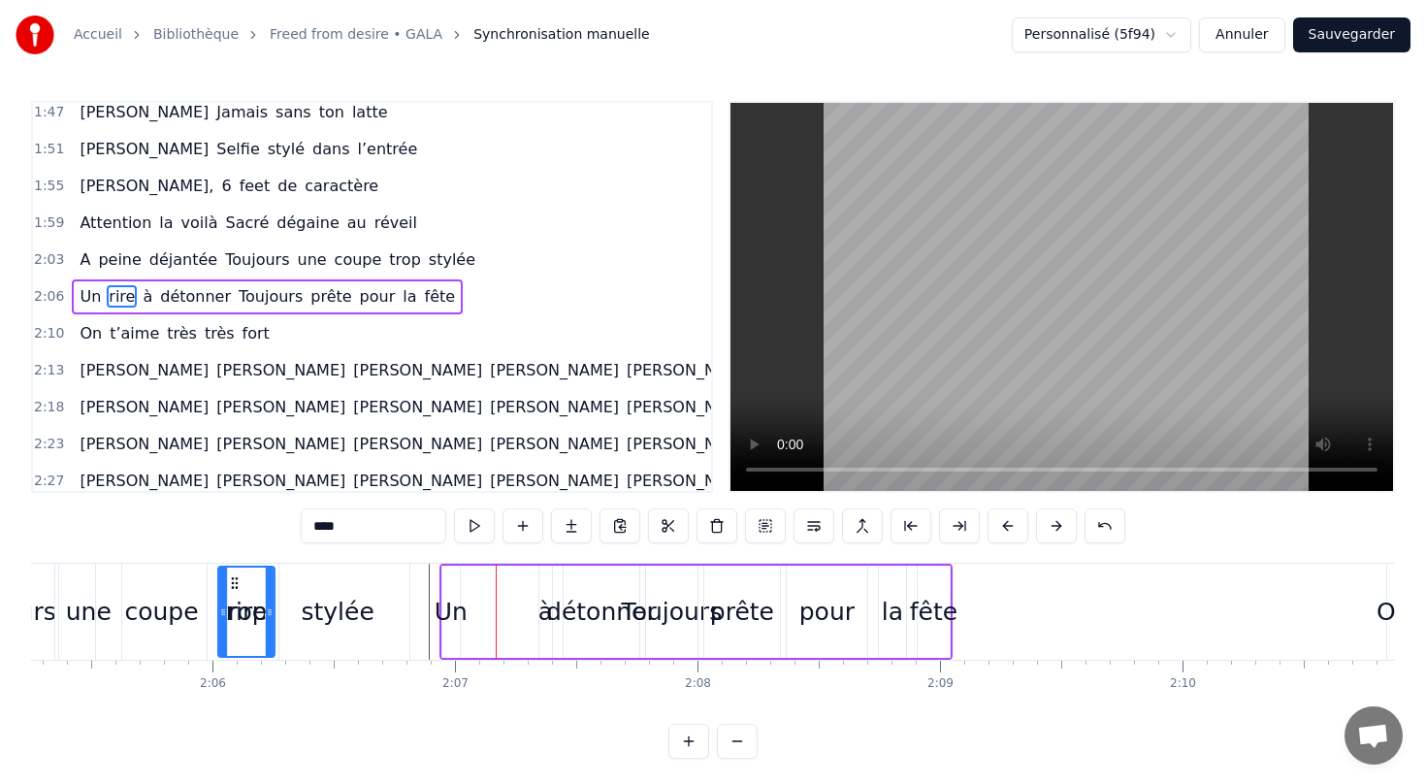
drag, startPoint x: 171, startPoint y: 581, endPoint x: 198, endPoint y: 579, distance: 27.2
click at [217, 579] on div "rire" at bounding box center [246, 612] width 58 height 92
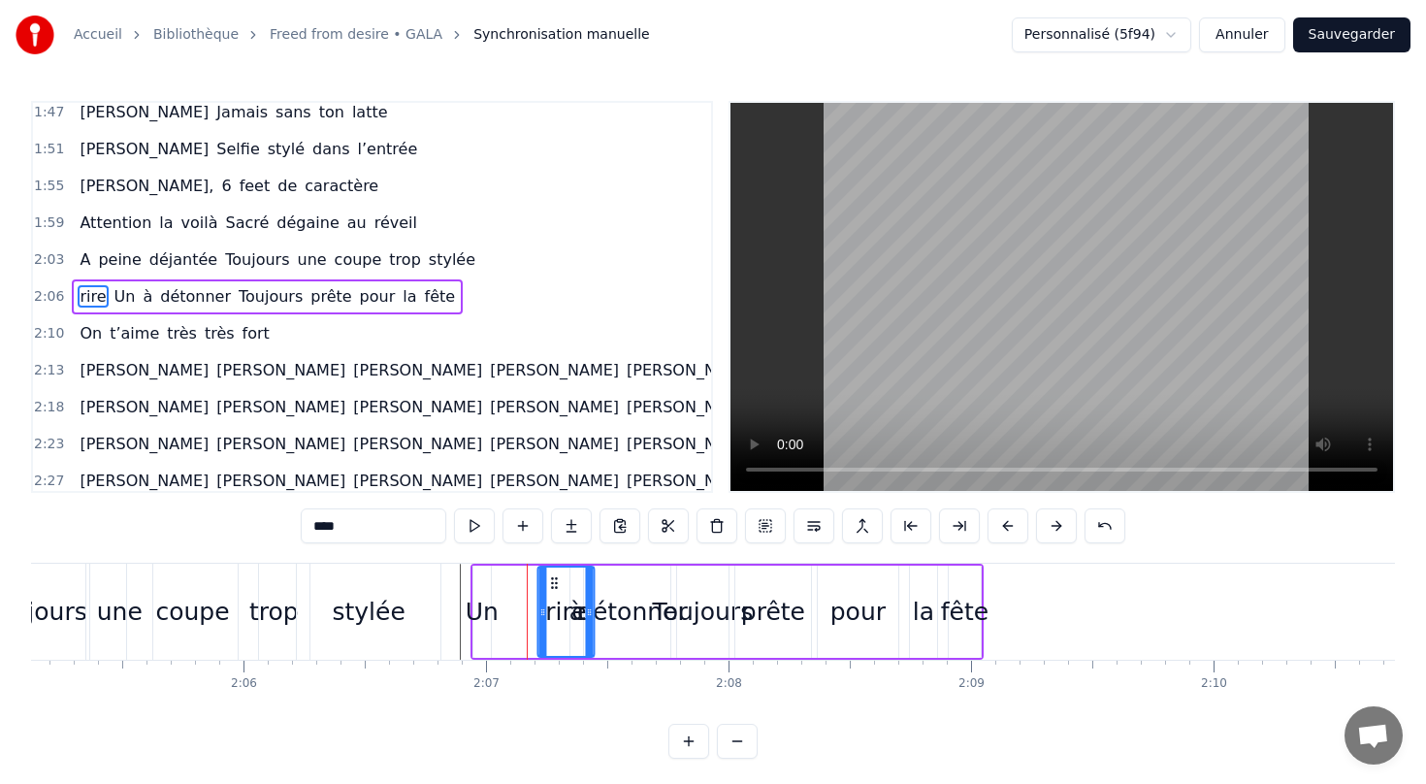
drag, startPoint x: 212, startPoint y: 578, endPoint x: 550, endPoint y: 565, distance: 337.9
click at [962, 616] on div "fête" at bounding box center [965, 612] width 48 height 37
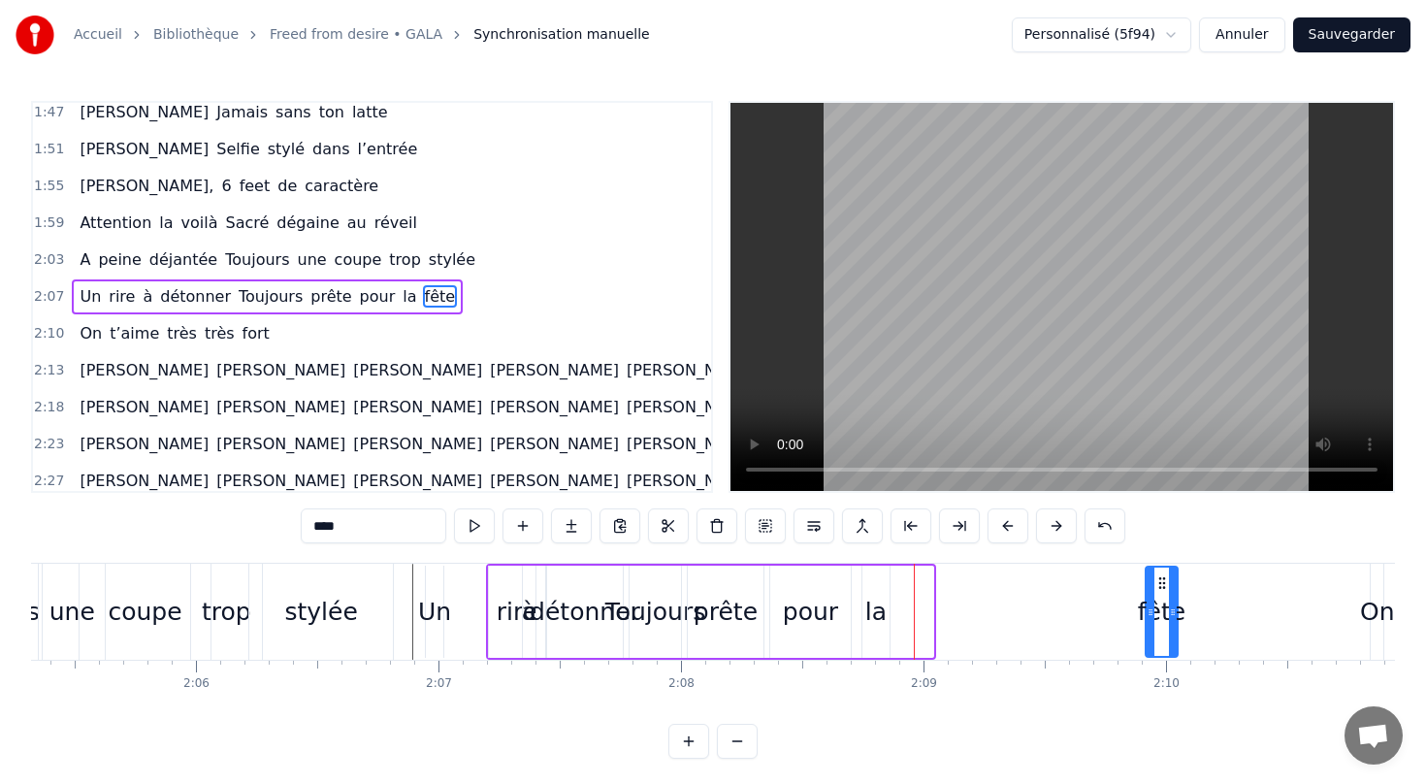
drag, startPoint x: 961, startPoint y: 579, endPoint x: 1171, endPoint y: 576, distance: 209.6
click at [1170, 576] on icon at bounding box center [1162, 583] width 16 height 16
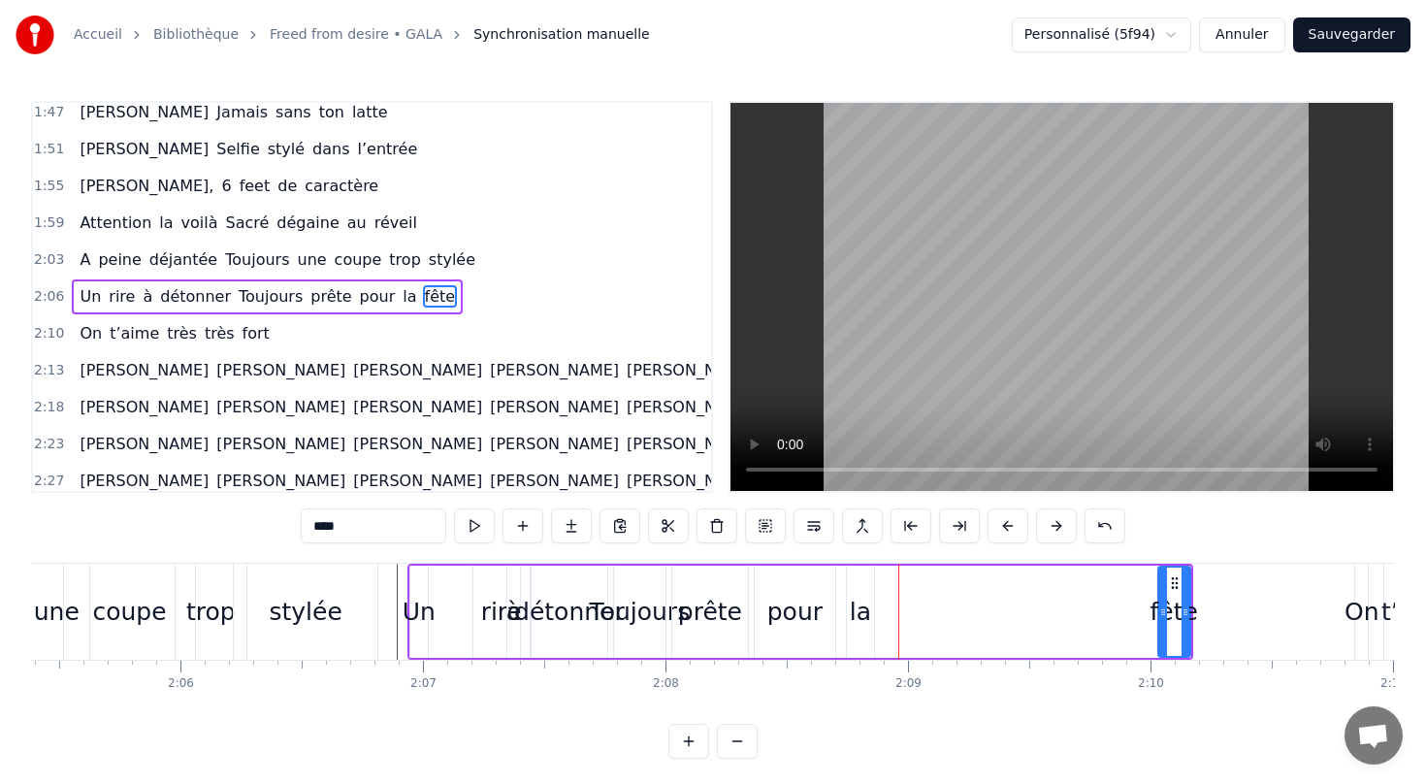
click at [851, 579] on div "la" at bounding box center [860, 612] width 27 height 92
drag, startPoint x: 861, startPoint y: 581, endPoint x: 1078, endPoint y: 580, distance: 216.3
click at [1078, 580] on icon at bounding box center [1080, 583] width 16 height 16
click at [779, 616] on div "pour" at bounding box center [794, 612] width 55 height 37
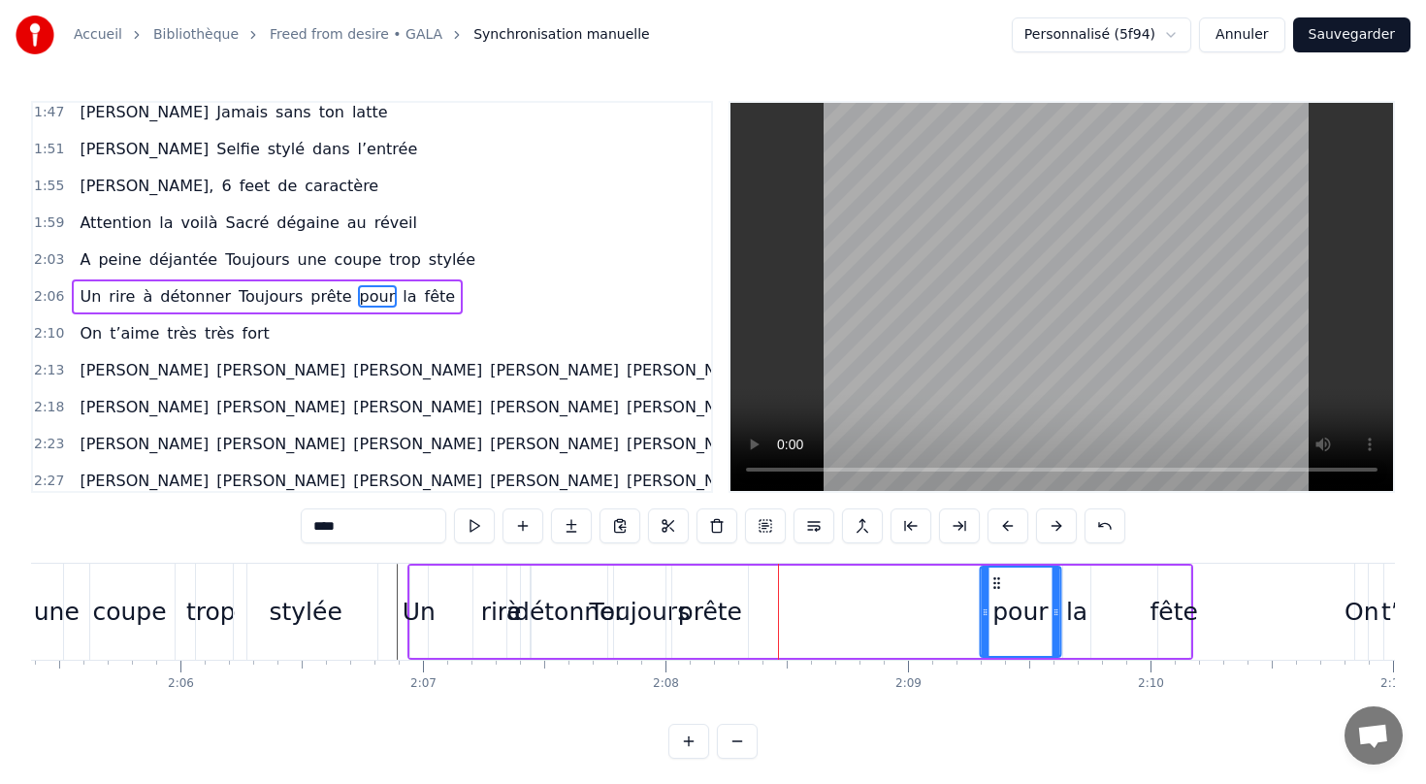
drag, startPoint x: 767, startPoint y: 578, endPoint x: 993, endPoint y: 604, distance: 227.5
click at [993, 604] on div "pour" at bounding box center [1020, 611] width 79 height 88
click at [696, 613] on div "prête" at bounding box center [710, 612] width 64 height 37
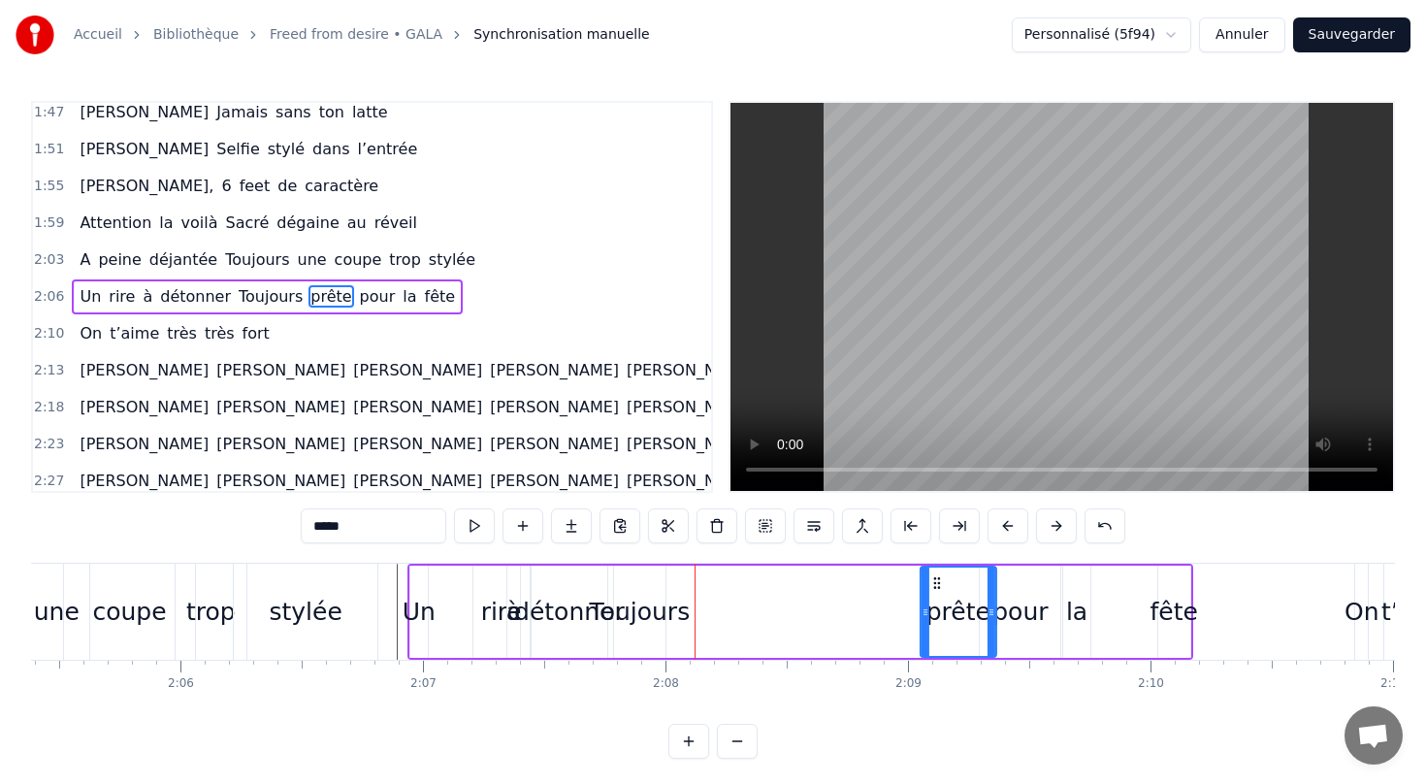
drag, startPoint x: 686, startPoint y: 580, endPoint x: 933, endPoint y: 585, distance: 247.4
click at [933, 585] on icon at bounding box center [937, 583] width 16 height 16
click at [658, 610] on div "Toujours" at bounding box center [640, 612] width 101 height 37
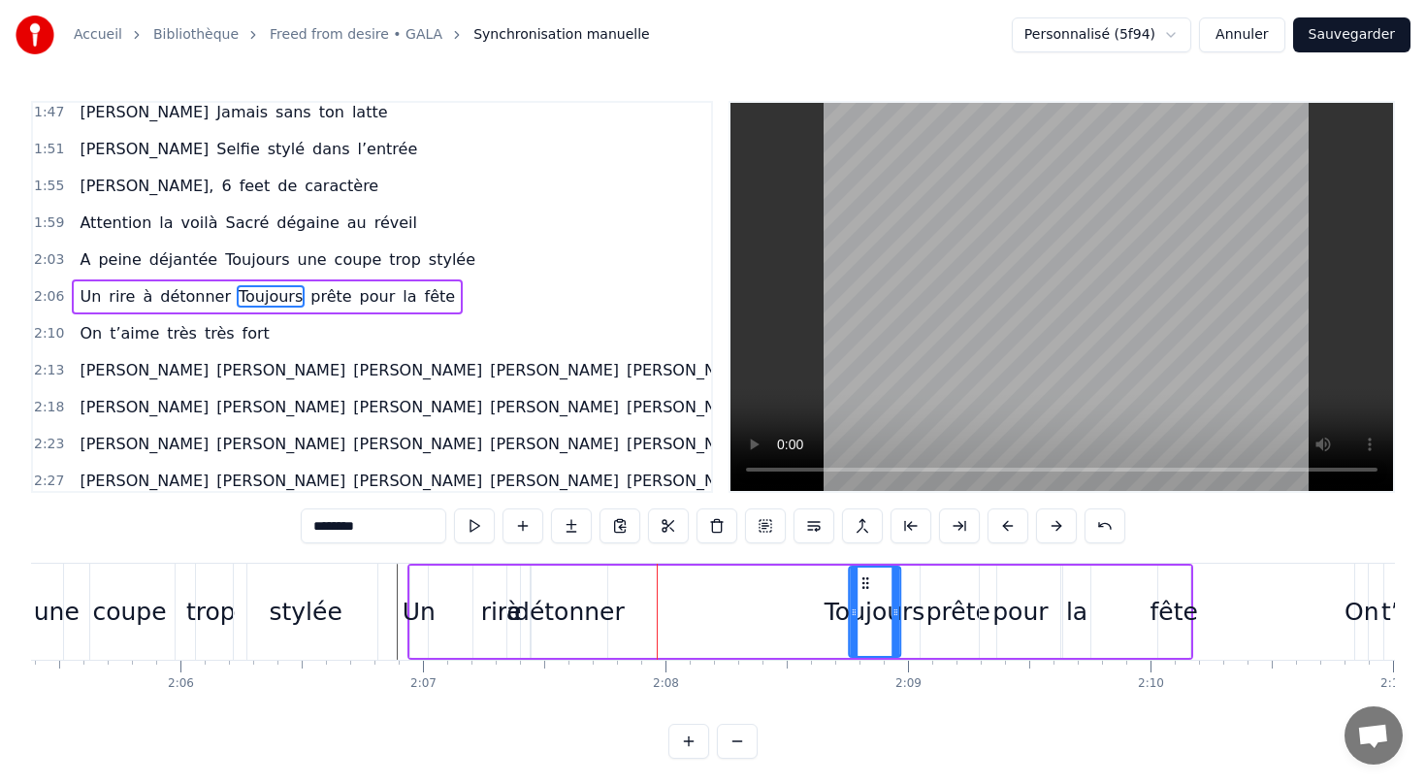
drag, startPoint x: 624, startPoint y: 583, endPoint x: 859, endPoint y: 592, distance: 234.9
click at [859, 592] on div "Toujours" at bounding box center [874, 611] width 49 height 88
click at [567, 627] on div "détonner" at bounding box center [569, 612] width 111 height 37
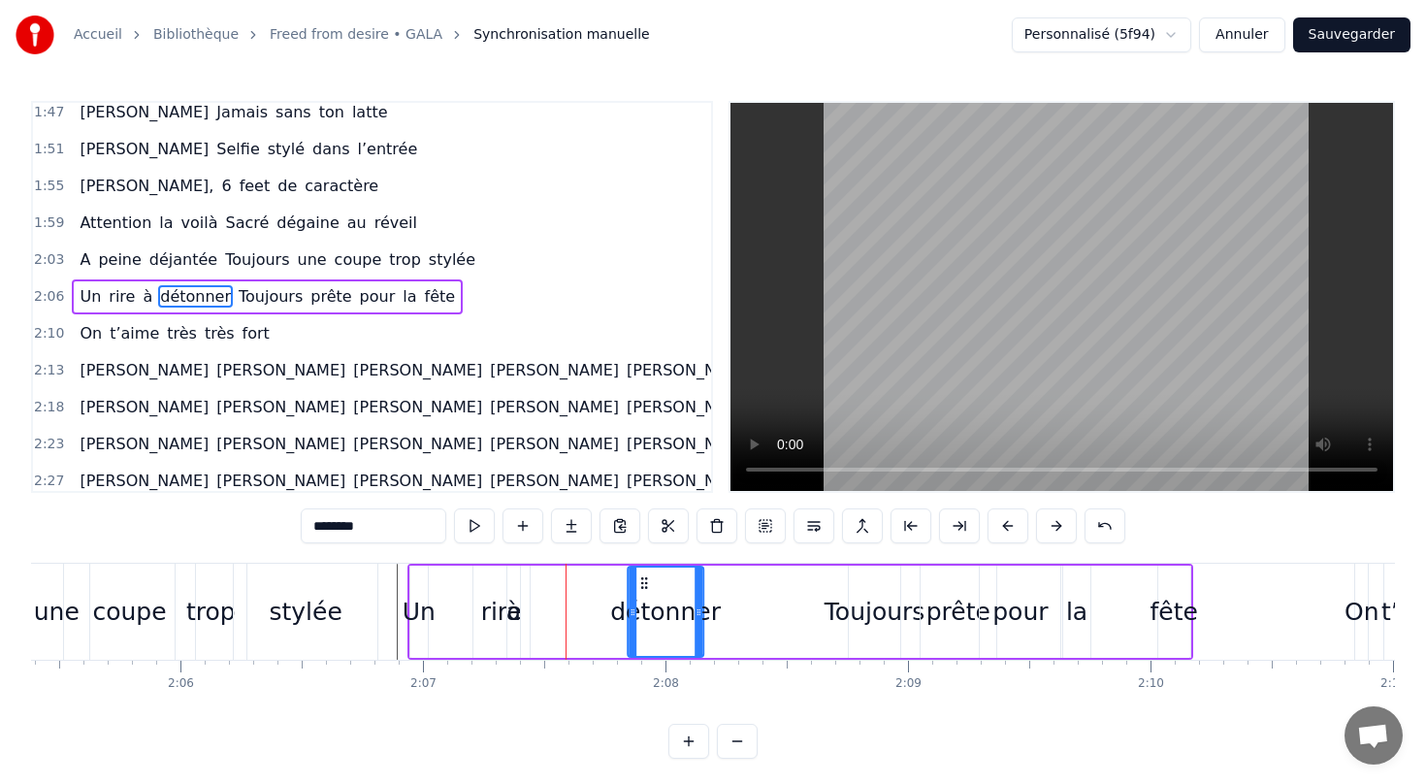
drag, startPoint x: 543, startPoint y: 576, endPoint x: 639, endPoint y: 590, distance: 97.0
click at [639, 590] on icon at bounding box center [644, 583] width 16 height 16
click at [511, 598] on div "à" at bounding box center [513, 612] width 15 height 37
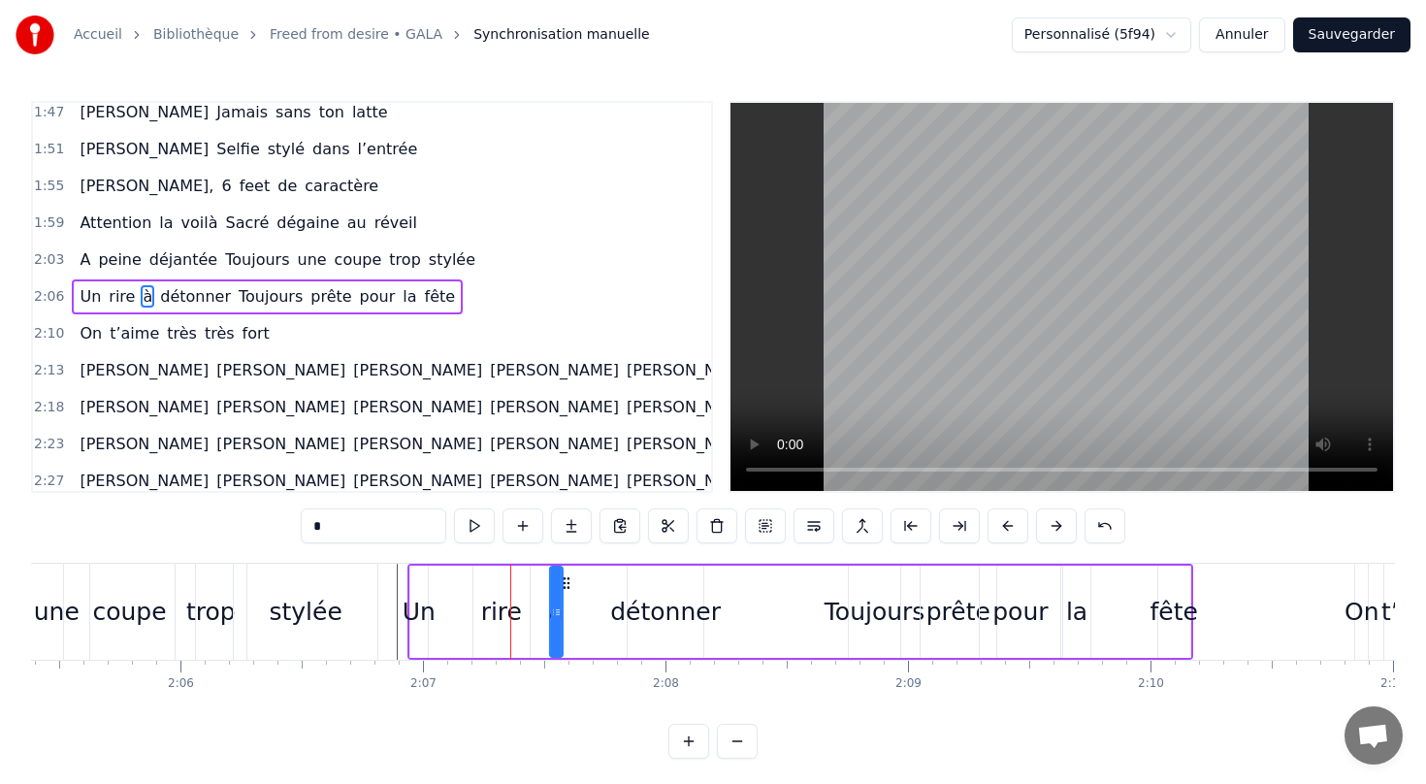
drag, startPoint x: 523, startPoint y: 584, endPoint x: 566, endPoint y: 596, distance: 44.2
click at [566, 596] on div "Un rire à détonner Toujours [PERSON_NAME] pour la fête" at bounding box center [800, 612] width 786 height 96
drag, startPoint x: 560, startPoint y: 616, endPoint x: 581, endPoint y: 614, distance: 21.4
click at [581, 614] on icon at bounding box center [579, 612] width 8 height 16
click at [423, 617] on div "Un" at bounding box center [419, 612] width 33 height 37
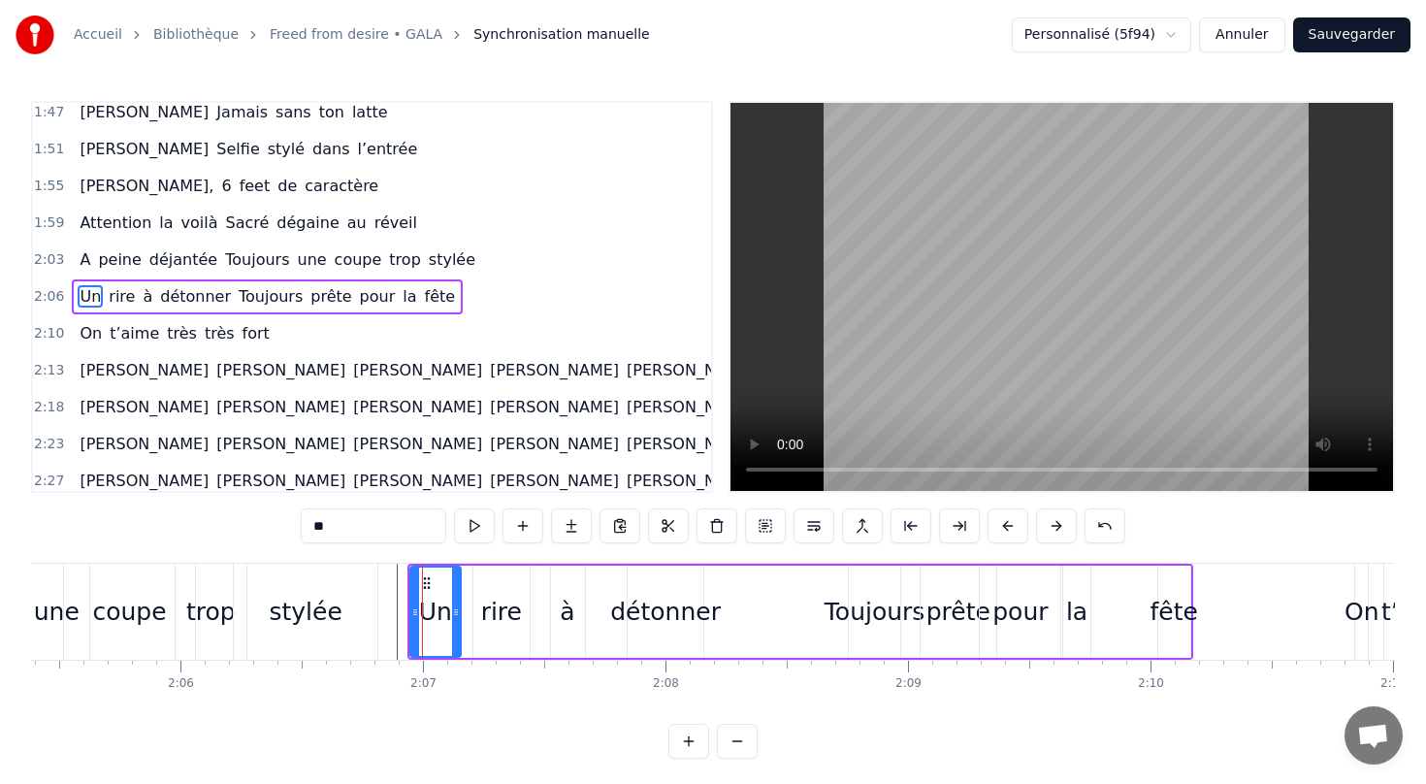
drag, startPoint x: 424, startPoint y: 611, endPoint x: 457, endPoint y: 610, distance: 33.0
click at [457, 610] on icon at bounding box center [456, 612] width 8 height 16
drag, startPoint x: 412, startPoint y: 609, endPoint x: 401, endPoint y: 608, distance: 11.7
click at [401, 608] on icon at bounding box center [404, 612] width 8 height 16
click at [513, 615] on div "rire" at bounding box center [501, 612] width 41 height 37
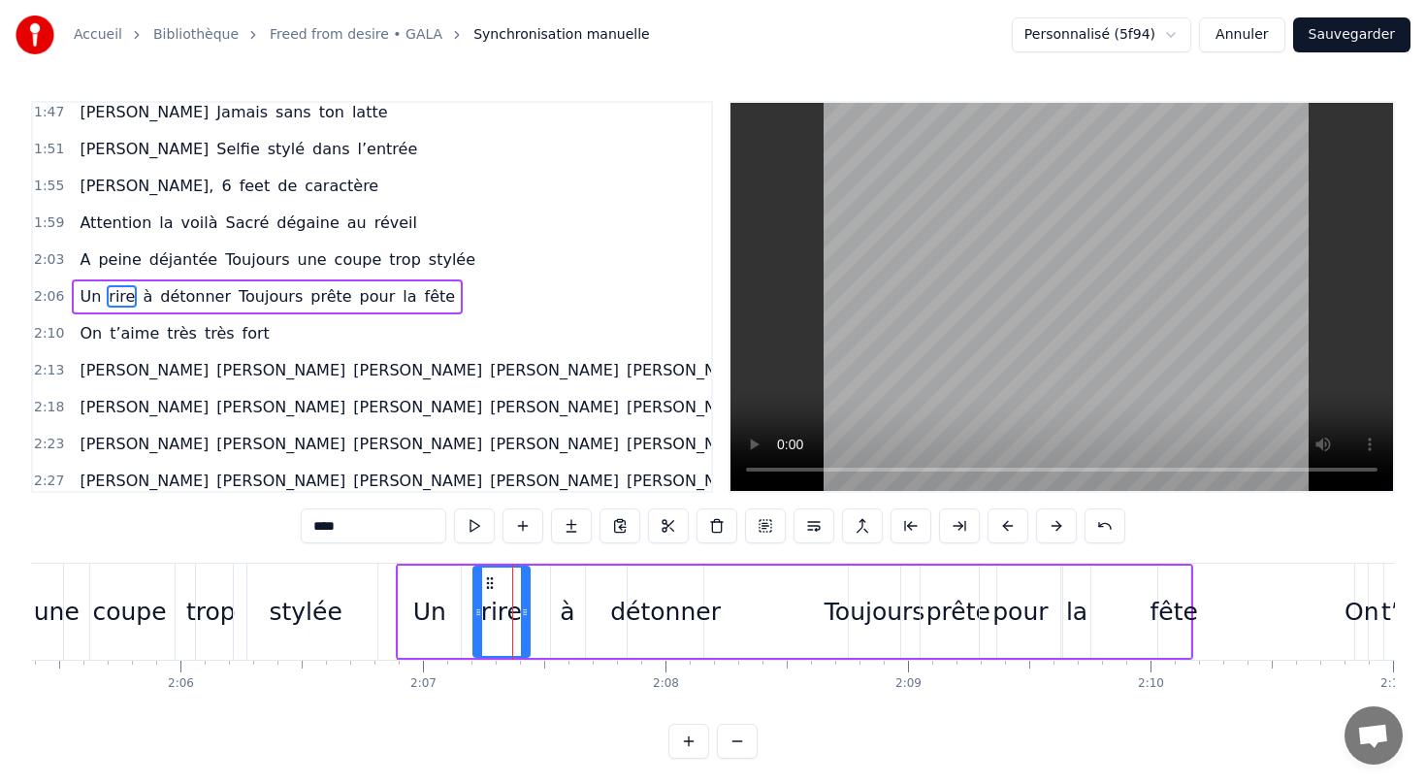
click at [571, 611] on div "à" at bounding box center [567, 612] width 15 height 37
click at [701, 596] on div "détonner" at bounding box center [665, 612] width 111 height 37
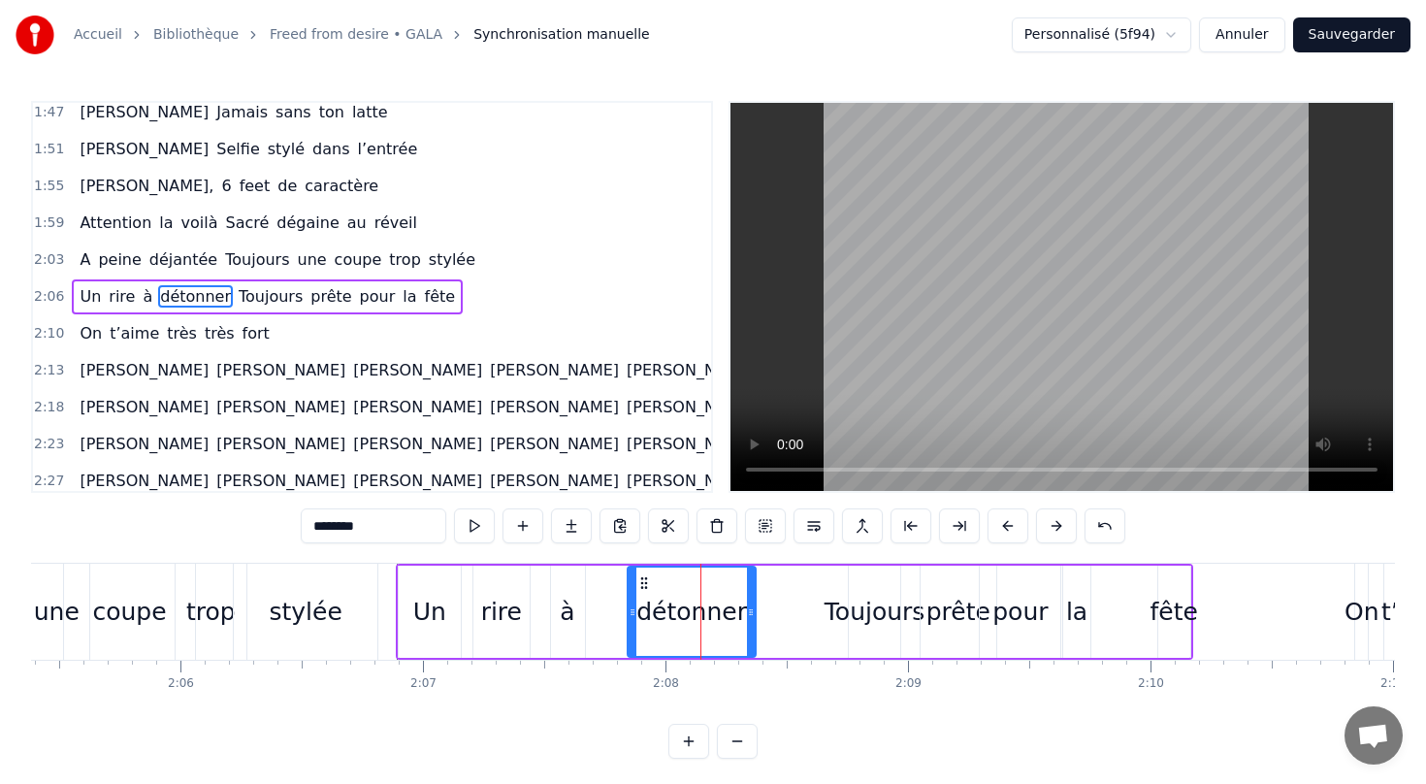
drag, startPoint x: 697, startPoint y: 614, endPoint x: 749, endPoint y: 615, distance: 52.4
click at [749, 615] on icon at bounding box center [751, 612] width 8 height 16
click at [1082, 582] on div "la" at bounding box center [1076, 612] width 27 height 92
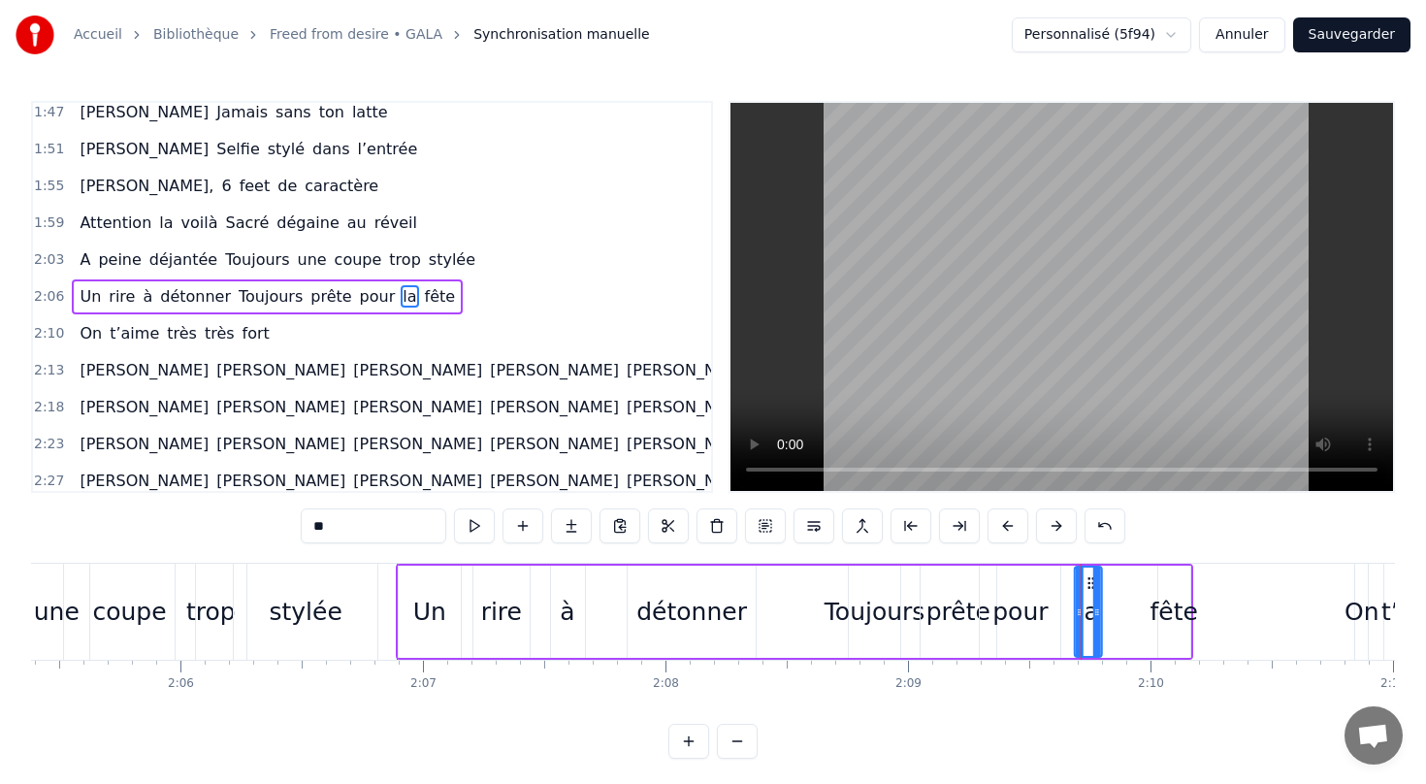
drag, startPoint x: 1078, startPoint y: 583, endPoint x: 1089, endPoint y: 583, distance: 11.6
click at [1089, 583] on circle at bounding box center [1088, 582] width 1 height 1
click at [1187, 607] on div "fête" at bounding box center [1174, 612] width 48 height 37
type input "****"
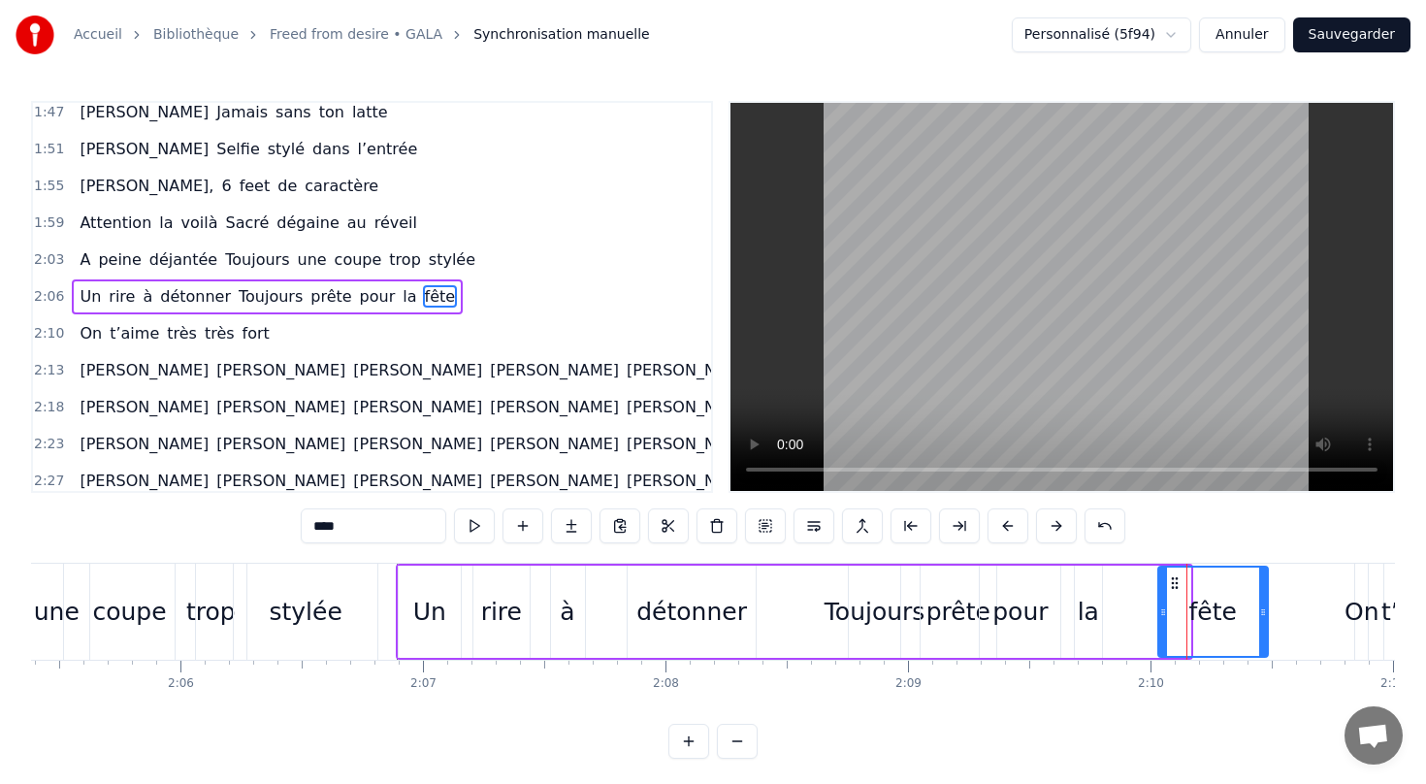
drag, startPoint x: 1187, startPoint y: 612, endPoint x: 1265, endPoint y: 610, distance: 77.6
click at [1265, 610] on icon at bounding box center [1263, 612] width 8 height 16
click at [333, 313] on div "Un rire à détonner Toujours [PERSON_NAME] pour la fête" at bounding box center [267, 296] width 391 height 35
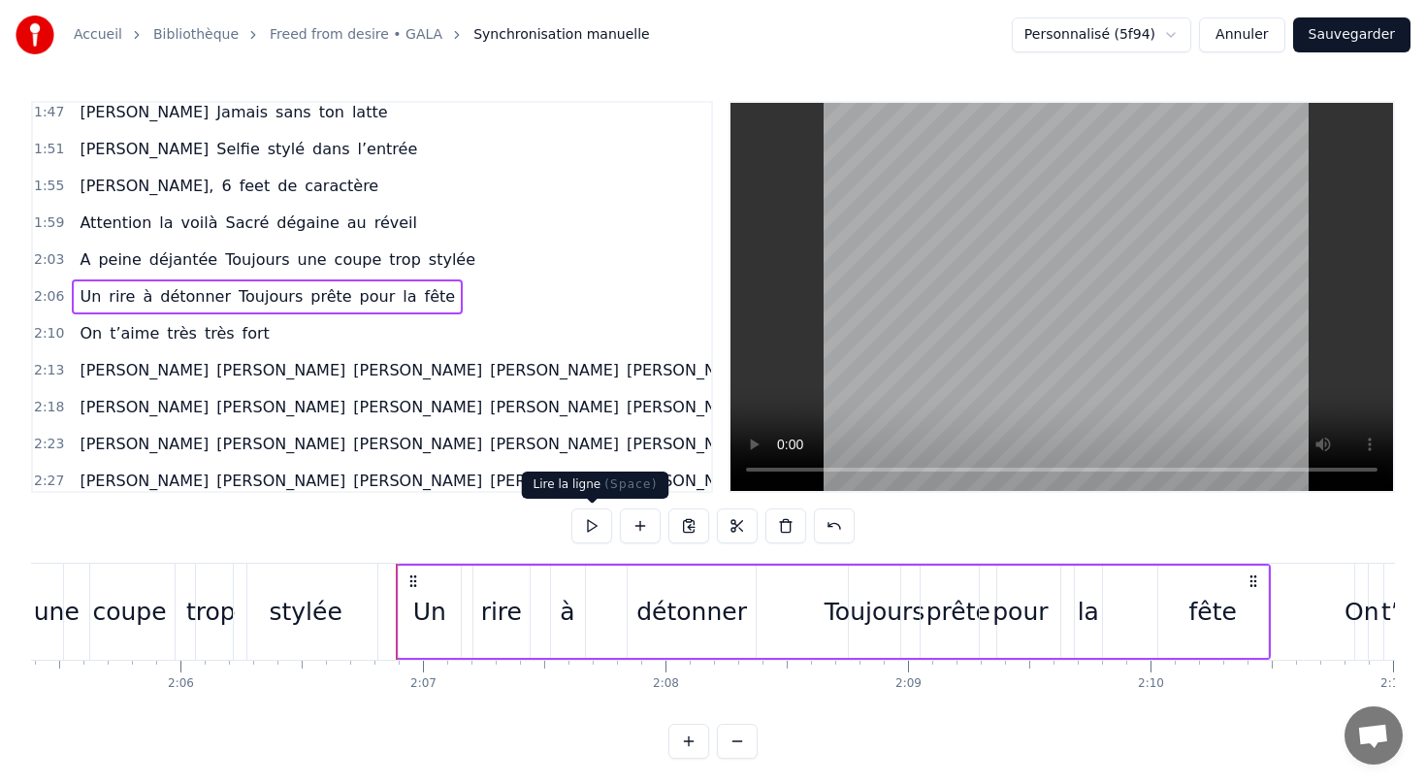
click at [590, 523] on button at bounding box center [591, 525] width 41 height 35
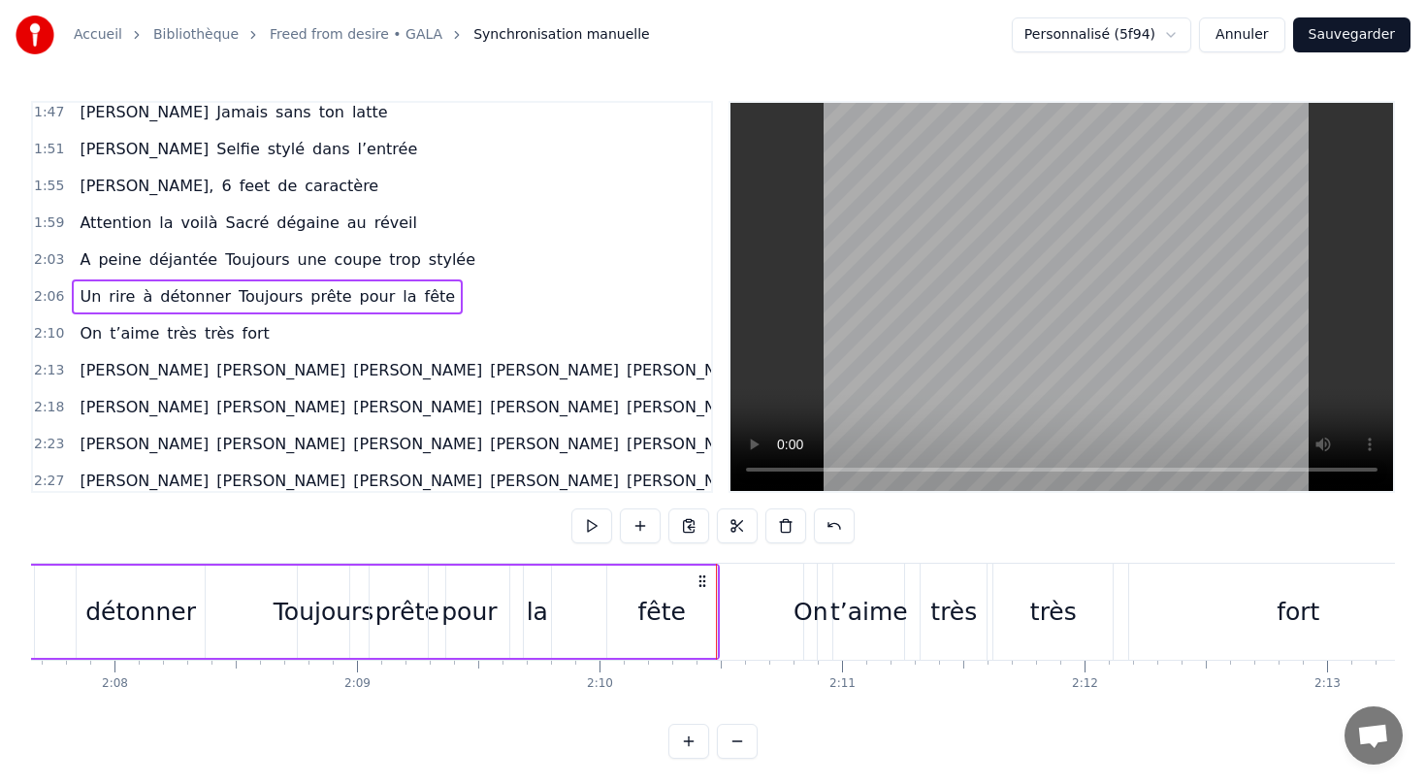
scroll to position [0, 30971]
click at [792, 614] on div "On" at bounding box center [798, 612] width 35 height 37
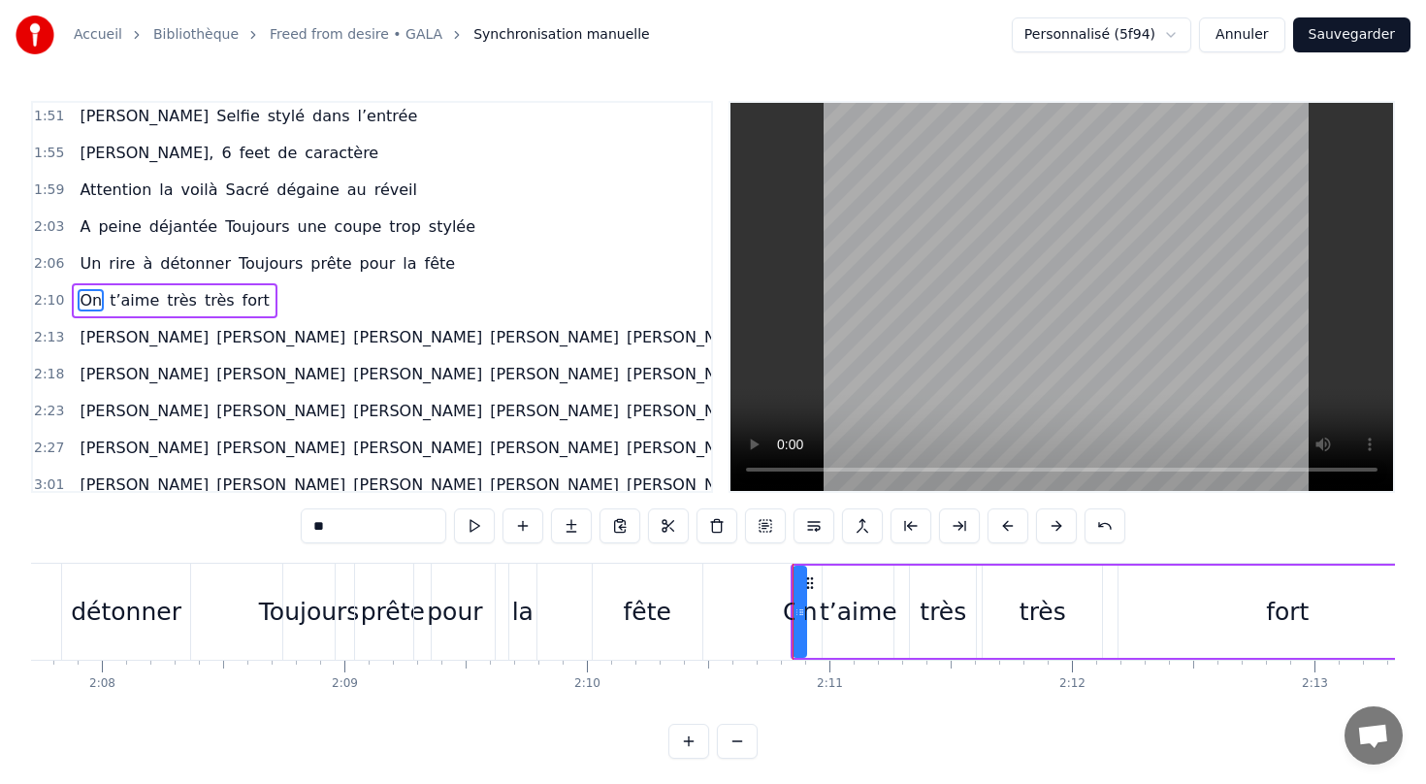
scroll to position [820, 0]
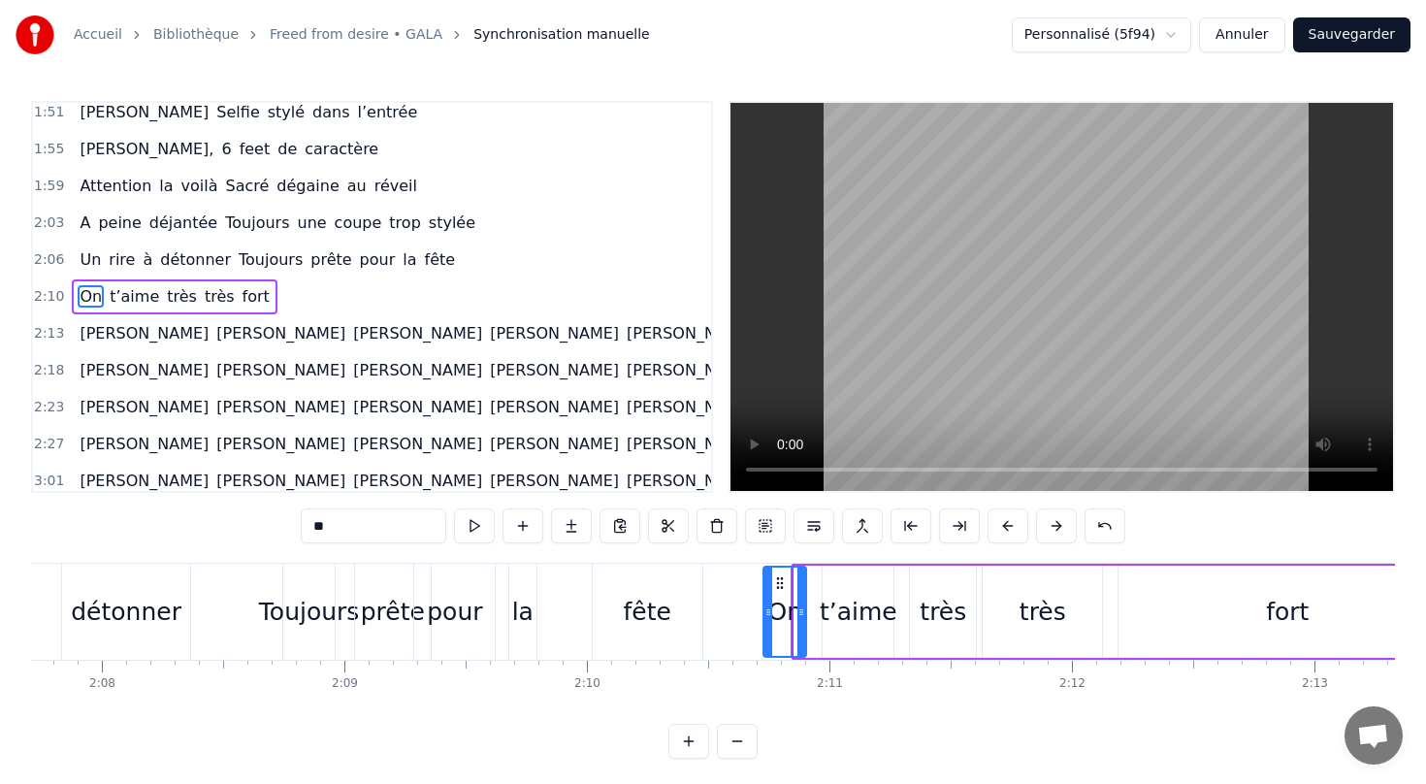
drag, startPoint x: 794, startPoint y: 604, endPoint x: 764, endPoint y: 607, distance: 30.2
click at [764, 607] on icon at bounding box center [768, 612] width 8 height 16
drag, startPoint x: 777, startPoint y: 578, endPoint x: 751, endPoint y: 578, distance: 26.2
click at [752, 578] on circle at bounding box center [752, 578] width 1 height 1
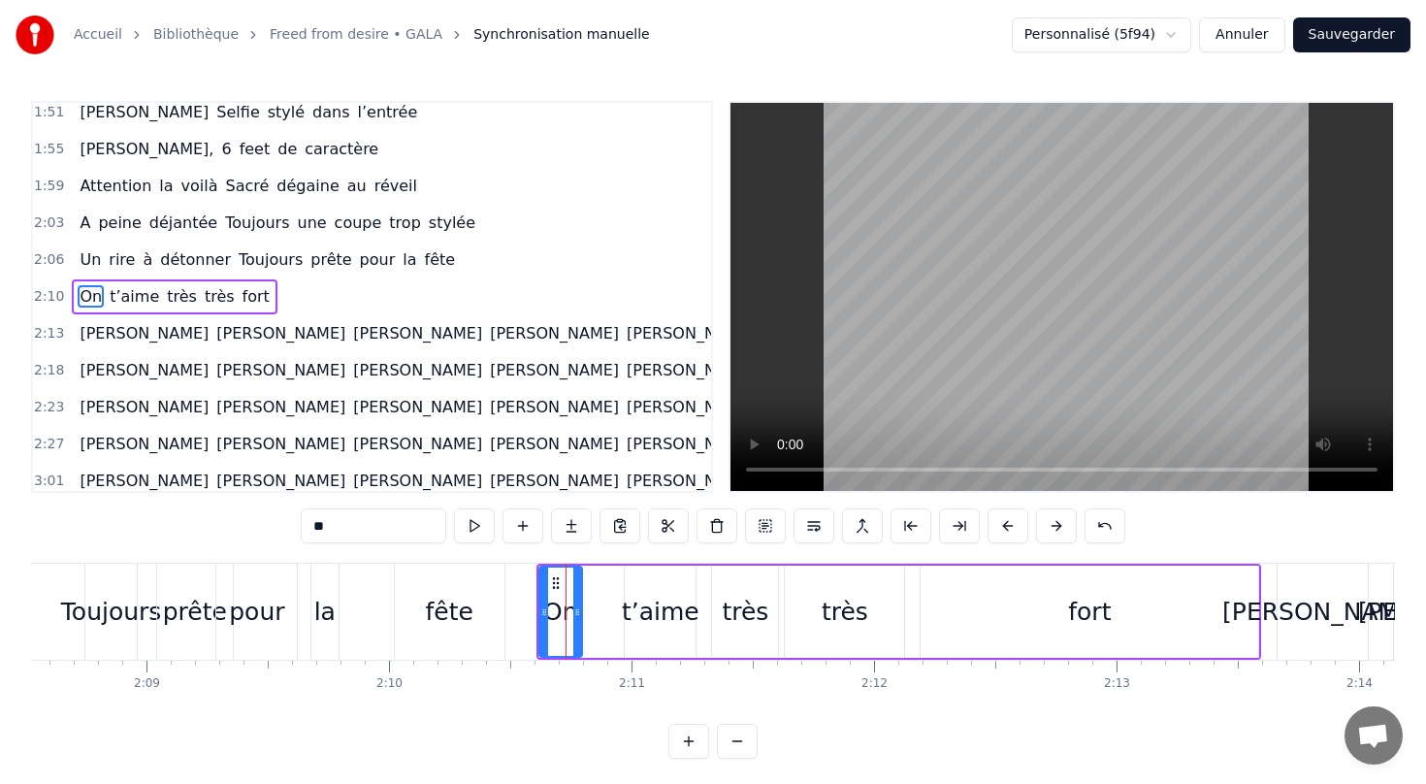
scroll to position [0, 31130]
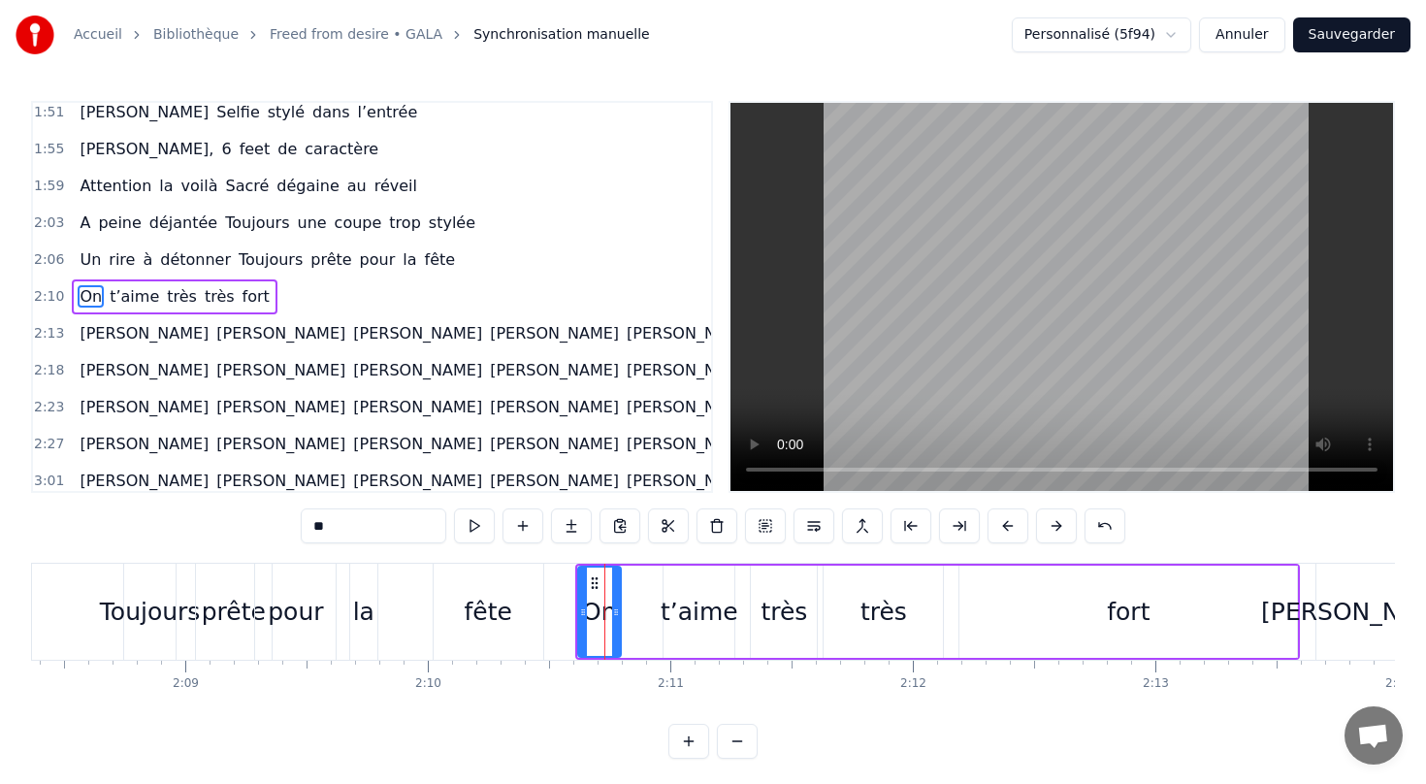
click at [674, 595] on div "t’aime" at bounding box center [700, 612] width 78 height 37
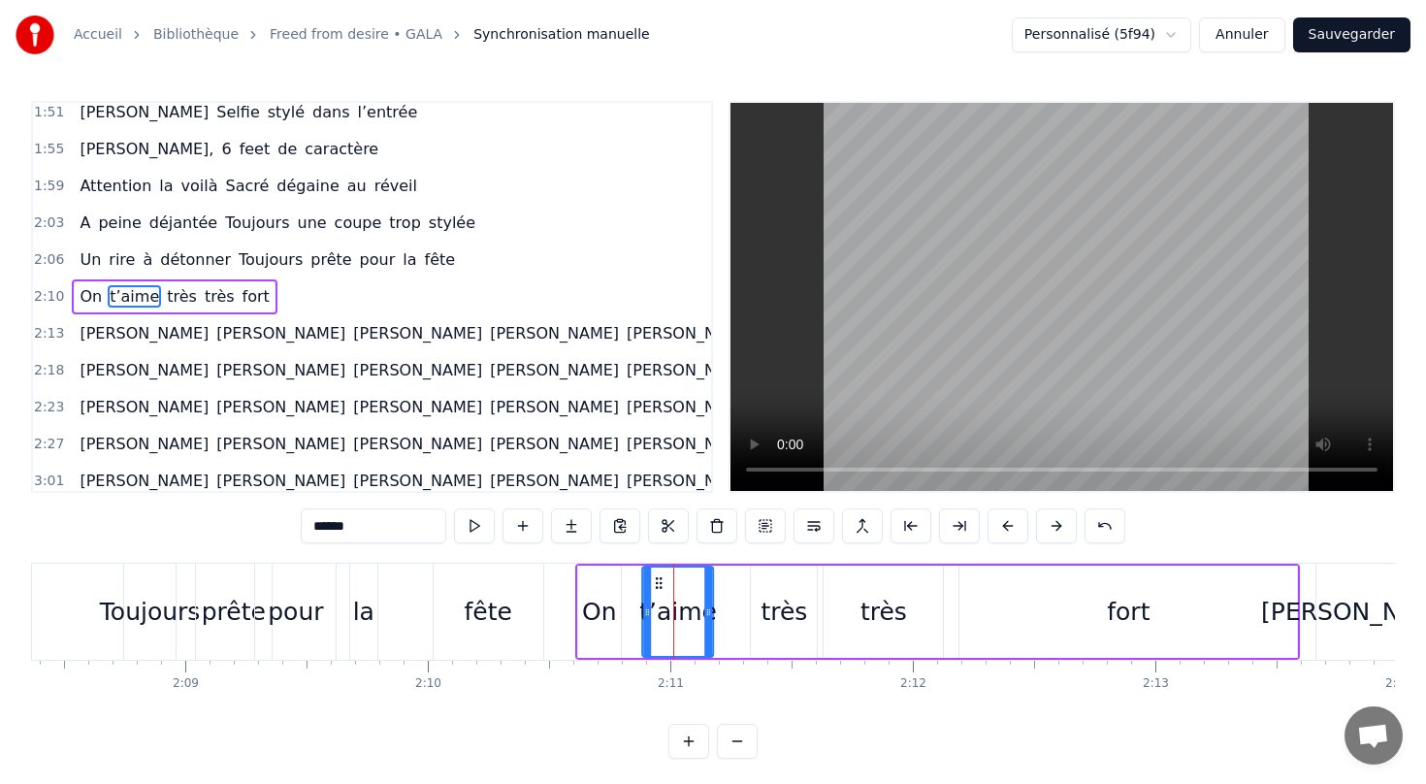
drag, startPoint x: 678, startPoint y: 581, endPoint x: 657, endPoint y: 581, distance: 21.3
click at [657, 581] on icon at bounding box center [660, 583] width 16 height 16
click at [784, 602] on div "très" at bounding box center [784, 612] width 47 height 37
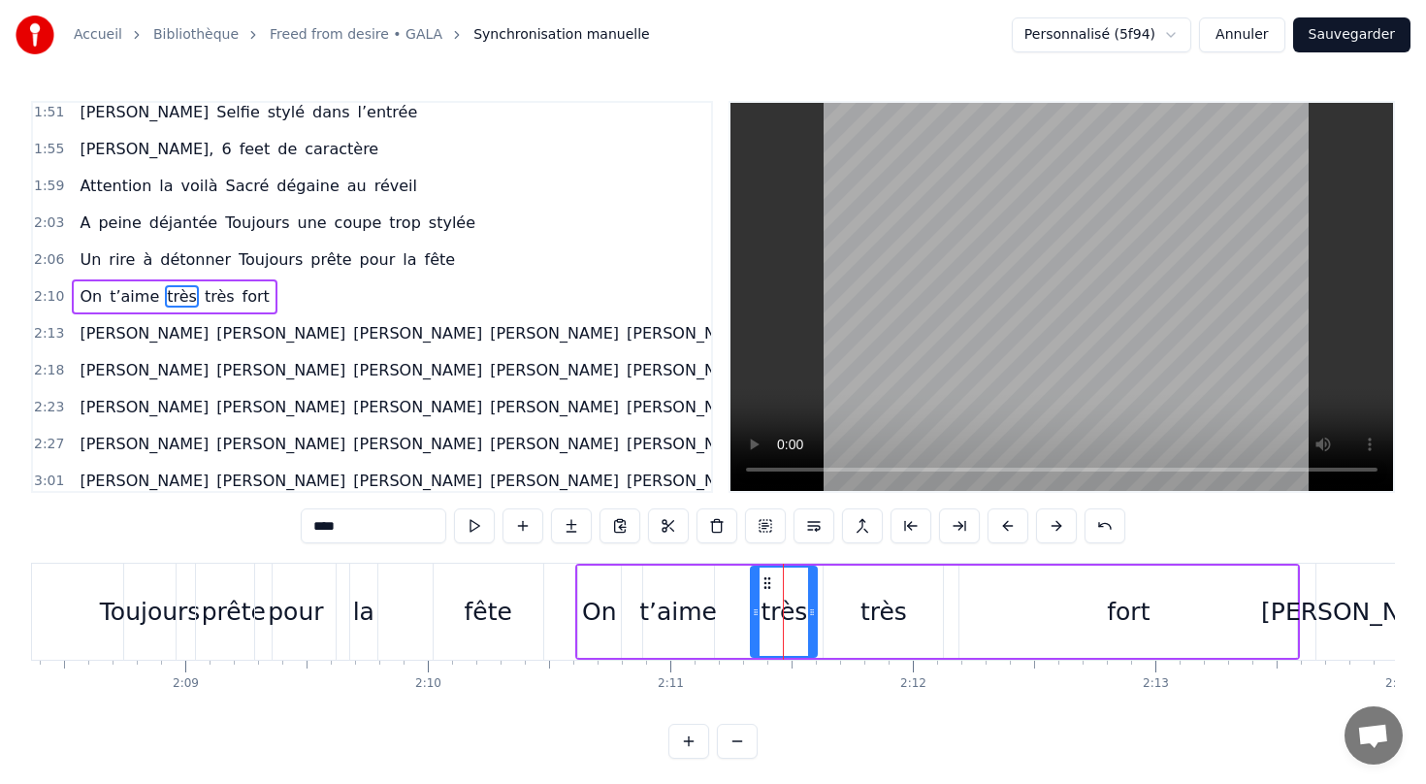
click at [760, 581] on div at bounding box center [756, 611] width 8 height 88
drag, startPoint x: 771, startPoint y: 581, endPoint x: 732, endPoint y: 582, distance: 38.8
click at [732, 582] on icon at bounding box center [734, 583] width 16 height 16
click at [883, 612] on div "très" at bounding box center [883, 612] width 47 height 37
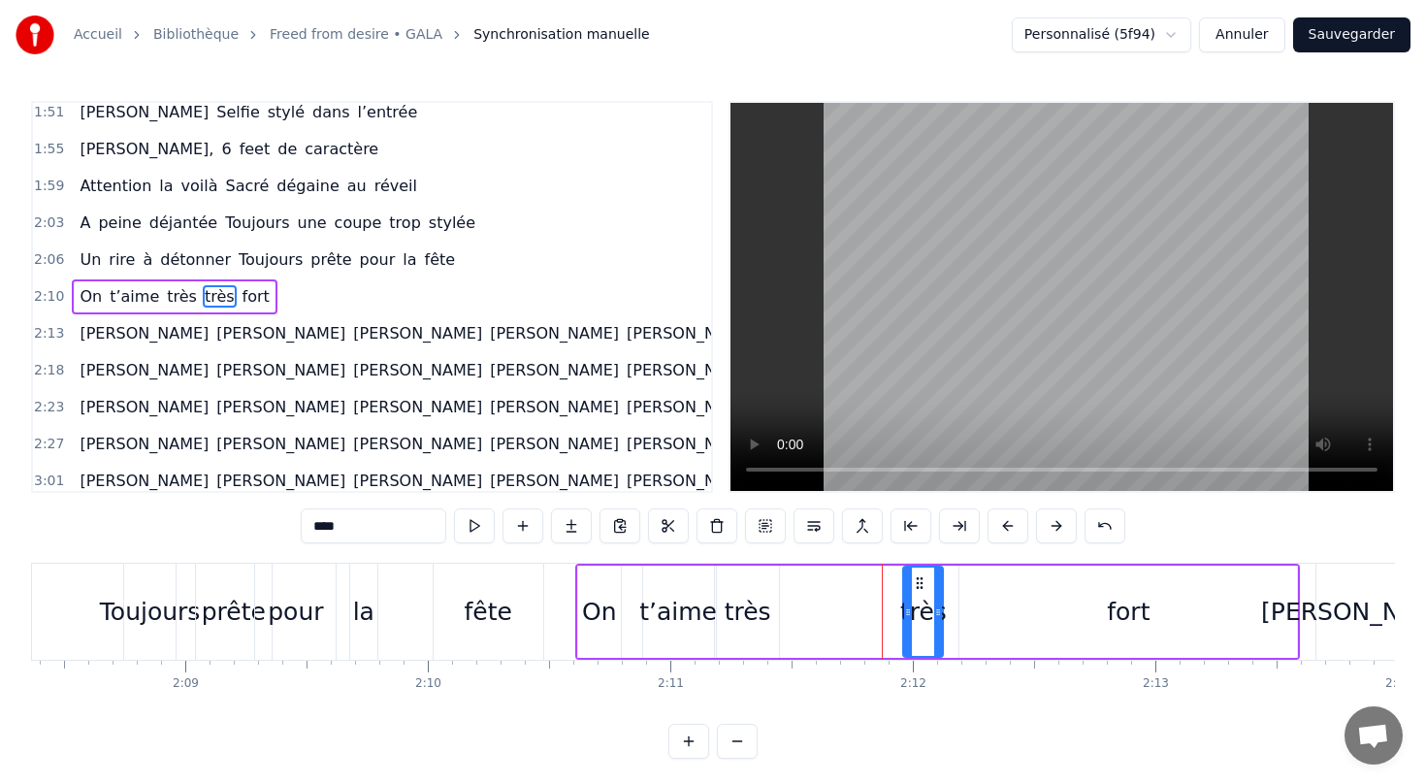
drag, startPoint x: 828, startPoint y: 613, endPoint x: 907, endPoint y: 612, distance: 78.6
click at [908, 613] on icon at bounding box center [908, 612] width 8 height 16
drag, startPoint x: 916, startPoint y: 579, endPoint x: 805, endPoint y: 579, distance: 110.6
click at [805, 579] on icon at bounding box center [809, 583] width 16 height 16
click at [1123, 612] on div "fort" at bounding box center [1128, 612] width 43 height 37
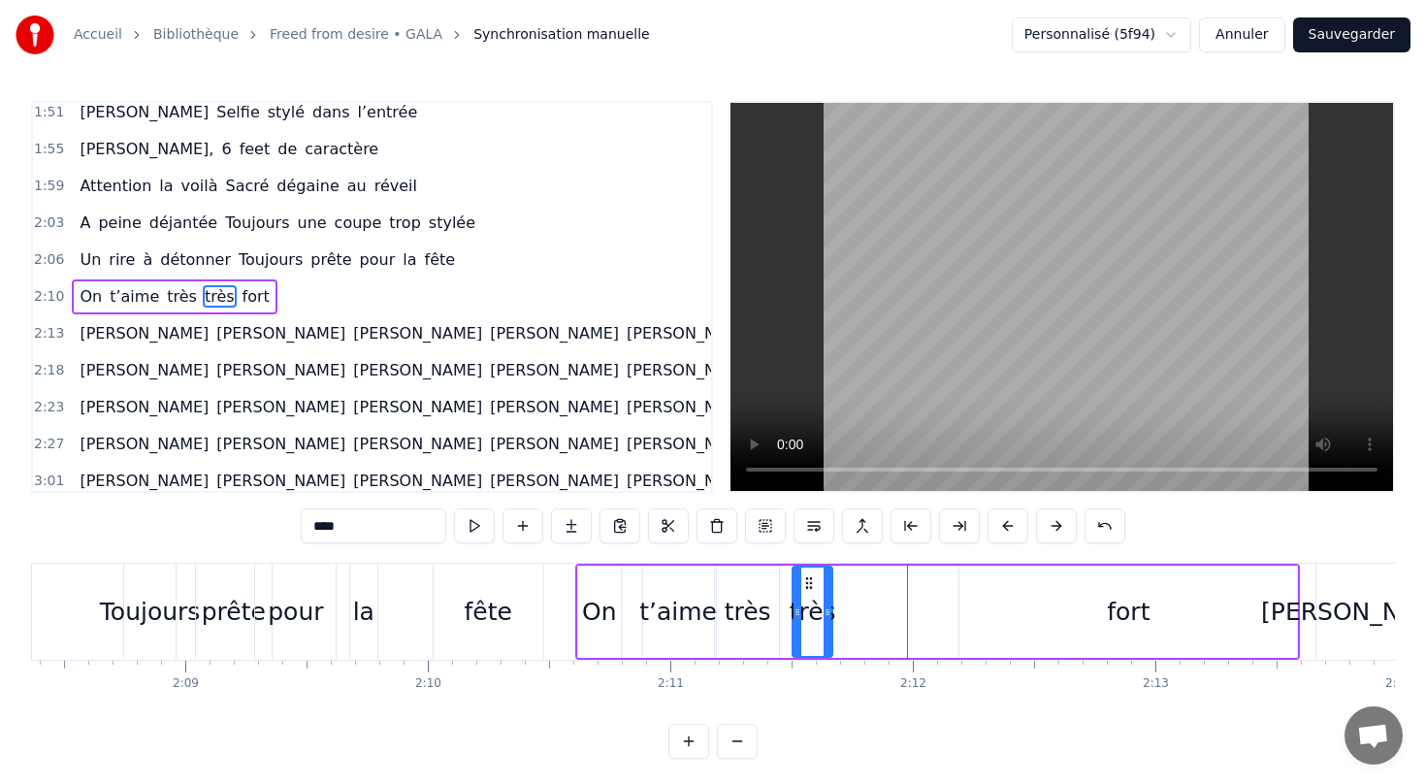
type input "****"
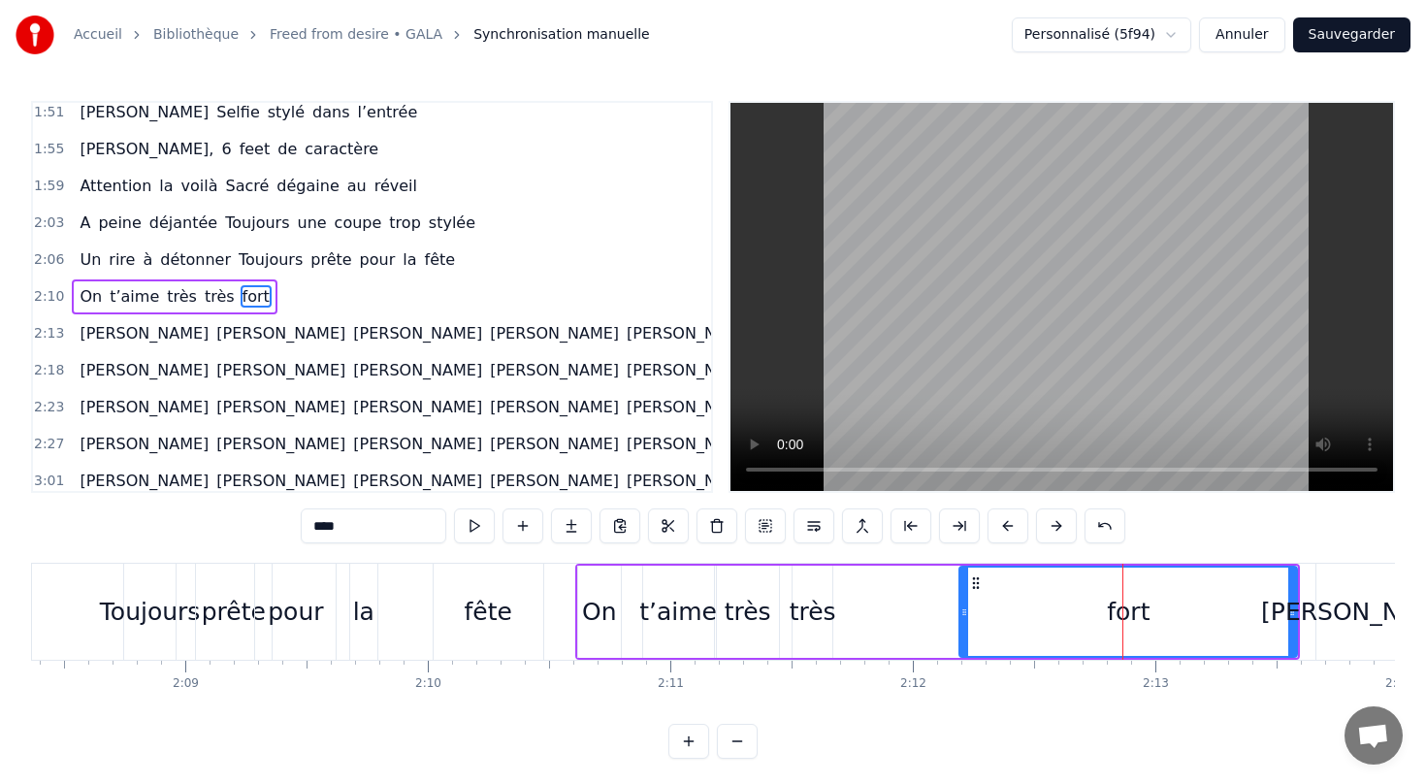
click at [1122, 620] on div "fort" at bounding box center [1128, 612] width 43 height 37
drag, startPoint x: 963, startPoint y: 611, endPoint x: 1218, endPoint y: 624, distance: 255.4
click at [1218, 624] on div at bounding box center [1218, 611] width 8 height 88
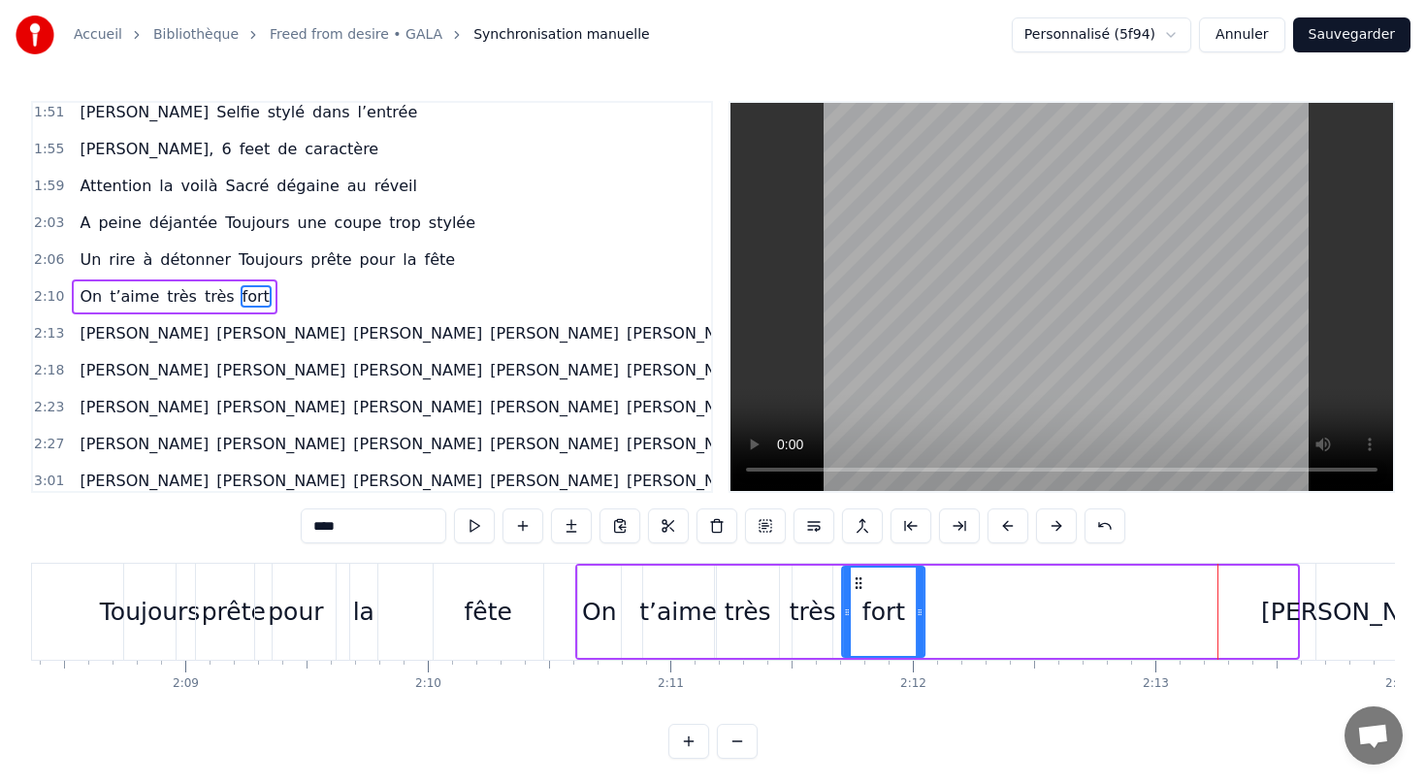
drag, startPoint x: 1228, startPoint y: 583, endPoint x: 856, endPoint y: 610, distance: 373.5
click at [856, 610] on div "fort" at bounding box center [883, 611] width 81 height 88
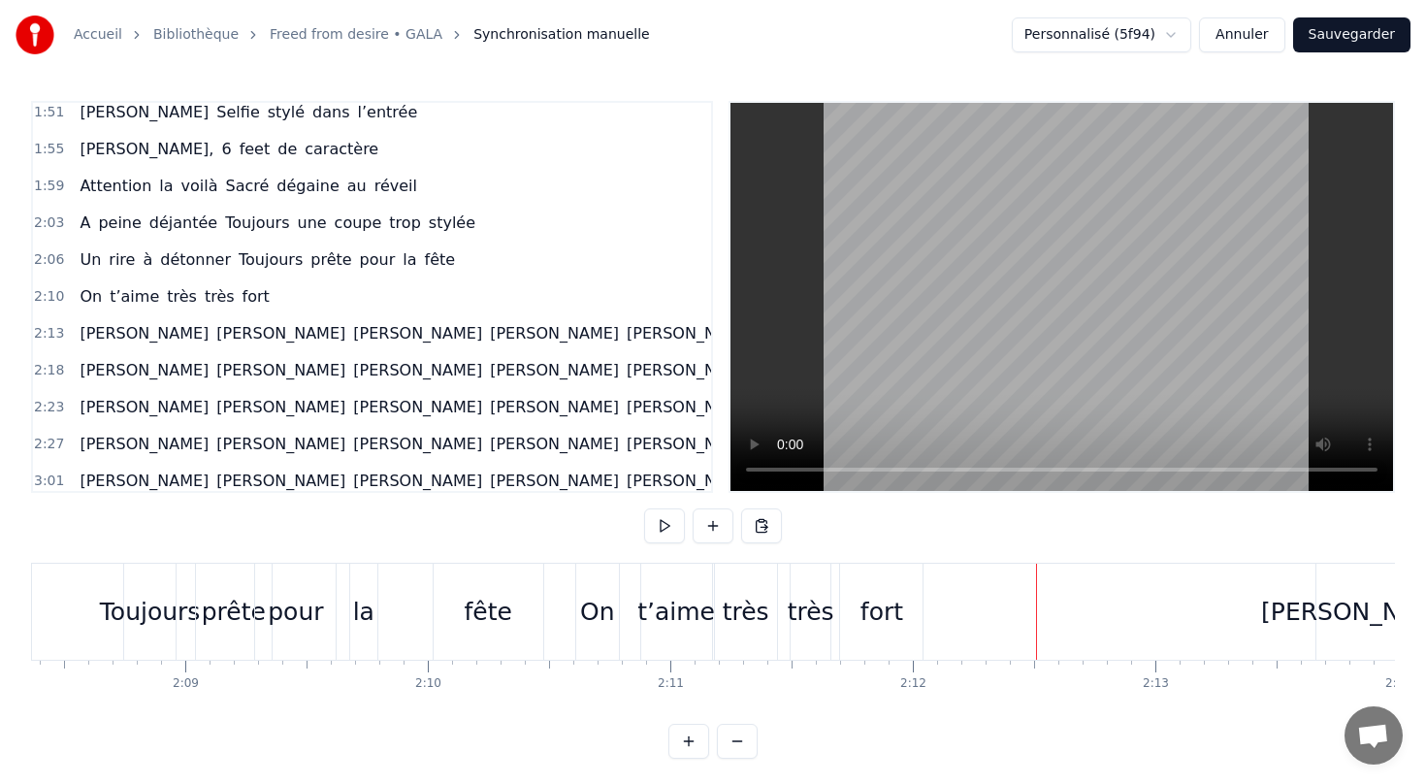
click at [581, 567] on div "On" at bounding box center [597, 612] width 43 height 96
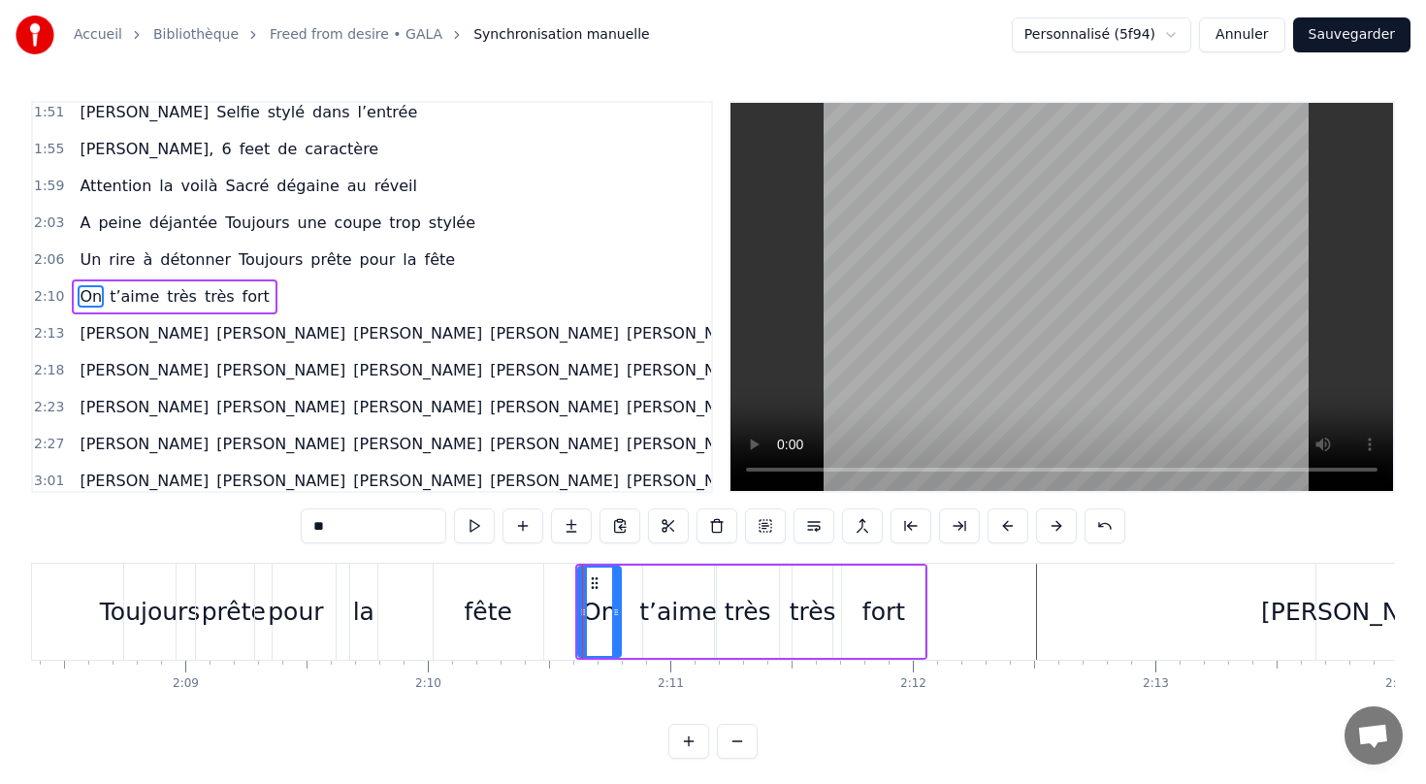
click at [152, 311] on div "On t’aime très très fort" at bounding box center [174, 296] width 205 height 35
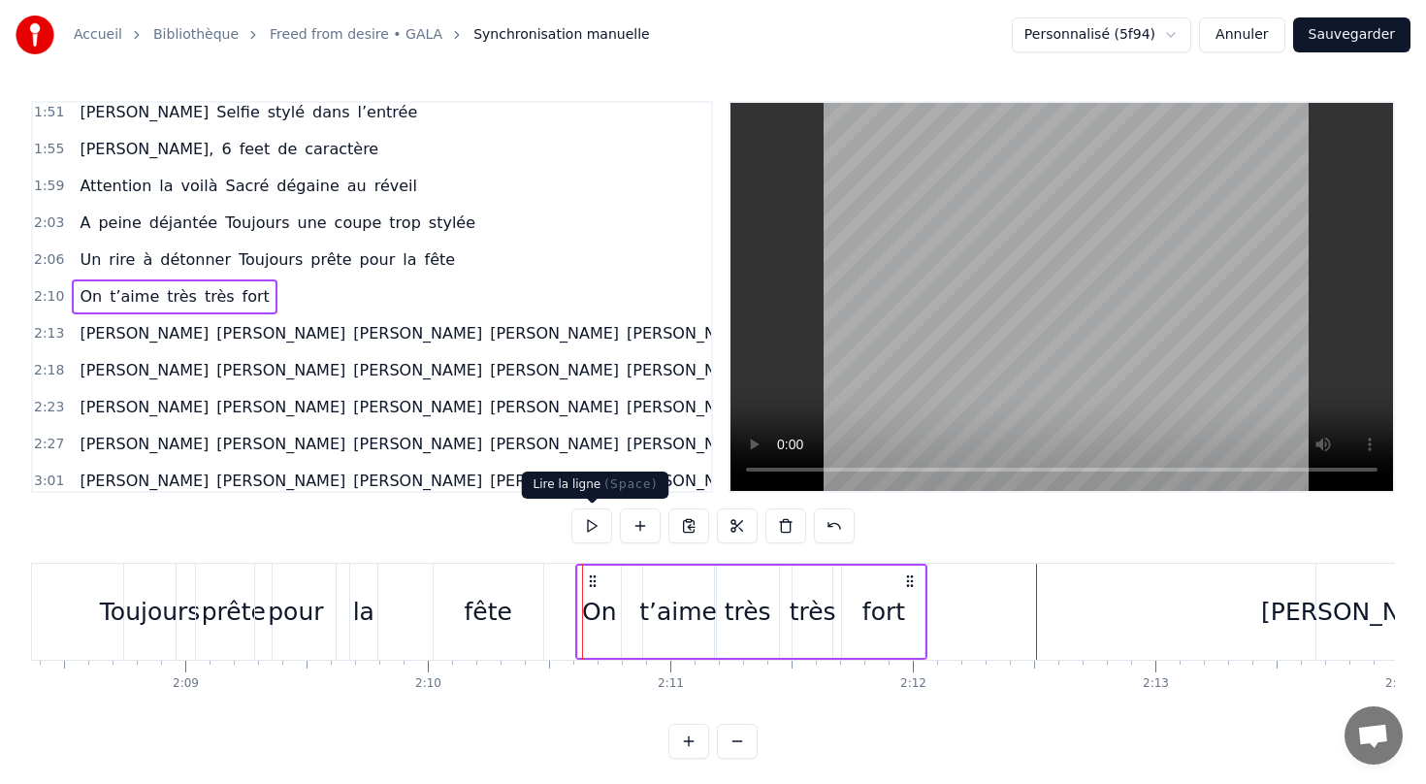
click at [586, 528] on button at bounding box center [591, 525] width 41 height 35
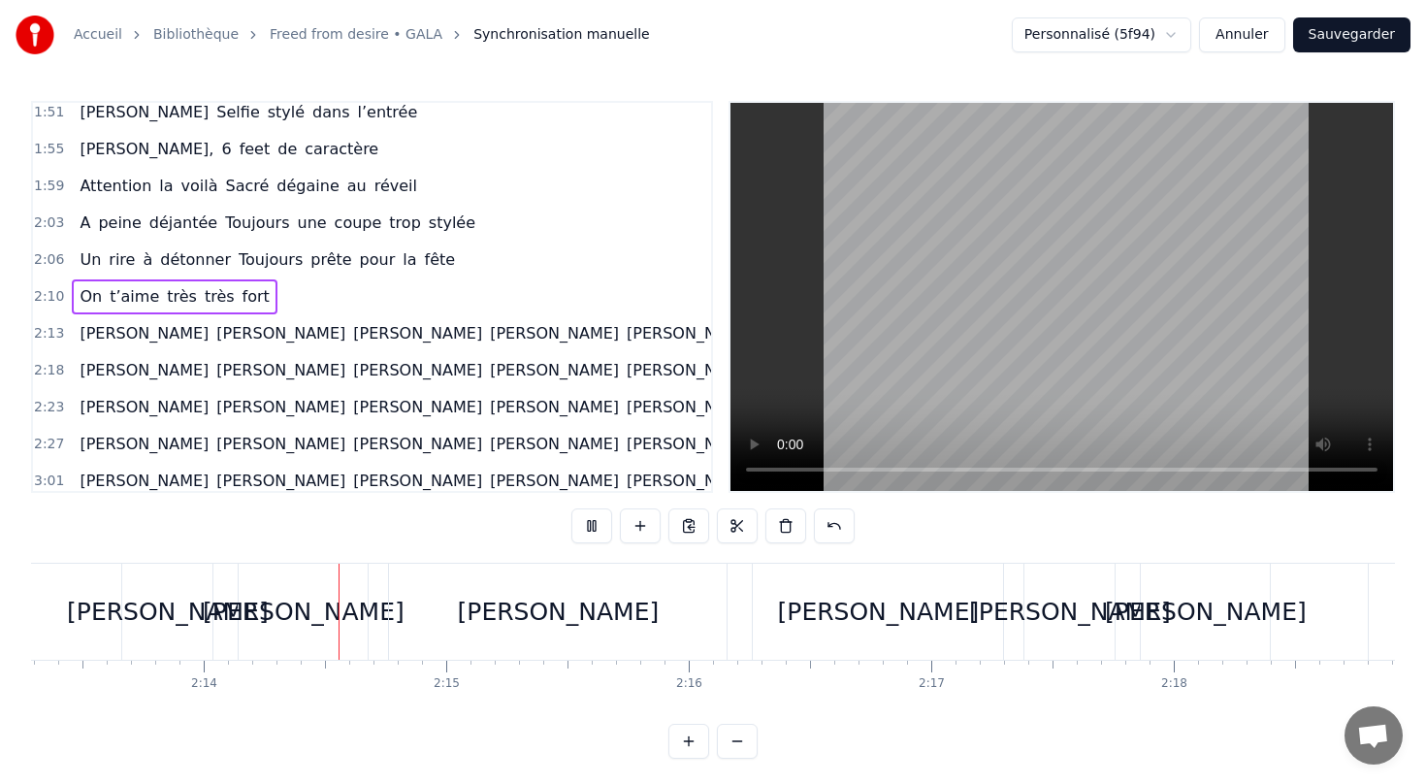
scroll to position [0, 32359]
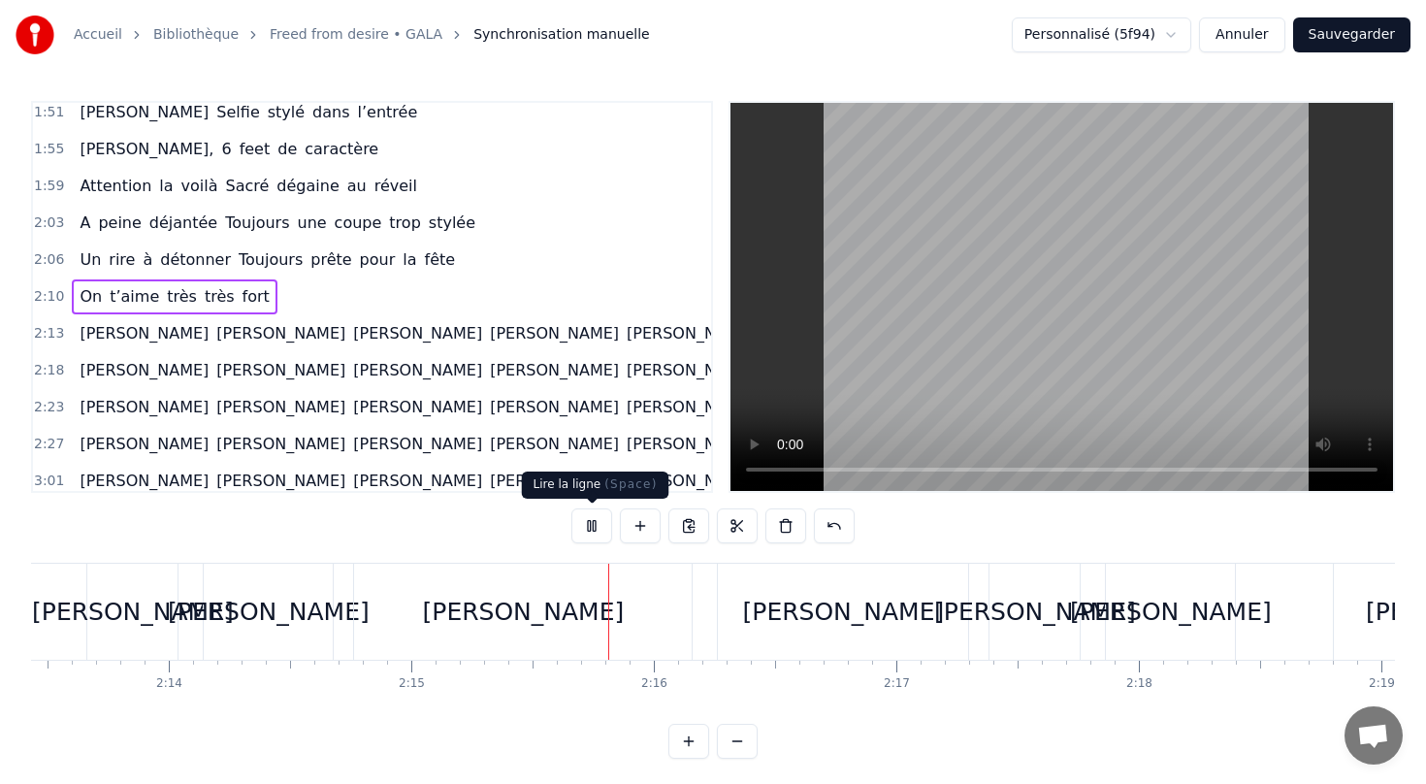
click at [586, 524] on button at bounding box center [591, 525] width 41 height 35
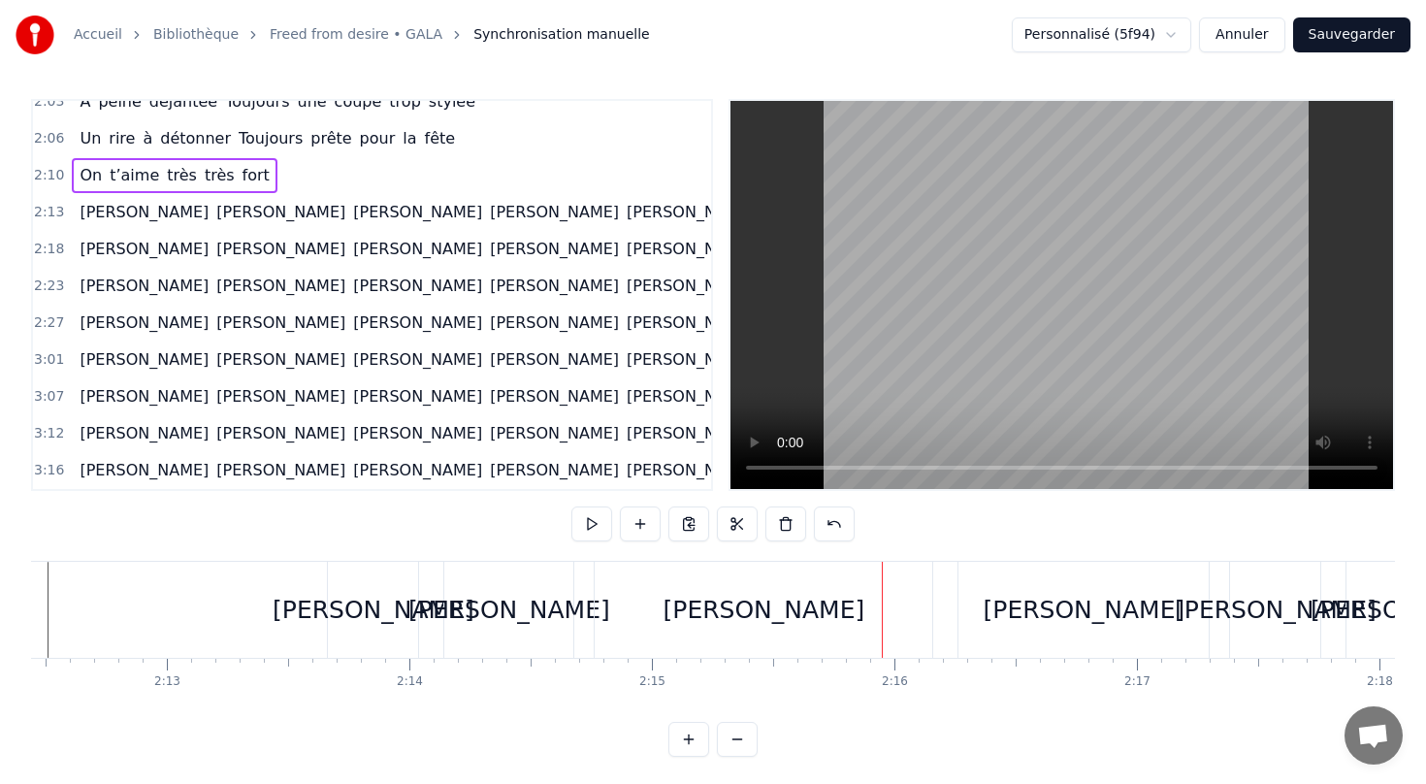
scroll to position [0, 32101]
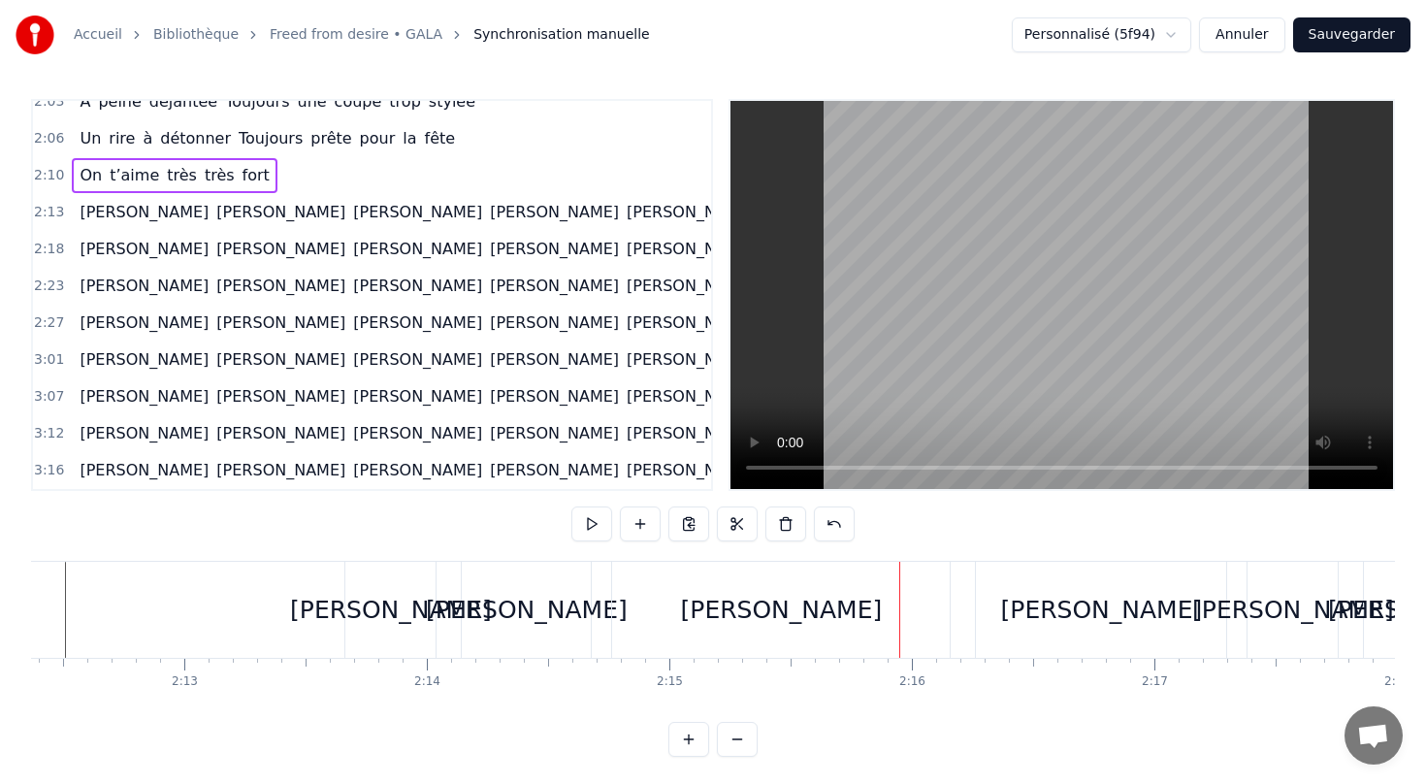
click at [393, 616] on div "[PERSON_NAME]" at bounding box center [391, 610] width 202 height 37
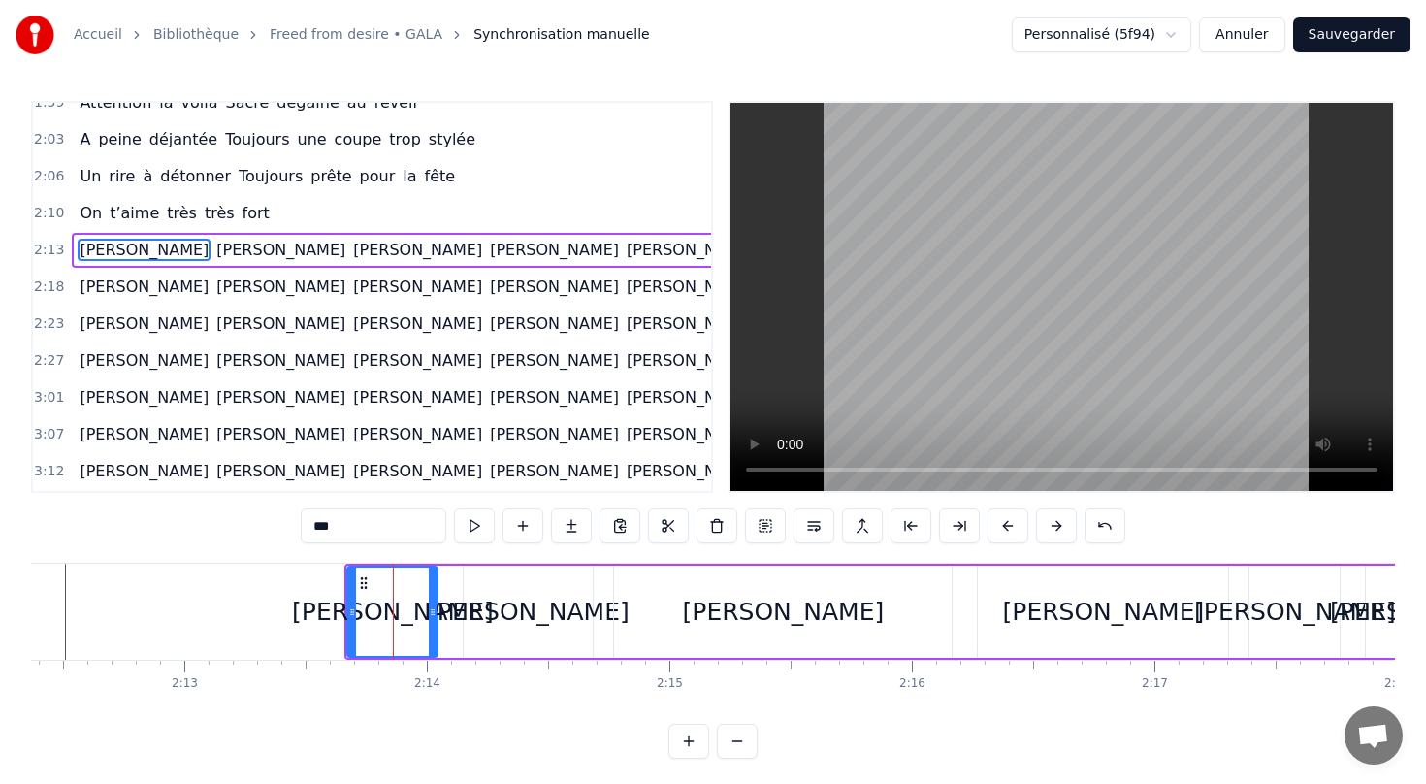
scroll to position [857, 0]
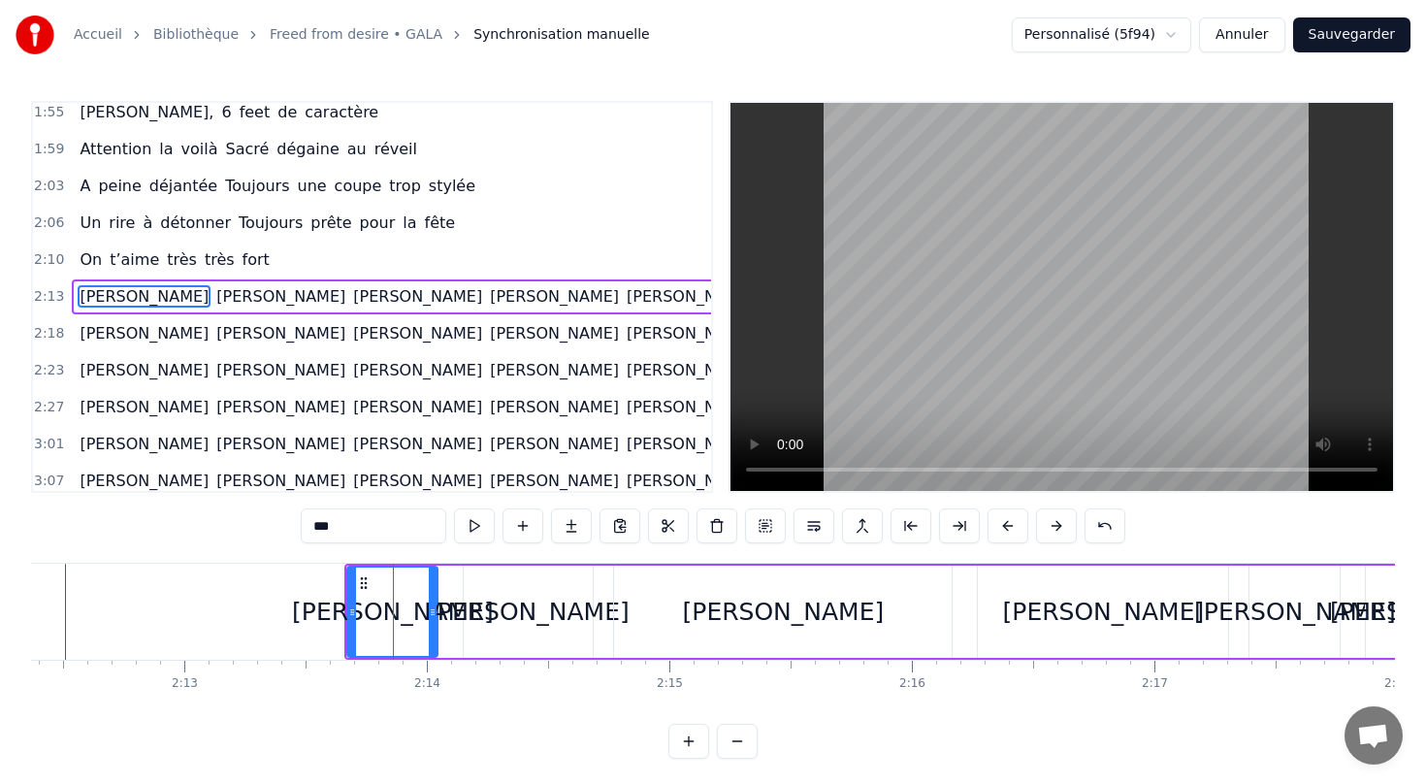
click at [198, 314] on div "2:13 [PERSON_NAME] [PERSON_NAME] [PERSON_NAME] [PERSON_NAME] [PERSON_NAME] [PER…" at bounding box center [372, 296] width 678 height 37
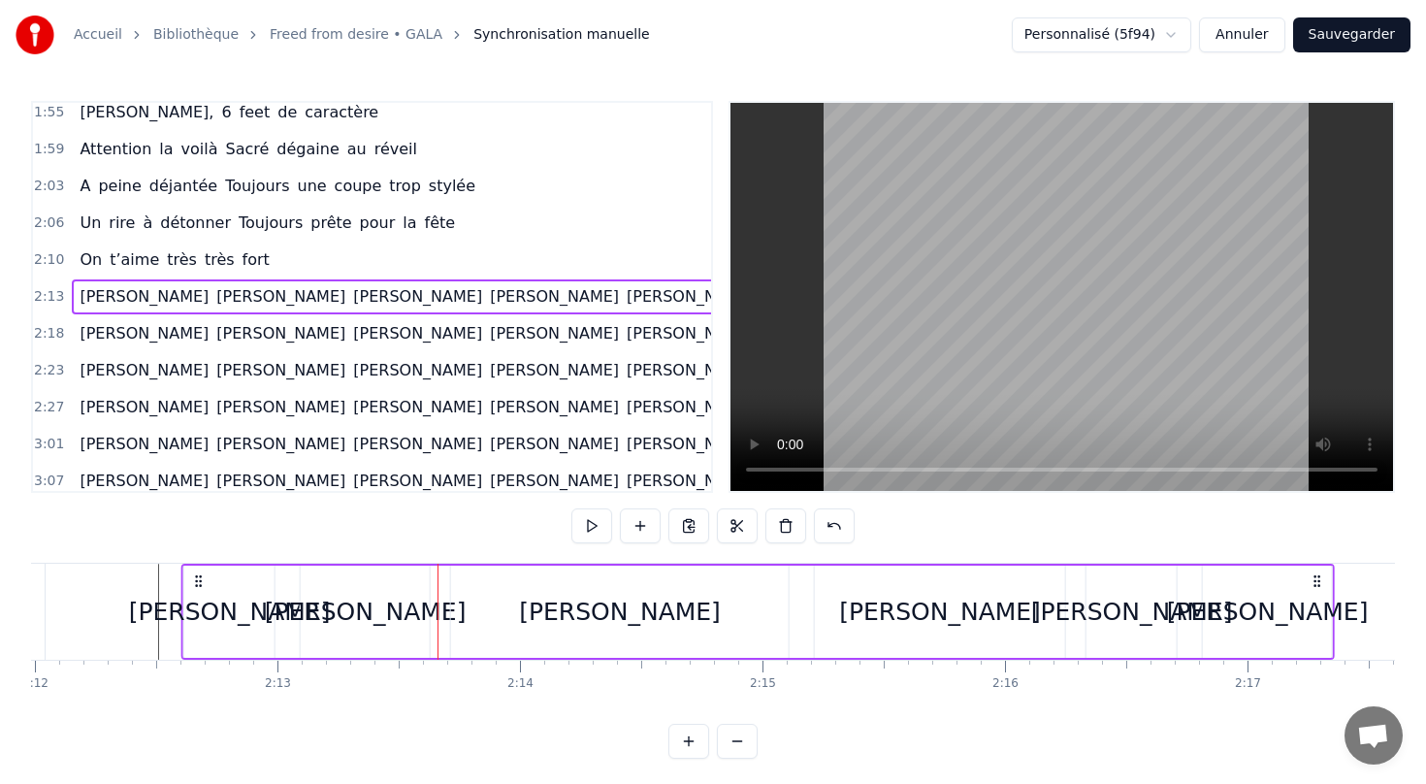
scroll to position [0, 31925]
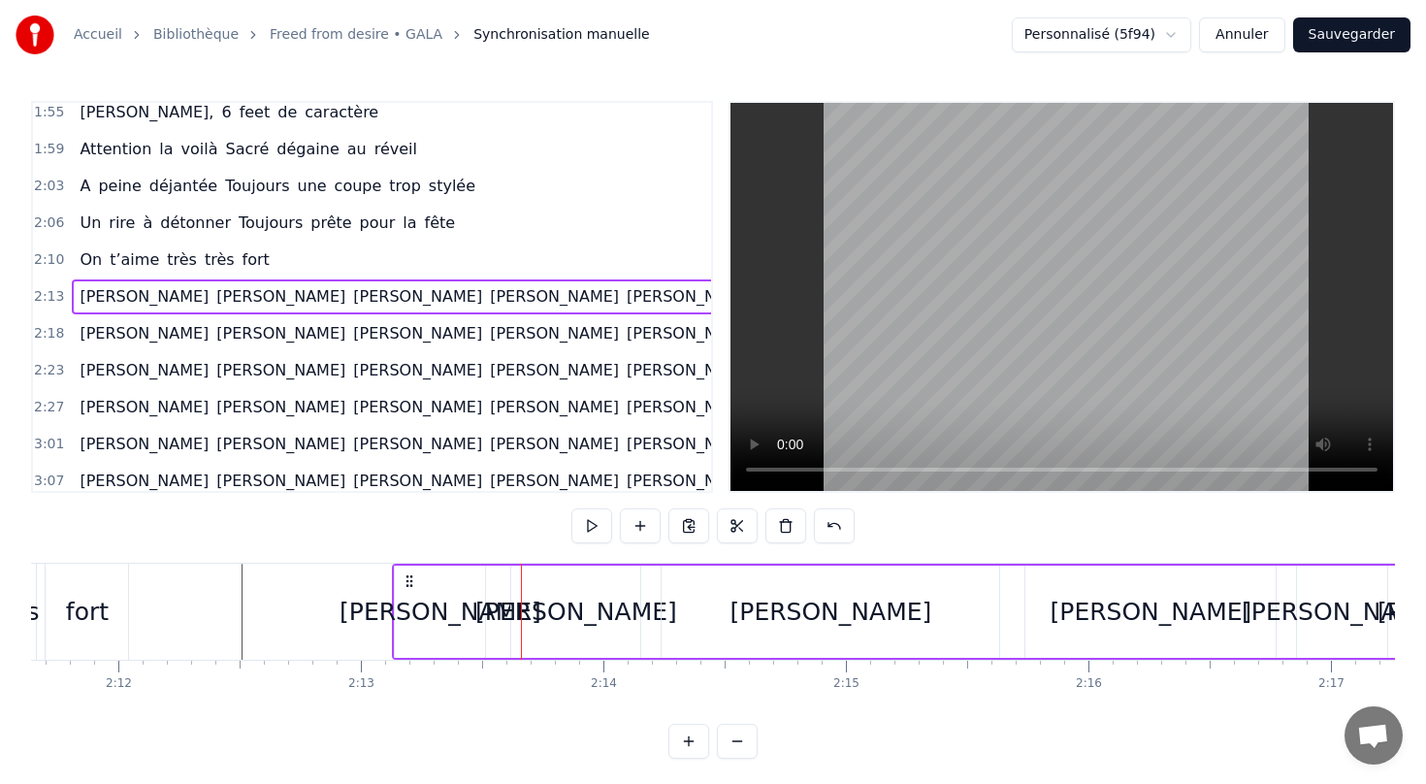
drag, startPoint x: 357, startPoint y: 579, endPoint x: 404, endPoint y: 568, distance: 47.8
click at [404, 568] on div "[PERSON_NAME] [PERSON_NAME] [PERSON_NAME] [PERSON_NAME] [PERSON_NAME] [PERSON_N…" at bounding box center [968, 612] width 1153 height 96
click at [817, 603] on div "[PERSON_NAME]" at bounding box center [831, 612] width 202 height 37
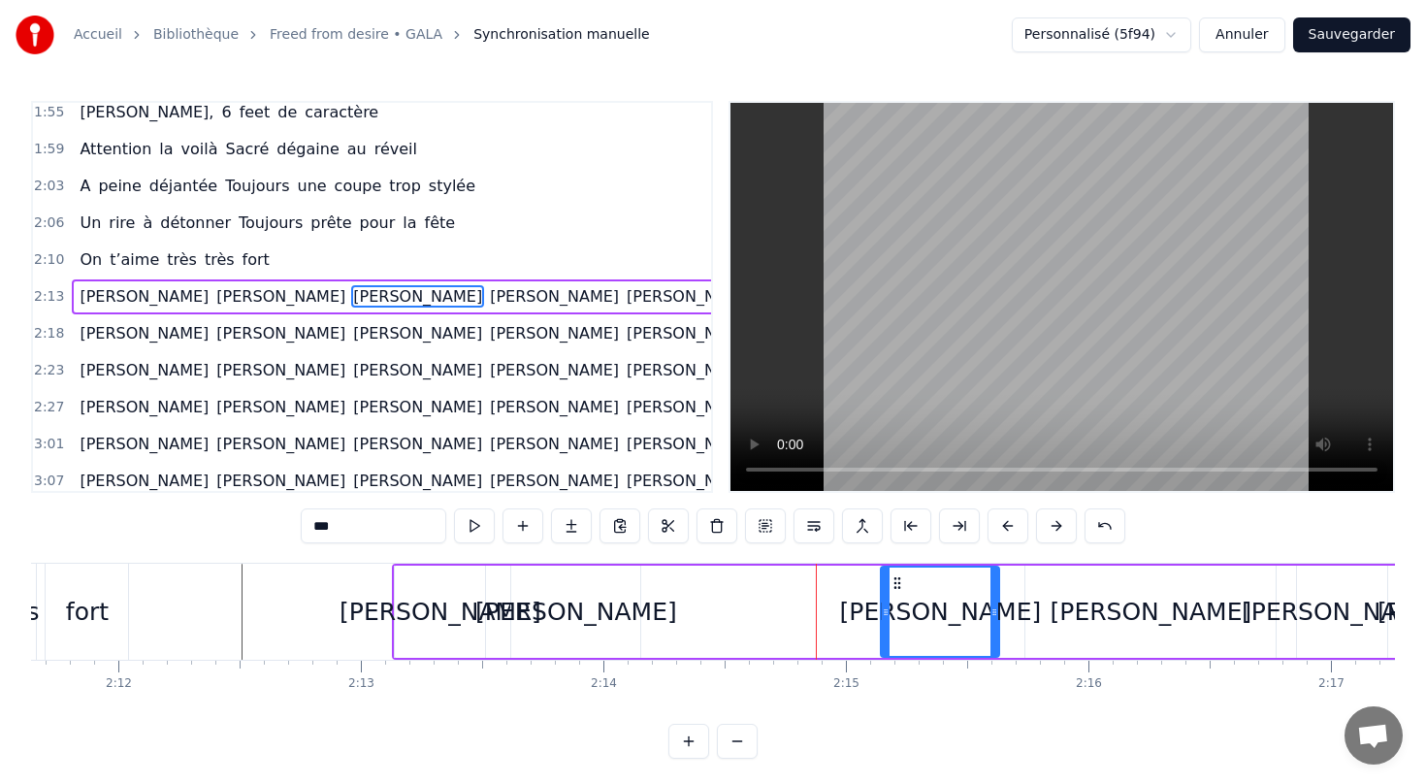
drag, startPoint x: 664, startPoint y: 607, endPoint x: 888, endPoint y: 610, distance: 223.1
click at [888, 611] on icon at bounding box center [886, 612] width 8 height 16
drag, startPoint x: 899, startPoint y: 573, endPoint x: 692, endPoint y: 577, distance: 207.6
click at [692, 577] on div "[PERSON_NAME] [PERSON_NAME] [PERSON_NAME] [PERSON_NAME] [PERSON_NAME] [PERSON_N…" at bounding box center [968, 612] width 1153 height 96
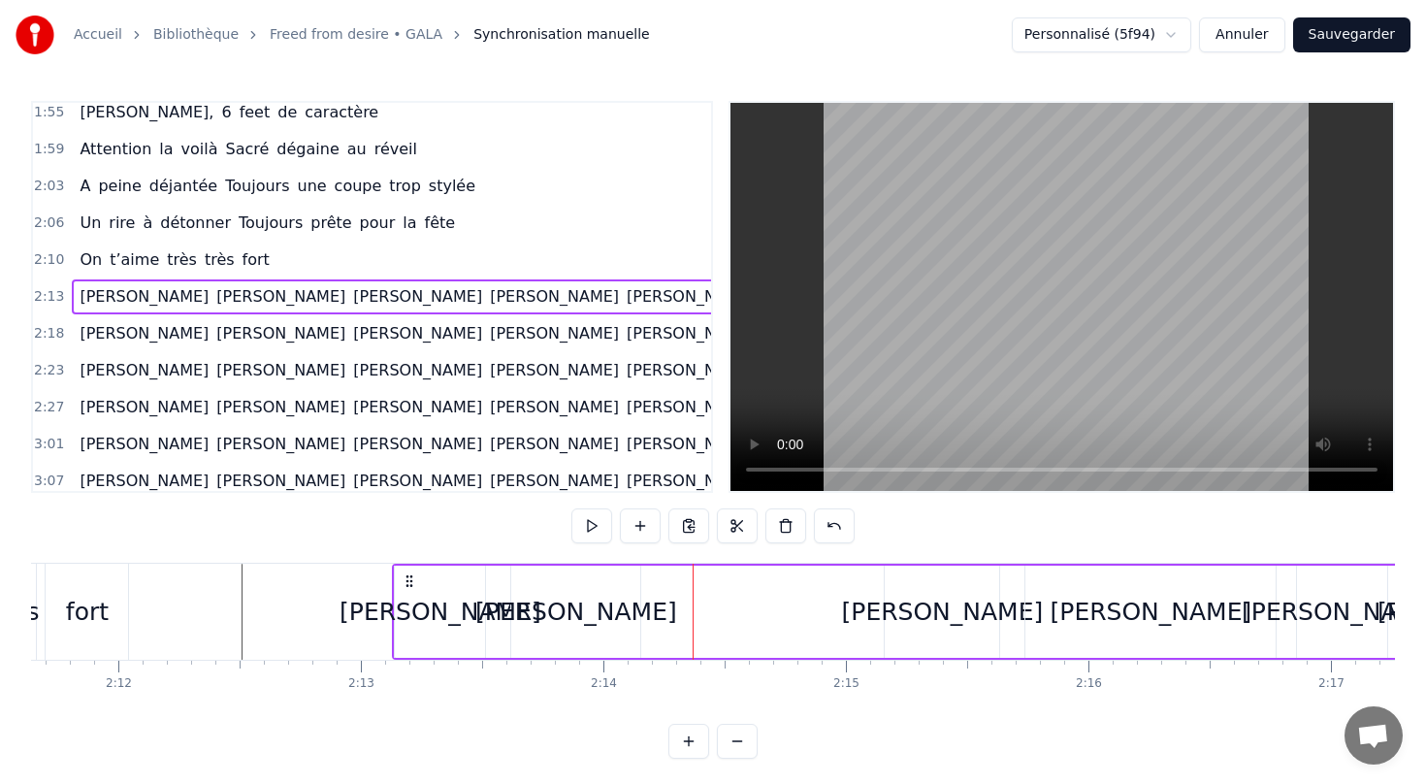
click at [552, 610] on div "[PERSON_NAME]" at bounding box center [576, 612] width 202 height 37
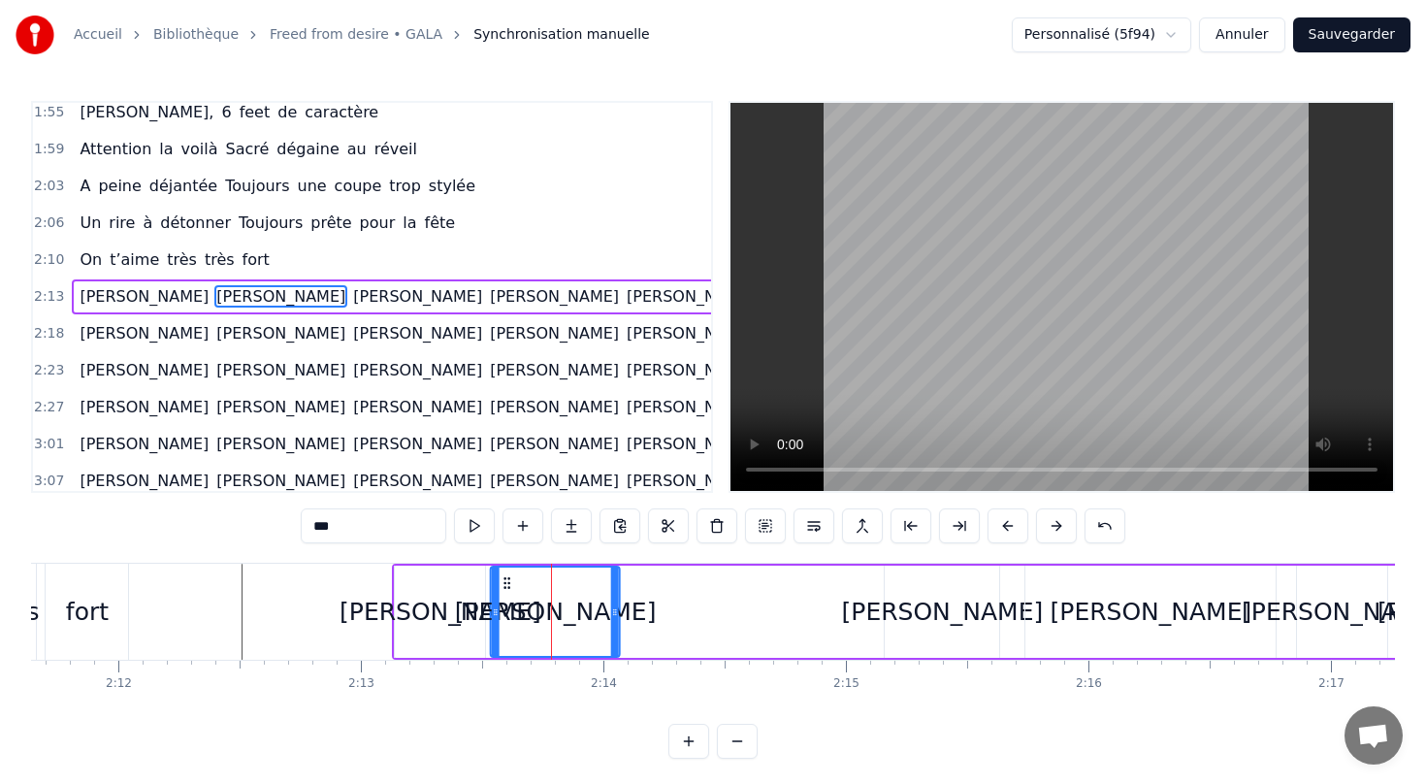
drag, startPoint x: 523, startPoint y: 580, endPoint x: 502, endPoint y: 580, distance: 21.3
click at [502, 580] on icon at bounding box center [508, 583] width 16 height 16
click at [911, 619] on div "[PERSON_NAME]" at bounding box center [942, 612] width 114 height 92
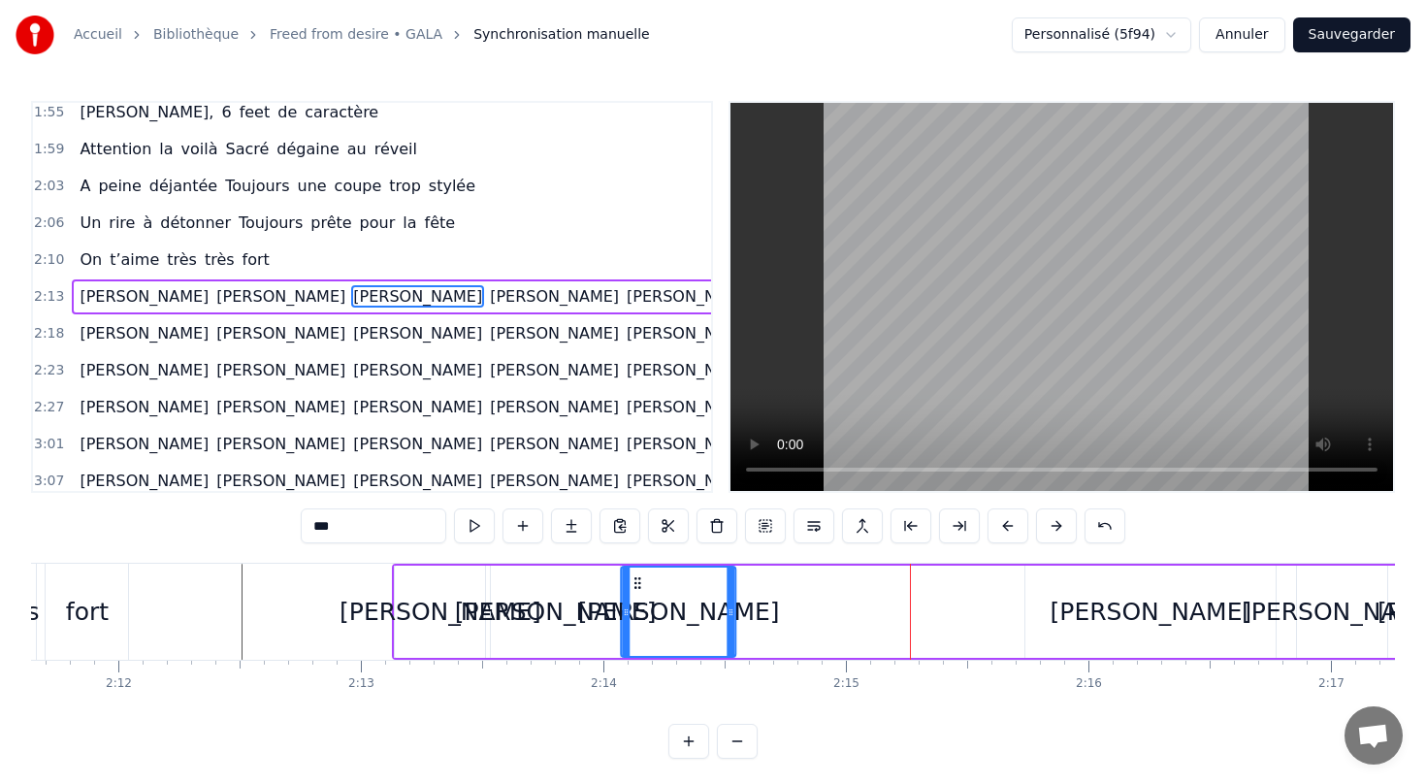
drag, startPoint x: 893, startPoint y: 577, endPoint x: 632, endPoint y: 587, distance: 262.1
click at [632, 587] on icon at bounding box center [639, 583] width 16 height 16
drag, startPoint x: 735, startPoint y: 611, endPoint x: 790, endPoint y: 606, distance: 54.5
click at [790, 606] on div "[PERSON_NAME] [PERSON_NAME] [PERSON_NAME] [PERSON_NAME] [PERSON_NAME] [PERSON_N…" at bounding box center [968, 612] width 1153 height 96
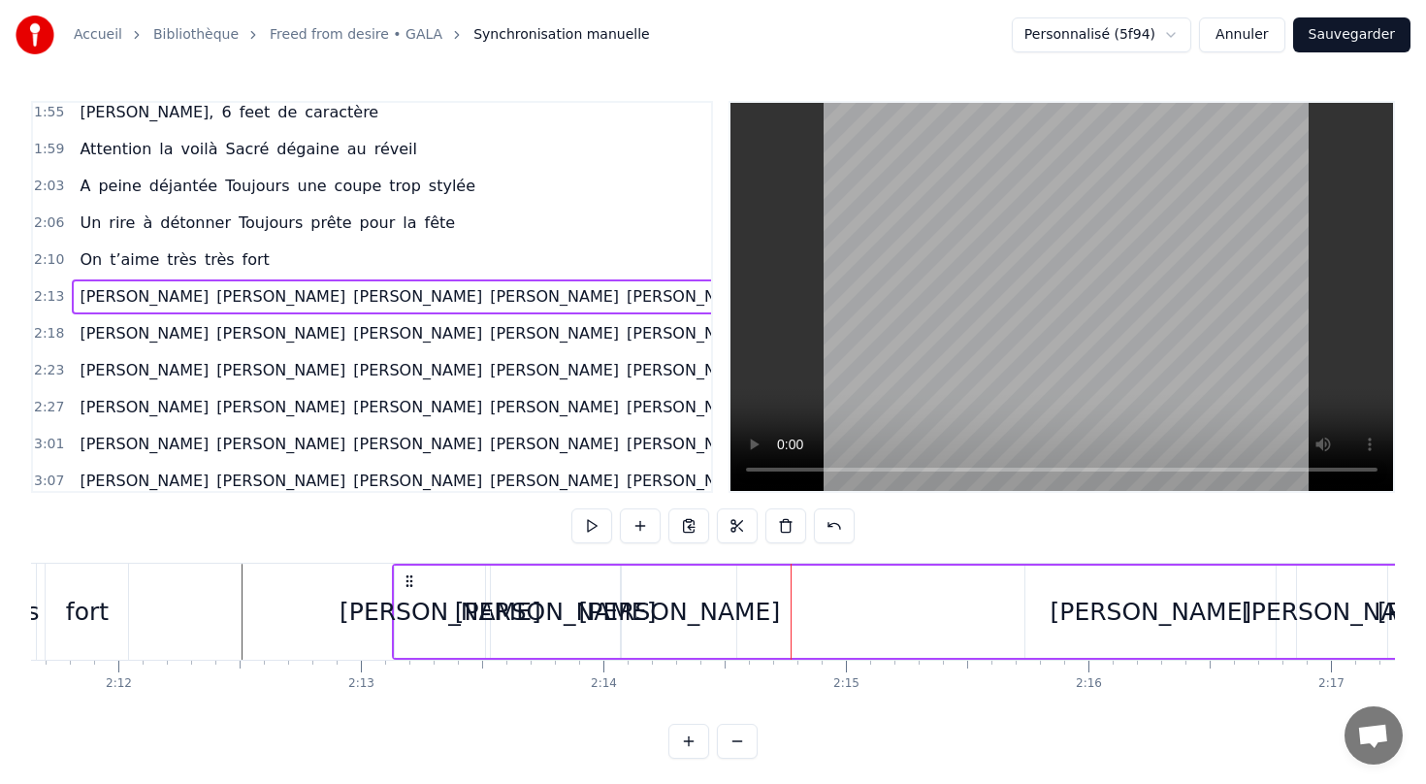
click at [704, 611] on div "[PERSON_NAME]" at bounding box center [679, 612] width 114 height 92
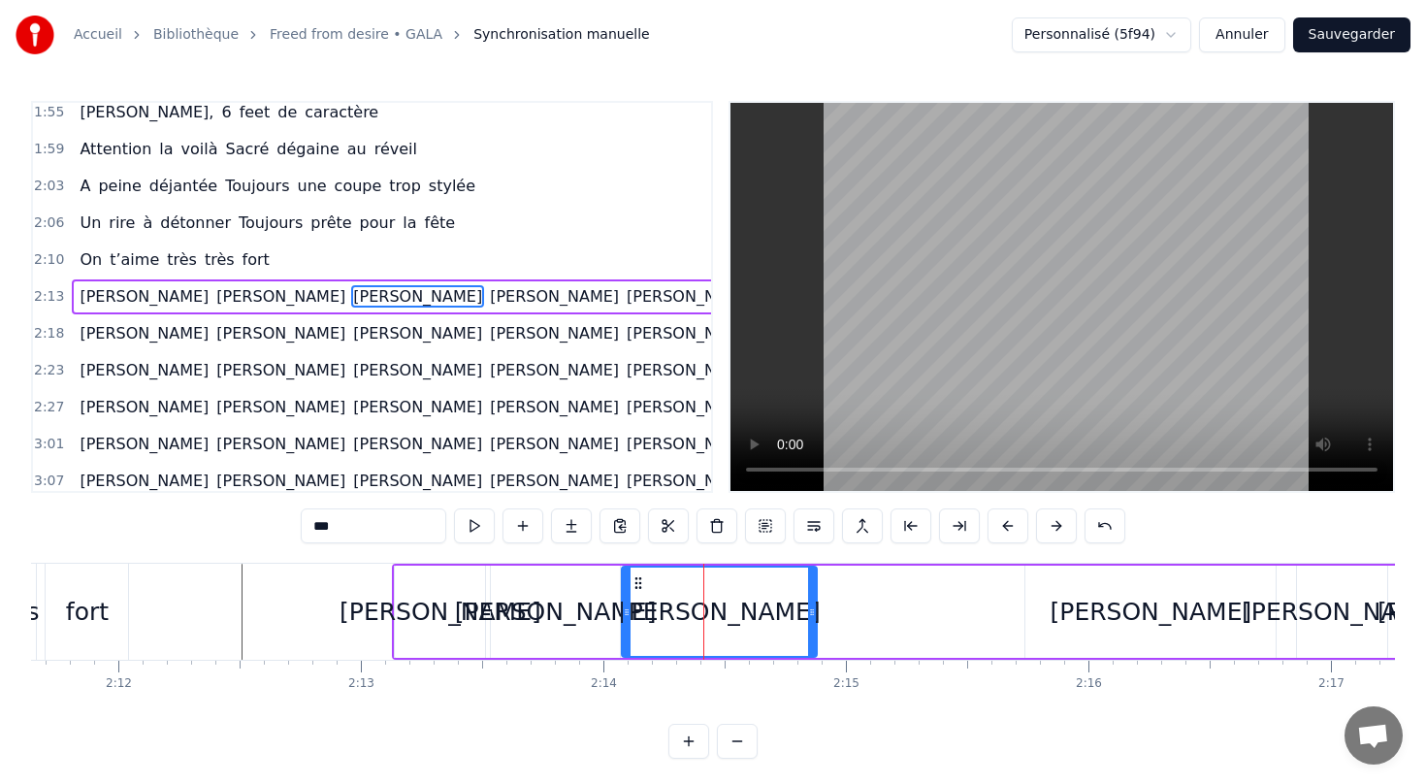
drag, startPoint x: 730, startPoint y: 610, endPoint x: 805, endPoint y: 608, distance: 74.7
click at [808, 611] on icon at bounding box center [812, 612] width 8 height 16
click at [1161, 614] on div "[PERSON_NAME]" at bounding box center [1152, 612] width 202 height 37
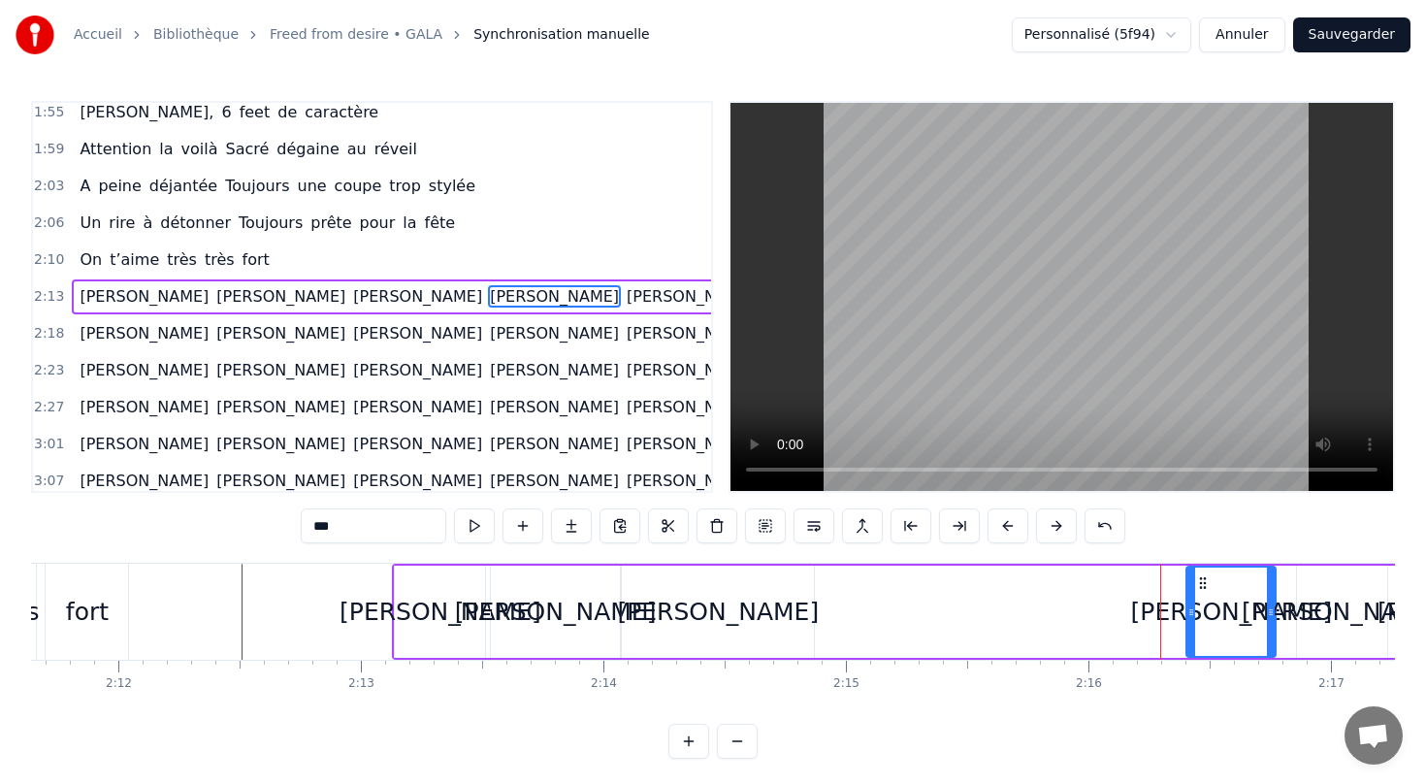
drag, startPoint x: 1026, startPoint y: 613, endPoint x: 1187, endPoint y: 617, distance: 161.1
click at [1188, 622] on div at bounding box center [1191, 611] width 8 height 88
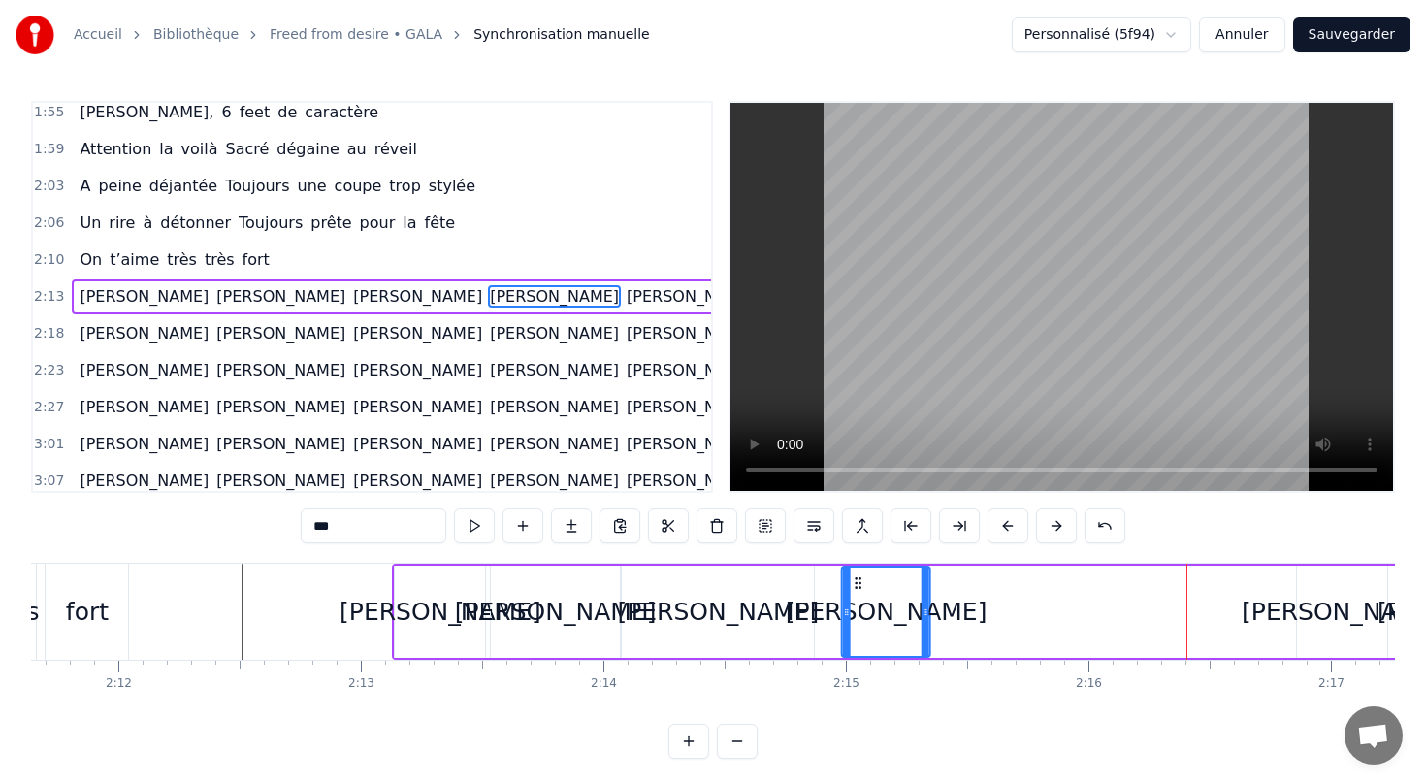
drag, startPoint x: 1202, startPoint y: 580, endPoint x: 859, endPoint y: 597, distance: 343.8
click at [859, 597] on div "[PERSON_NAME]" at bounding box center [886, 611] width 86 height 88
click at [1320, 607] on div "[PERSON_NAME]" at bounding box center [1343, 612] width 202 height 37
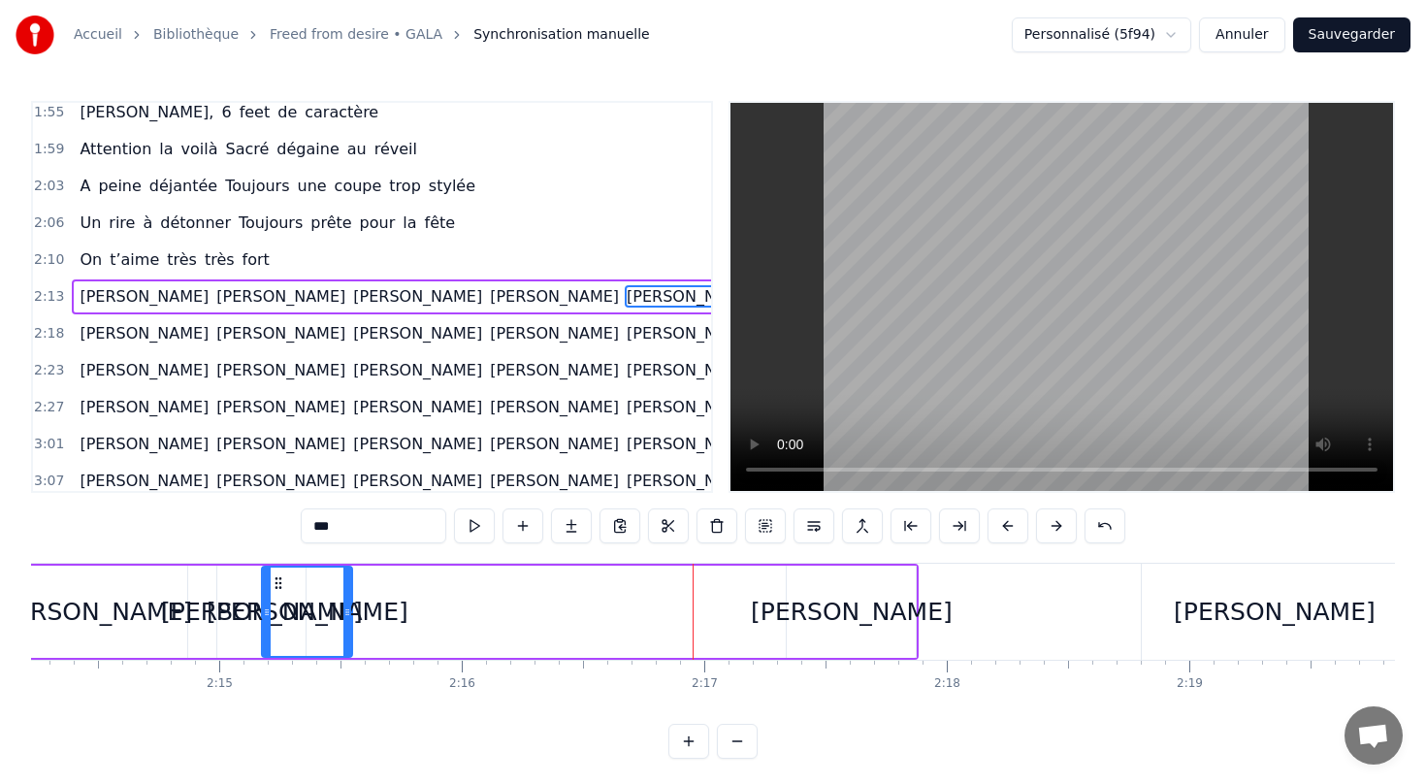
scroll to position [0, 32544]
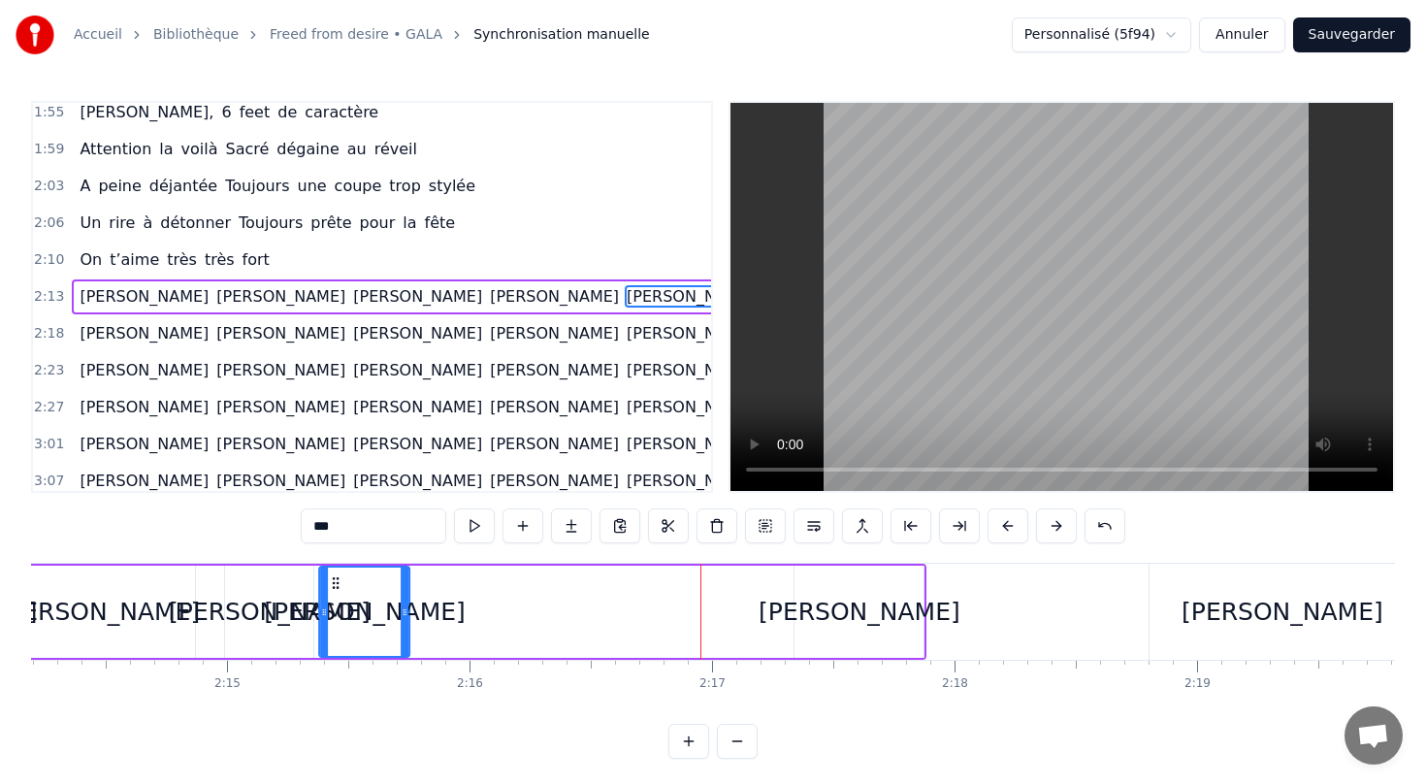
drag, startPoint x: 120, startPoint y: 580, endPoint x: 334, endPoint y: 596, distance: 214.0
click at [334, 596] on div "[PERSON_NAME]" at bounding box center [364, 611] width 88 height 88
click at [854, 604] on div "[PERSON_NAME]" at bounding box center [860, 612] width 202 height 37
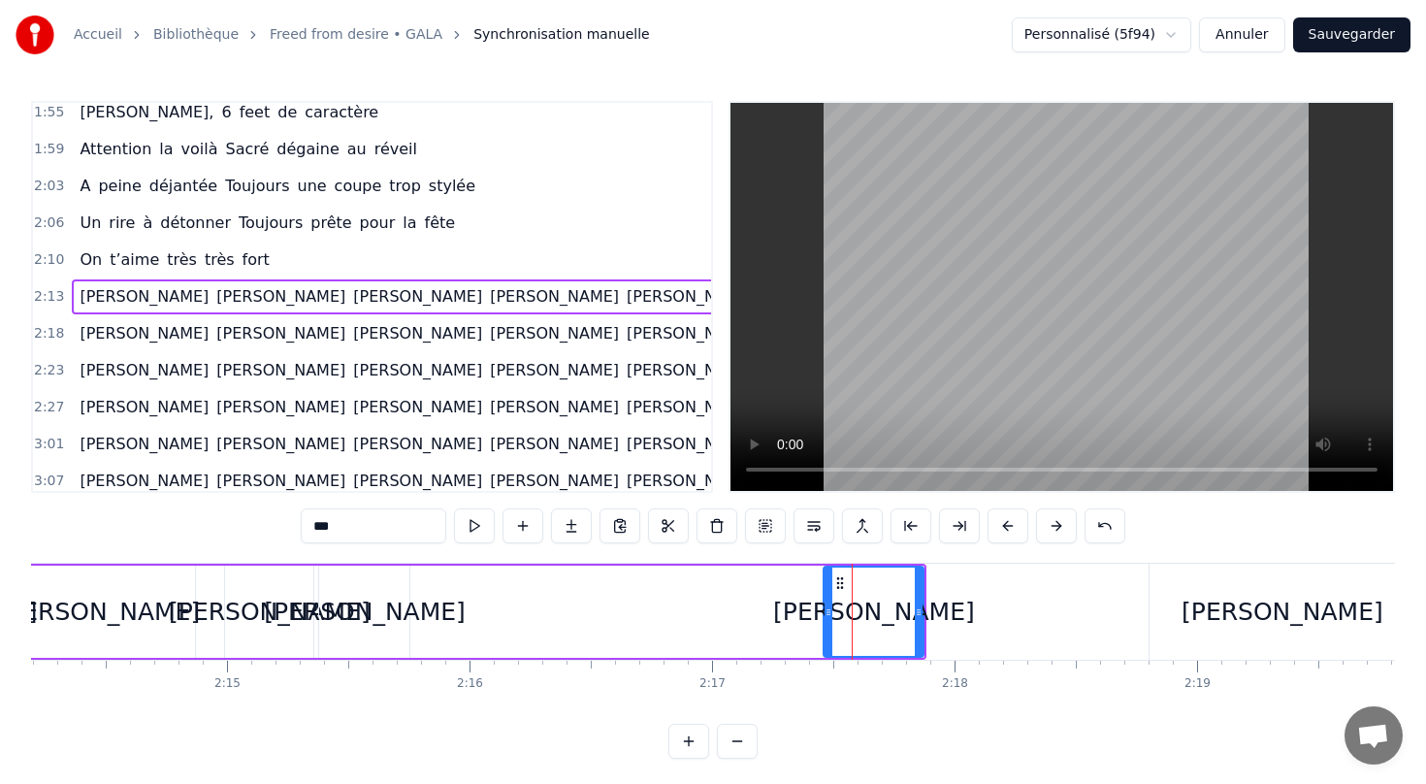
drag, startPoint x: 799, startPoint y: 614, endPoint x: 834, endPoint y: 615, distance: 34.9
click at [832, 615] on icon at bounding box center [829, 612] width 8 height 16
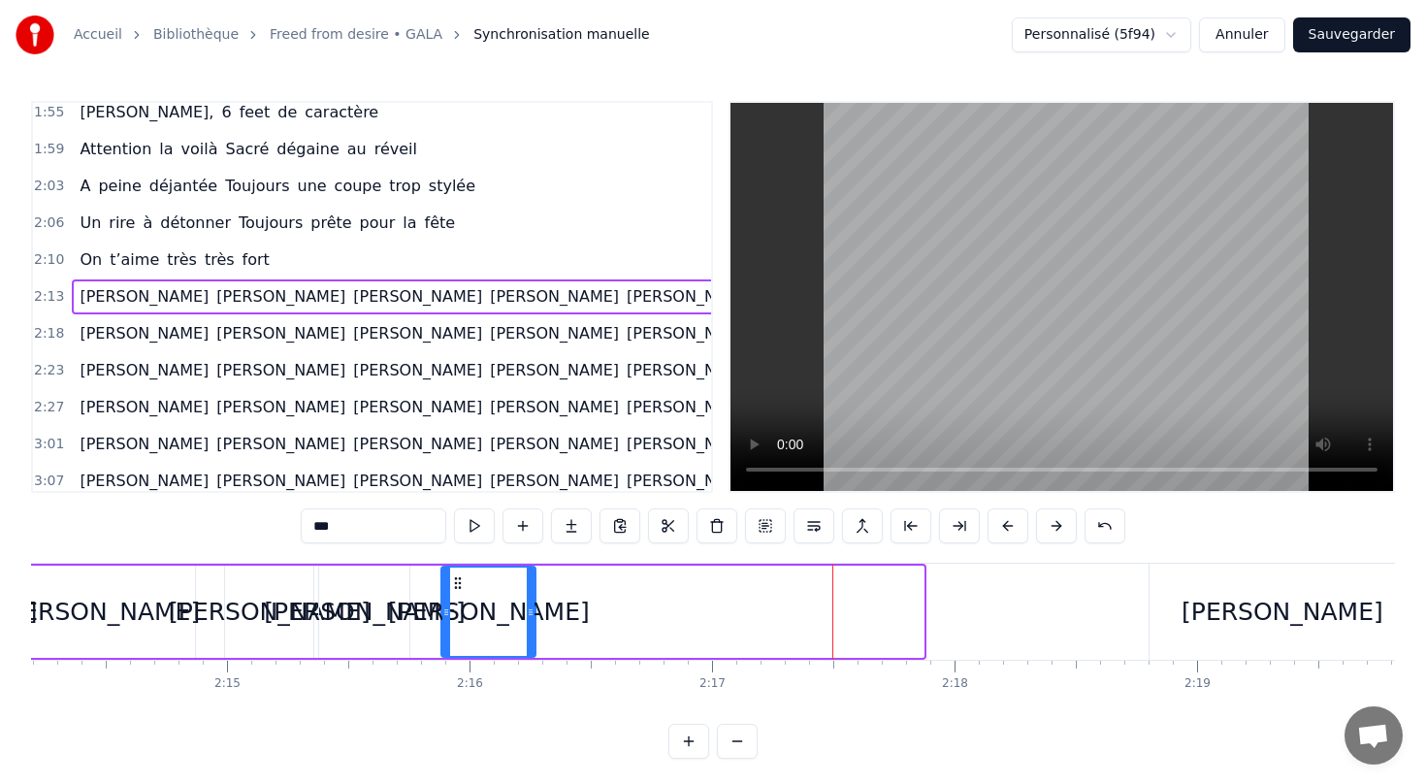
drag, startPoint x: 839, startPoint y: 583, endPoint x: 453, endPoint y: 599, distance: 386.4
click at [453, 599] on div "[PERSON_NAME]" at bounding box center [488, 611] width 92 height 88
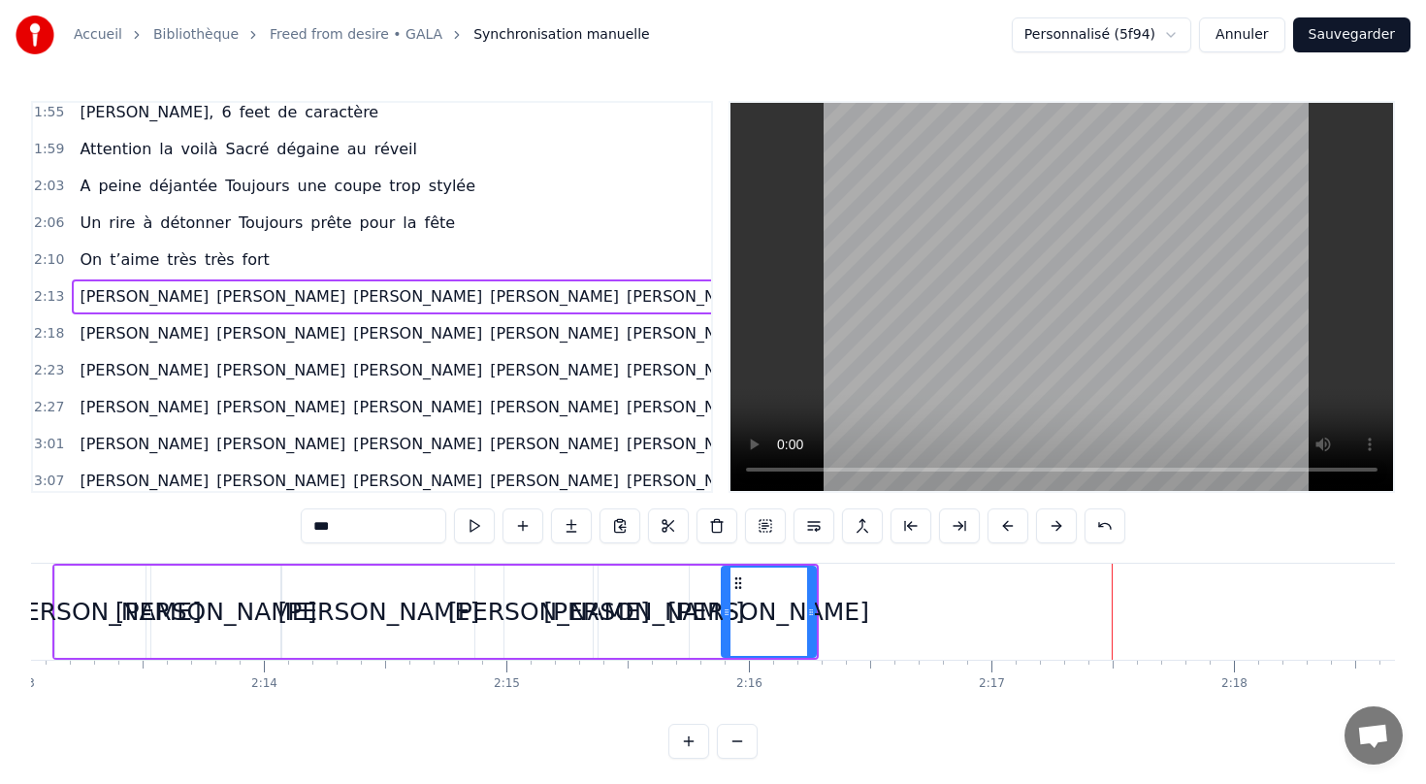
scroll to position [0, 32258]
click at [216, 281] on div "[PERSON_NAME] [PERSON_NAME] [PERSON_NAME] [PERSON_NAME] [PERSON_NAME] [PERSON_N…" at bounding box center [485, 296] width 827 height 35
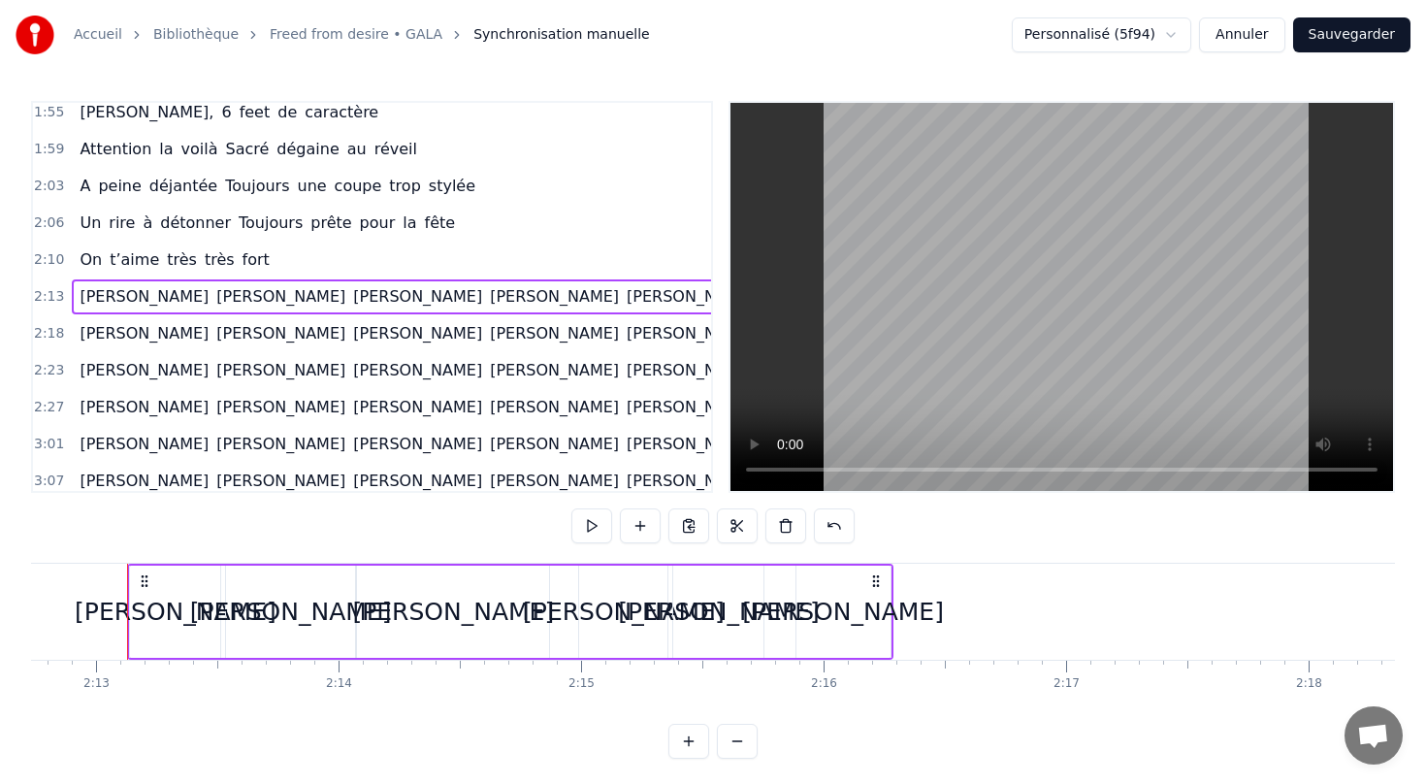
scroll to position [0, 32188]
click at [581, 526] on button at bounding box center [591, 525] width 41 height 35
click at [437, 614] on div "[PERSON_NAME]" at bounding box center [454, 612] width 202 height 37
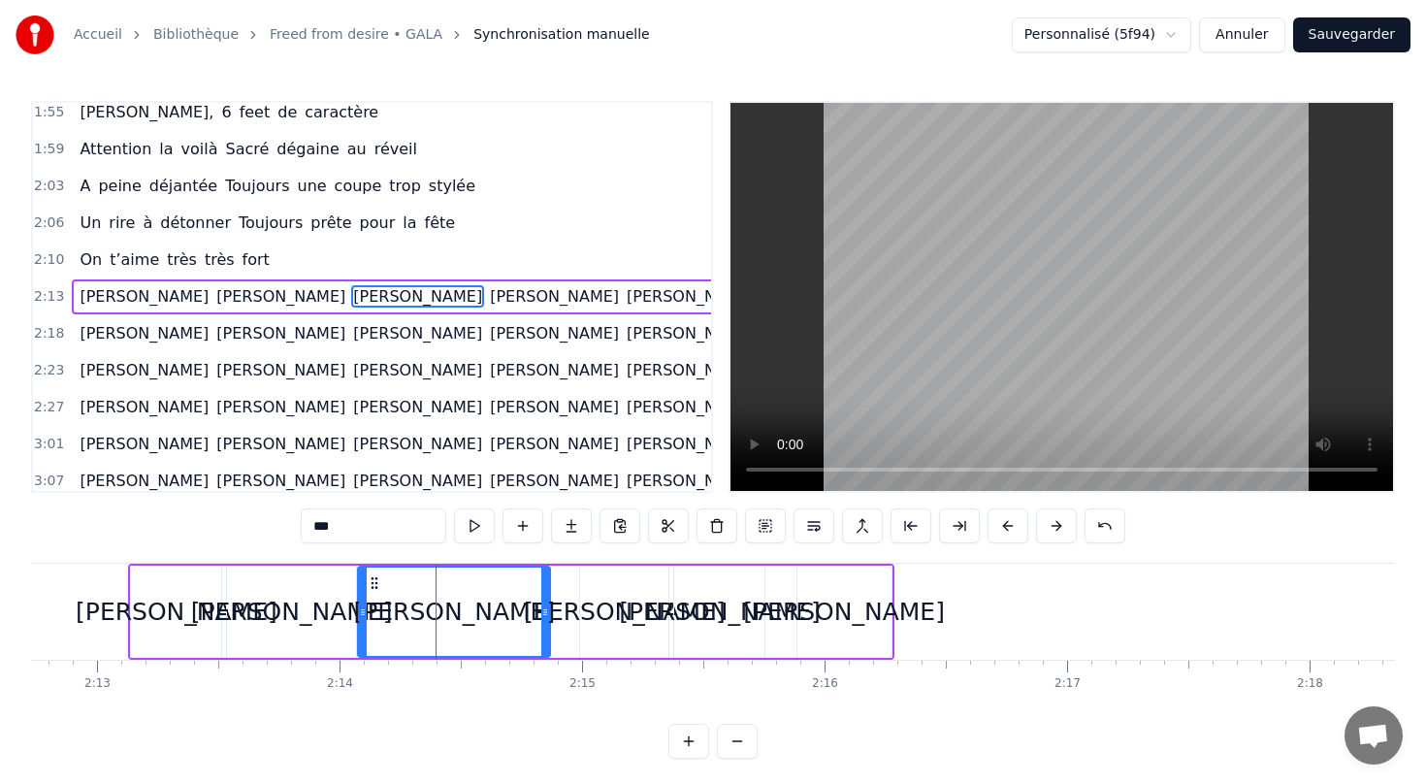
click at [620, 609] on div "[PERSON_NAME]" at bounding box center [625, 612] width 202 height 37
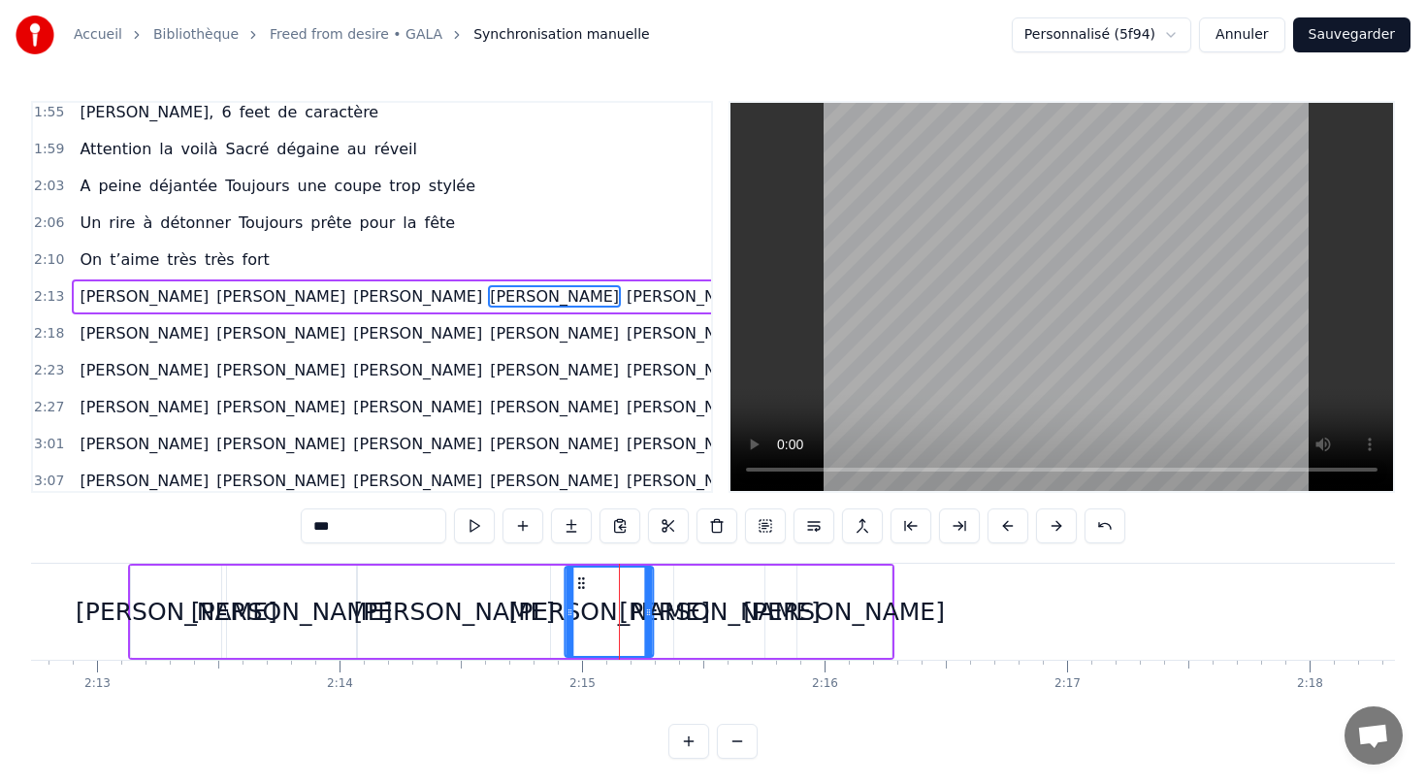
drag, startPoint x: 594, startPoint y: 576, endPoint x: 578, endPoint y: 578, distance: 15.6
click at [578, 578] on icon at bounding box center [582, 583] width 16 height 16
click at [706, 601] on div "[PERSON_NAME]" at bounding box center [720, 612] width 202 height 37
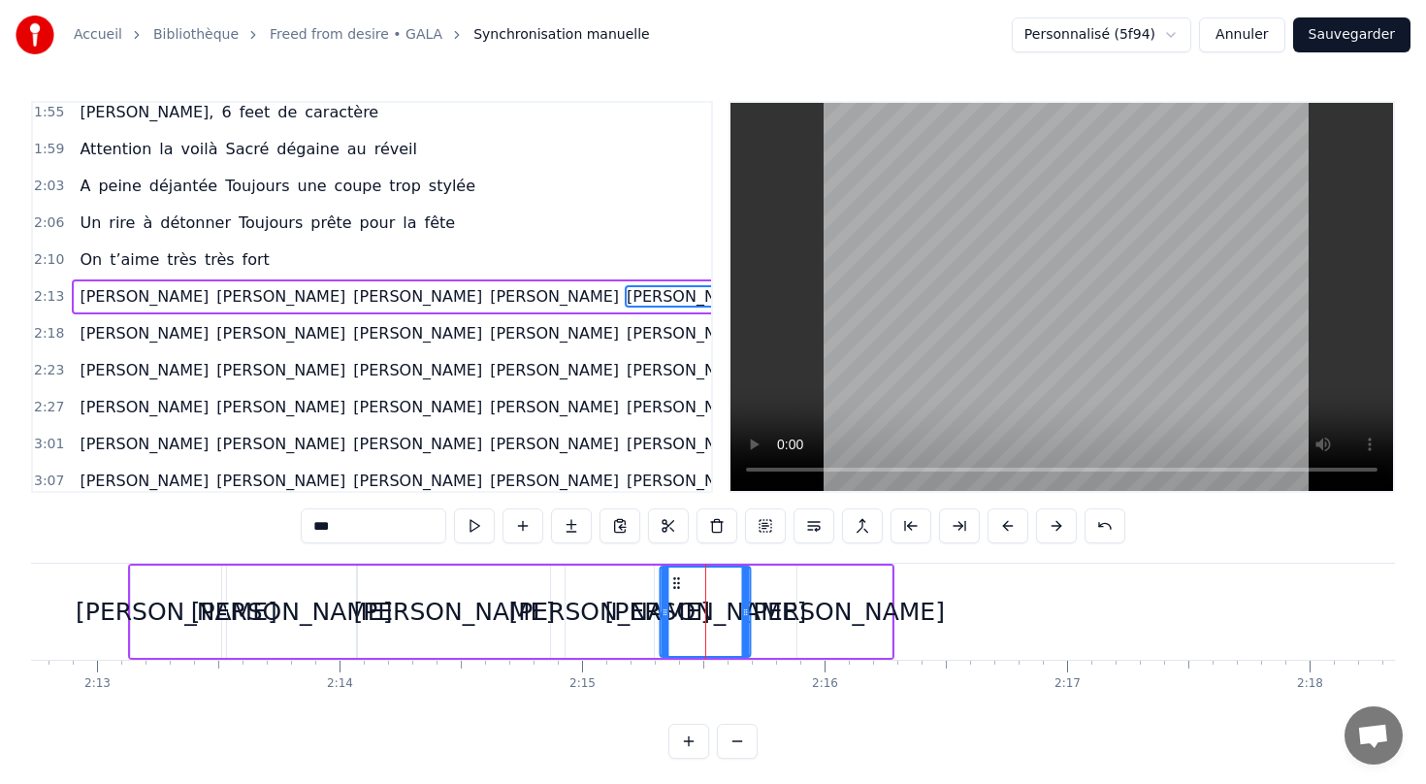
drag, startPoint x: 688, startPoint y: 582, endPoint x: 673, endPoint y: 582, distance: 14.6
click at [674, 582] on circle at bounding box center [674, 582] width 1 height 1
click at [836, 612] on div "[PERSON_NAME]" at bounding box center [844, 612] width 202 height 37
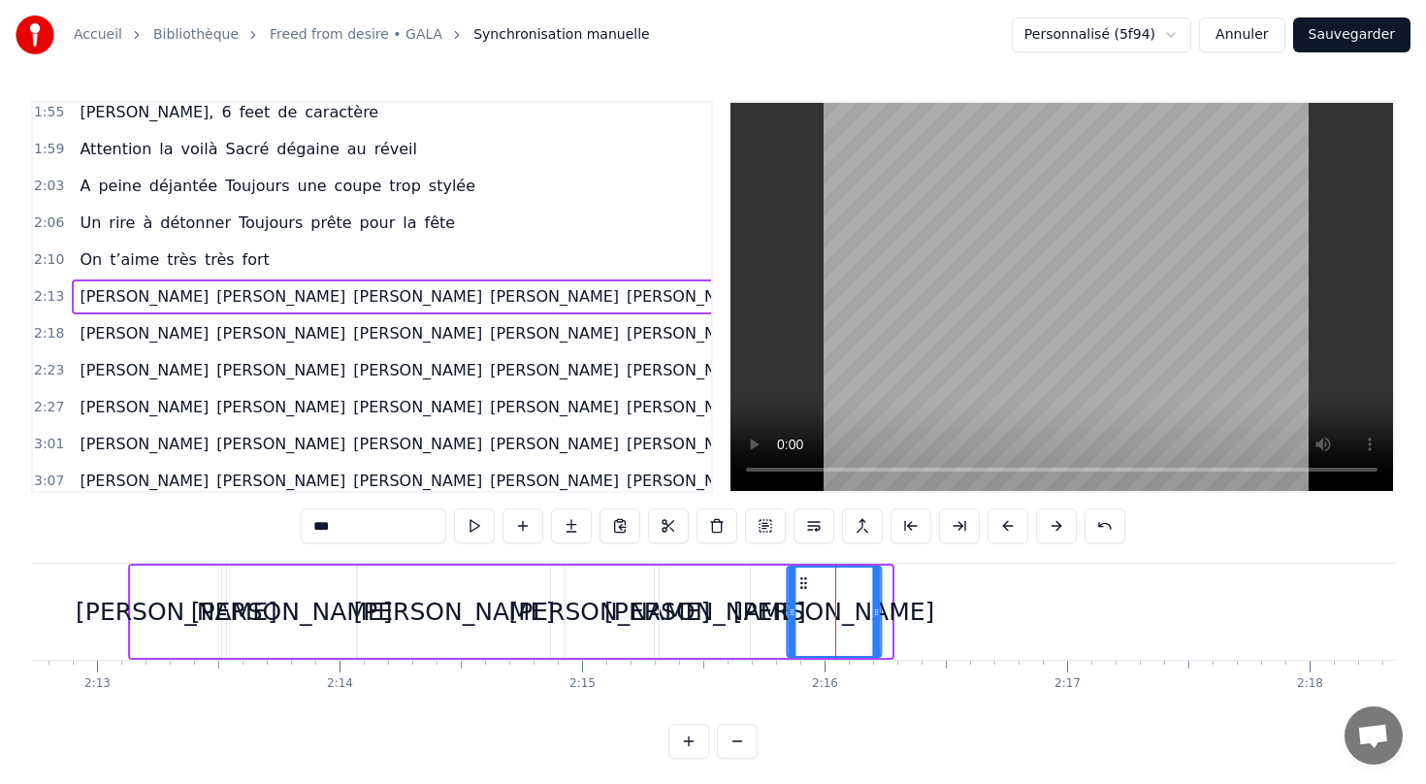
drag, startPoint x: 808, startPoint y: 576, endPoint x: 798, endPoint y: 574, distance: 9.9
click at [798, 574] on div "[PERSON_NAME]" at bounding box center [834, 611] width 92 height 88
click at [259, 281] on div "[PERSON_NAME] [PERSON_NAME] [PERSON_NAME] [PERSON_NAME] [PERSON_NAME] [PERSON_N…" at bounding box center [485, 296] width 827 height 35
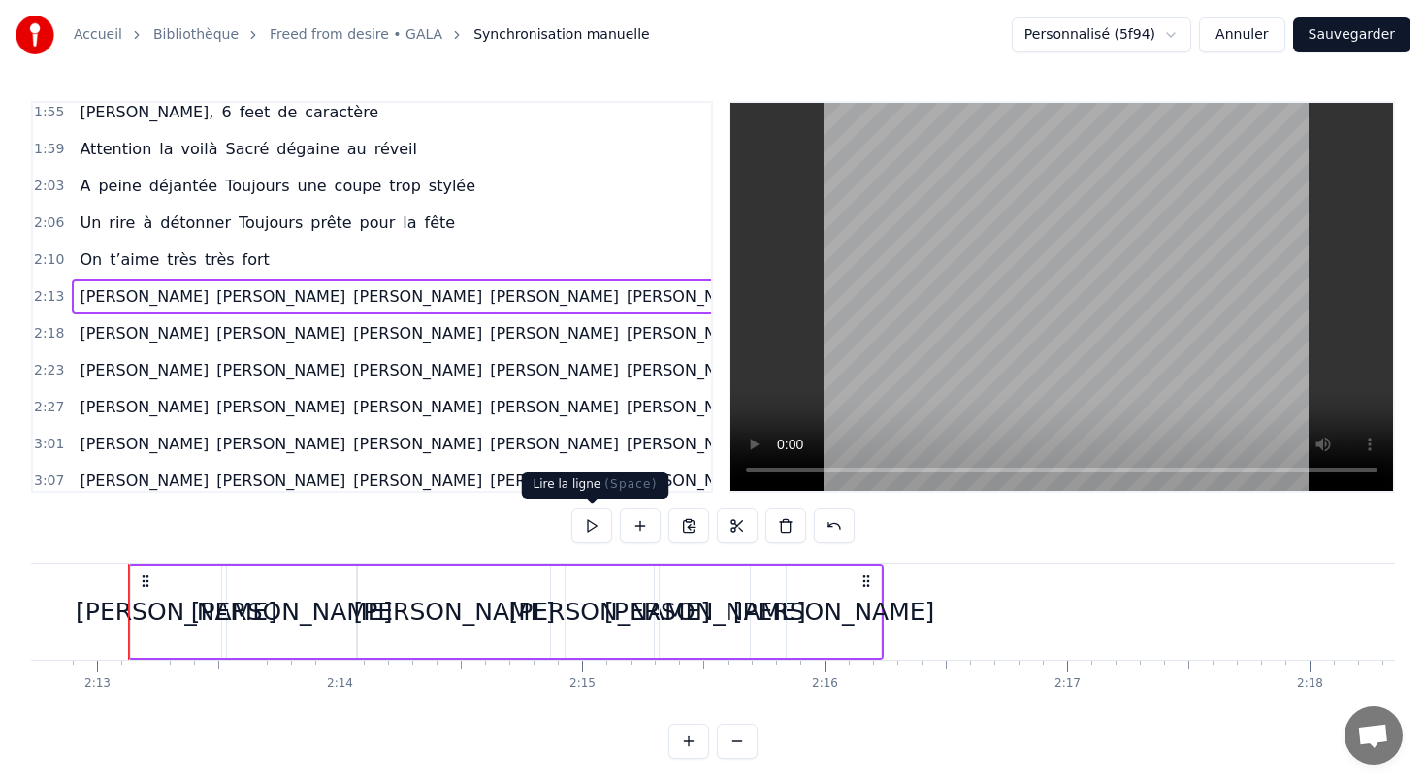
click at [591, 529] on button at bounding box center [591, 525] width 41 height 35
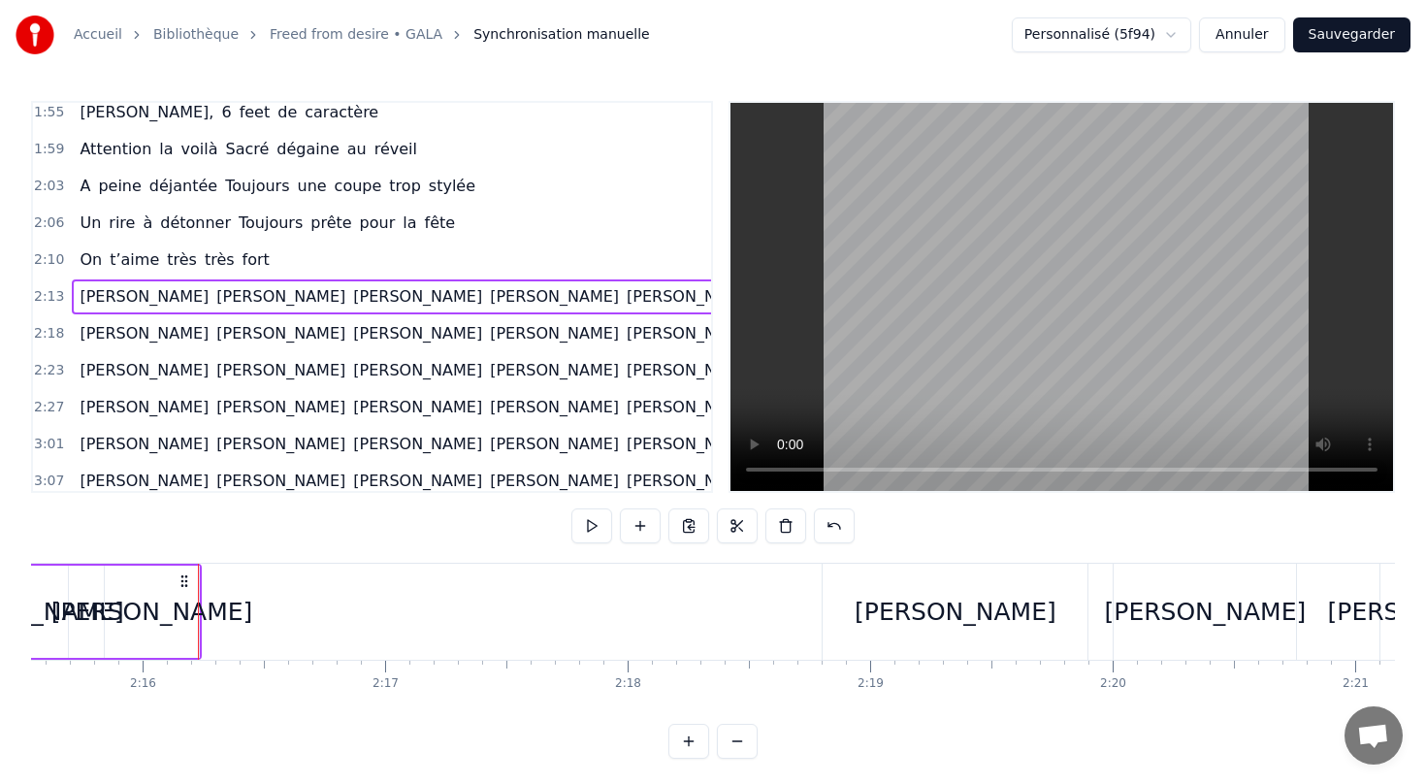
scroll to position [0, 32966]
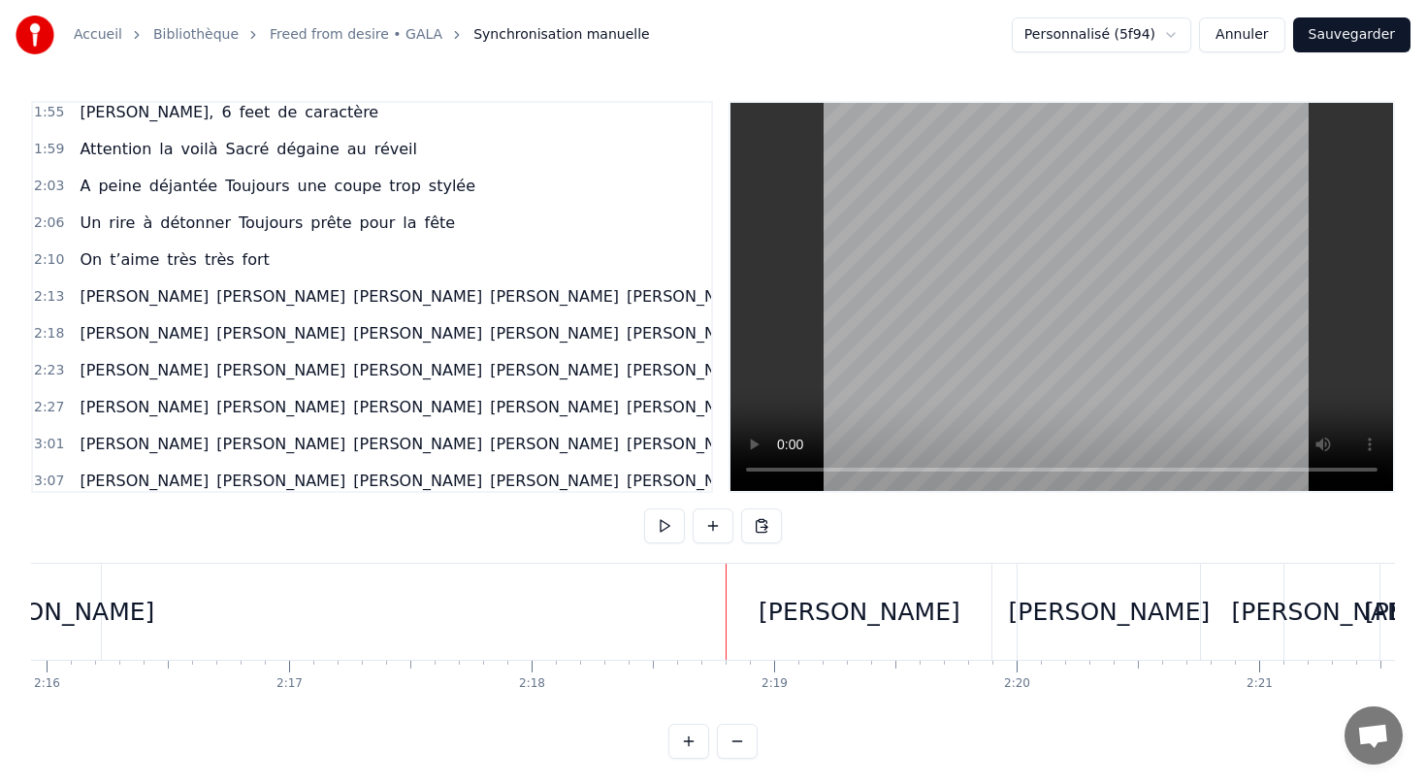
click at [842, 622] on div "[PERSON_NAME]" at bounding box center [860, 612] width 202 height 37
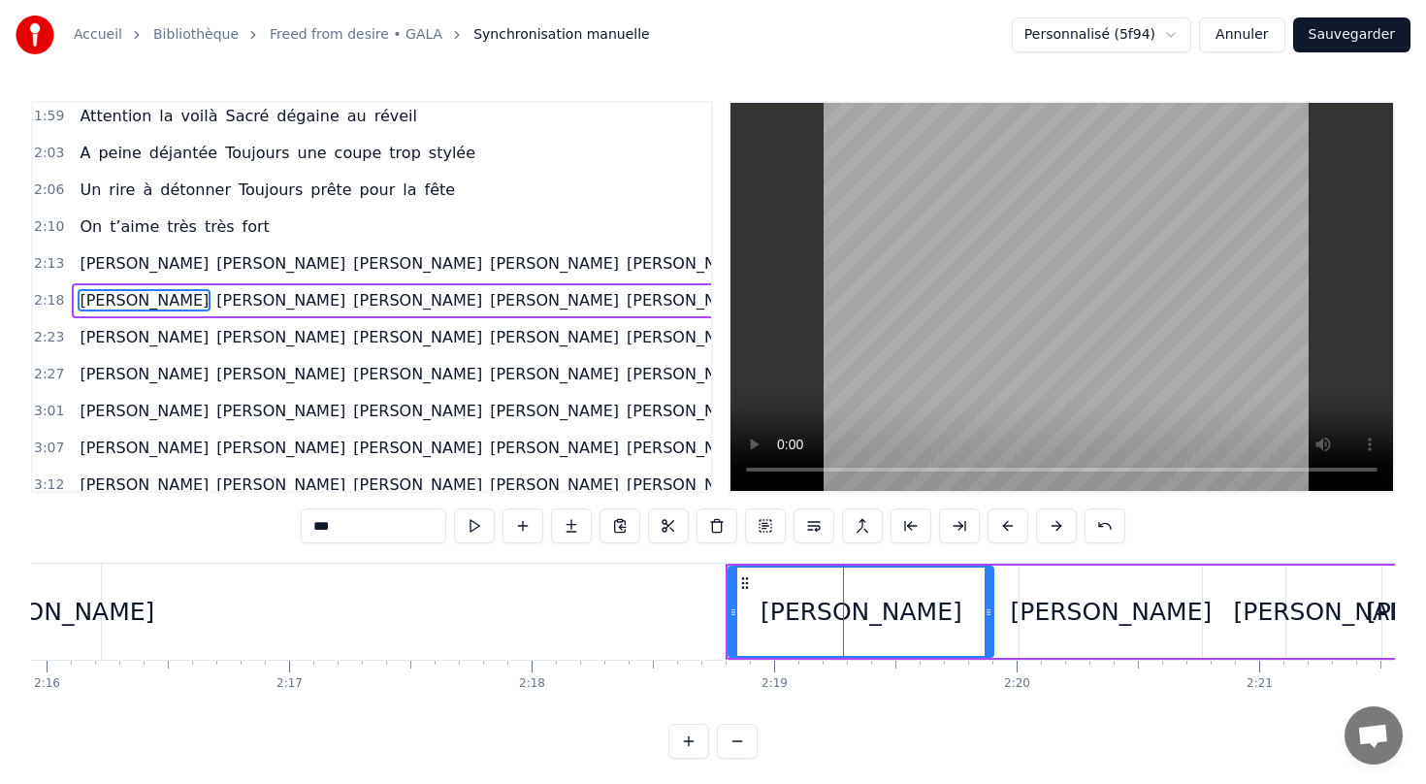
scroll to position [893, 0]
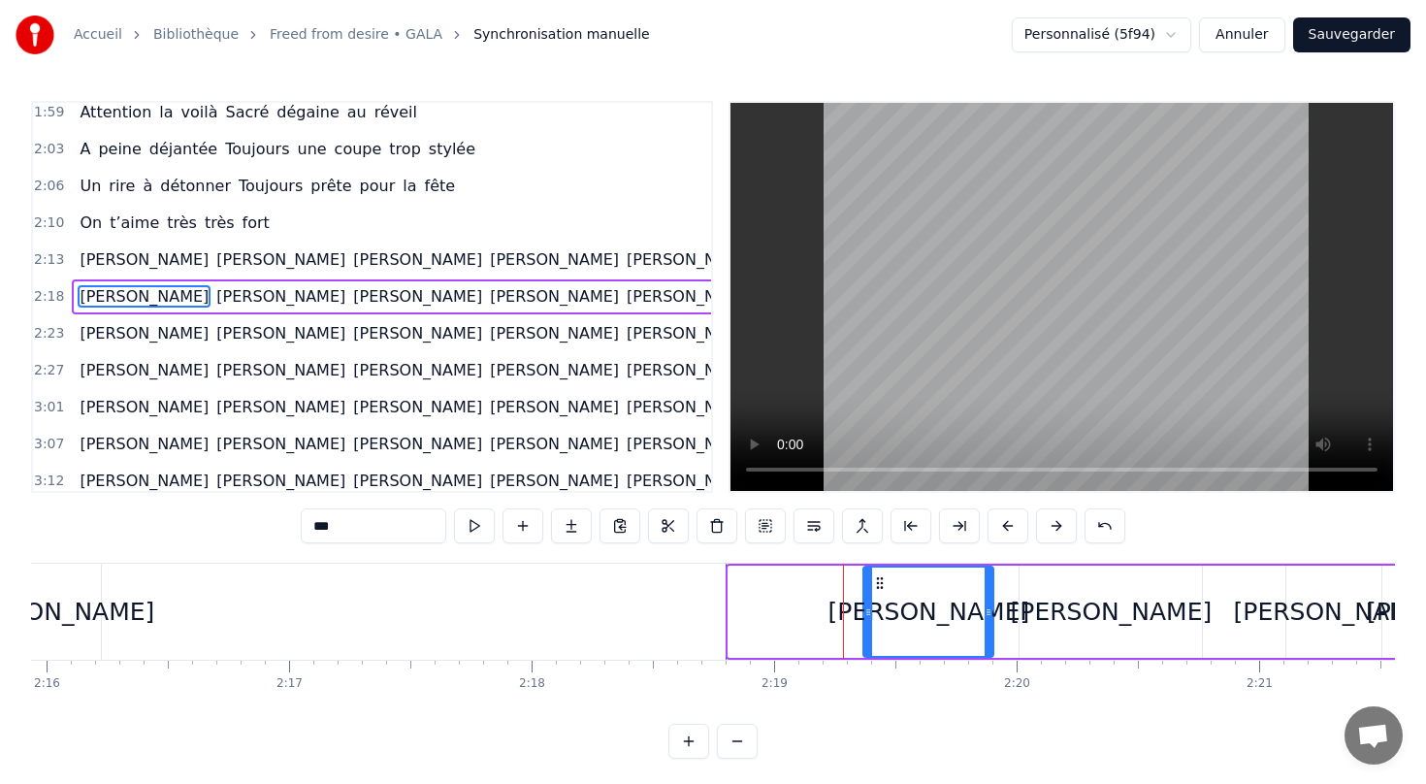
drag, startPoint x: 734, startPoint y: 611, endPoint x: 869, endPoint y: 627, distance: 135.7
click at [869, 627] on div at bounding box center [868, 611] width 8 height 88
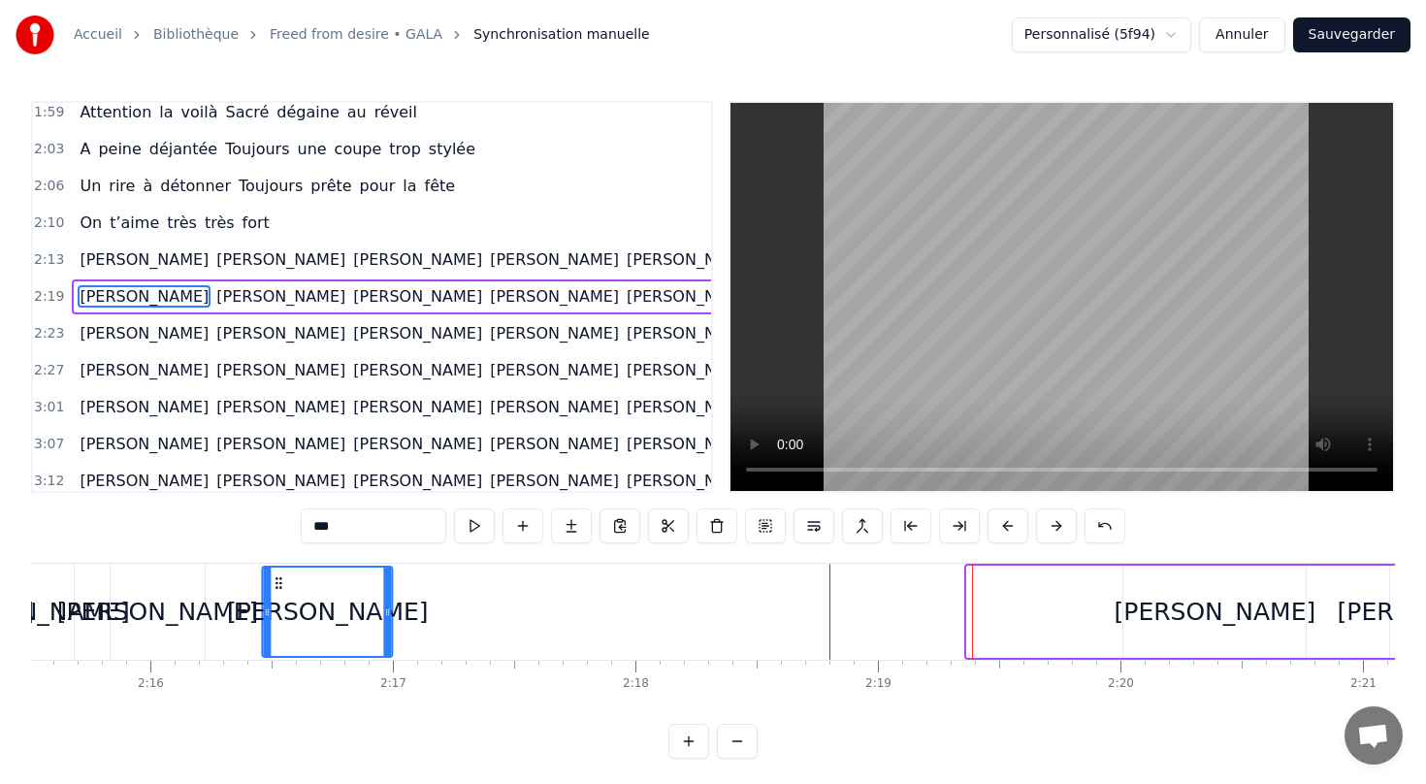
scroll to position [0, 32860]
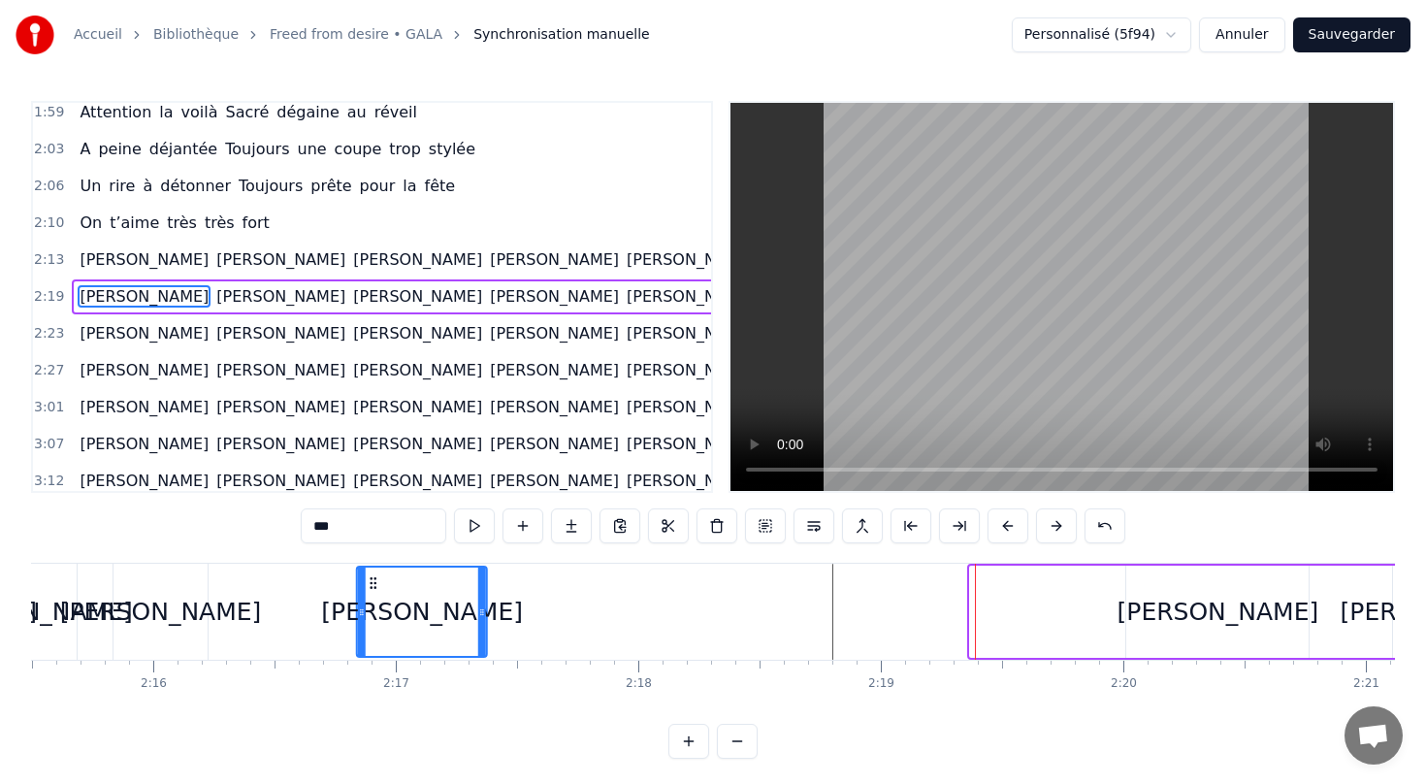
drag, startPoint x: 879, startPoint y: 583, endPoint x: 372, endPoint y: 599, distance: 507.6
click at [372, 599] on div "[PERSON_NAME]" at bounding box center [422, 611] width 128 height 88
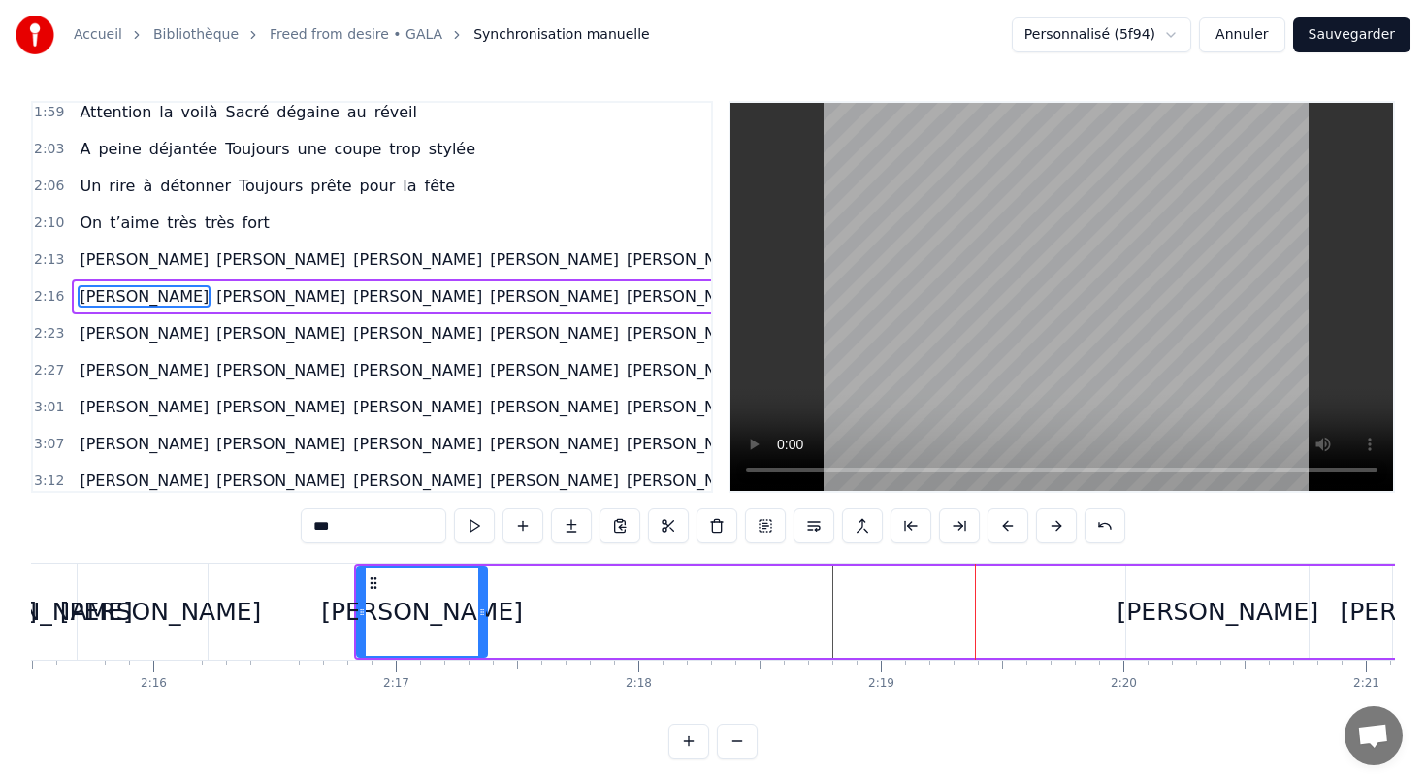
click at [1210, 604] on div "[PERSON_NAME]" at bounding box center [1219, 612] width 202 height 37
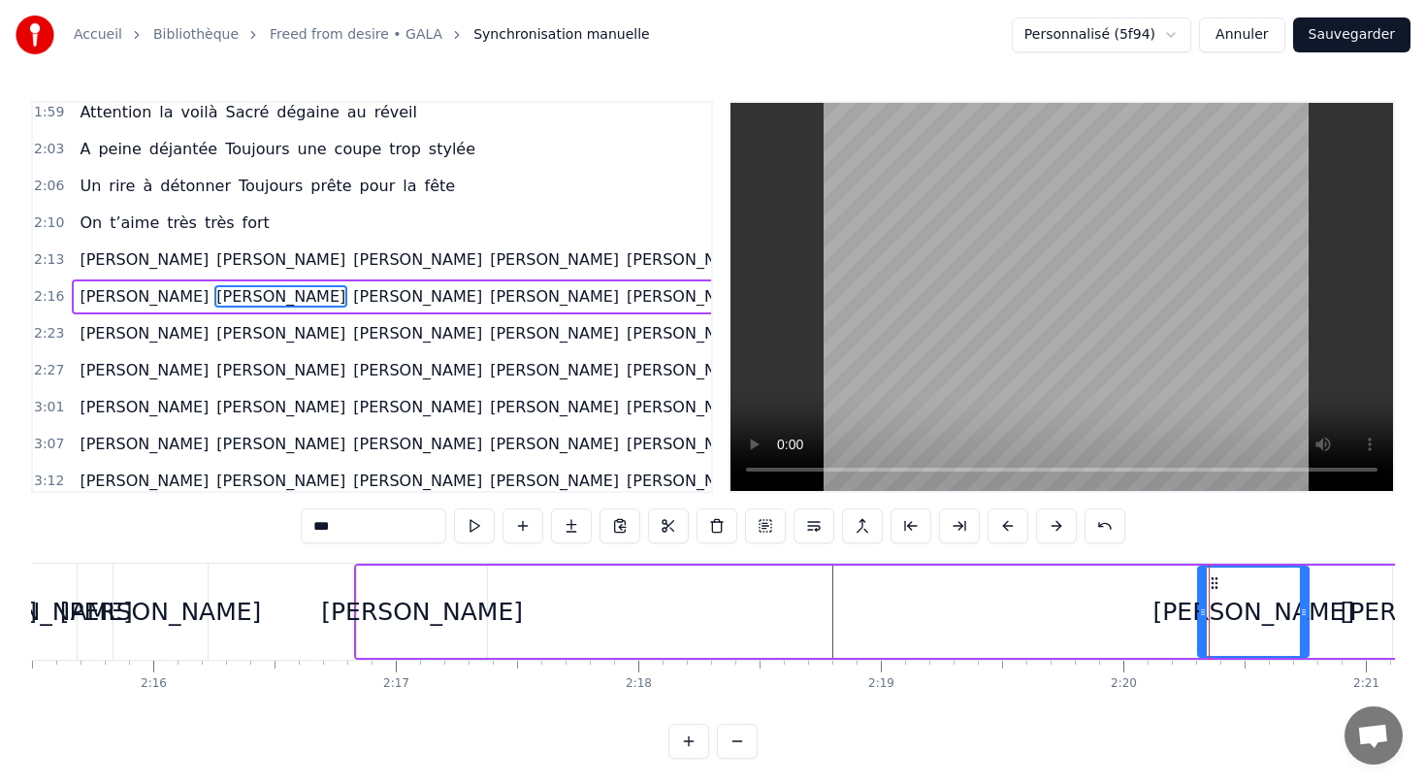
drag, startPoint x: 1131, startPoint y: 613, endPoint x: 1194, endPoint y: 608, distance: 63.2
click at [1197, 609] on div "[PERSON_NAME]" at bounding box center [1253, 612] width 113 height 92
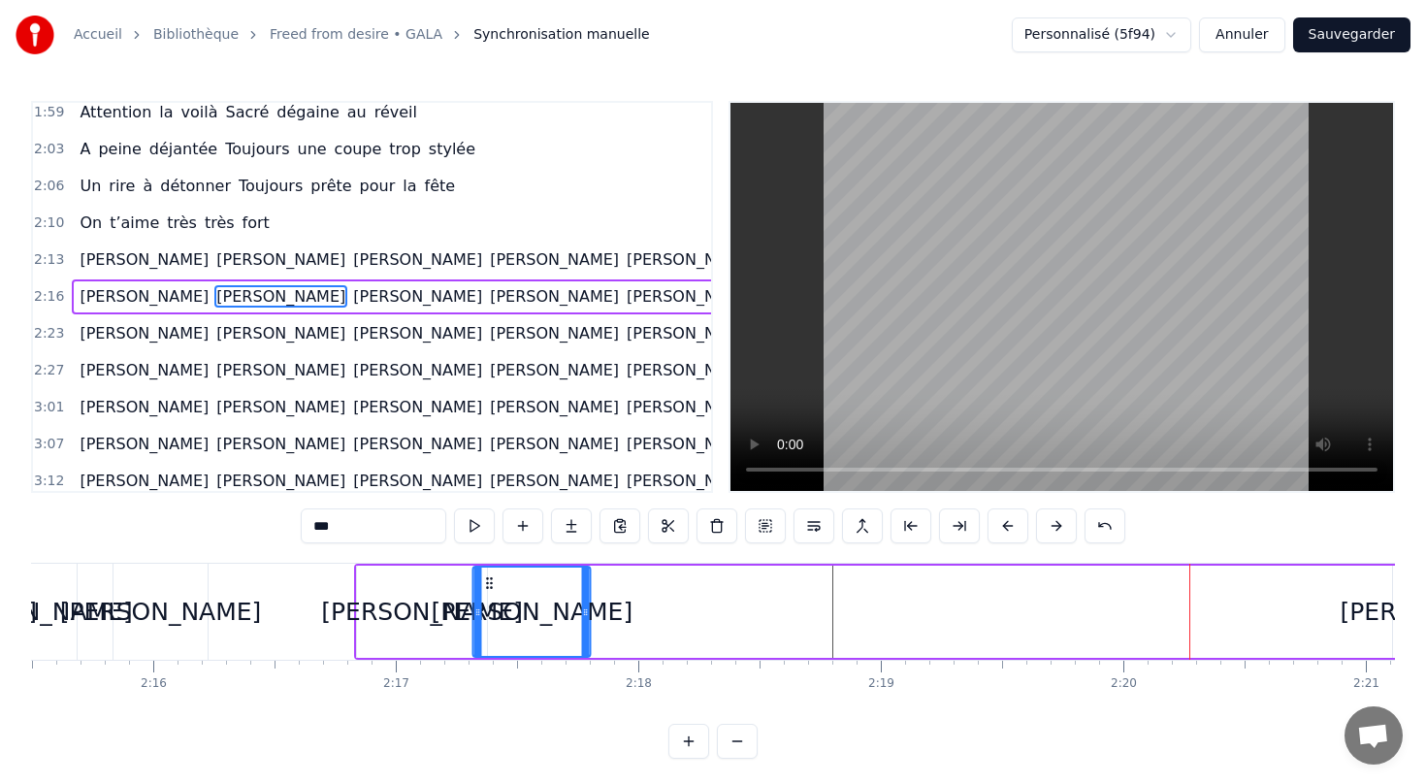
drag, startPoint x: 1207, startPoint y: 584, endPoint x: 488, endPoint y: 628, distance: 720.1
click at [488, 627] on div "[PERSON_NAME]" at bounding box center [531, 611] width 115 height 88
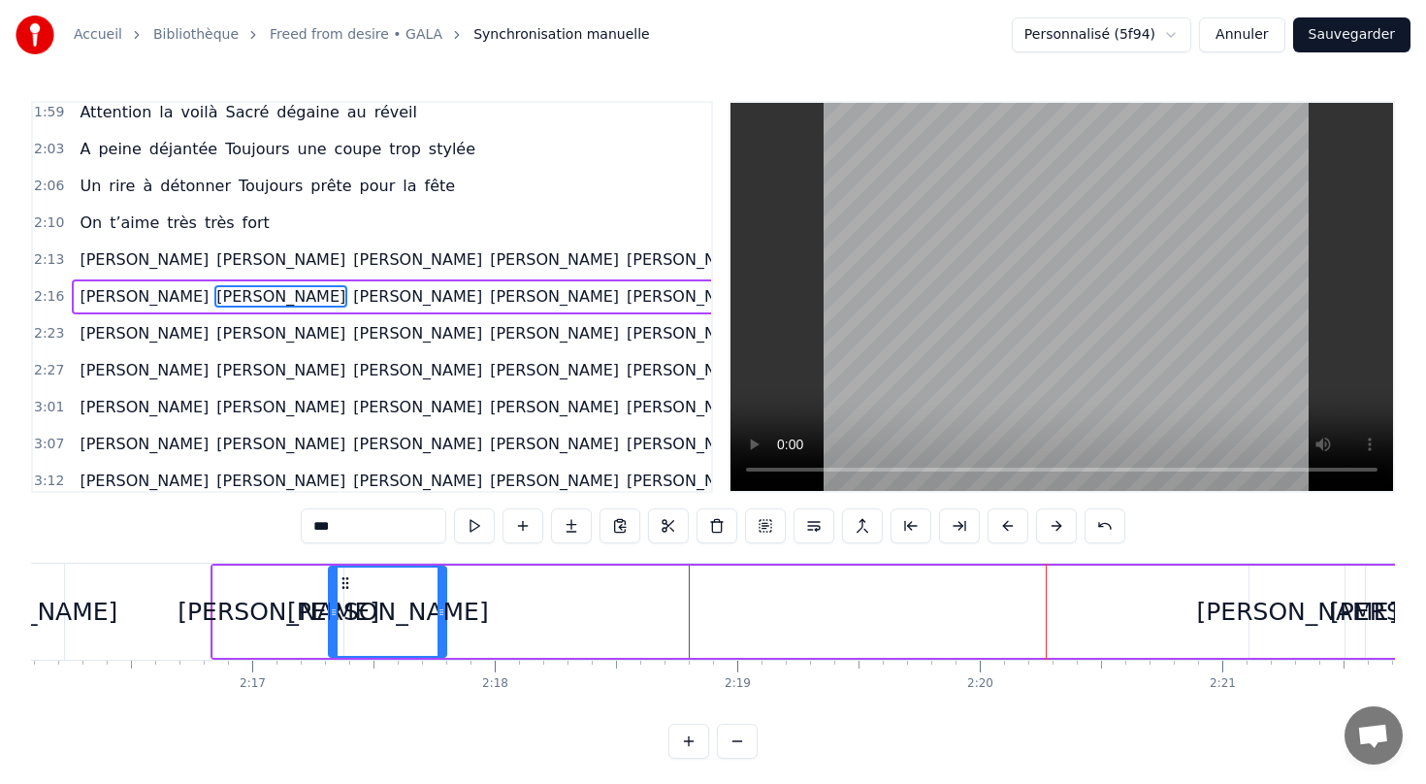
scroll to position [0, 33003]
click at [1278, 605] on div "[PERSON_NAME]" at bounding box center [1298, 612] width 202 height 37
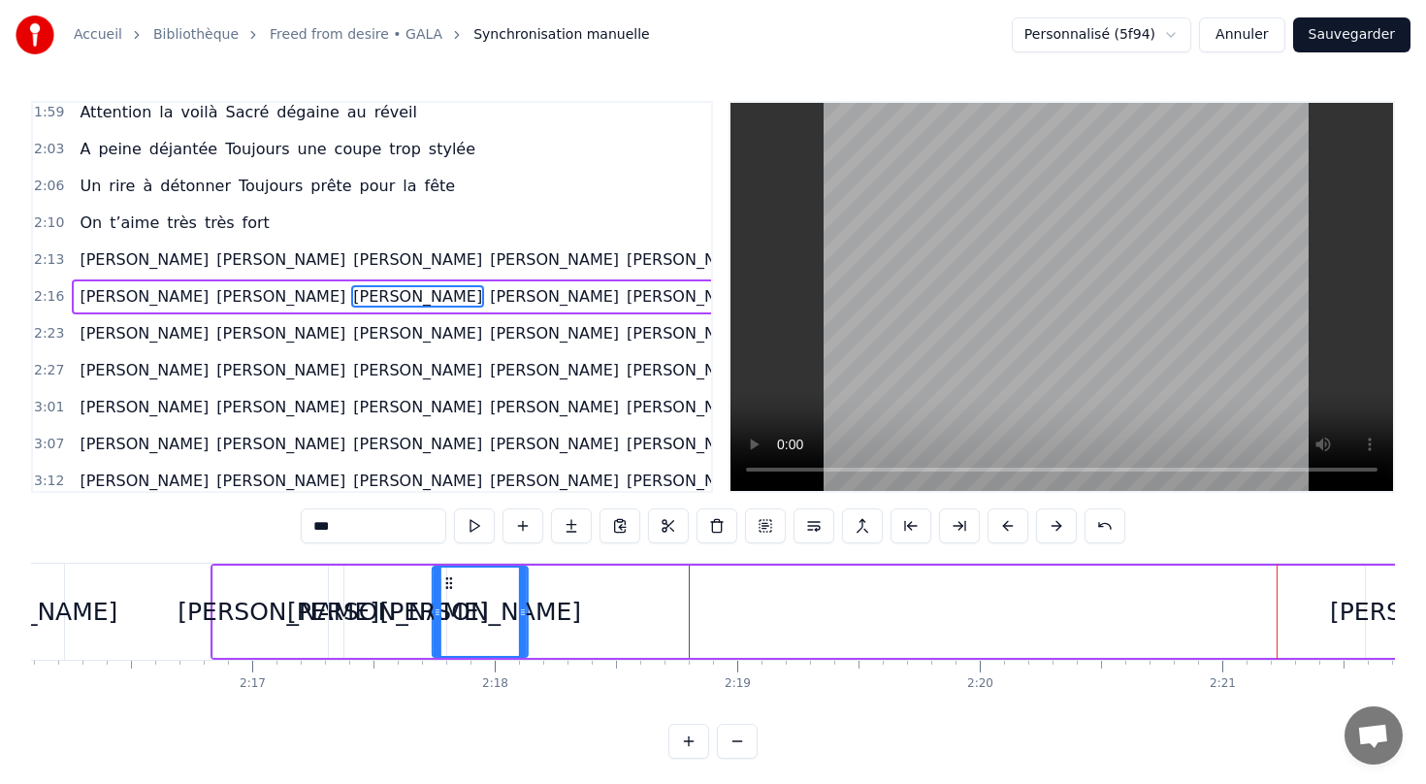
drag, startPoint x: 1266, startPoint y: 576, endPoint x: 450, endPoint y: 627, distance: 817.4
click at [450, 627] on div "[PERSON_NAME]" at bounding box center [480, 611] width 93 height 88
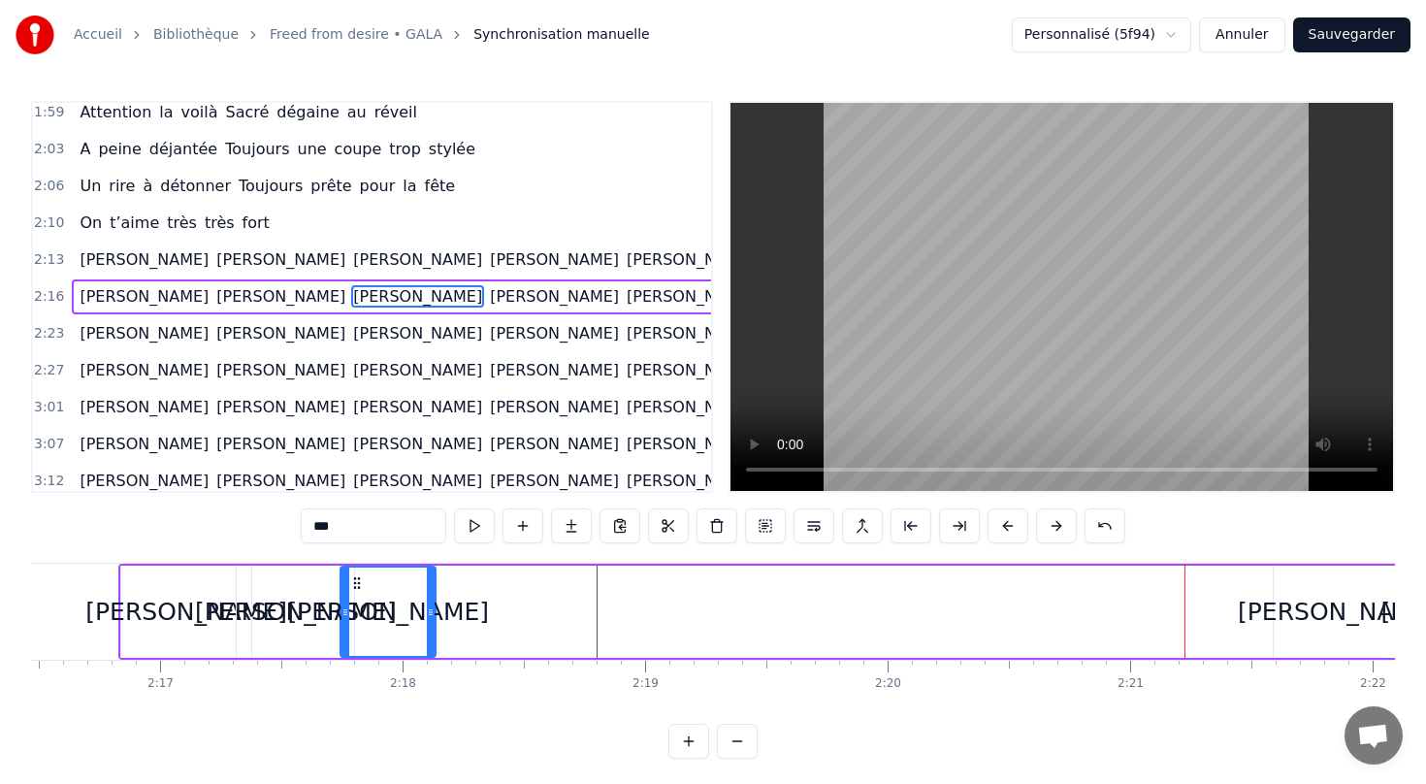
click at [1331, 625] on div "[PERSON_NAME]" at bounding box center [1339, 612] width 202 height 37
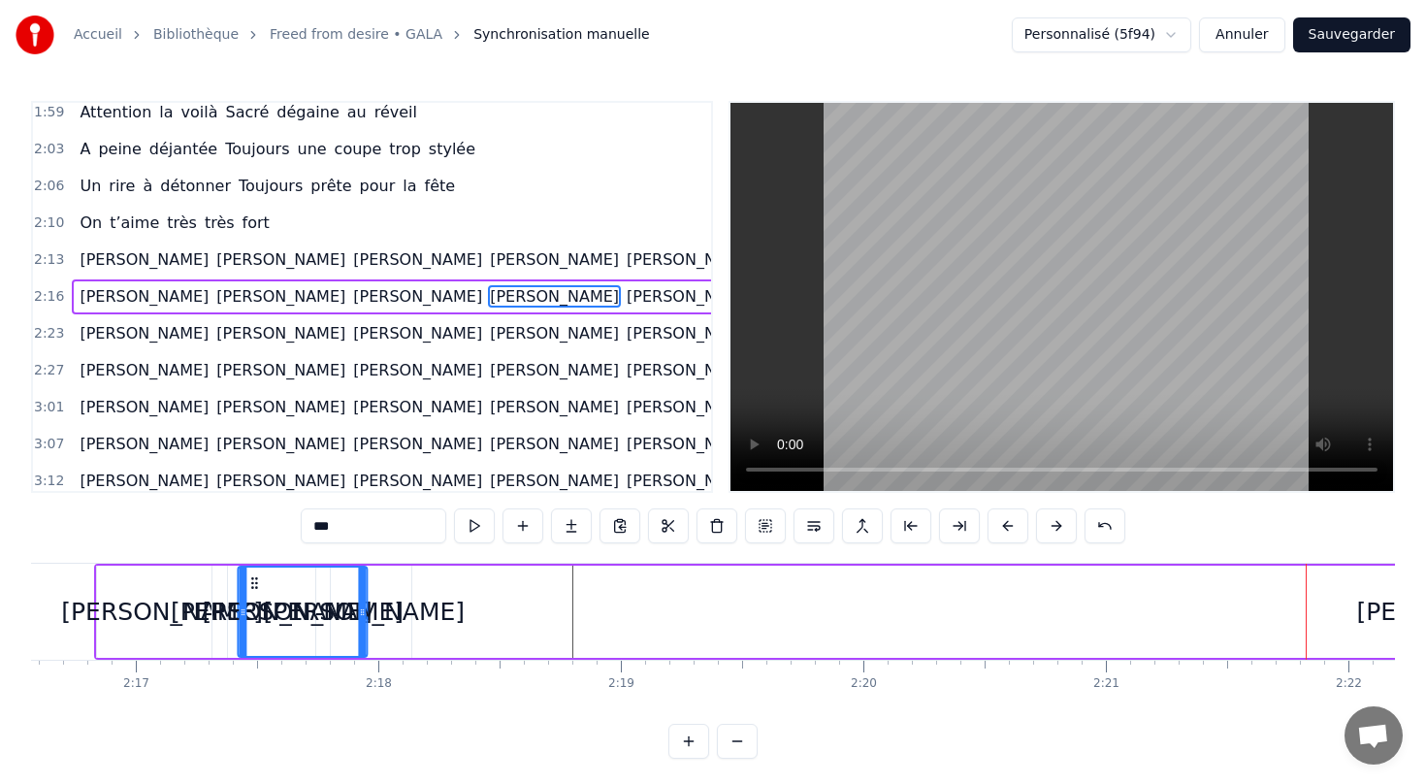
scroll to position [0, 33113]
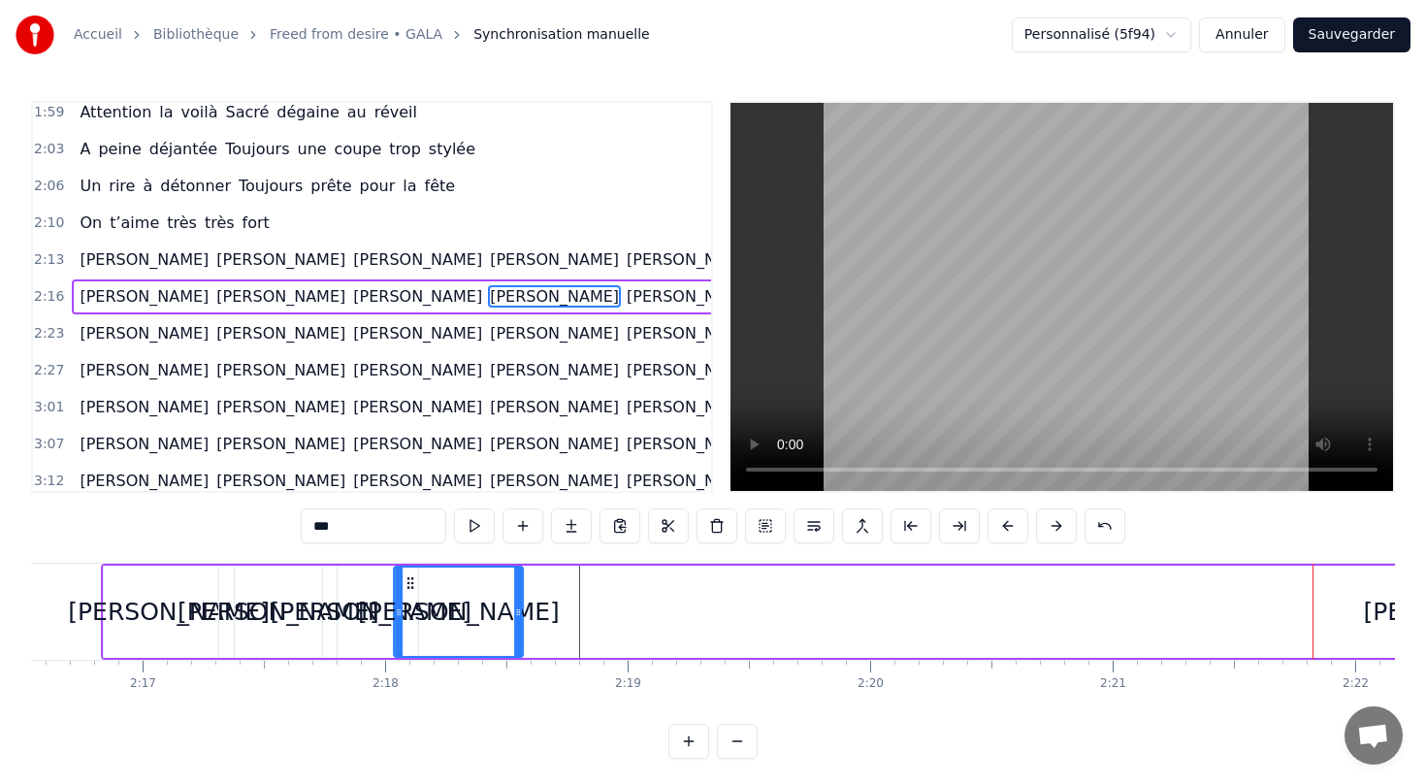
drag, startPoint x: 93, startPoint y: 578, endPoint x: 414, endPoint y: 577, distance: 321.1
click at [414, 577] on icon at bounding box center [411, 583] width 16 height 16
drag, startPoint x: 518, startPoint y: 610, endPoint x: 554, endPoint y: 610, distance: 35.9
click at [554, 610] on icon at bounding box center [554, 612] width 8 height 16
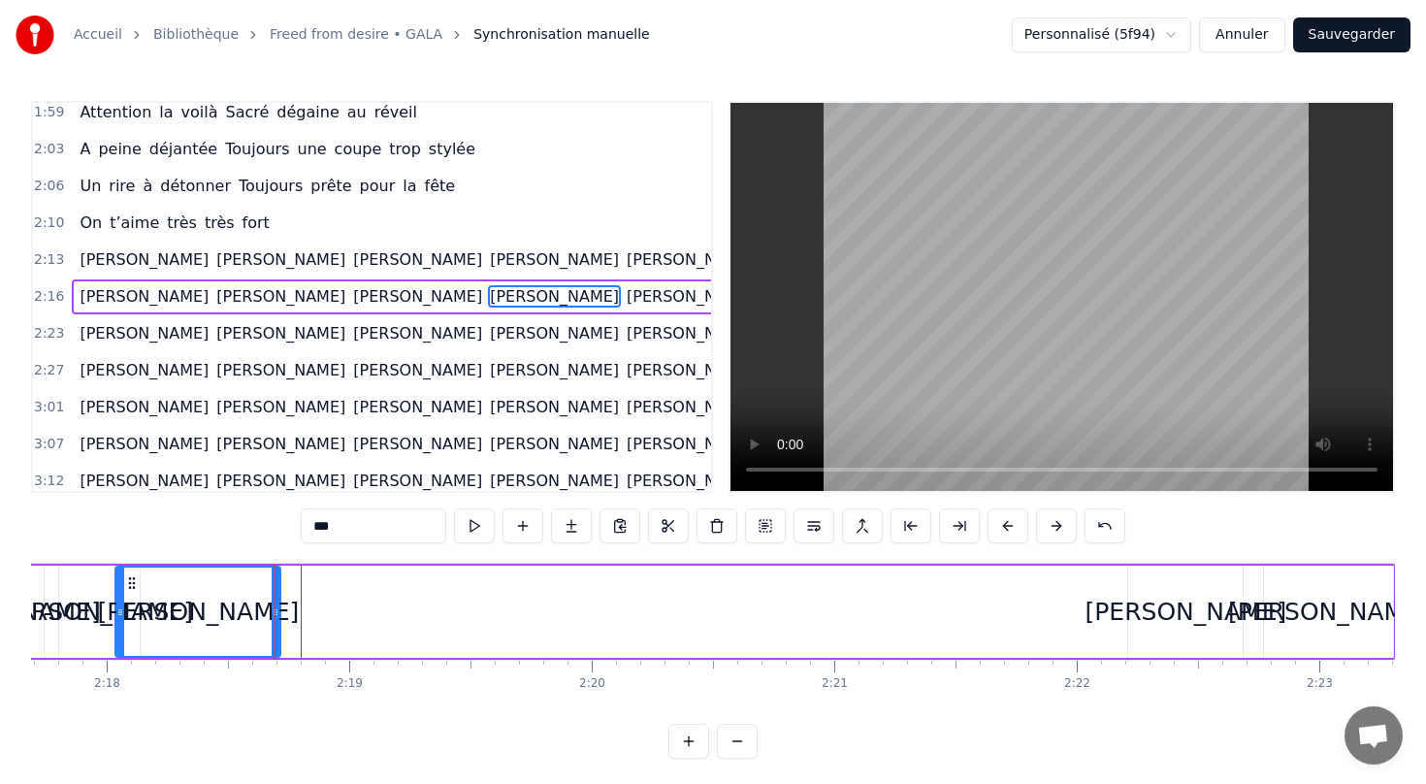
scroll to position [0, 33406]
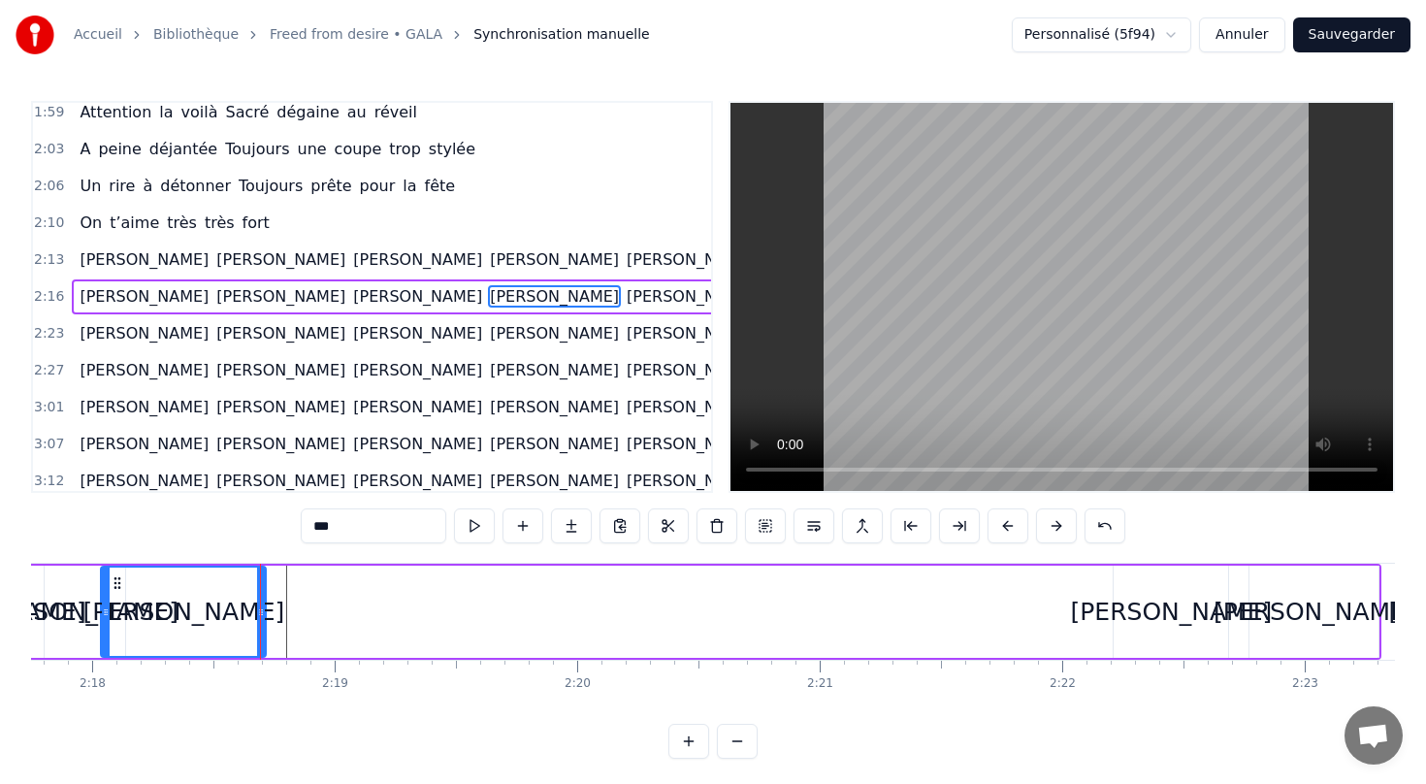
drag, startPoint x: 1159, startPoint y: 612, endPoint x: 1031, endPoint y: 612, distance: 128.0
click at [1031, 612] on div "[PERSON_NAME] [PERSON_NAME] [PERSON_NAME] [PERSON_NAME] [PERSON_NAME] [PERSON_N…" at bounding box center [594, 612] width 1573 height 96
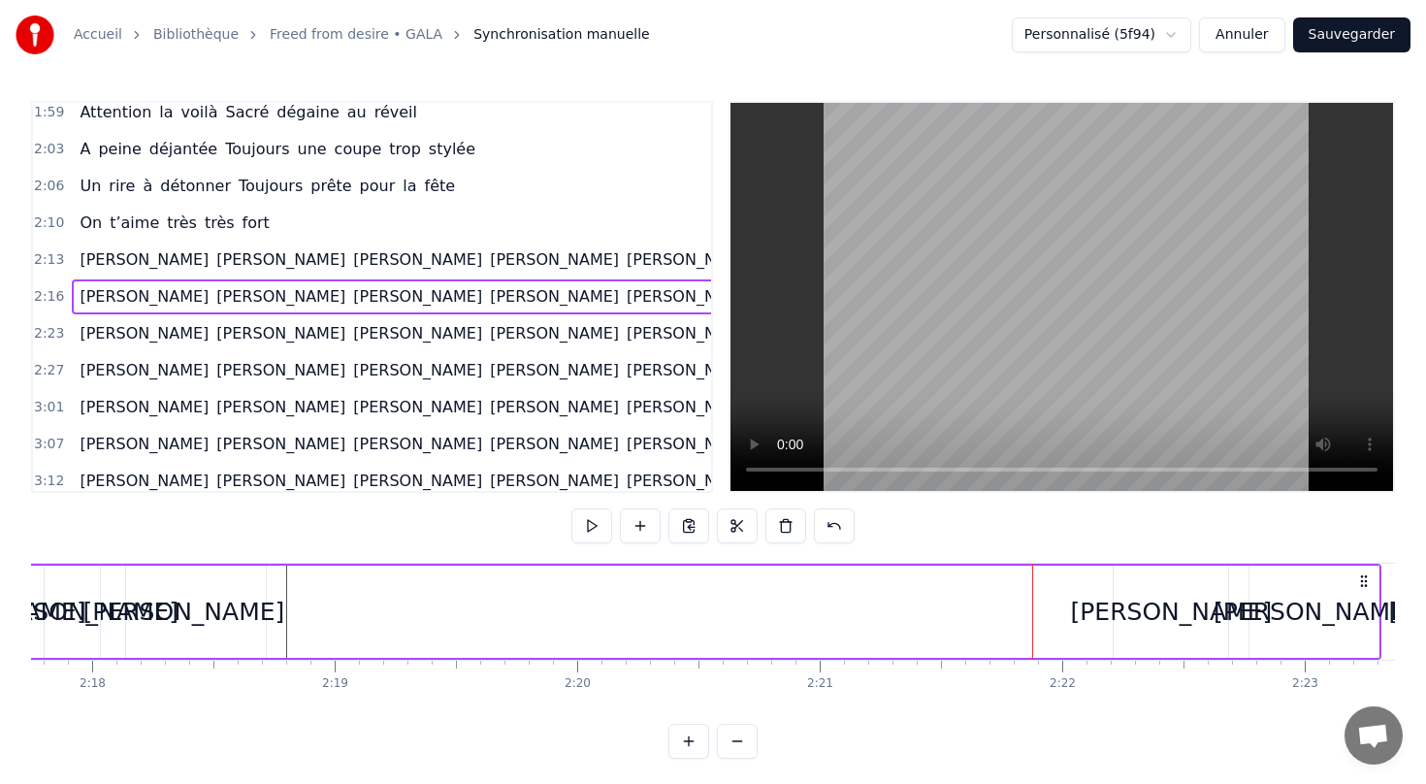
click at [1178, 616] on div "[PERSON_NAME]" at bounding box center [1172, 612] width 202 height 37
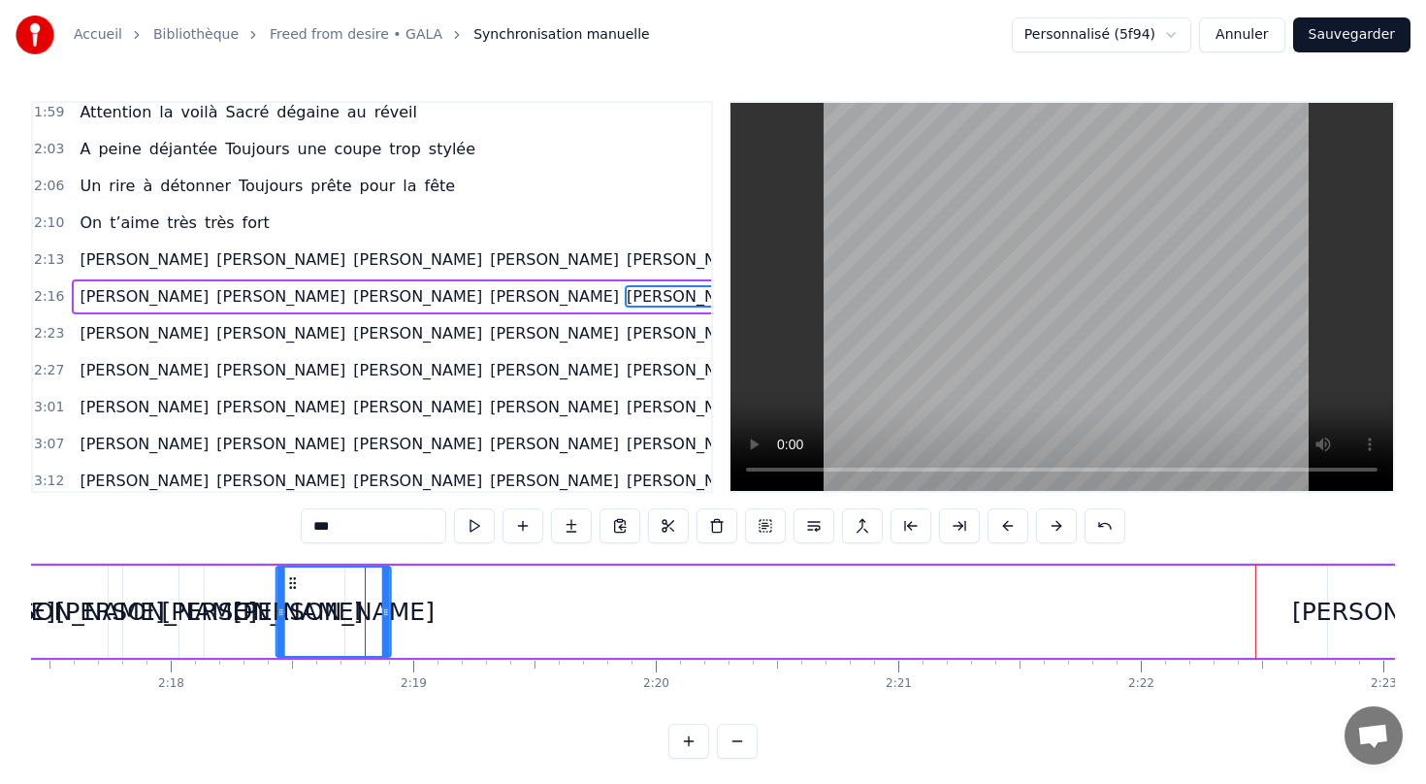
scroll to position [0, 33324]
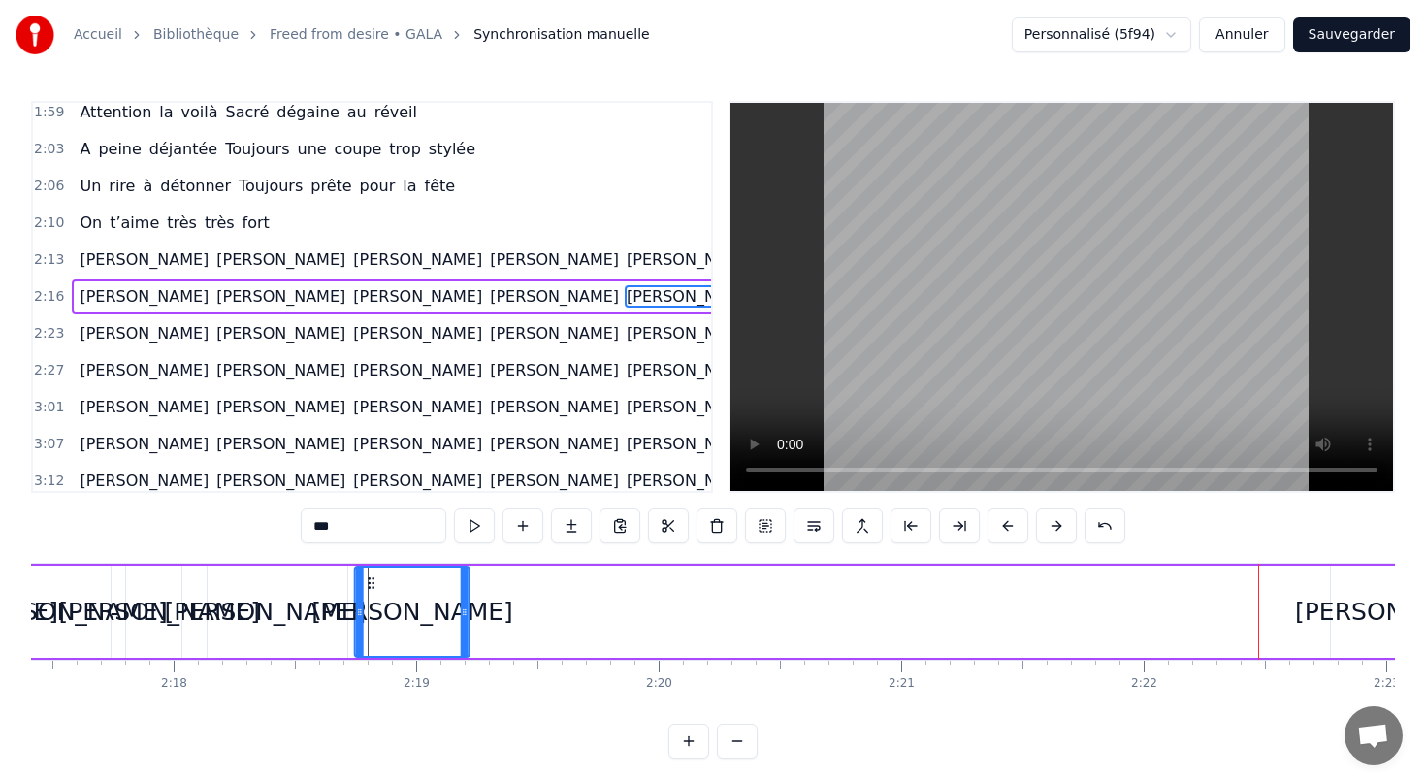
drag, startPoint x: 1128, startPoint y: 579, endPoint x: 370, endPoint y: 597, distance: 758.8
click at [370, 597] on div "[PERSON_NAME]" at bounding box center [412, 611] width 113 height 88
drag, startPoint x: 463, startPoint y: 617, endPoint x: 434, endPoint y: 615, distance: 29.2
click at [434, 615] on icon at bounding box center [436, 612] width 8 height 16
click at [1380, 614] on div "[PERSON_NAME]" at bounding box center [1396, 612] width 202 height 37
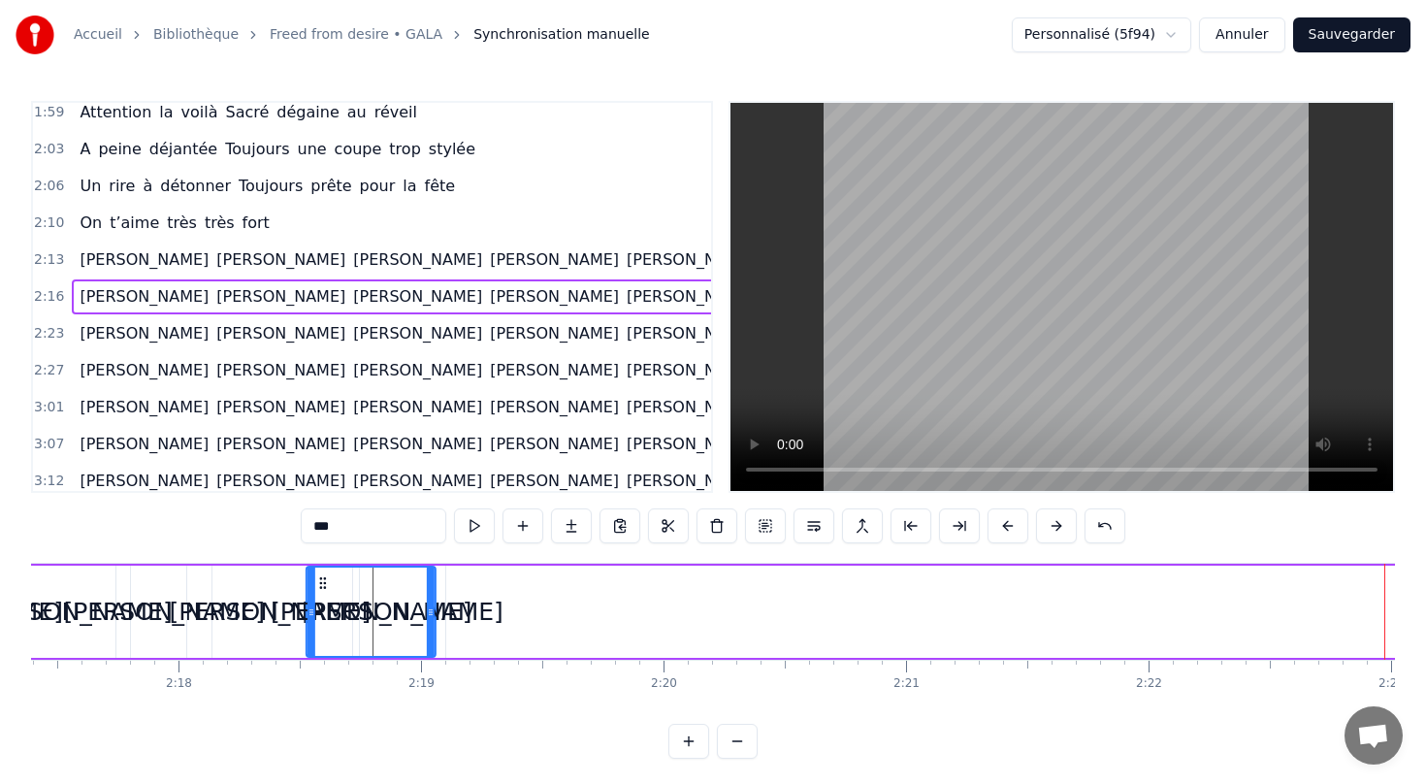
scroll to position [0, 33313]
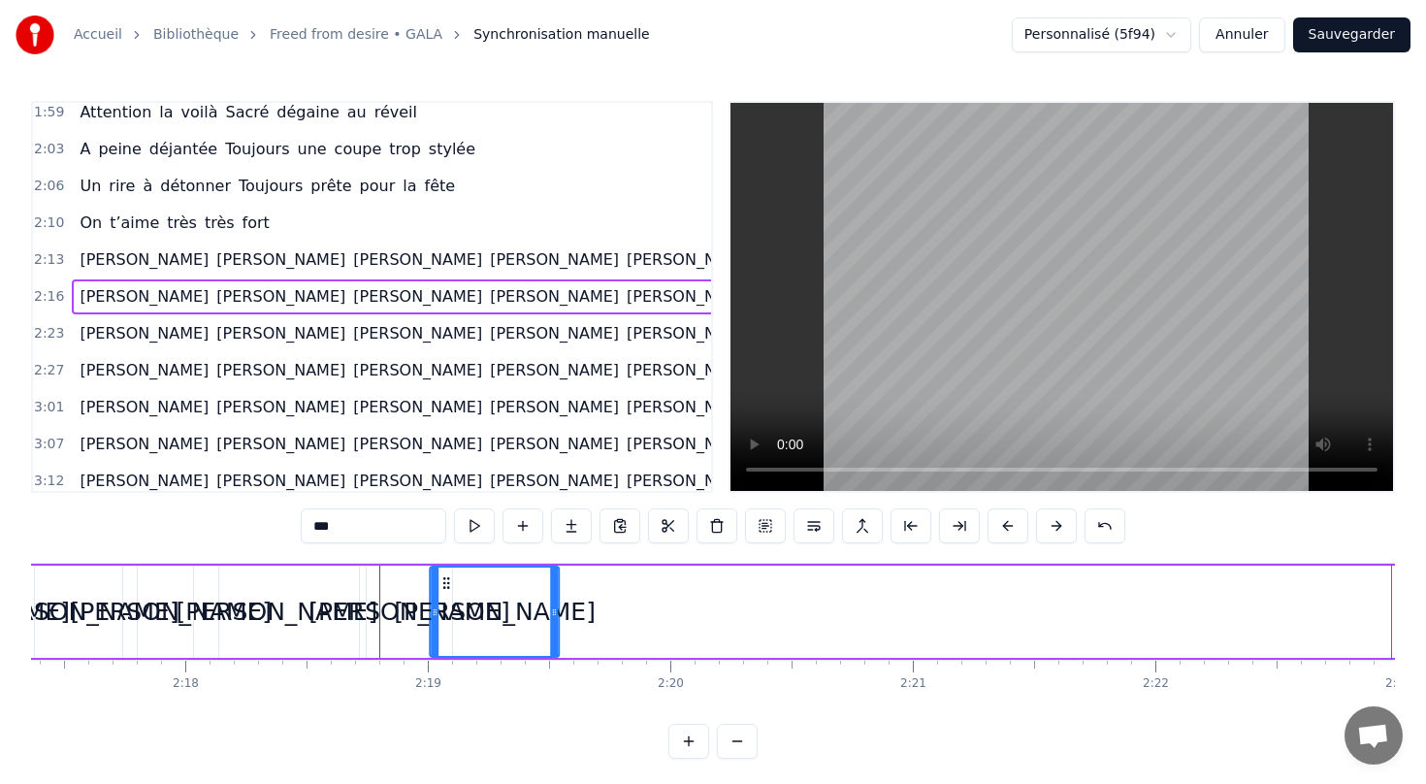
drag, startPoint x: 96, startPoint y: 582, endPoint x: 446, endPoint y: 591, distance: 350.3
click at [446, 591] on div "[PERSON_NAME]" at bounding box center [495, 611] width 127 height 88
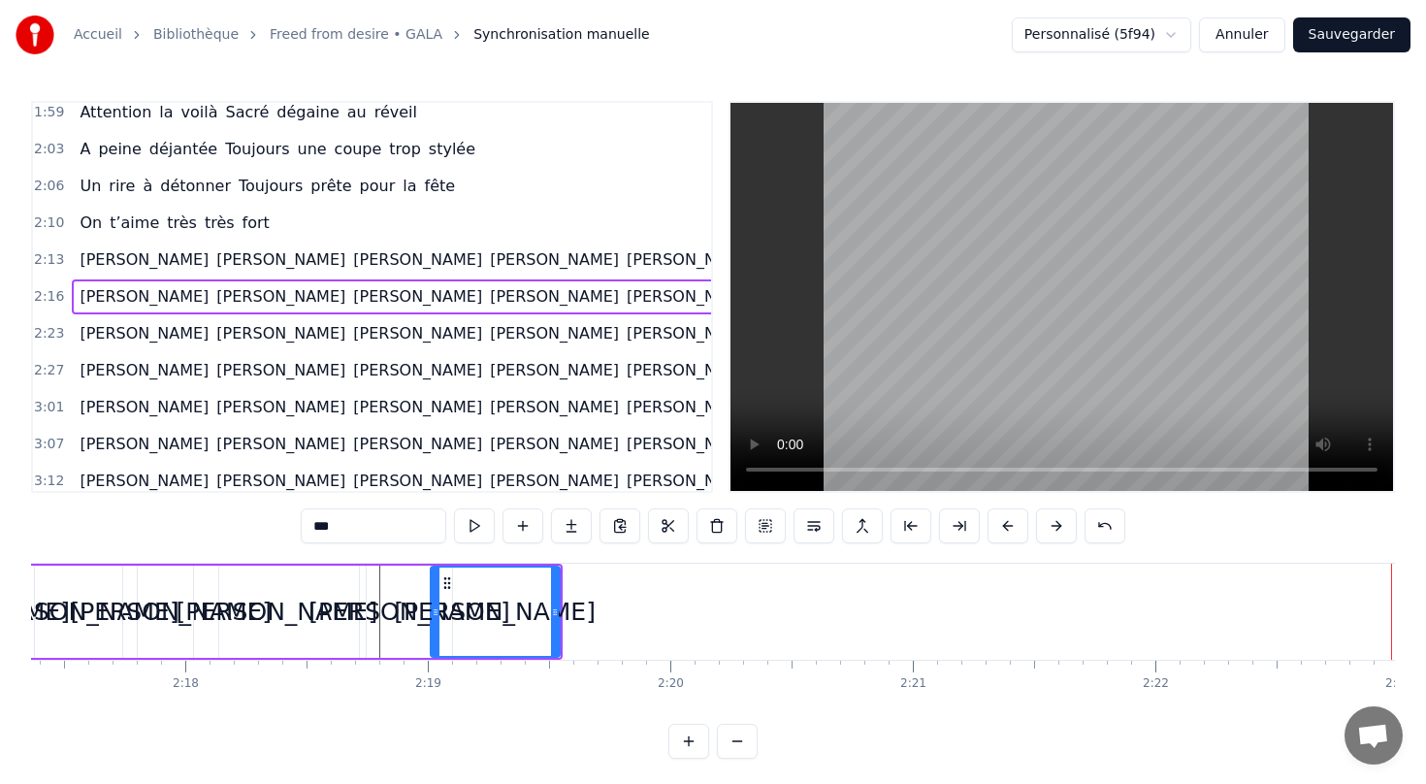
click at [256, 345] on div "[PERSON_NAME] [PERSON_NAME] [PERSON_NAME] [PERSON_NAME] [PERSON_NAME] [PERSON_N…" at bounding box center [485, 333] width 827 height 35
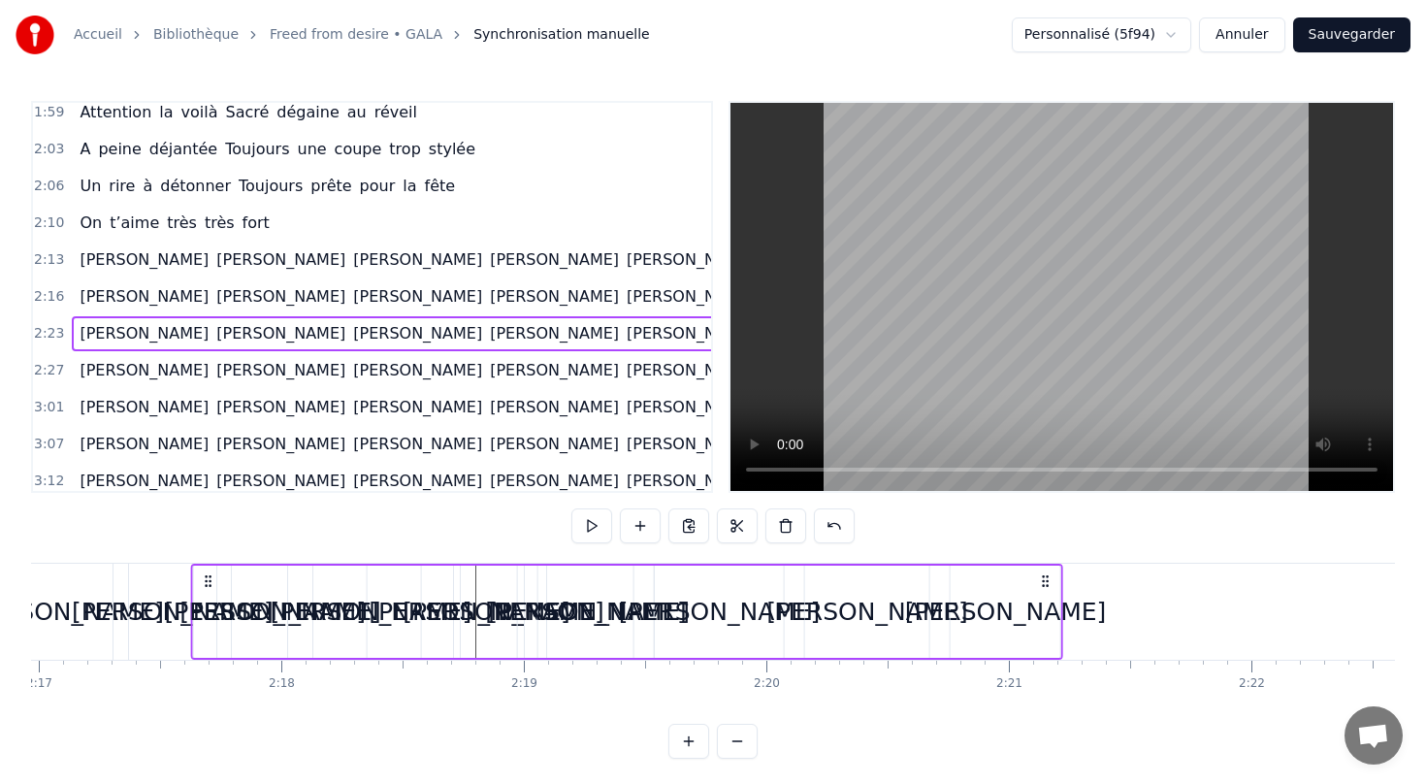
scroll to position [0, 33216]
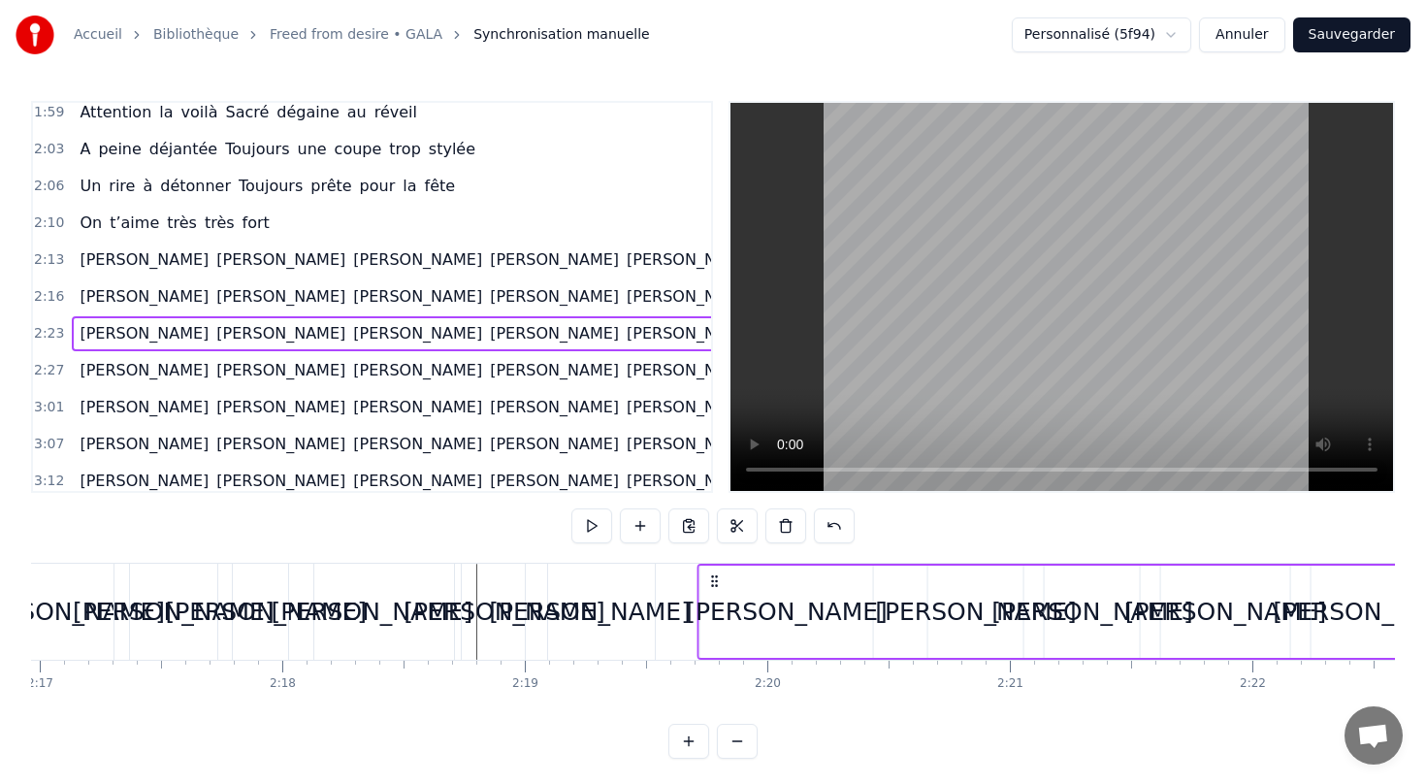
drag, startPoint x: 146, startPoint y: 579, endPoint x: 660, endPoint y: 543, distance: 514.4
click at [661, 544] on div "0:13 [PERSON_NAME] te voilà, On fête tes 40 ans 0:17 Jeune femme émancipée Avec…" at bounding box center [713, 430] width 1364 height 658
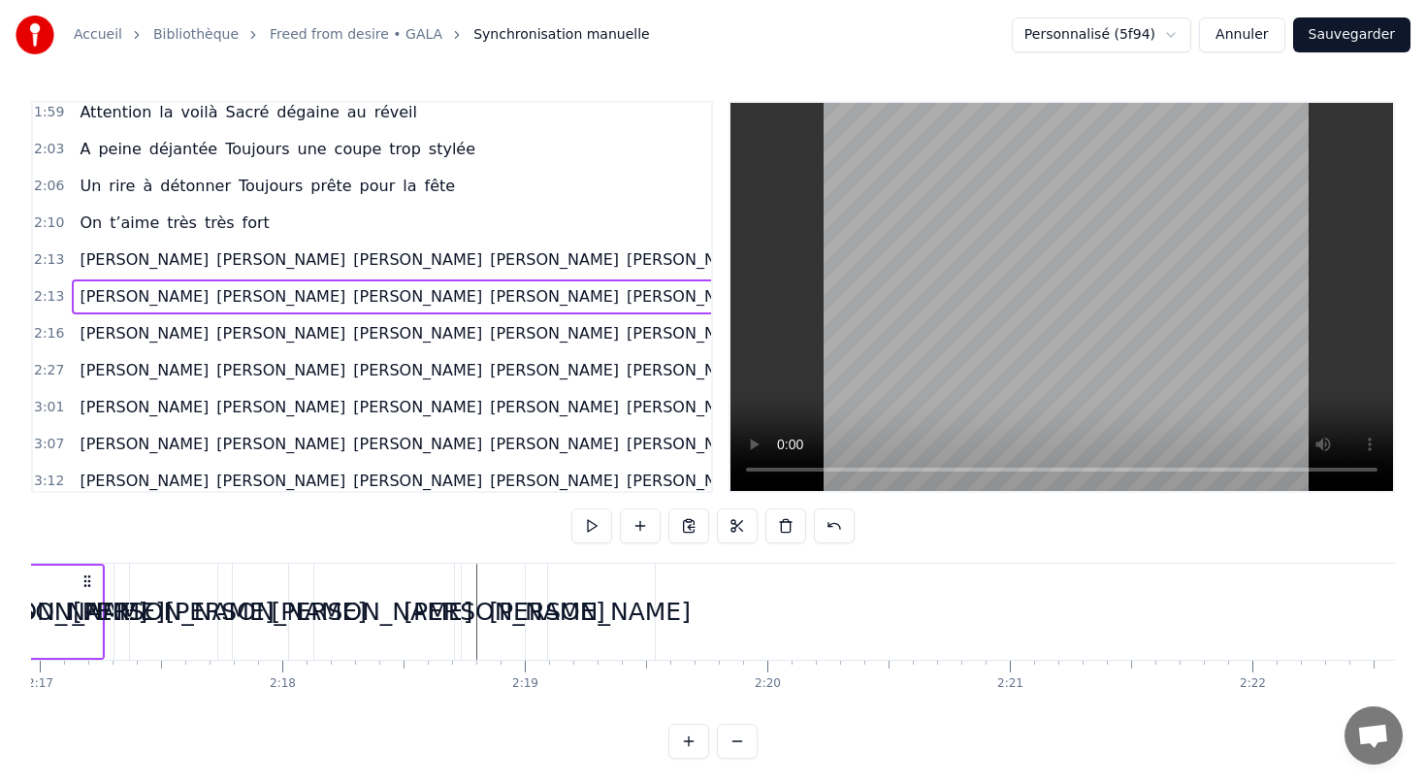
drag, startPoint x: 84, startPoint y: 577, endPoint x: 268, endPoint y: 557, distance: 184.5
click at [268, 557] on div "0:13 [PERSON_NAME] te voilà, On fête tes 40 ans 0:17 Jeune femme émancipée Avec…" at bounding box center [713, 430] width 1364 height 658
click at [86, 577] on div "[PERSON_NAME]" at bounding box center [64, 612] width 130 height 96
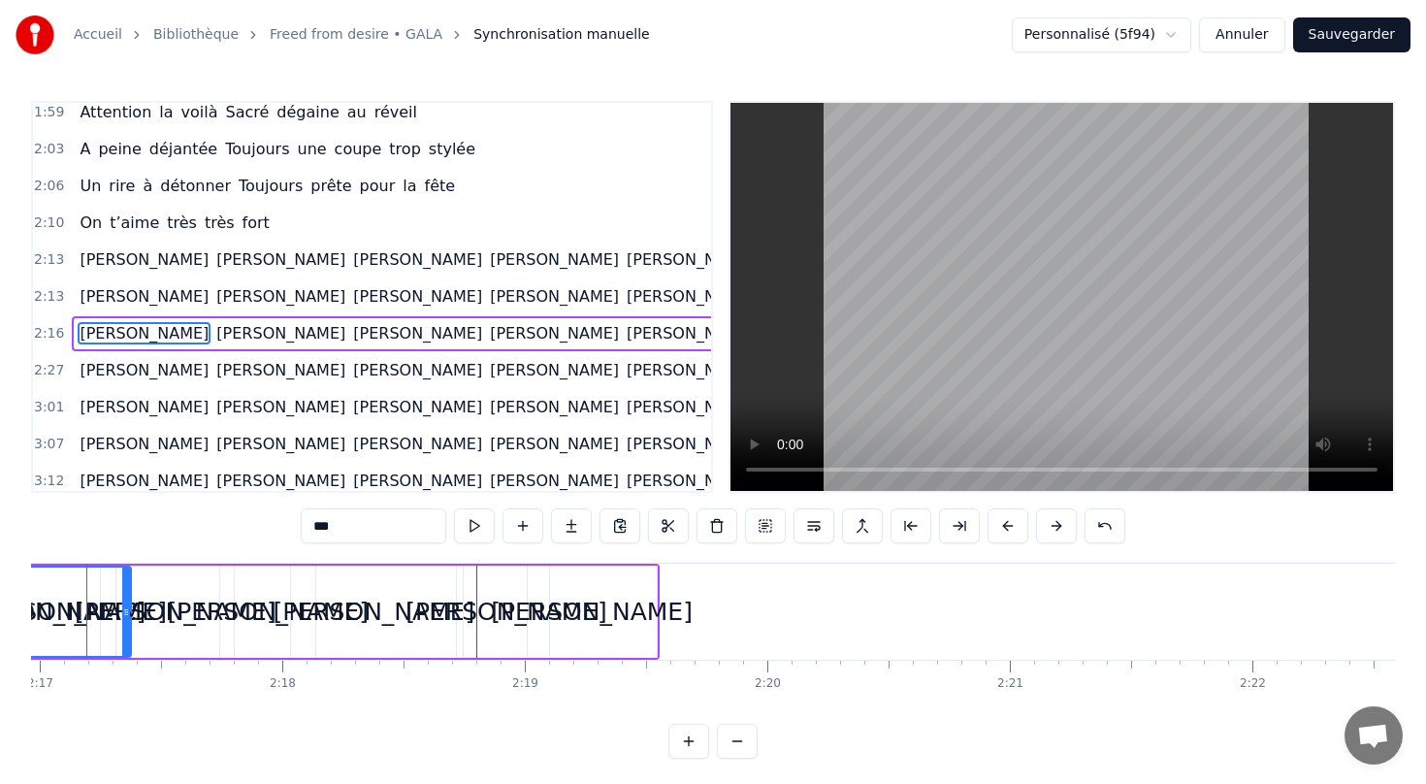
scroll to position [893, 0]
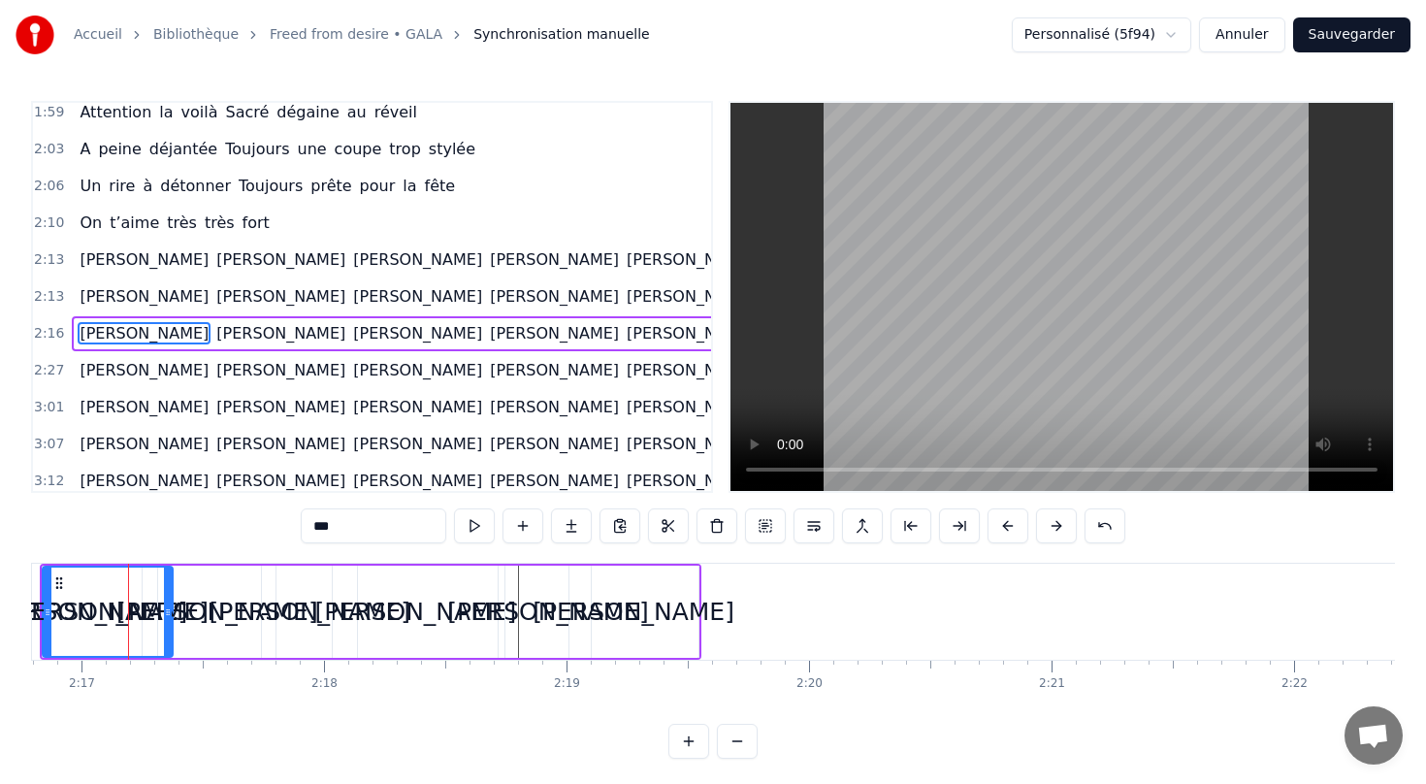
click at [86, 577] on div "[PERSON_NAME]" at bounding box center [108, 611] width 128 height 88
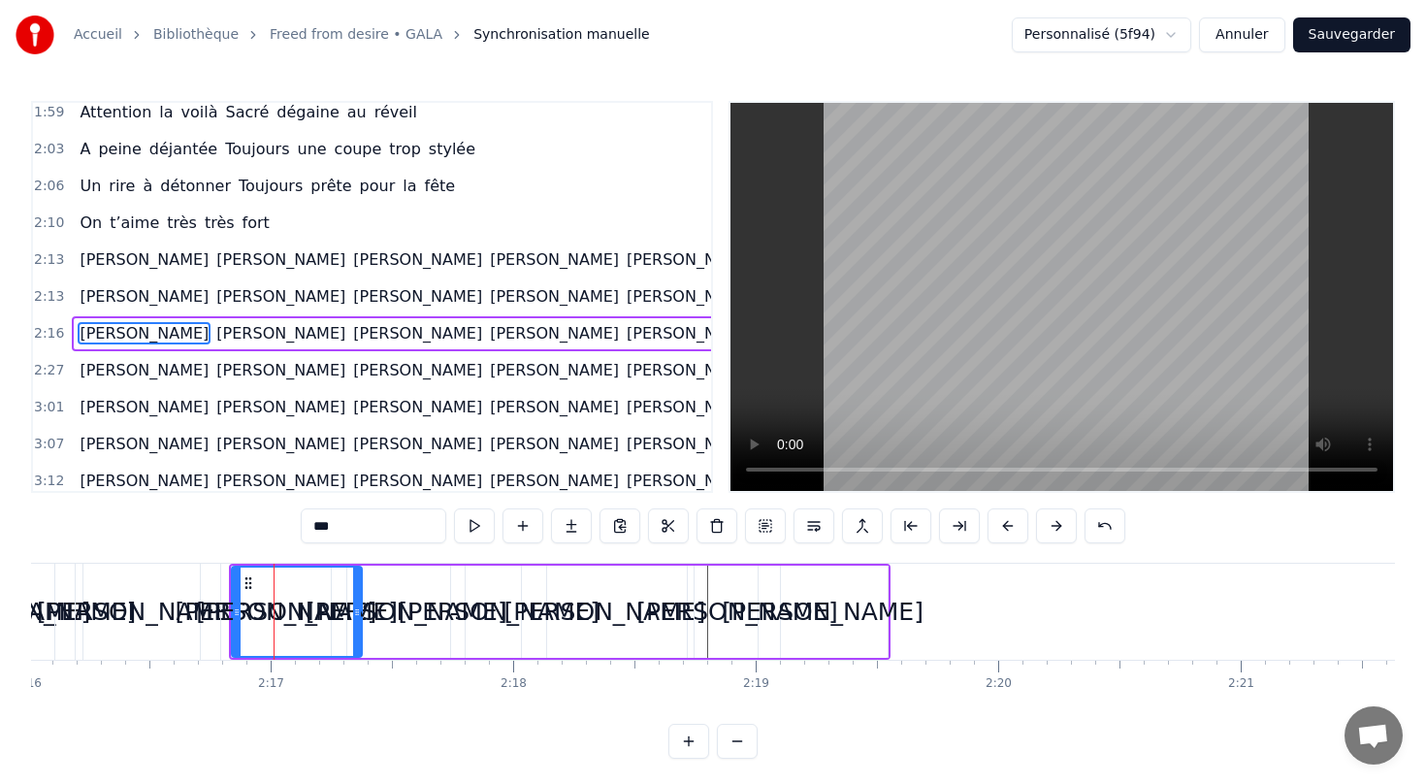
scroll to position [0, 32944]
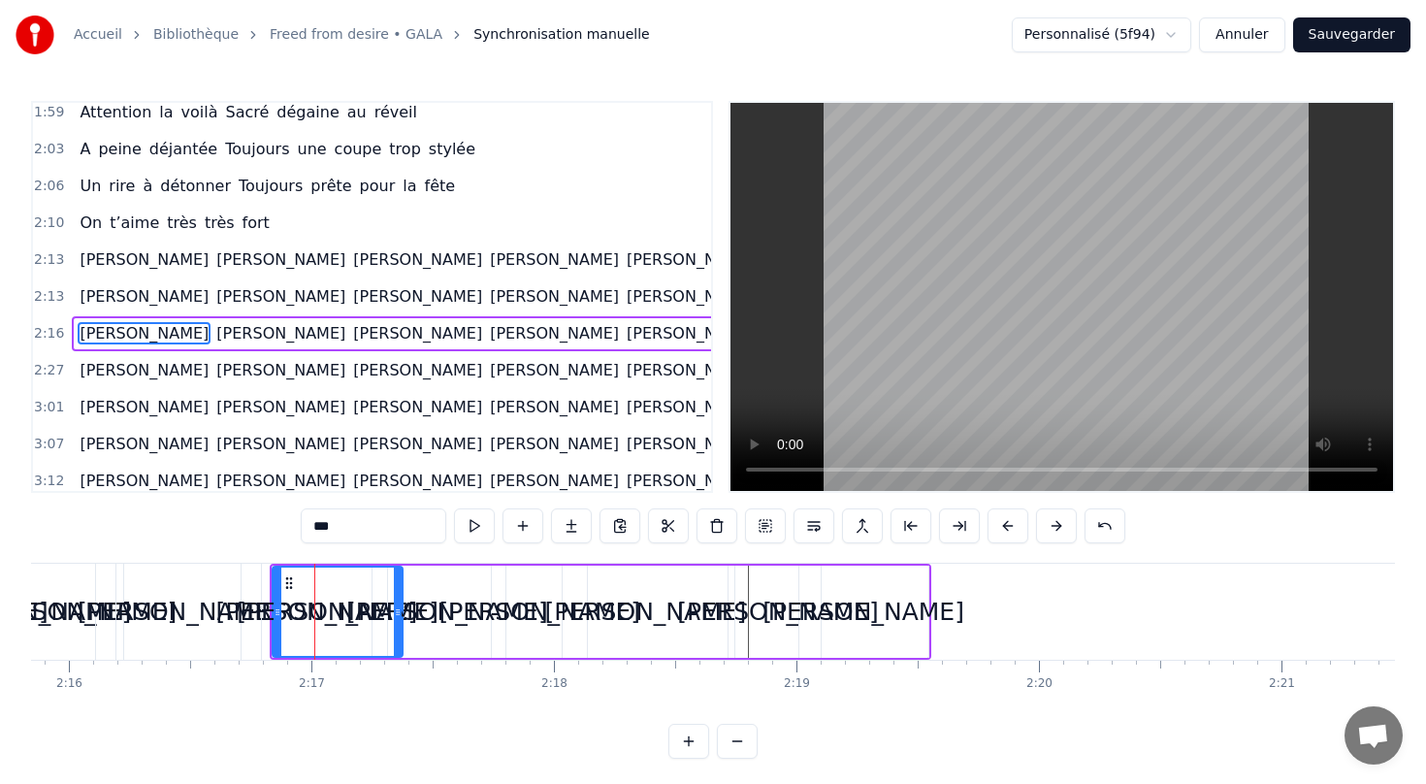
click at [135, 320] on div "[PERSON_NAME] [PERSON_NAME] [PERSON_NAME] [PERSON_NAME] [PERSON_NAME] [PERSON_N…" at bounding box center [485, 333] width 827 height 35
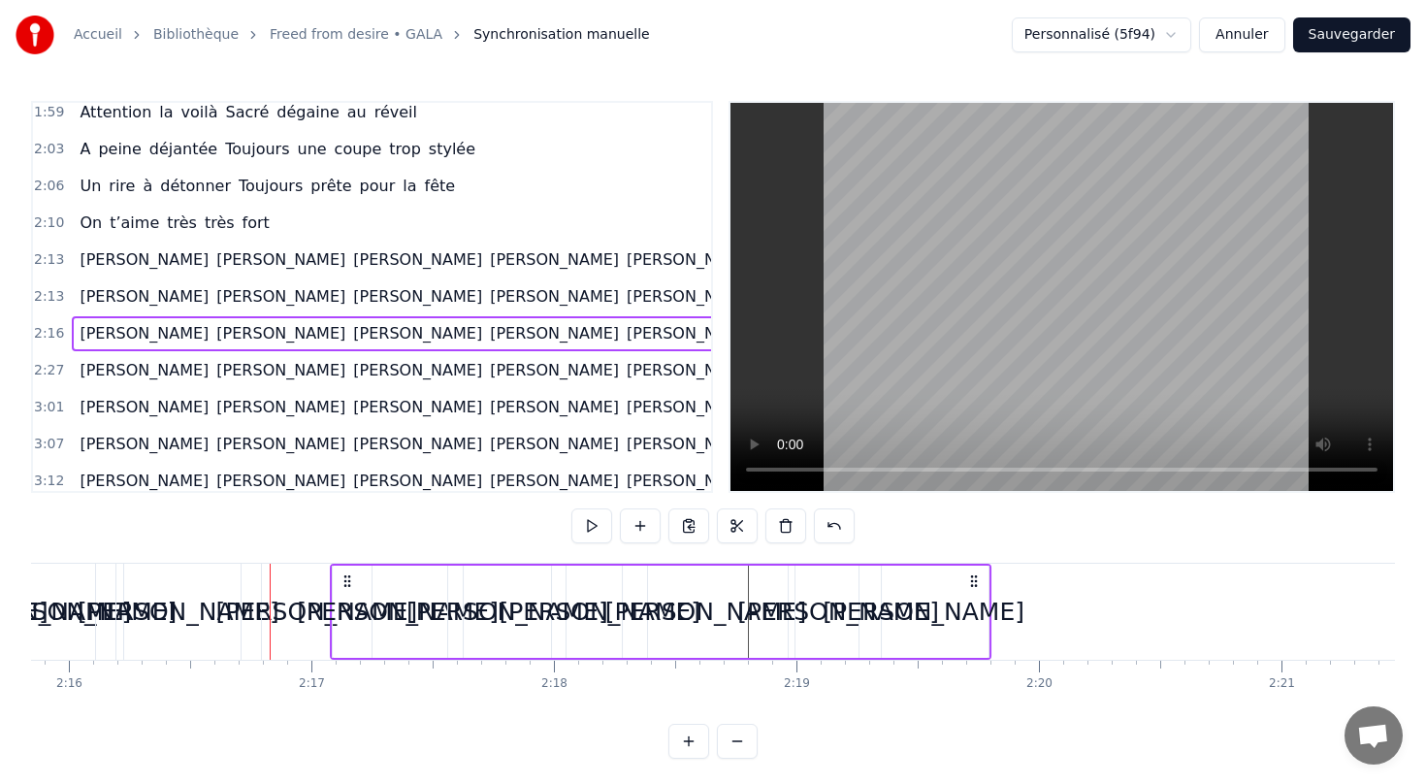
drag, startPoint x: 280, startPoint y: 576, endPoint x: 340, endPoint y: 572, distance: 60.3
click at [340, 572] on div "[PERSON_NAME] [PERSON_NAME] [PERSON_NAME] [PERSON_NAME] [PERSON_NAME] [PERSON_N…" at bounding box center [660, 612] width 661 height 96
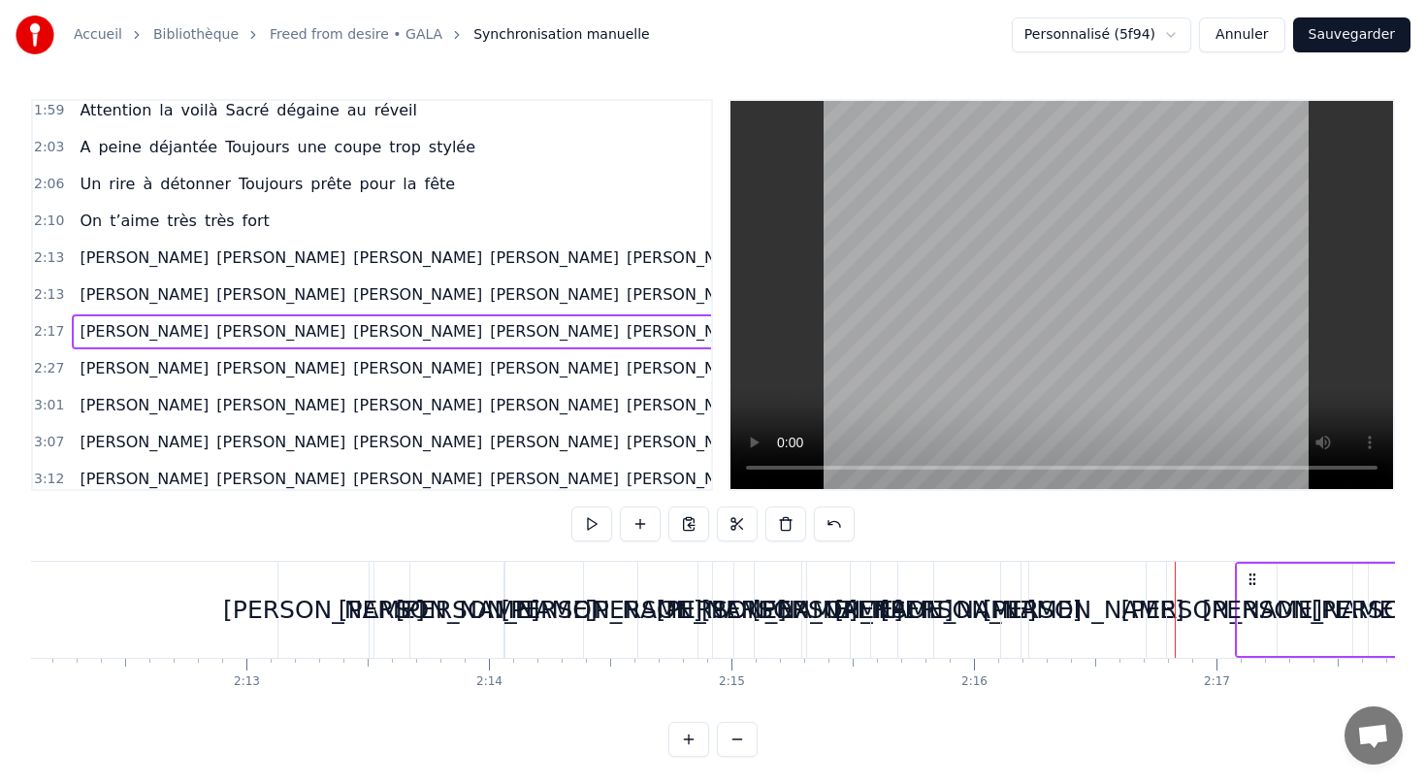
scroll to position [0, 31897]
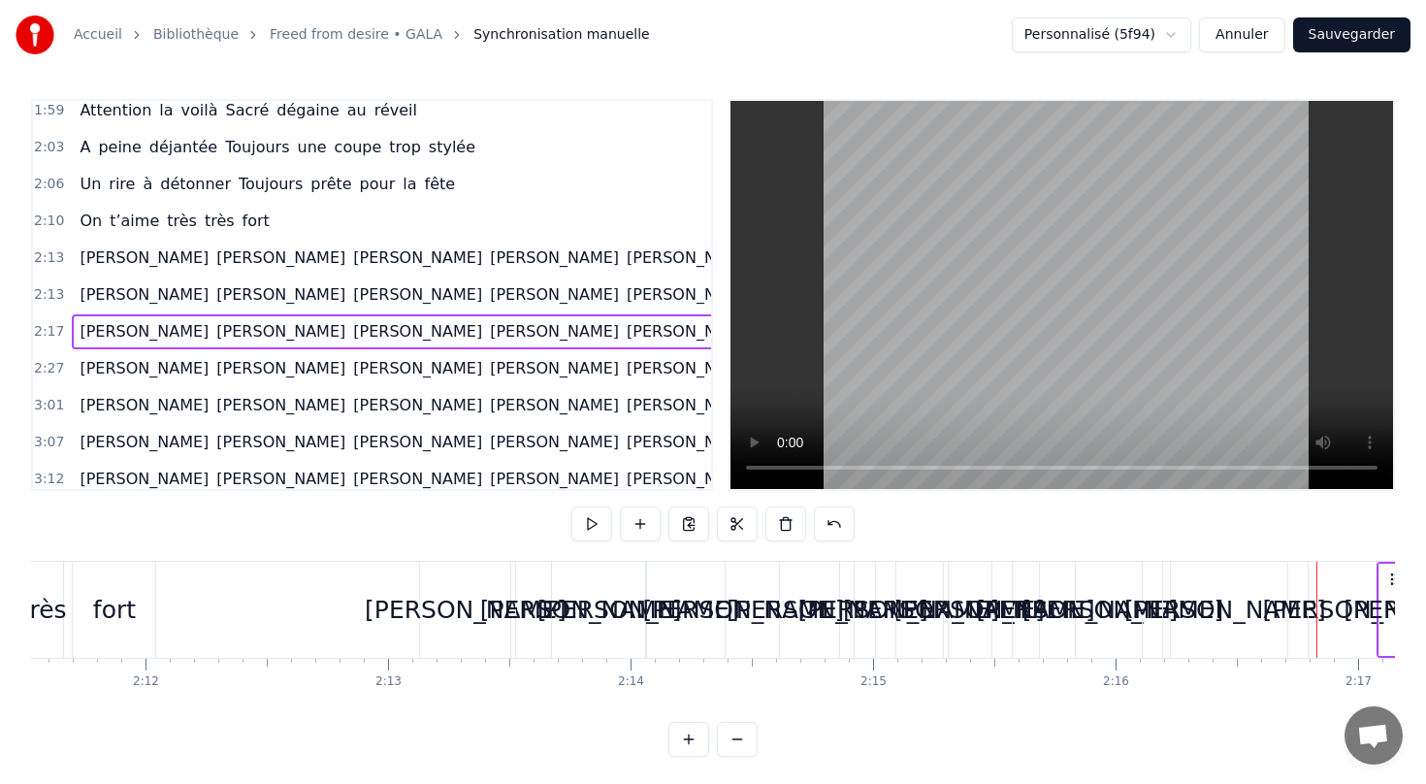
click at [284, 278] on div "[PERSON_NAME] [PERSON_NAME] [PERSON_NAME] [PERSON_NAME] [PERSON_NAME] [PERSON_N…" at bounding box center [485, 294] width 827 height 35
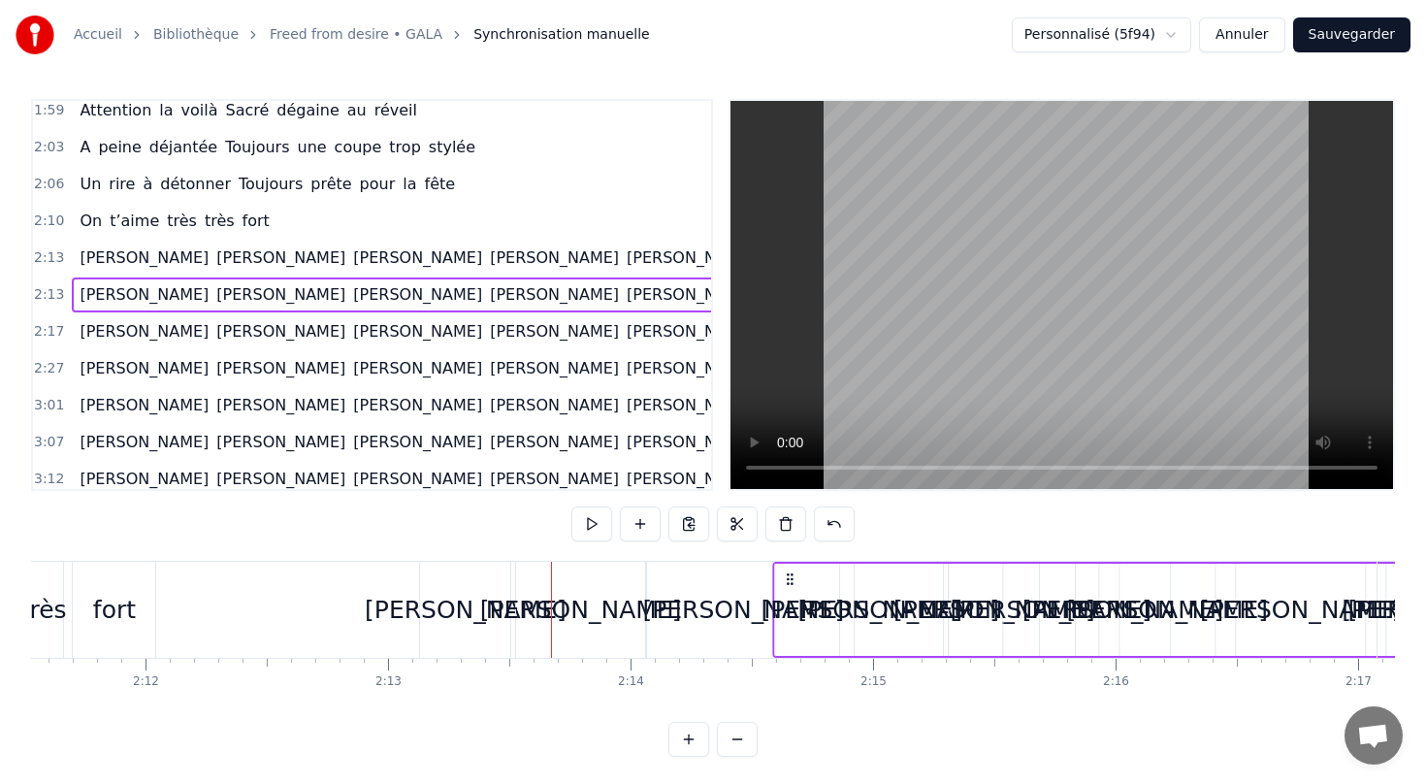
drag, startPoint x: 567, startPoint y: 574, endPoint x: 790, endPoint y: 567, distance: 222.3
click at [790, 567] on div "[PERSON_NAME] [PERSON_NAME] [PERSON_NAME] [PERSON_NAME] [PERSON_NAME] [PERSON_N…" at bounding box center [1208, 610] width 872 height 96
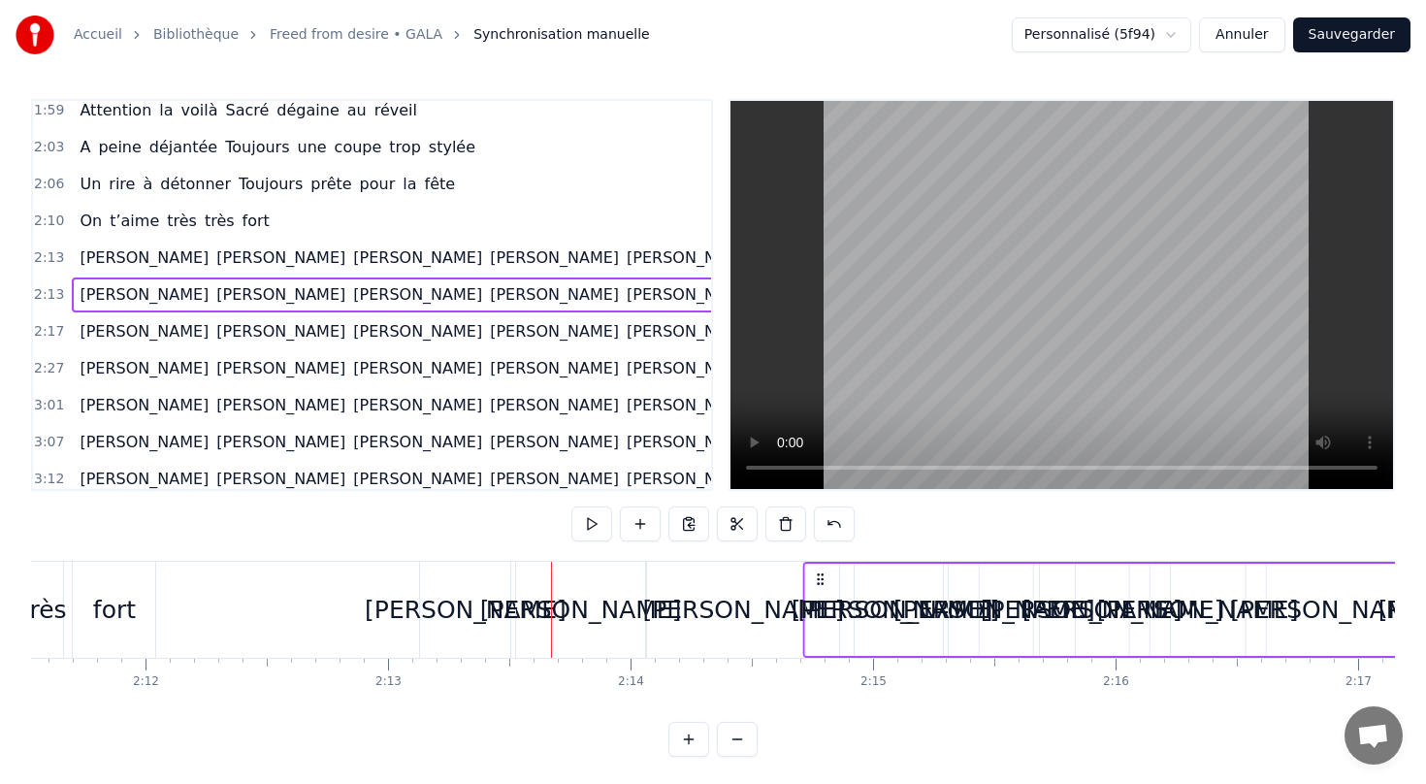
drag, startPoint x: 566, startPoint y: 576, endPoint x: 818, endPoint y: 584, distance: 252.3
click at [818, 584] on icon at bounding box center [821, 579] width 16 height 16
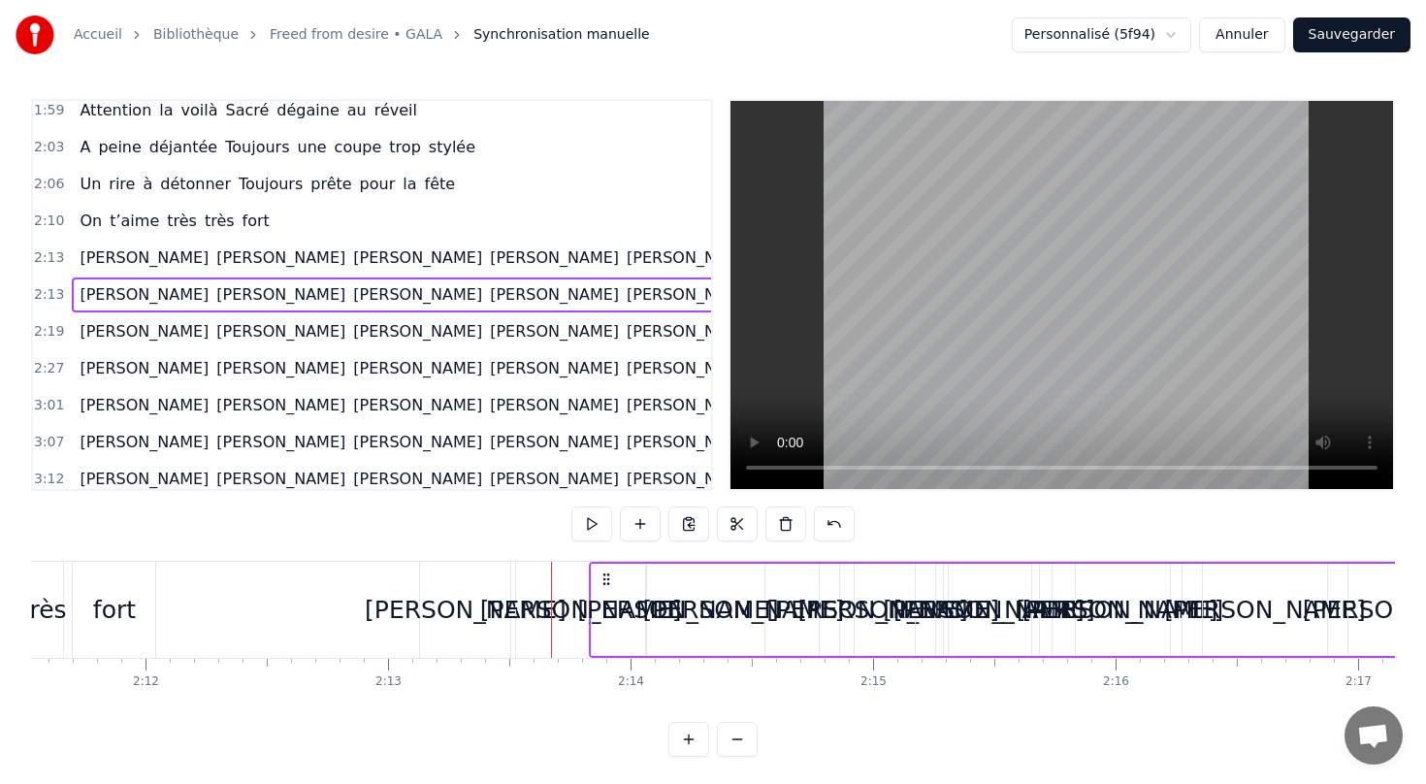
drag, startPoint x: 567, startPoint y: 573, endPoint x: 616, endPoint y: 570, distance: 48.6
click at [614, 571] on icon at bounding box center [607, 579] width 16 height 16
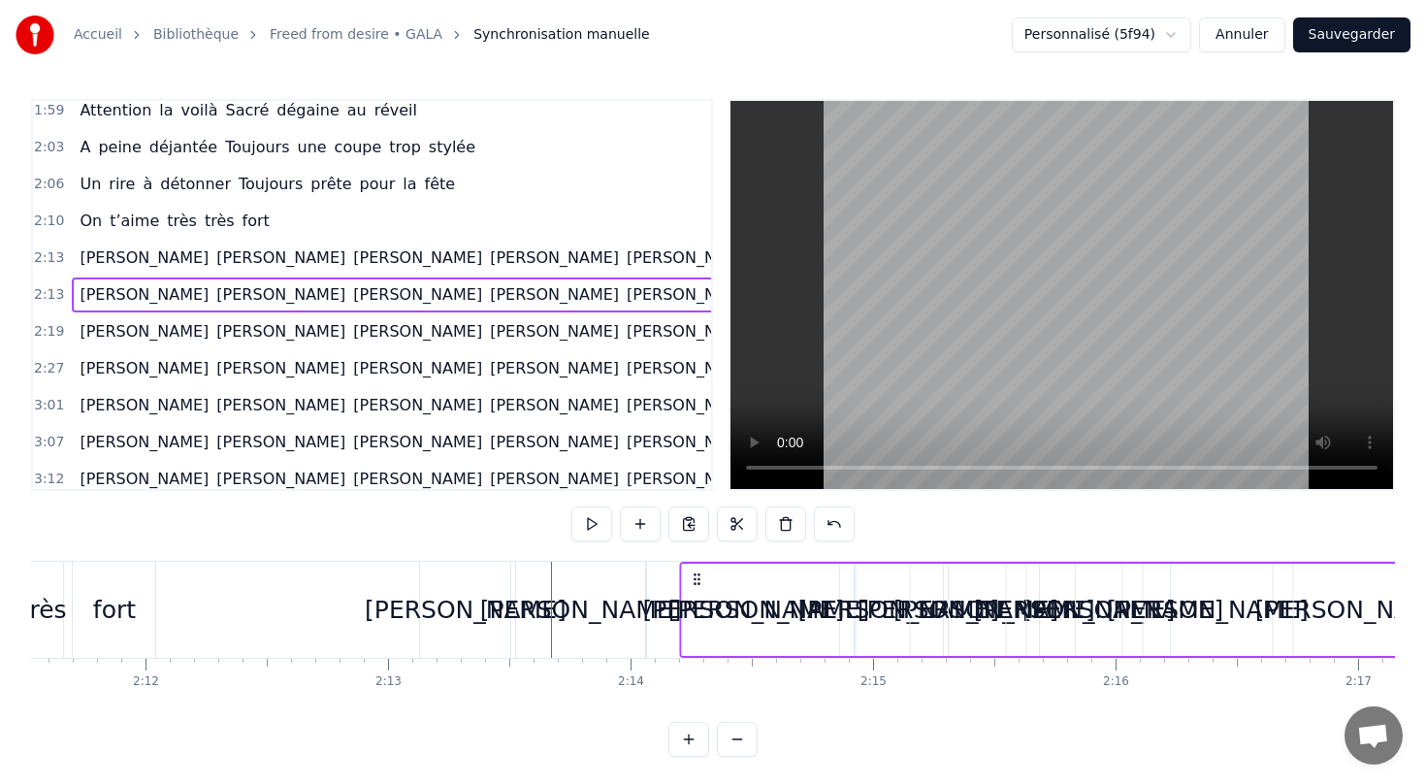
drag, startPoint x: 616, startPoint y: 570, endPoint x: 698, endPoint y: 568, distance: 82.5
click at [700, 569] on div "[PERSON_NAME] [PERSON_NAME] [PERSON_NAME] [PERSON_NAME] [PERSON_NAME] [PERSON_N…" at bounding box center [1115, 610] width 872 height 96
drag, startPoint x: 698, startPoint y: 568, endPoint x: 816, endPoint y: 566, distance: 117.4
click at [819, 566] on div "[PERSON_NAME]" at bounding box center [773, 610] width 173 height 92
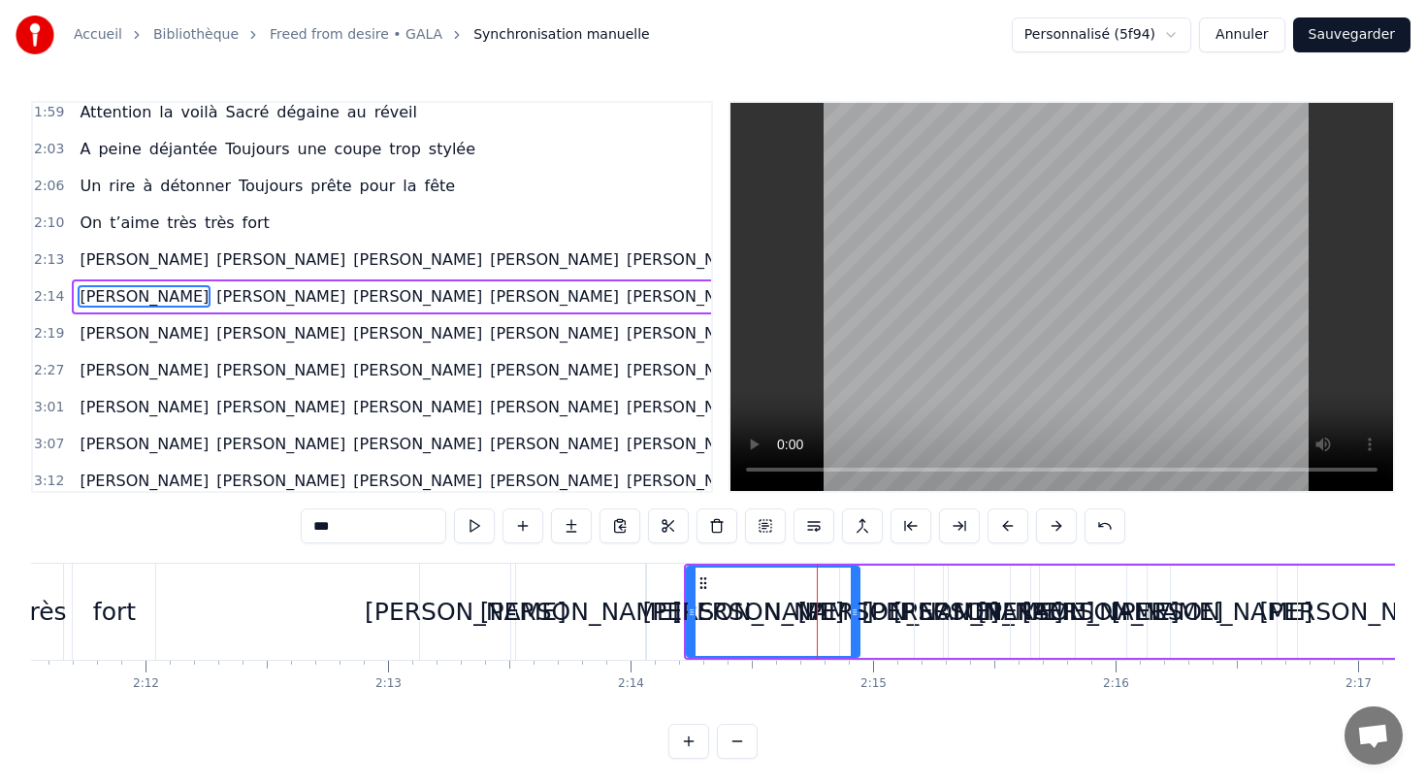
scroll to position [893, 0]
click at [241, 312] on div "[PERSON_NAME] [PERSON_NAME] [PERSON_NAME] [PERSON_NAME] [PERSON_NAME] [PERSON_N…" at bounding box center [485, 296] width 827 height 35
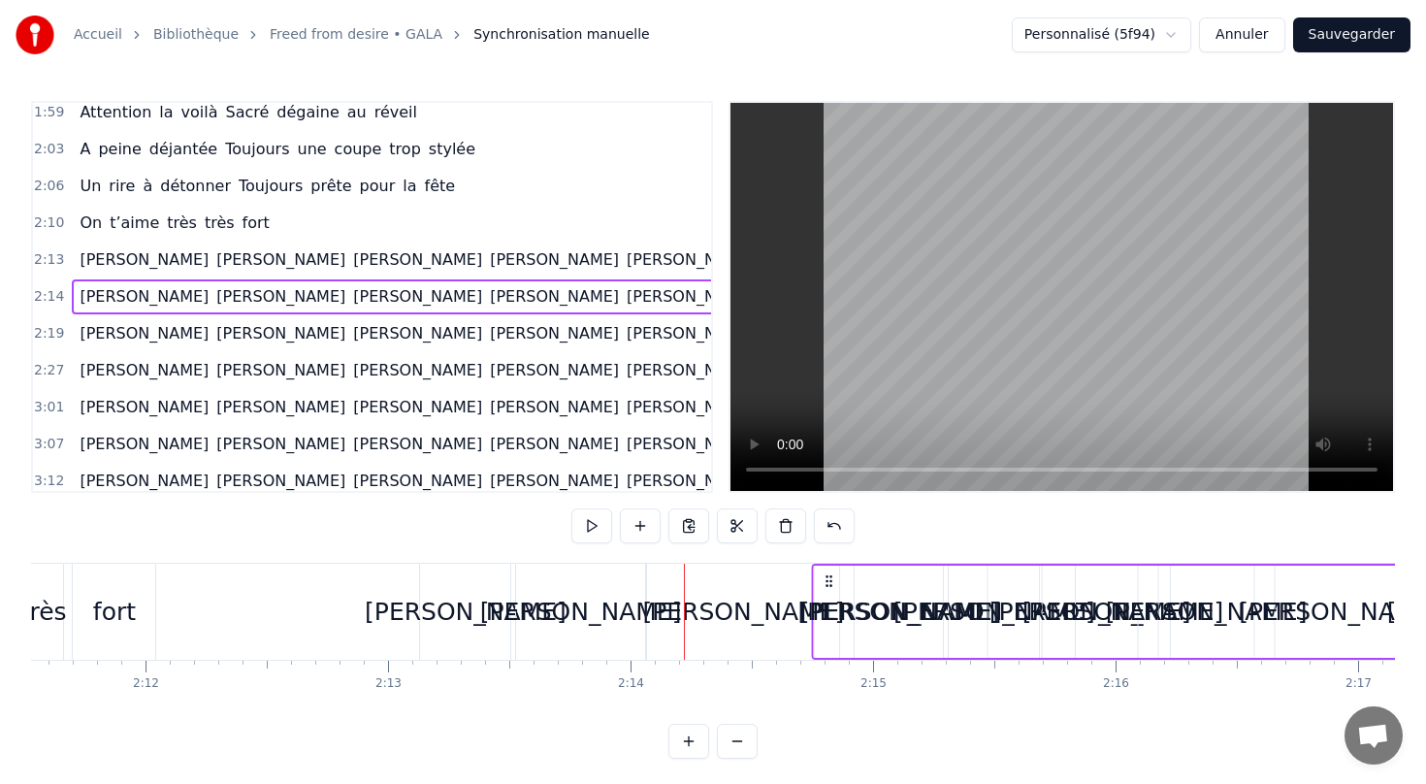
drag, startPoint x: 699, startPoint y: 575, endPoint x: 827, endPoint y: 571, distance: 128.1
click at [827, 572] on div "[PERSON_NAME] [PERSON_NAME] [PERSON_NAME] [PERSON_NAME] [PERSON_NAME] [PERSON_N…" at bounding box center [1248, 612] width 872 height 96
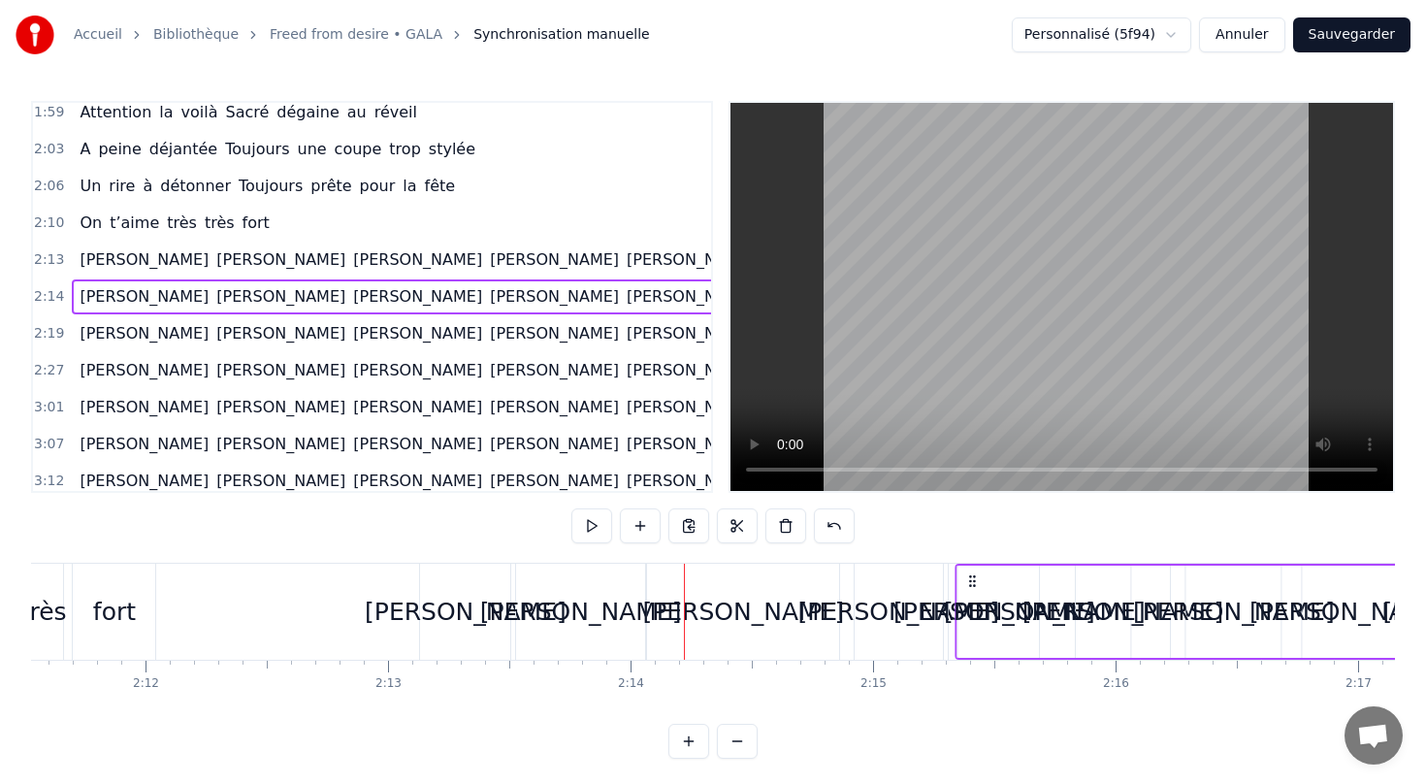
drag, startPoint x: 827, startPoint y: 574, endPoint x: 971, endPoint y: 570, distance: 143.6
click at [971, 572] on div "[PERSON_NAME] [PERSON_NAME] [PERSON_NAME] [PERSON_NAME] [PERSON_NAME] [PERSON_N…" at bounding box center [1392, 612] width 872 height 96
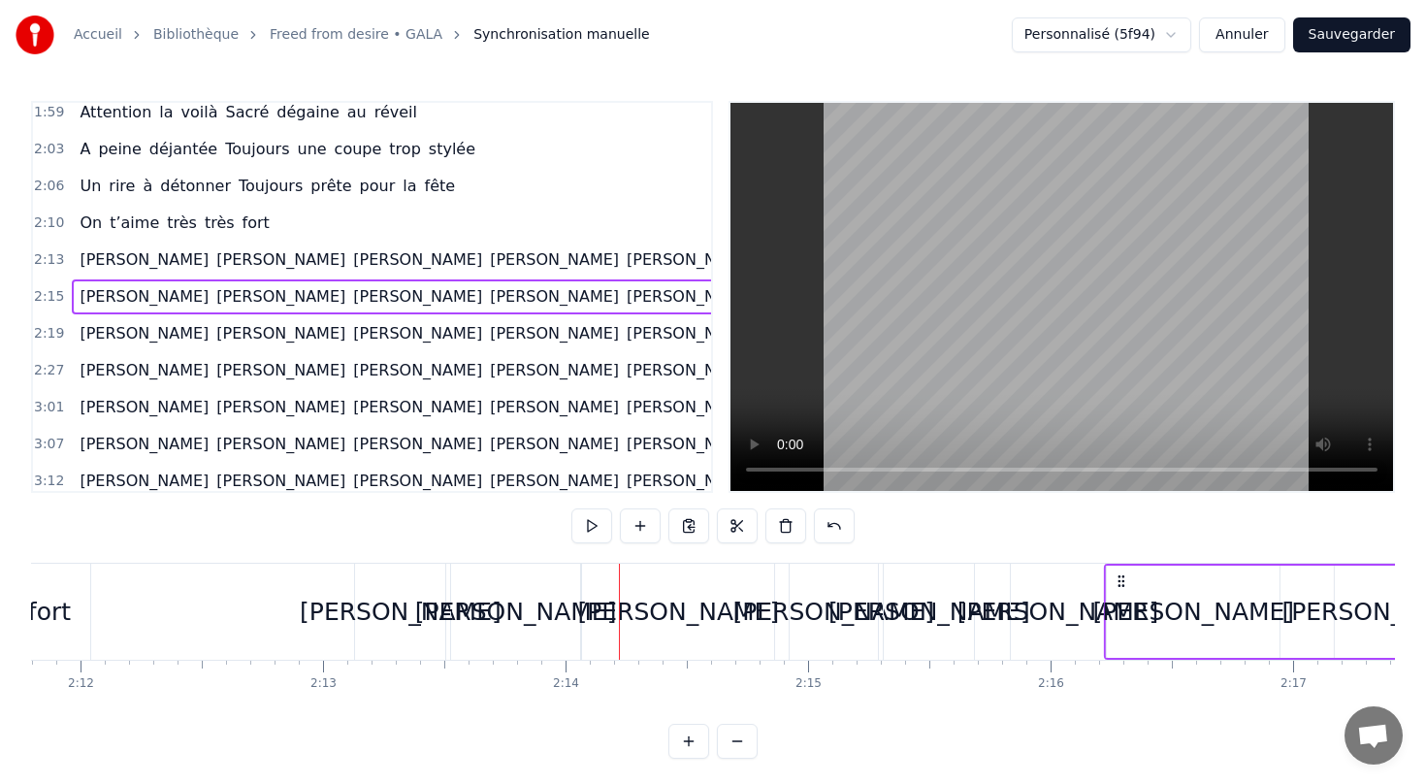
drag, startPoint x: 970, startPoint y: 577, endPoint x: 1166, endPoint y: 571, distance: 196.0
click at [1129, 573] on icon at bounding box center [1122, 581] width 16 height 16
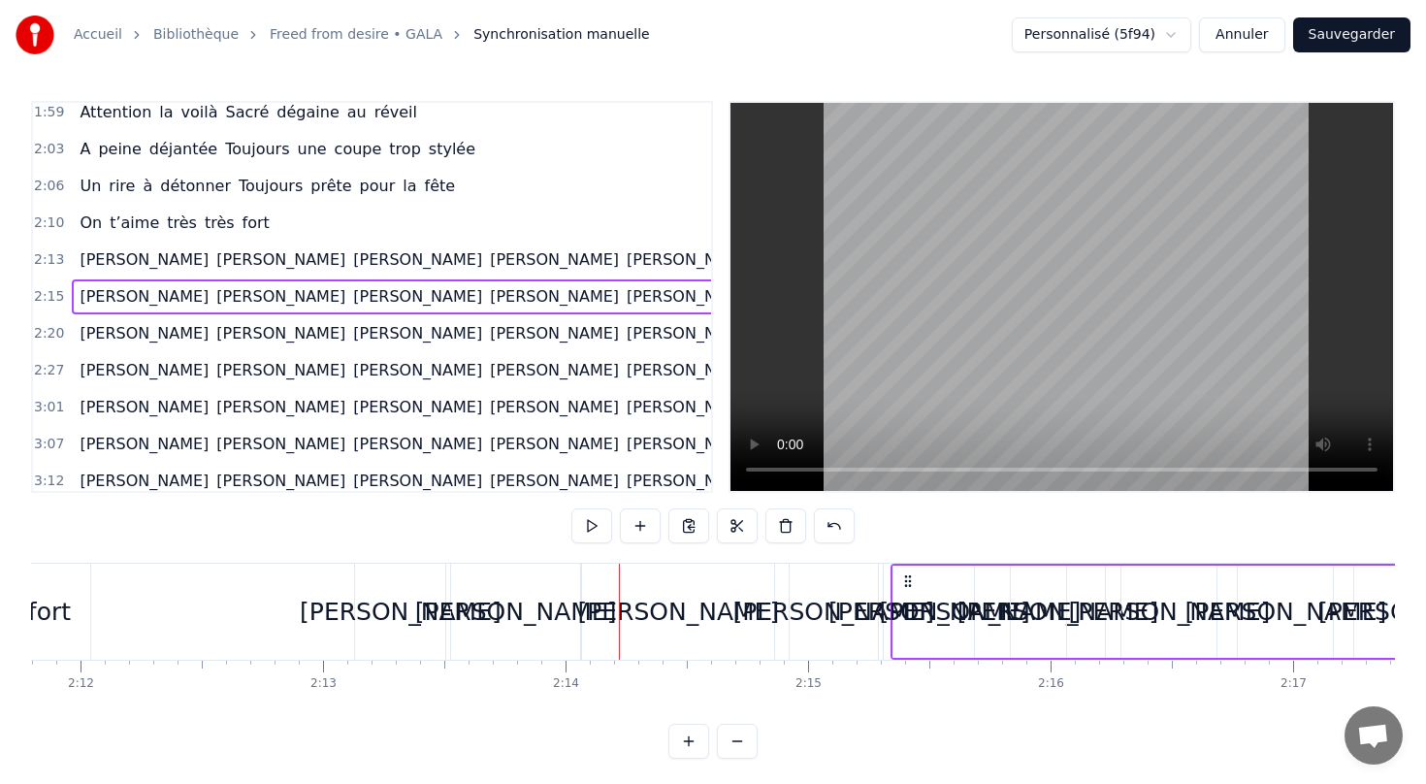
scroll to position [0, 31968]
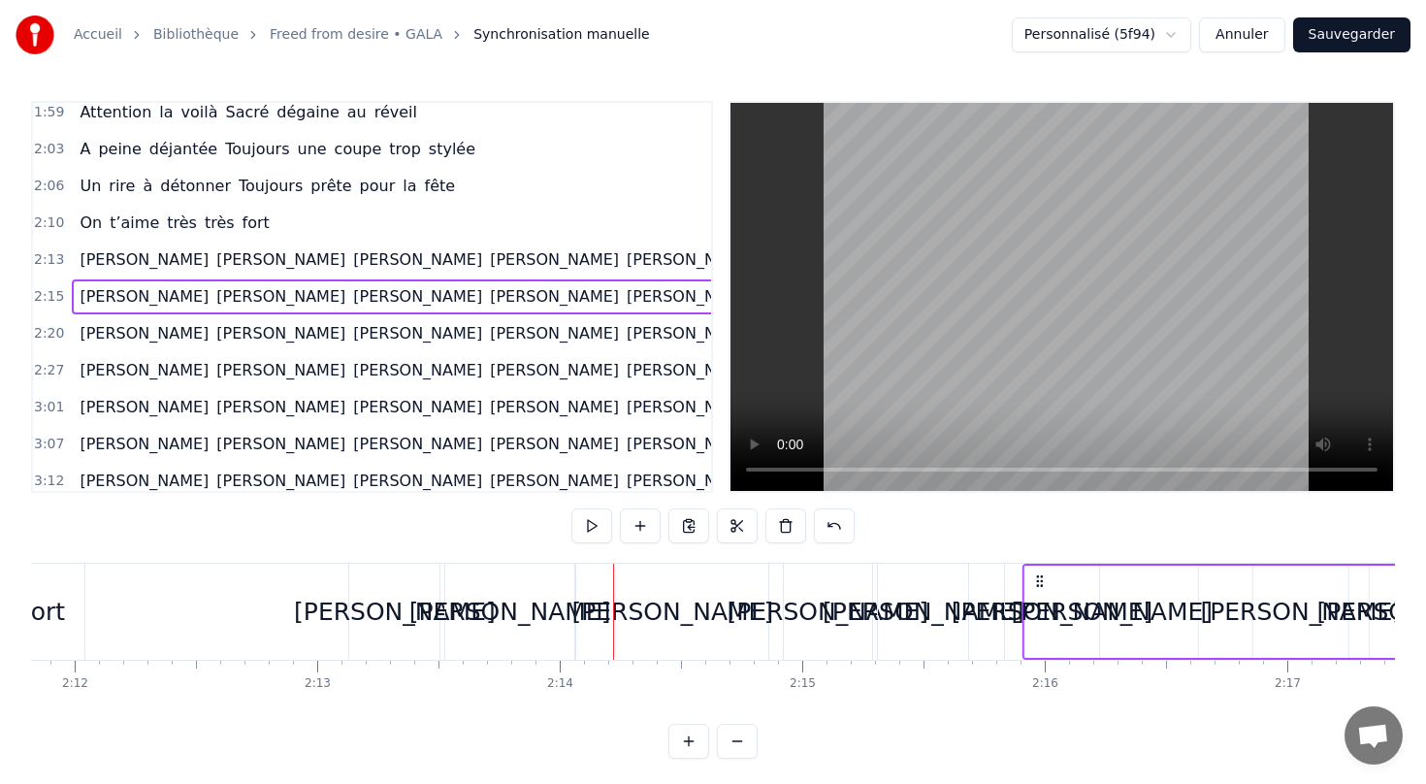
drag, startPoint x: 903, startPoint y: 575, endPoint x: 1044, endPoint y: 572, distance: 140.7
click at [1044, 573] on icon at bounding box center [1040, 581] width 16 height 16
drag, startPoint x: 1036, startPoint y: 573, endPoint x: 1106, endPoint y: 567, distance: 70.2
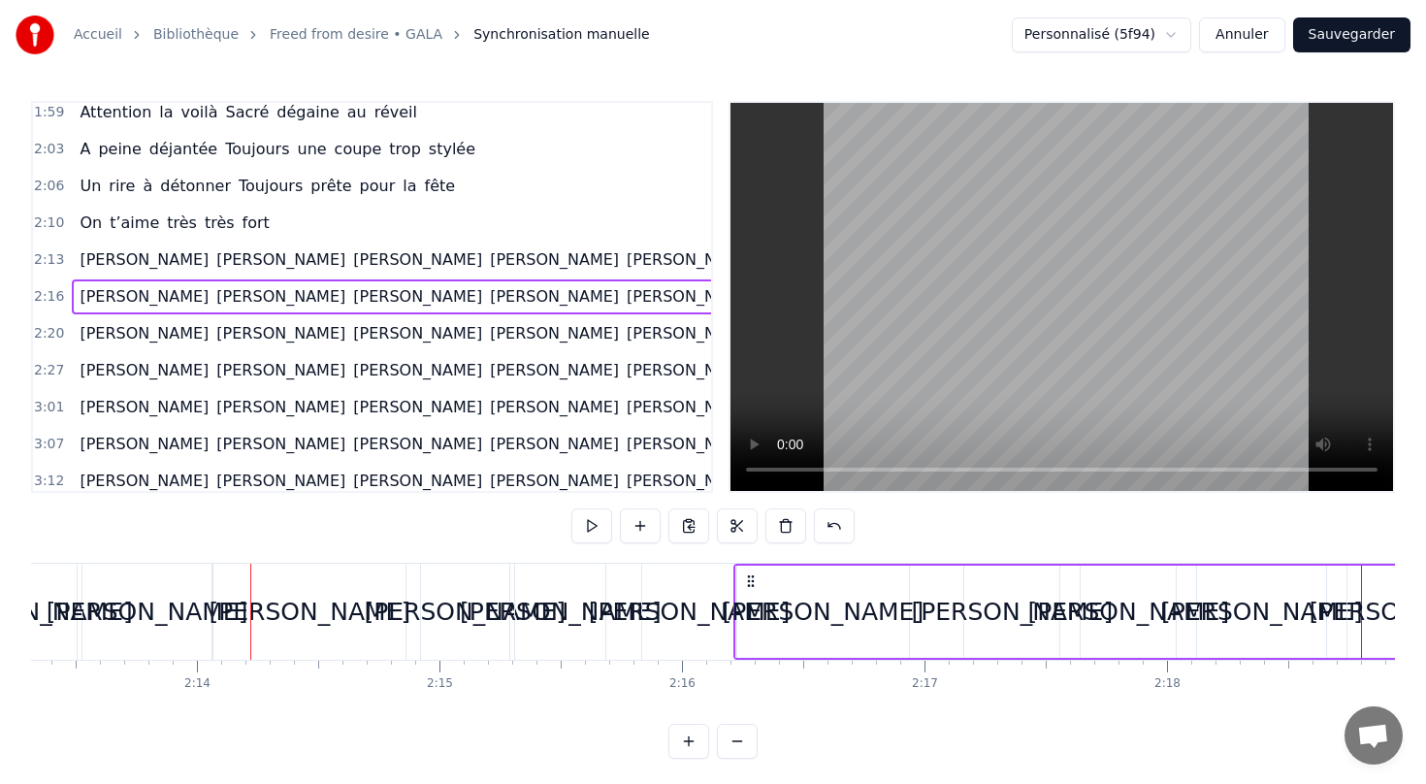
scroll to position [0, 32332]
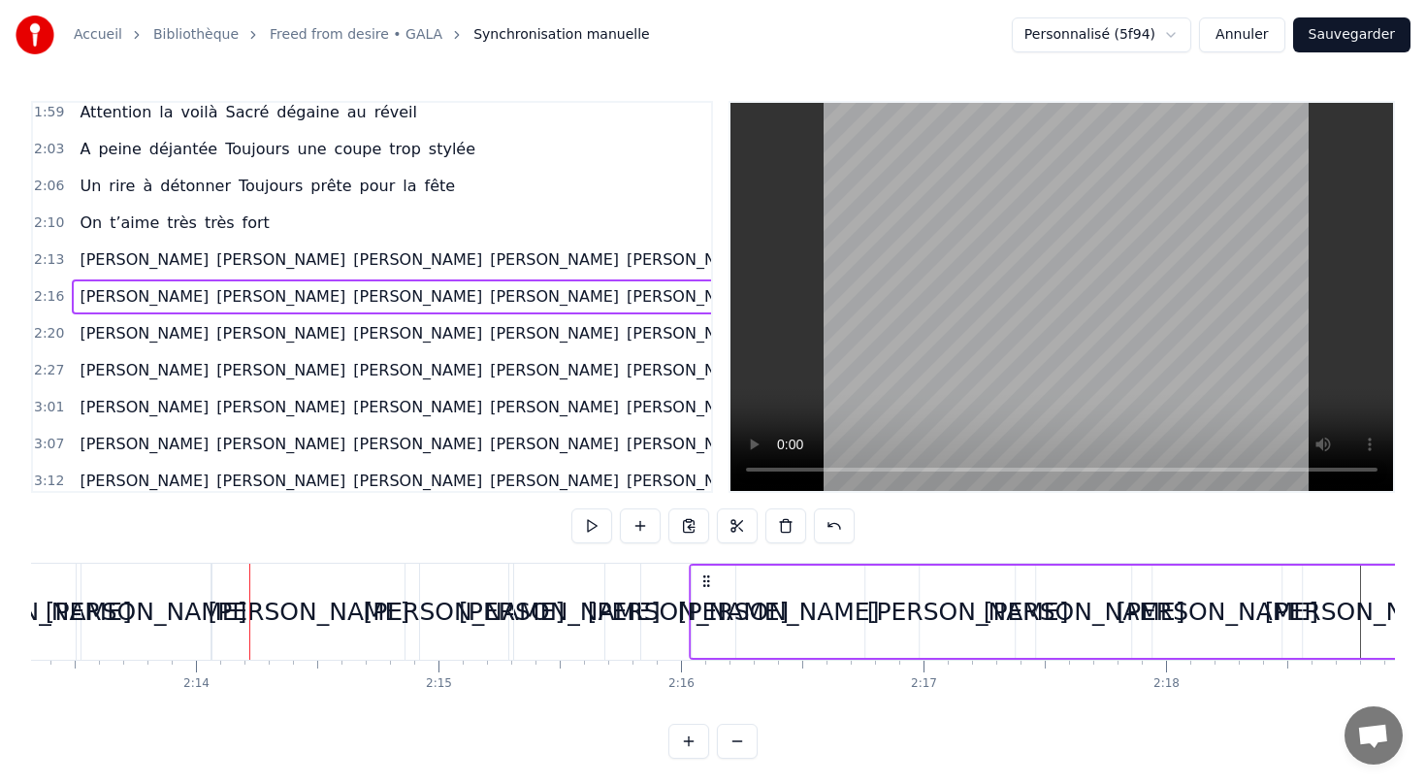
drag, startPoint x: 749, startPoint y: 579, endPoint x: 706, endPoint y: 579, distance: 42.7
click at [706, 579] on icon at bounding box center [707, 581] width 16 height 16
click at [956, 613] on div "[PERSON_NAME]" at bounding box center [968, 612] width 202 height 37
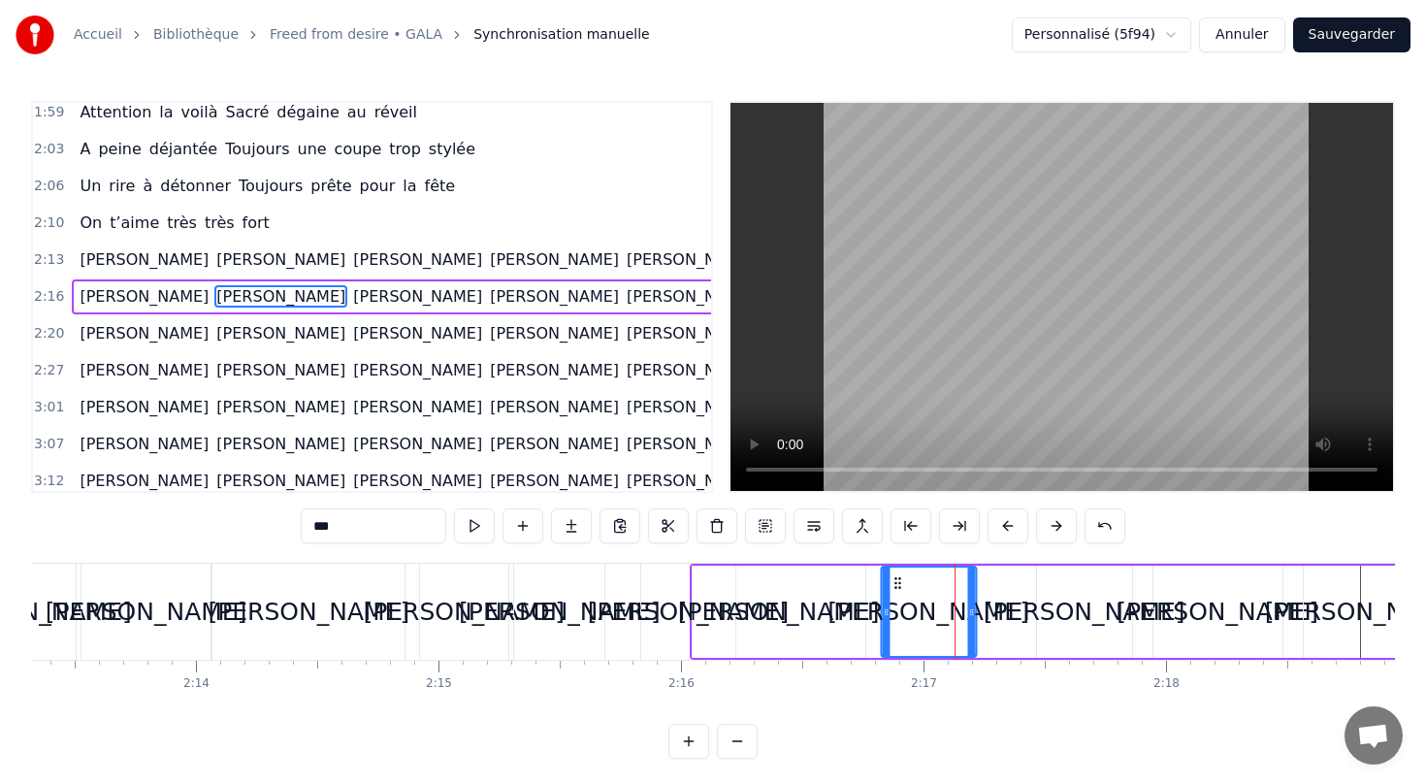
drag, startPoint x: 933, startPoint y: 581, endPoint x: 893, endPoint y: 581, distance: 39.8
click at [893, 581] on icon at bounding box center [898, 583] width 16 height 16
click at [1064, 613] on div "[PERSON_NAME]" at bounding box center [1085, 612] width 202 height 37
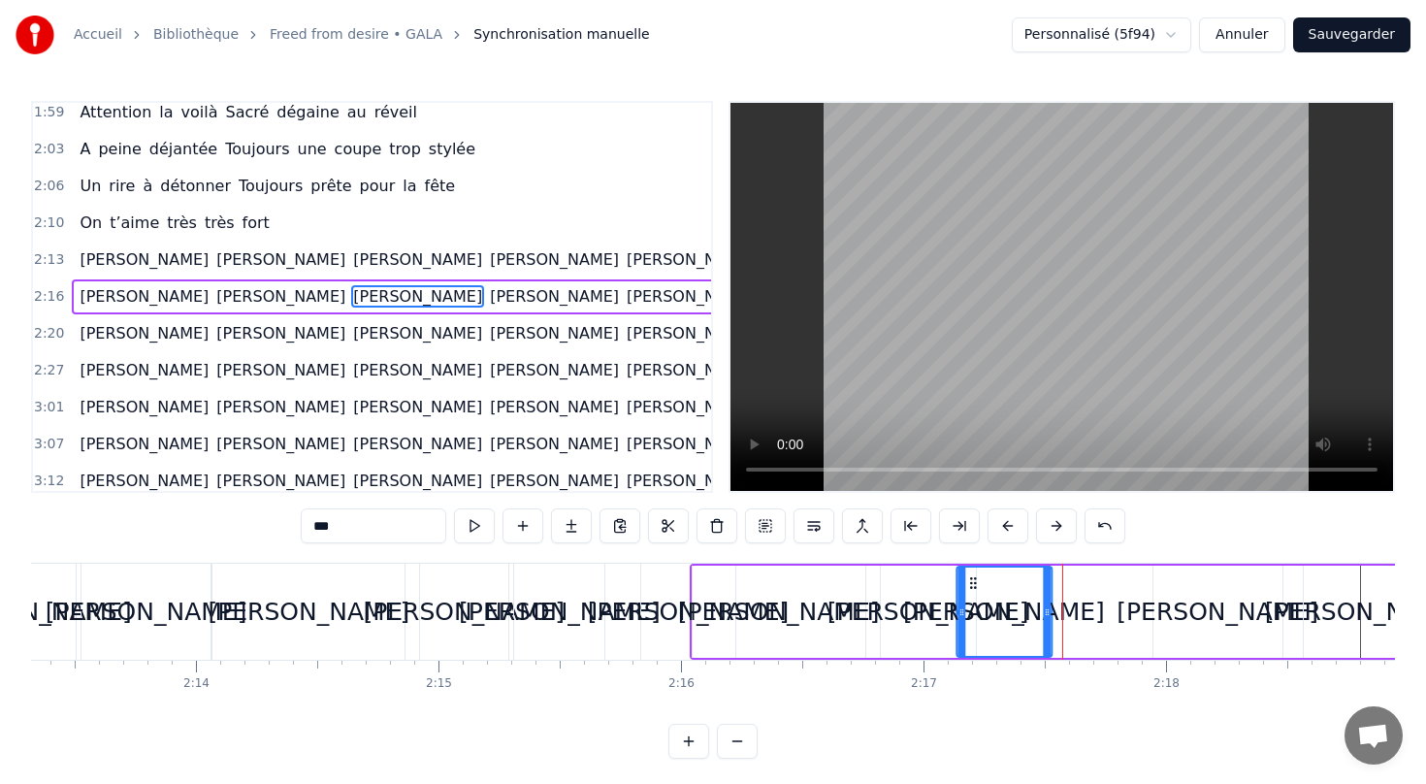
drag, startPoint x: 1052, startPoint y: 581, endPoint x: 972, endPoint y: 581, distance: 79.5
click at [972, 581] on icon at bounding box center [973, 583] width 16 height 16
click at [1209, 622] on div "[PERSON_NAME]" at bounding box center [1218, 612] width 202 height 37
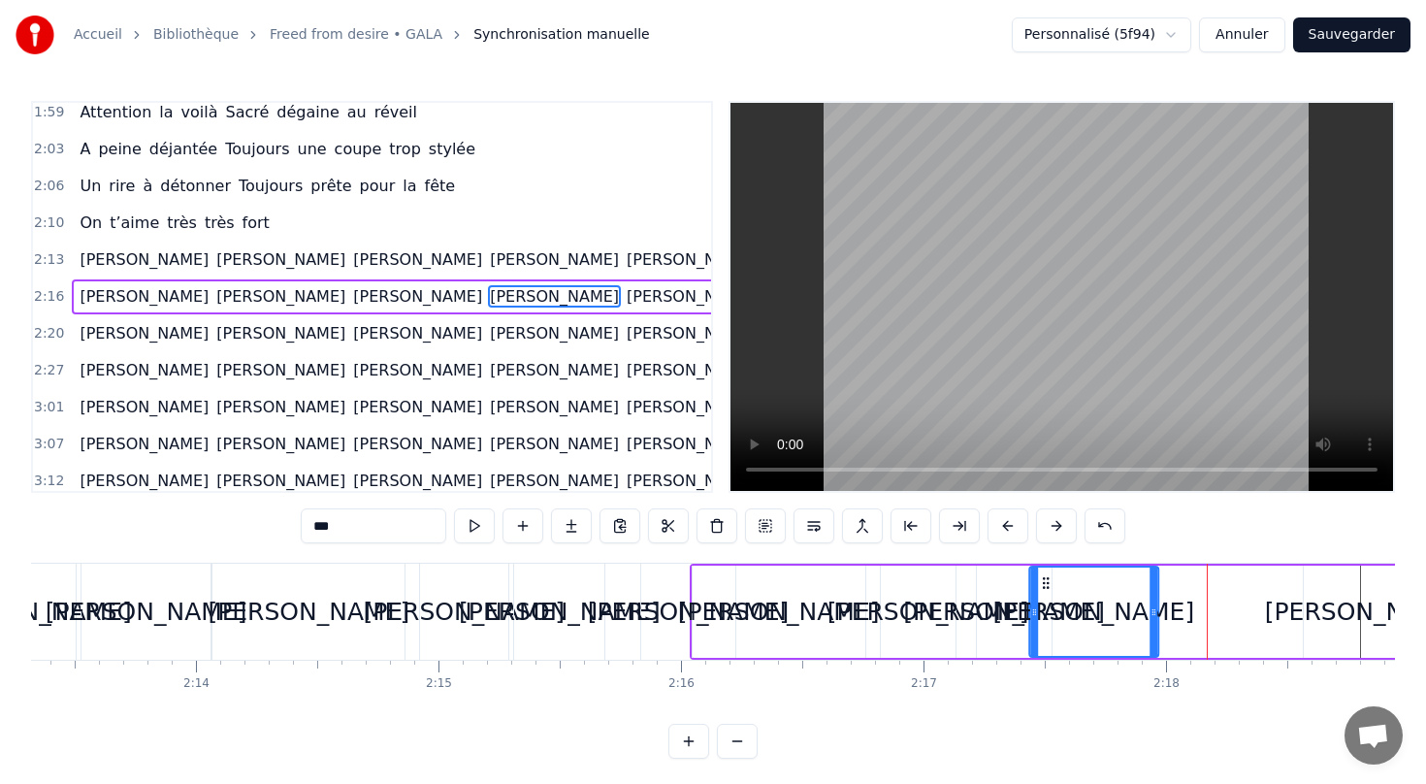
drag, startPoint x: 1168, startPoint y: 584, endPoint x: 1045, endPoint y: 589, distance: 123.3
click at [1044, 588] on icon at bounding box center [1046, 583] width 16 height 16
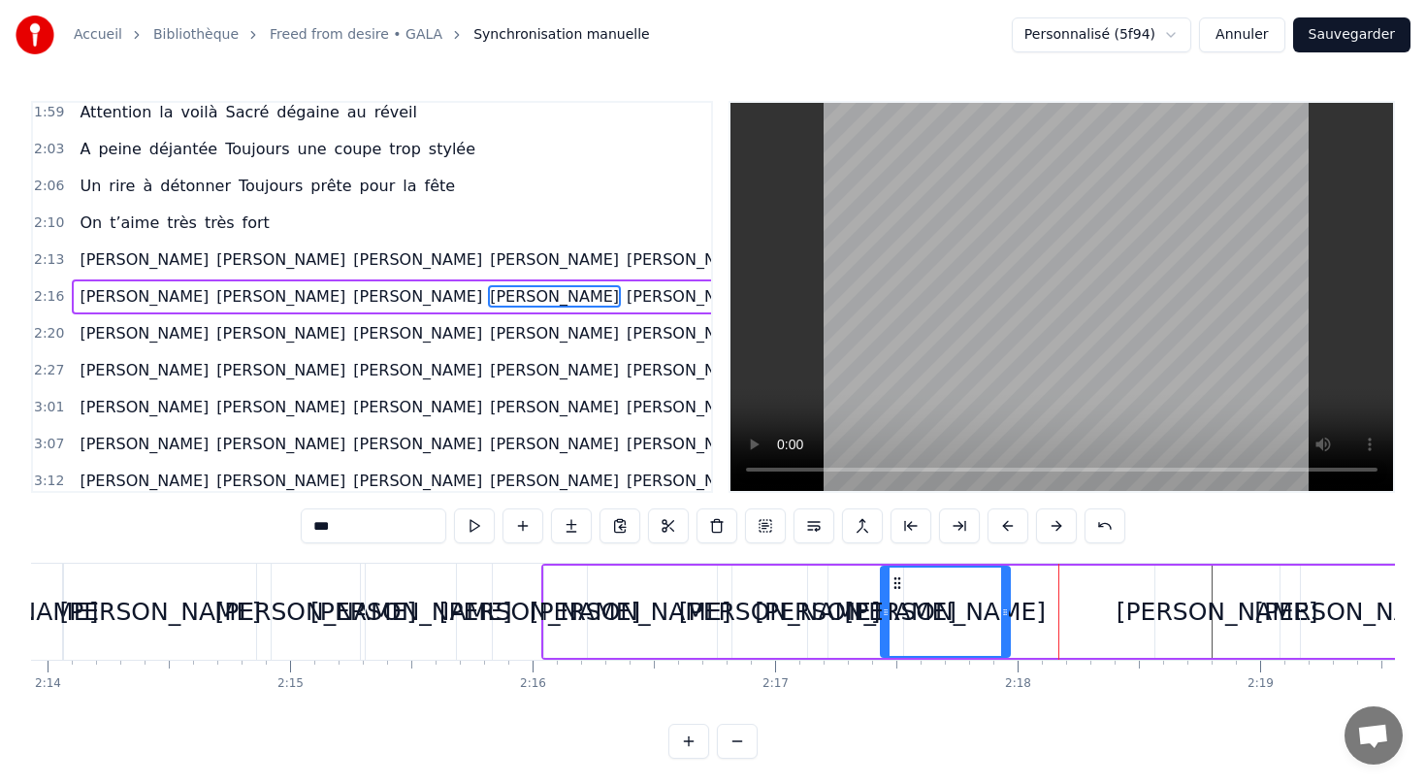
scroll to position [0, 32505]
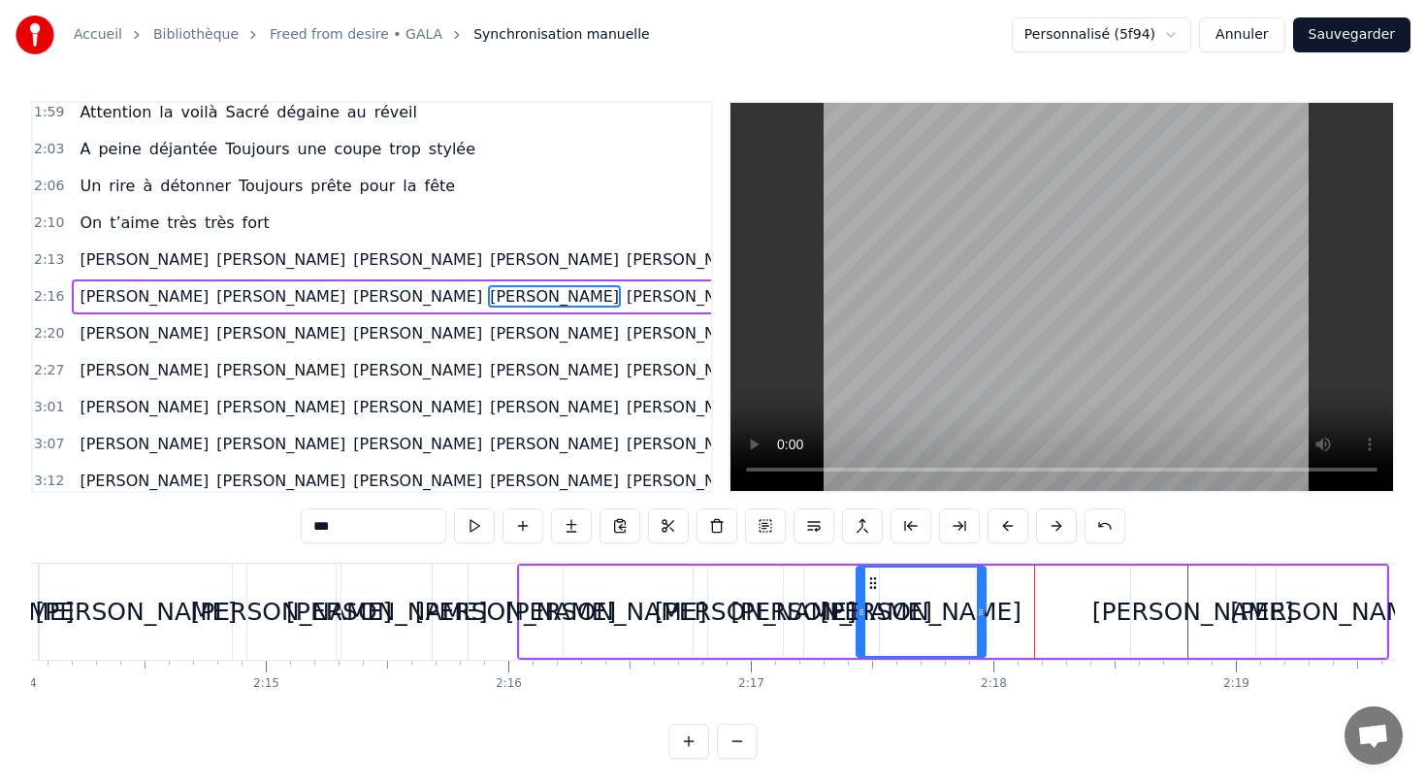
click at [1199, 604] on div "[PERSON_NAME]" at bounding box center [1193, 612] width 202 height 37
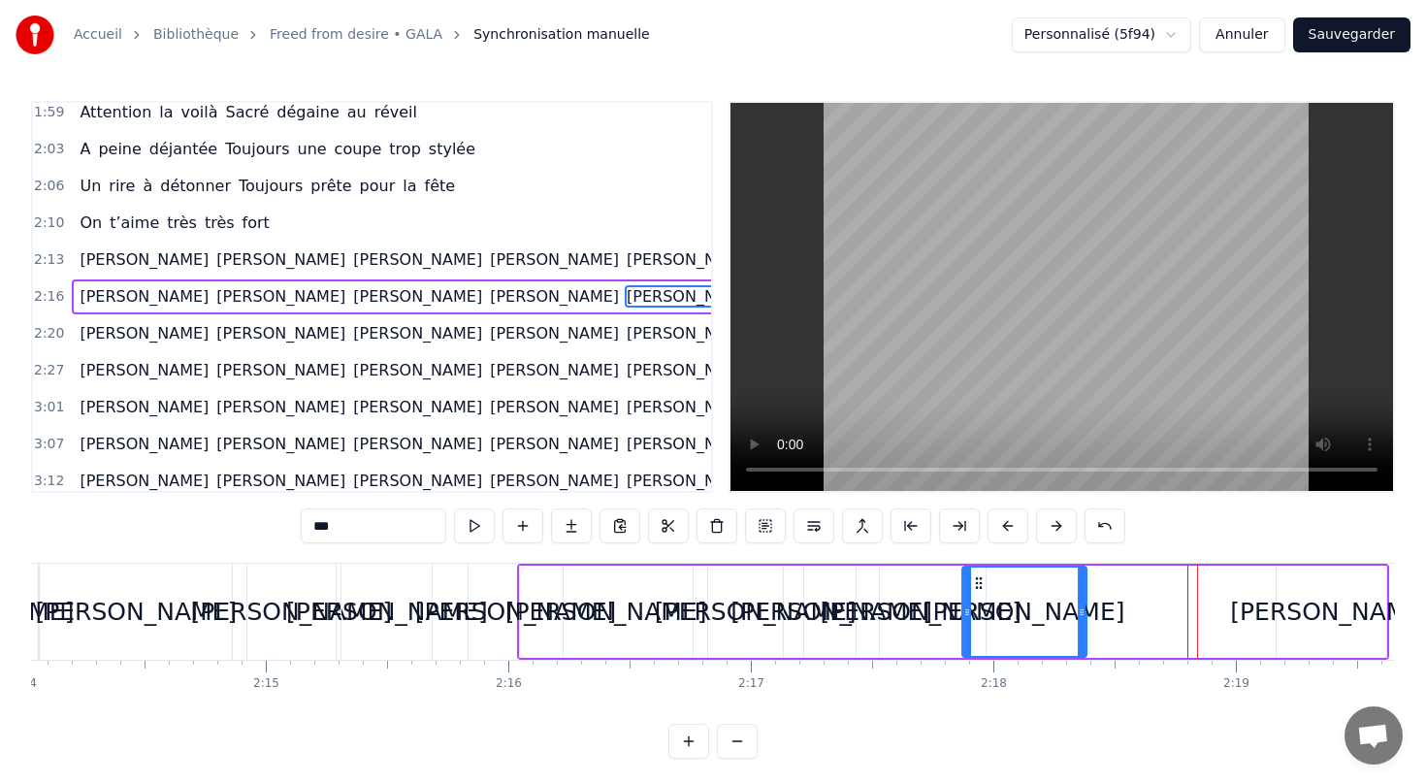
drag, startPoint x: 1146, startPoint y: 576, endPoint x: 978, endPoint y: 580, distance: 167.9
click at [978, 580] on icon at bounding box center [979, 583] width 16 height 16
drag, startPoint x: 1085, startPoint y: 608, endPoint x: 1133, endPoint y: 608, distance: 48.5
click at [1133, 608] on icon at bounding box center [1130, 612] width 8 height 16
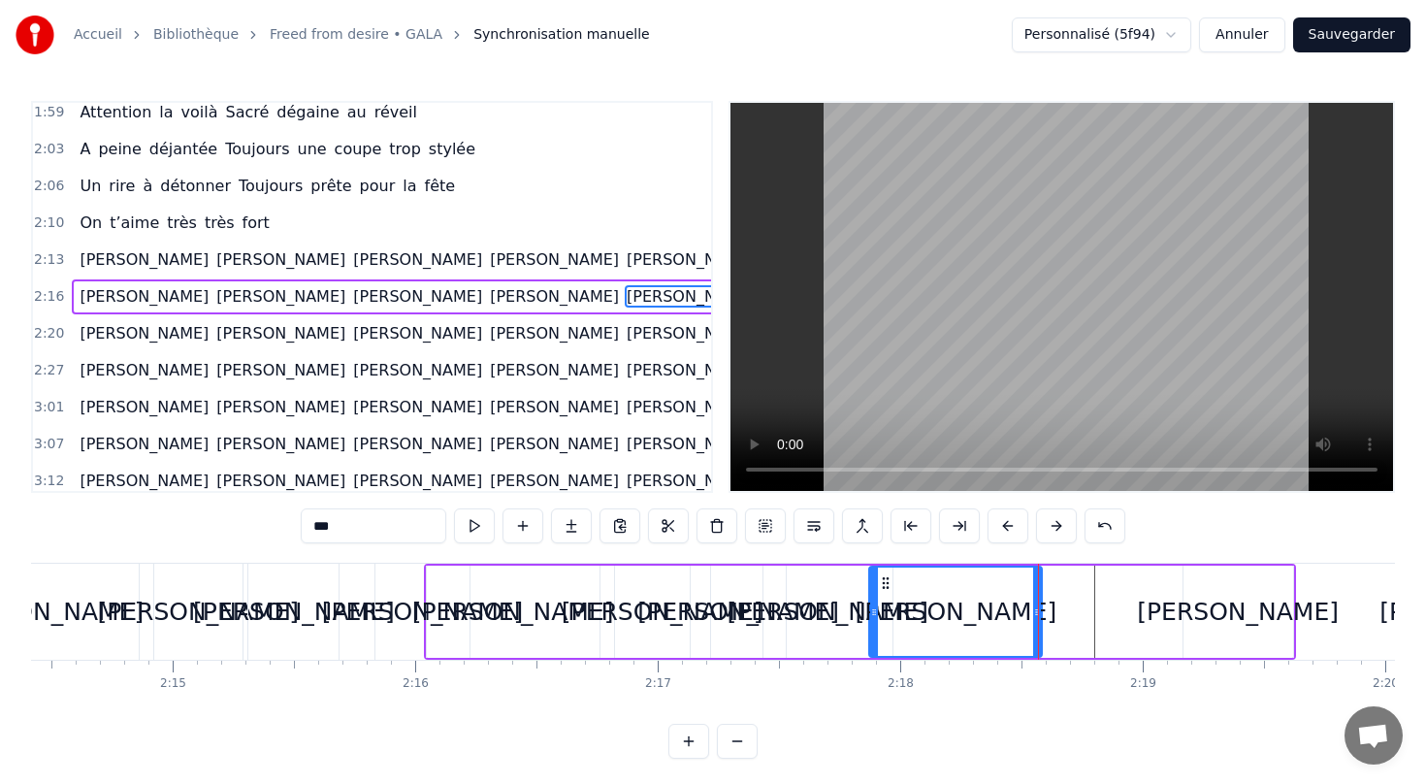
scroll to position [0, 32626]
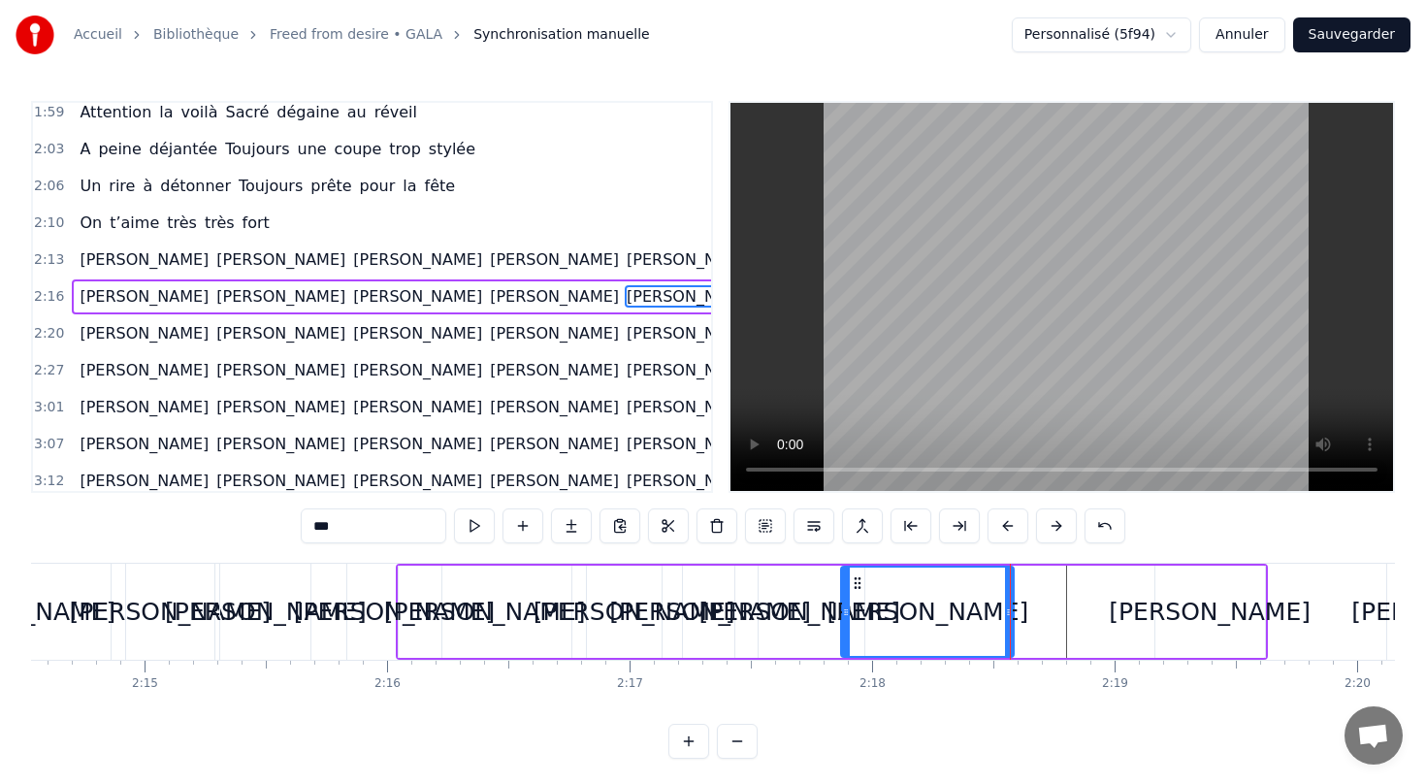
click at [1213, 615] on div "[PERSON_NAME]" at bounding box center [1210, 612] width 202 height 37
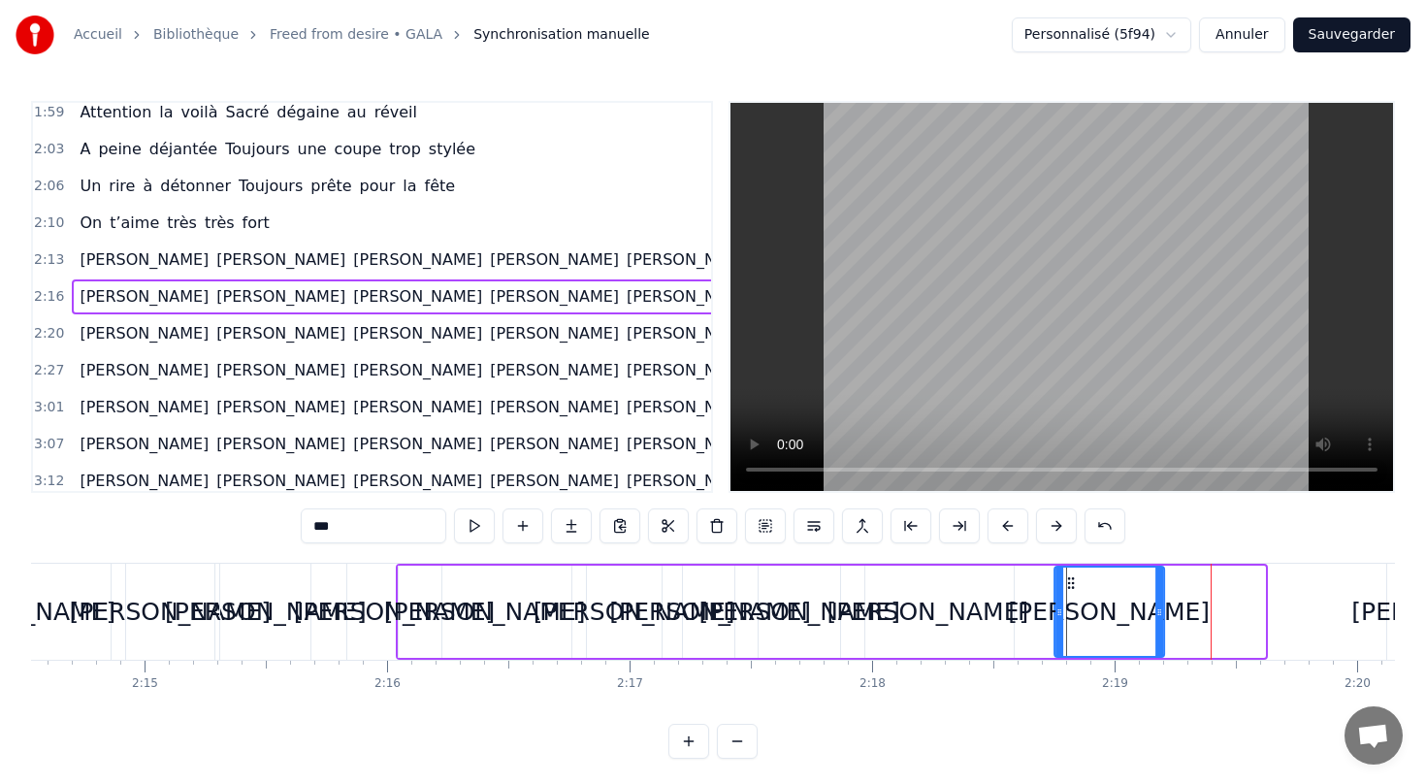
drag, startPoint x: 1170, startPoint y: 582, endPoint x: 1069, endPoint y: 585, distance: 100.9
click at [1069, 585] on icon at bounding box center [1071, 583] width 16 height 16
click at [247, 348] on div "[PERSON_NAME] [PERSON_NAME] [PERSON_NAME] [PERSON_NAME] [PERSON_NAME] [PERSON_N…" at bounding box center [485, 333] width 827 height 35
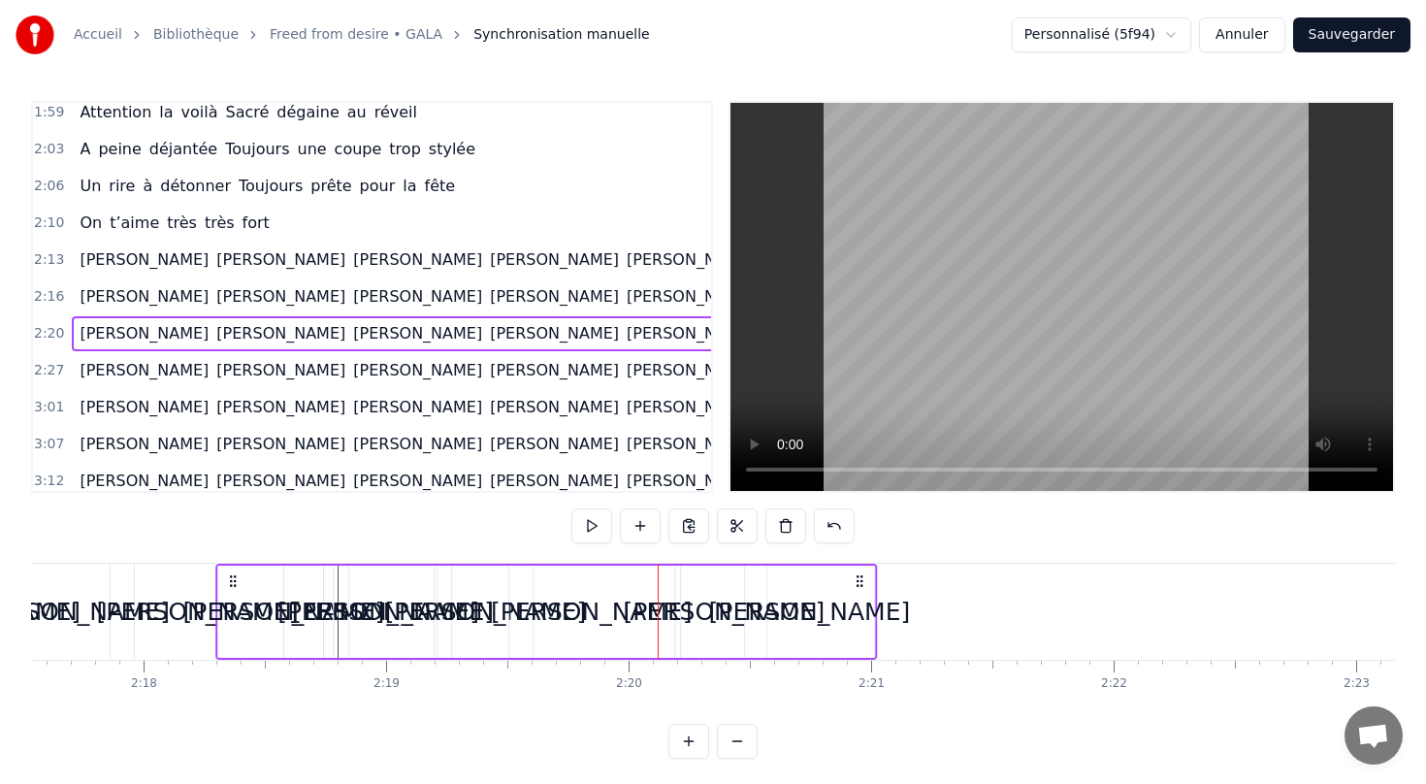
scroll to position [0, 33343]
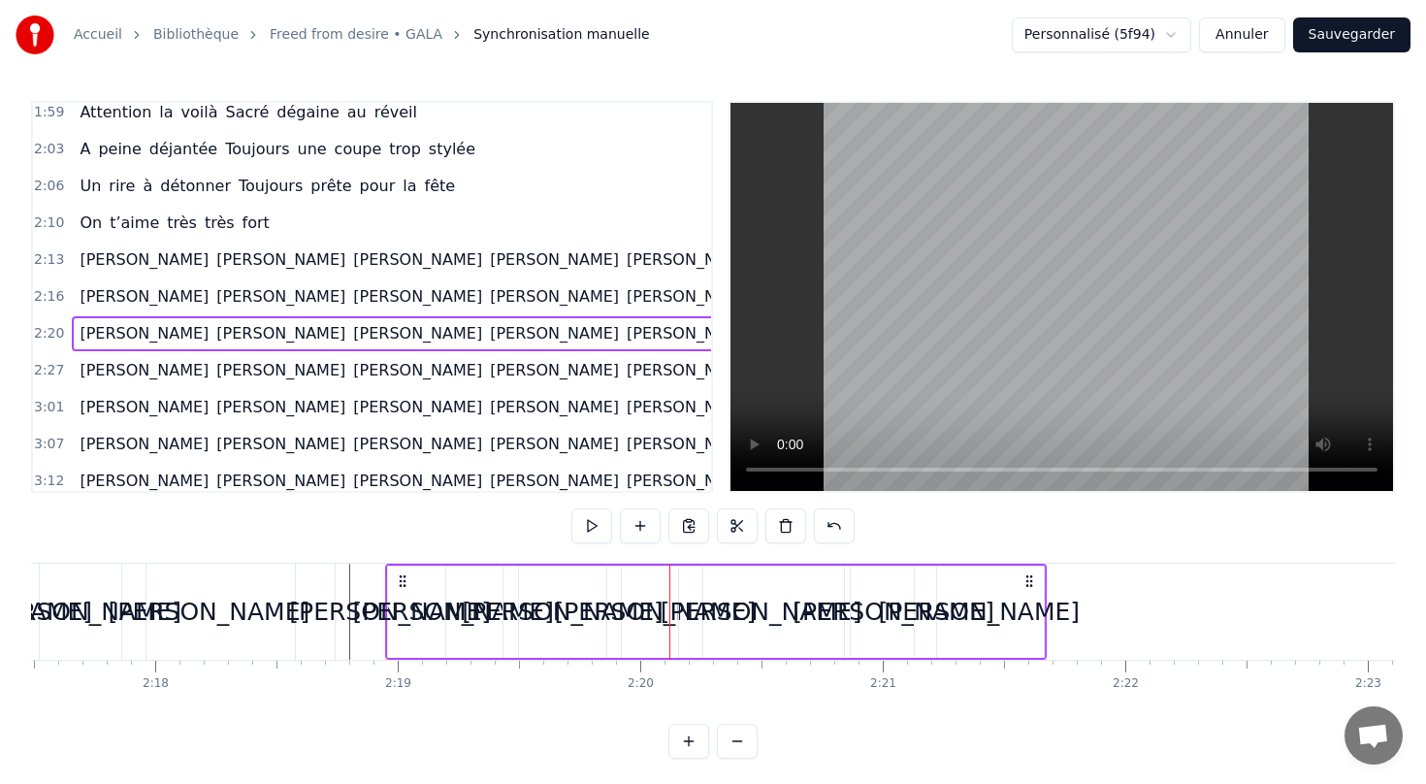
drag, startPoint x: 146, startPoint y: 576, endPoint x: 403, endPoint y: 578, distance: 257.1
click at [403, 578] on icon at bounding box center [403, 581] width 16 height 16
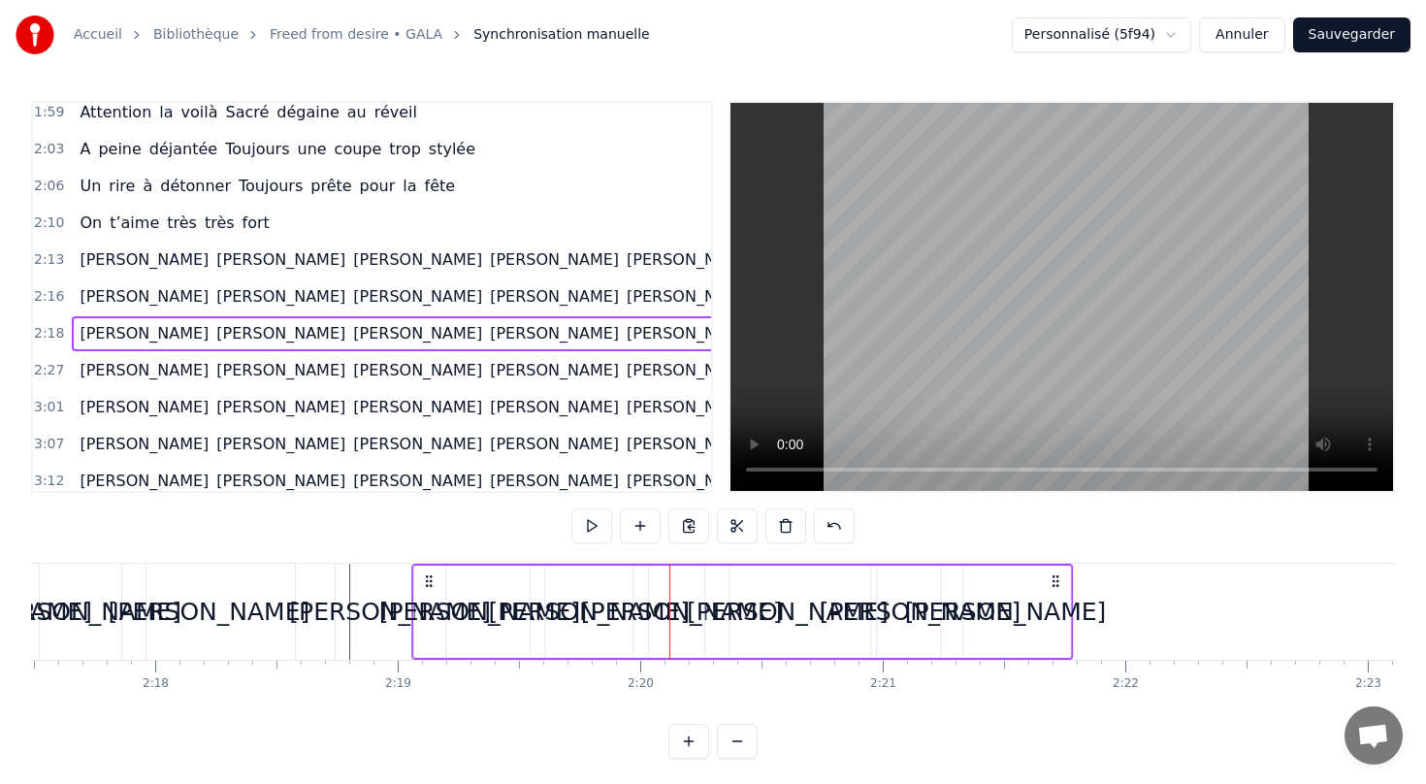
drag, startPoint x: 405, startPoint y: 579, endPoint x: 432, endPoint y: 580, distance: 27.2
click at [432, 580] on icon at bounding box center [430, 581] width 16 height 16
click at [678, 611] on div "[PERSON_NAME]" at bounding box center [682, 612] width 202 height 37
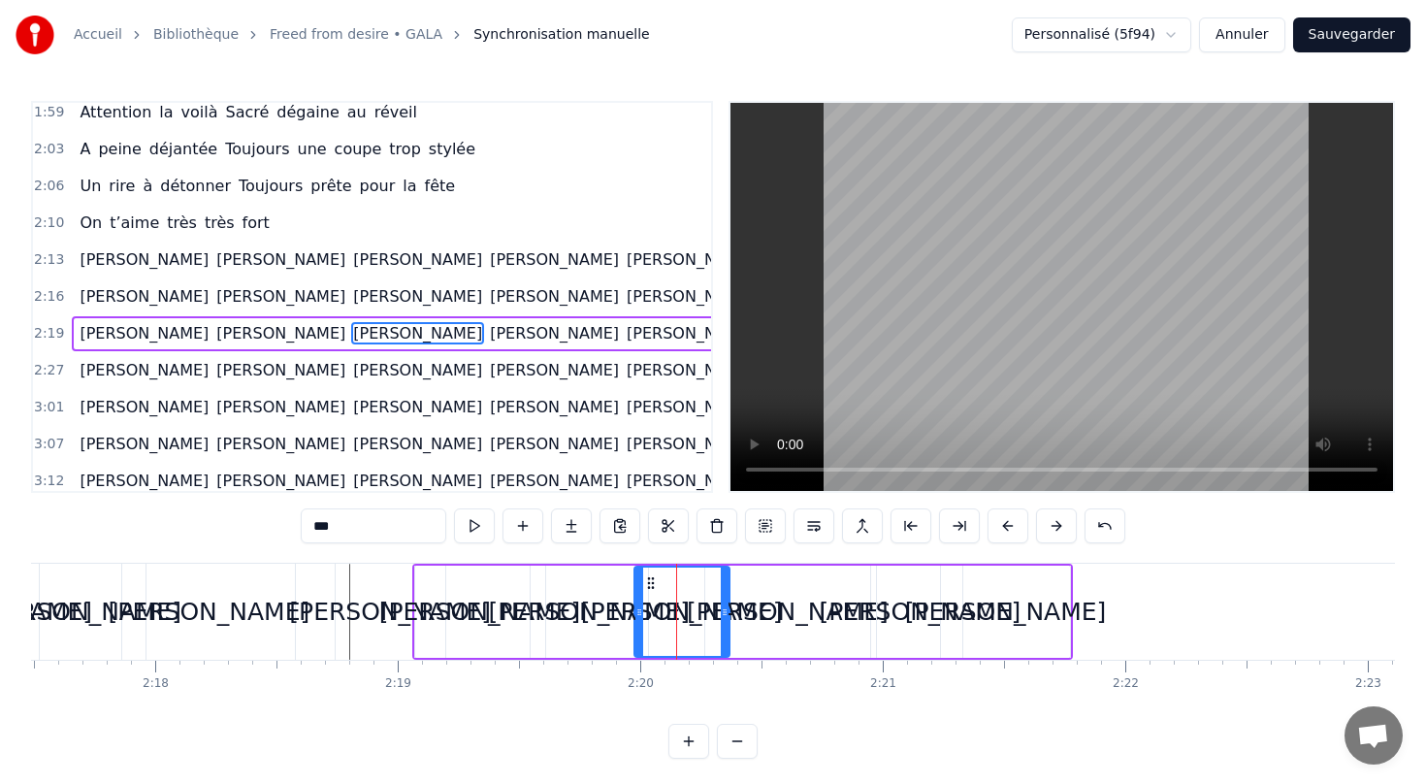
scroll to position [930, 0]
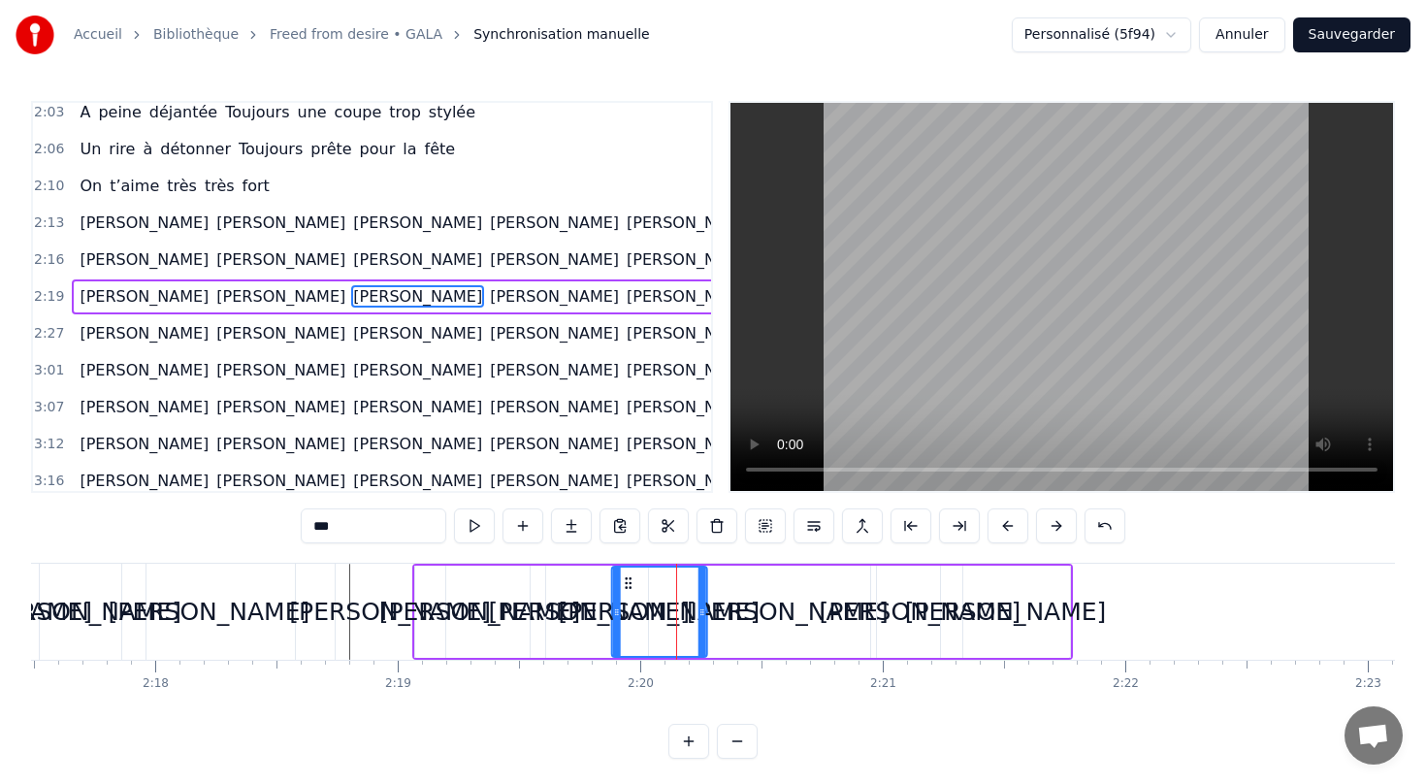
drag, startPoint x: 647, startPoint y: 575, endPoint x: 624, endPoint y: 575, distance: 23.3
click at [624, 575] on icon at bounding box center [628, 583] width 16 height 16
click at [775, 613] on div "[PERSON_NAME]" at bounding box center [788, 612] width 202 height 37
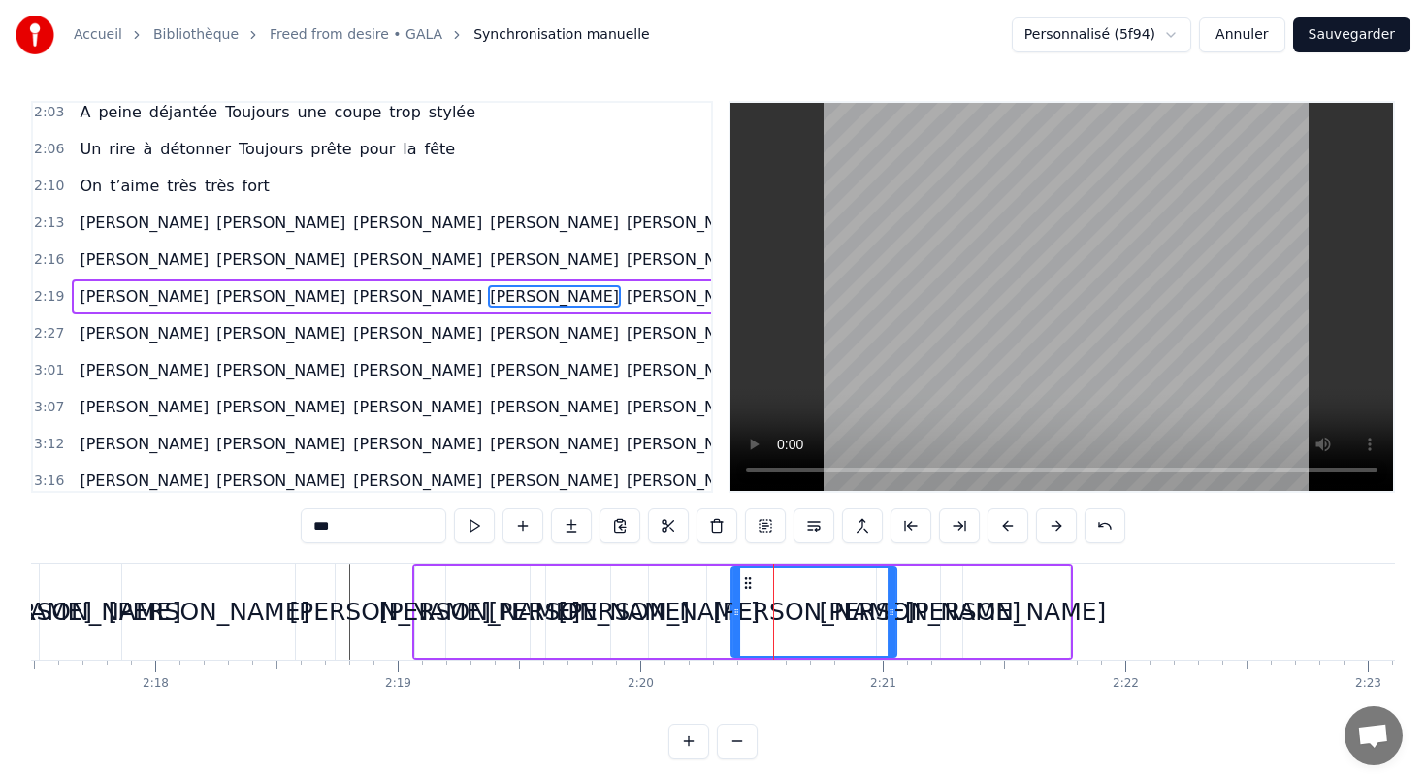
drag, startPoint x: 718, startPoint y: 576, endPoint x: 745, endPoint y: 576, distance: 27.2
click at [745, 576] on icon at bounding box center [748, 583] width 16 height 16
click at [603, 373] on div "3:01 [PERSON_NAME] [PERSON_NAME] [PERSON_NAME] [PERSON_NAME] [PERSON_NAME] [PER…" at bounding box center [372, 370] width 678 height 37
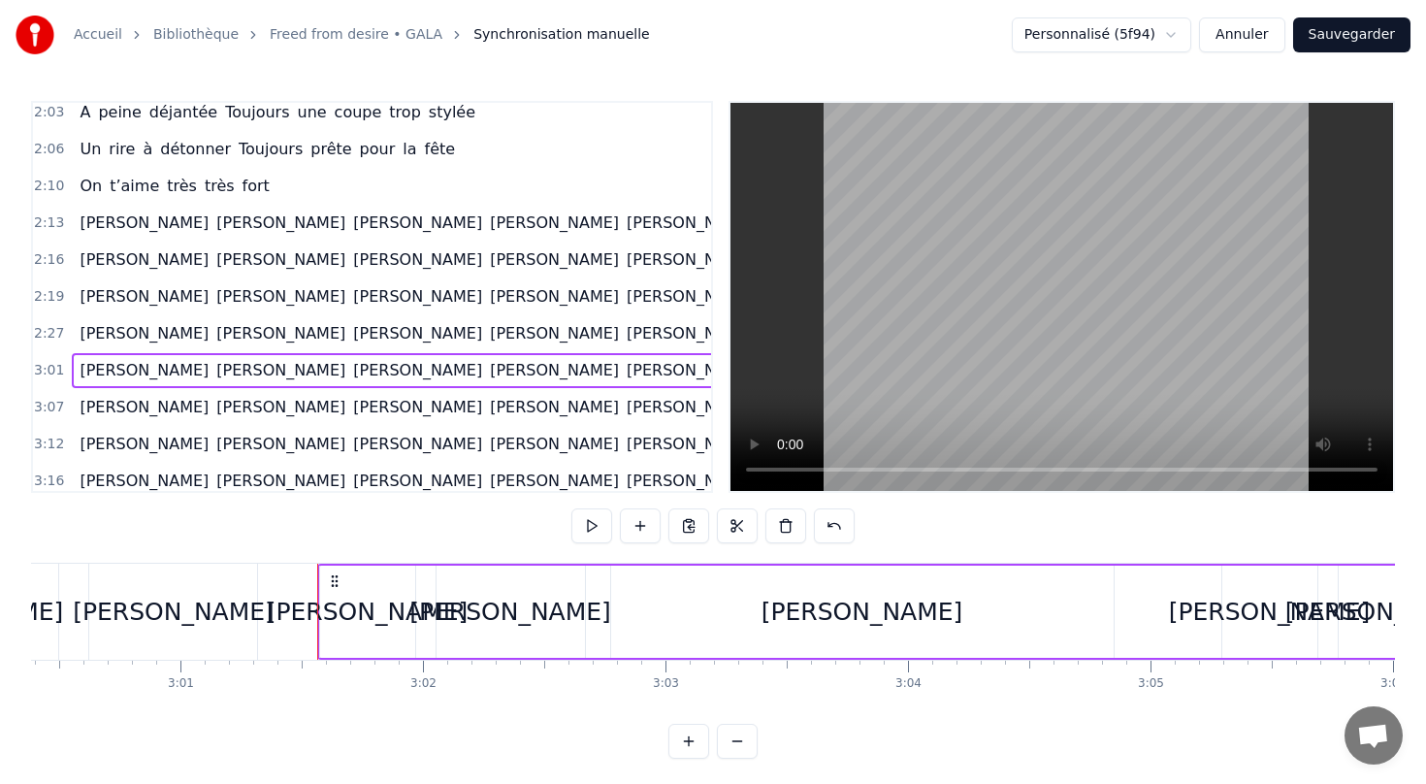
scroll to position [0, 43934]
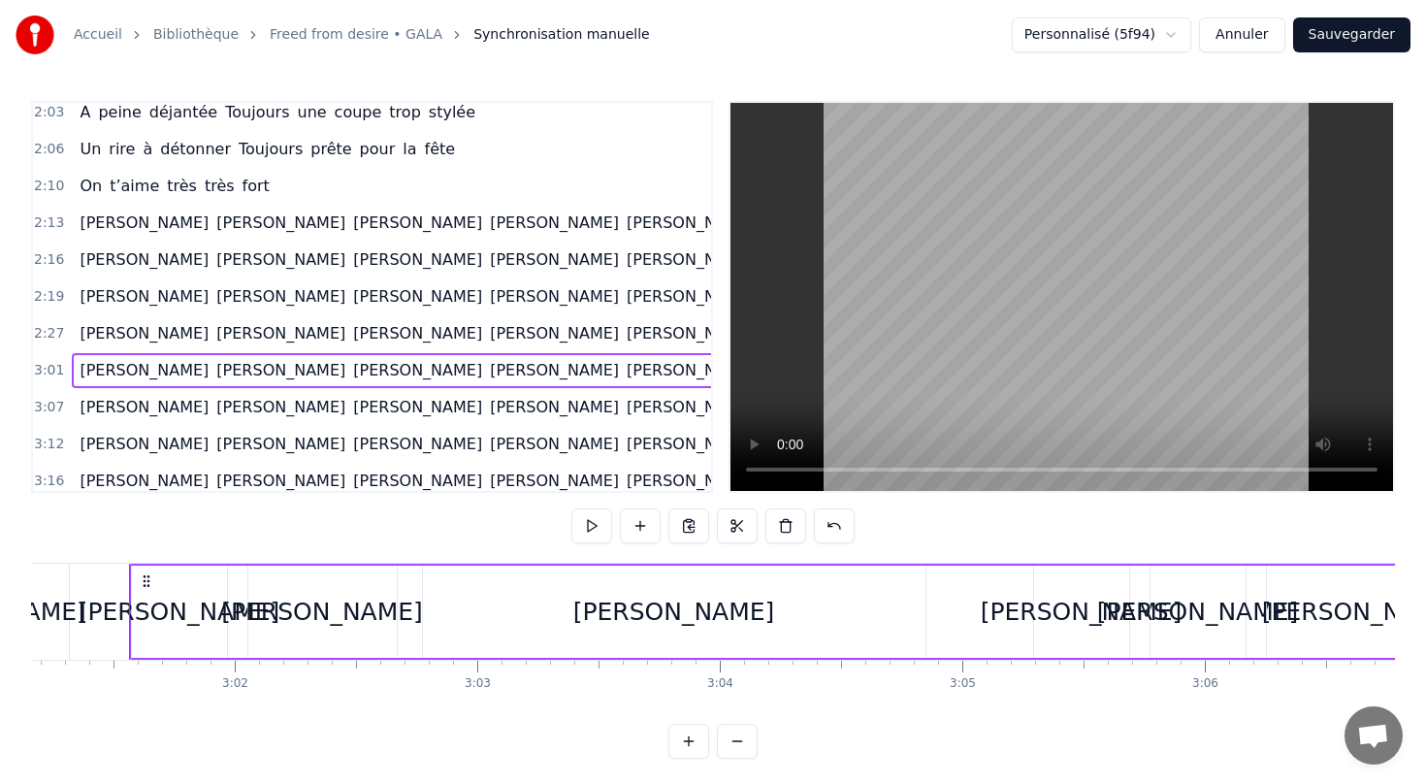
click at [151, 339] on div "[PERSON_NAME] [PERSON_NAME] [PERSON_NAME] [PERSON_NAME] [PERSON_NAME] [PERSON_N…" at bounding box center [485, 333] width 827 height 35
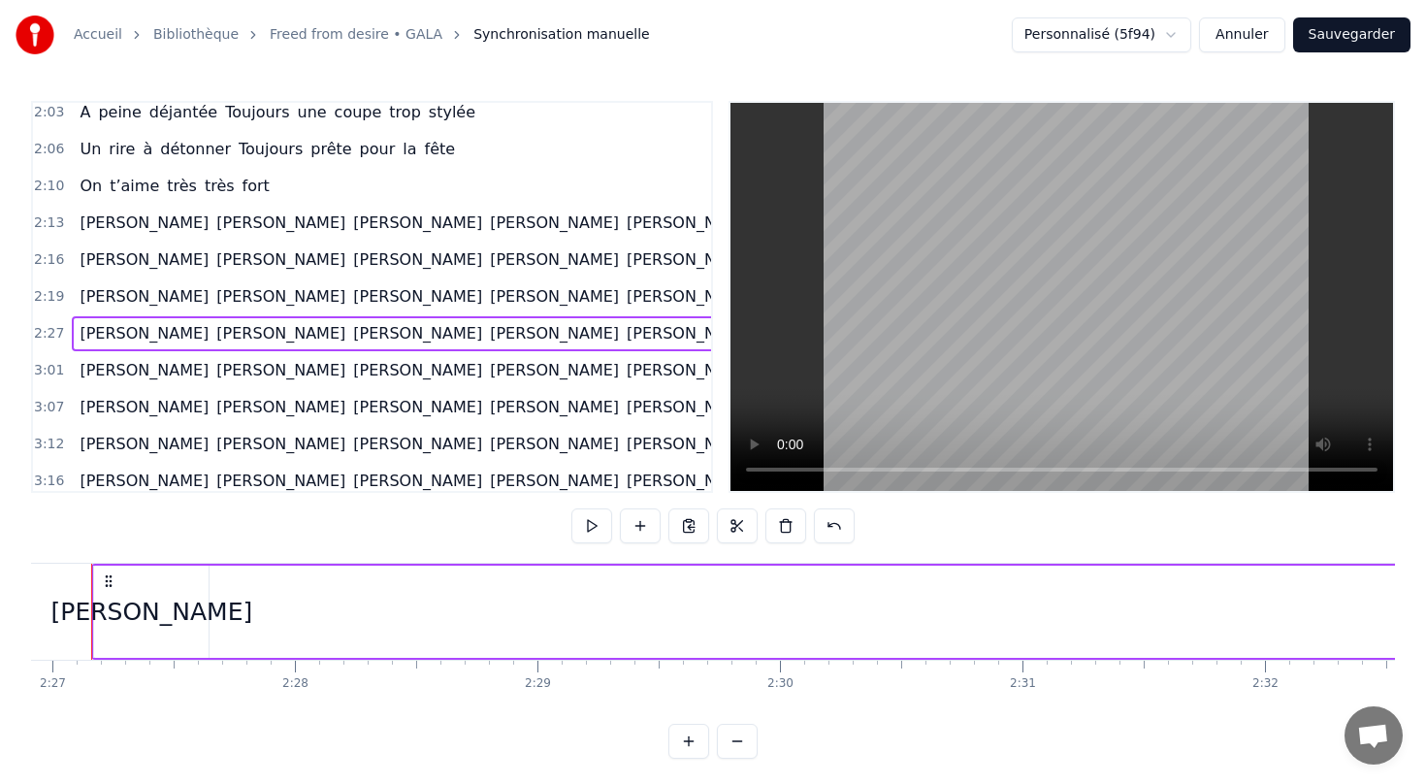
scroll to position [0, 35591]
click at [281, 283] on div "[PERSON_NAME] [PERSON_NAME] [PERSON_NAME] [PERSON_NAME] [PERSON_NAME] [PERSON_N…" at bounding box center [485, 296] width 827 height 35
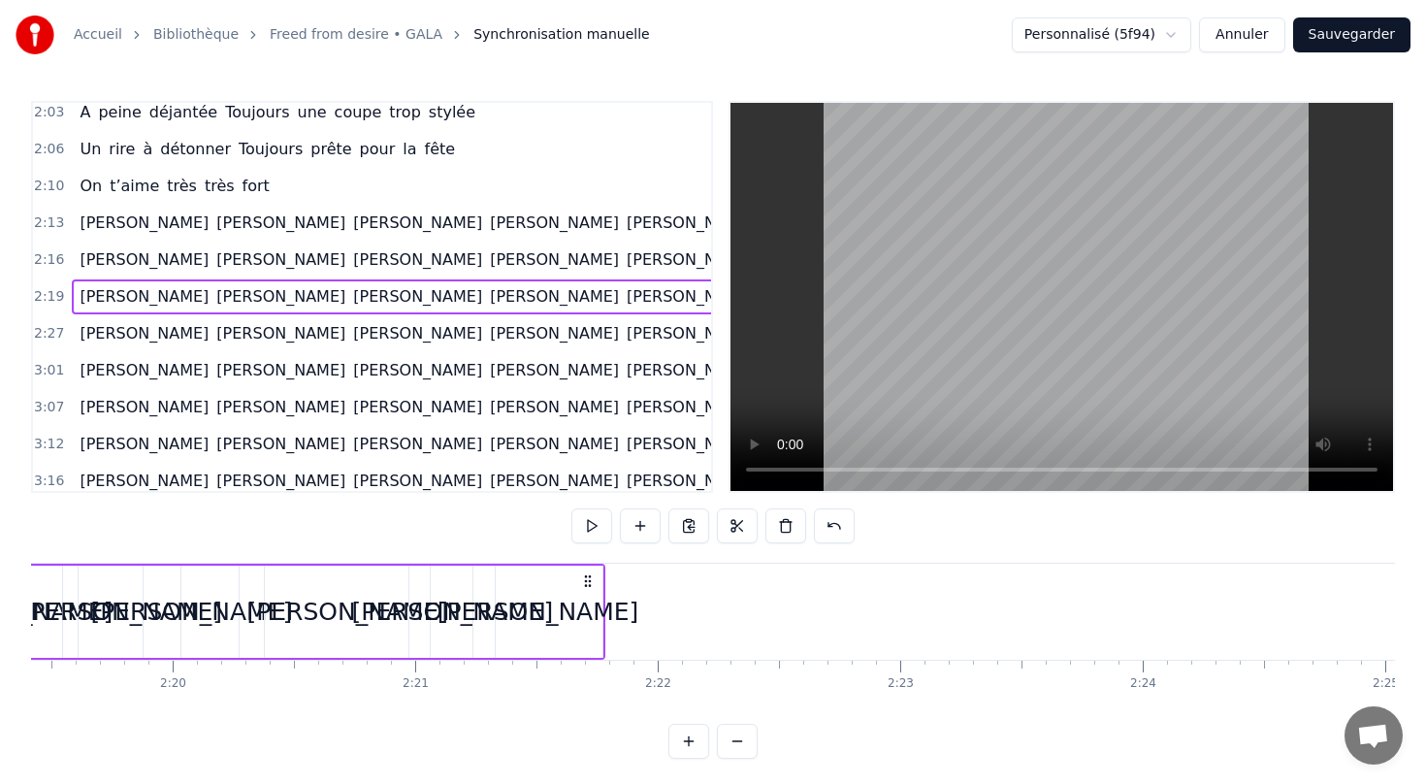
scroll to position [0, 33626]
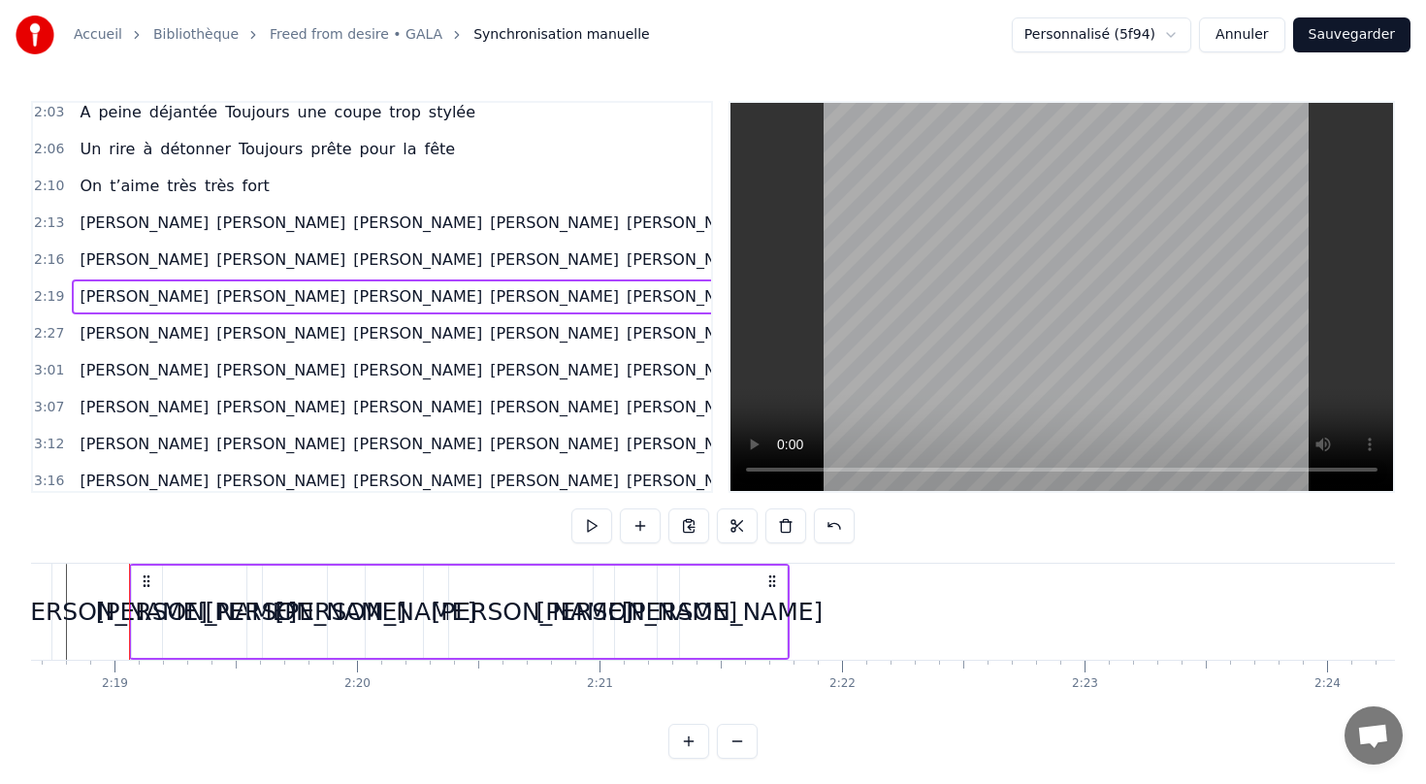
click at [229, 348] on div "[PERSON_NAME] [PERSON_NAME] [PERSON_NAME] [PERSON_NAME] [PERSON_NAME] [PERSON_N…" at bounding box center [485, 333] width 827 height 35
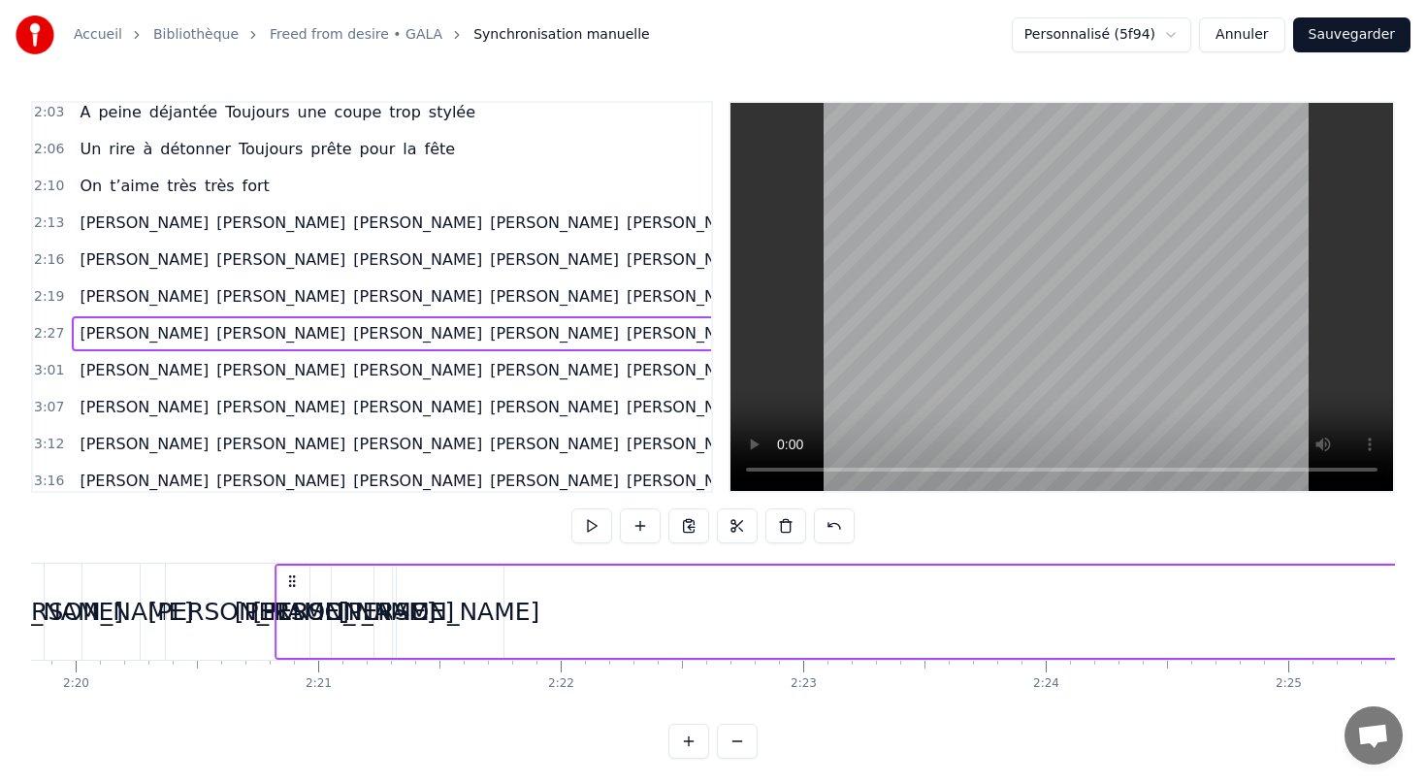
scroll to position [0, 33904]
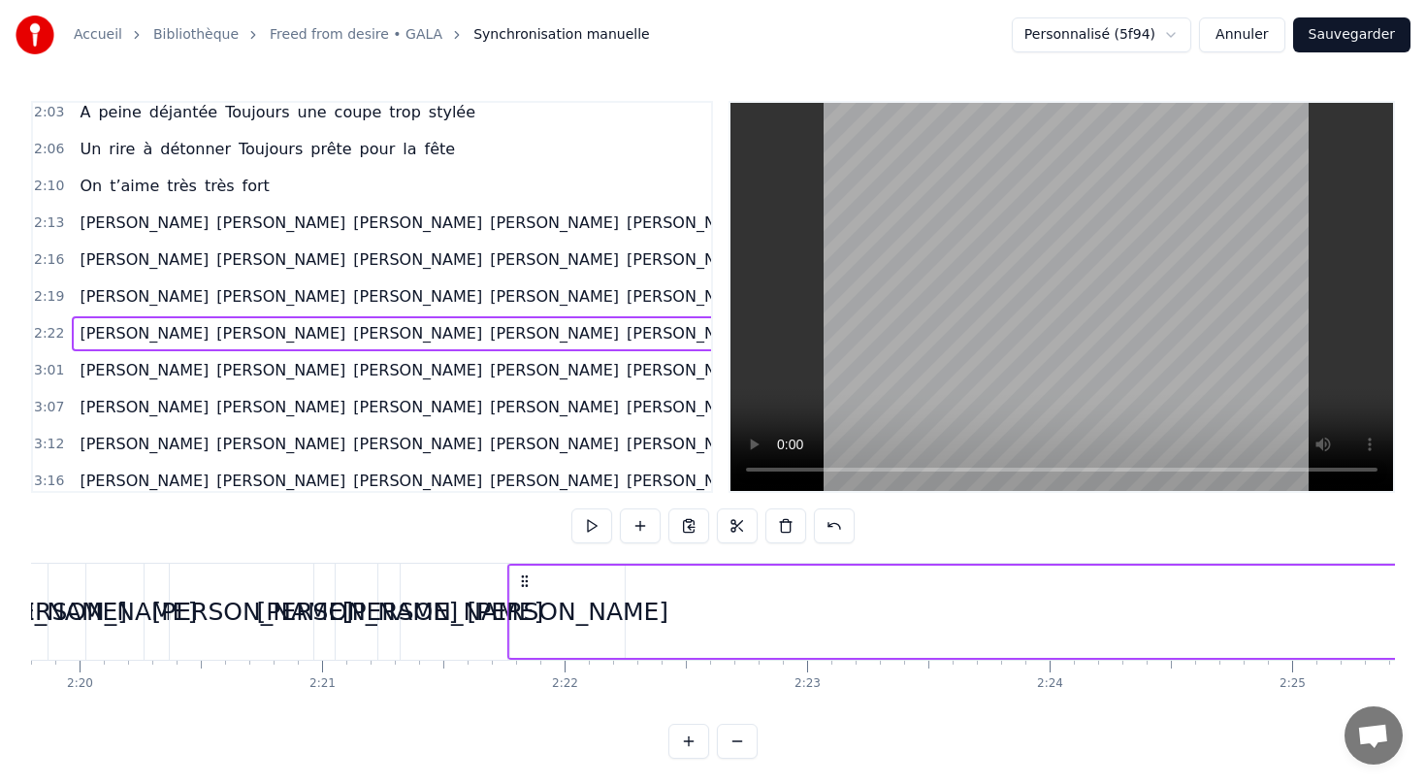
drag, startPoint x: 651, startPoint y: 581, endPoint x: 517, endPoint y: 586, distance: 134.0
click at [517, 586] on icon at bounding box center [525, 581] width 16 height 16
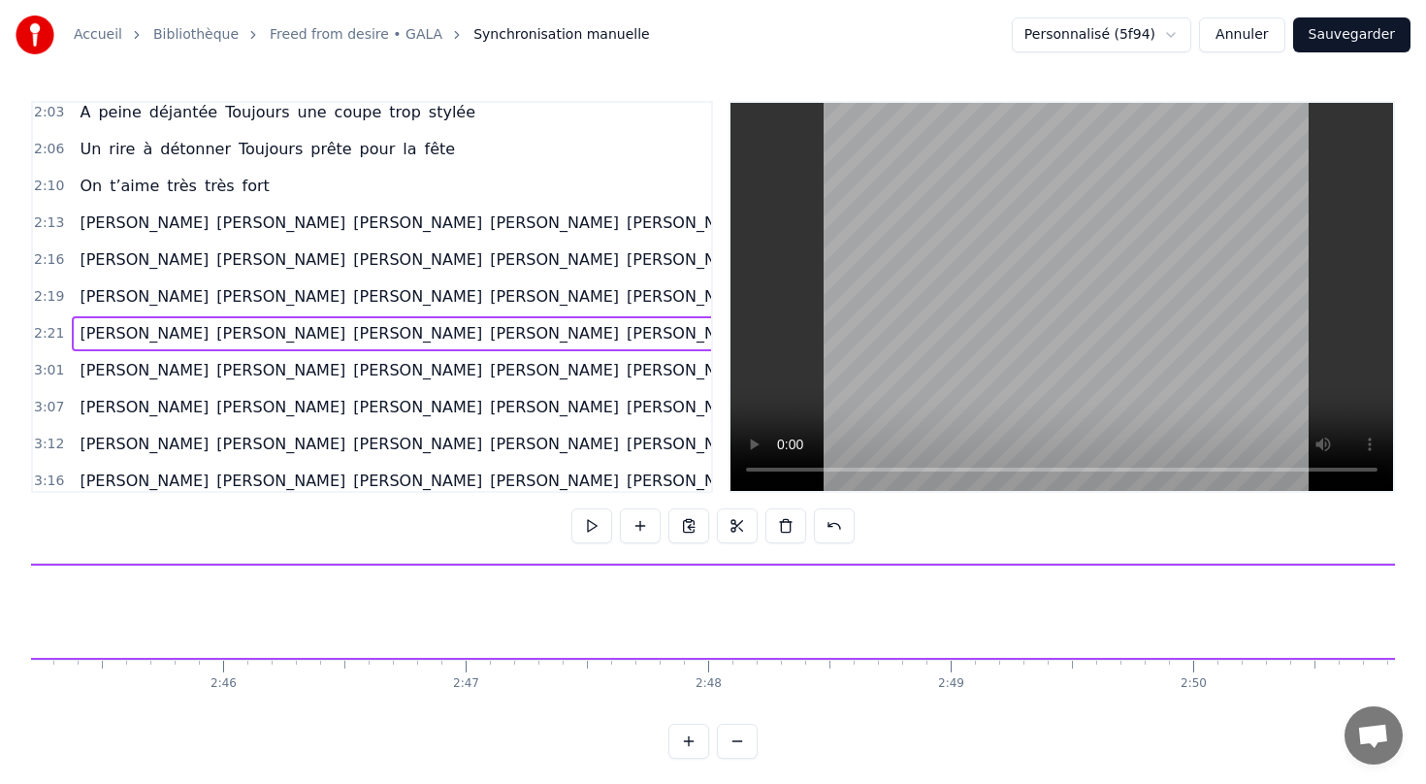
scroll to position [0, 40202]
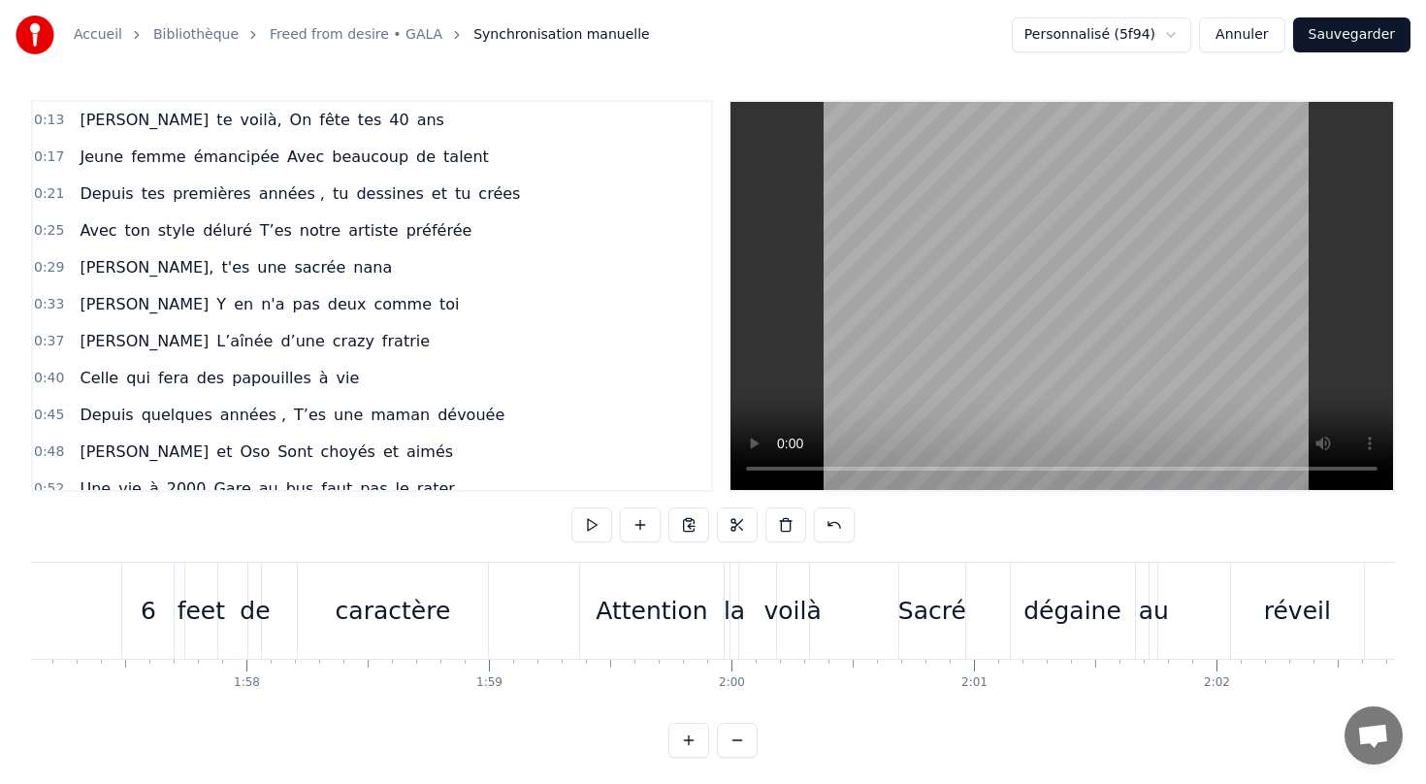
scroll to position [0, 0]
click at [1343, 34] on button "Sauvegarder" at bounding box center [1351, 34] width 117 height 35
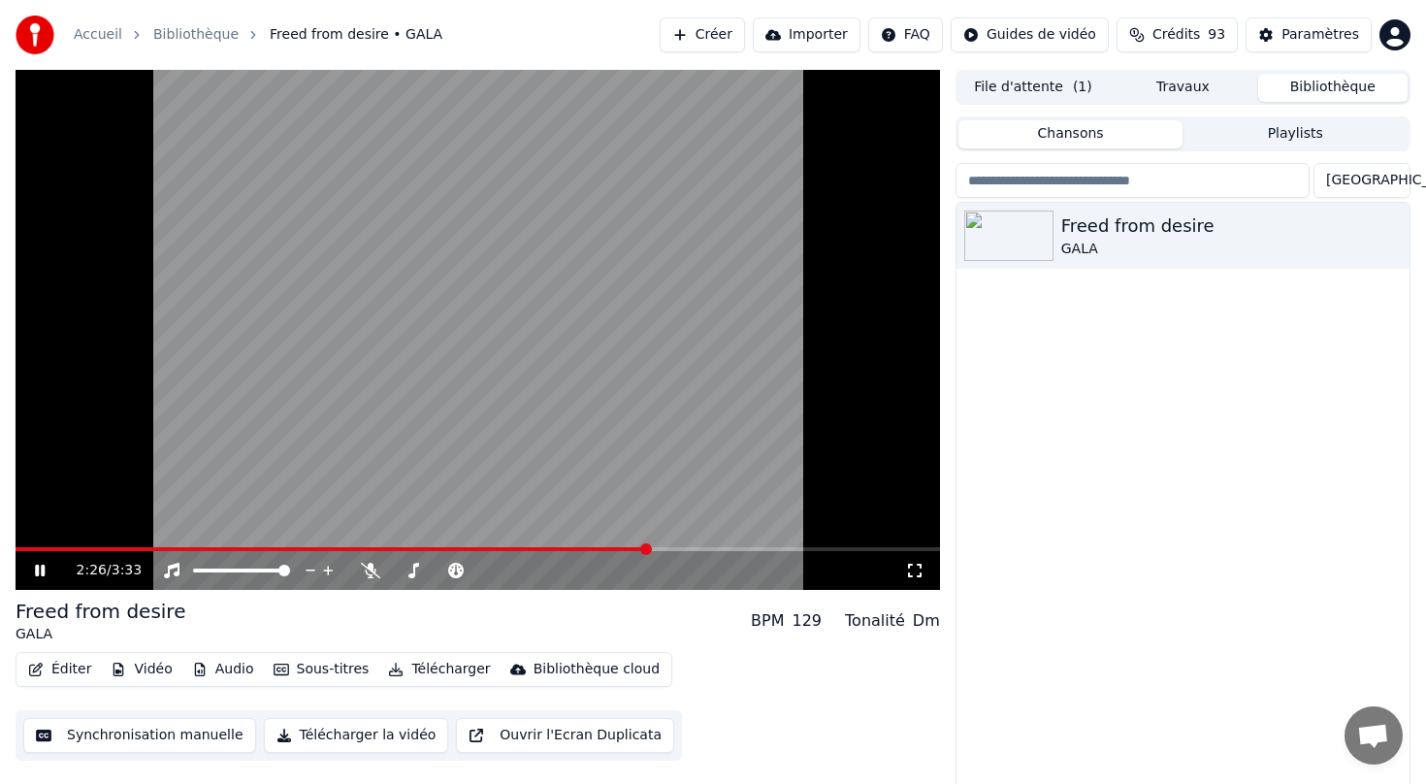
click at [32, 567] on icon at bounding box center [54, 571] width 46 height 16
click at [125, 736] on button "Synchronisation manuelle" at bounding box center [139, 735] width 233 height 35
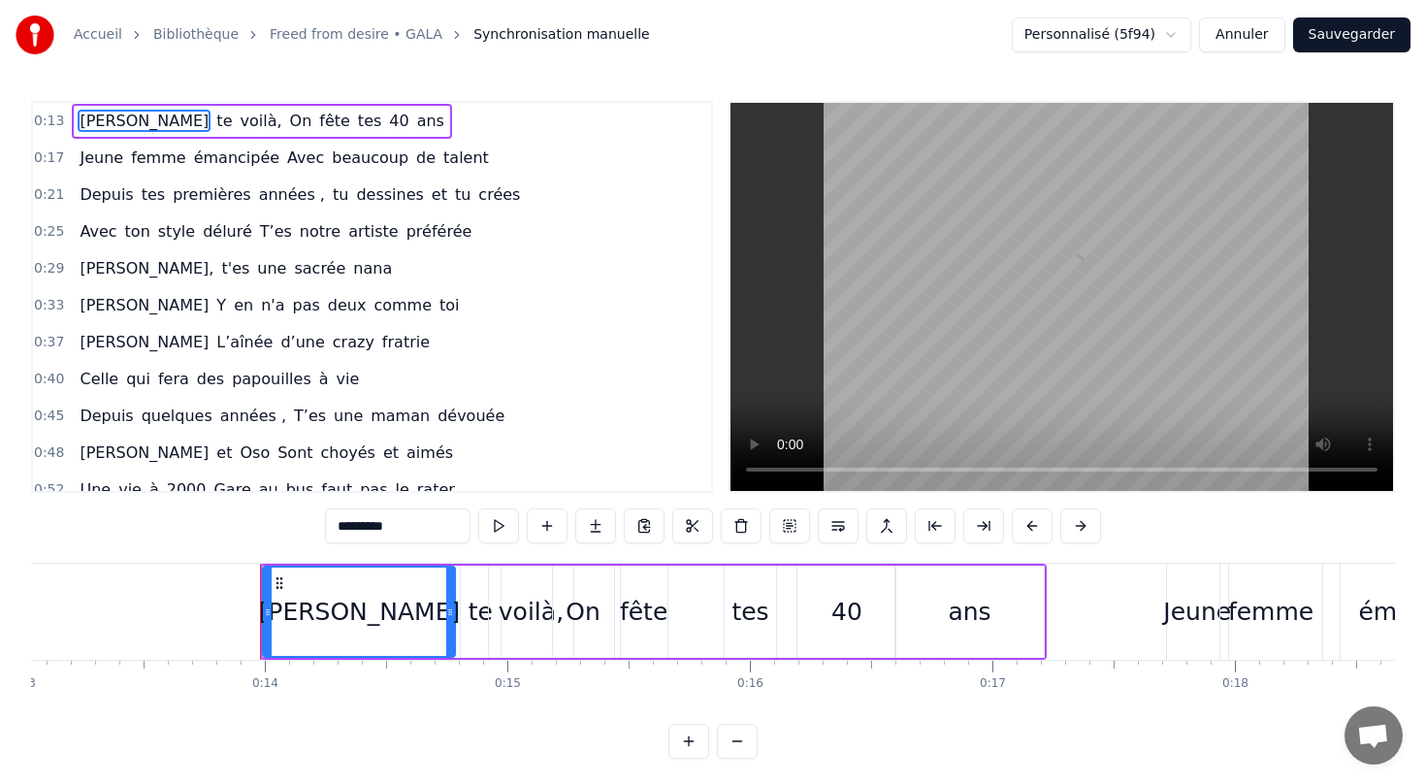
scroll to position [0, 3293]
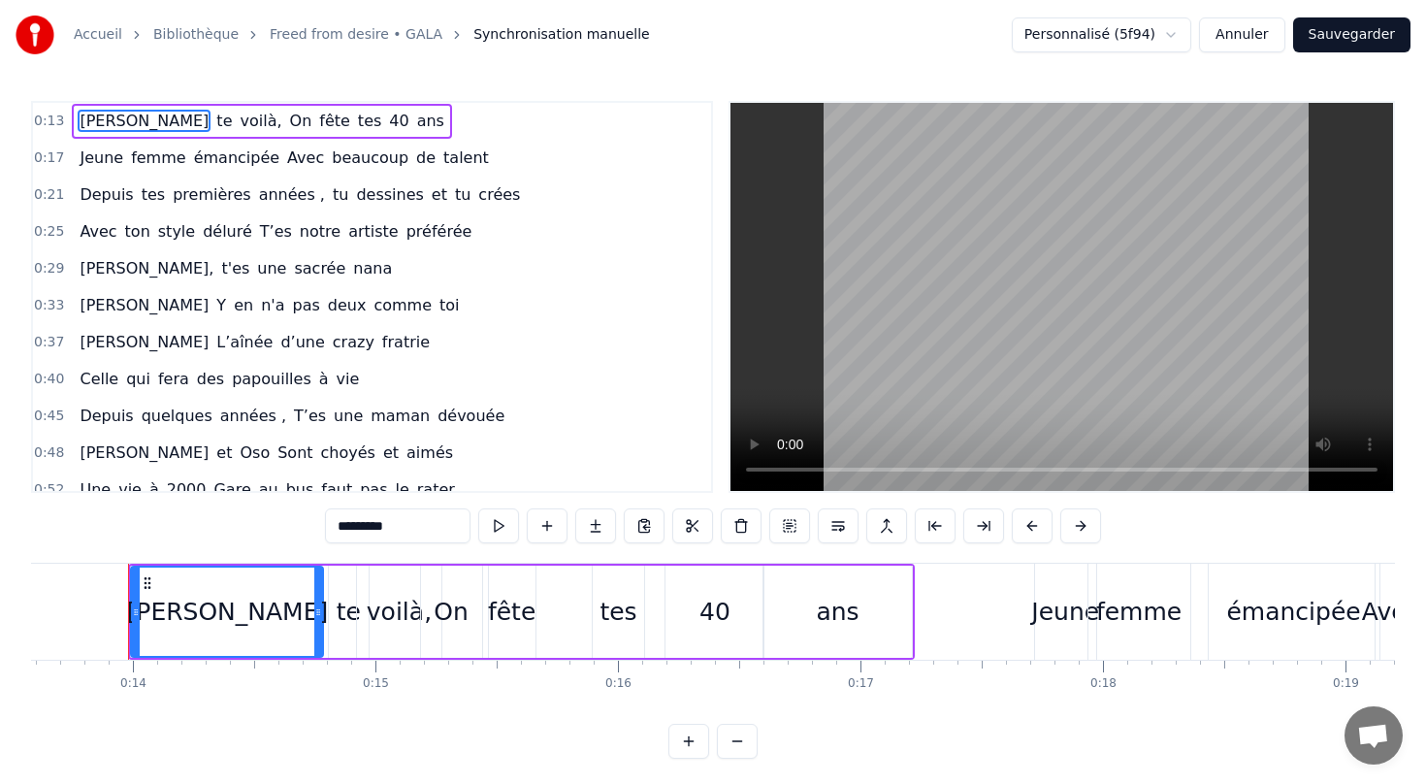
click at [202, 611] on div "[PERSON_NAME]" at bounding box center [228, 612] width 202 height 37
click at [147, 580] on icon at bounding box center [148, 583] width 16 height 16
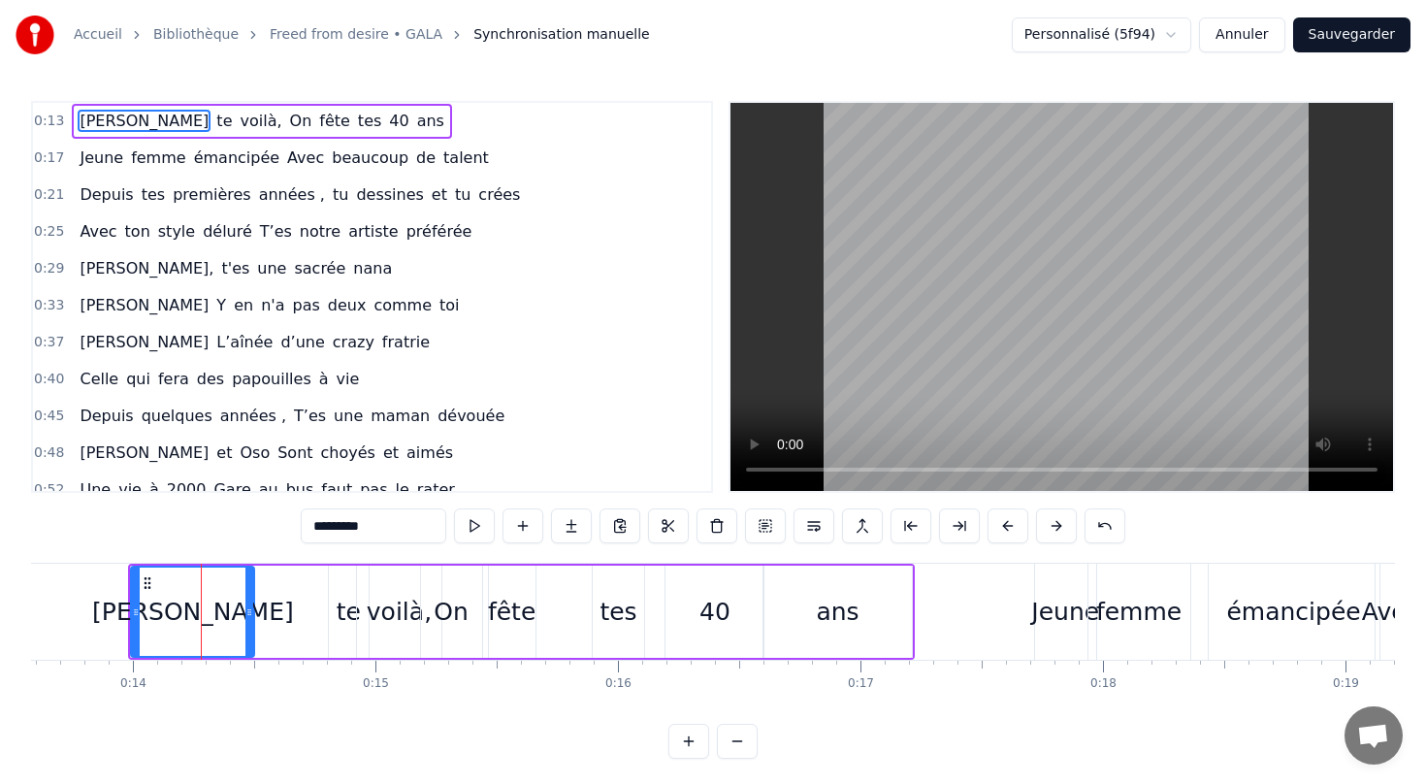
drag, startPoint x: 317, startPoint y: 615, endPoint x: 249, endPoint y: 612, distance: 68.0
click at [248, 612] on icon at bounding box center [249, 612] width 8 height 16
drag, startPoint x: 339, startPoint y: 610, endPoint x: 311, endPoint y: 609, distance: 27.2
click at [303, 609] on div "[PERSON_NAME] te voilà, On fête tes 40 ans" at bounding box center [521, 612] width 787 height 96
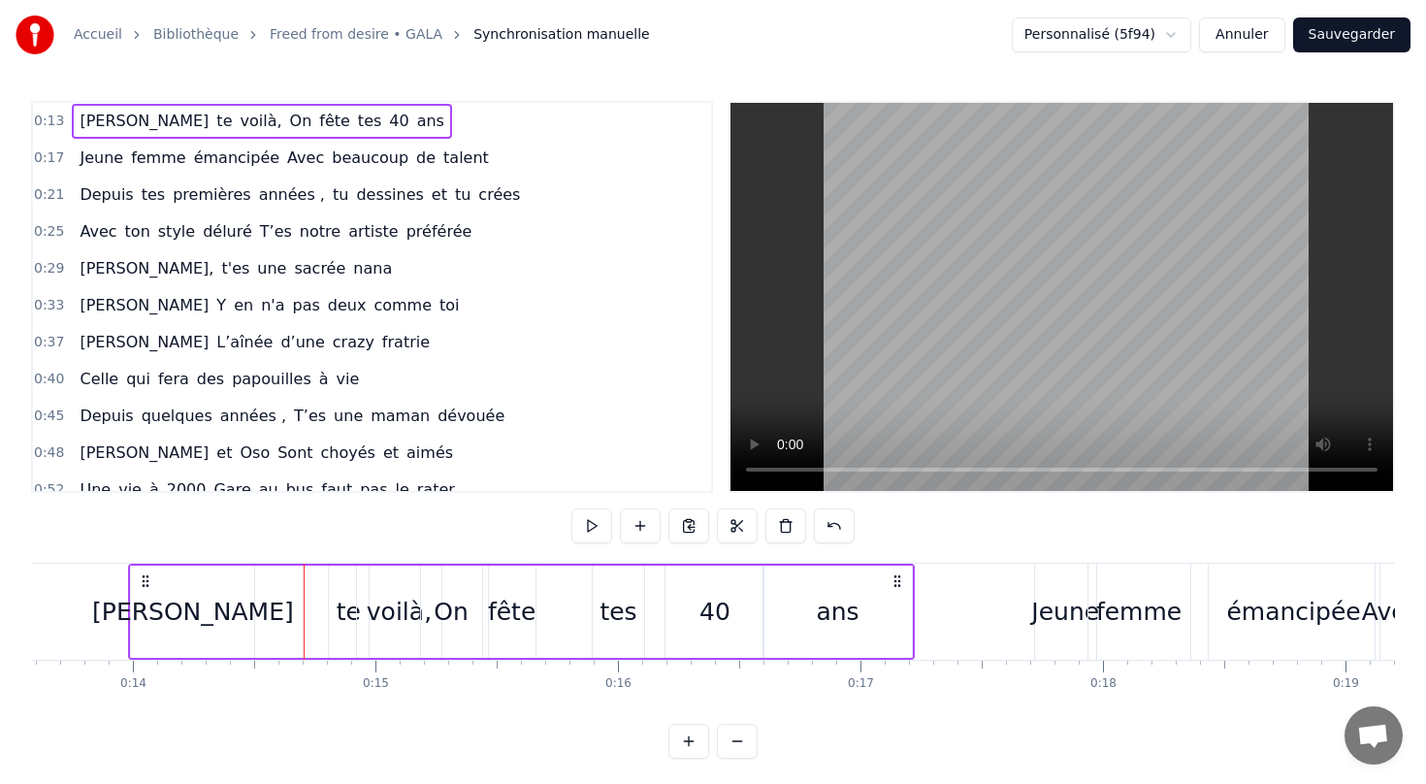
click at [351, 615] on div "te" at bounding box center [349, 612] width 24 height 37
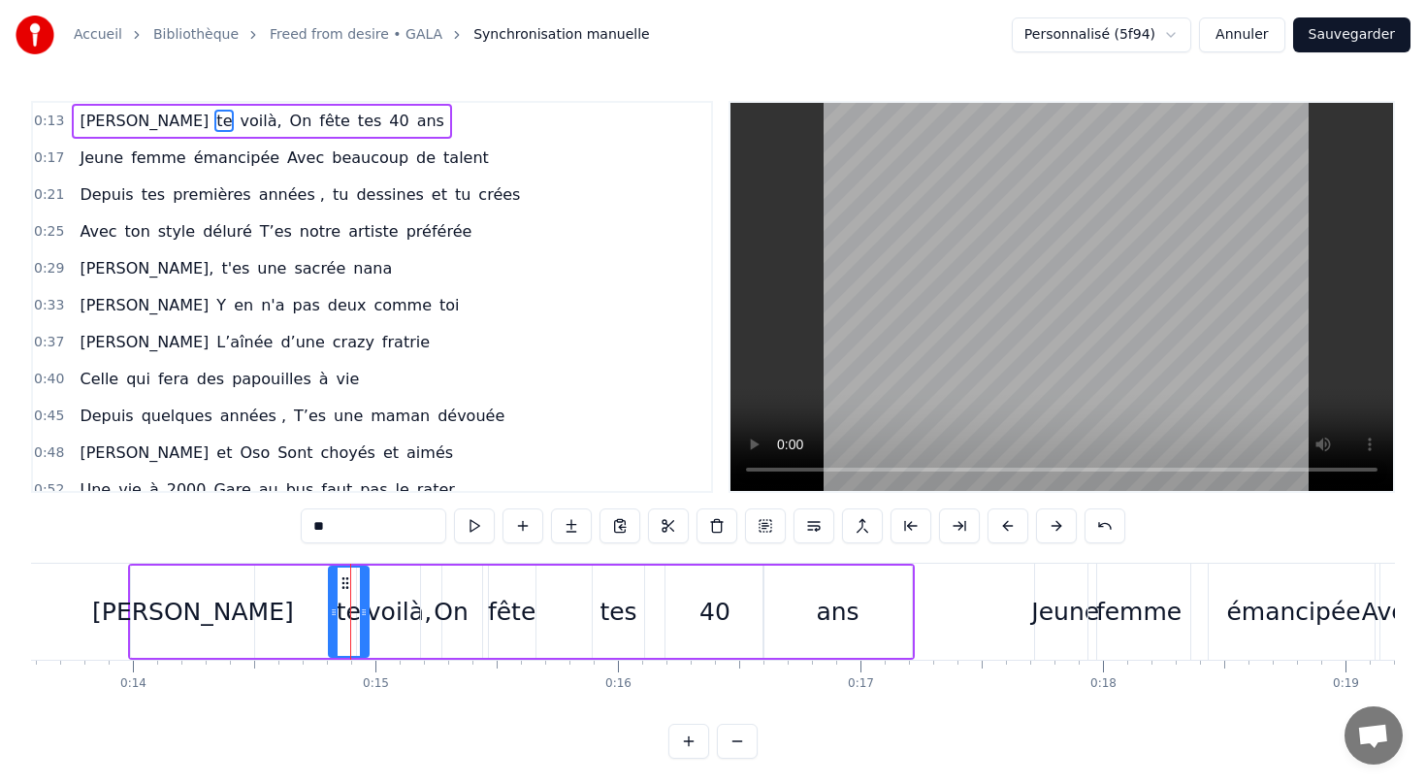
drag, startPoint x: 340, startPoint y: 574, endPoint x: 280, endPoint y: 576, distance: 59.2
click at [279, 576] on div "[PERSON_NAME] te voilà, On fête tes 40 ans" at bounding box center [521, 612] width 787 height 96
click at [341, 591] on div "te" at bounding box center [349, 612] width 40 height 92
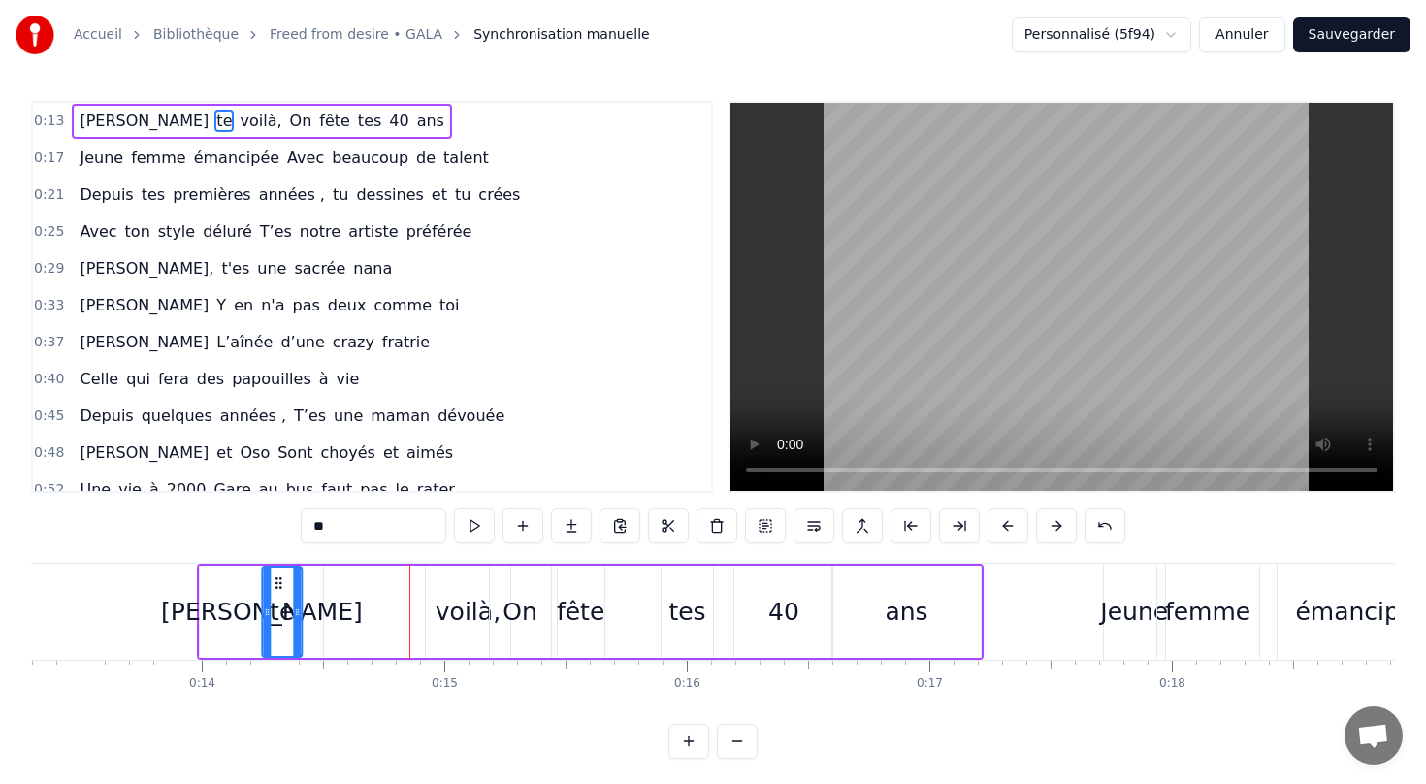
scroll to position [0, 3215]
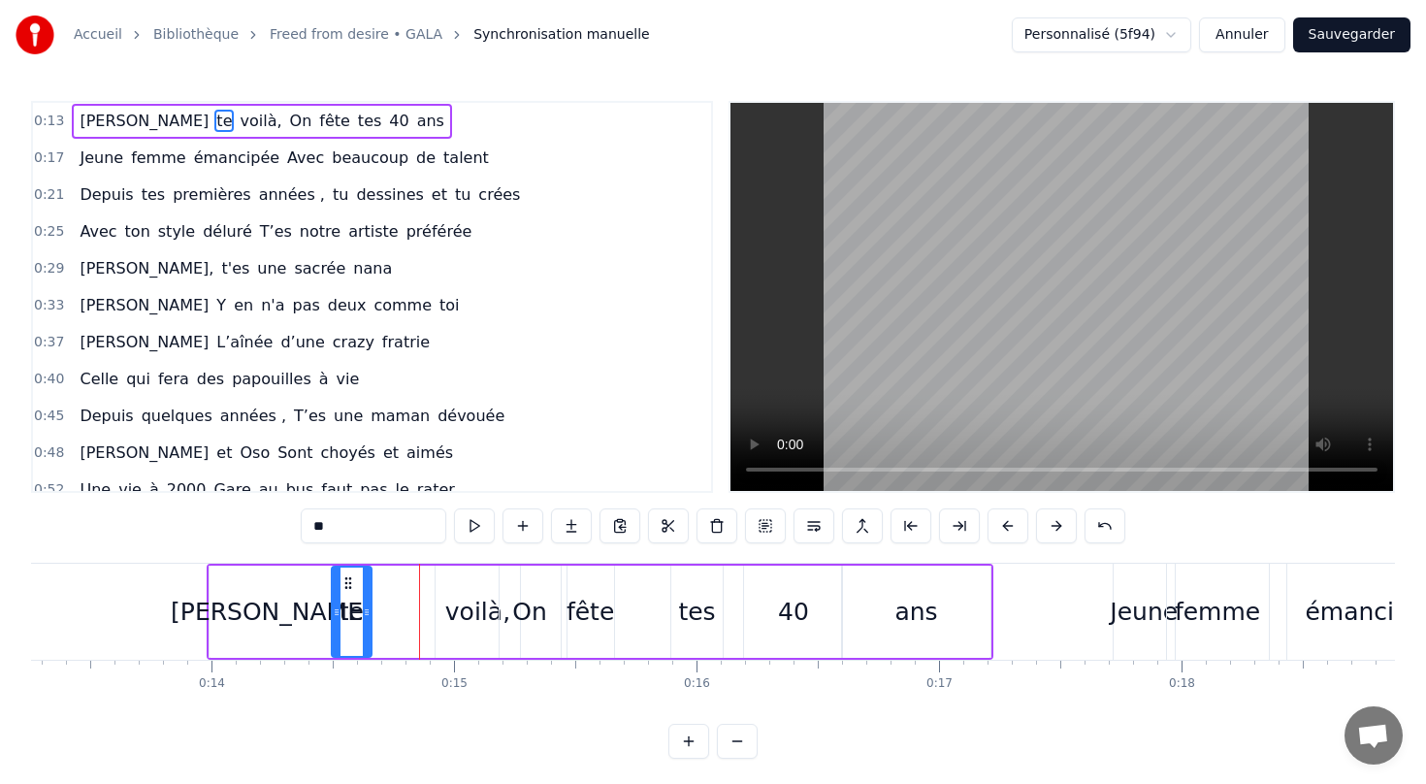
click at [345, 575] on icon at bounding box center [348, 583] width 16 height 16
click at [451, 609] on div "voilà," at bounding box center [477, 612] width 65 height 37
type input "******"
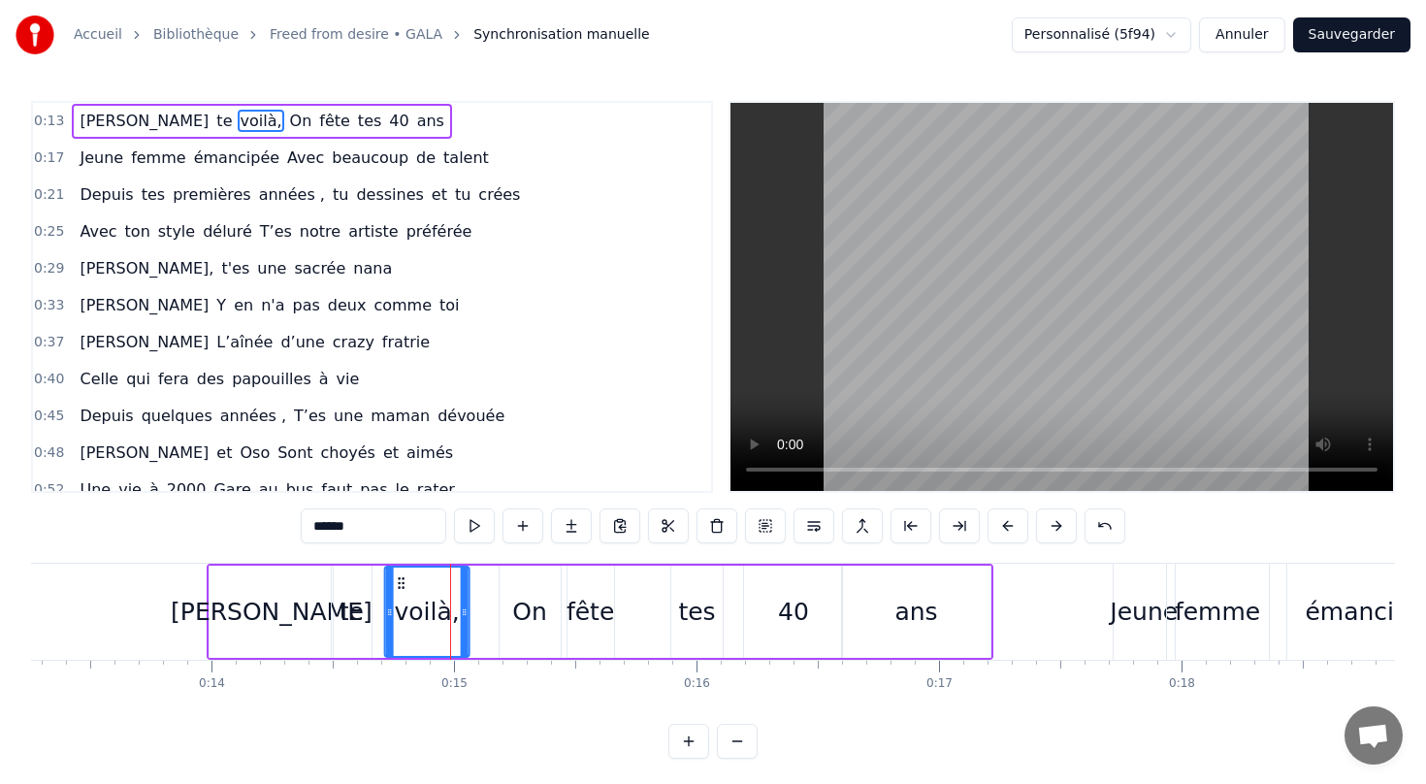
drag, startPoint x: 446, startPoint y: 576, endPoint x: 395, endPoint y: 581, distance: 51.6
click at [395, 581] on icon at bounding box center [402, 583] width 16 height 16
click at [421, 463] on div "0:48 [PERSON_NAME] et [PERSON_NAME] choyés et aimés" at bounding box center [372, 453] width 678 height 37
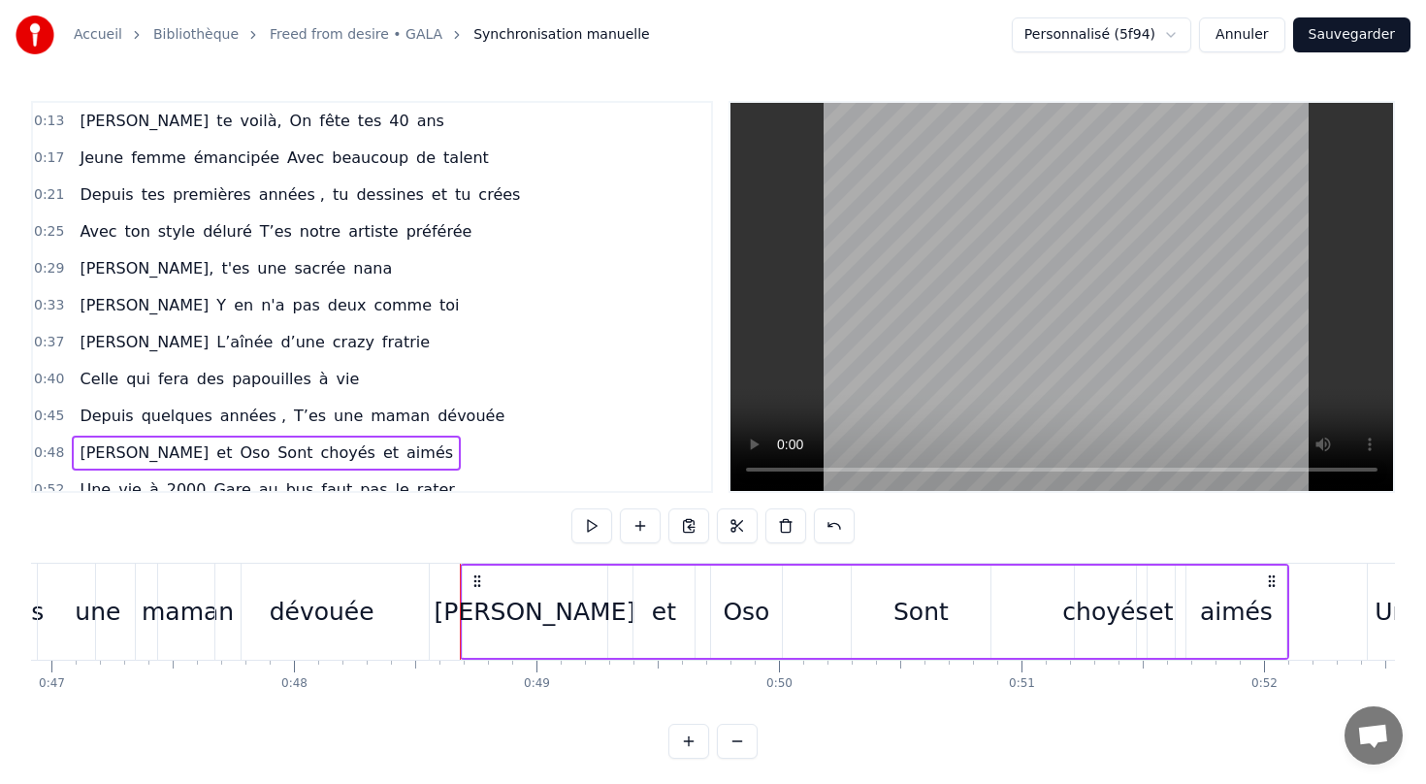
scroll to position [0, 11095]
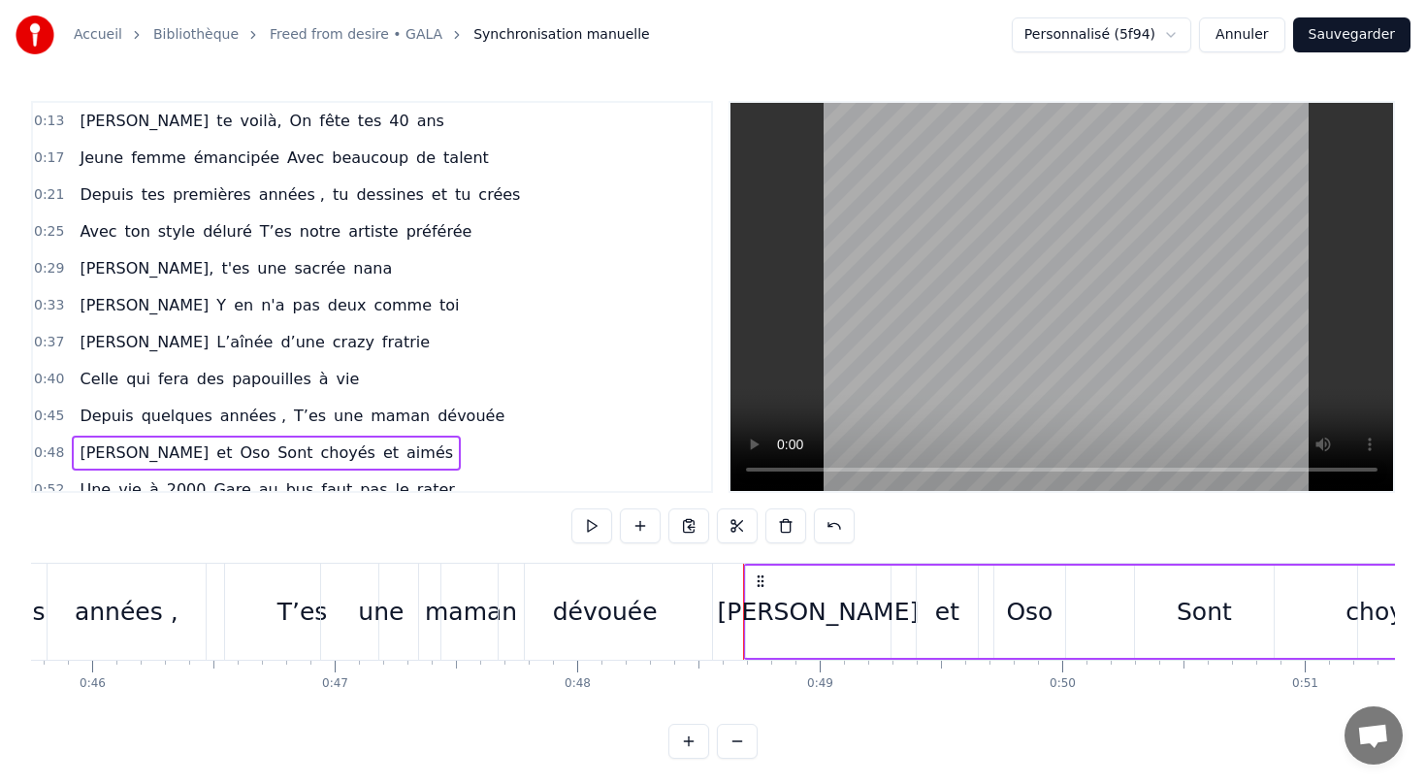
click at [122, 120] on span "[PERSON_NAME]" at bounding box center [144, 121] width 133 height 22
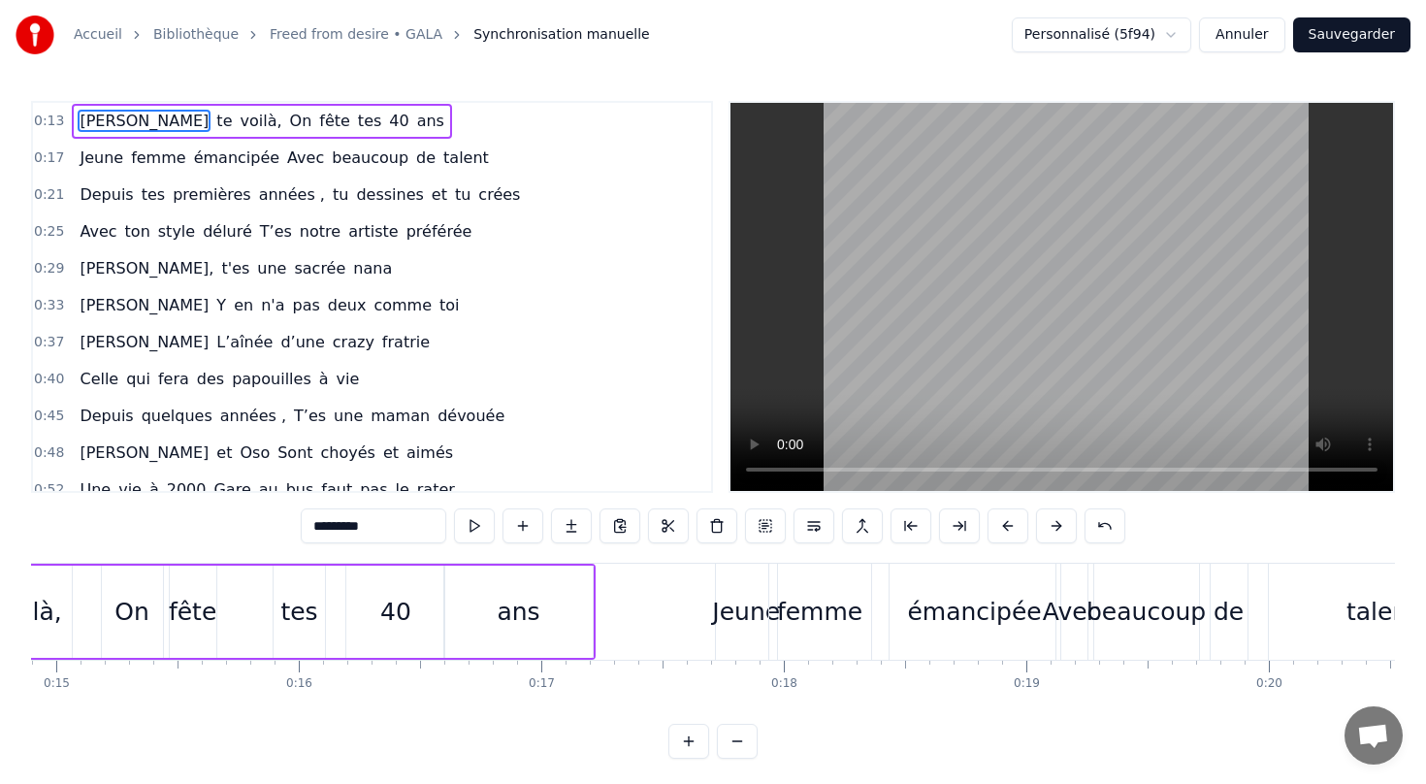
scroll to position [0, 3293]
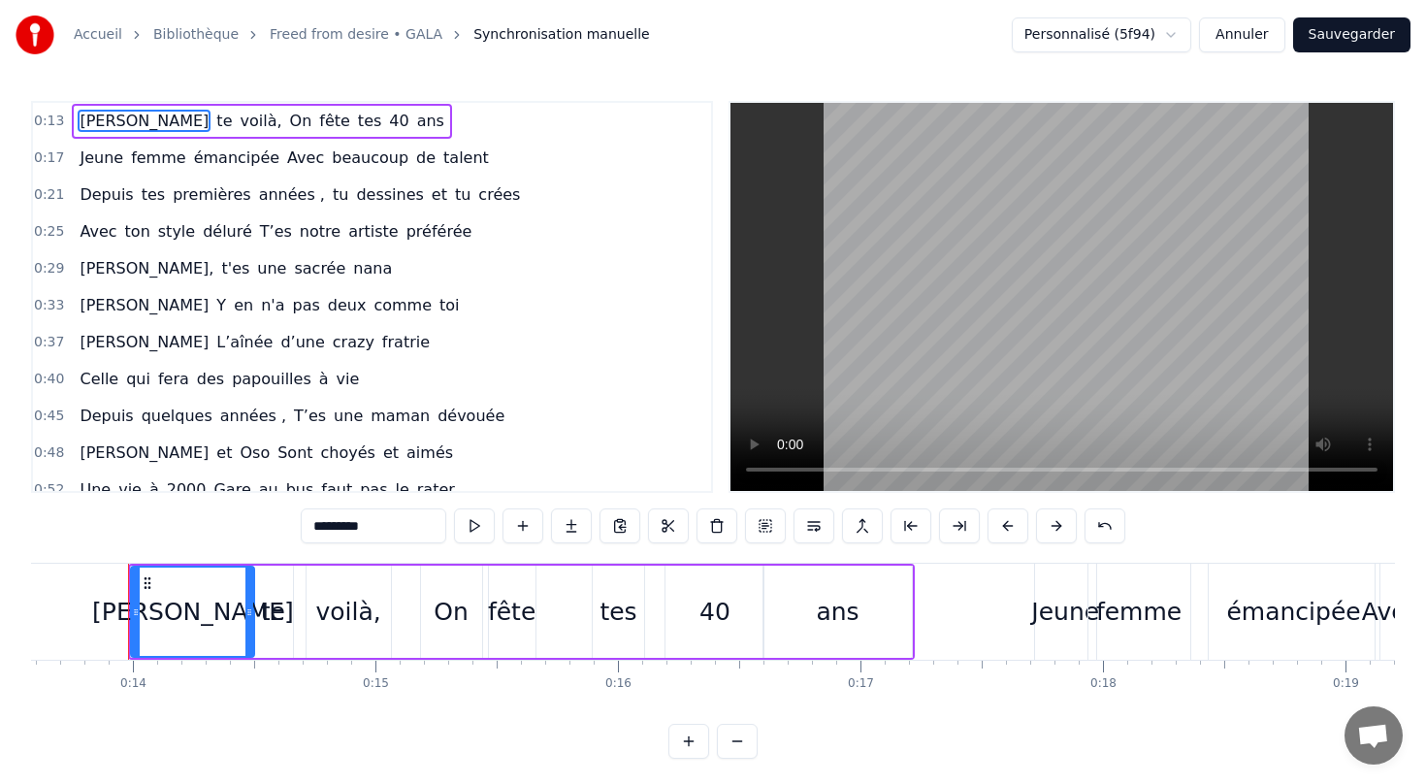
click at [442, 607] on div "On" at bounding box center [451, 612] width 35 height 37
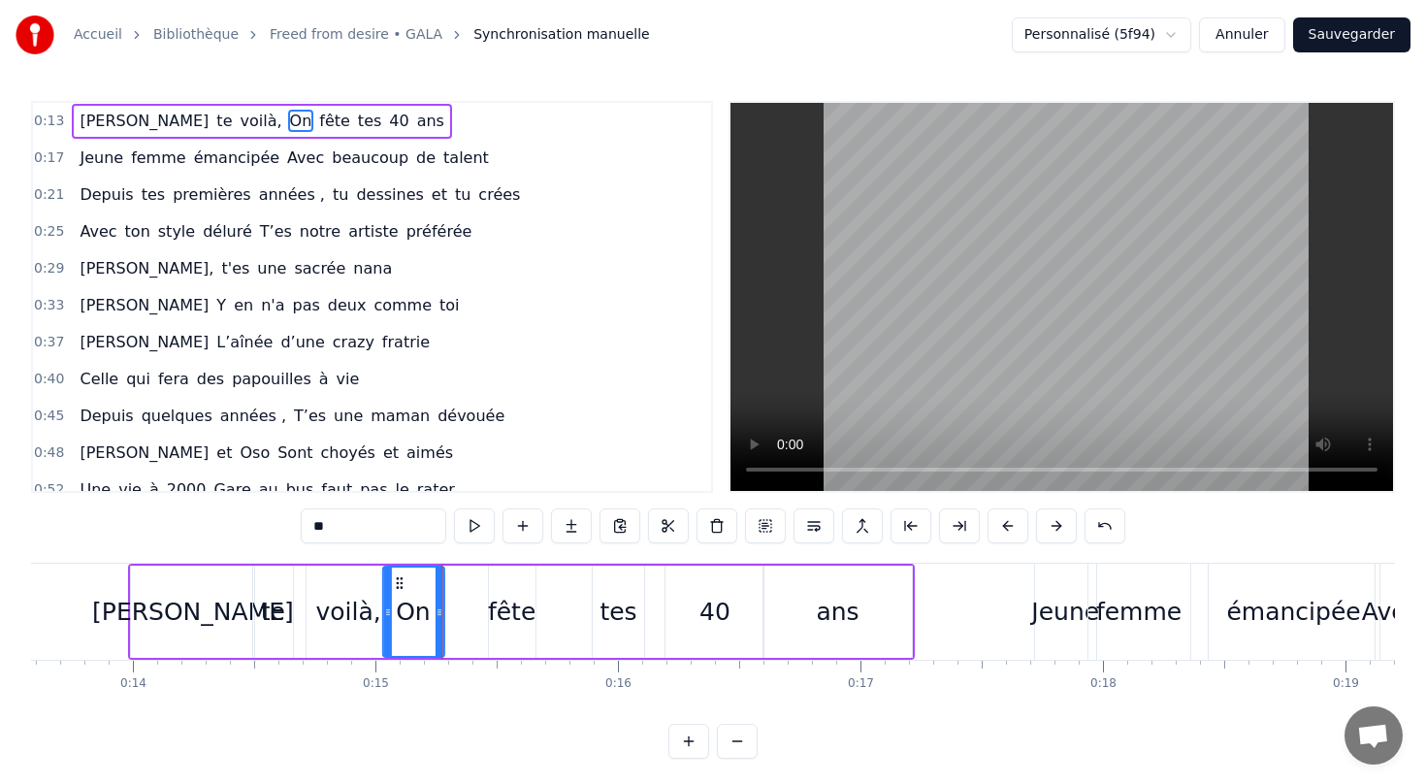
drag, startPoint x: 433, startPoint y: 574, endPoint x: 395, endPoint y: 574, distance: 37.8
click at [395, 574] on div "On" at bounding box center [412, 611] width 59 height 88
click at [503, 610] on div "fête" at bounding box center [512, 612] width 48 height 37
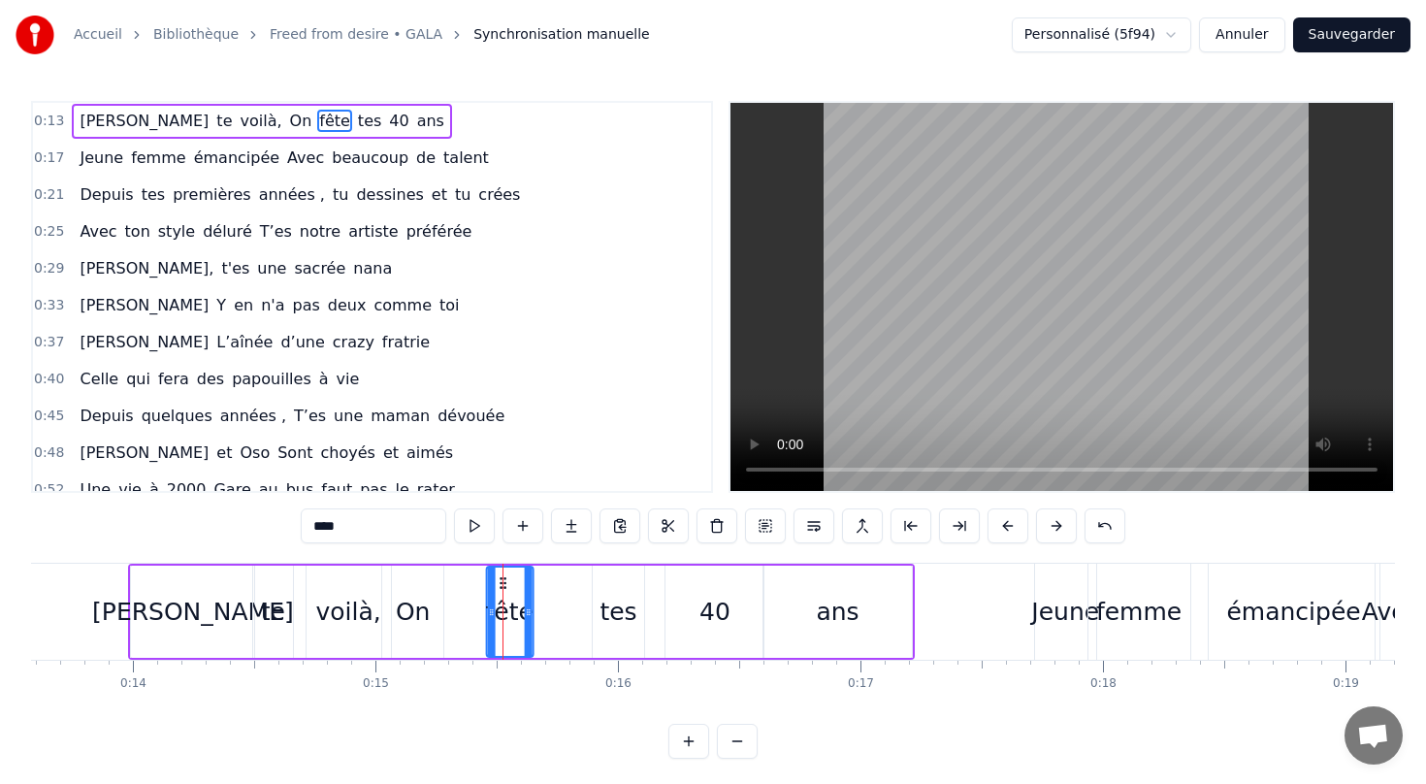
click at [499, 572] on div "fête" at bounding box center [509, 611] width 45 height 88
click at [612, 613] on div "tes" at bounding box center [617, 612] width 37 height 37
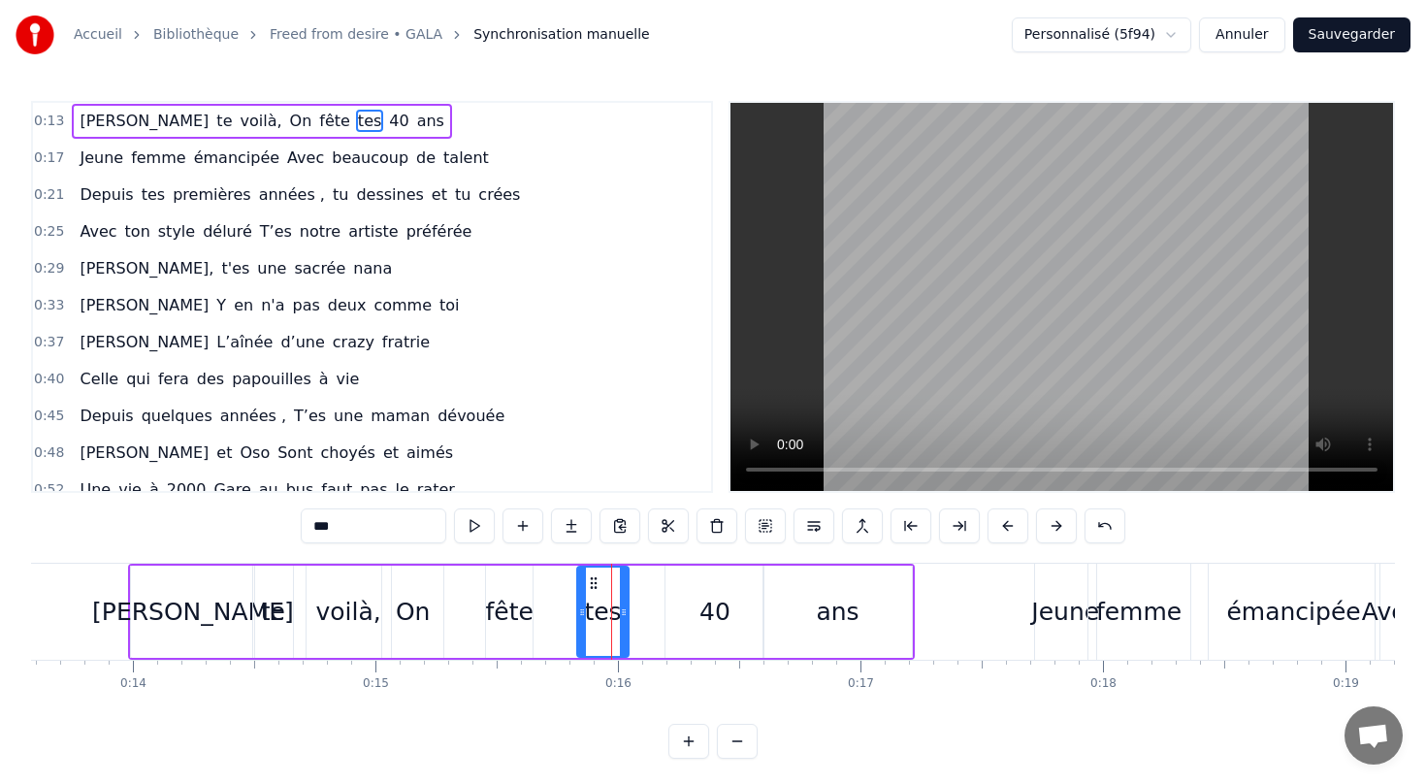
drag, startPoint x: 604, startPoint y: 575, endPoint x: 589, endPoint y: 575, distance: 15.5
click at [589, 575] on icon at bounding box center [594, 583] width 16 height 16
click at [710, 614] on div "40" at bounding box center [714, 612] width 31 height 37
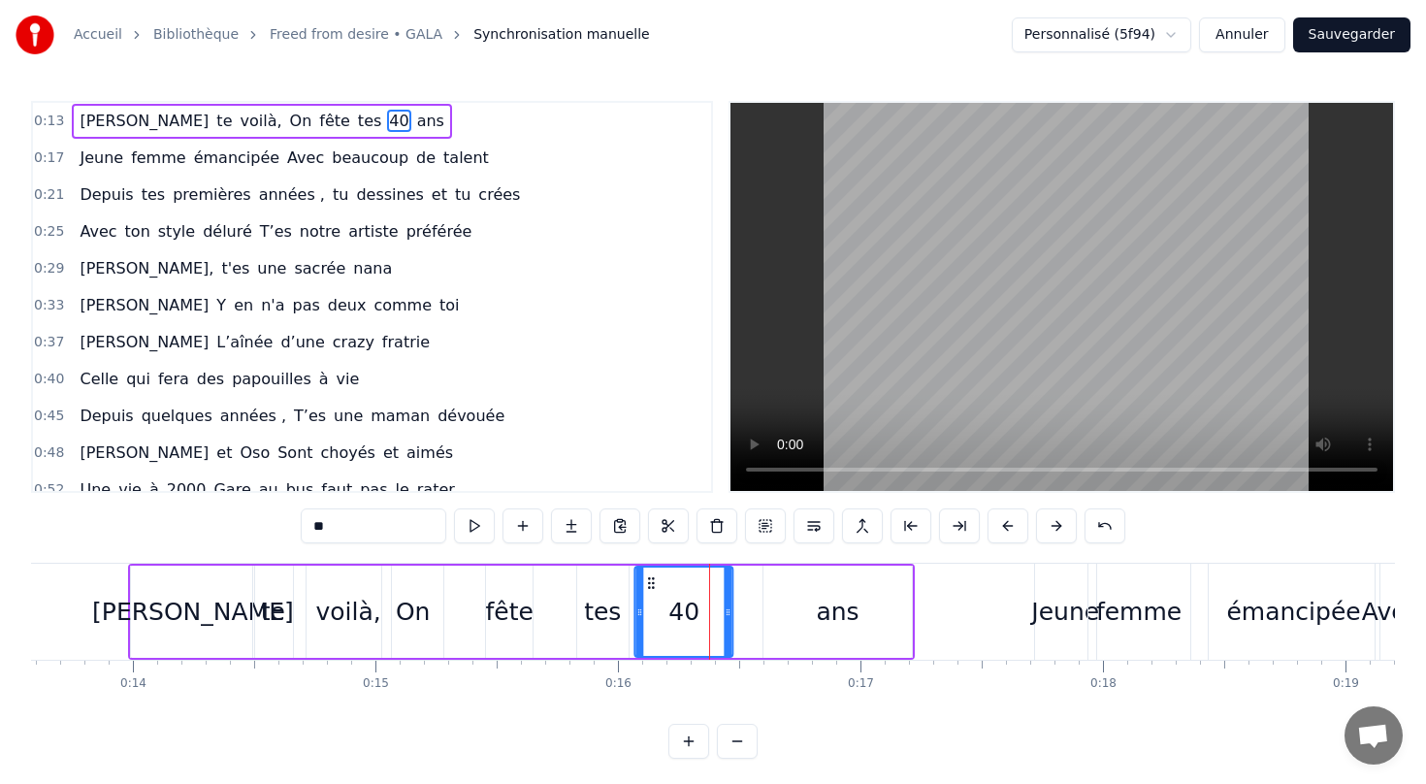
drag, startPoint x: 677, startPoint y: 578, endPoint x: 646, endPoint y: 581, distance: 31.2
click at [646, 581] on icon at bounding box center [652, 583] width 16 height 16
click at [826, 623] on div "ans" at bounding box center [837, 612] width 43 height 37
type input "***"
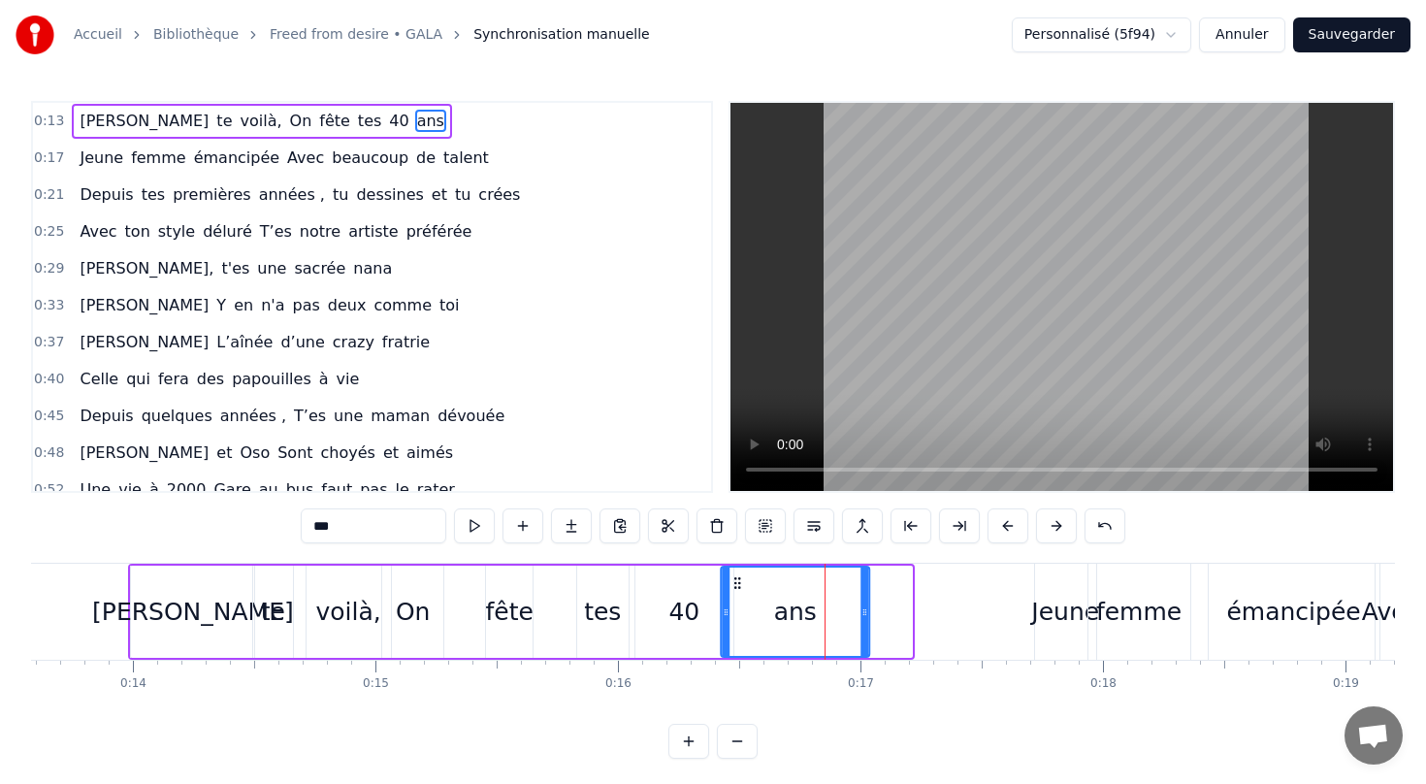
drag, startPoint x: 776, startPoint y: 580, endPoint x: 733, endPoint y: 582, distance: 42.7
click at [733, 582] on icon at bounding box center [737, 583] width 16 height 16
click at [302, 136] on div "[PERSON_NAME] te voilà, On fête tes 40 ans" at bounding box center [262, 121] width 380 height 35
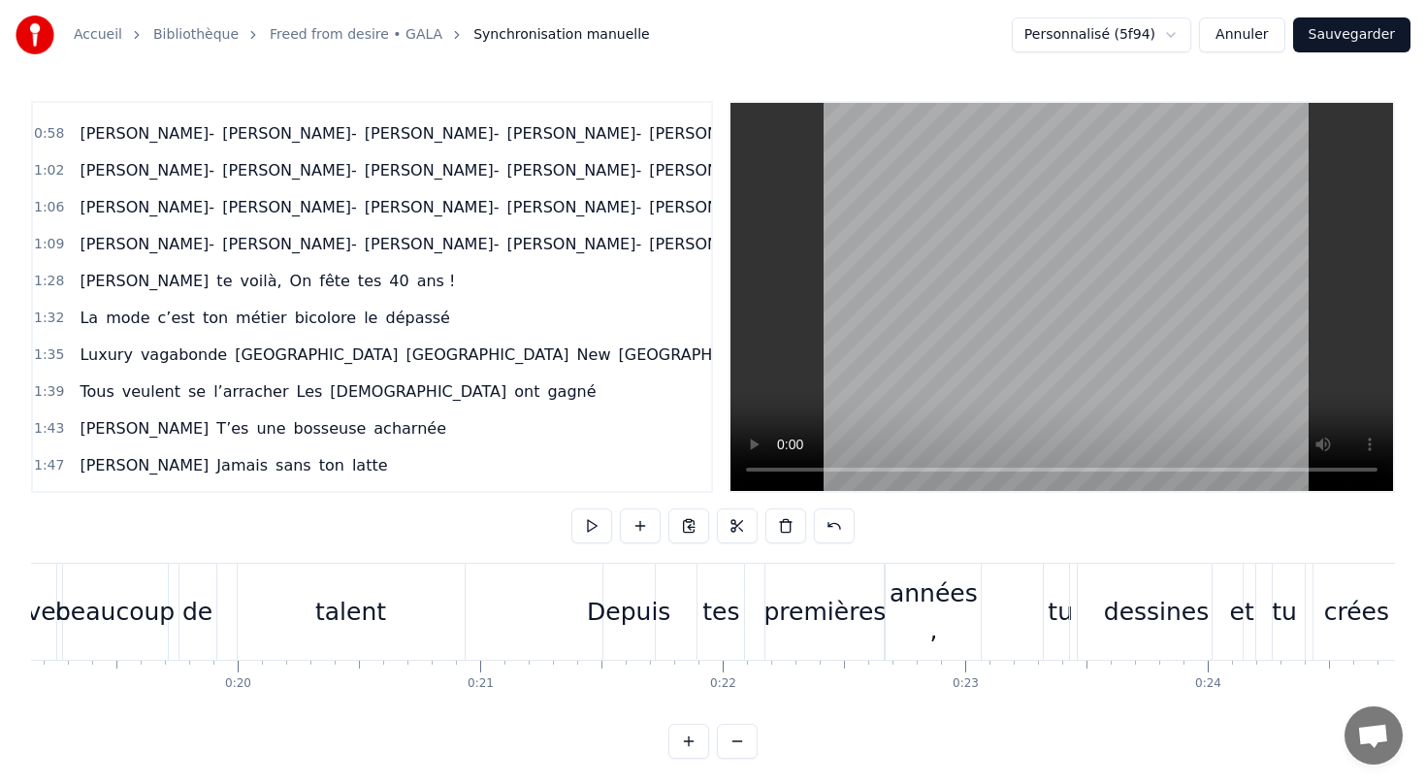
scroll to position [433, 0]
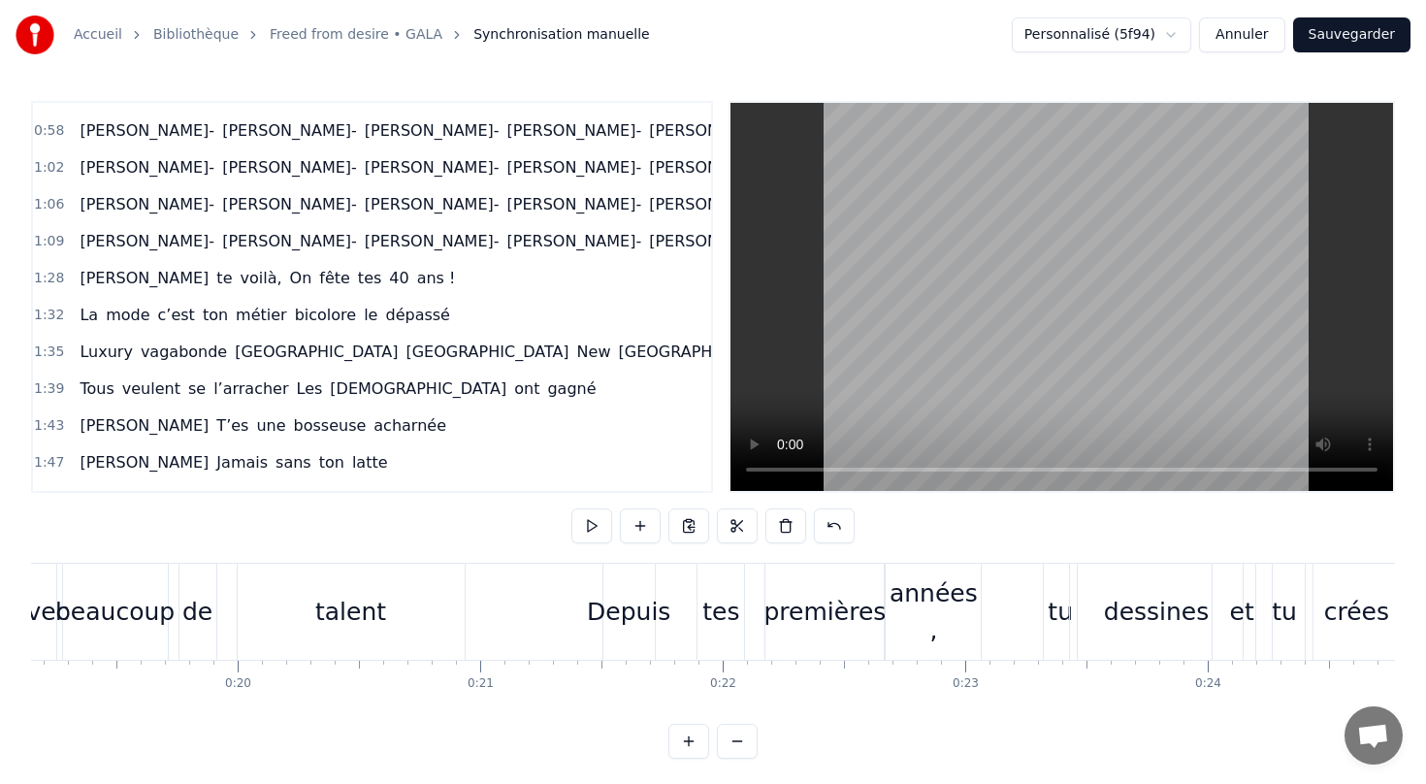
click at [213, 320] on span "ton" at bounding box center [215, 315] width 29 height 22
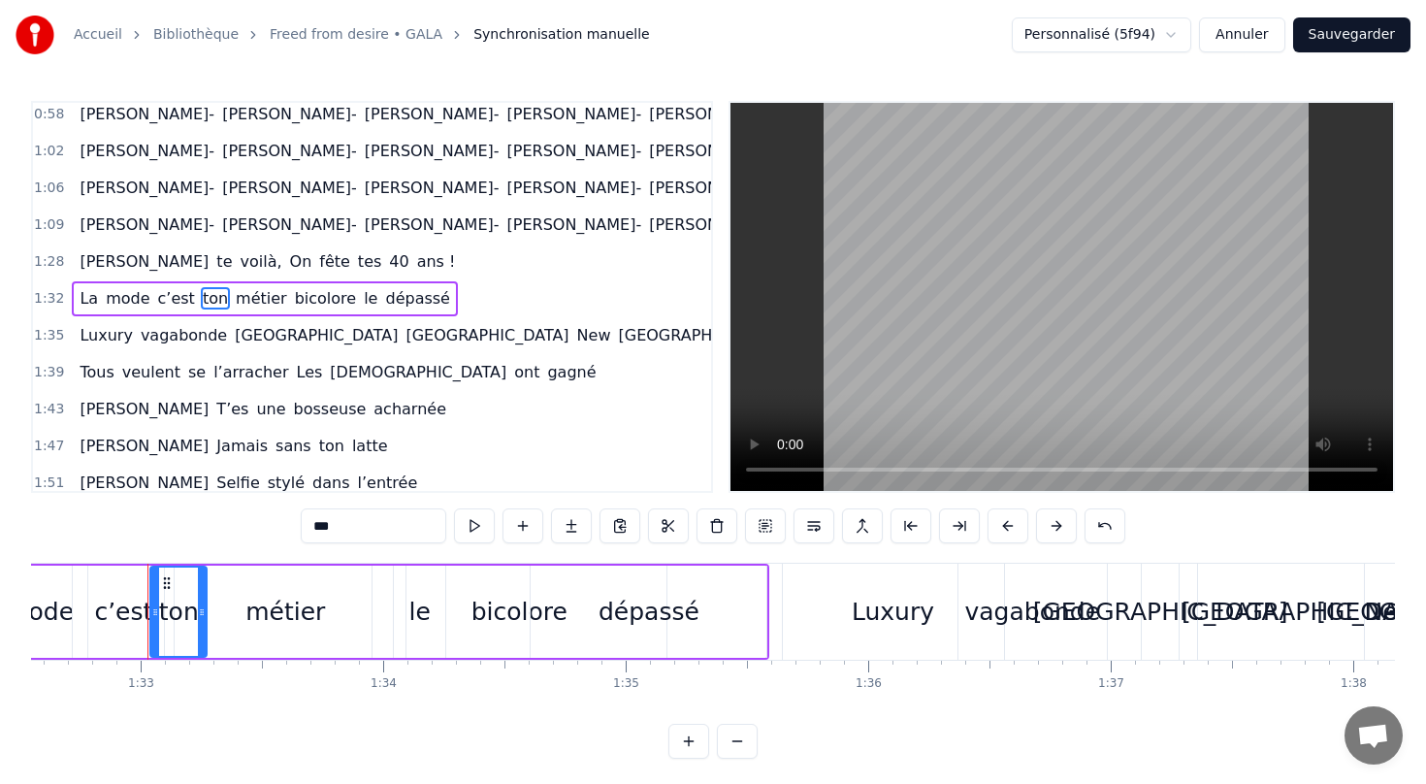
scroll to position [0, 22464]
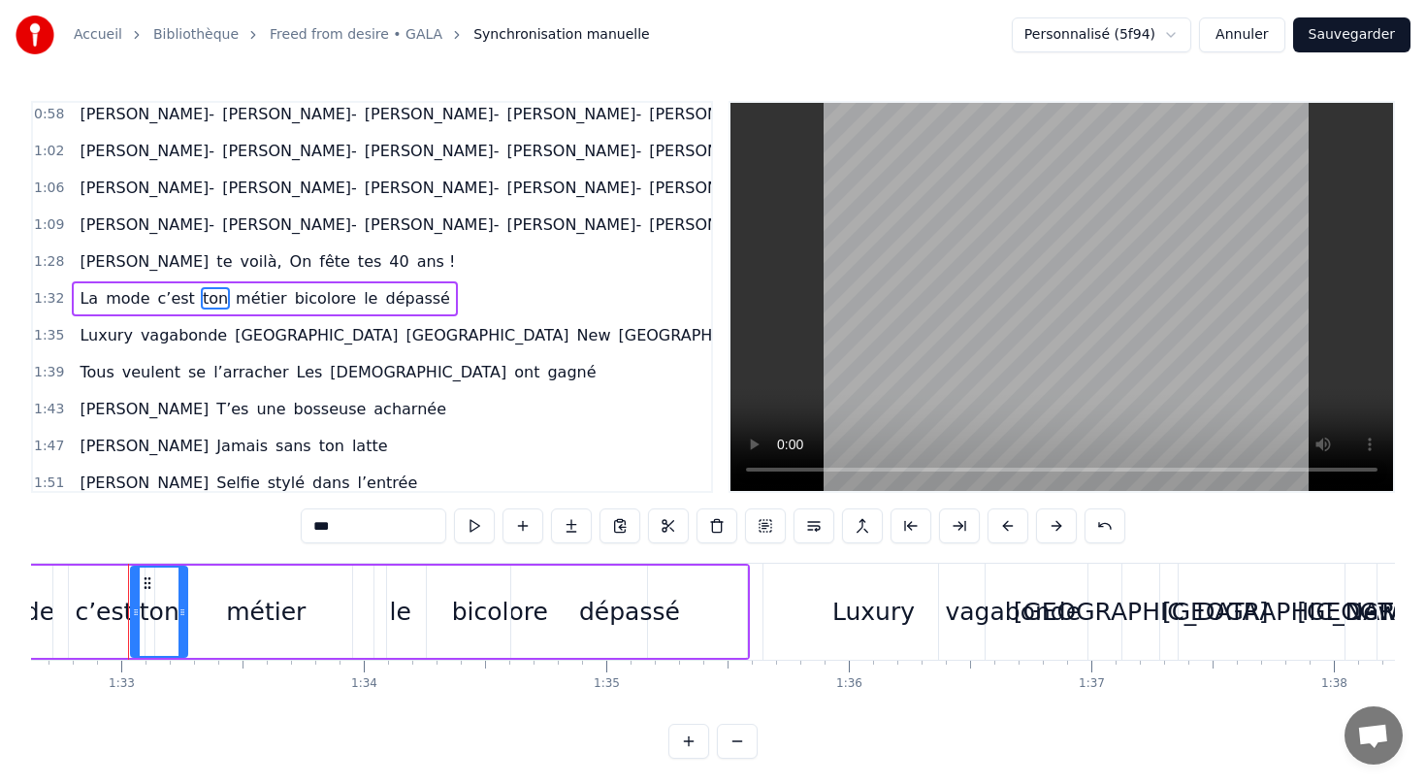
click at [362, 299] on span "le" at bounding box center [370, 298] width 17 height 22
type input "**"
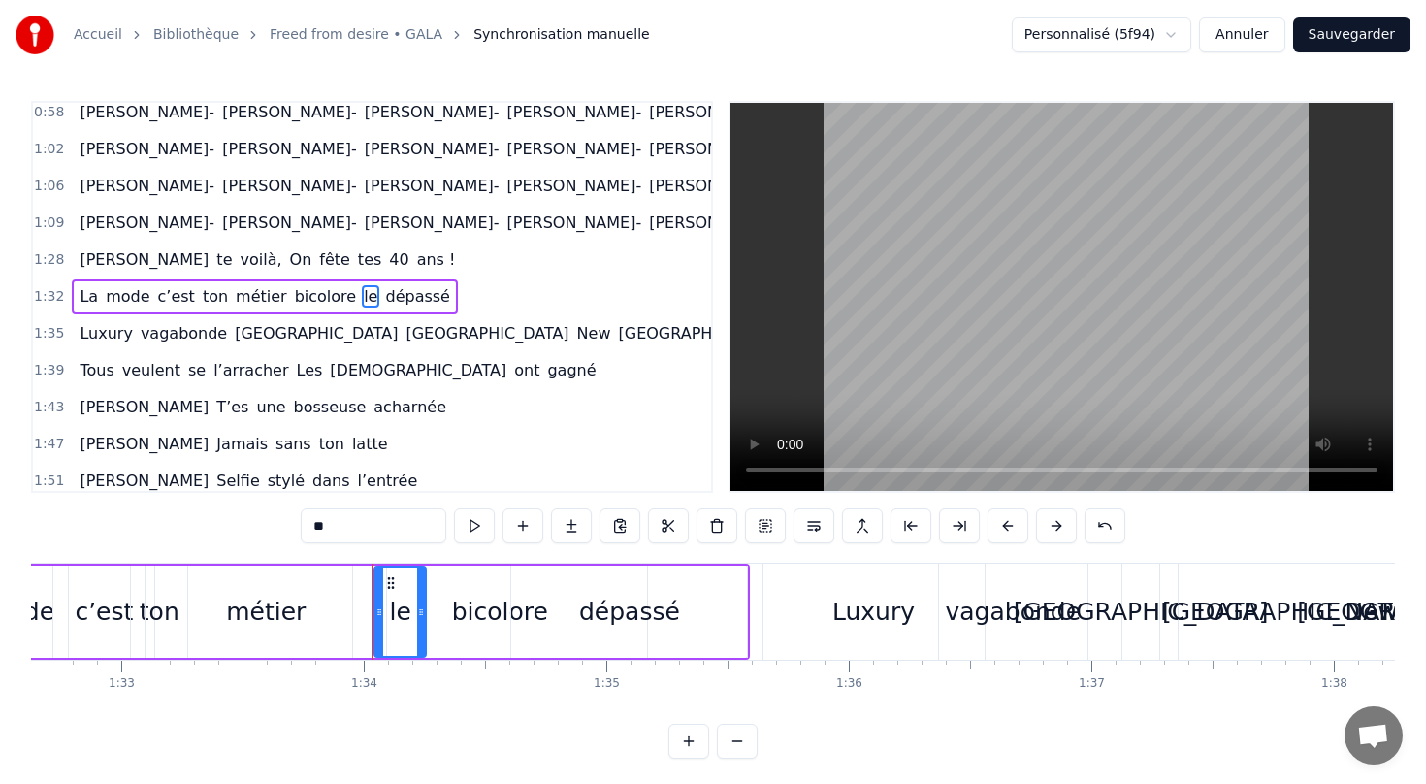
click at [716, 528] on button at bounding box center [717, 525] width 41 height 35
click at [293, 301] on span "bicolore" at bounding box center [326, 296] width 66 height 22
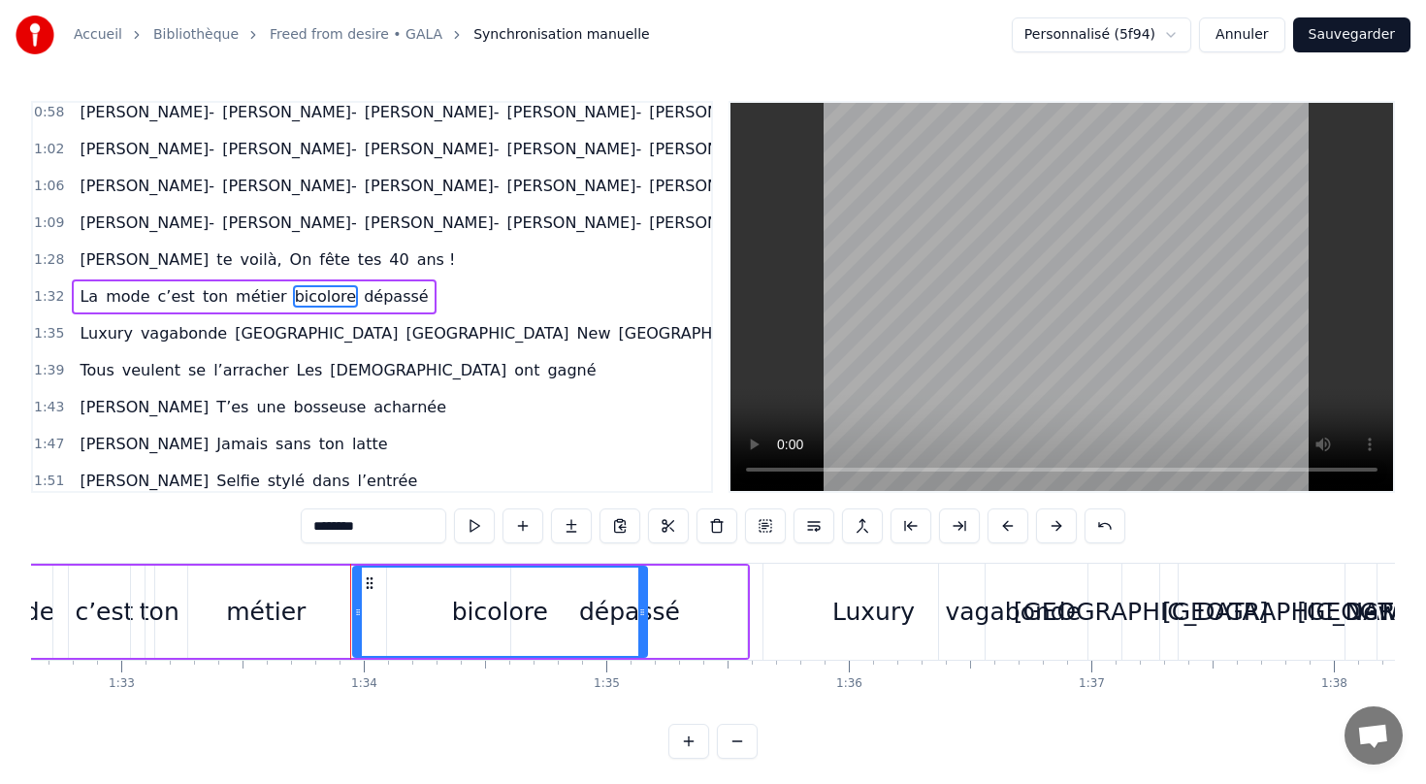
click at [241, 297] on span "métier" at bounding box center [261, 296] width 55 height 22
type input "******"
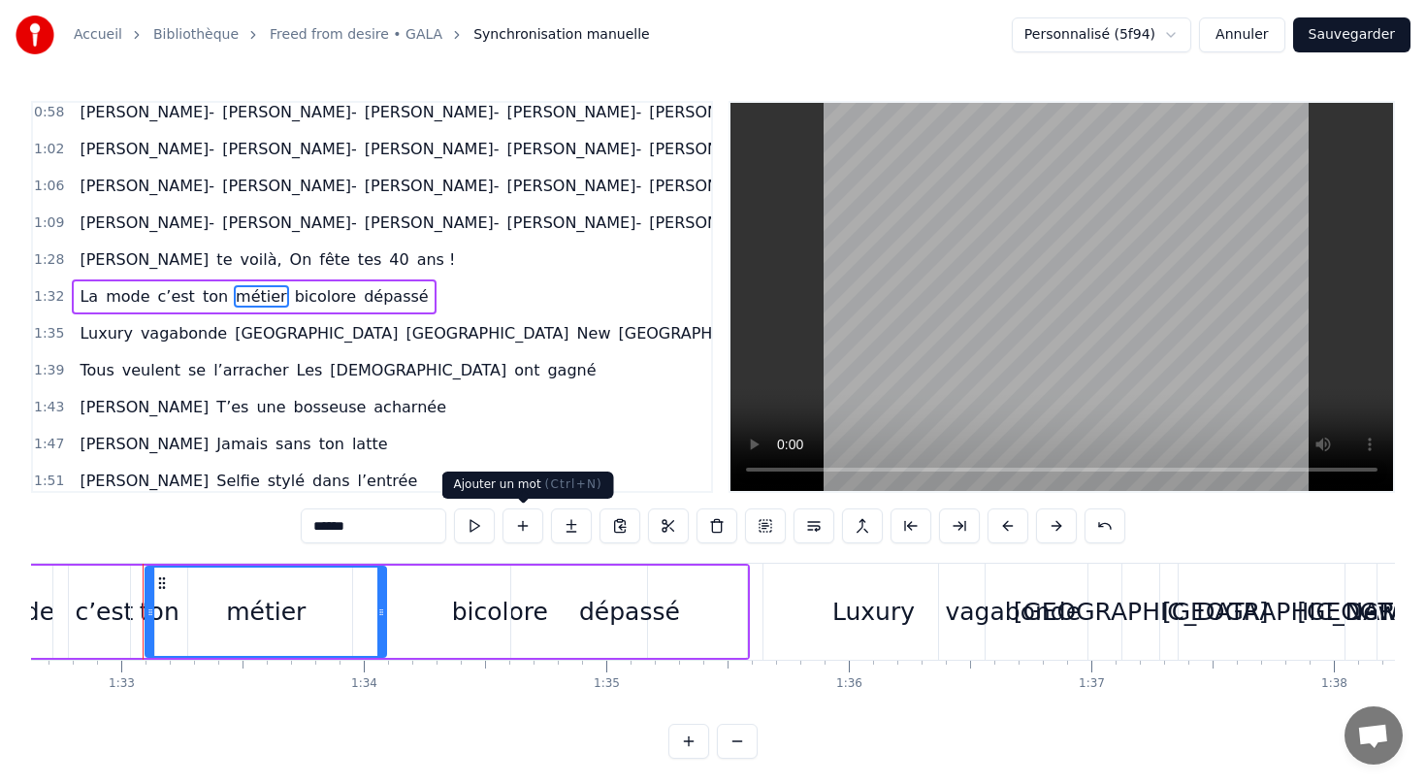
click at [534, 526] on button at bounding box center [522, 525] width 41 height 35
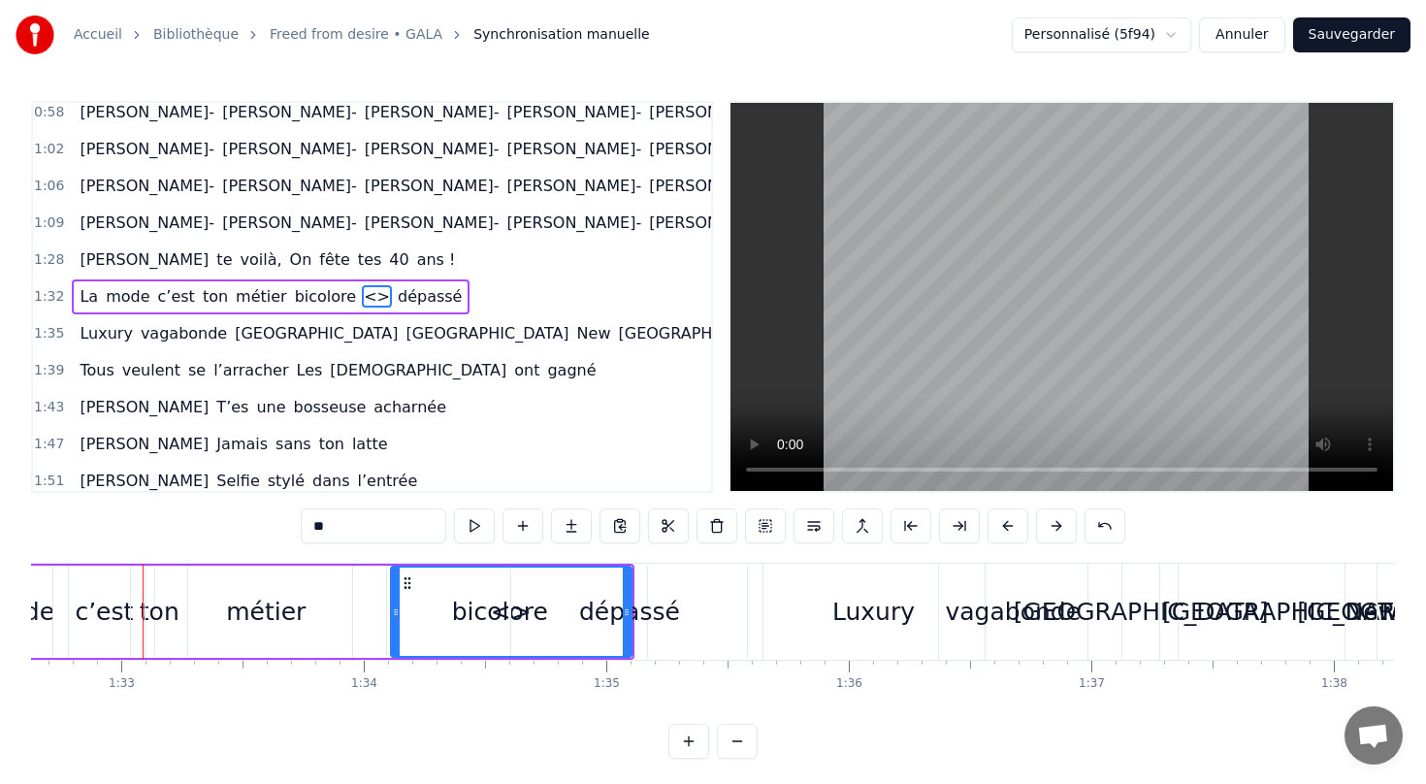
drag, startPoint x: 339, startPoint y: 526, endPoint x: 304, endPoint y: 527, distance: 34.9
click at [304, 527] on input "**" at bounding box center [374, 525] width 146 height 35
type input "**"
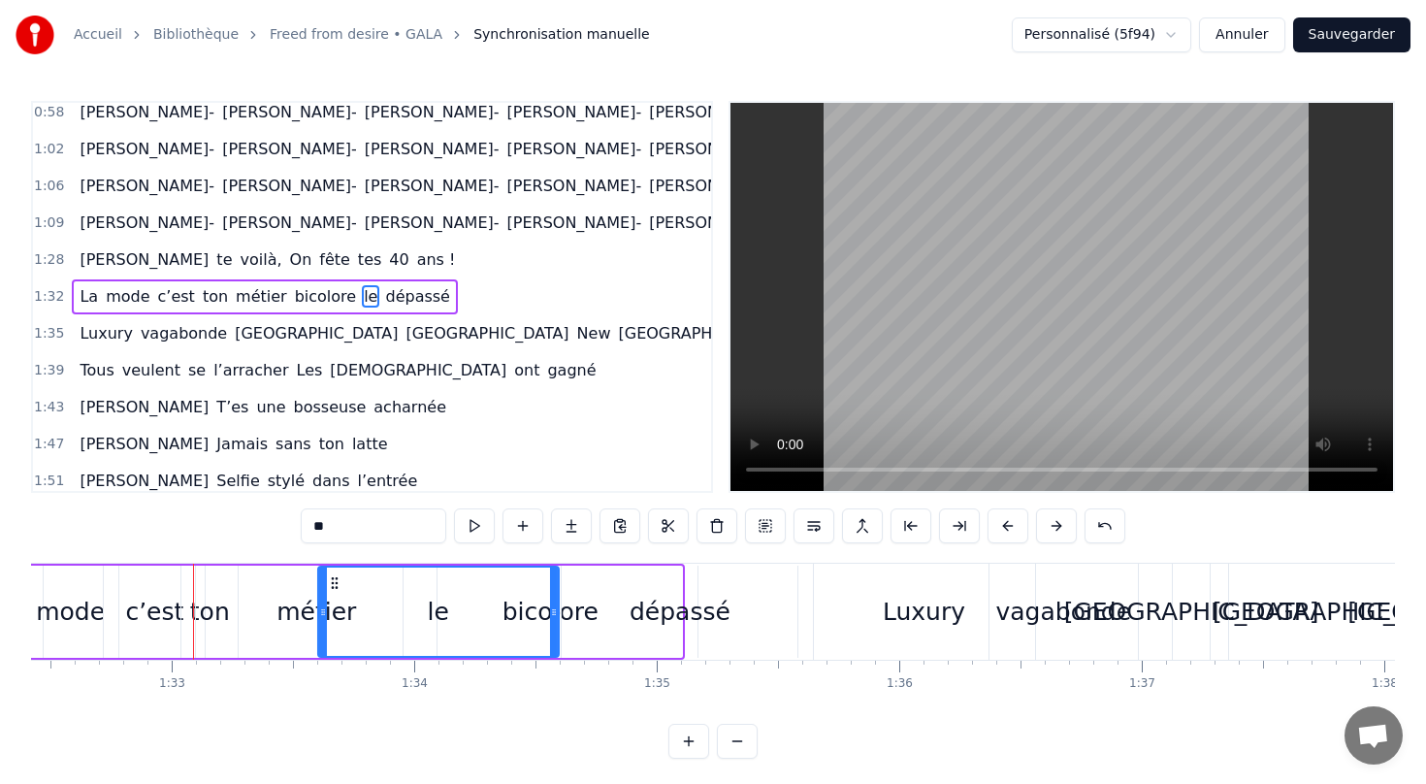
scroll to position [0, 22411]
drag, startPoint x: 405, startPoint y: 578, endPoint x: 352, endPoint y: 555, distance: 57.3
click at [352, 555] on div "0:13 [PERSON_NAME] te voilà, On fête tes 40 ans 0:17 Jeune femme émancipée Avec…" at bounding box center [713, 430] width 1364 height 658
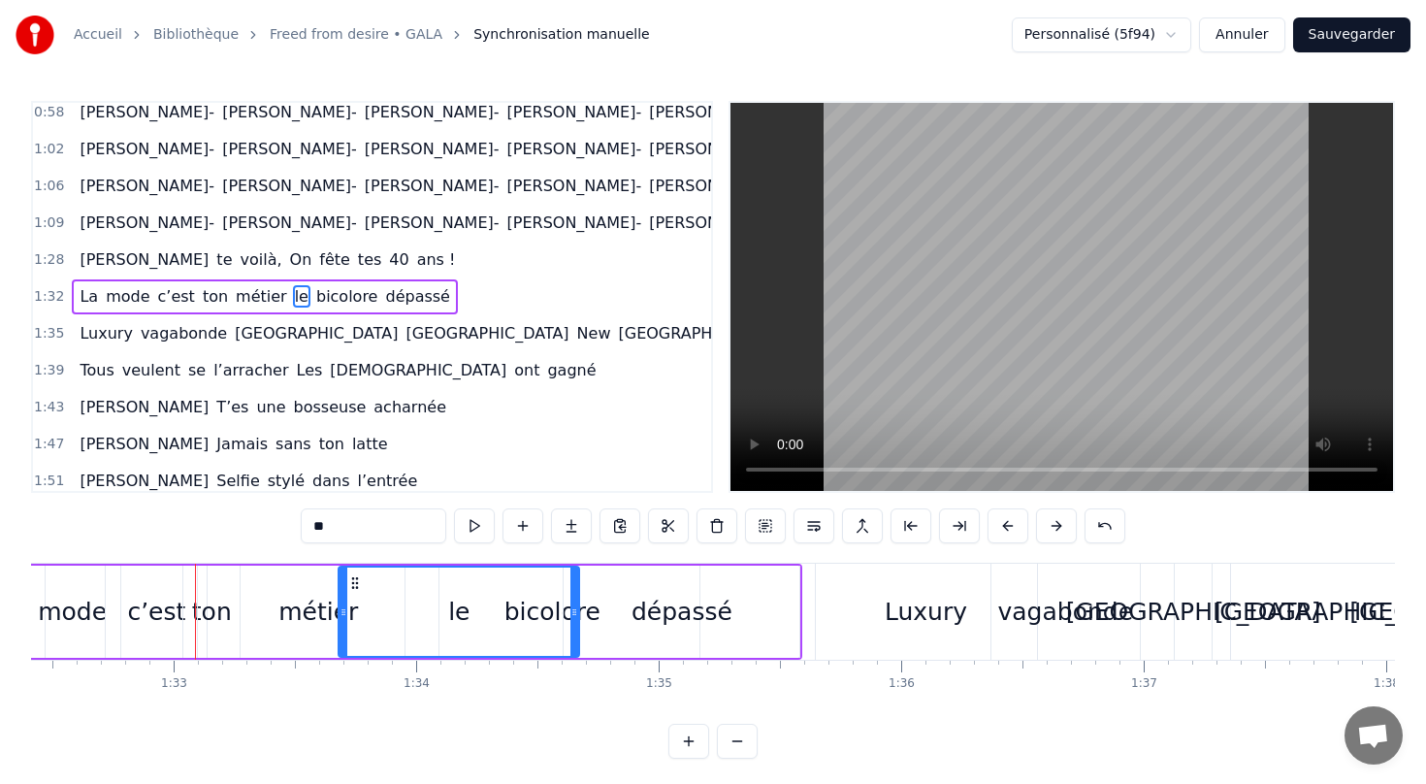
click at [564, 319] on div "1:35 Luxury vagabonde [GEOGRAPHIC_DATA] [GEOGRAPHIC_DATA] [US_STATE]" at bounding box center [372, 333] width 678 height 37
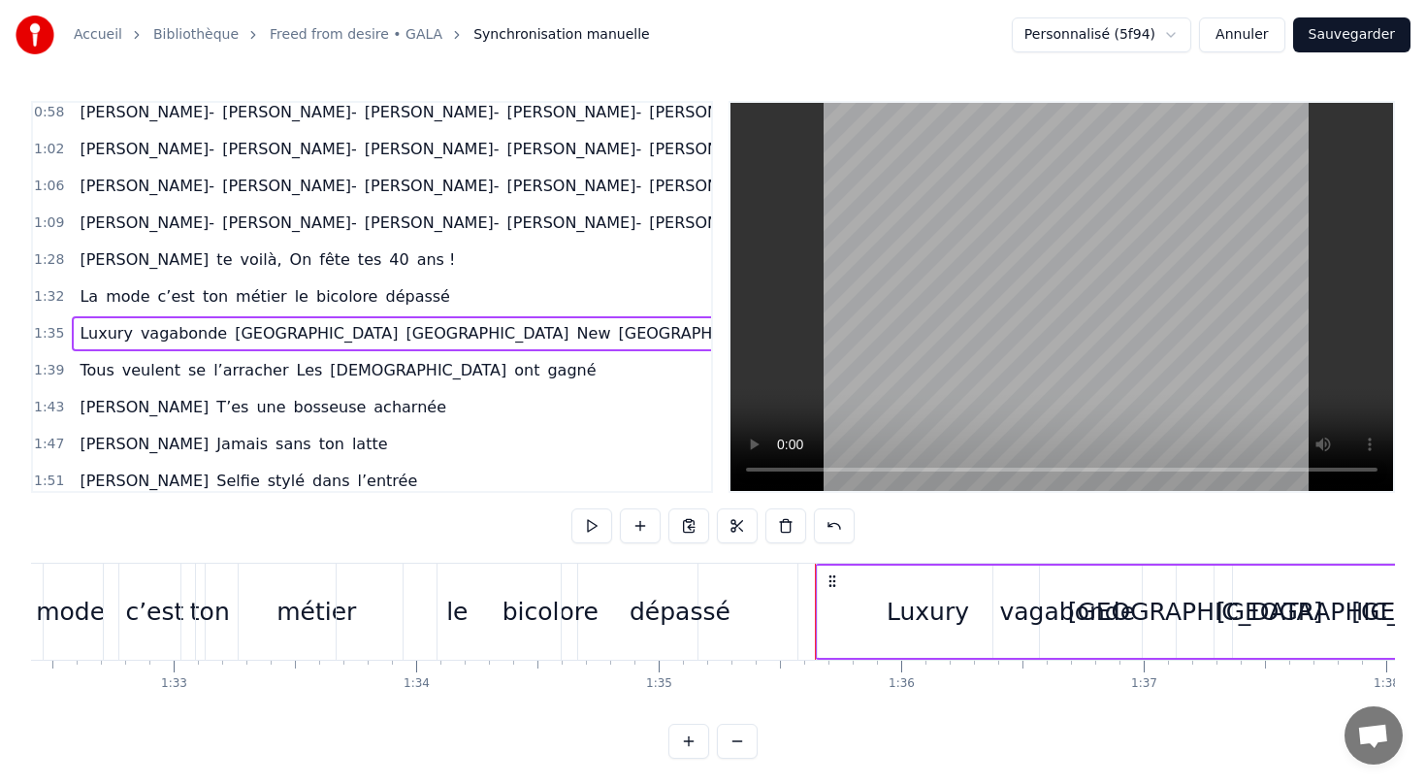
click at [405, 281] on div "La mode c’est ton métier le bicolore dépassé" at bounding box center [265, 296] width 386 height 35
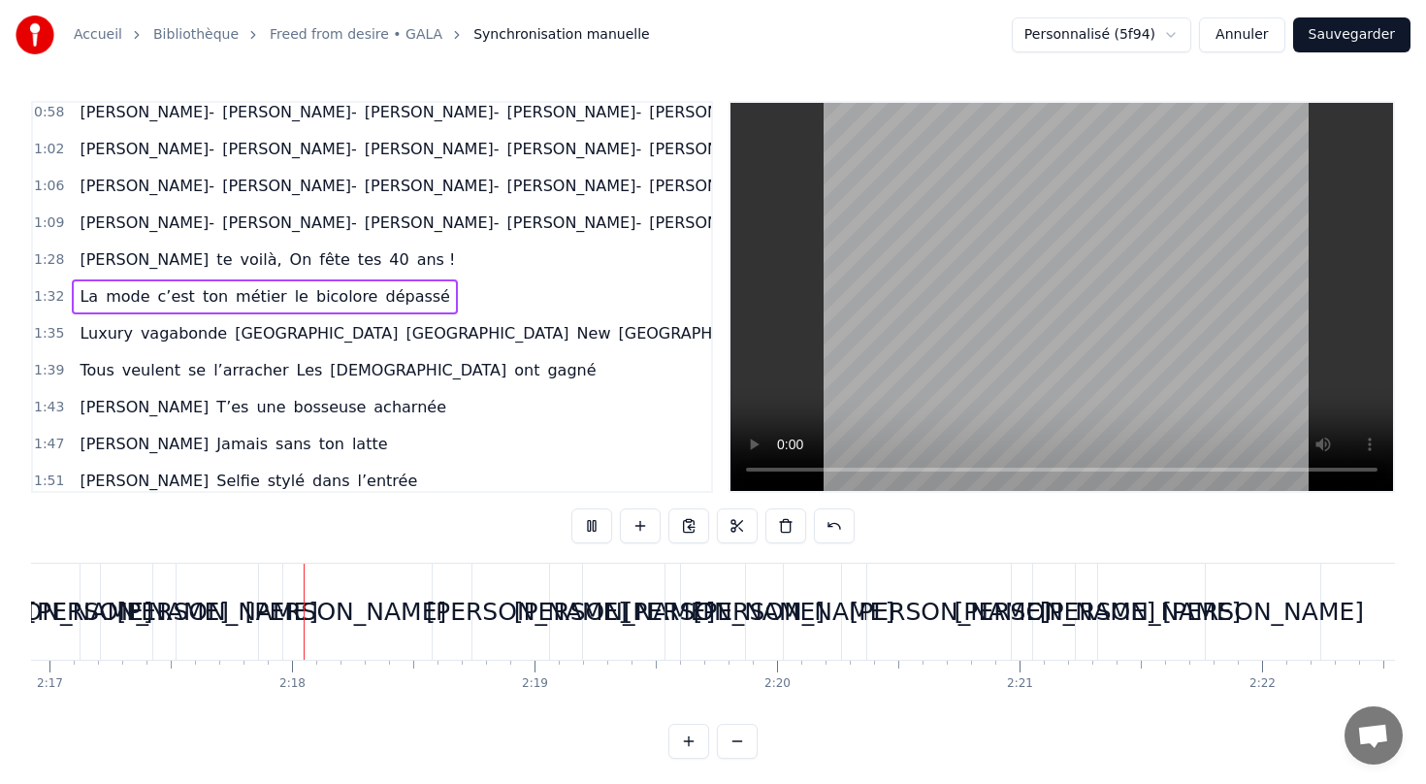
scroll to position [0, 33219]
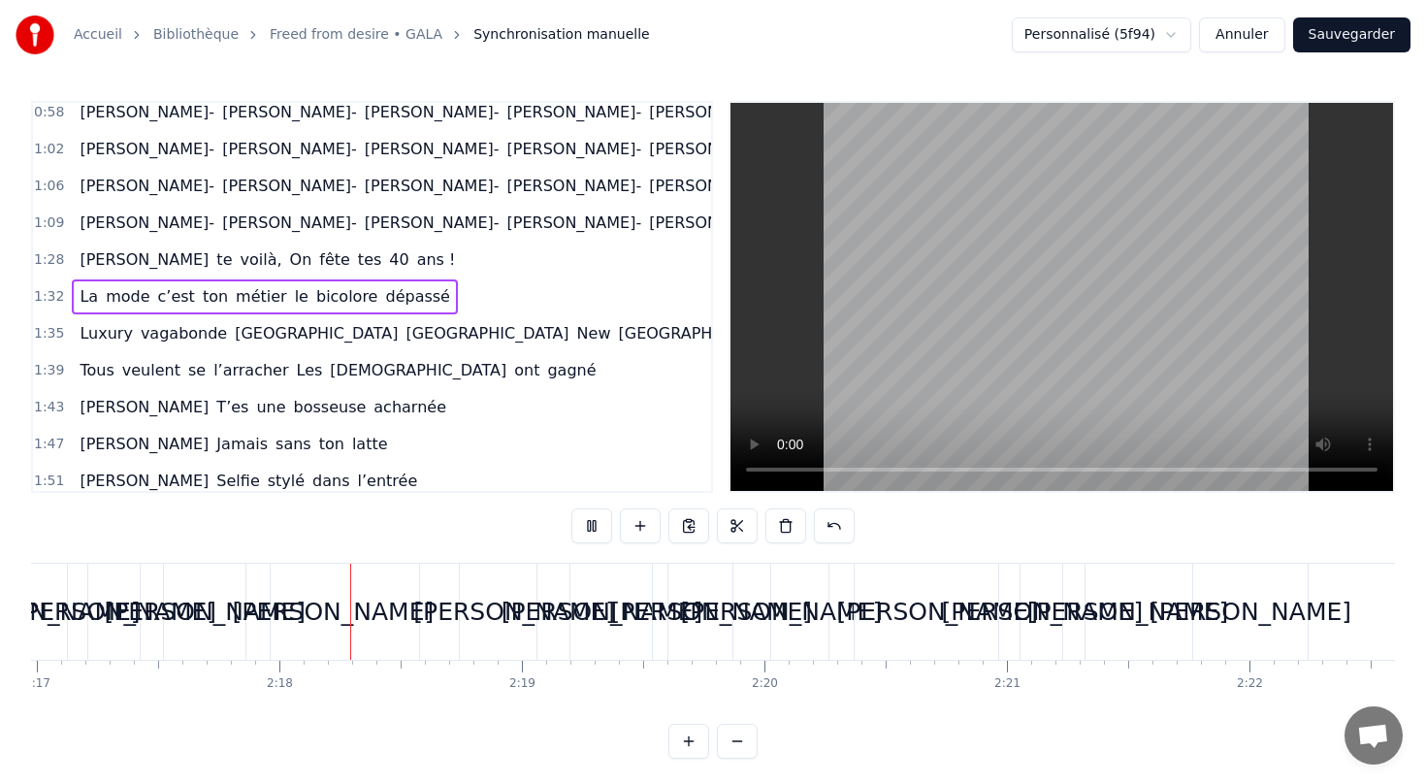
click at [1352, 38] on button "Sauvegarder" at bounding box center [1351, 34] width 117 height 35
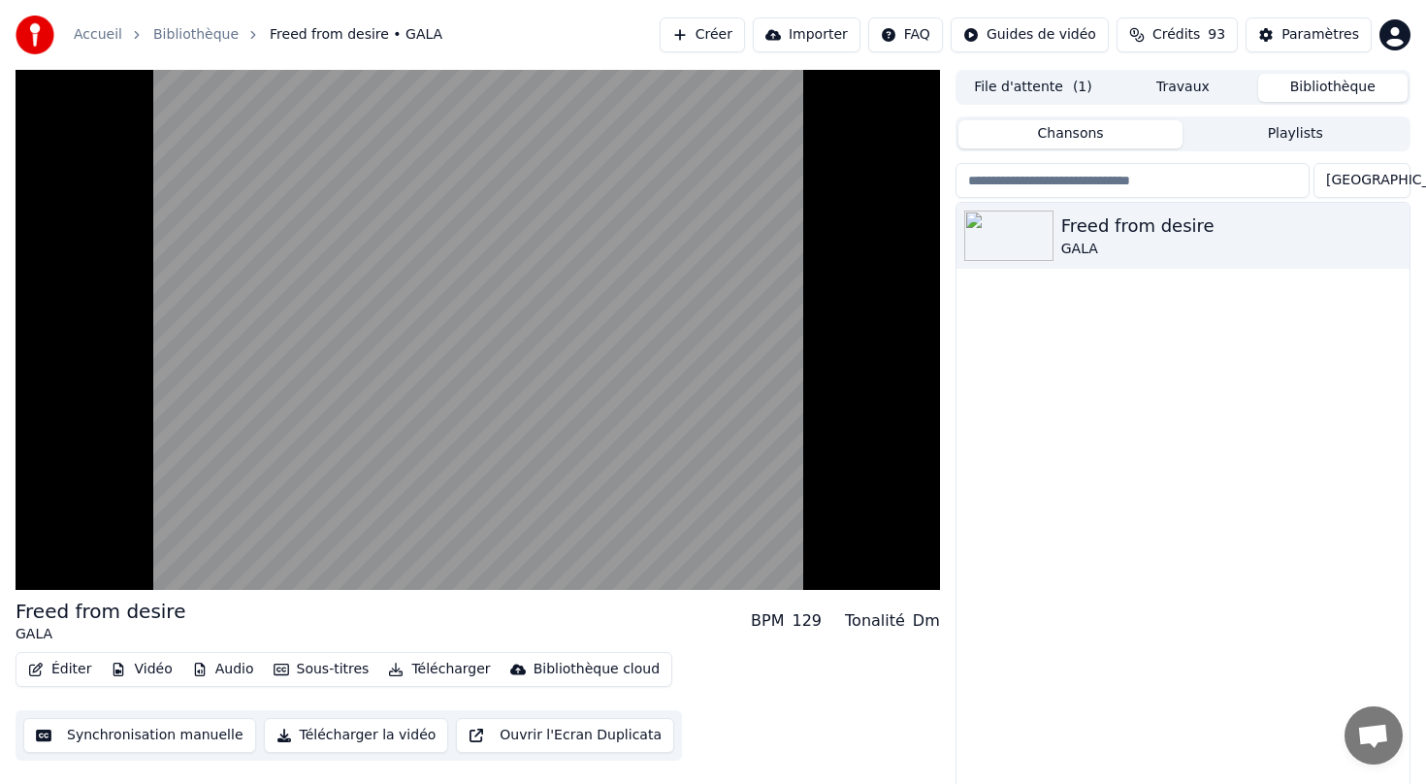
click at [350, 738] on button "Télécharger la vidéo" at bounding box center [356, 735] width 185 height 35
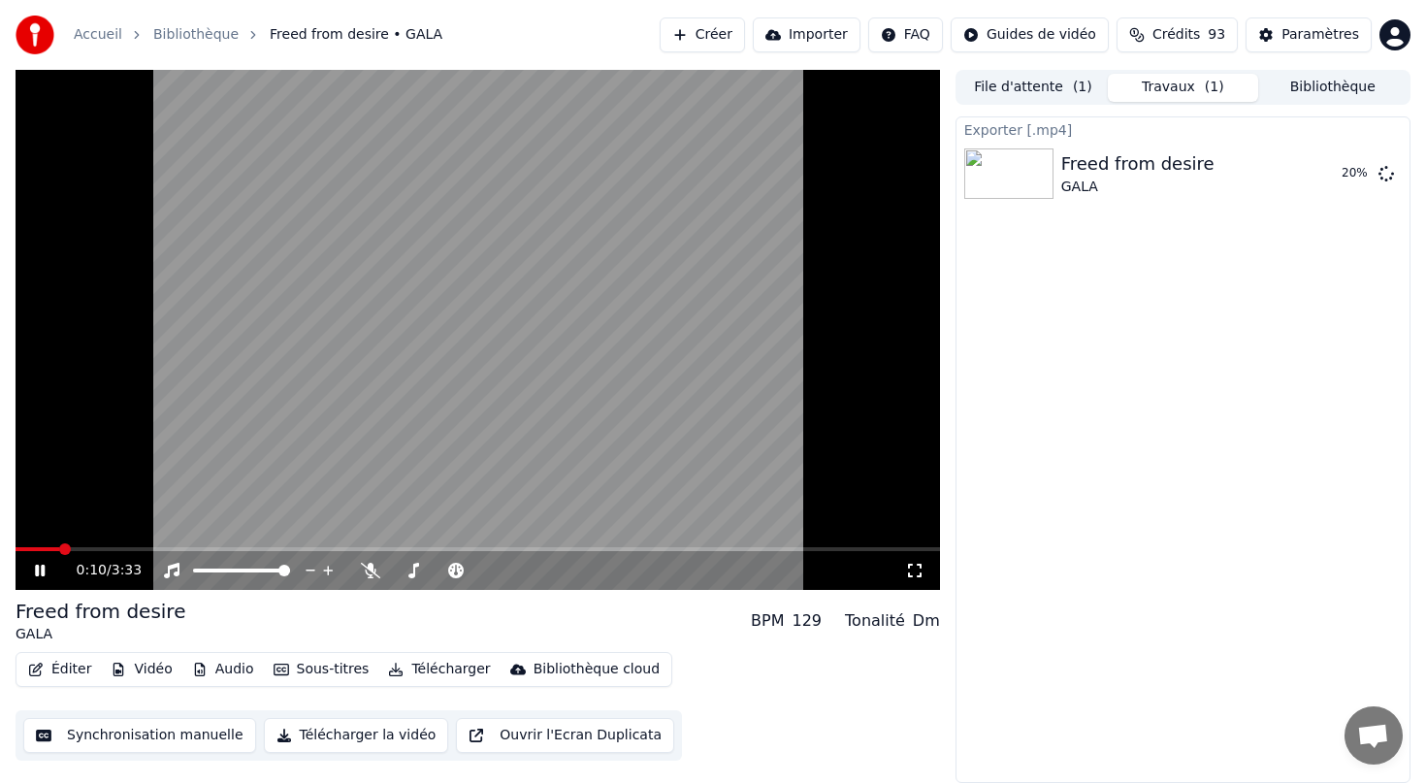
click at [39, 572] on icon at bounding box center [54, 571] width 46 height 16
click at [443, 670] on button "Télécharger" at bounding box center [438, 669] width 117 height 27
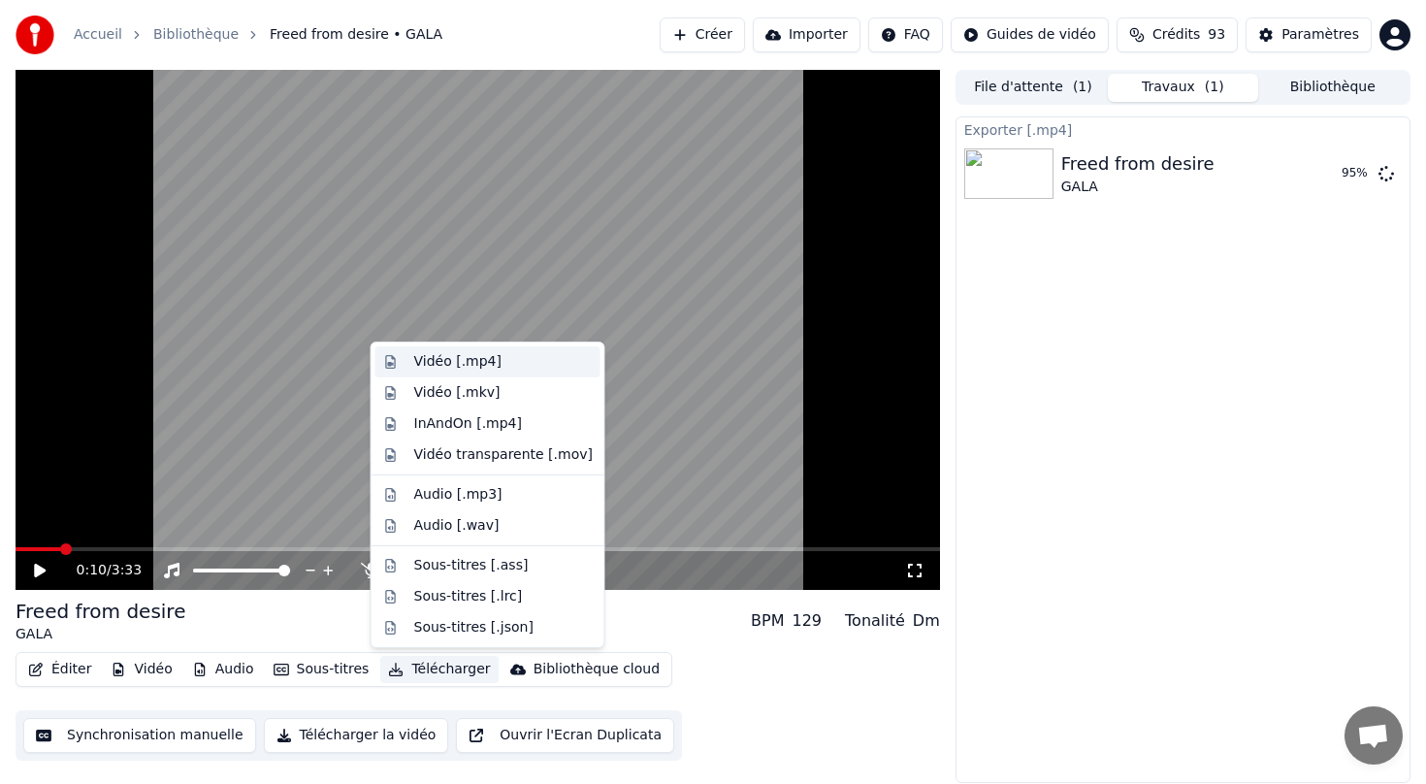
click at [450, 362] on div "Vidéo [.mp4]" at bounding box center [457, 361] width 87 height 19
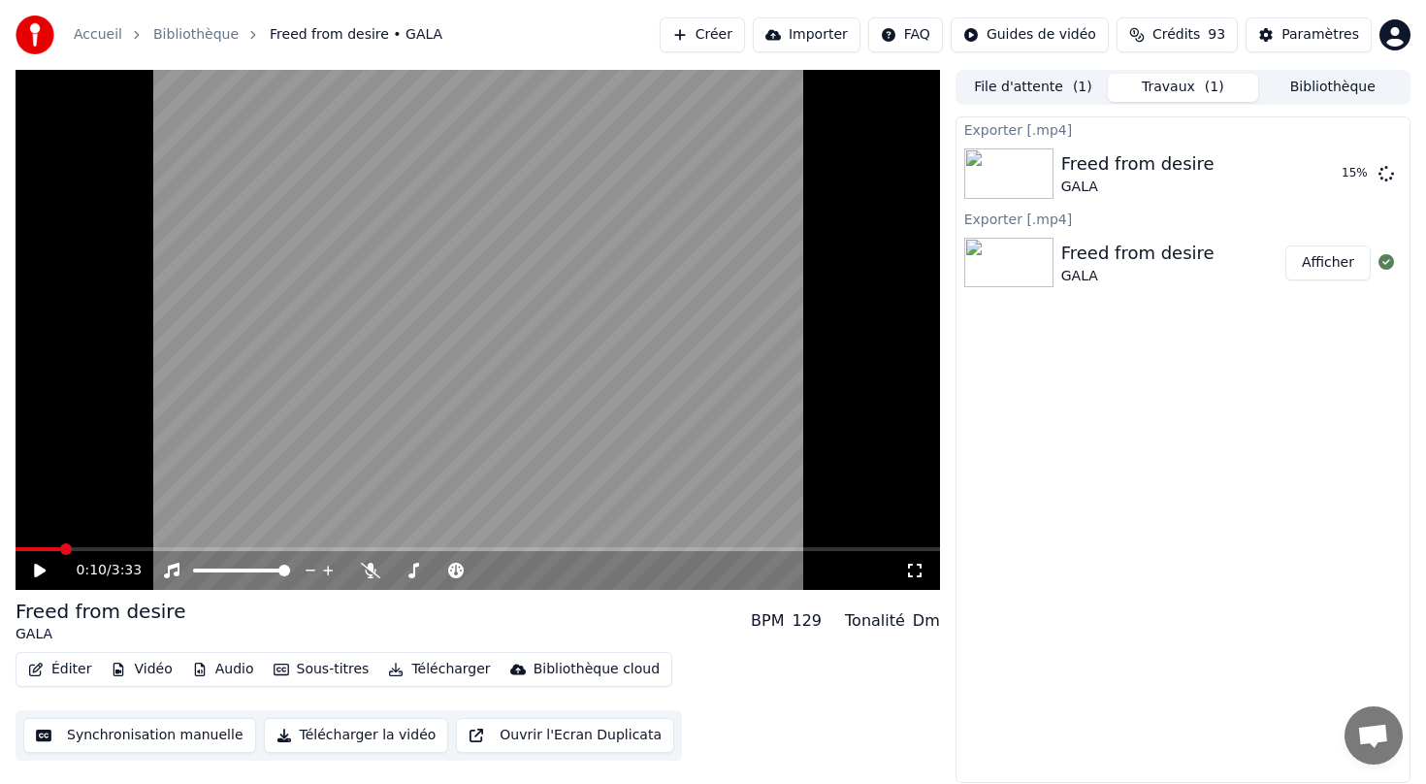
click at [1332, 265] on button "Afficher" at bounding box center [1327, 262] width 85 height 35
click at [1318, 266] on button "Afficher" at bounding box center [1327, 262] width 85 height 35
